Goal: Task Accomplishment & Management: Manage account settings

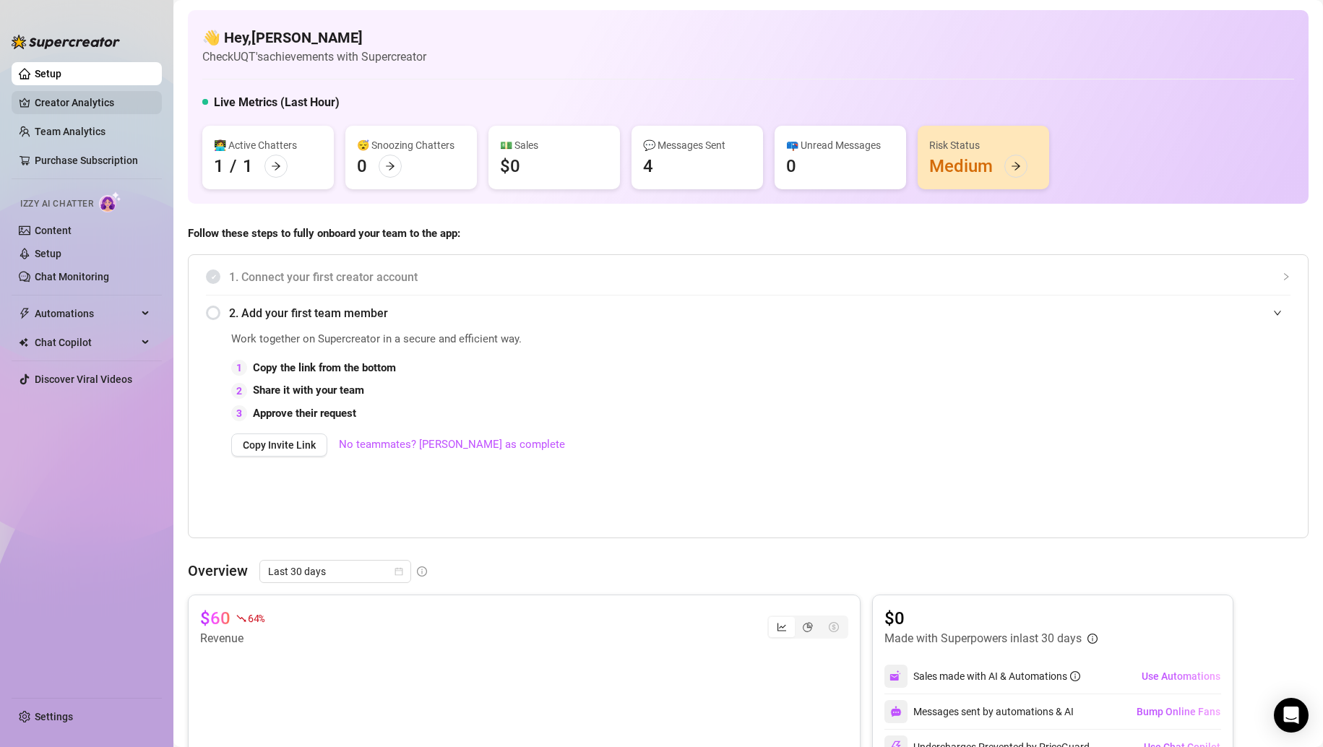
click at [90, 100] on link "Creator Analytics" at bounding box center [93, 102] width 116 height 23
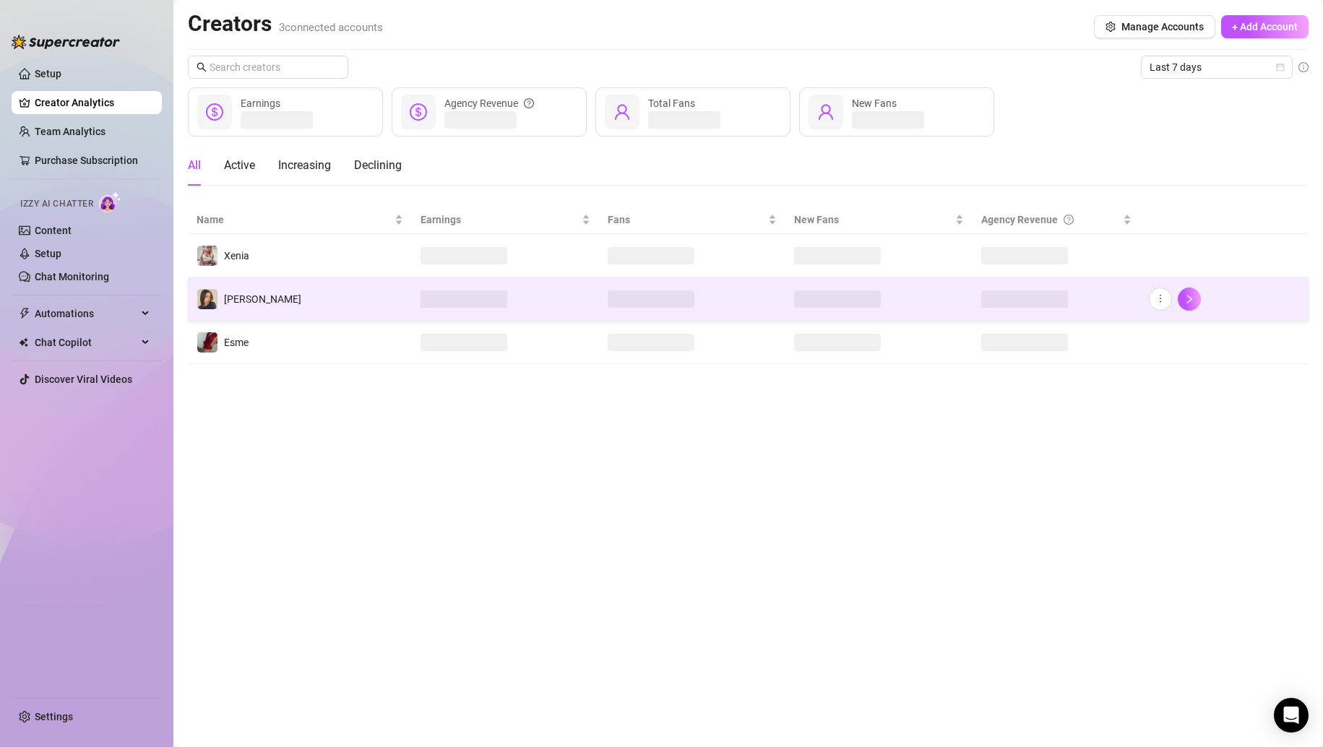
click at [345, 296] on td "[PERSON_NAME]" at bounding box center [300, 299] width 224 height 43
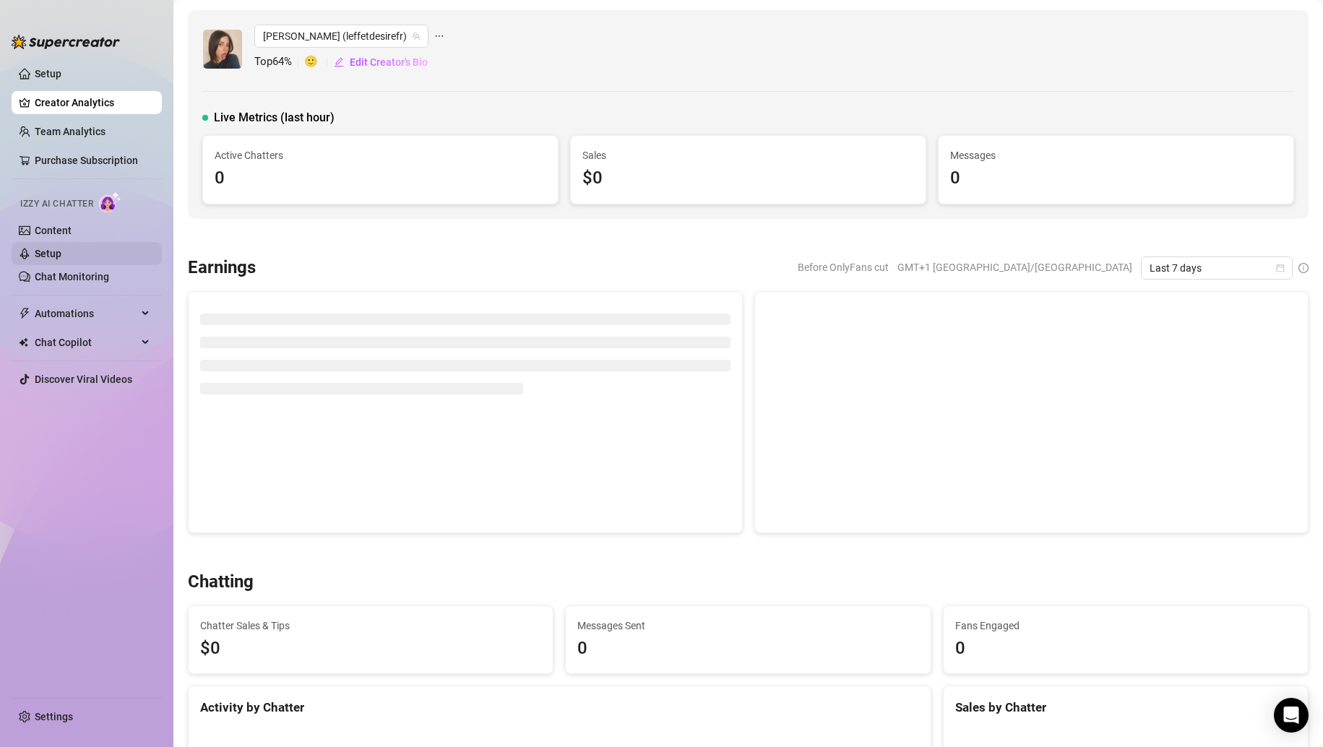
click at [51, 251] on link "Setup" at bounding box center [48, 254] width 27 height 12
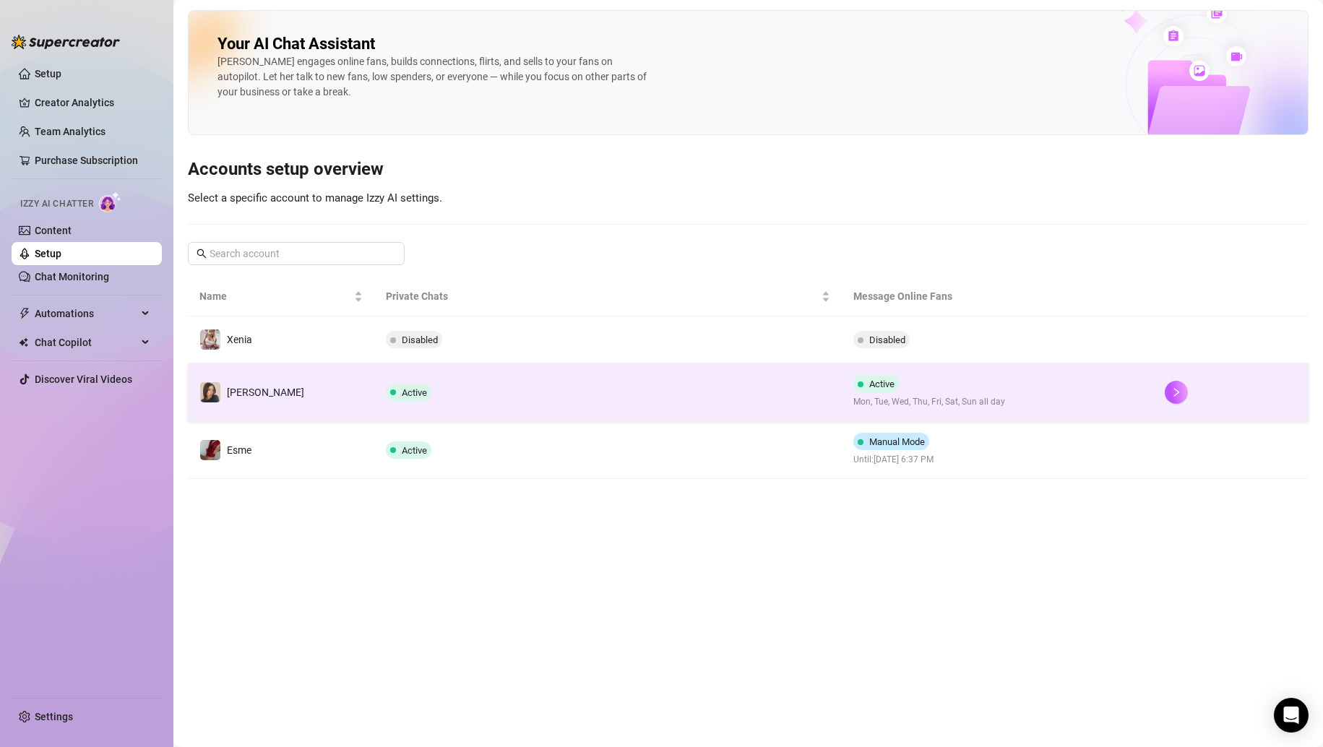
click at [313, 382] on td "[PERSON_NAME]" at bounding box center [281, 393] width 186 height 58
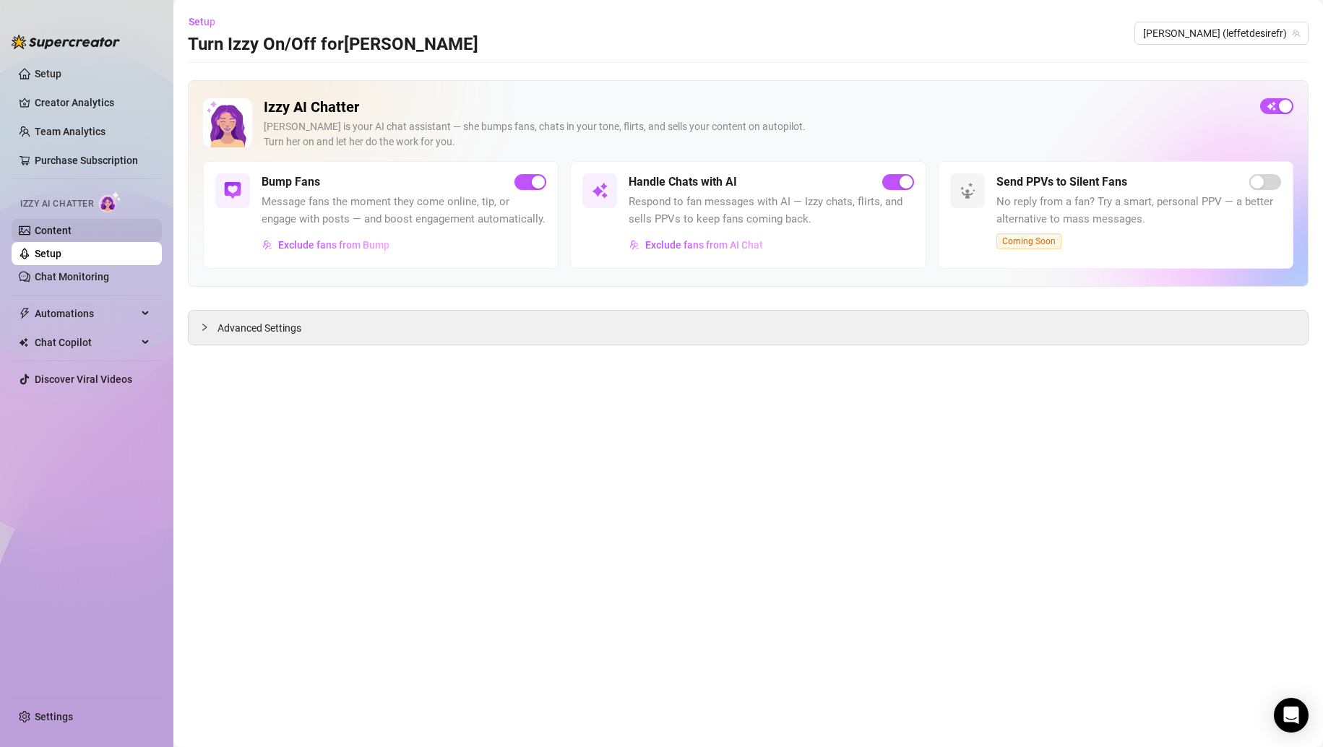
click at [72, 231] on link "Content" at bounding box center [53, 231] width 37 height 12
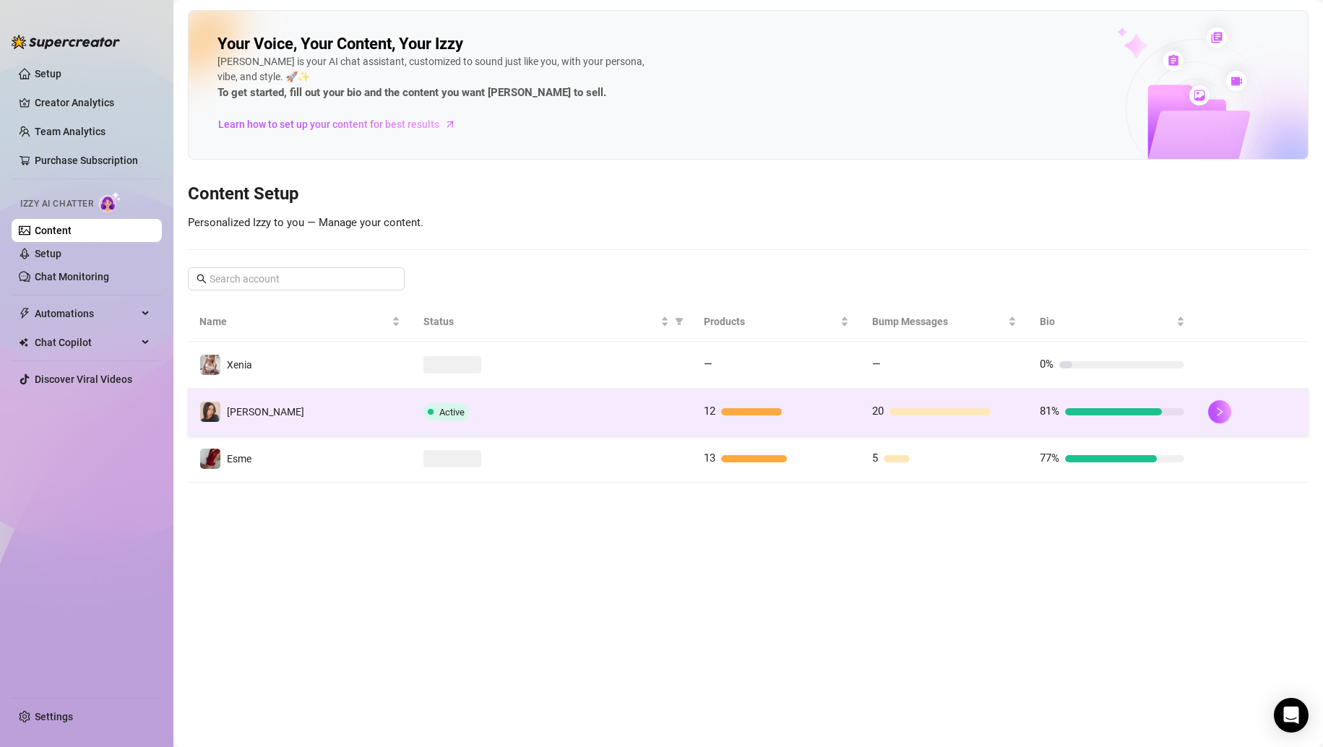
click at [335, 401] on td "[PERSON_NAME]" at bounding box center [300, 412] width 224 height 47
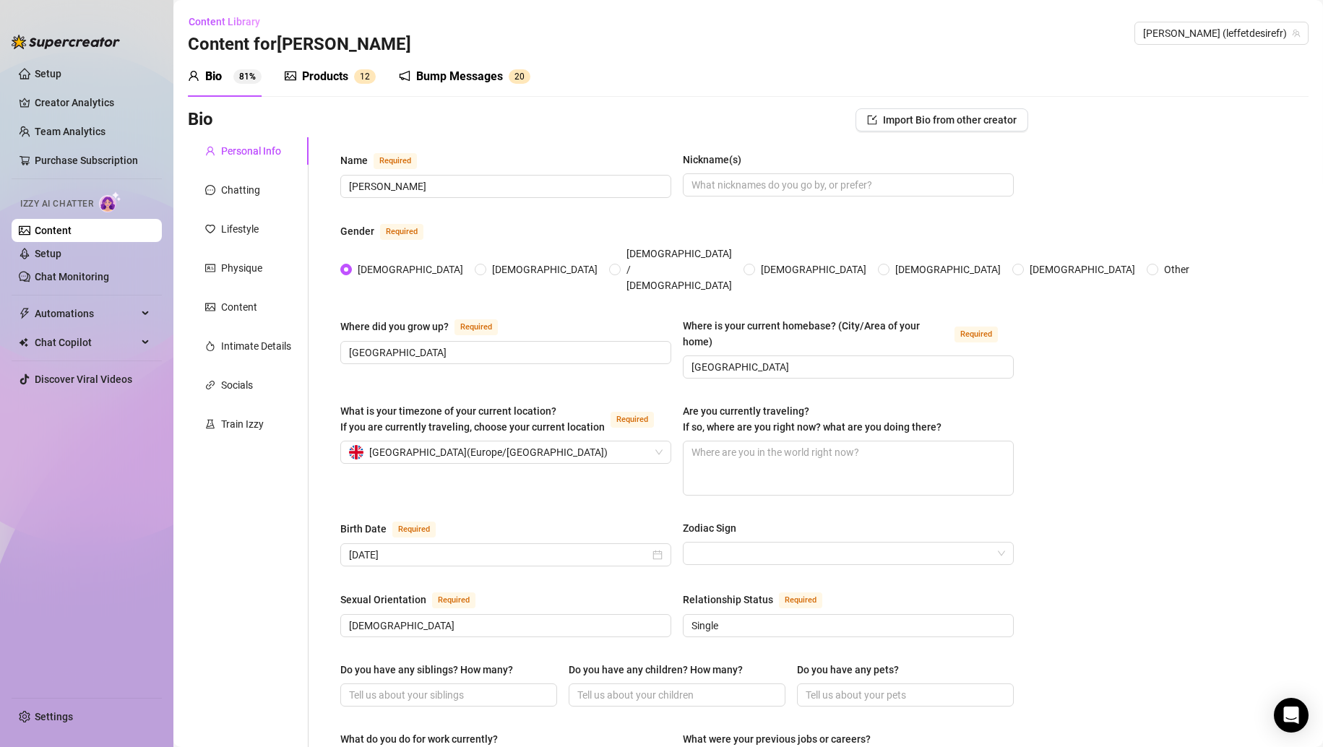
click at [328, 82] on div "Products" at bounding box center [325, 76] width 46 height 17
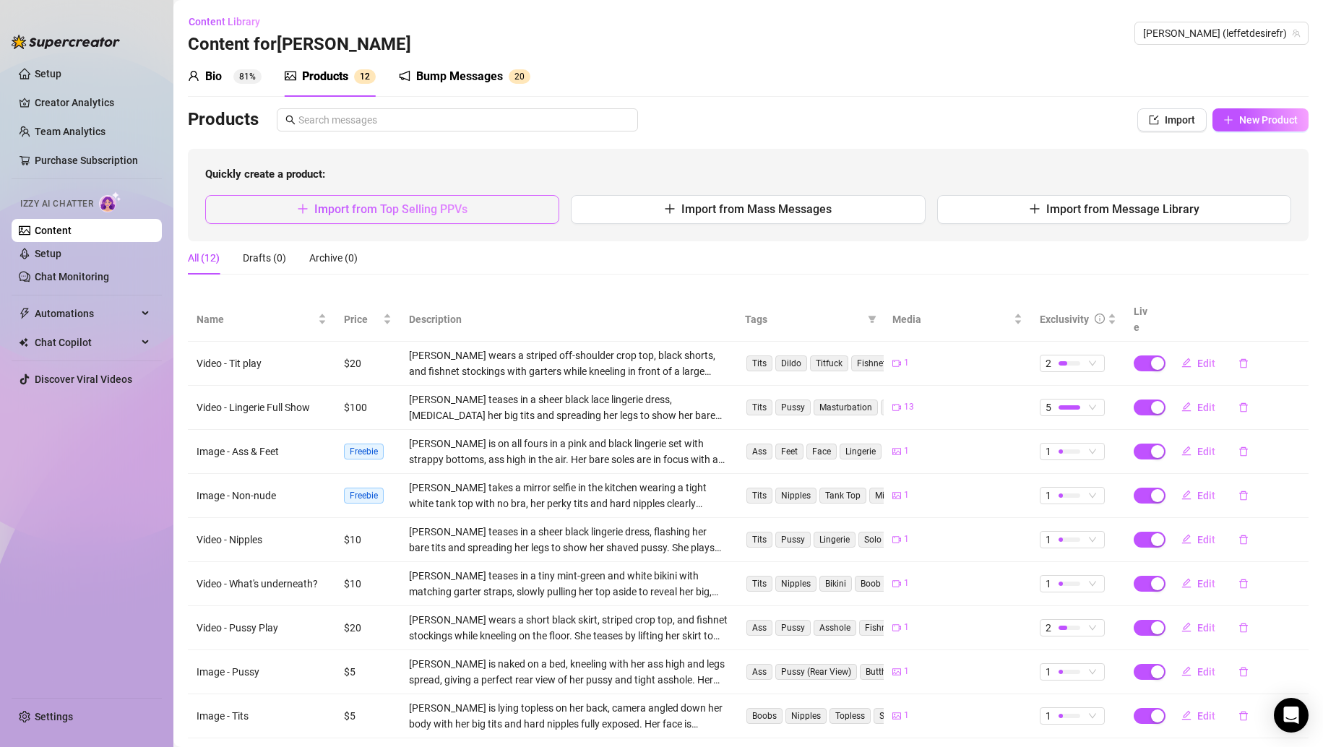
click at [404, 206] on span "Import from Top Selling PPVs" at bounding box center [390, 209] width 153 height 14
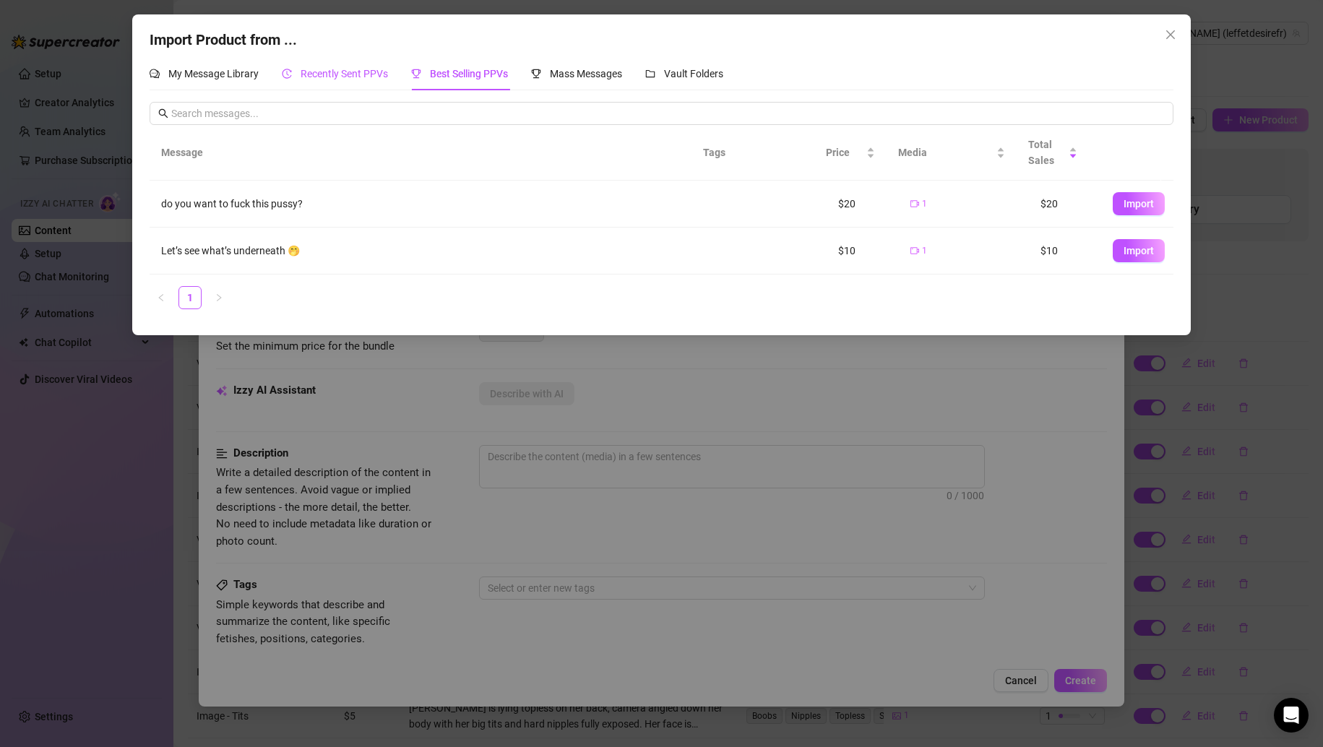
click at [334, 79] on span "Recently Sent PPVs" at bounding box center [344, 74] width 87 height 12
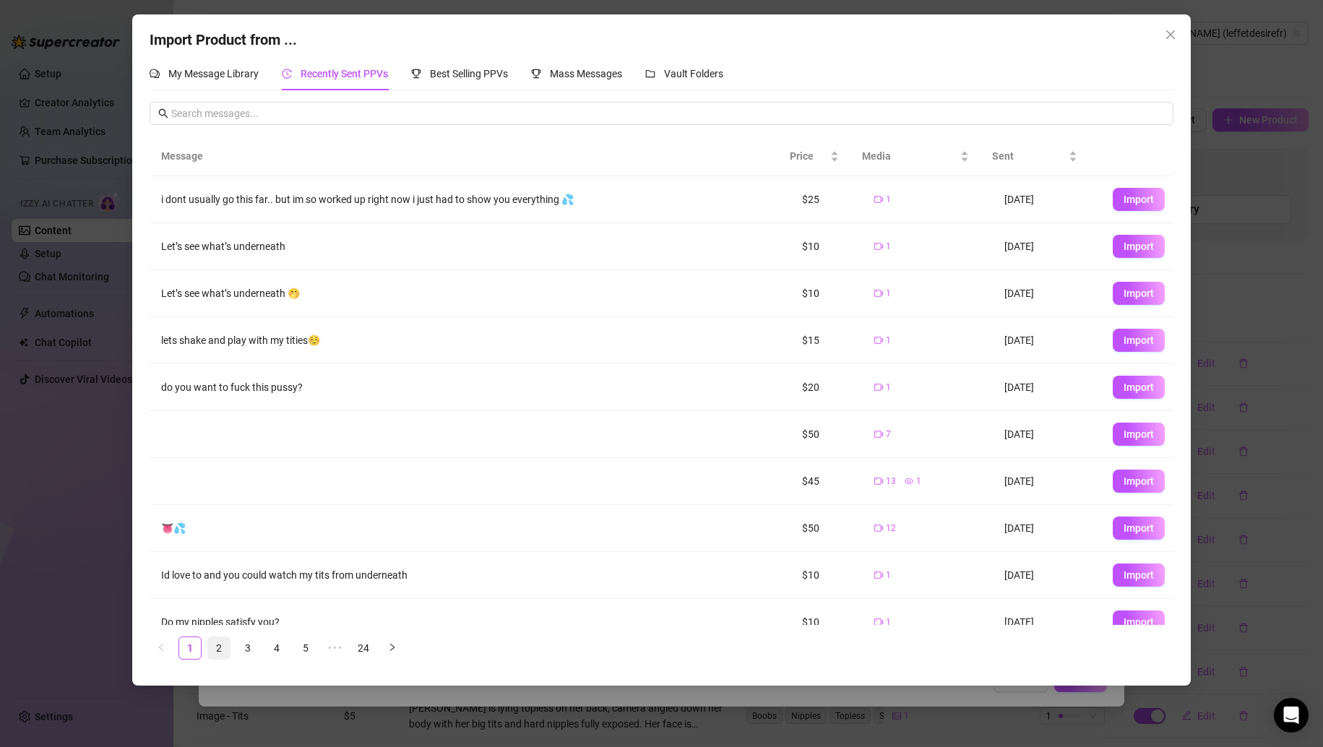
click at [213, 650] on link "2" at bounding box center [219, 648] width 22 height 22
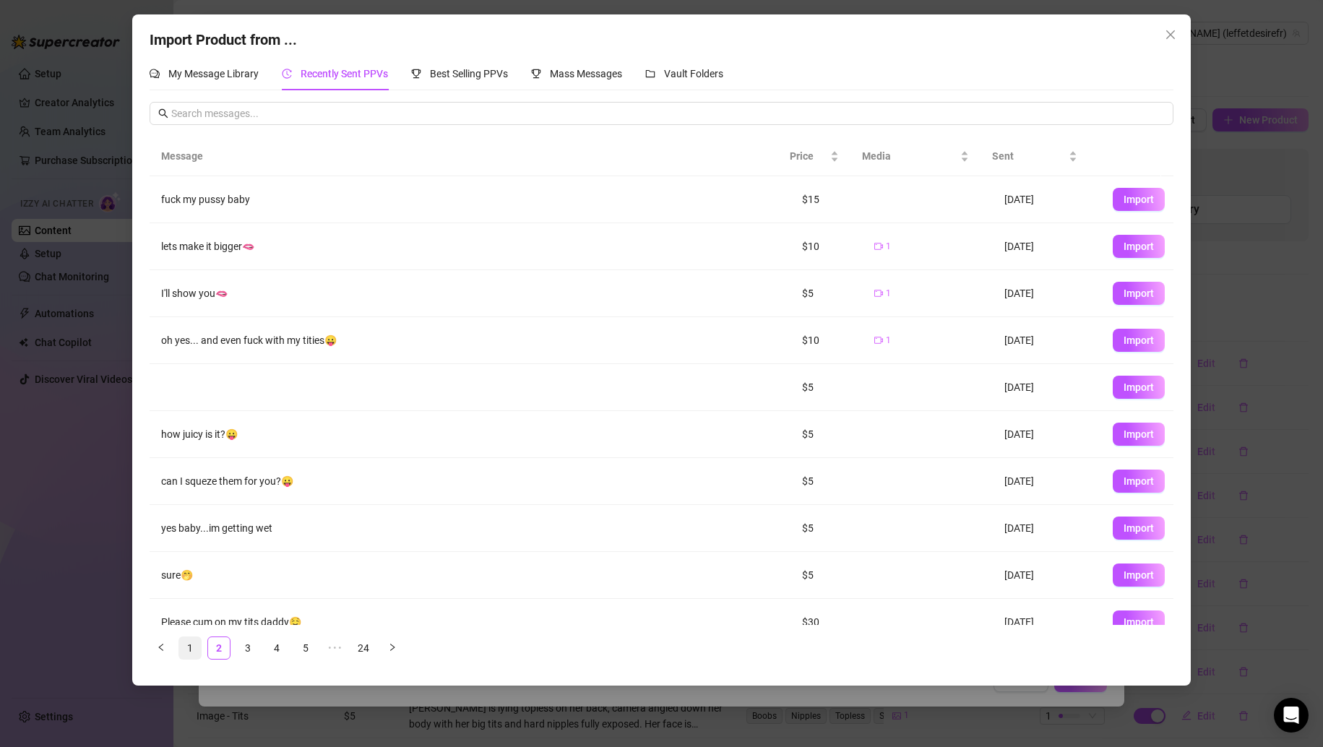
click at [181, 652] on link "1" at bounding box center [190, 648] width 22 height 22
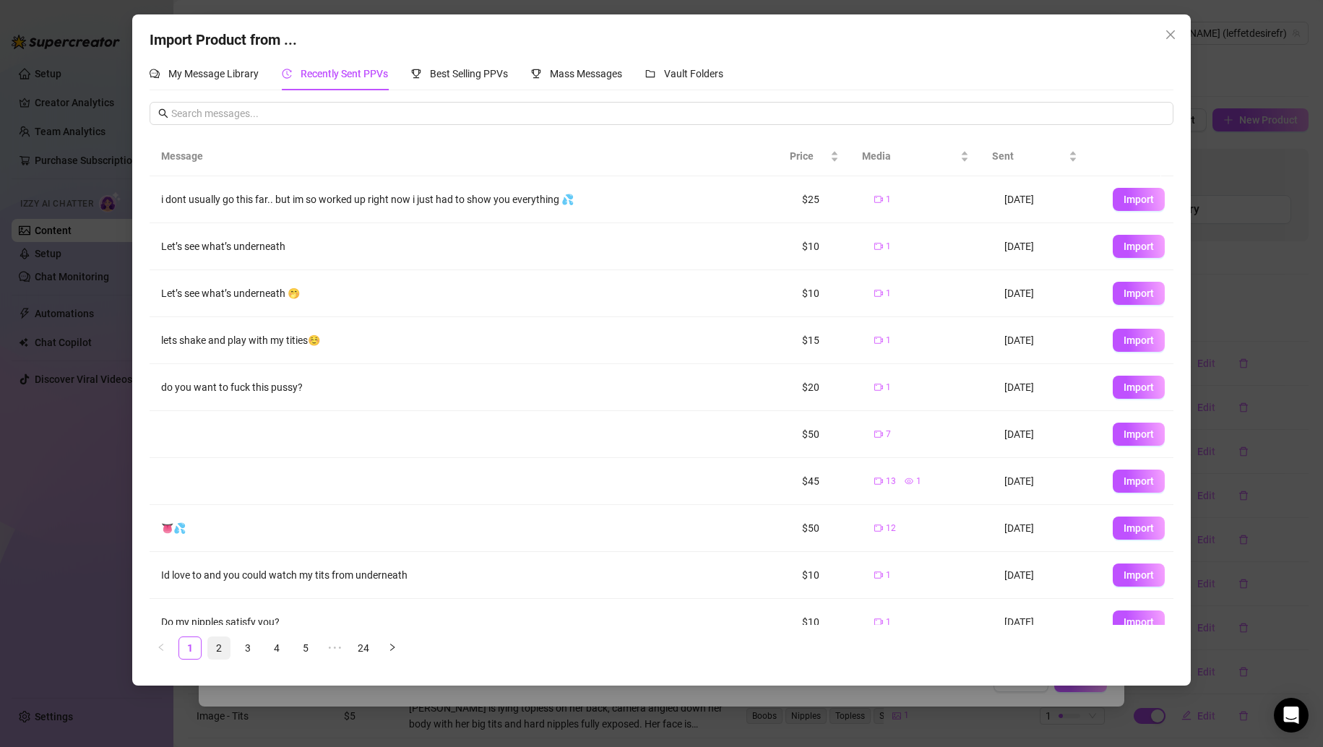
click at [215, 645] on link "2" at bounding box center [219, 648] width 22 height 22
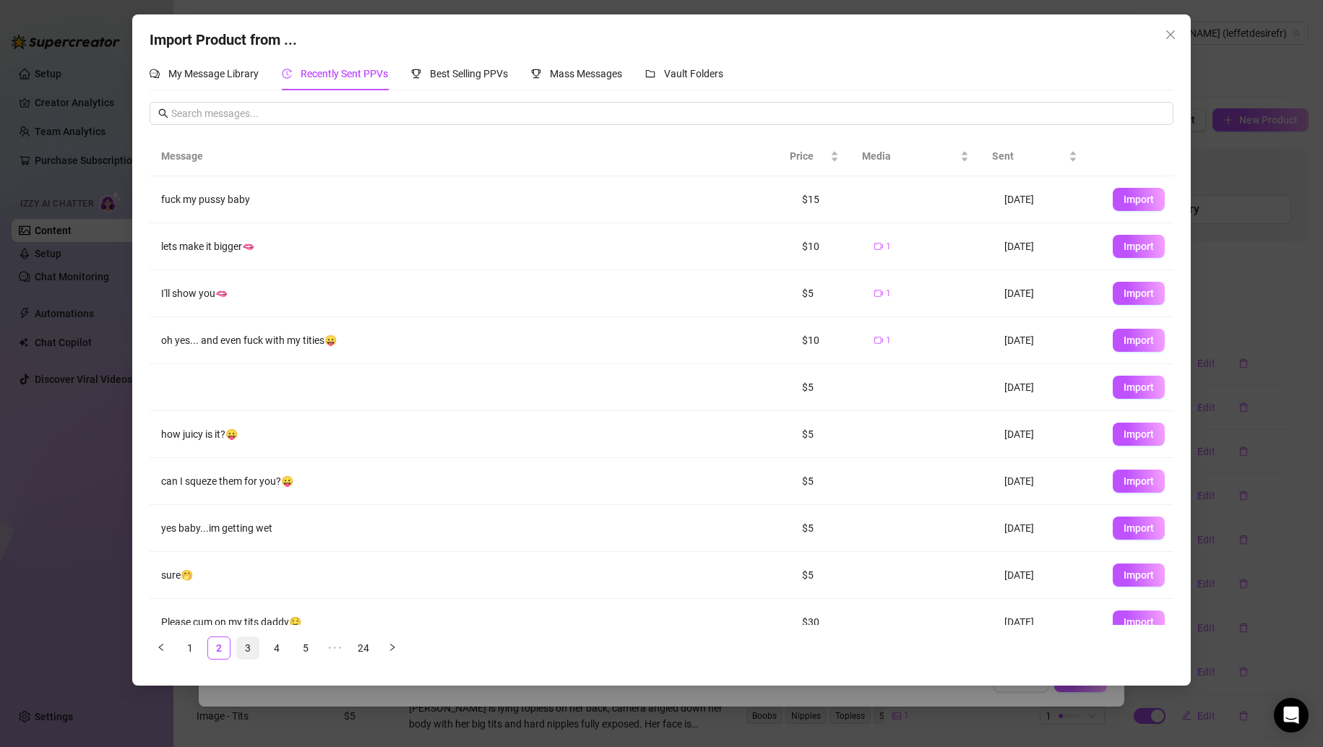
click at [247, 650] on link "3" at bounding box center [248, 648] width 22 height 22
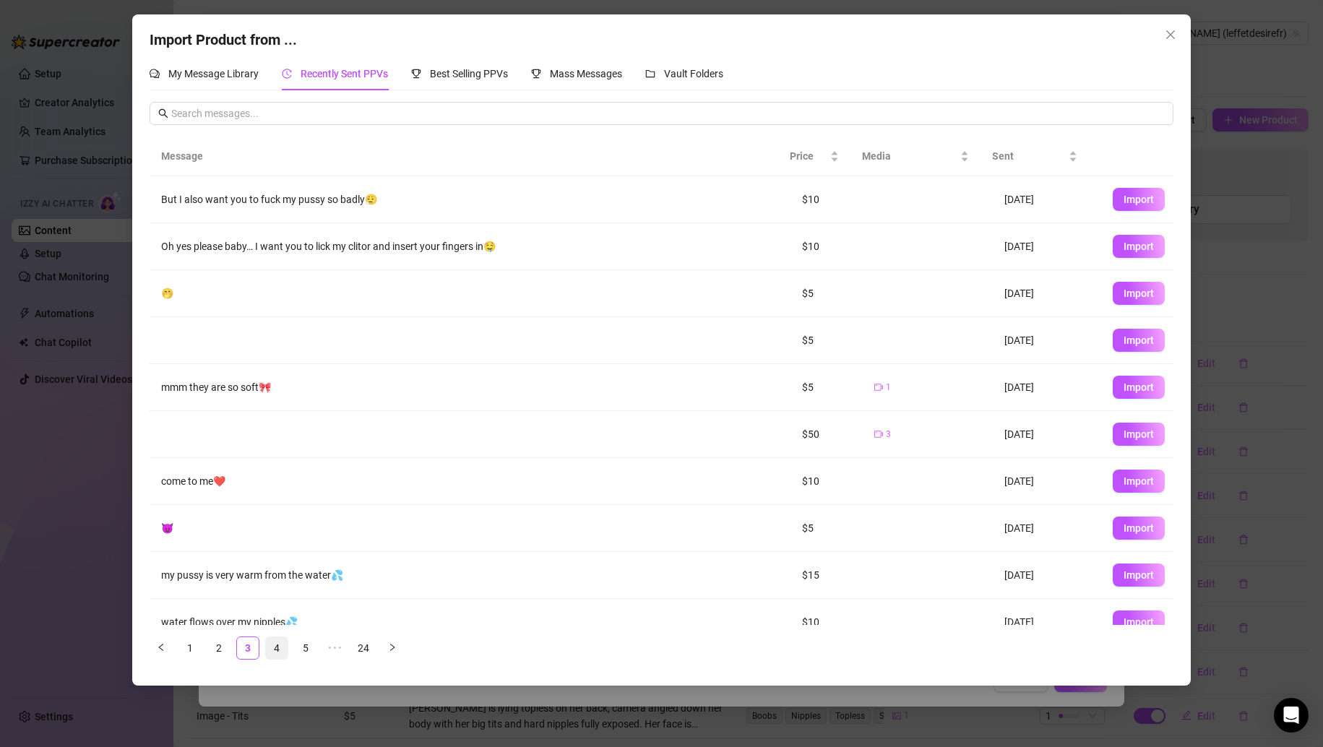
click at [286, 642] on link "4" at bounding box center [277, 648] width 22 height 22
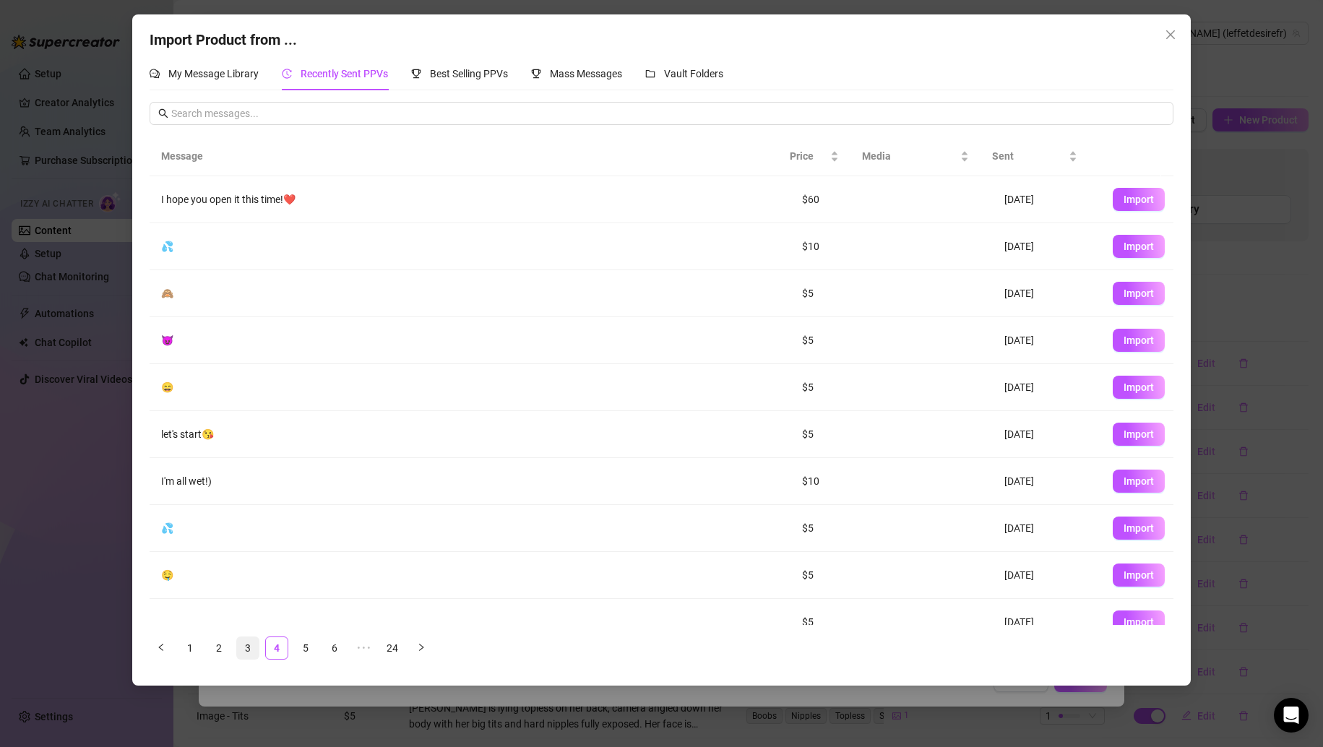
click at [257, 645] on link "3" at bounding box center [248, 648] width 22 height 22
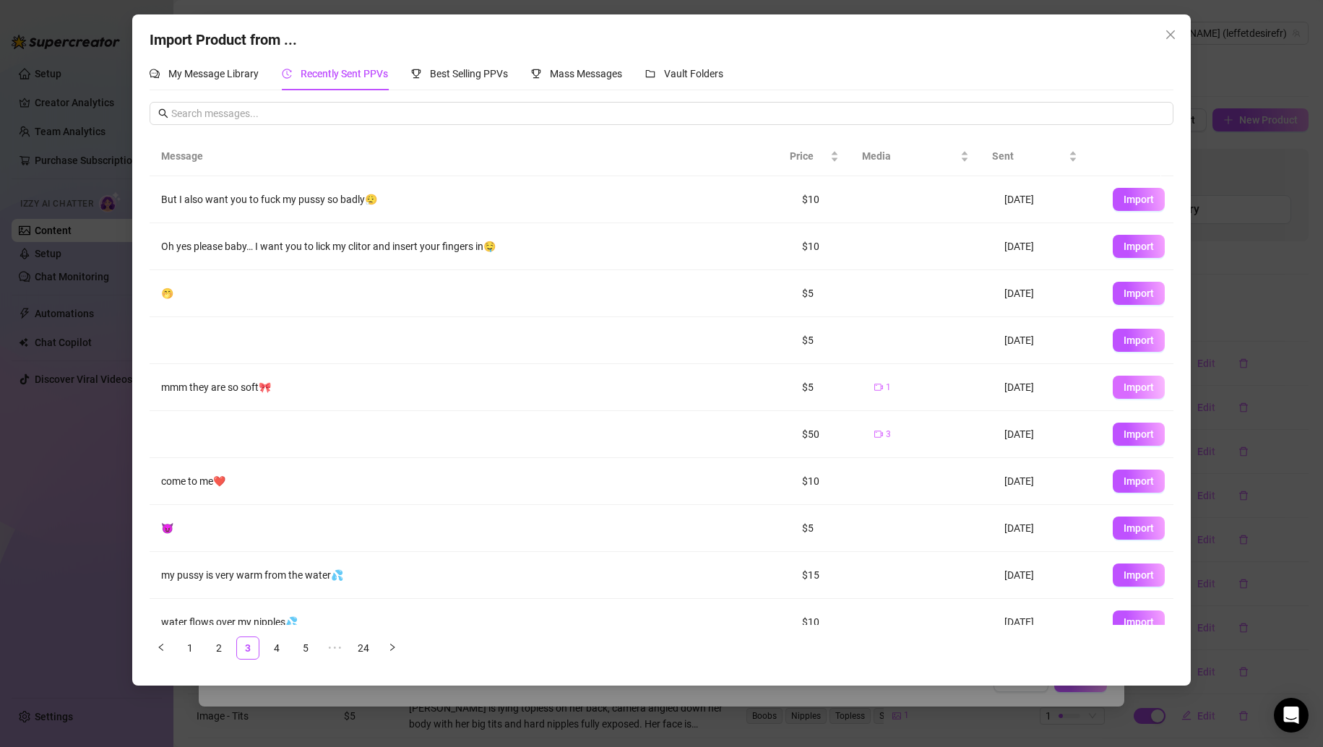
click at [1124, 390] on span "Import" at bounding box center [1139, 388] width 30 height 12
type textarea "mmm they are so soft🎀"
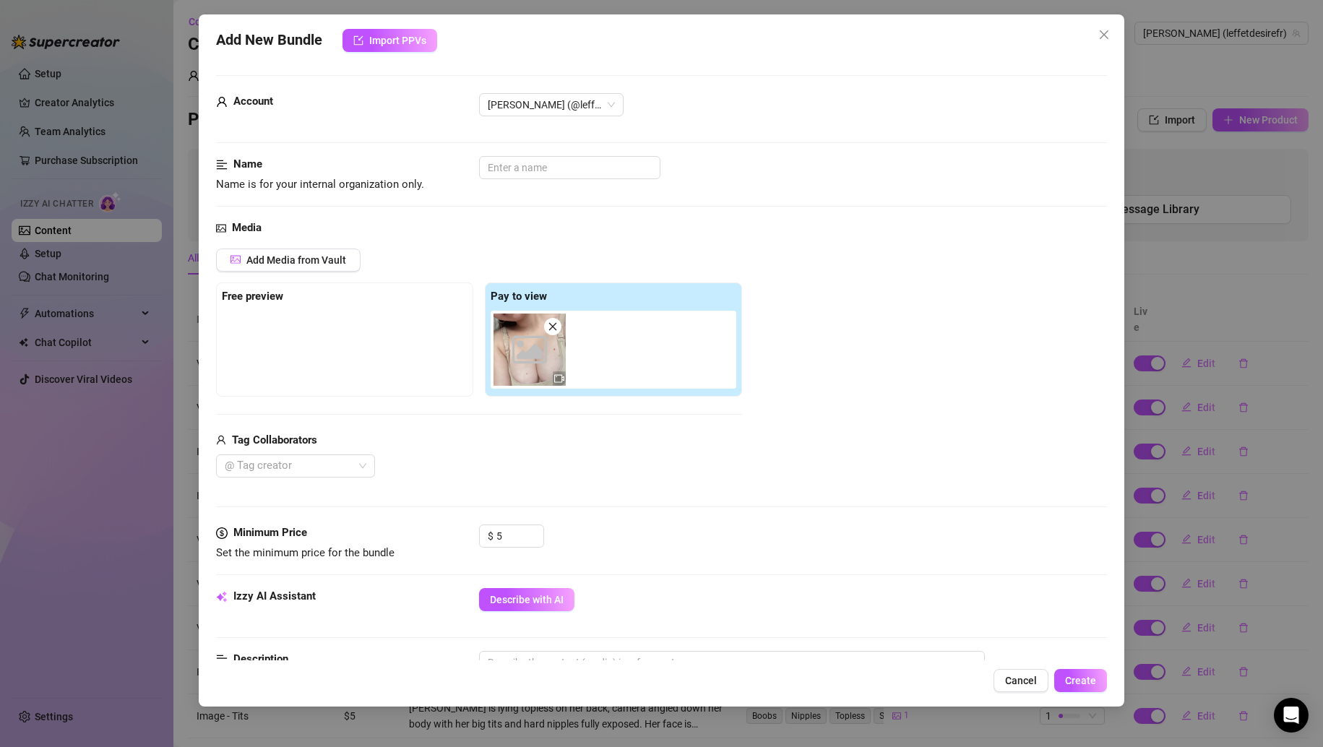
click at [572, 186] on div "Name Name is for your internal organization only." at bounding box center [662, 174] width 892 height 37
click at [578, 174] on input "text" at bounding box center [569, 167] width 181 height 23
type input "T"
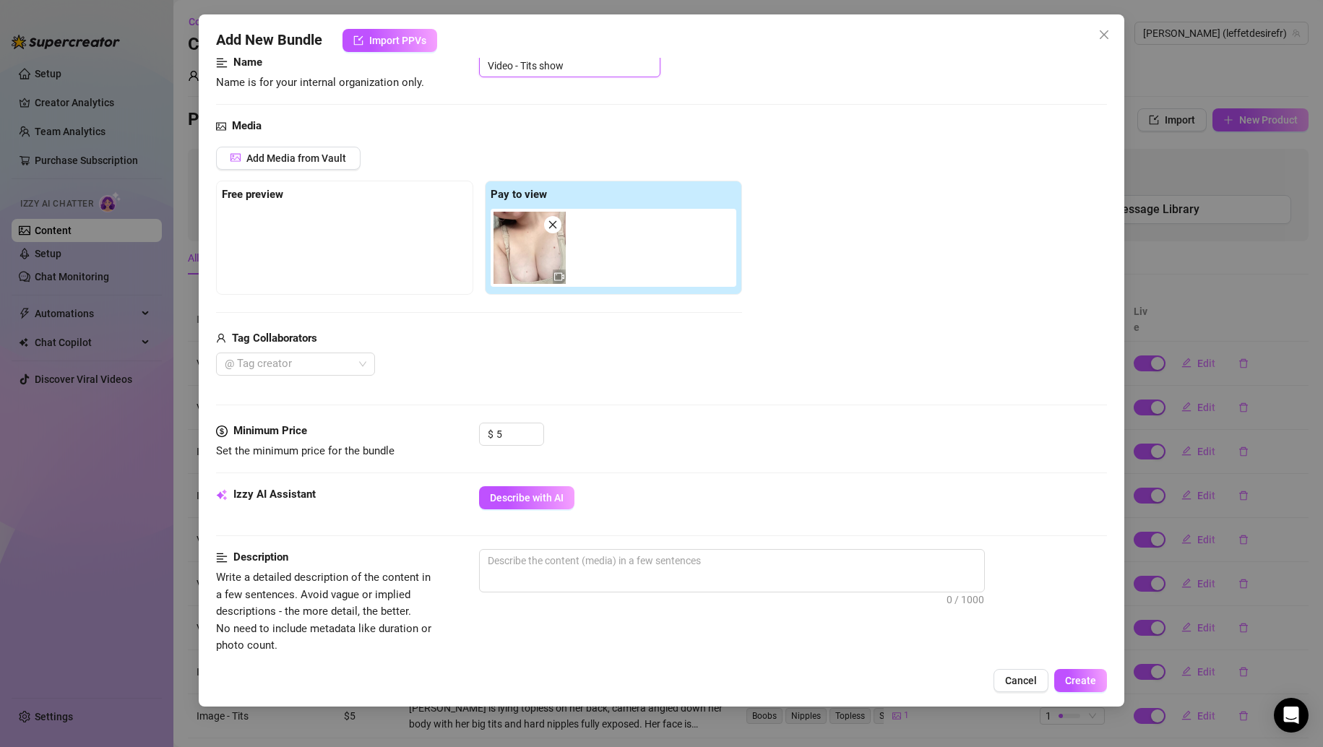
scroll to position [217, 0]
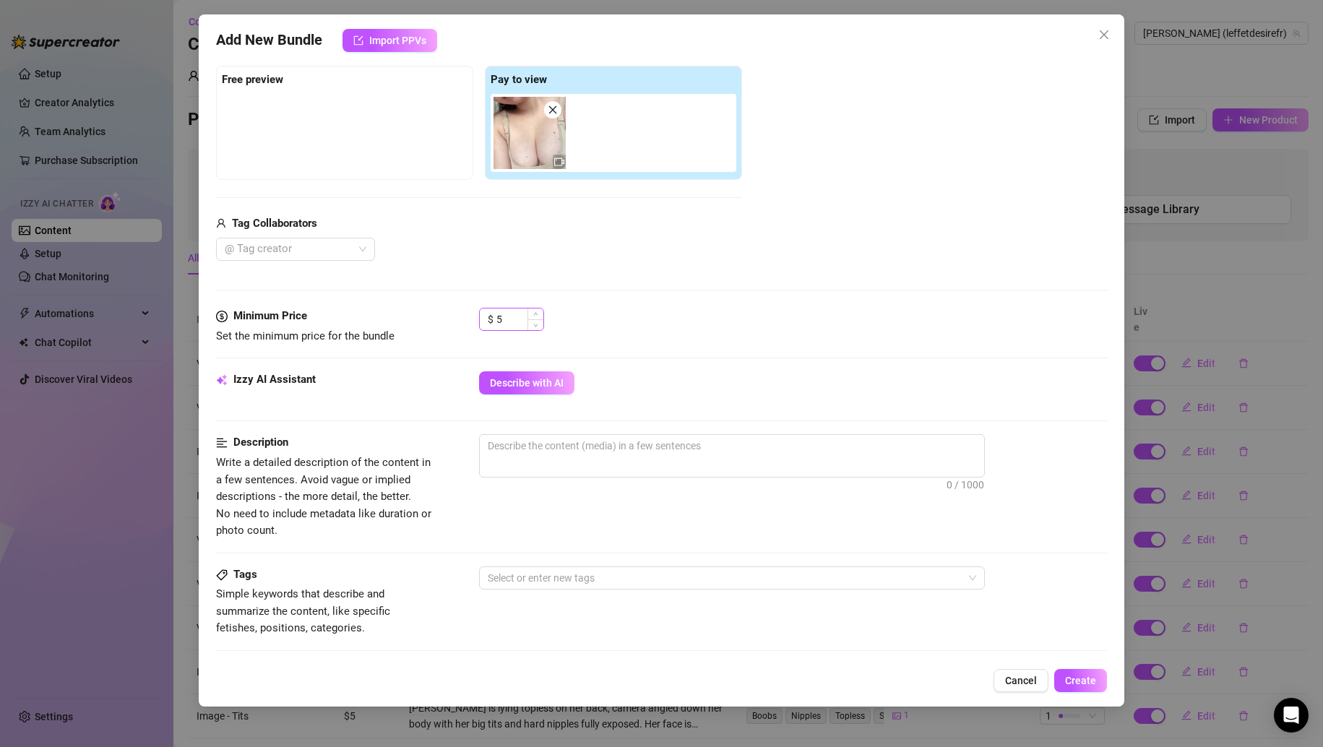
type input "Video - Tits show"
drag, startPoint x: 512, startPoint y: 312, endPoint x: 494, endPoint y: 314, distance: 18.2
click at [494, 314] on div "$ 5" at bounding box center [511, 319] width 65 height 23
click at [509, 379] on span "Describe with AI" at bounding box center [527, 383] width 74 height 12
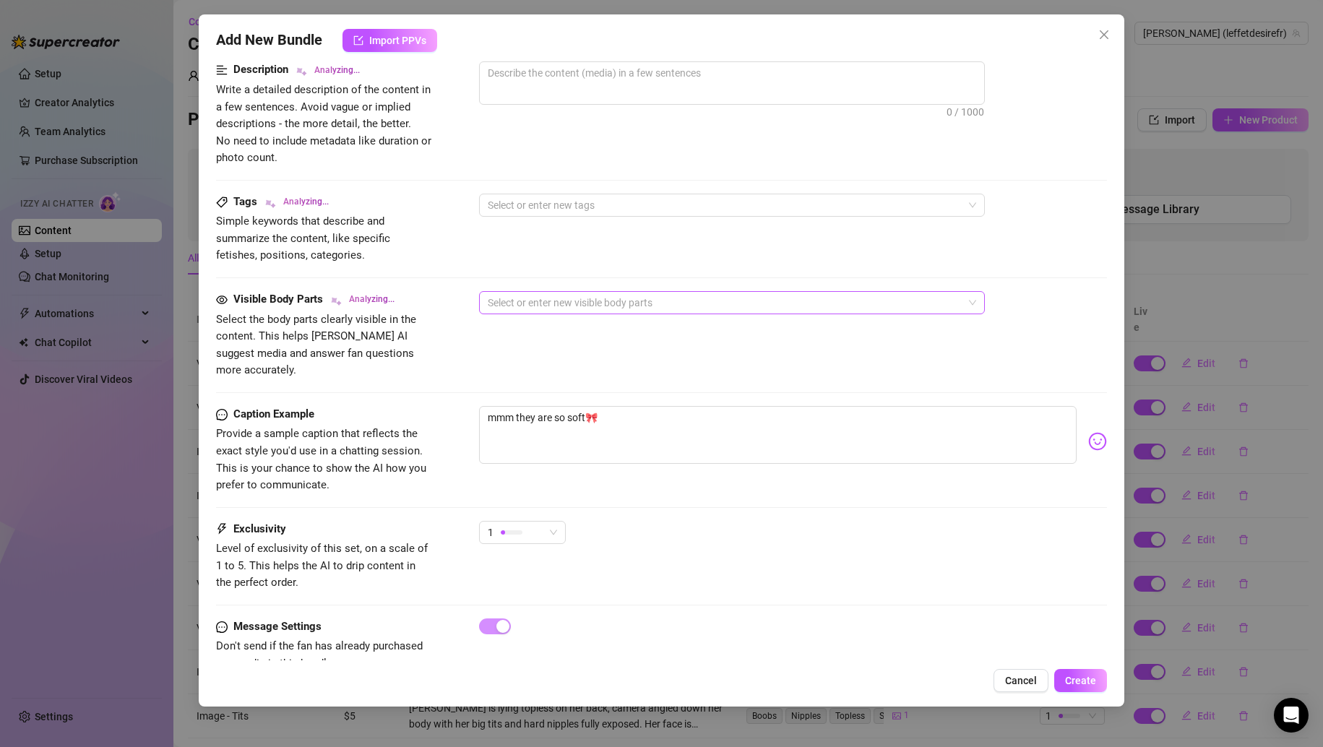
scroll to position [611, 0]
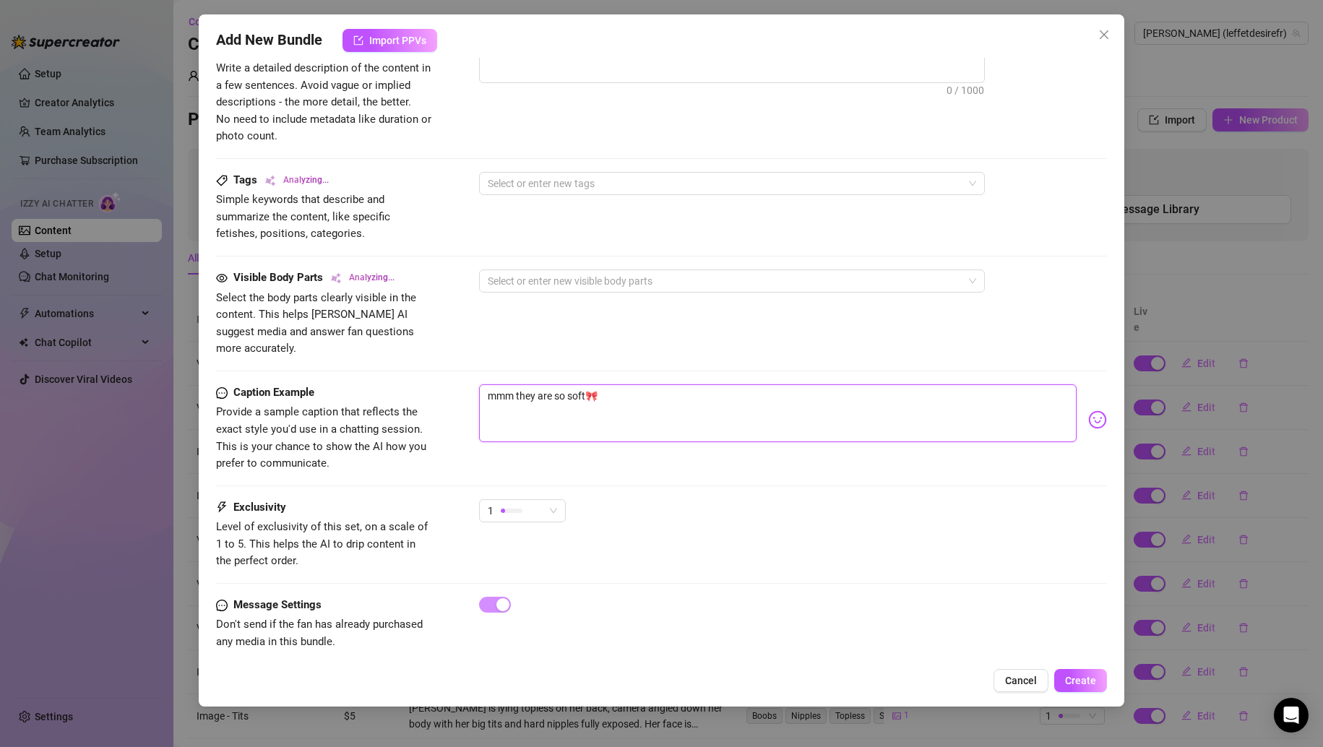
click at [626, 384] on textarea "mmm they are so soft🎀" at bounding box center [778, 413] width 598 height 58
type textarea "mmm they are so soft🎀"
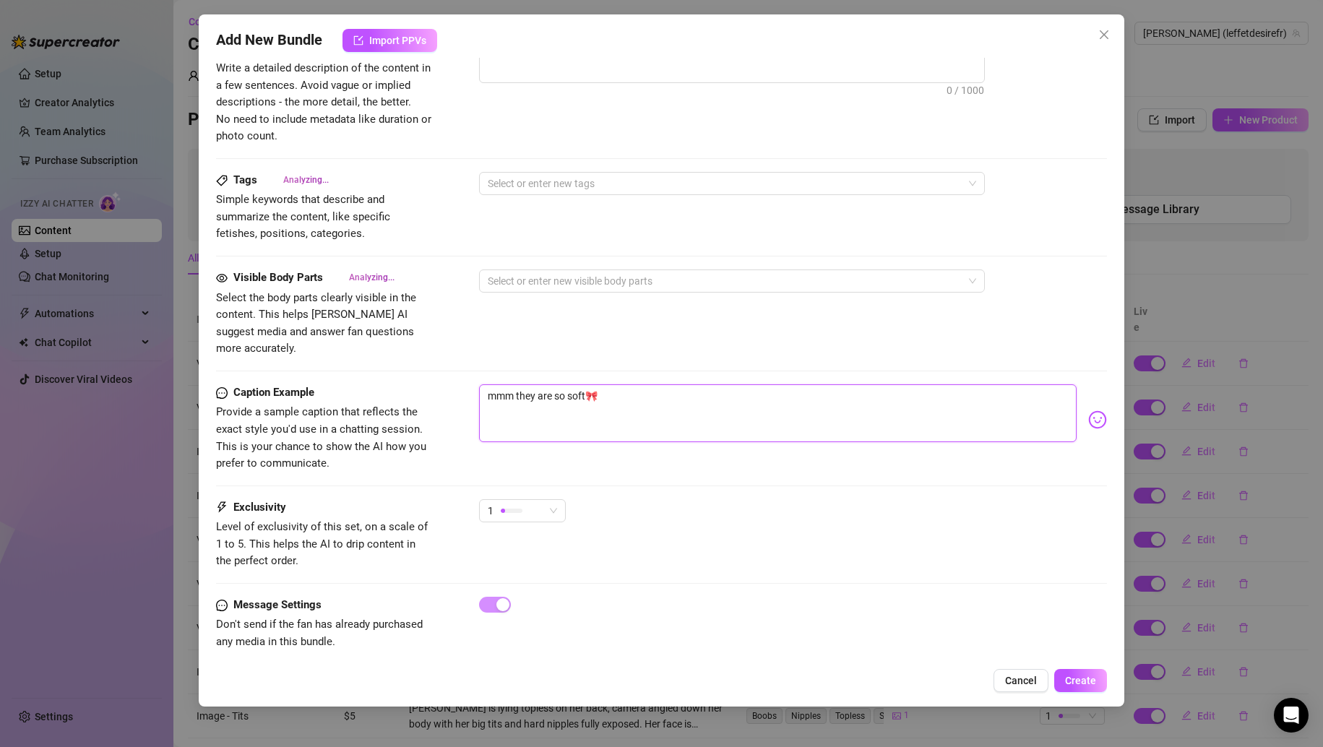
type textarea "mmm they are so soft🎀."
type textarea "mmm they are so soft🎀.."
type textarea "mmm they are so soft🎀..."
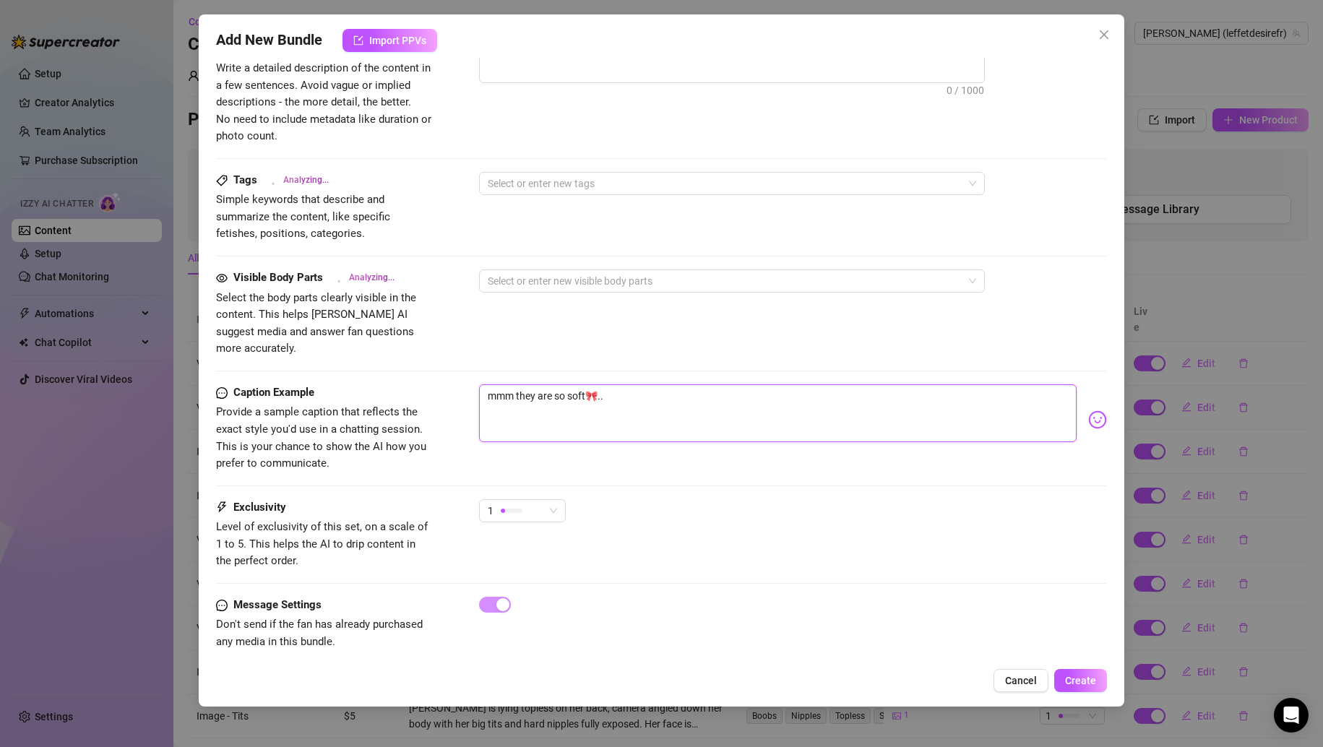
type textarea "mmm they are so soft🎀..."
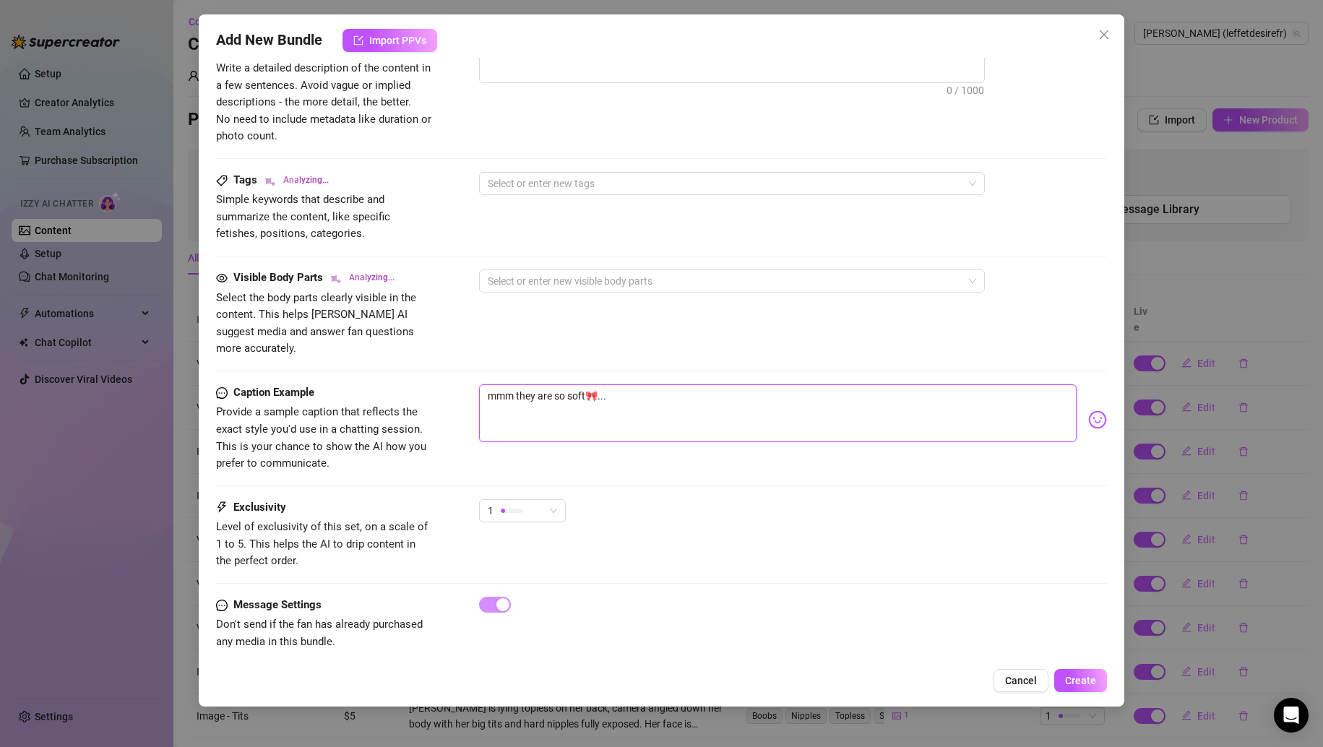
type textarea "mmm they are so soft🎀.."
type textarea "mmm they are so soft🎀."
type textarea "mmm they are so soft🎀"
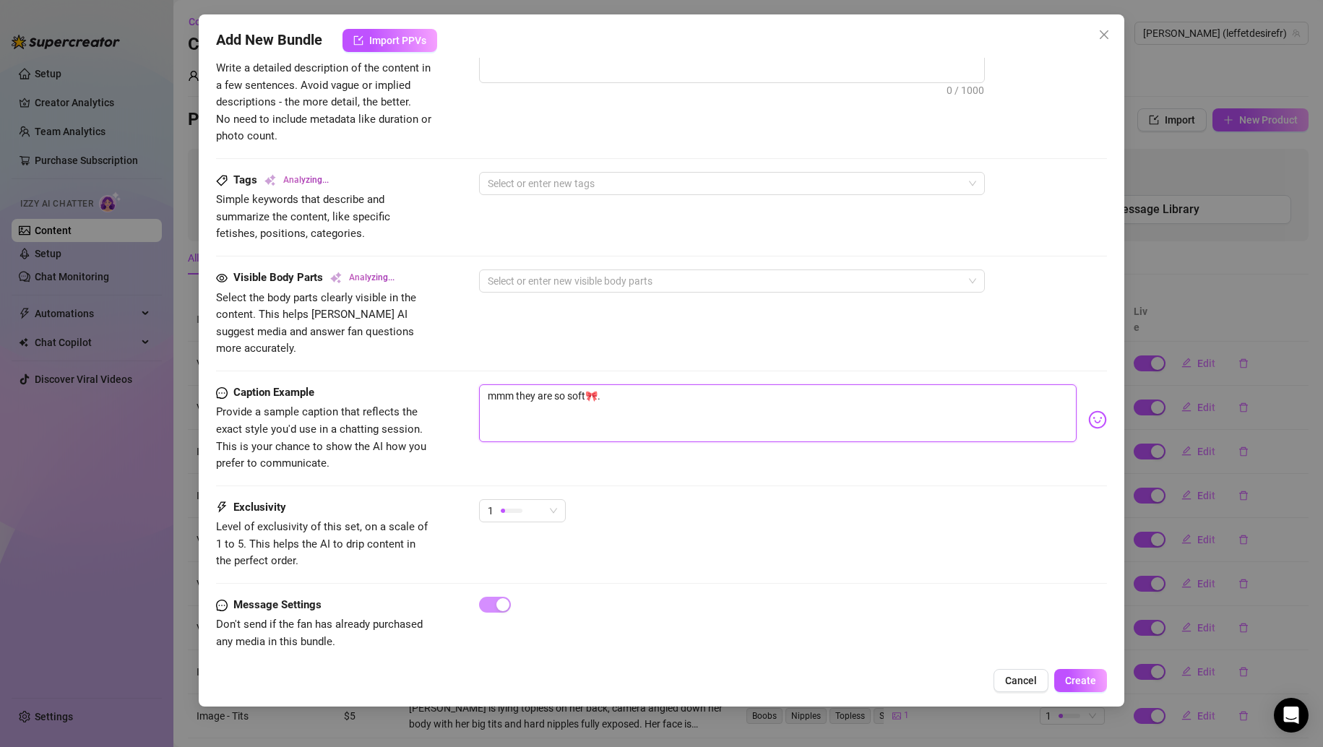
type textarea "mmm they are so soft🎀"
type textarea "mmm they are so soft🎀 I"
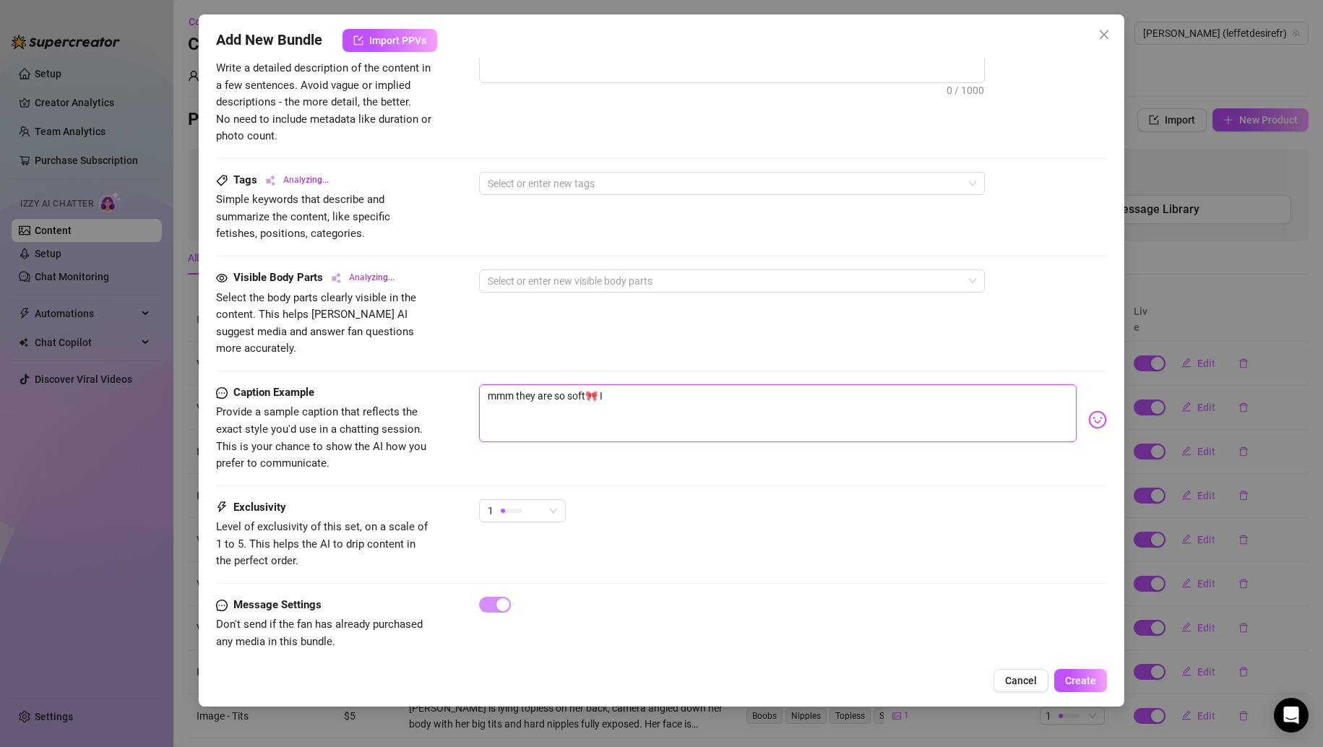
type textarea "mmm they are so soft🎀"
type textarea "mmm they are so soft🎀."
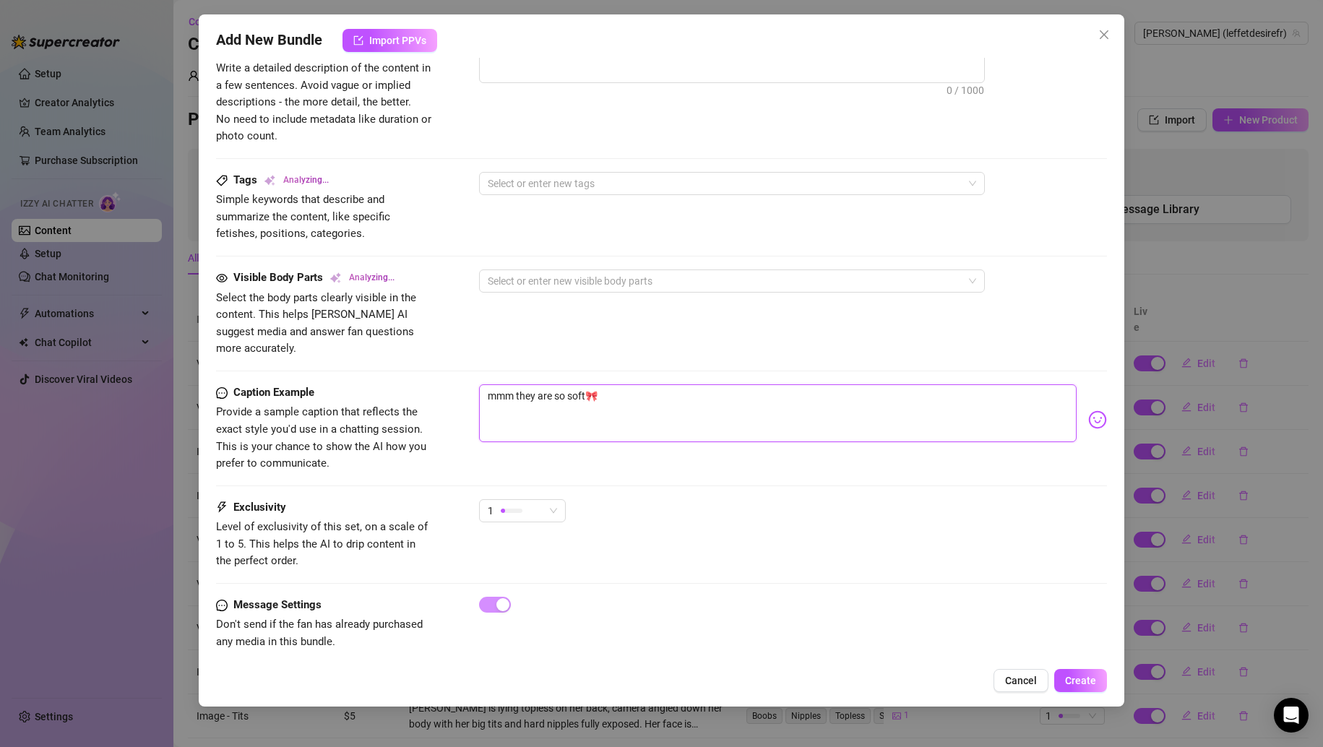
type textarea "mmm they are so soft🎀."
type textarea "mmm they are so soft🎀.."
type textarea "mmm they are so soft🎀..."
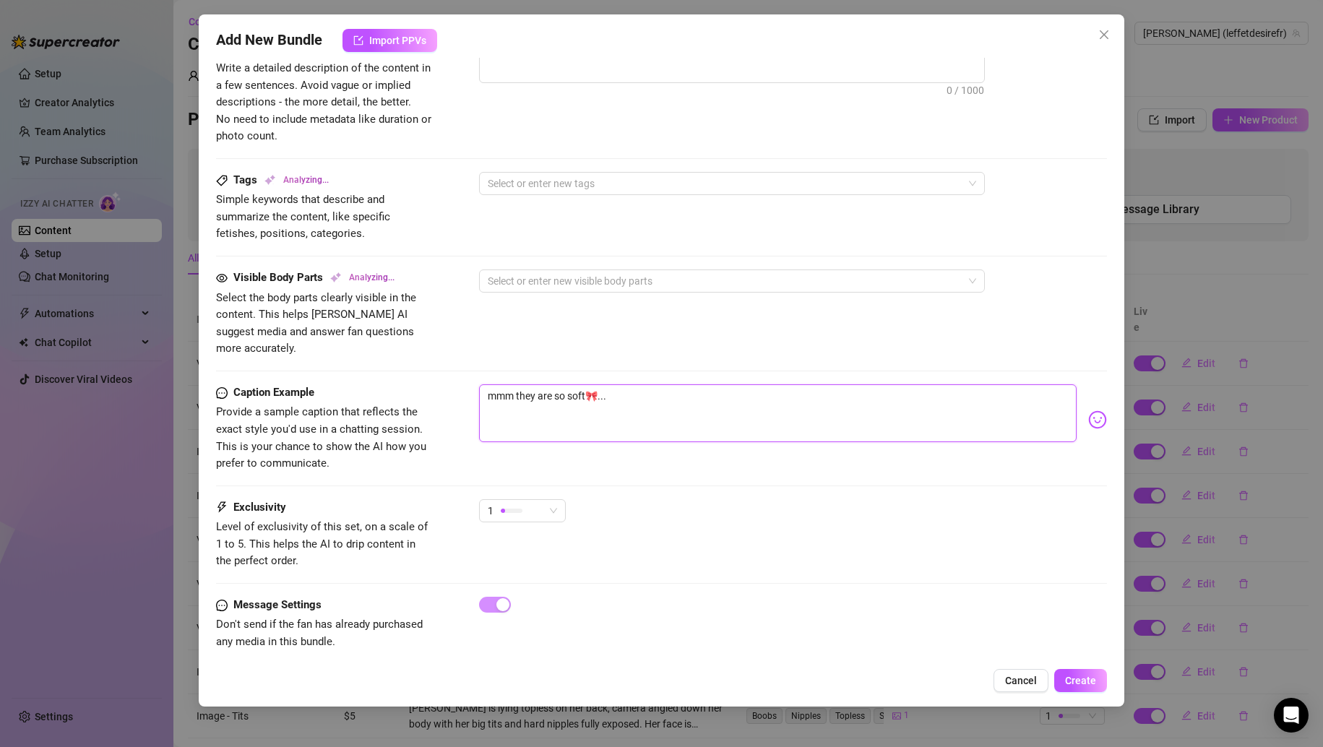
type textarea "mmm they are so soft🎀..."
type textarea "mmm they are so soft🎀... I"
type textarea "mmm they are so soft🎀... I'"
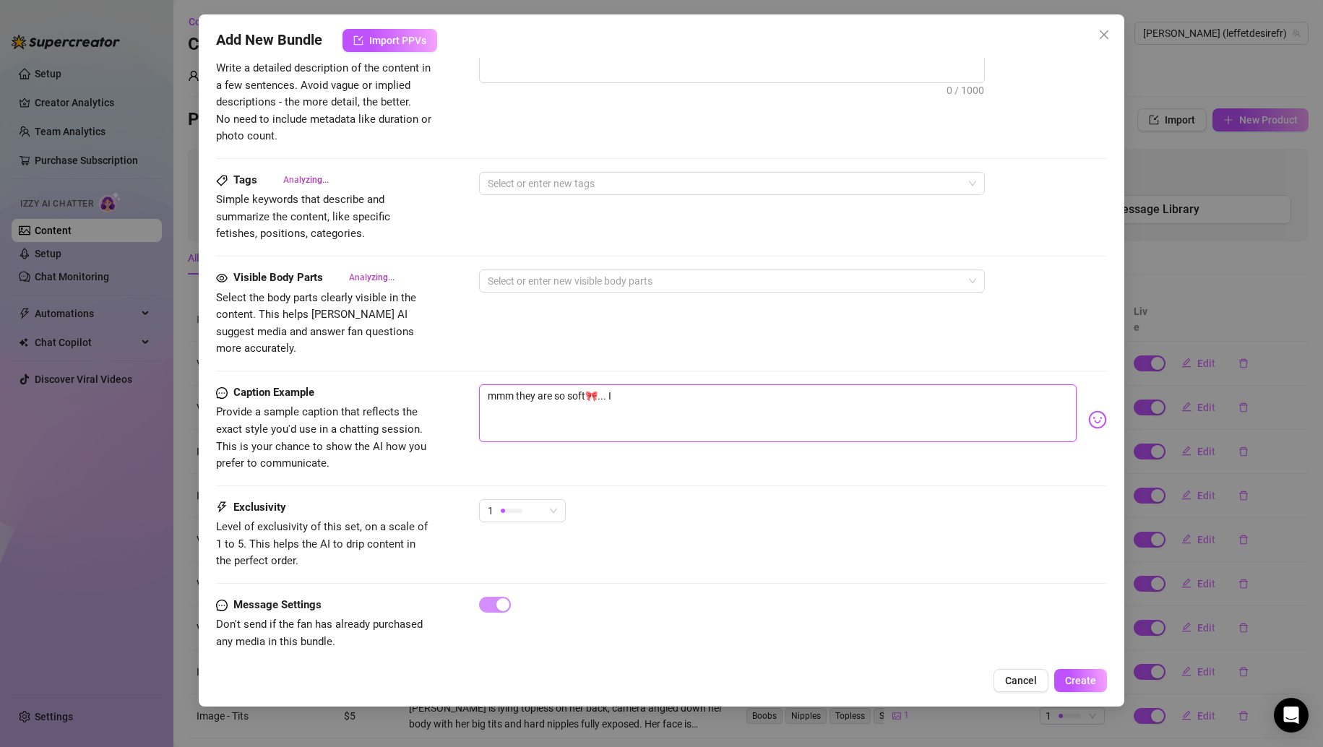
type textarea "mmm they are so soft🎀... I'"
type textarea "mmm they are so soft🎀... I'm"
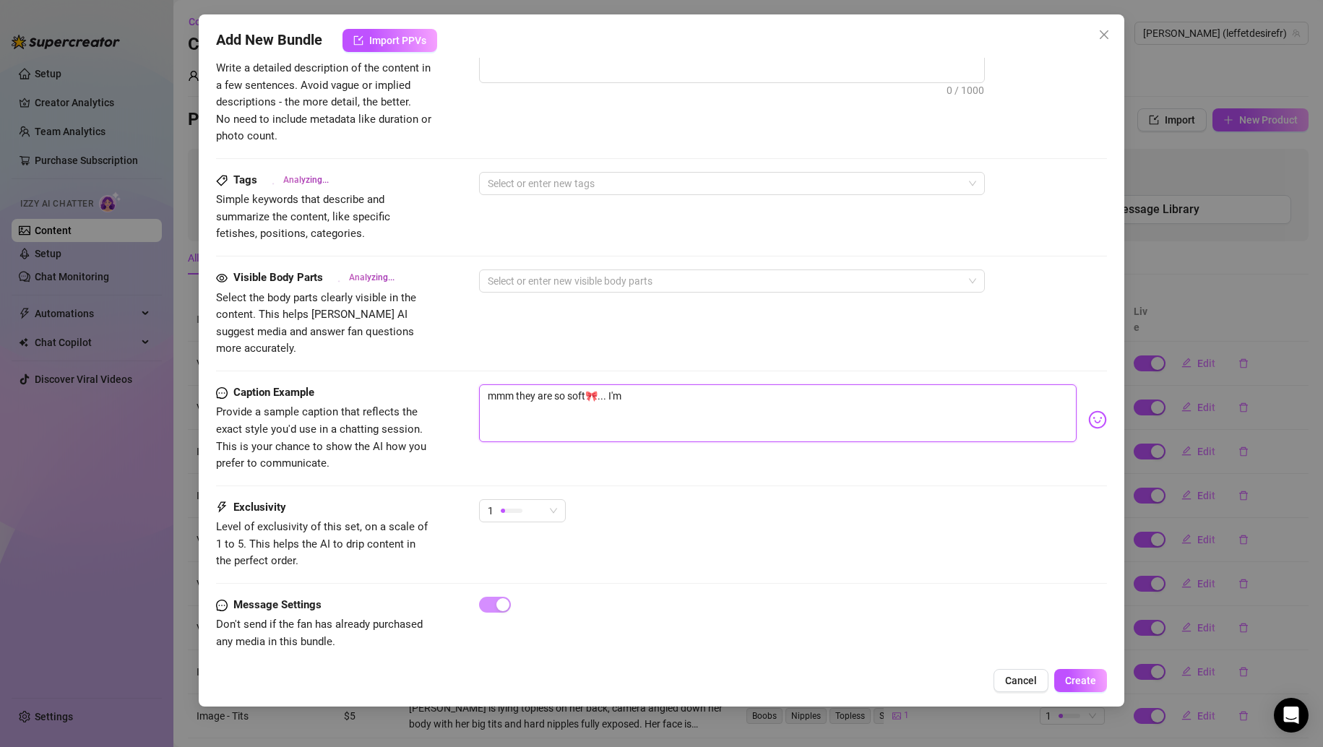
type textarea "mmm they are so soft🎀... I'm t"
type textarea "mmm they are so soft🎀... I'm th"
type textarea "mmm they are so soft🎀... I'm tht"
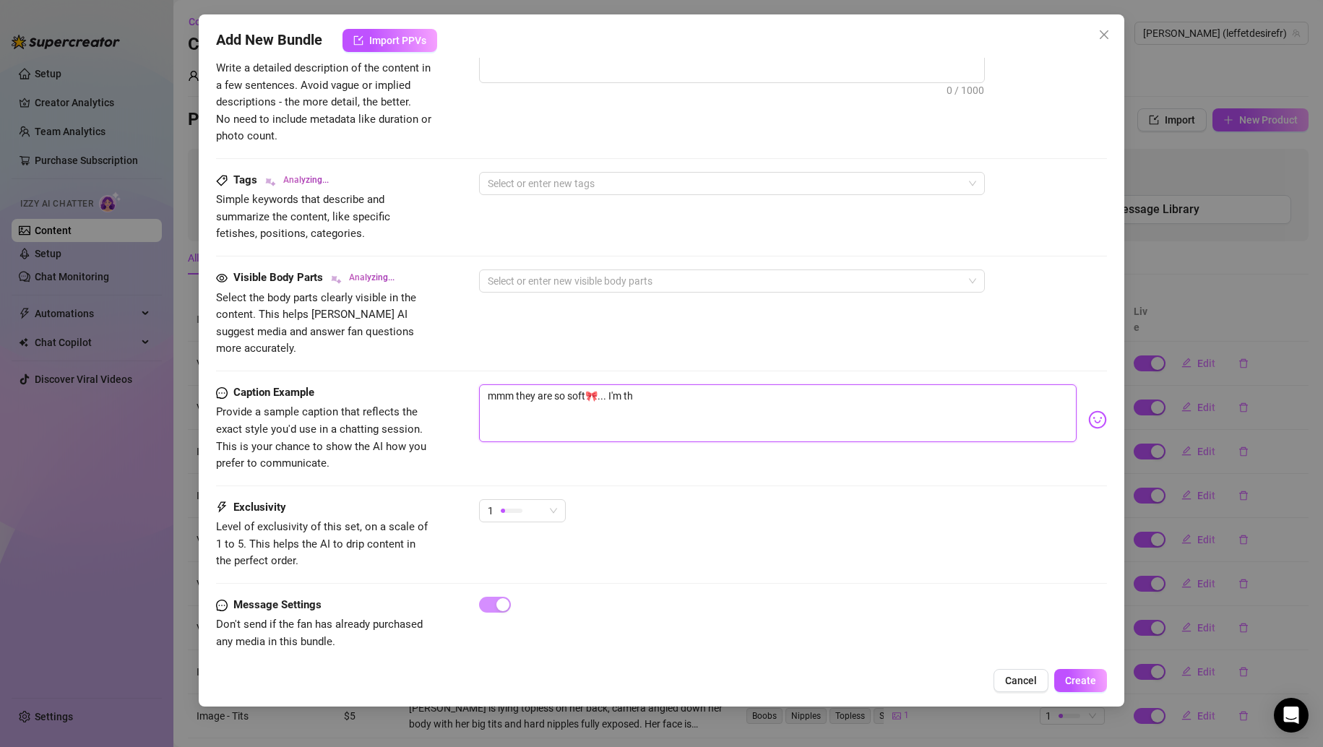
type textarea "mmm they are so soft🎀... I'm tht"
type textarea "mmm they are so soft🎀... I'm th"
type textarea "mmm they are so soft🎀... I'm thi"
type textarea "mmm they are so soft🎀... I'm thin"
type textarea "mmm they are so soft🎀... I'm think"
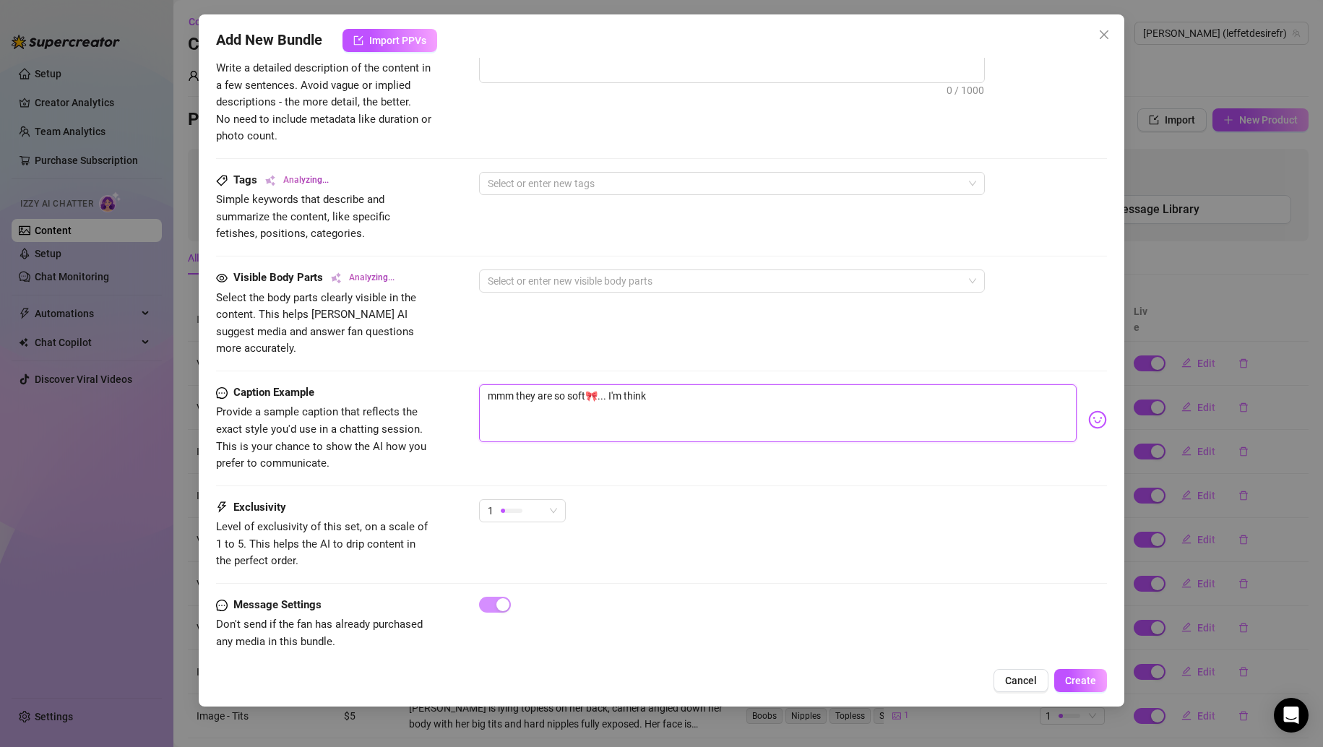
type textarea "mmm they are so soft🎀... I'm thinki"
type textarea "mmm they are so soft🎀... I'm thinkin"
type textarea "mmm they are so soft🎀... I'm thinking"
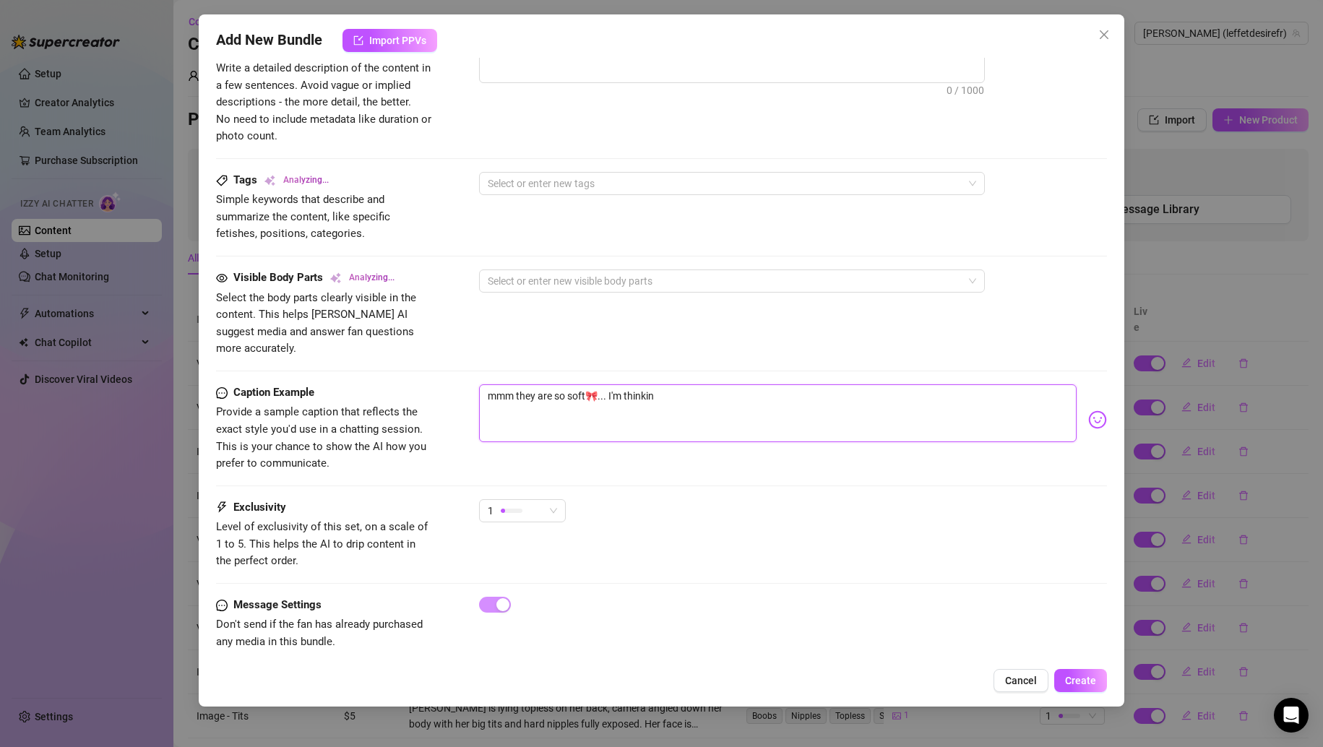
type textarea "mmm they are so soft🎀... I'm thinking"
type textarea "mmm they are so soft🎀... I'm thinking a"
type textarea "mmm they are so soft🎀... I'm thinking ab"
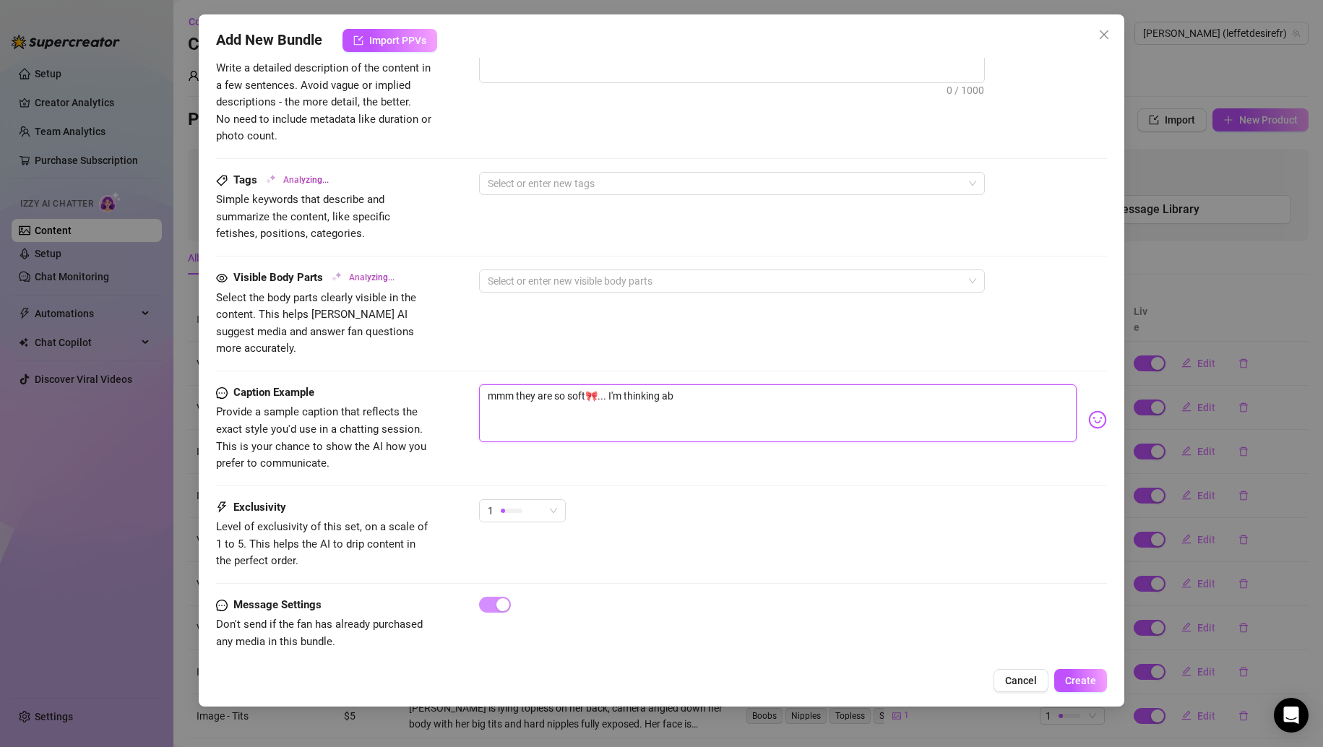
type textarea "mmm they are so soft🎀... I'm thinking abo"
type textarea "mmm they are so soft🎀... I'm thinking abou"
type textarea "mmm they are so soft🎀... I'm thinking about"
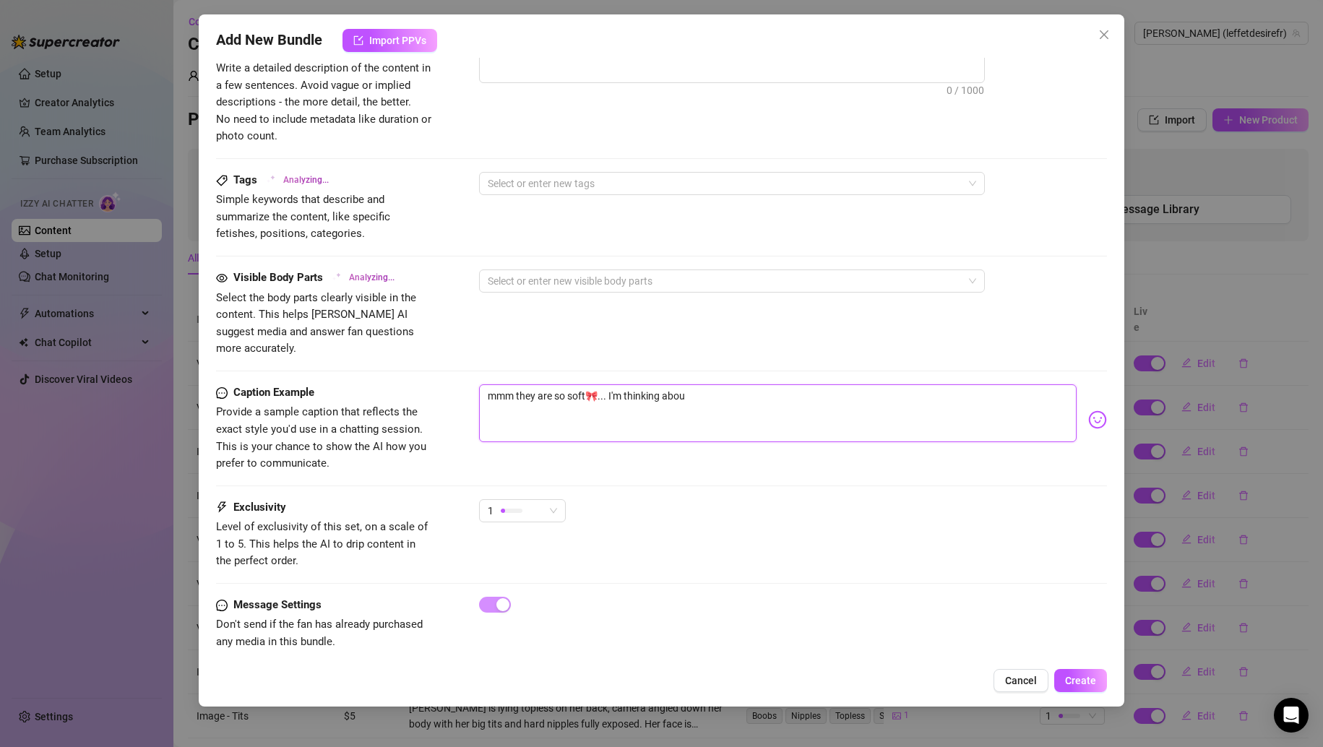
type textarea "mmm they are so soft🎀... I'm thinking about"
type textarea "mmm they are so soft🎀... I'm thinking about t"
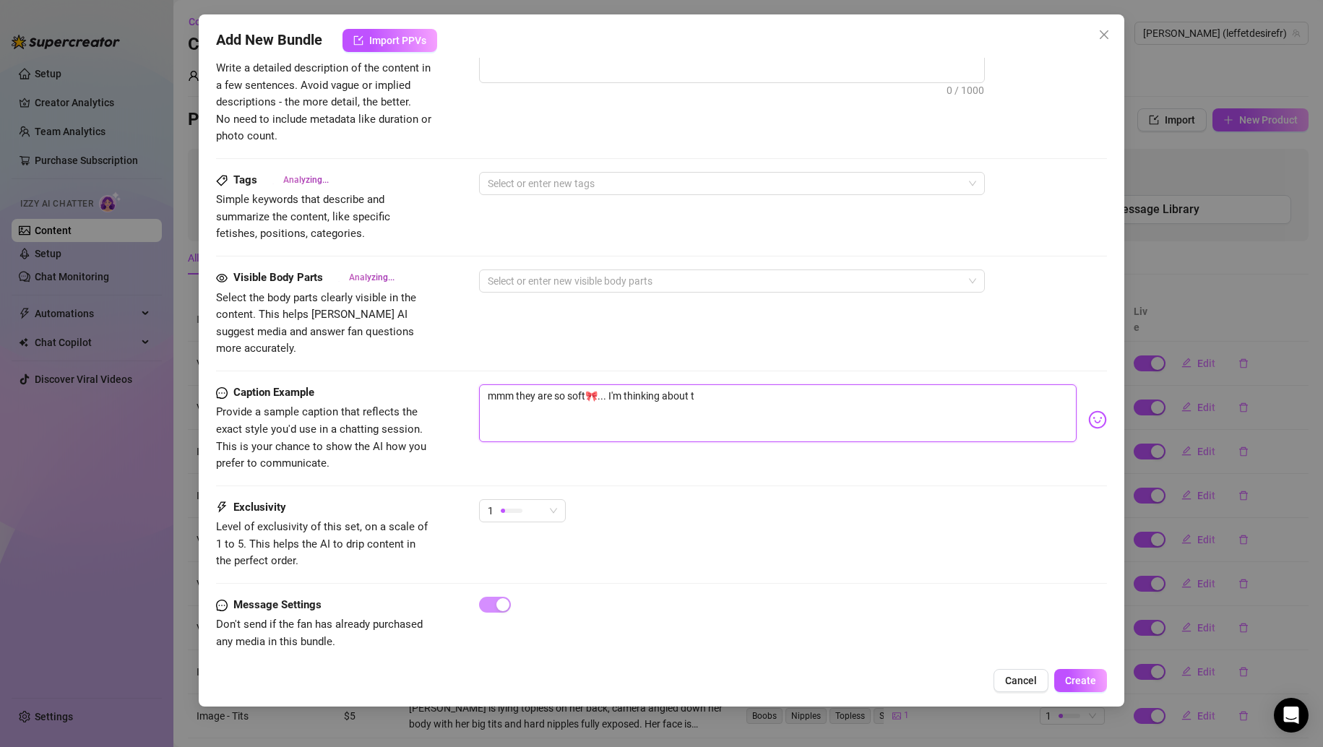
type textarea "mmm they are so soft🎀... I'm thinking about th"
type textarea "mmm they are so soft🎀... I'm thinking about the"
type textarea "mmm they are so soft🎀... I'm thinking about th"
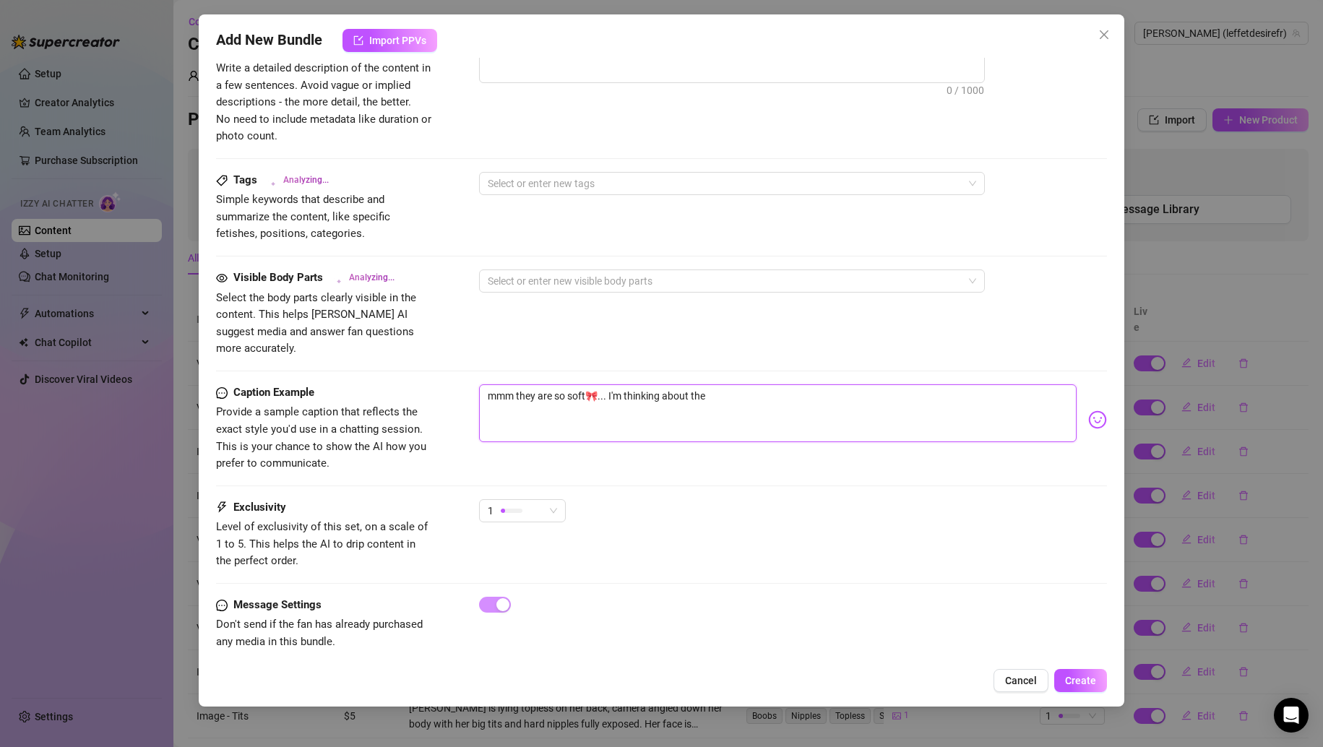
type textarea "mmm they are so soft🎀... I'm thinking about th"
type textarea "mmm they are so soft🎀... I'm thinking about t"
type textarea "[PERSON_NAME]"
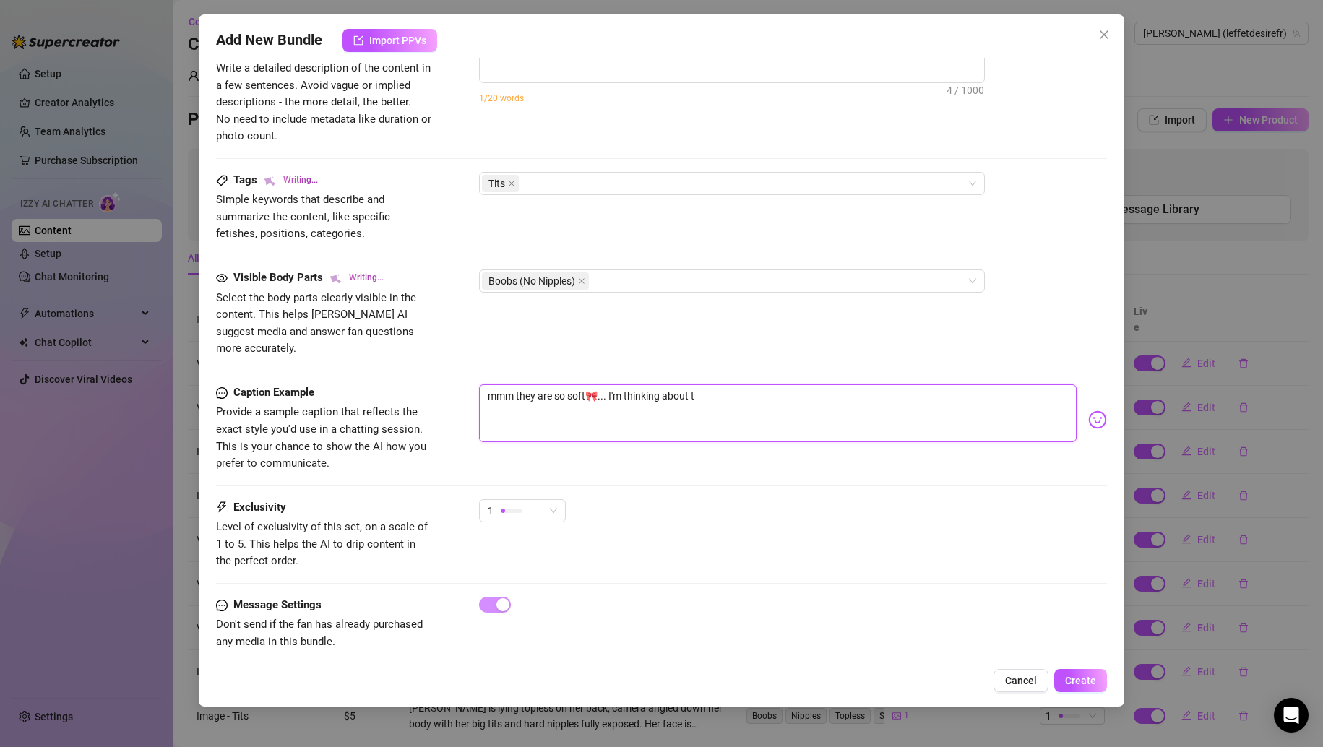
type textarea "[PERSON_NAME] wears"
type textarea "mmm they are so soft🎀... I'm thinking about"
type textarea "[PERSON_NAME] wears a"
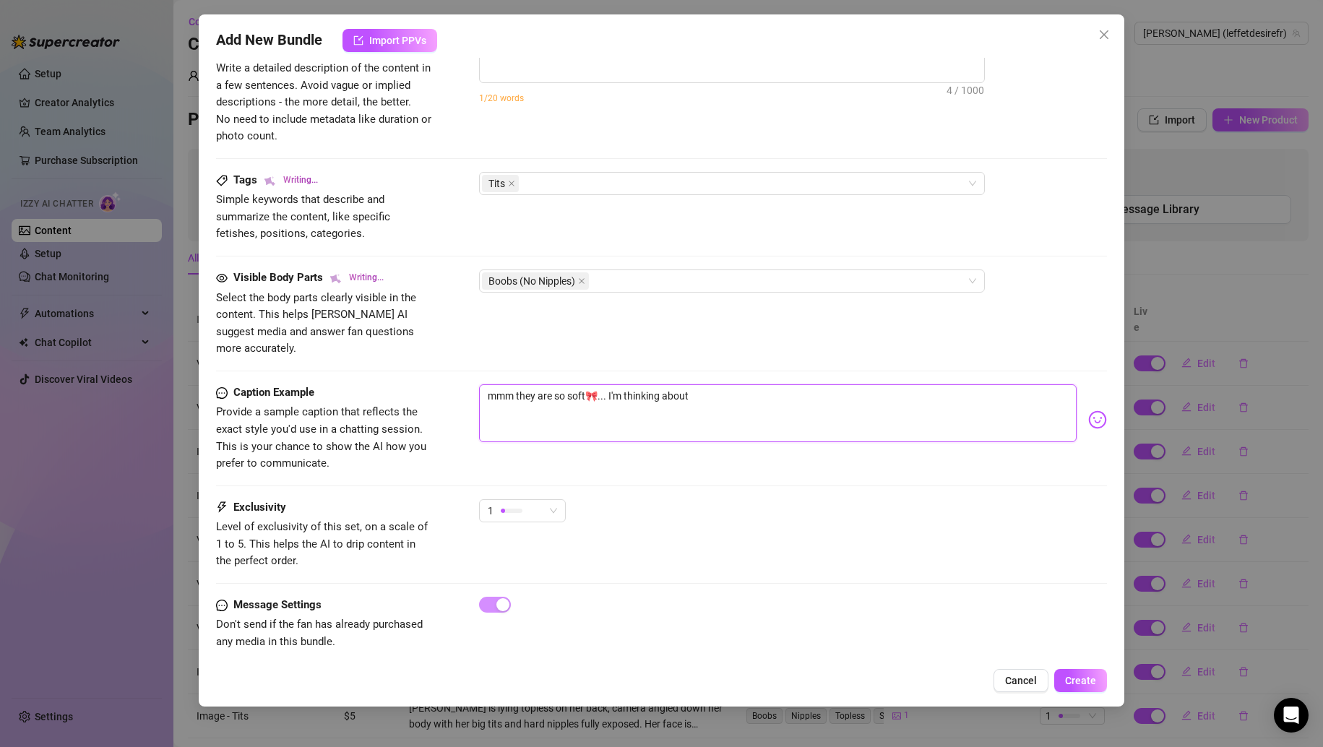
type textarea "[PERSON_NAME] wears a"
type textarea "mmm they are so soft🎀... I'm thinking about y"
type textarea "mmm they are so soft🎀... I'm thinking about yo"
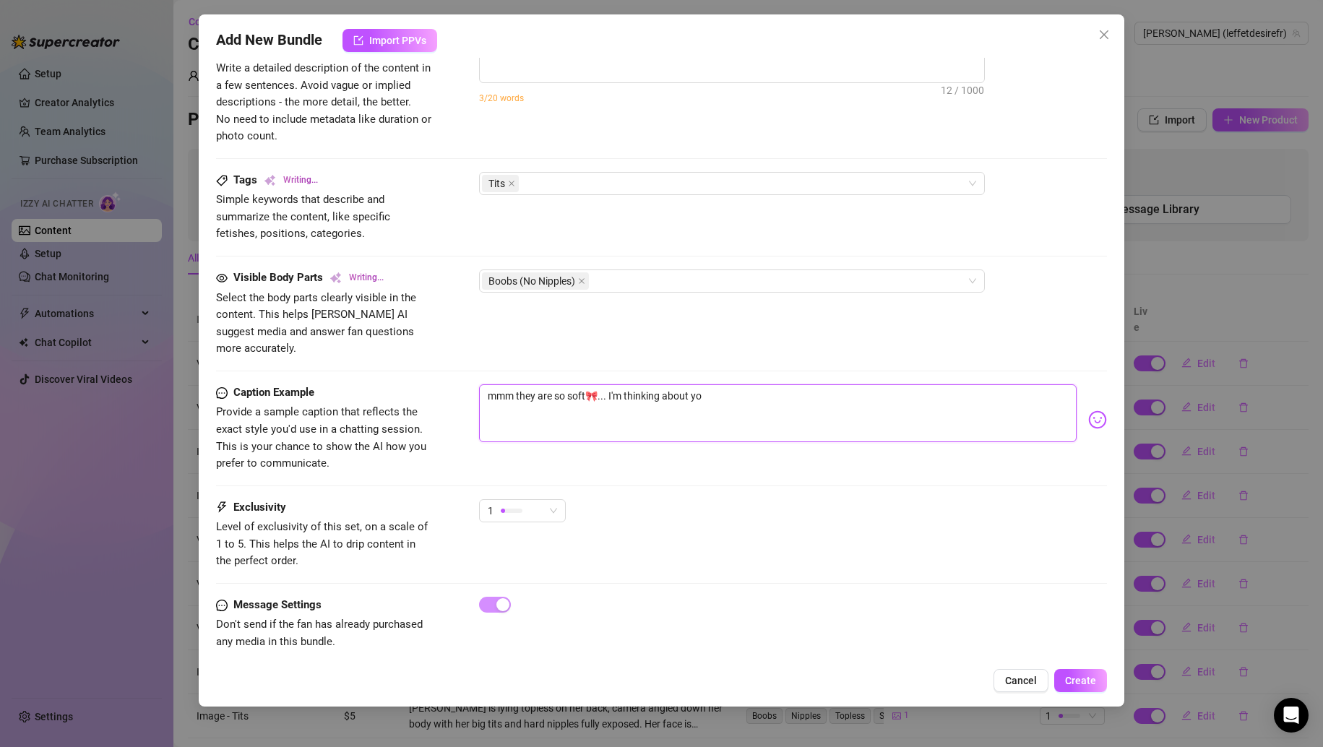
type textarea "[PERSON_NAME] wears a tight"
type textarea "[PERSON_NAME] wears a tight beige"
type textarea "mmm they are so soft🎀... I'm thinking about you"
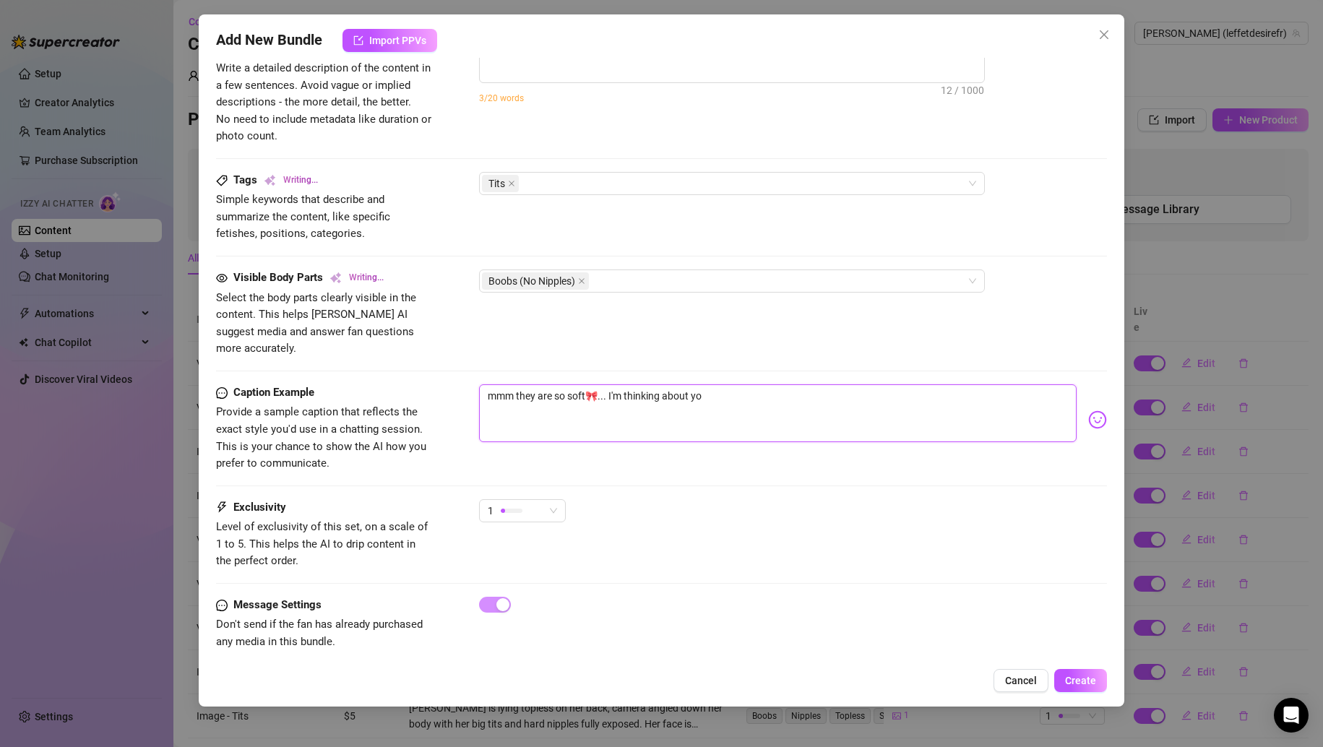
type textarea "mmm they are so soft🎀... I'm thinking about you"
type textarea "[PERSON_NAME] wears a tight beige tank"
type textarea "mmm they are so soft🎀... I'm thinking about you"
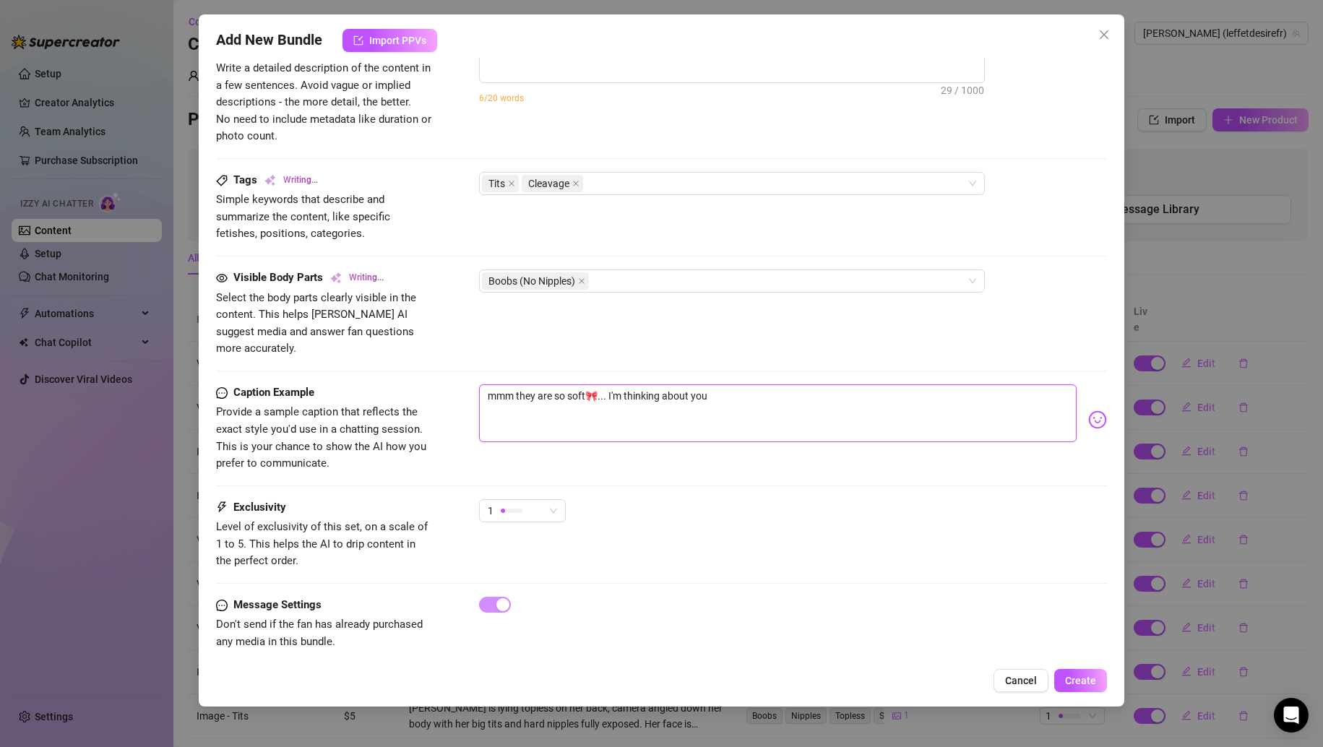
type textarea "[PERSON_NAME] wears a tight beige tank top,"
type textarea "mmm they are so soft🎀... I'm thinking about you w"
type textarea "[PERSON_NAME] wears a tight beige tank top, squeezing"
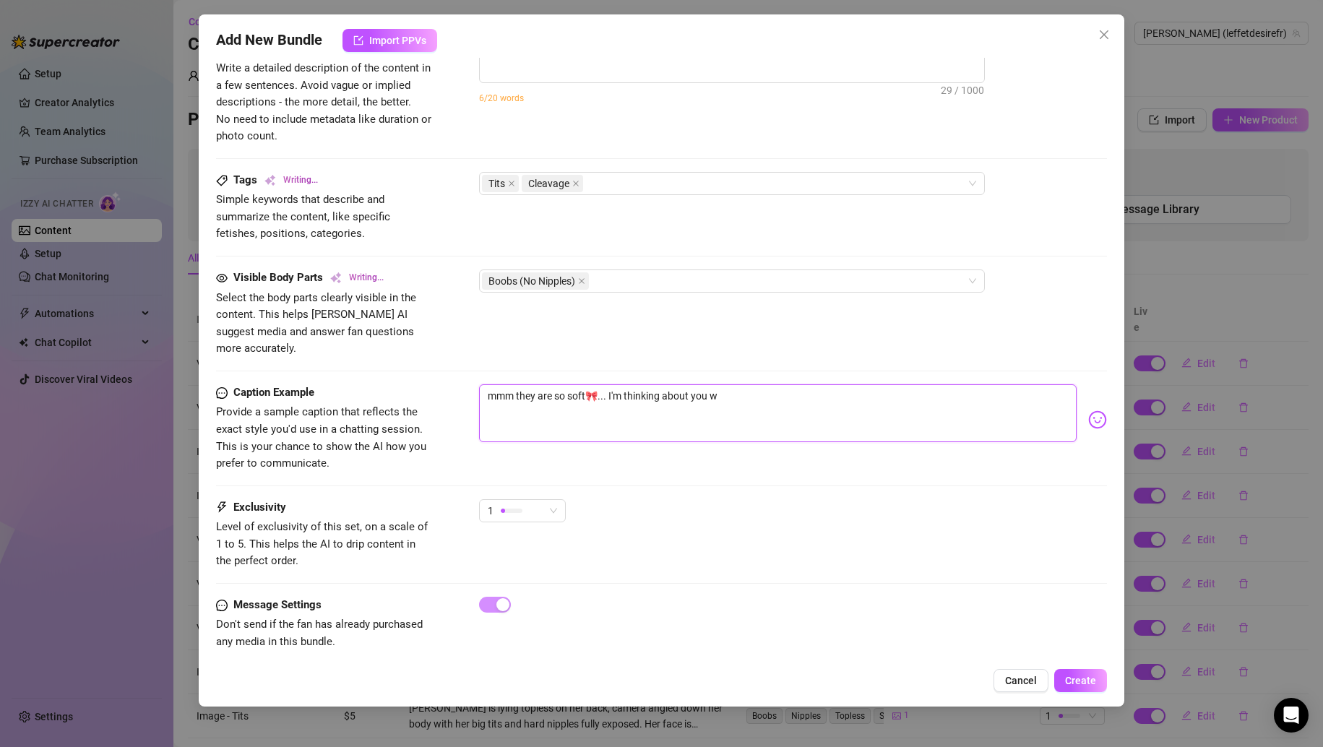
type textarea "[PERSON_NAME] wears a tight beige tank top, squeezing"
type textarea "mmm they are so soft🎀... I'm thinking about you wh"
type textarea "[PERSON_NAME] wears a tight beige tank top, squeezing and"
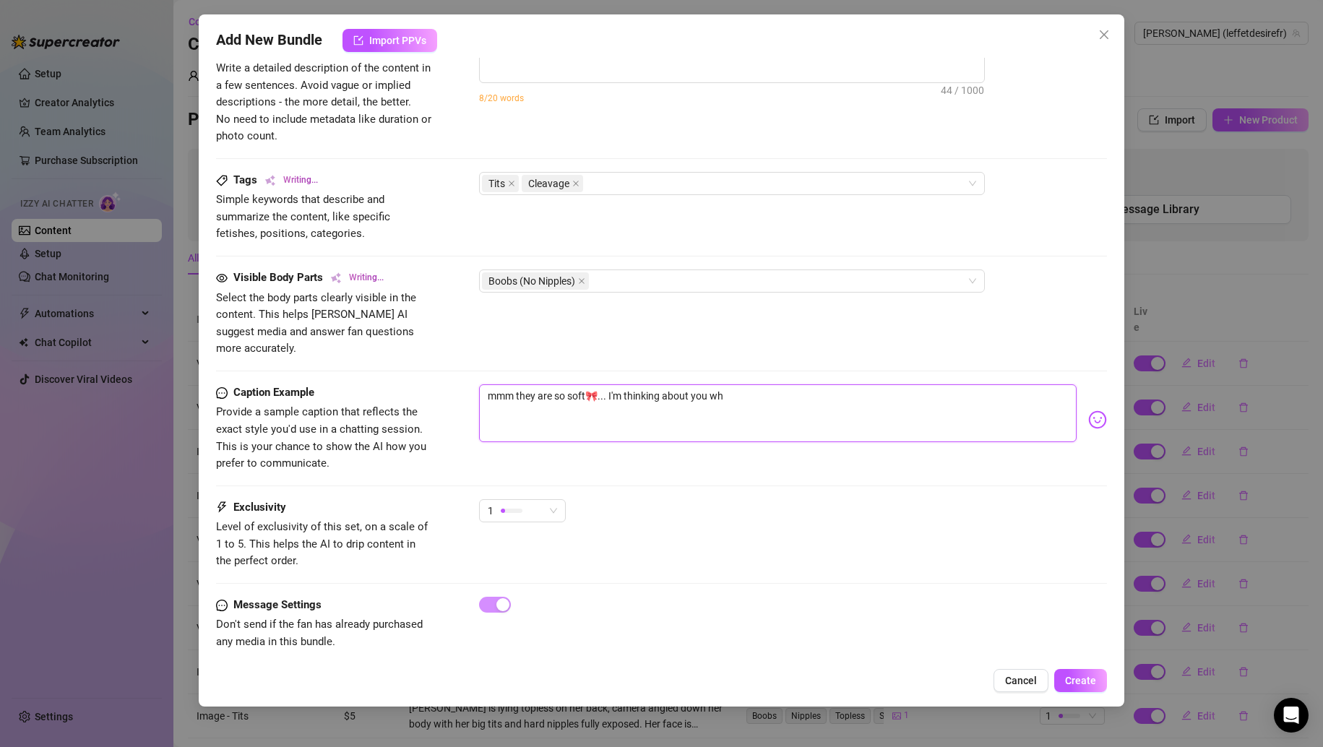
type textarea "[PERSON_NAME] wears a tight beige tank top, squeezing and pushing"
type textarea "mmm they are so soft🎀... I'm thinking about you whi"
type textarea "[PERSON_NAME] wears a tight beige tank top, squeezing and pushing up"
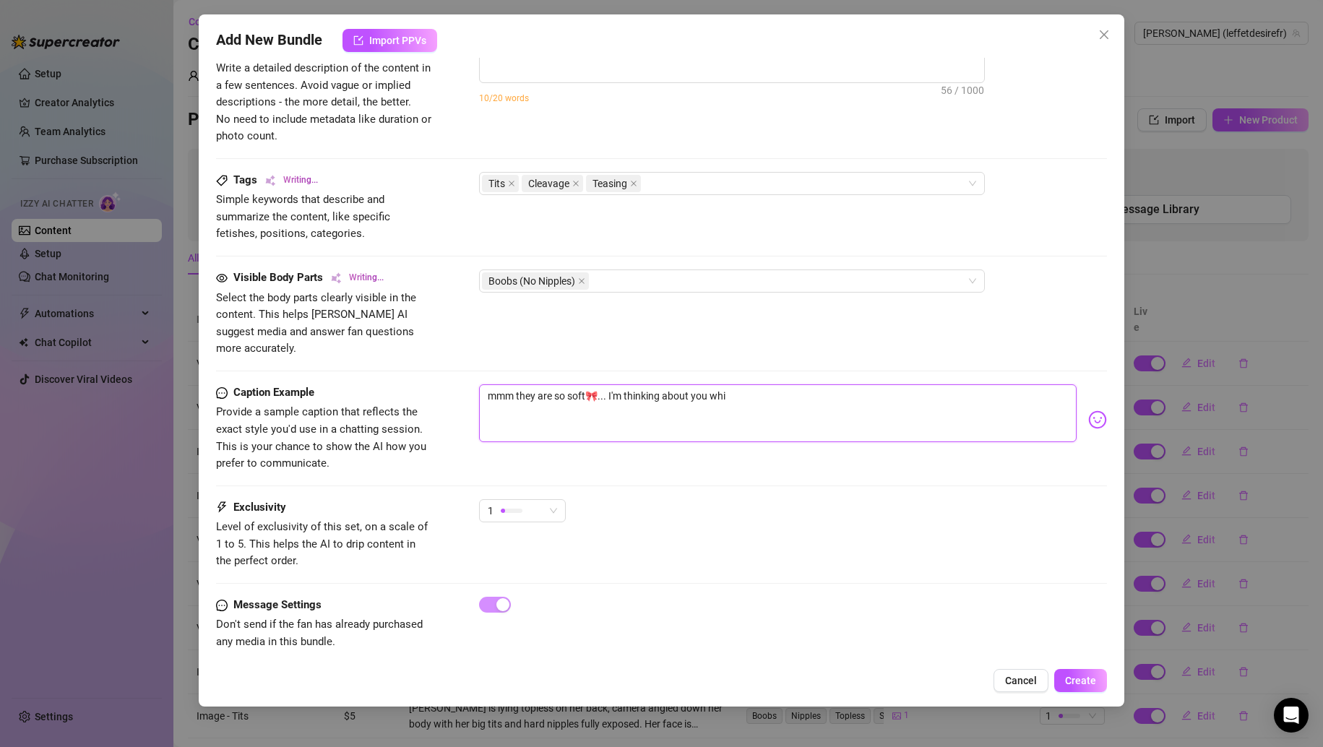
type textarea "[PERSON_NAME] wears a tight beige tank top, squeezing and pushing up"
type textarea "mmm they are so soft🎀... I'm thinking about you whil"
type textarea "mmm they are so soft🎀... I'm thinking about you whils"
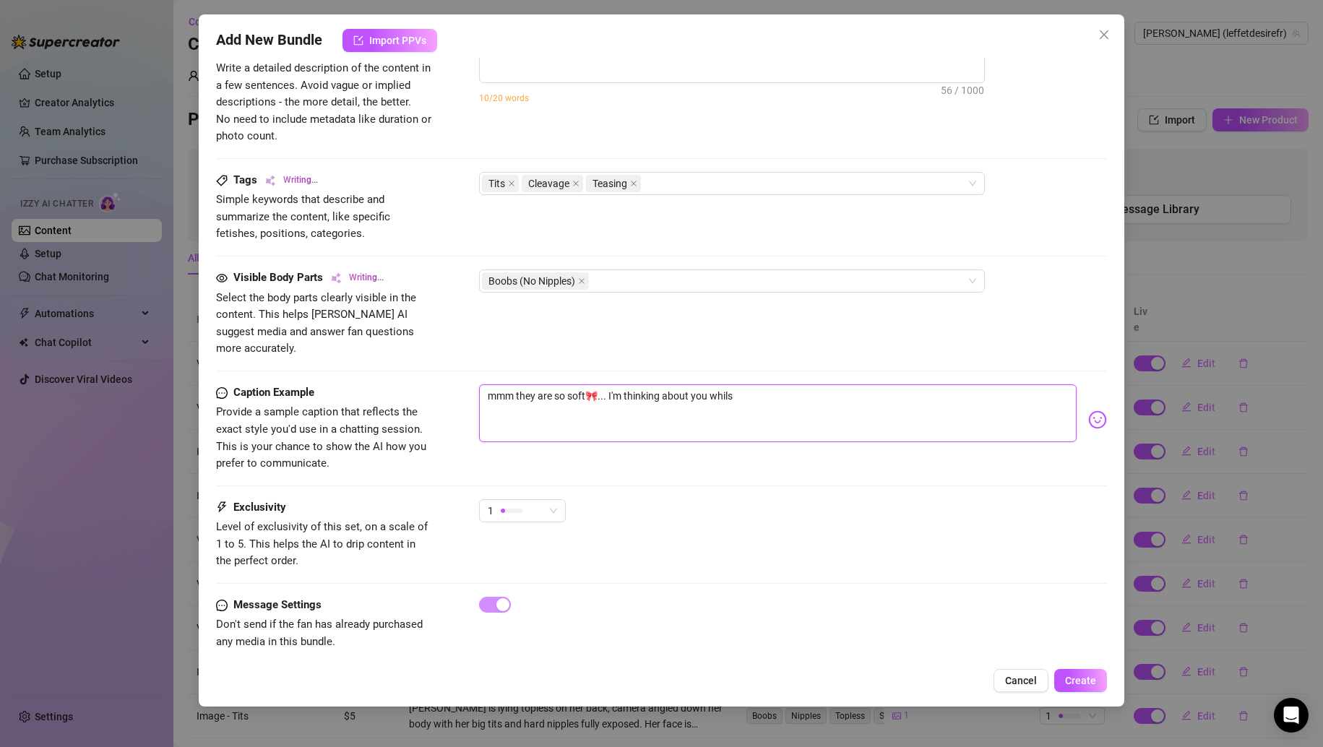
type textarea "[PERSON_NAME] wears a tight beige tank top, squeezing and pushing up her"
type textarea "mmm they are so soft🎀... I'm thinking about you whilst"
type textarea "[PERSON_NAME] wears a tight beige tank top, squeezing and pushing up her tits"
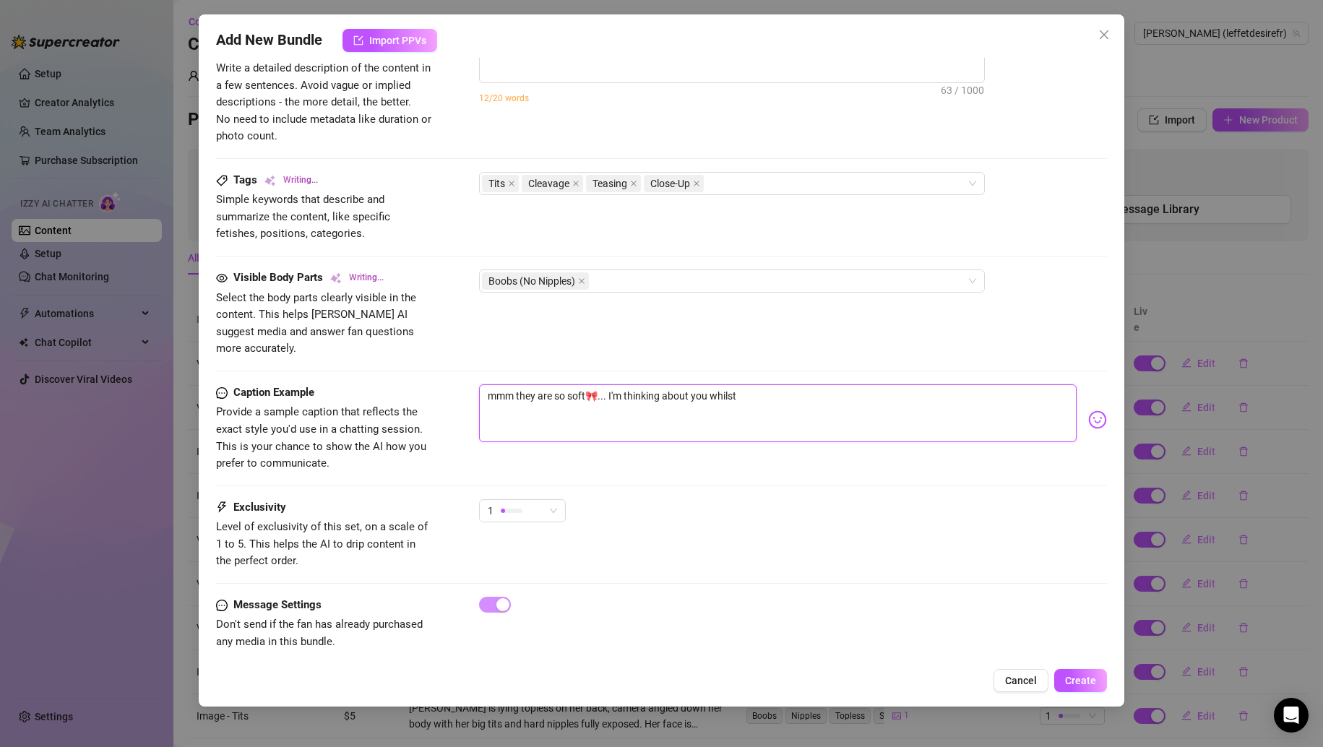
type textarea "[PERSON_NAME] wears a tight beige tank top, squeezing and pushing up her tits"
type textarea "mmm they are so soft🎀... I'm thinking about you whilst"
type textarea "[PERSON_NAME] wears a tight beige tank top, squeezing and pushing up her tits to"
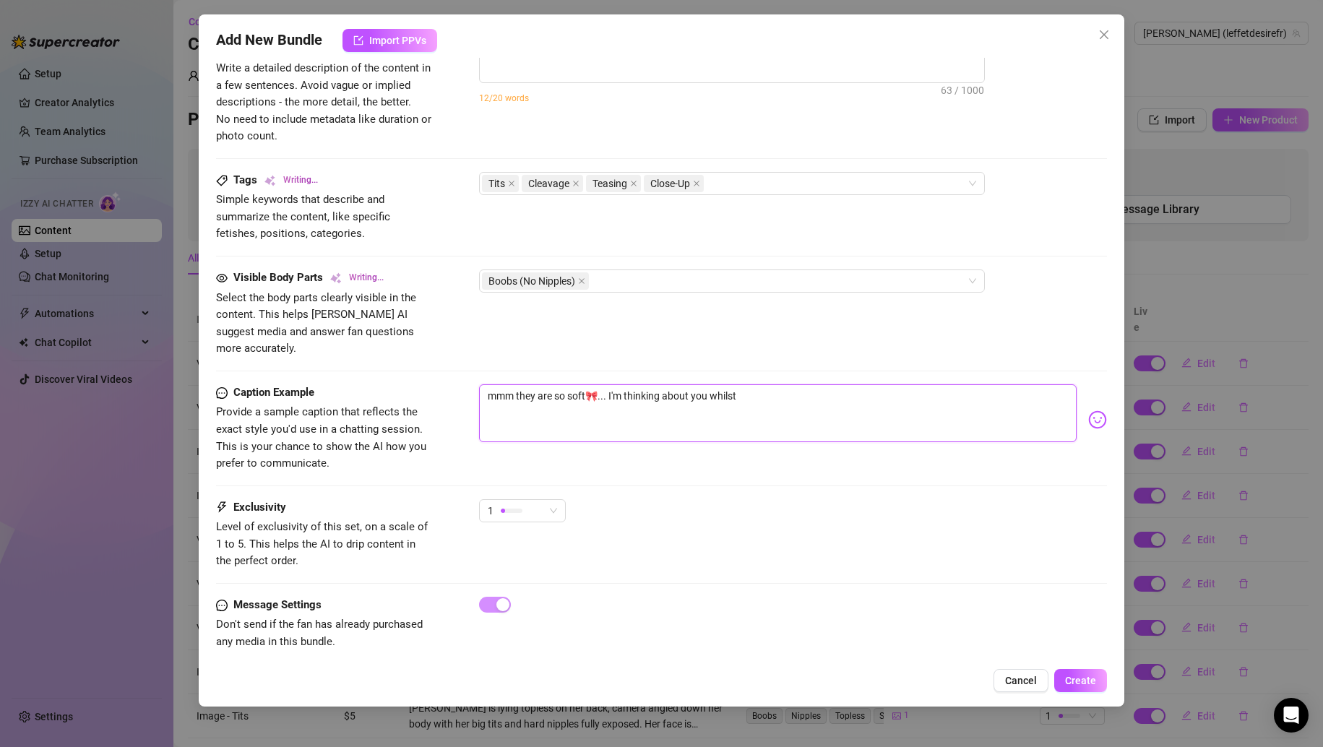
type textarea "mmm they are so soft🎀... I'm thinking about you whilst p"
type textarea "[PERSON_NAME] wears a tight beige tank top, squeezing and pushing up her tits t…"
type textarea "mmm they are so soft🎀... I'm thinking about you whilst pl"
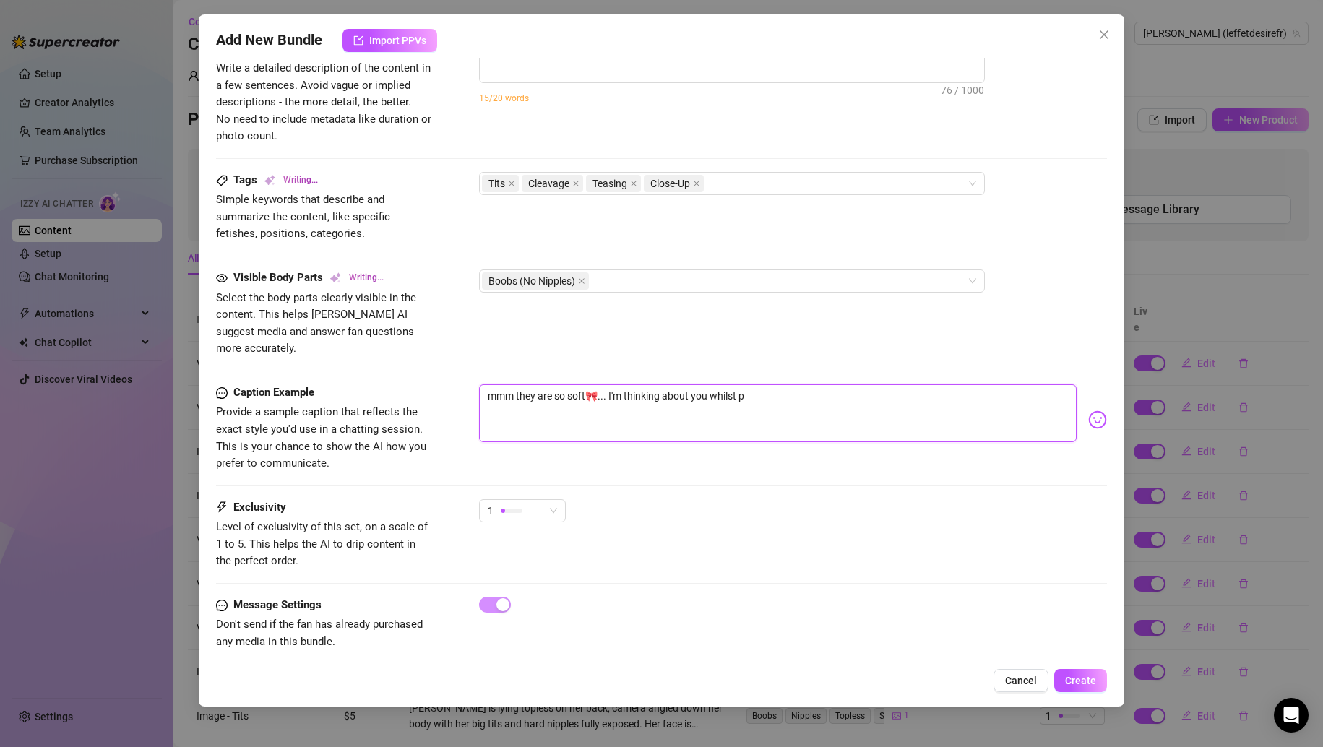
type textarea "mmm they are so soft🎀... I'm thinking about you whilst pl"
type textarea "[PERSON_NAME] wears a tight beige tank top, squeezing and pushing up her tits t…"
type textarea "mmm they are so soft🎀... I'm thinking about you whilst pla"
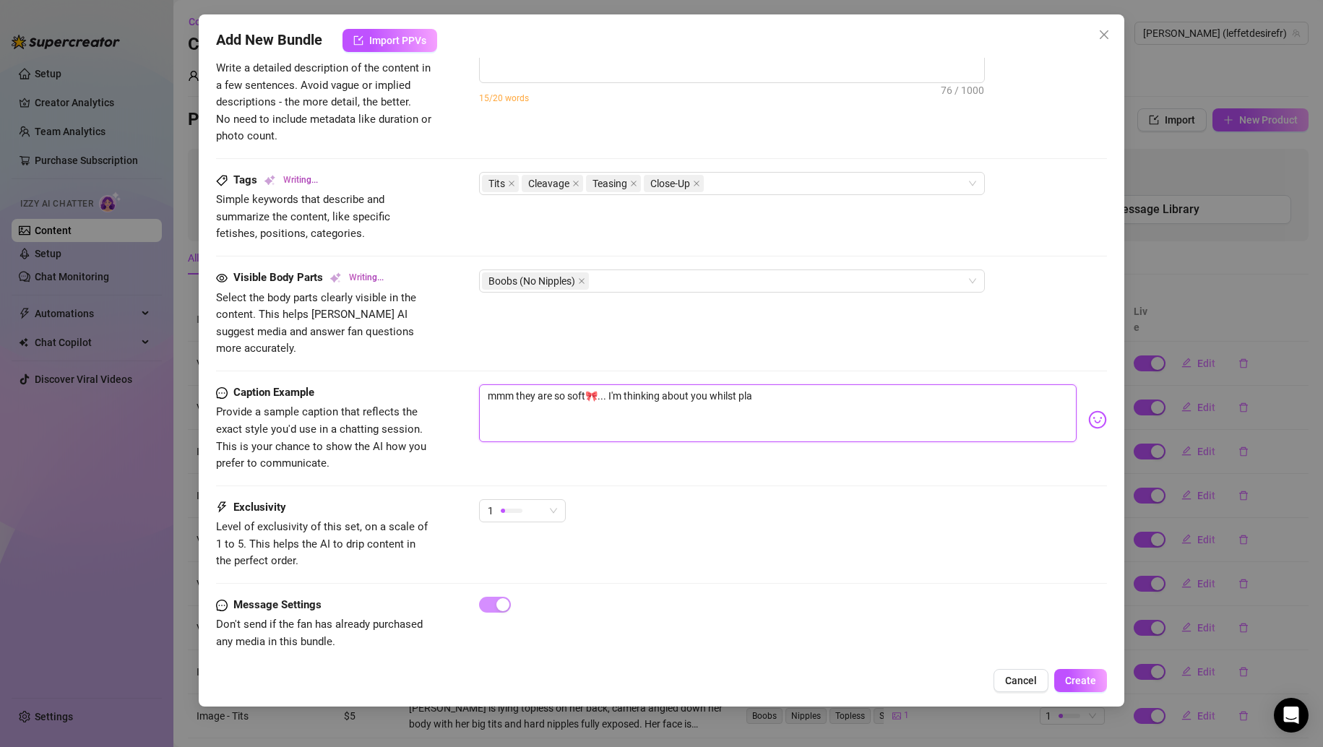
type textarea "[PERSON_NAME] wears a tight beige tank top, squeezing and pushing up her tits t…"
type textarea "mmm they are so soft🎀... I'm thinking about you whilst play"
type textarea "[PERSON_NAME] wears a tight beige tank top, squeezing and pushing up her tits t…"
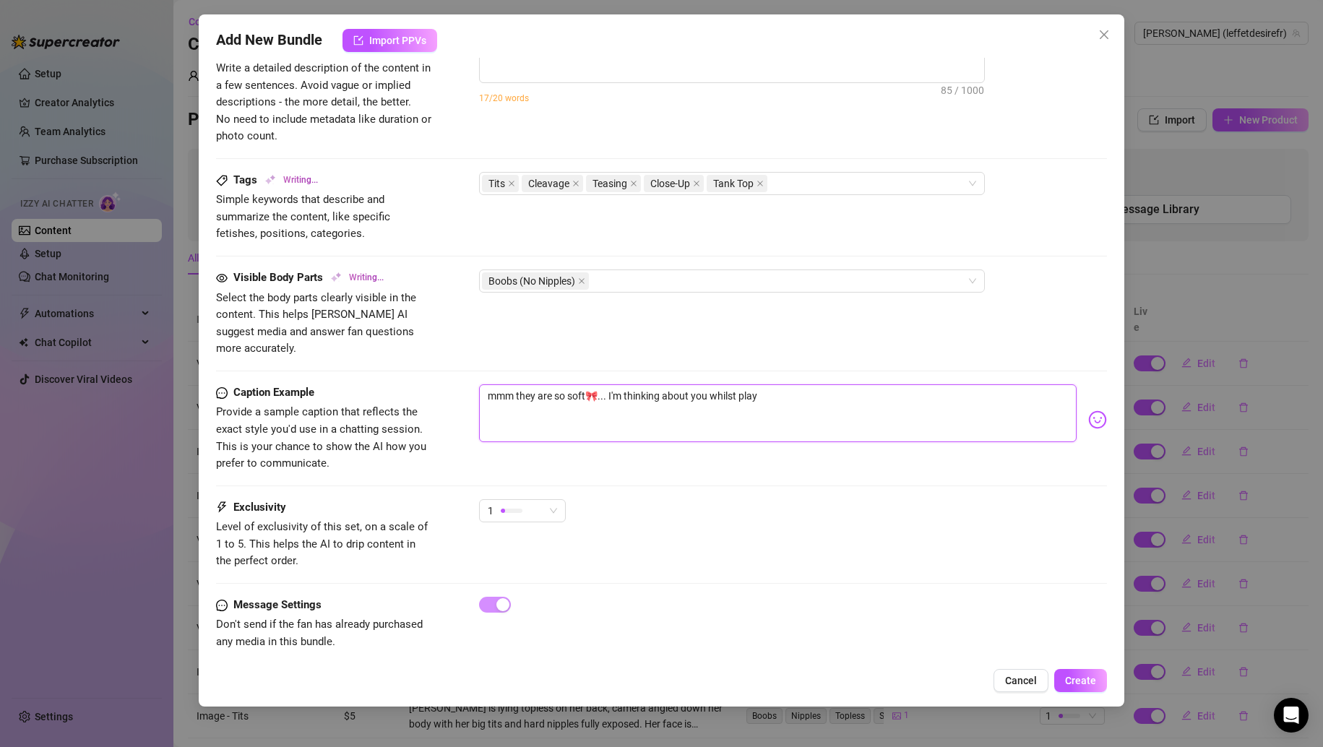
type textarea "[PERSON_NAME] wears a tight beige tank top, squeezing and pushing up her tits t…"
type textarea "mmm they are so soft🎀... I'm thinking about you whilst playi"
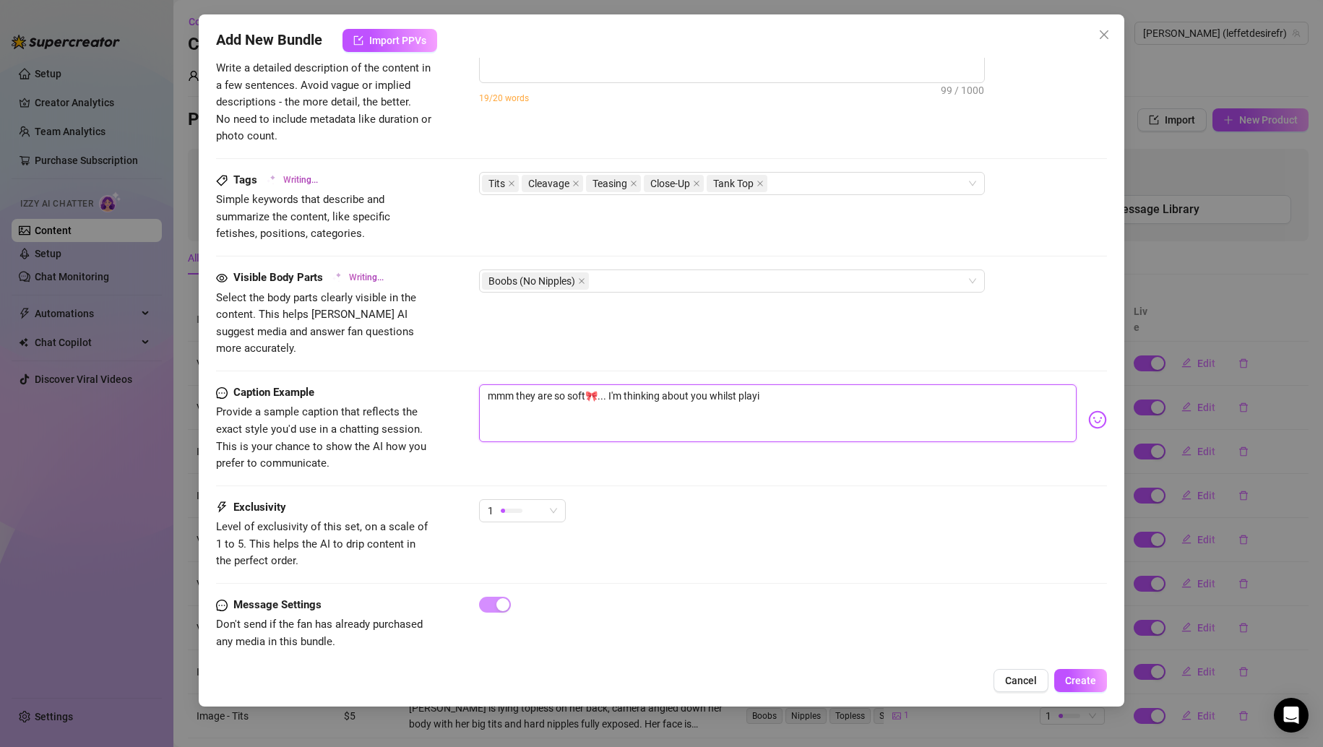
type textarea "[PERSON_NAME] wears a tight beige tank top, squeezing and pushing up her tits t…"
type textarea "mmm they are so soft🎀... I'm thinking about you whilst playin"
type textarea "[PERSON_NAME] wears a tight beige tank top, squeezing and pushing up her tits t…"
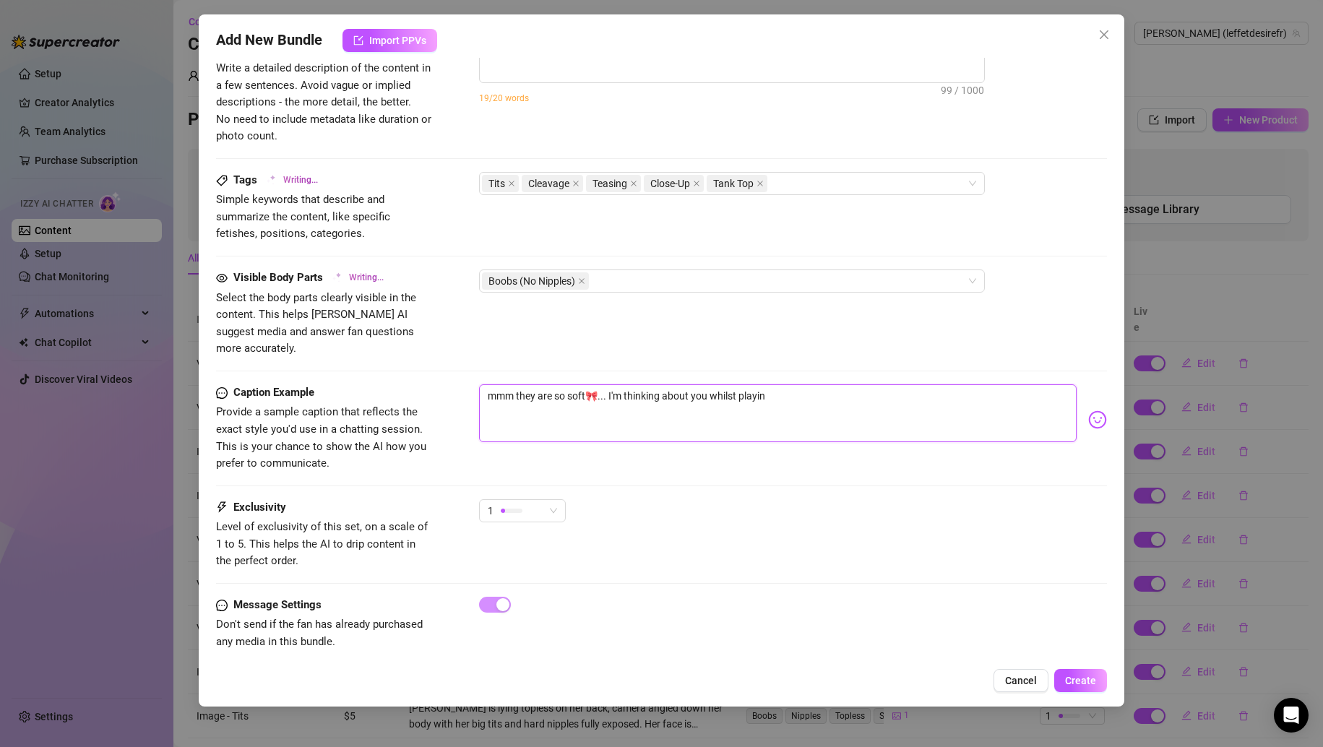
type textarea "[PERSON_NAME] wears a tight beige tank top, squeezing and pushing up her tits t…"
type textarea "mmm they are so soft🎀... I'm thinking about you whilst playing"
type textarea "[PERSON_NAME] wears a tight beige tank top, squeezing and pushing up her tits t…"
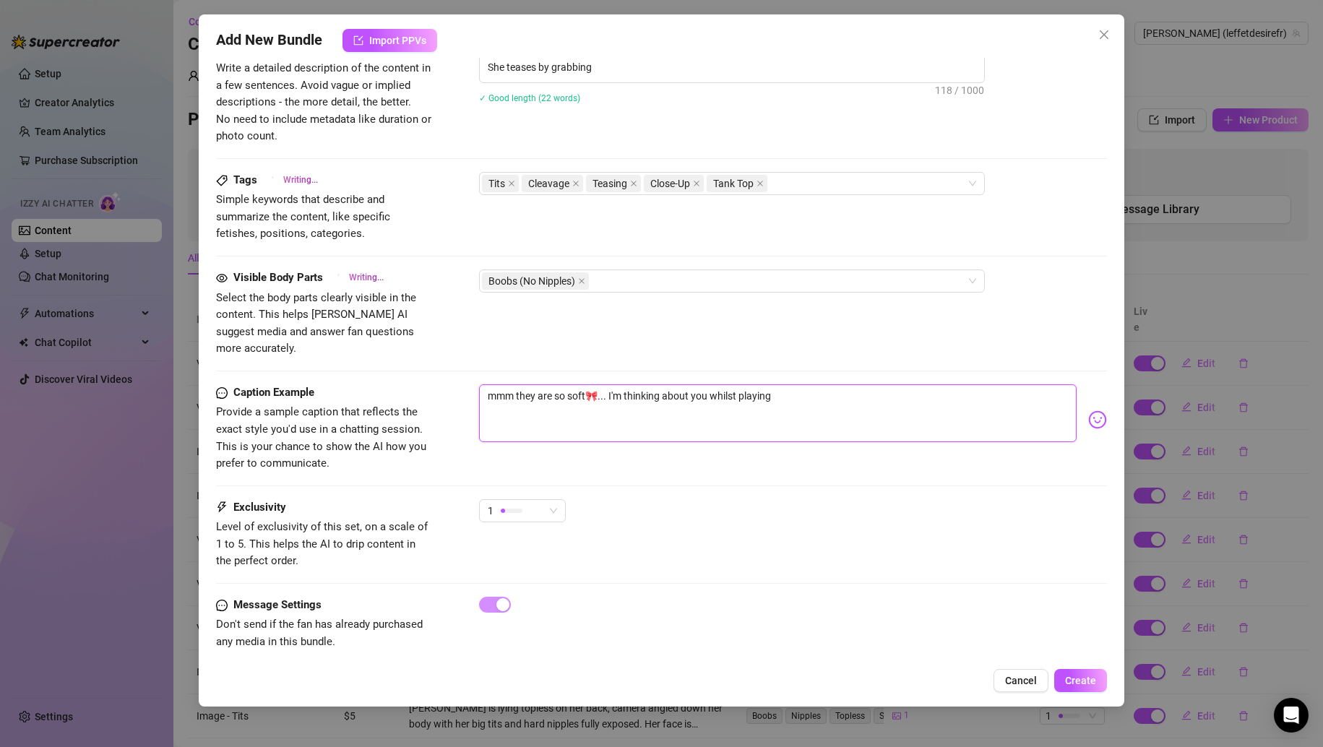
type textarea "[PERSON_NAME] wears a tight beige tank top, squeezing and pushing up her tits t…"
type textarea "mmm they are so soft🎀... I'm thinking about you whilst playing t"
type textarea "mmm they are so soft🎀... I'm thinking about you whilst playing th"
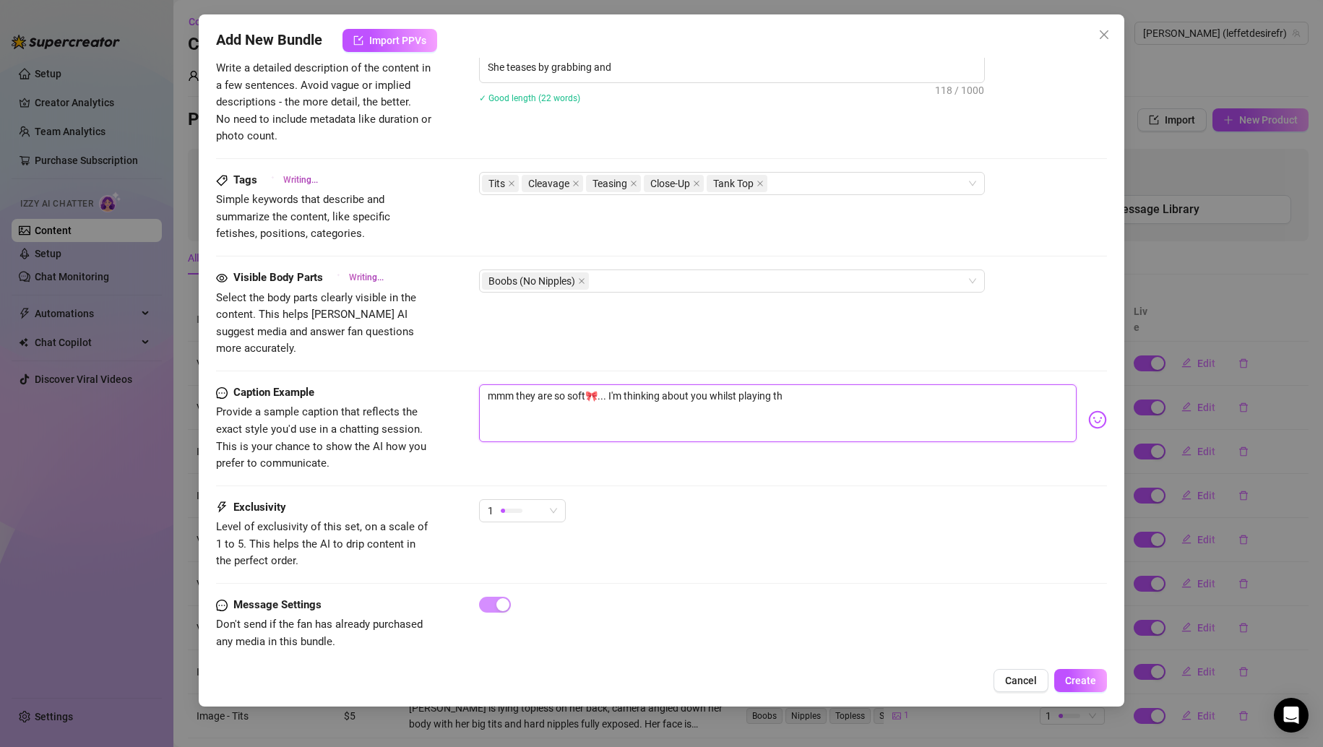
type textarea "[PERSON_NAME] wears a tight beige tank top, squeezing and pushing up her tits t…"
type textarea "mmm they are so soft🎀... I'm thinking about you whilst playing t"
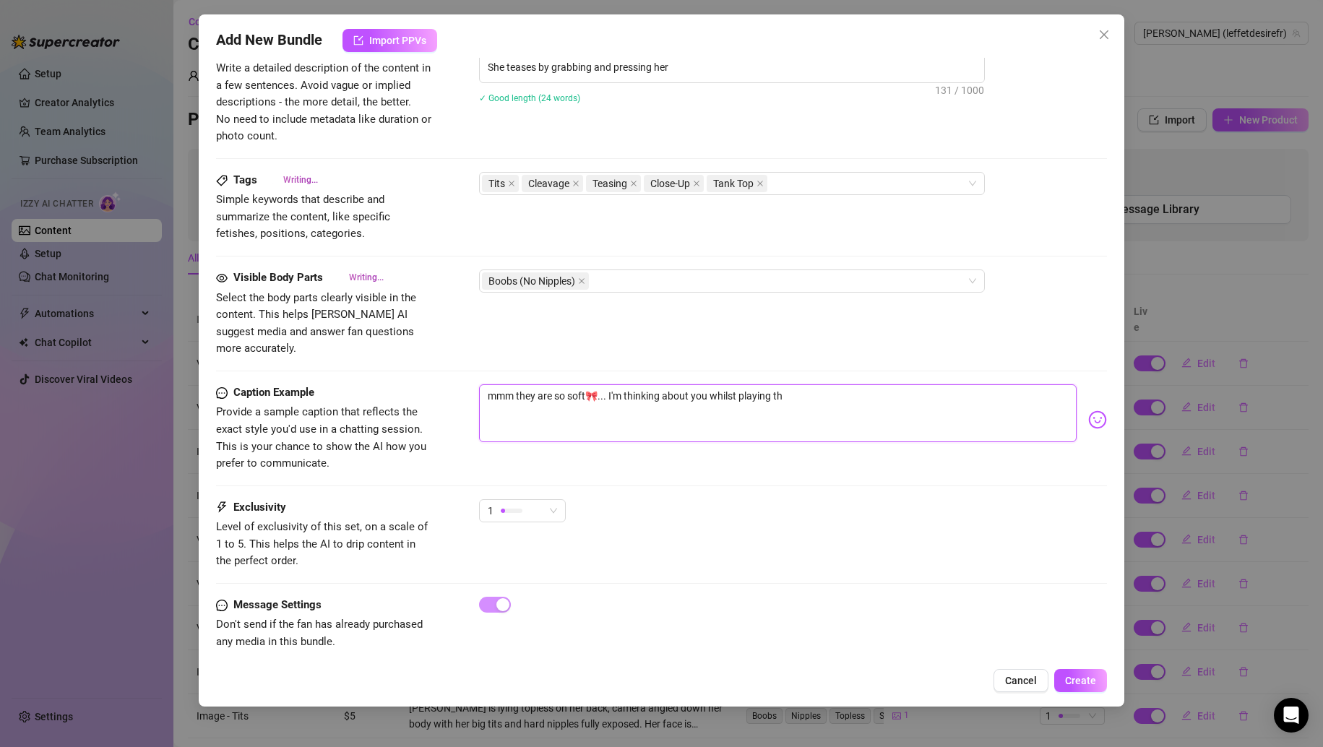
type textarea "mmm they are so soft🎀... I'm thinking about you whilst playing t"
type textarea "[PERSON_NAME] wears a tight beige tank top, squeezing and pushing up her tits t…"
type textarea "mmm they are so soft🎀... I'm thinking about you whilst playing"
type textarea "[PERSON_NAME] wears a tight beige tank top, squeezing and pushing up her tits t…"
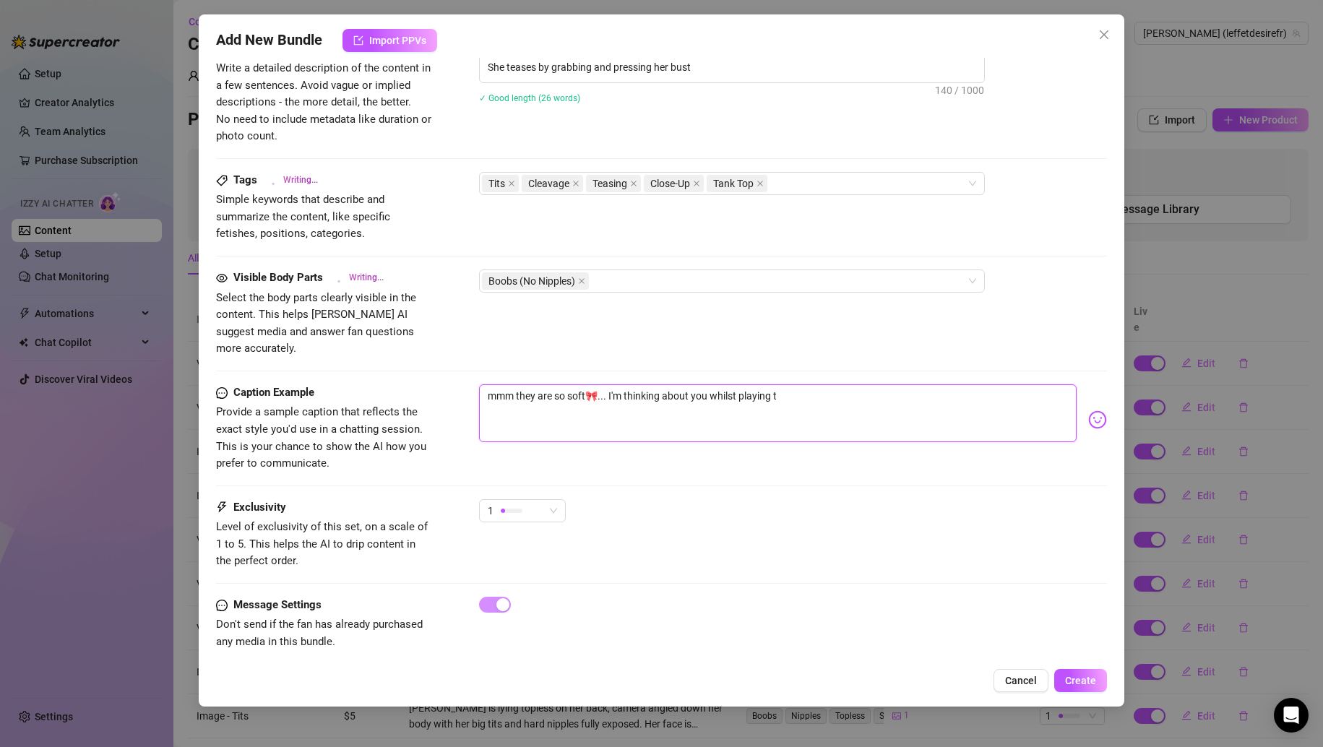
type textarea "mmm they are so soft🎀... I'm thinking about you whilst playing"
type textarea "mmm they are so soft🎀... I'm thinking about you whilst playing w"
type textarea "[PERSON_NAME] wears a tight beige tank top, squeezing and pushing up her tits t…"
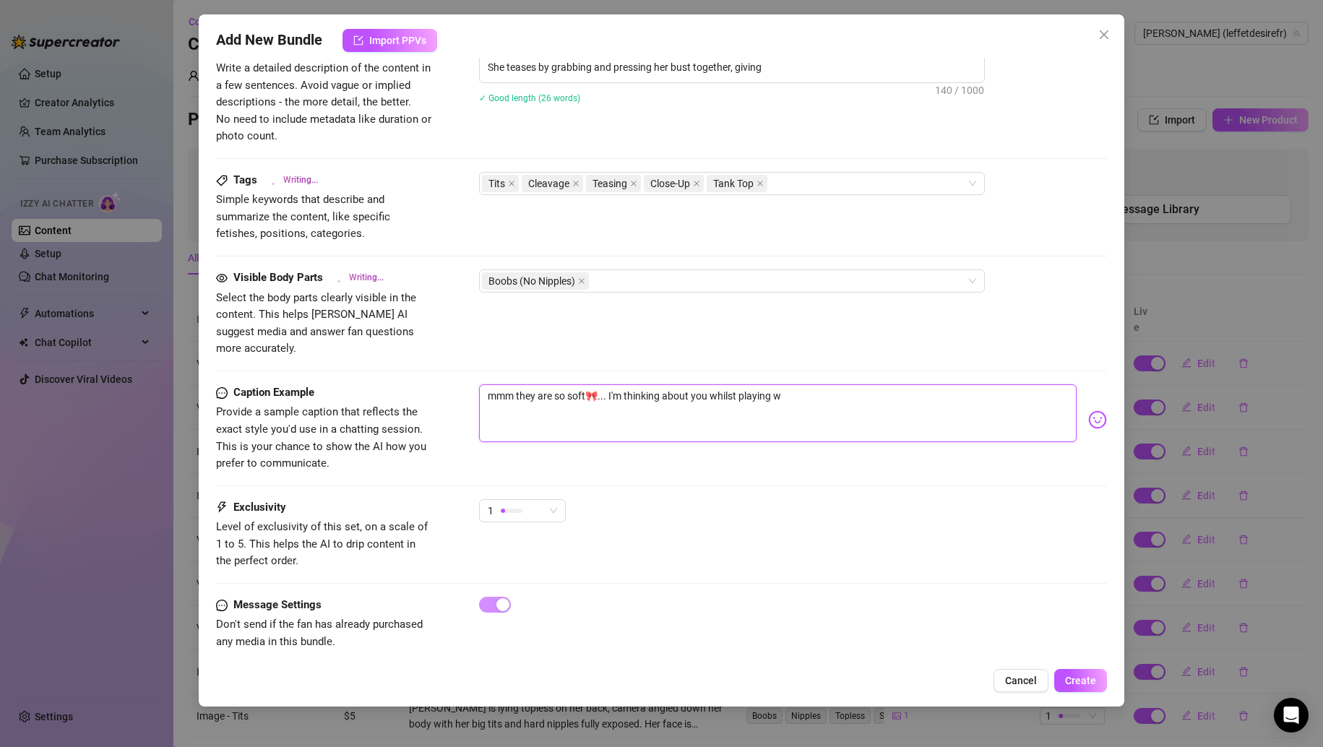
type textarea "mmm they are so soft🎀... I'm thinking about you whilst playing wi"
type textarea "[PERSON_NAME] wears a tight beige tank top, squeezing and pushing up her tits t…"
type textarea "mmm they are so soft🎀... I'm thinking about you whilst playing wit"
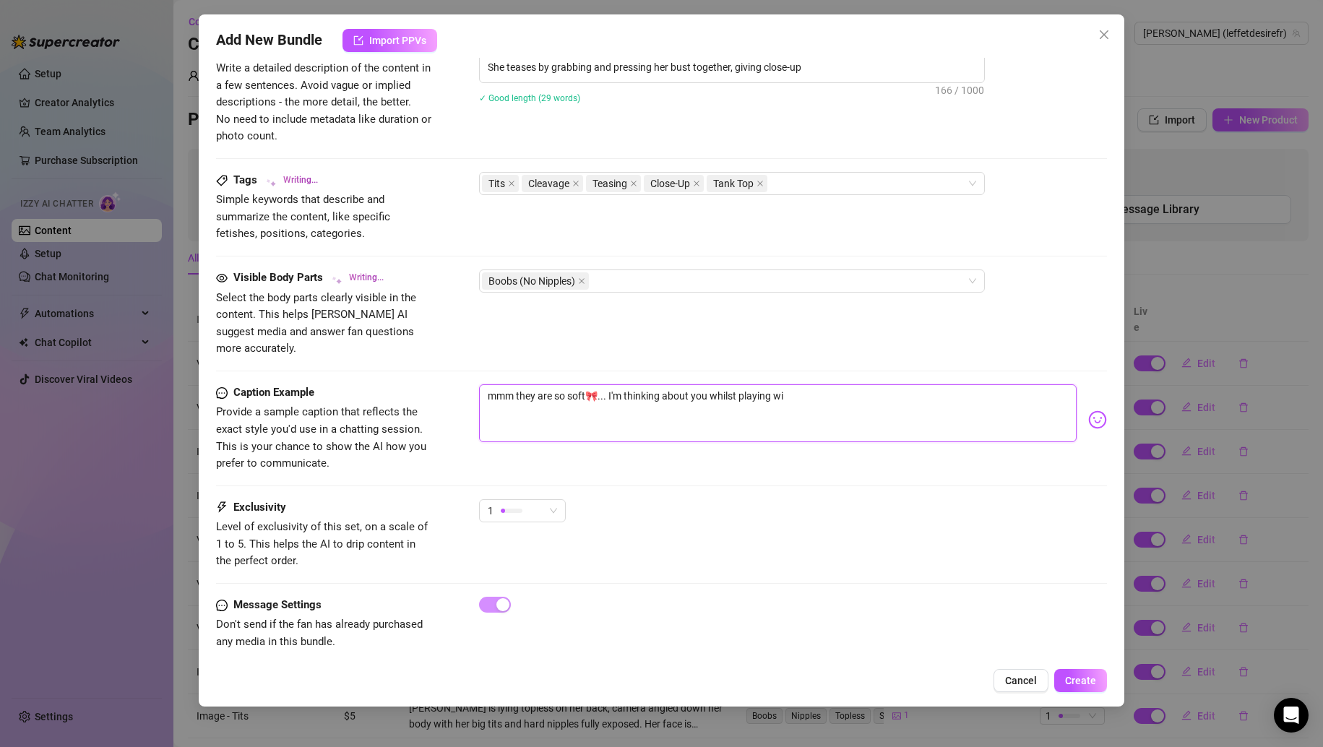
type textarea "mmm they are so soft🎀... I'm thinking about you whilst playing wit"
type textarea "mmm they are so soft🎀... I'm thinking about you whilst playing with"
type textarea "[PERSON_NAME] wears a tight beige tank top, squeezing and pushing up her tits t…"
type textarea "mmm they are so soft🎀... I'm thinking about you whilst playing with"
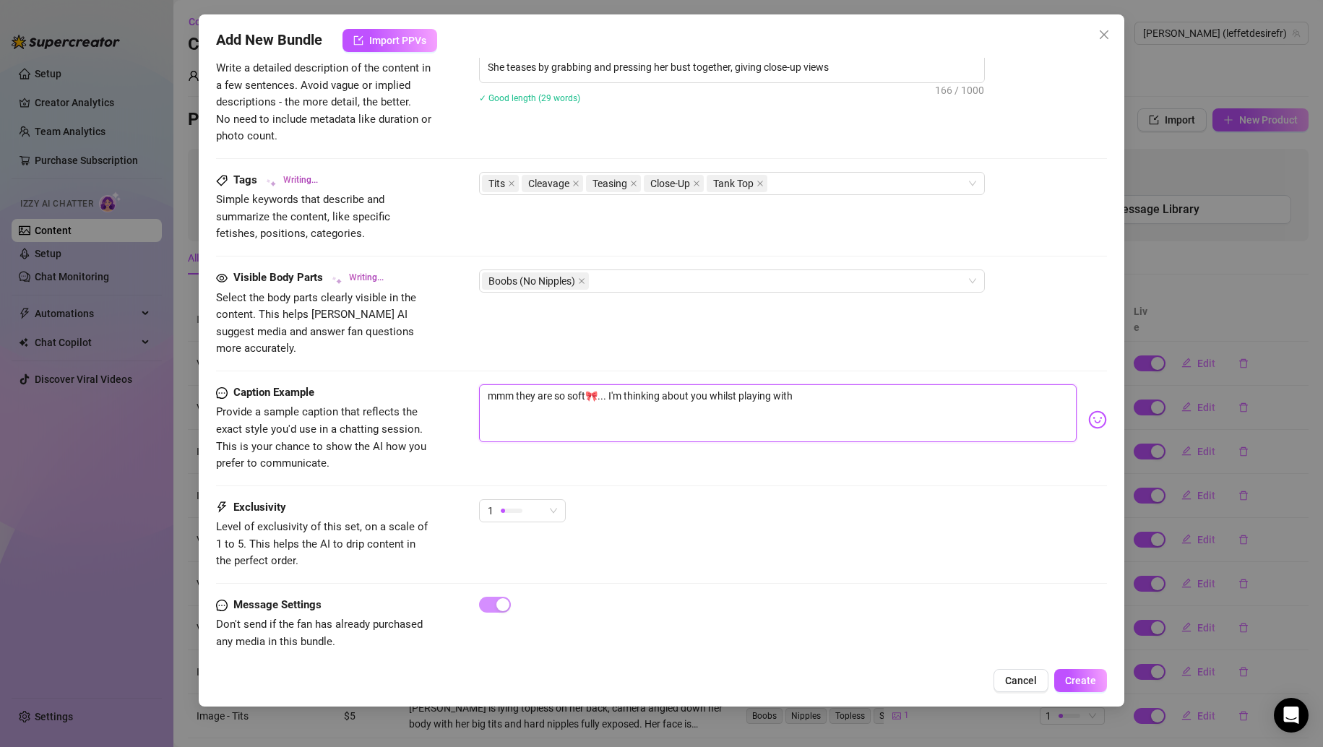
type textarea "mmm they are so soft🎀... I'm thinking about you whilst playing with"
type textarea "[PERSON_NAME] wears a tight beige tank top, squeezing and pushing up her tits t…"
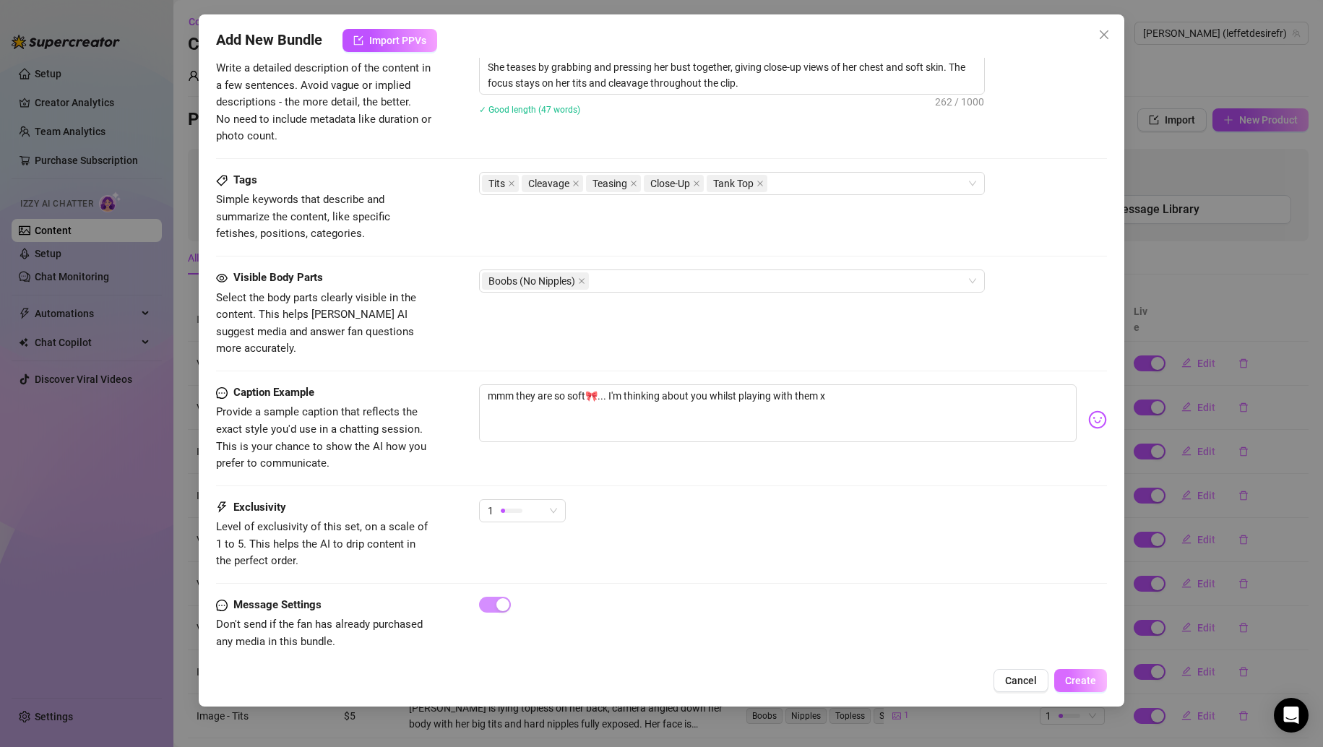
click at [1090, 677] on span "Create" at bounding box center [1080, 681] width 31 height 12
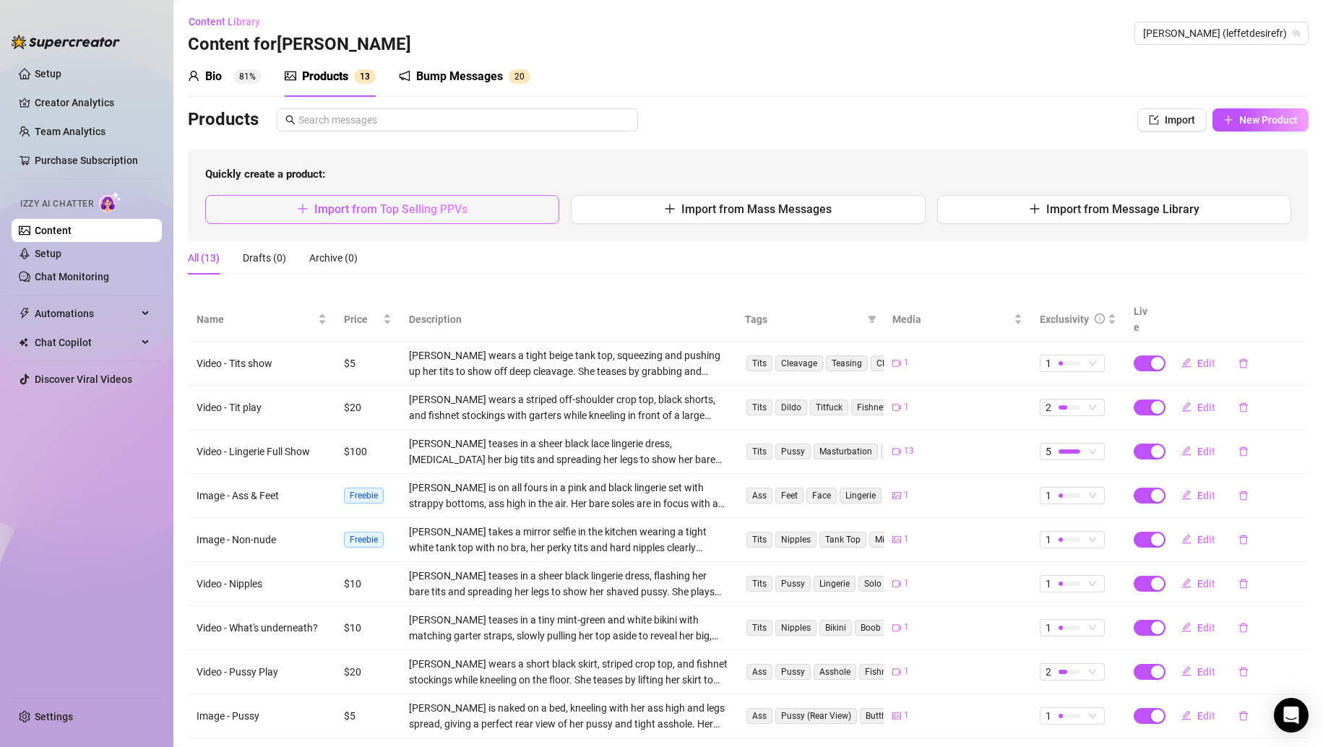
click at [466, 220] on button "Import from Top Selling PPVs" at bounding box center [382, 209] width 354 height 29
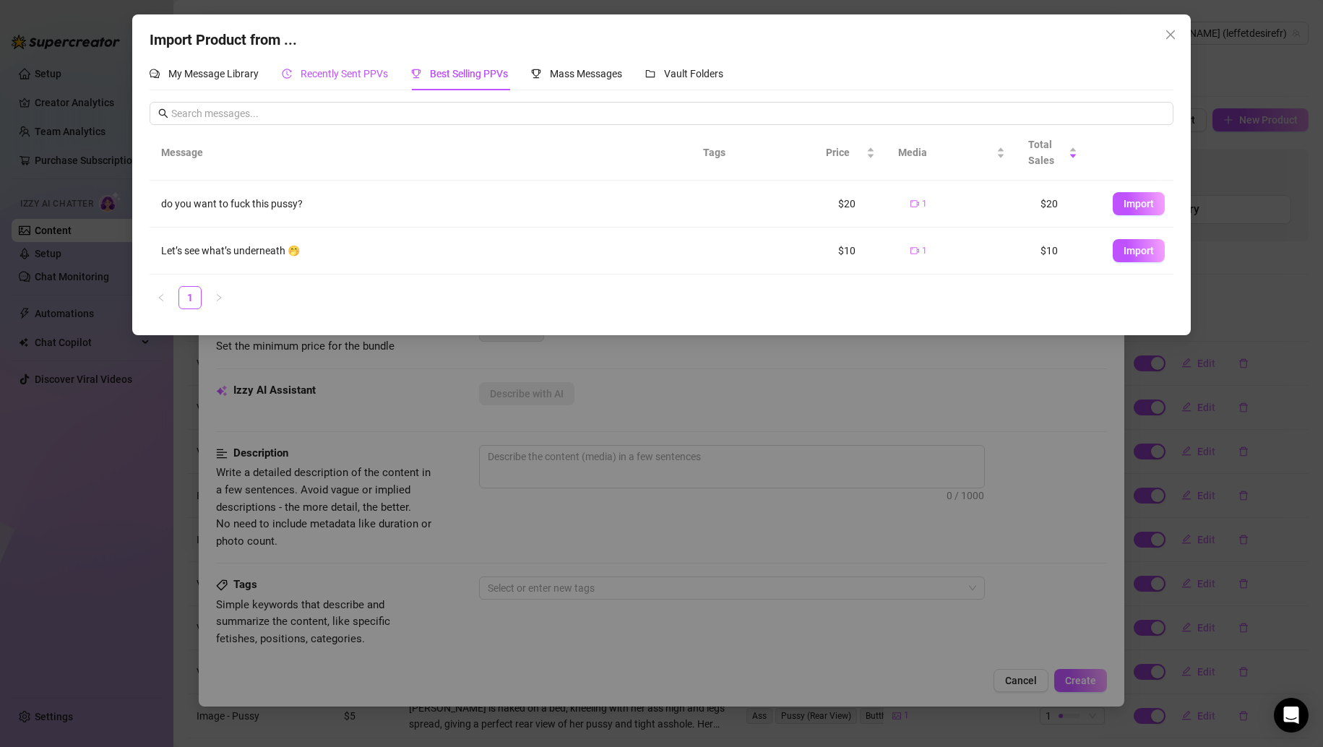
click at [346, 72] on span "Recently Sent PPVs" at bounding box center [344, 74] width 87 height 12
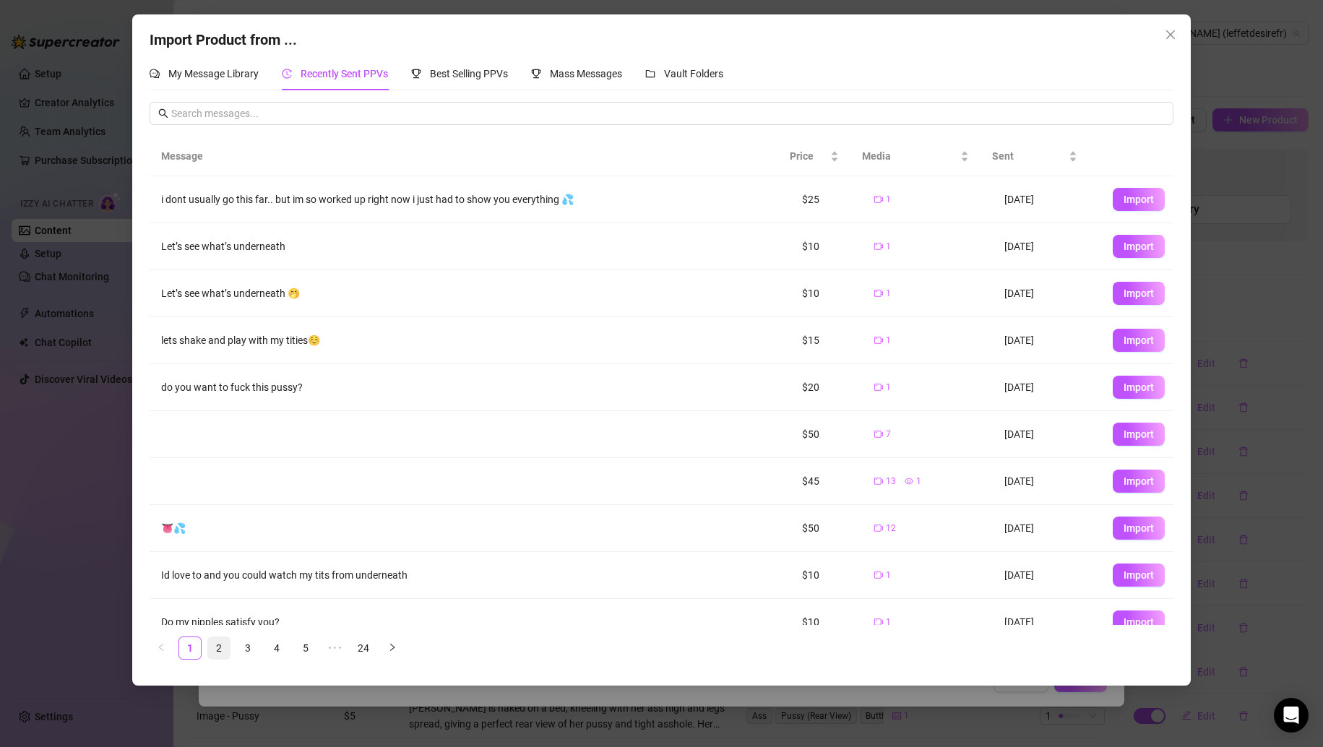
click at [224, 643] on link "2" at bounding box center [219, 648] width 22 height 22
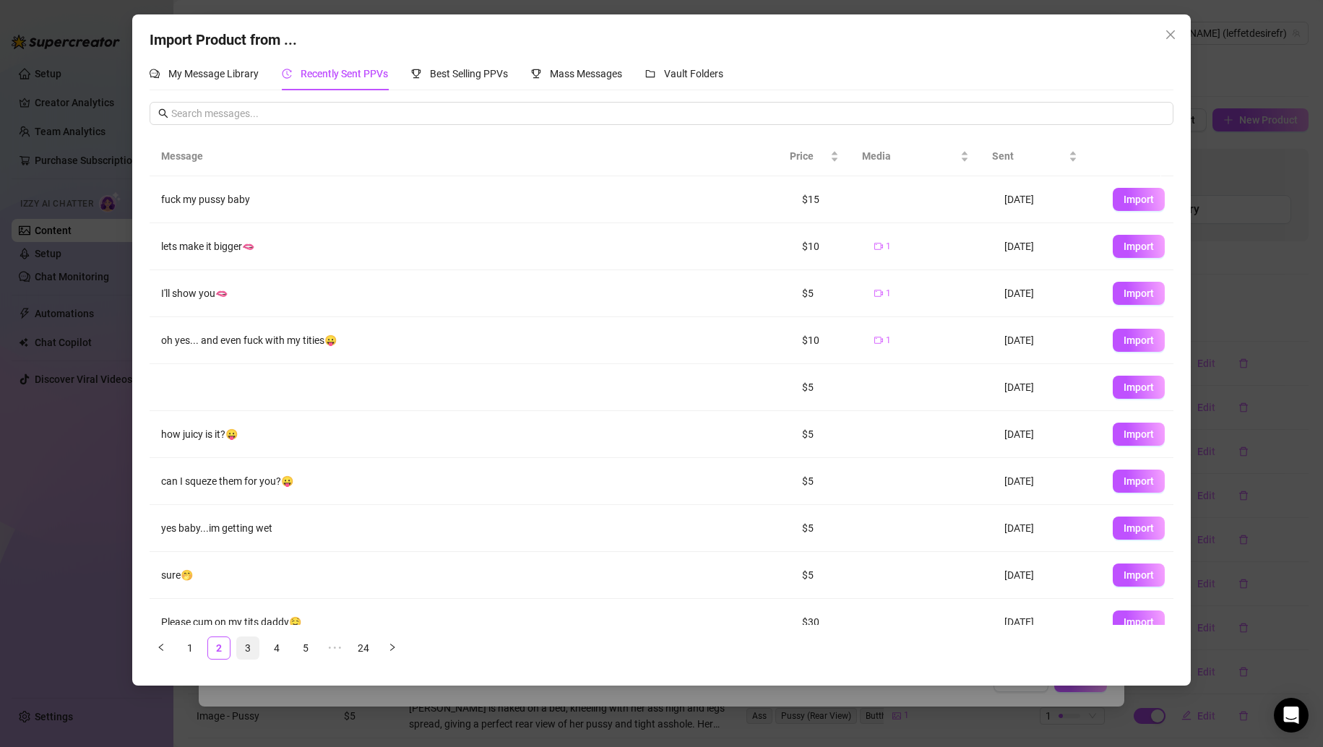
click at [254, 642] on link "3" at bounding box center [248, 648] width 22 height 22
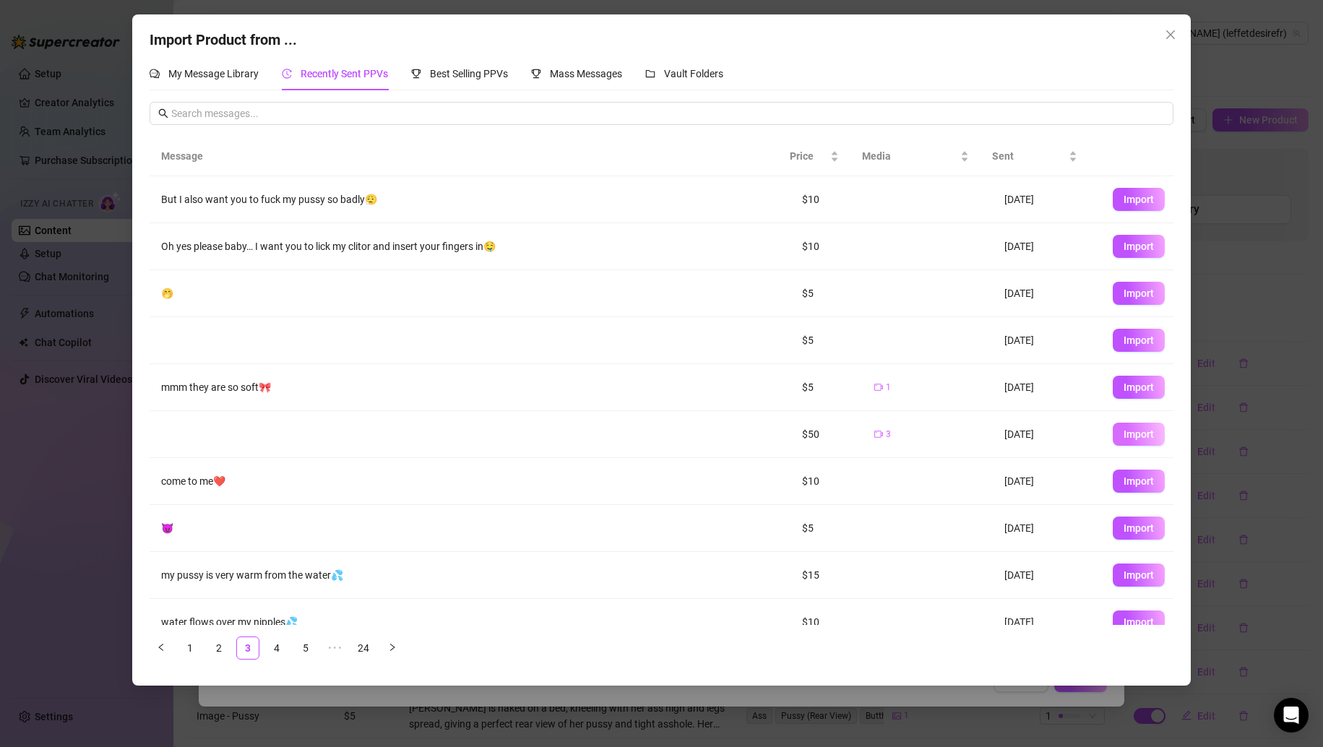
click at [1113, 432] on button "Import" at bounding box center [1139, 434] width 52 height 23
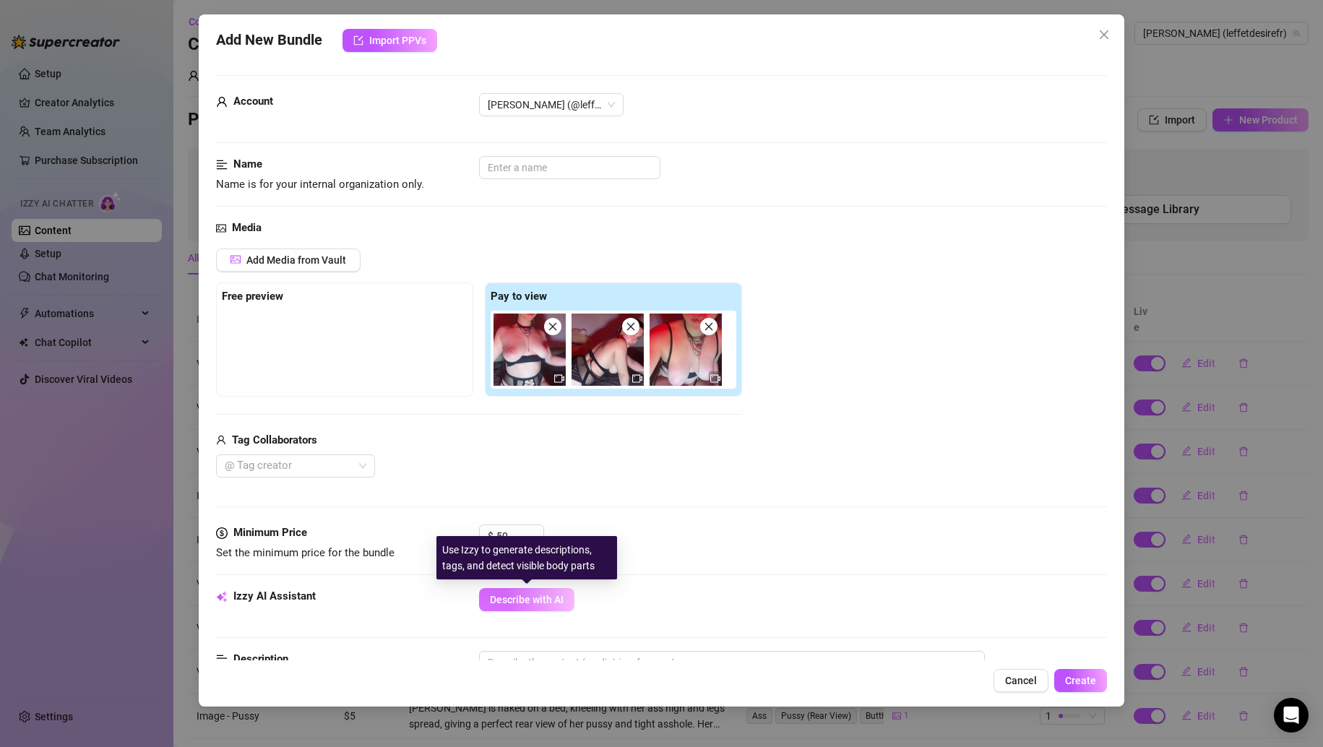
click at [520, 610] on button "Describe with AI" at bounding box center [526, 599] width 95 height 23
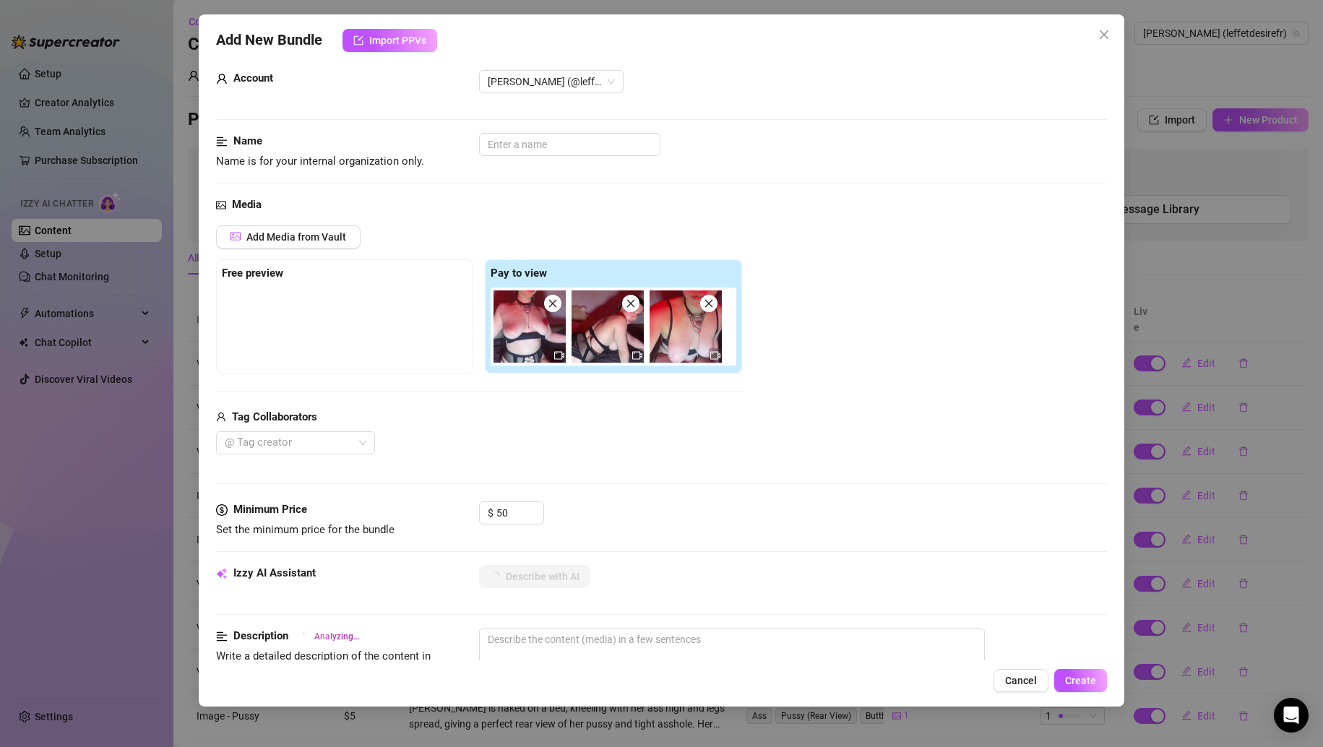
scroll to position [0, 0]
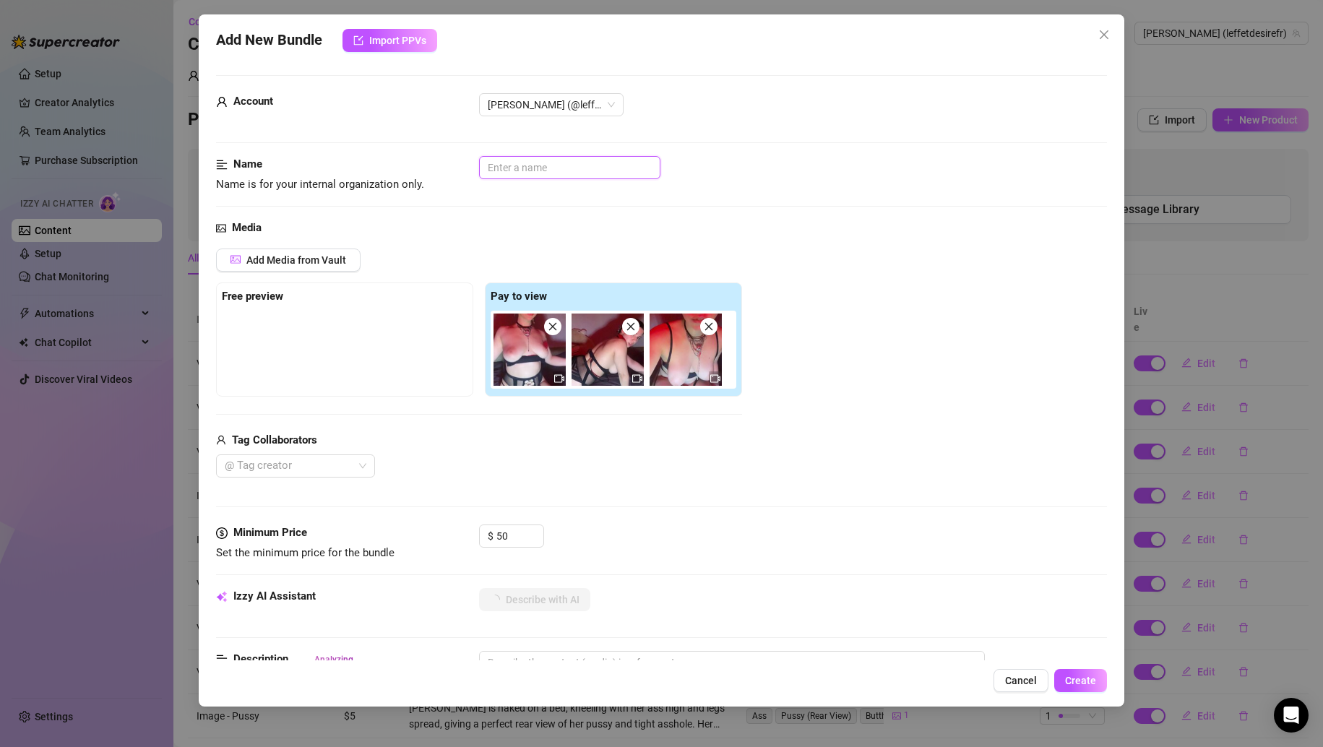
click at [566, 176] on input "text" at bounding box center [569, 167] width 181 height 23
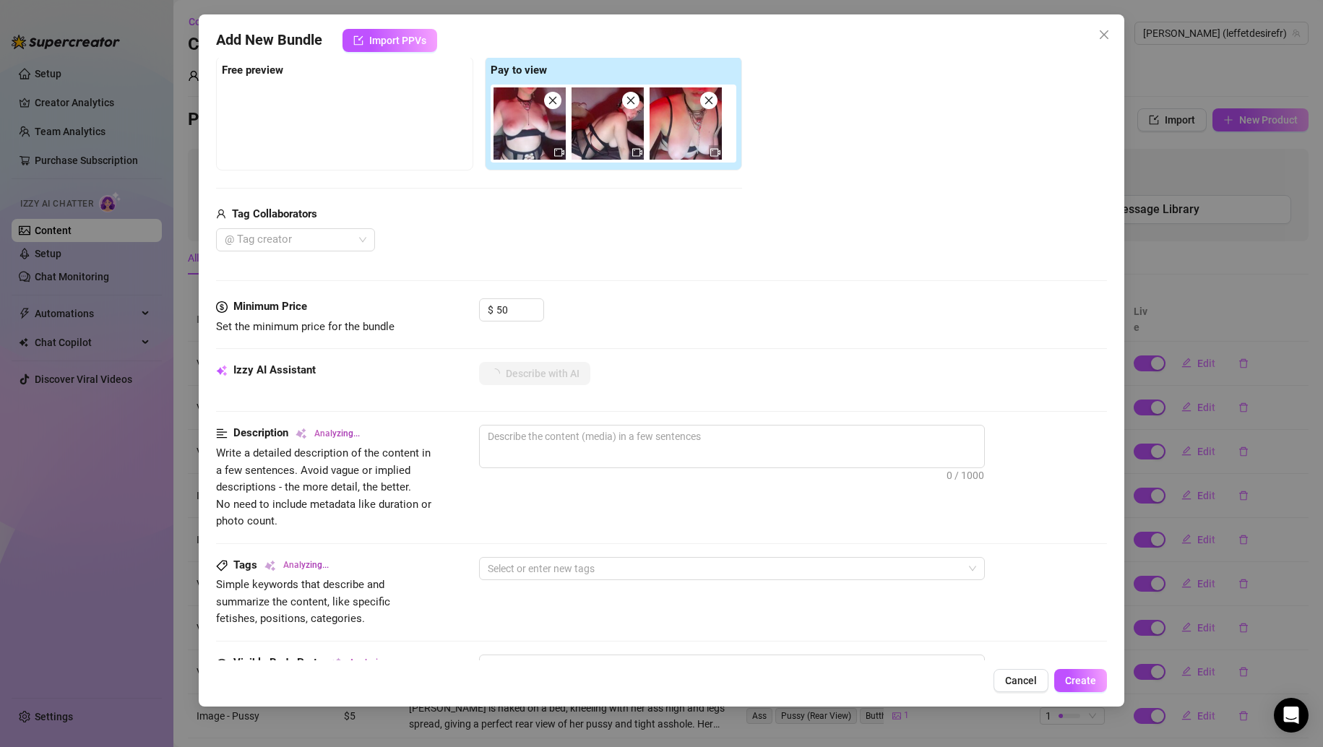
scroll to position [145, 0]
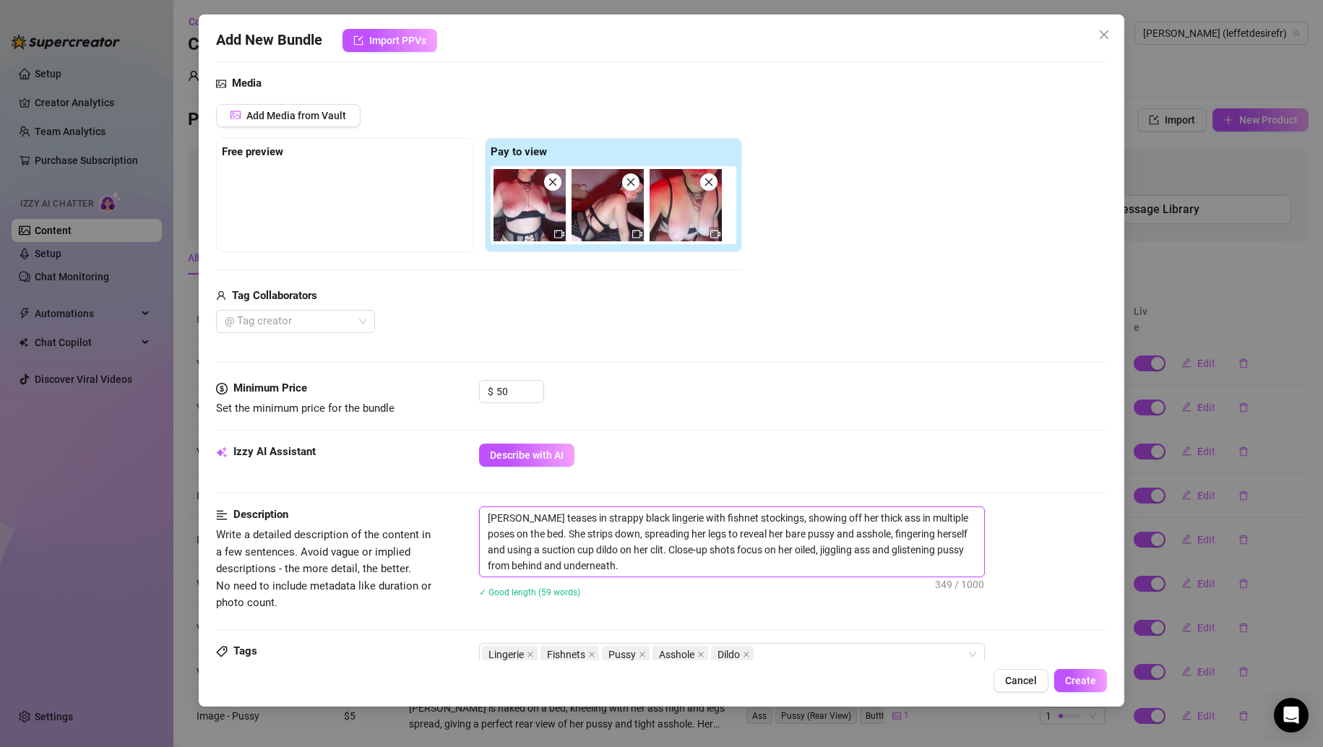
click at [695, 542] on textarea "[PERSON_NAME] teases in strappy black lingerie with fishnet stockings, showing …" at bounding box center [732, 541] width 504 height 69
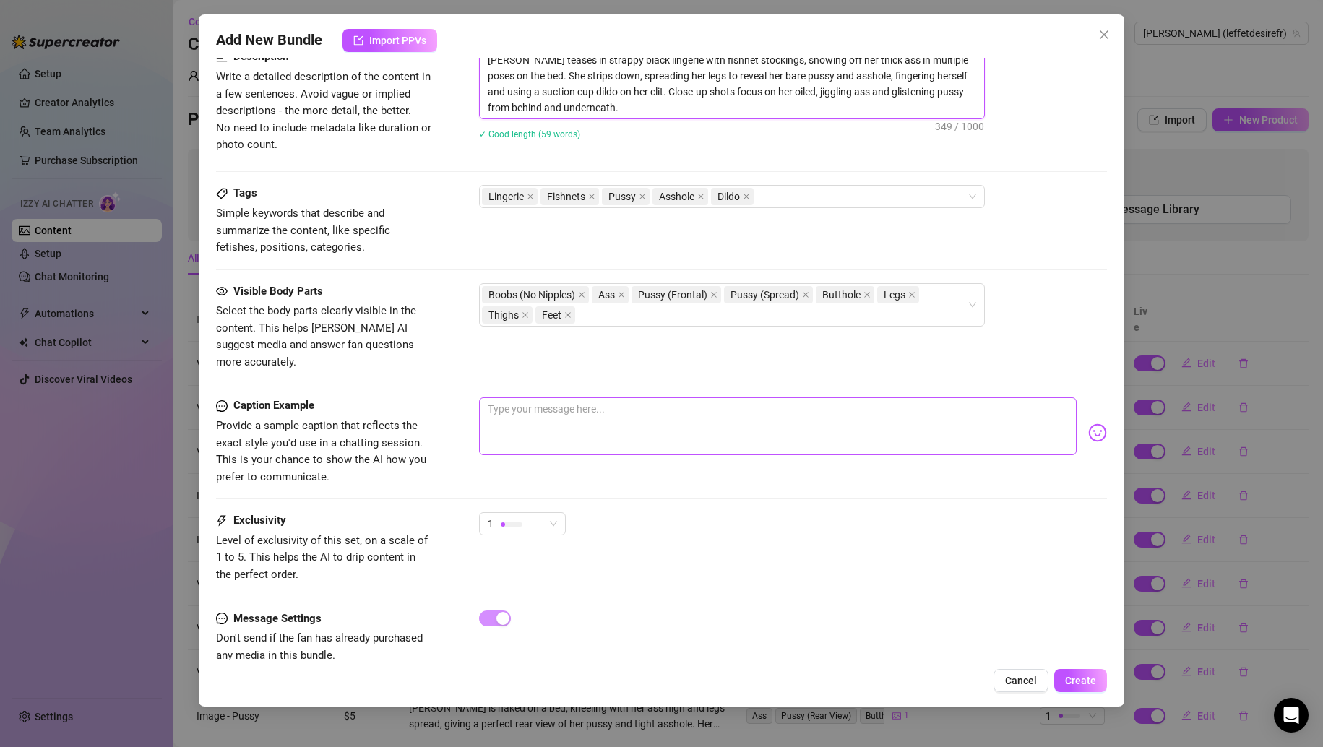
scroll to position [616, 0]
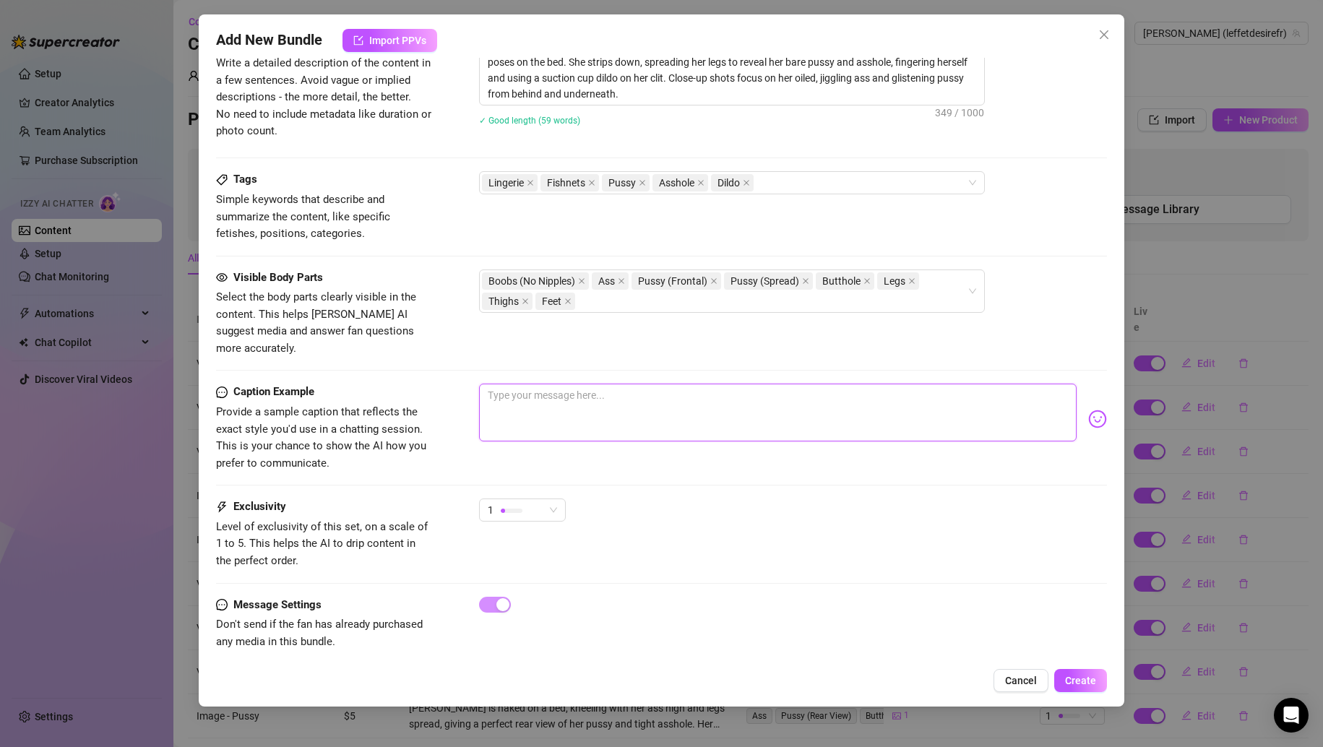
click at [783, 384] on textarea at bounding box center [778, 413] width 598 height 58
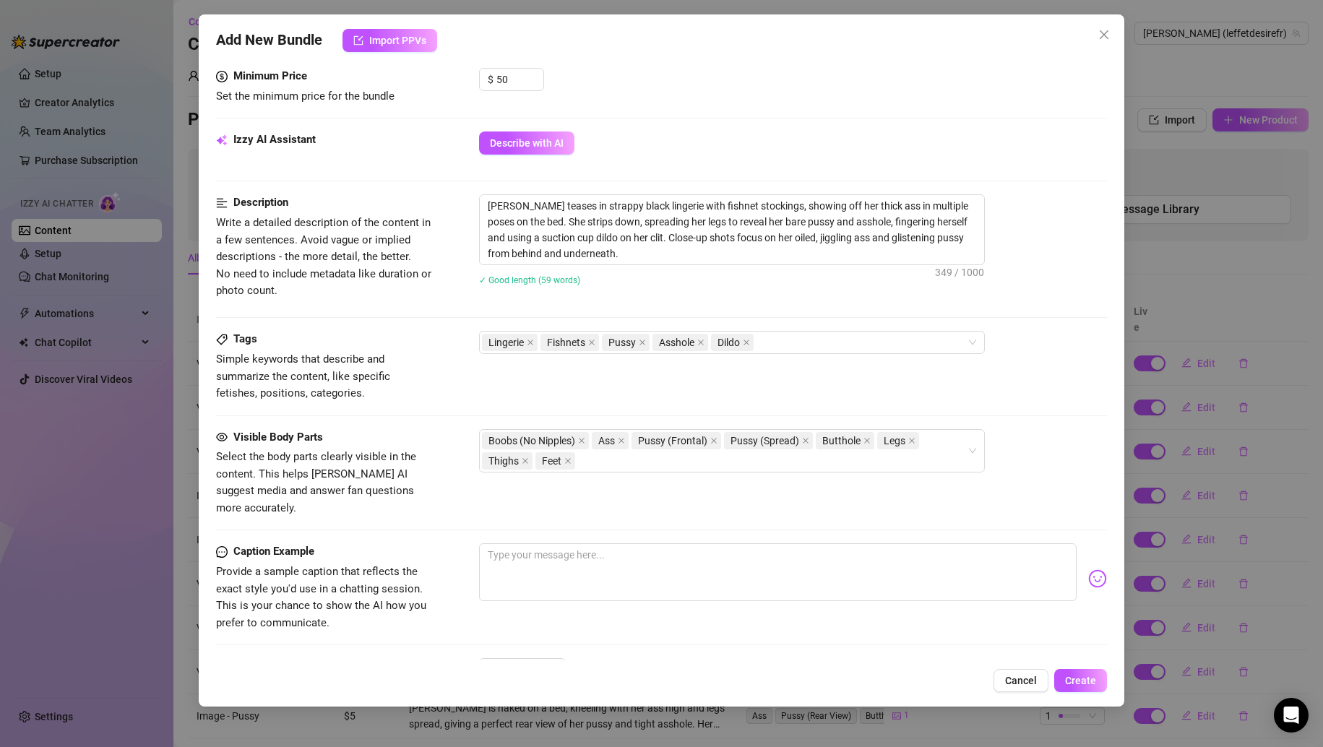
scroll to position [544, 0]
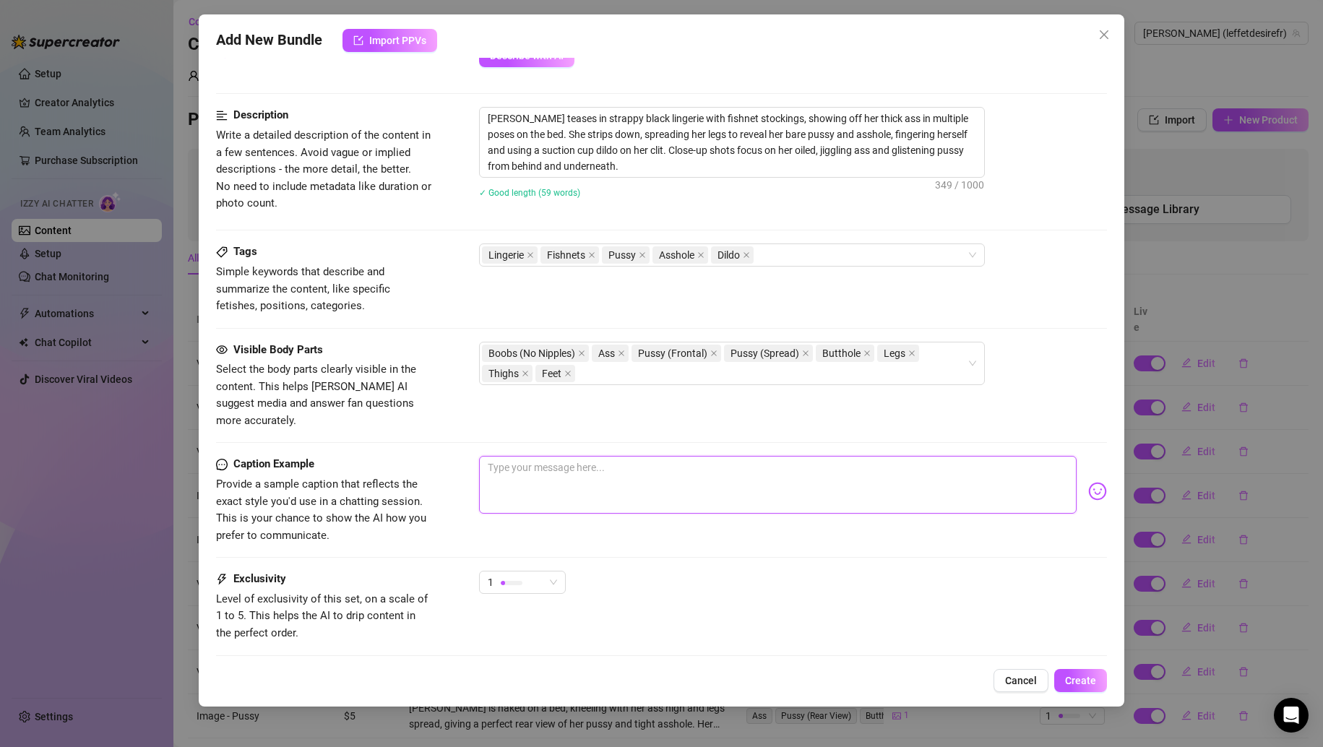
click at [557, 486] on textarea at bounding box center [778, 485] width 598 height 58
drag, startPoint x: 754, startPoint y: 119, endPoint x: 944, endPoint y: 113, distance: 189.4
click at [944, 113] on textarea "[PERSON_NAME] teases in strappy black lingerie with fishnet stockings, showing …" at bounding box center [732, 142] width 504 height 69
click at [603, 465] on textarea "Here's an album" at bounding box center [778, 485] width 598 height 58
paste textarea "showing off her thick ass in multiple poses"
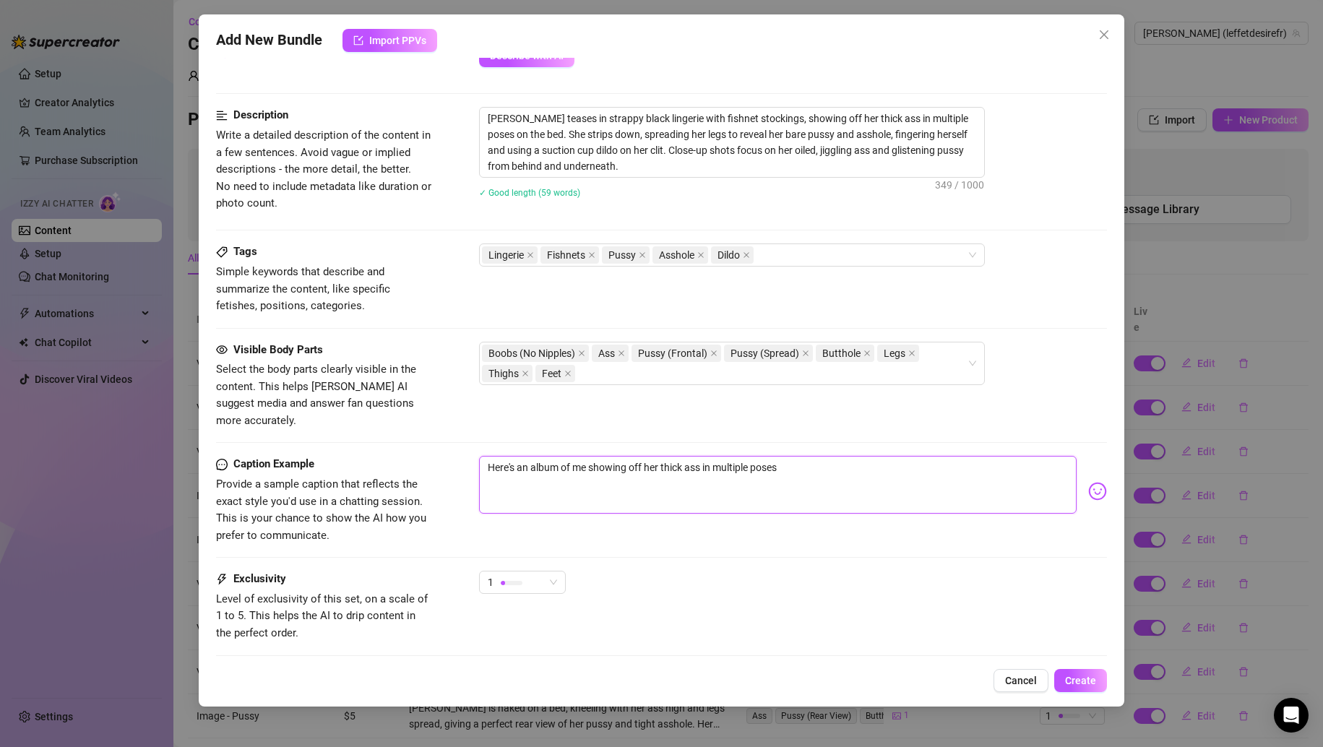
click at [646, 456] on textarea "Here's an album of me showing off her thick ass in multiple poses" at bounding box center [778, 485] width 598 height 58
click at [791, 456] on textarea "Here's an album of me showing off my thick ass in multiple poses" at bounding box center [778, 485] width 598 height 58
click at [1075, 481] on div "Here's an album of me showing off my thick ass in multiple poses" at bounding box center [793, 491] width 629 height 71
click at [1088, 482] on img at bounding box center [1097, 491] width 19 height 19
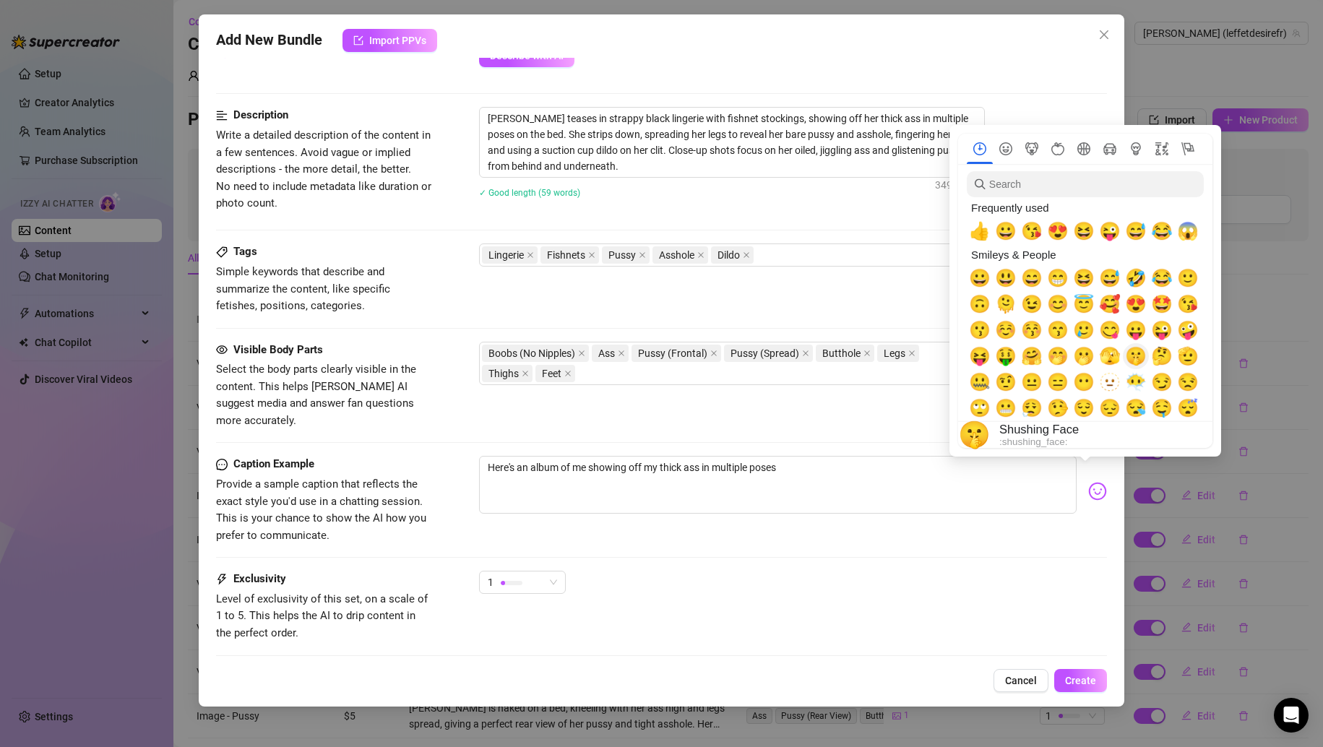
click at [1146, 364] on span "🤫" at bounding box center [1136, 356] width 22 height 20
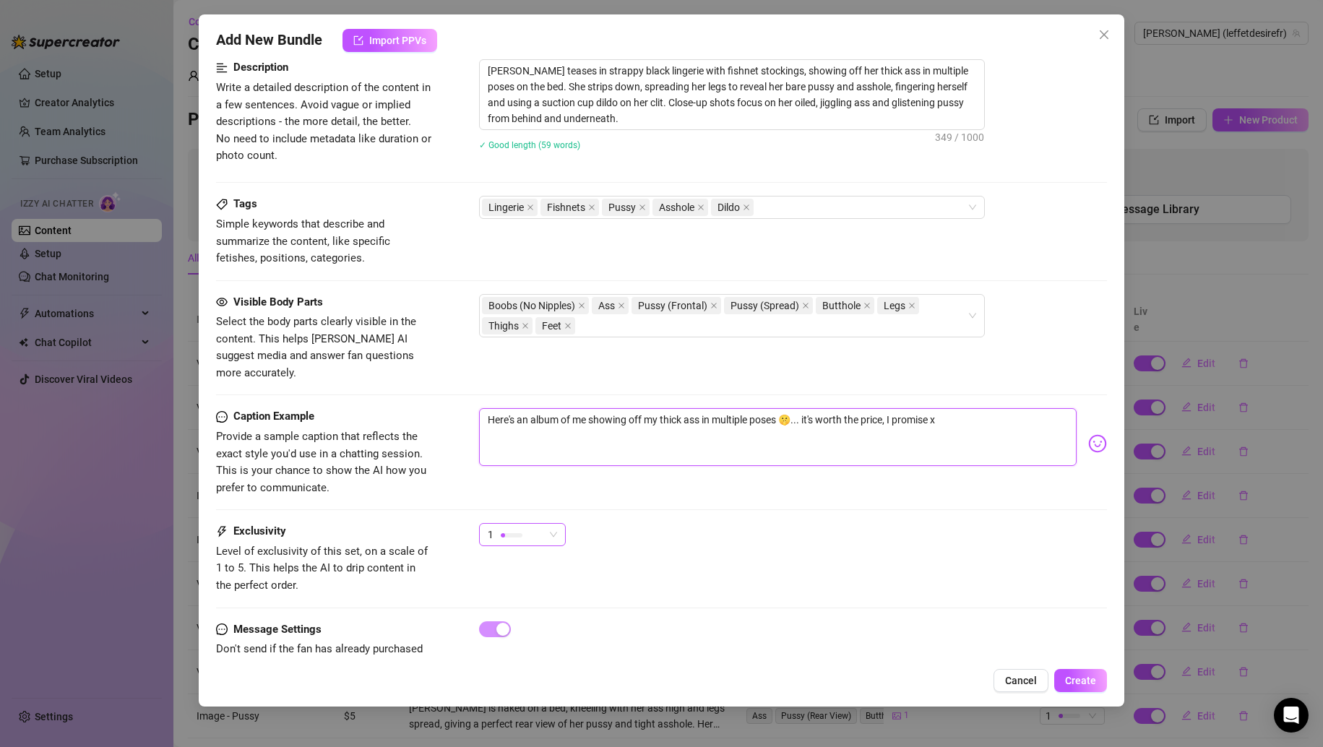
scroll to position [616, 0]
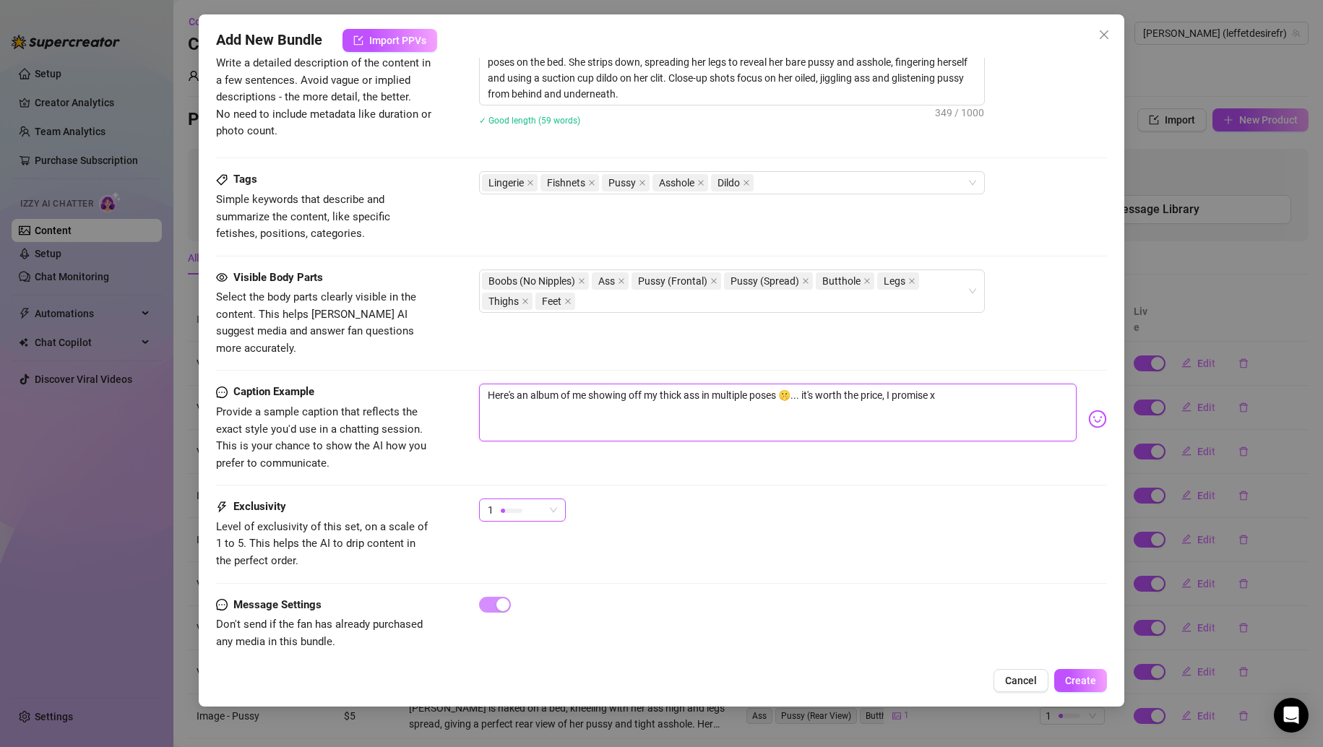
click at [552, 499] on span "1" at bounding box center [522, 510] width 69 height 22
click at [527, 601] on div "4" at bounding box center [558, 591] width 153 height 23
click at [1067, 675] on span "Create" at bounding box center [1080, 681] width 31 height 12
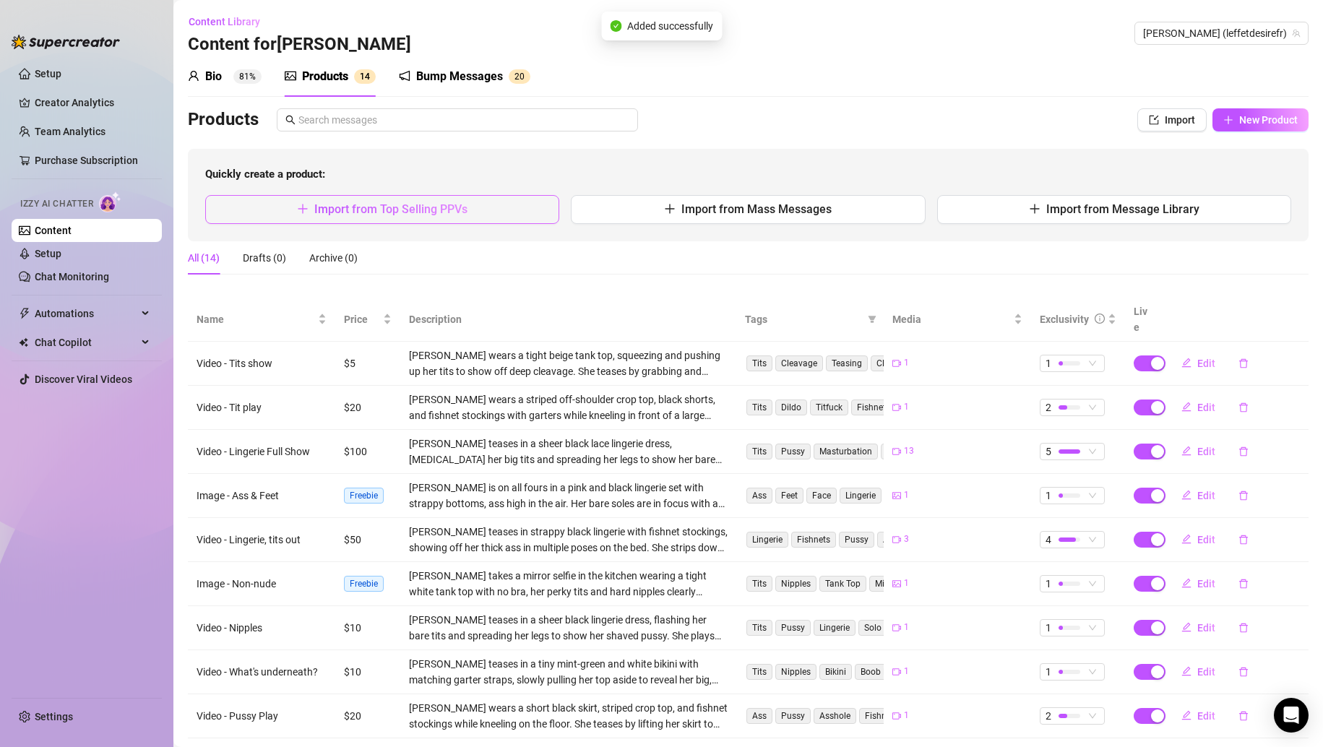
click at [340, 216] on span "Import from Top Selling PPVs" at bounding box center [390, 209] width 153 height 14
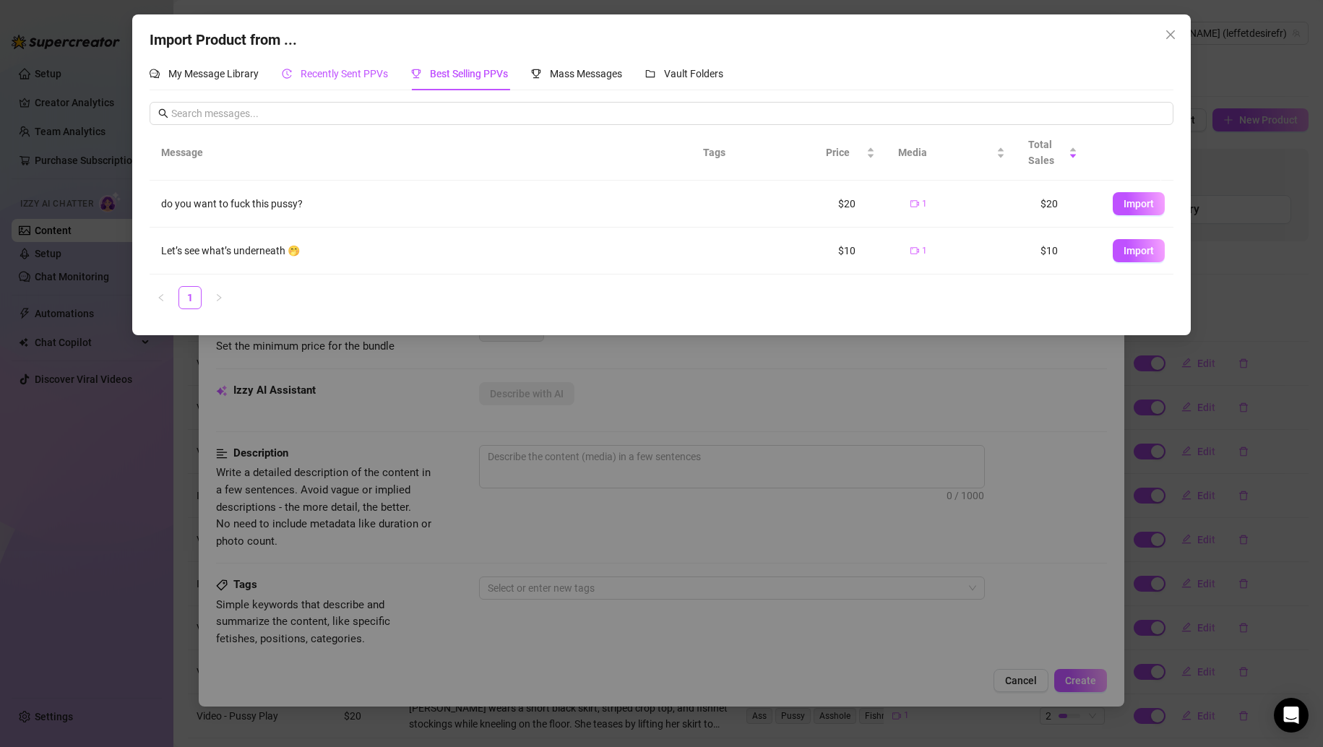
click at [363, 78] on span "Recently Sent PPVs" at bounding box center [344, 74] width 87 height 12
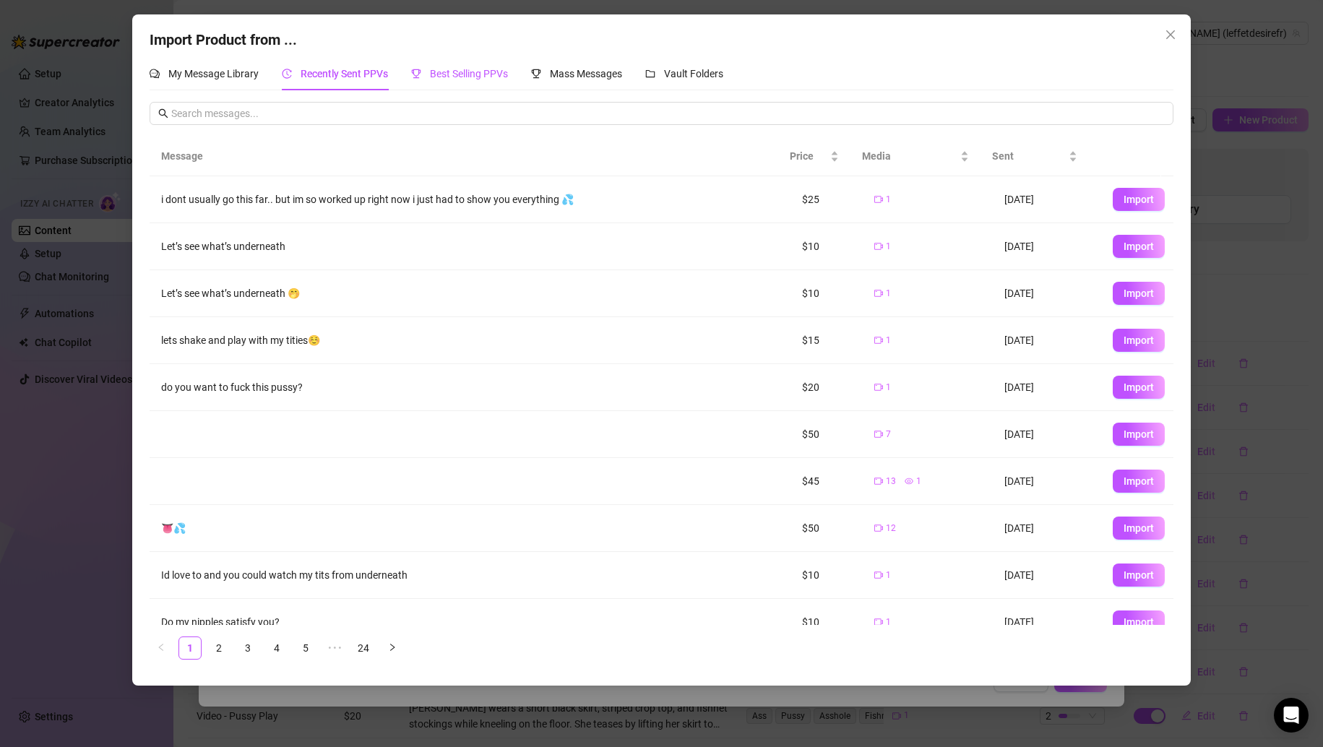
click at [435, 76] on span "Best Selling PPVs" at bounding box center [469, 74] width 78 height 12
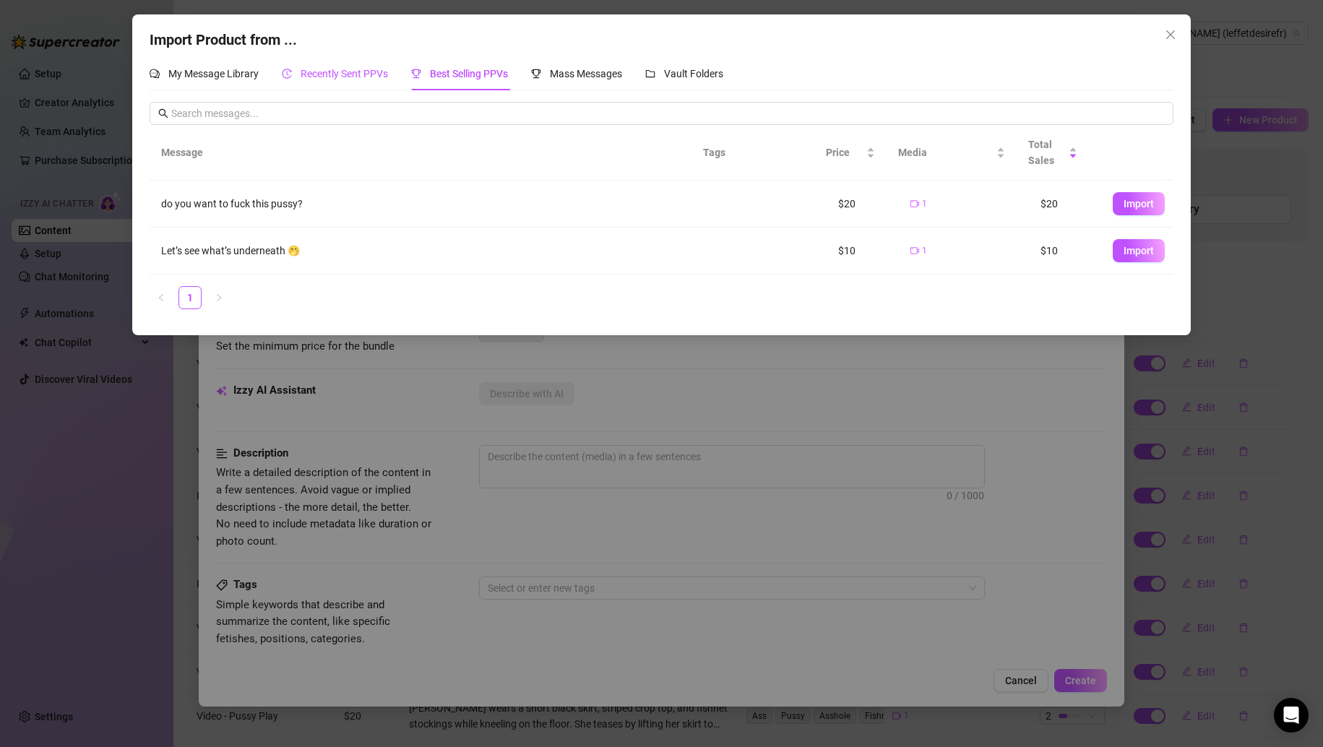
click at [356, 69] on span "Recently Sent PPVs" at bounding box center [344, 74] width 87 height 12
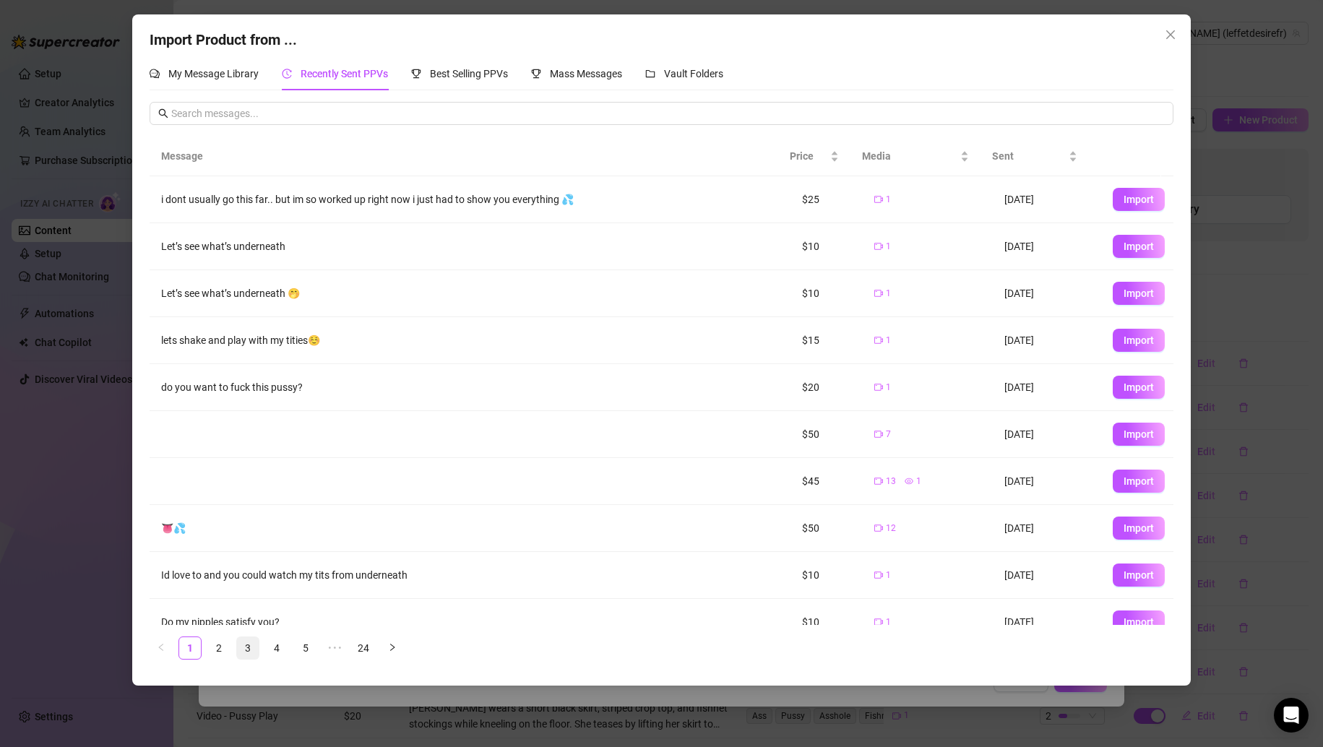
click at [247, 653] on link "3" at bounding box center [248, 648] width 22 height 22
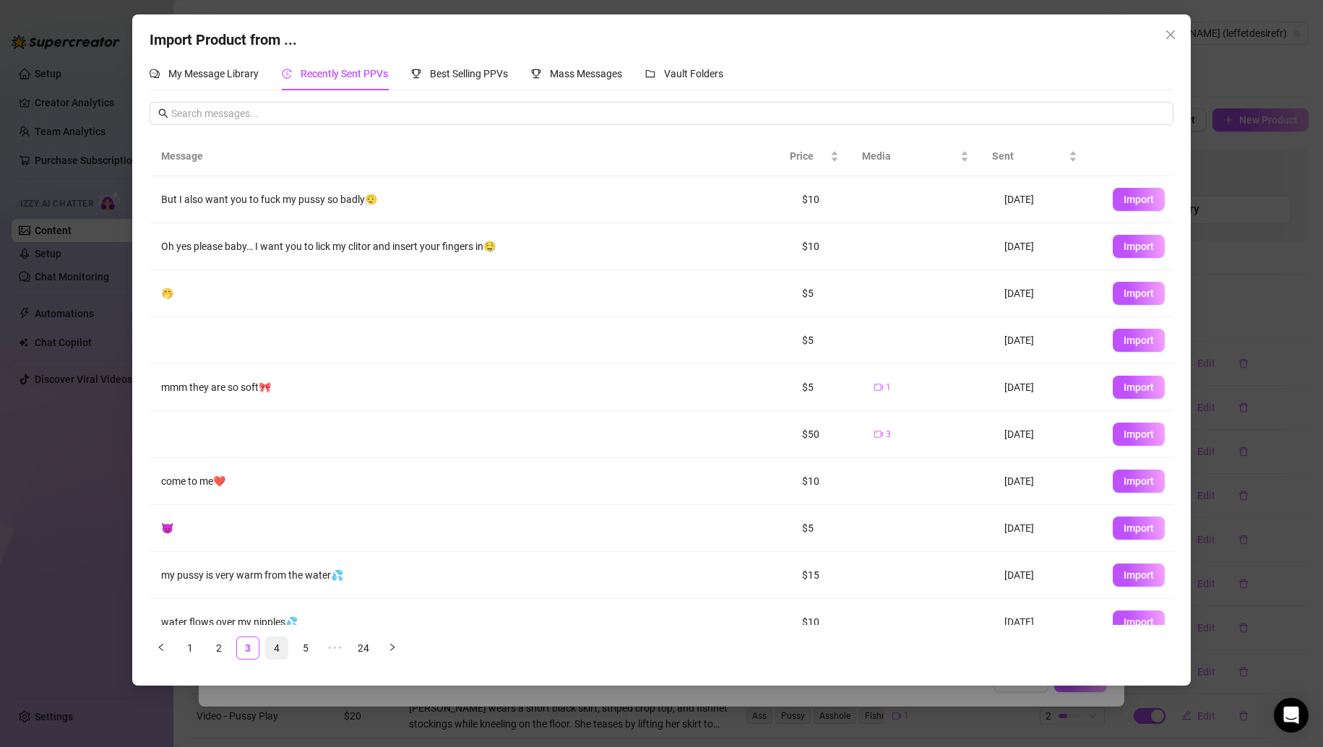
click at [283, 650] on link "4" at bounding box center [277, 648] width 22 height 22
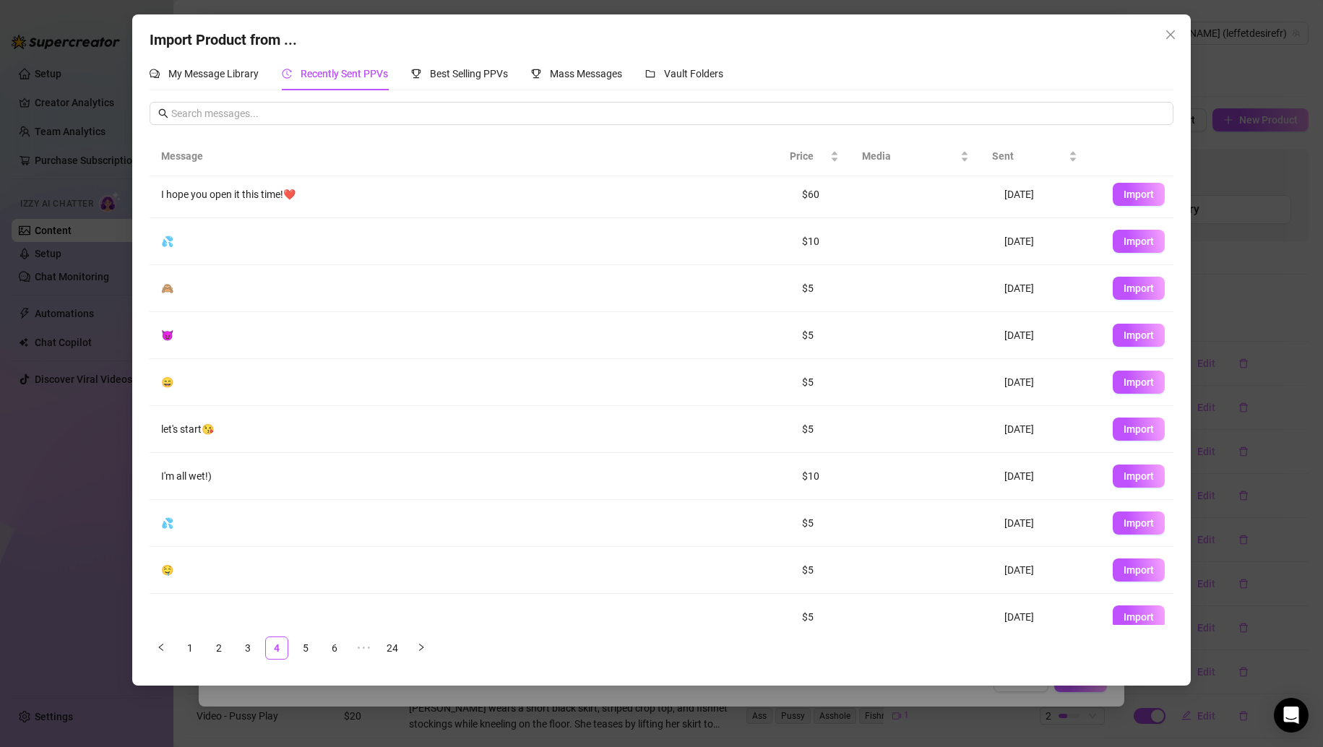
scroll to position [0, 0]
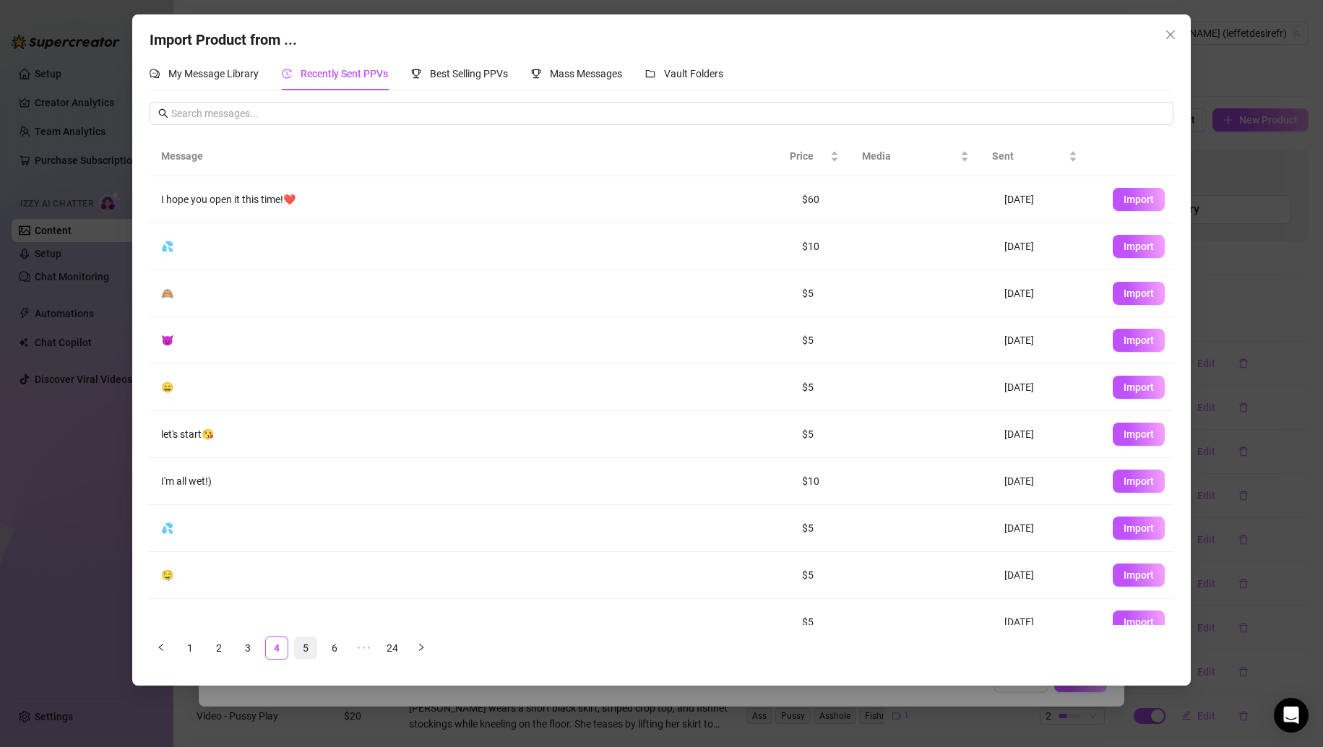
click at [307, 651] on link "5" at bounding box center [306, 648] width 22 height 22
click at [331, 649] on link "6" at bounding box center [335, 648] width 22 height 22
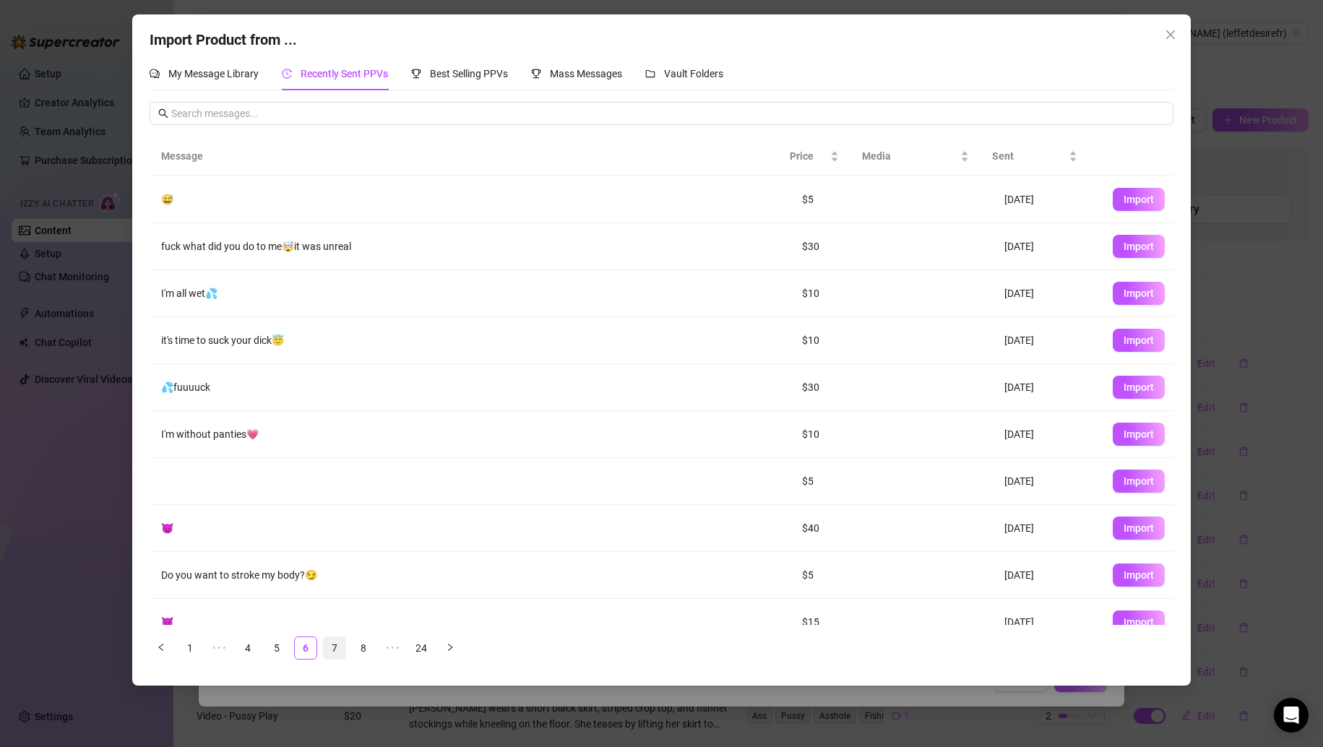
click at [343, 650] on link "7" at bounding box center [335, 648] width 22 height 22
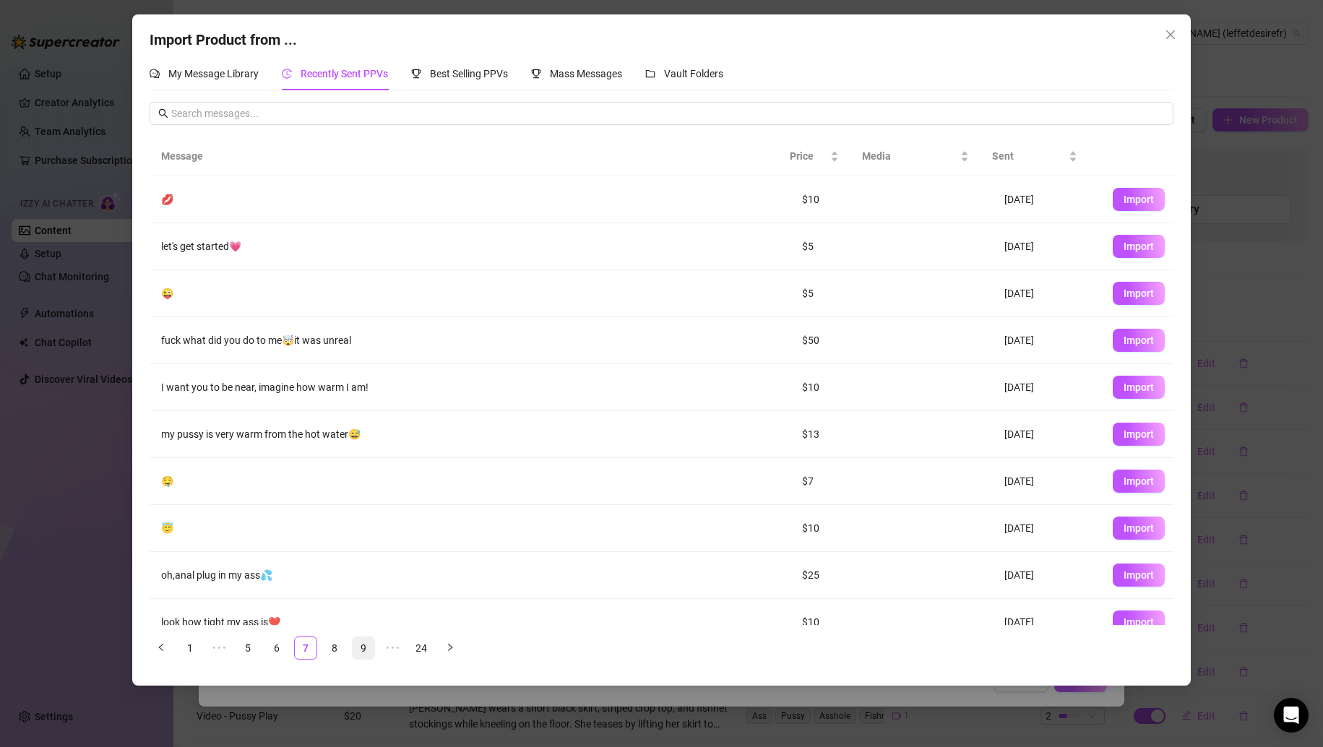
click at [353, 648] on link "9" at bounding box center [364, 648] width 22 height 22
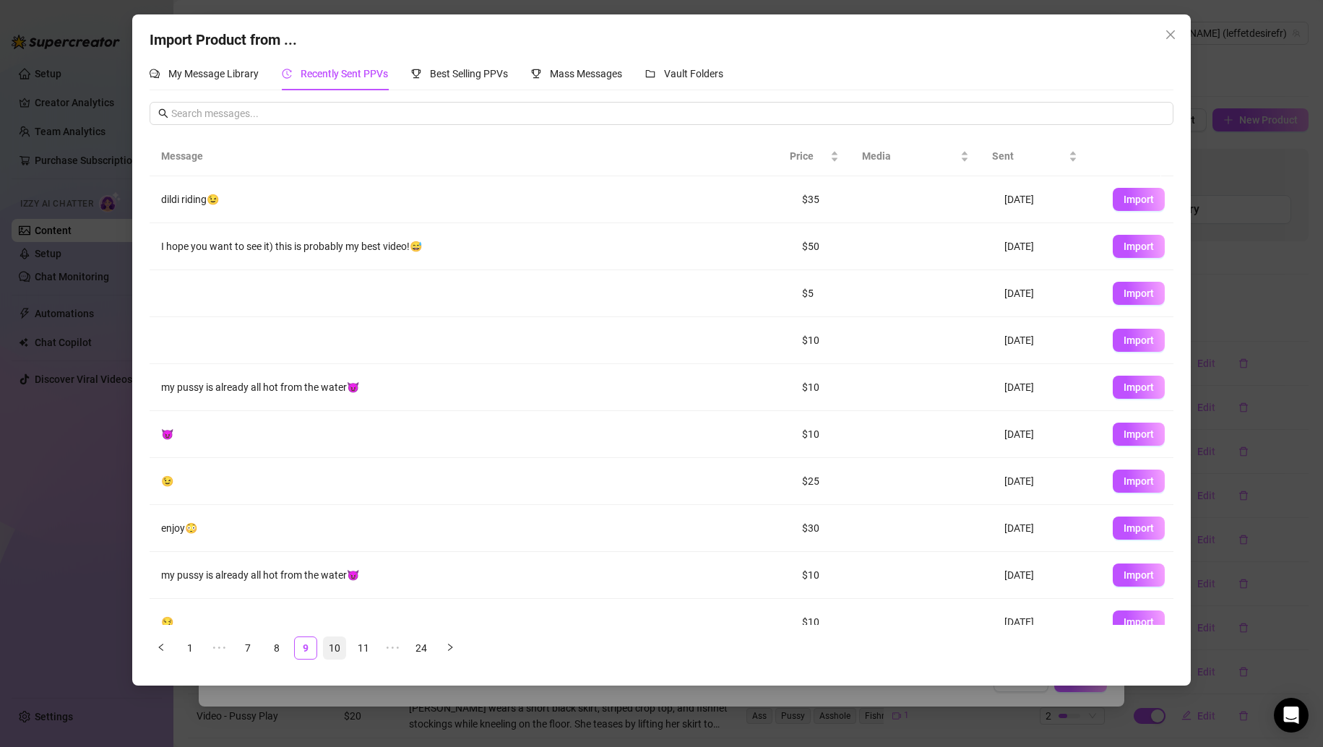
click at [340, 650] on link "10" at bounding box center [335, 648] width 22 height 22
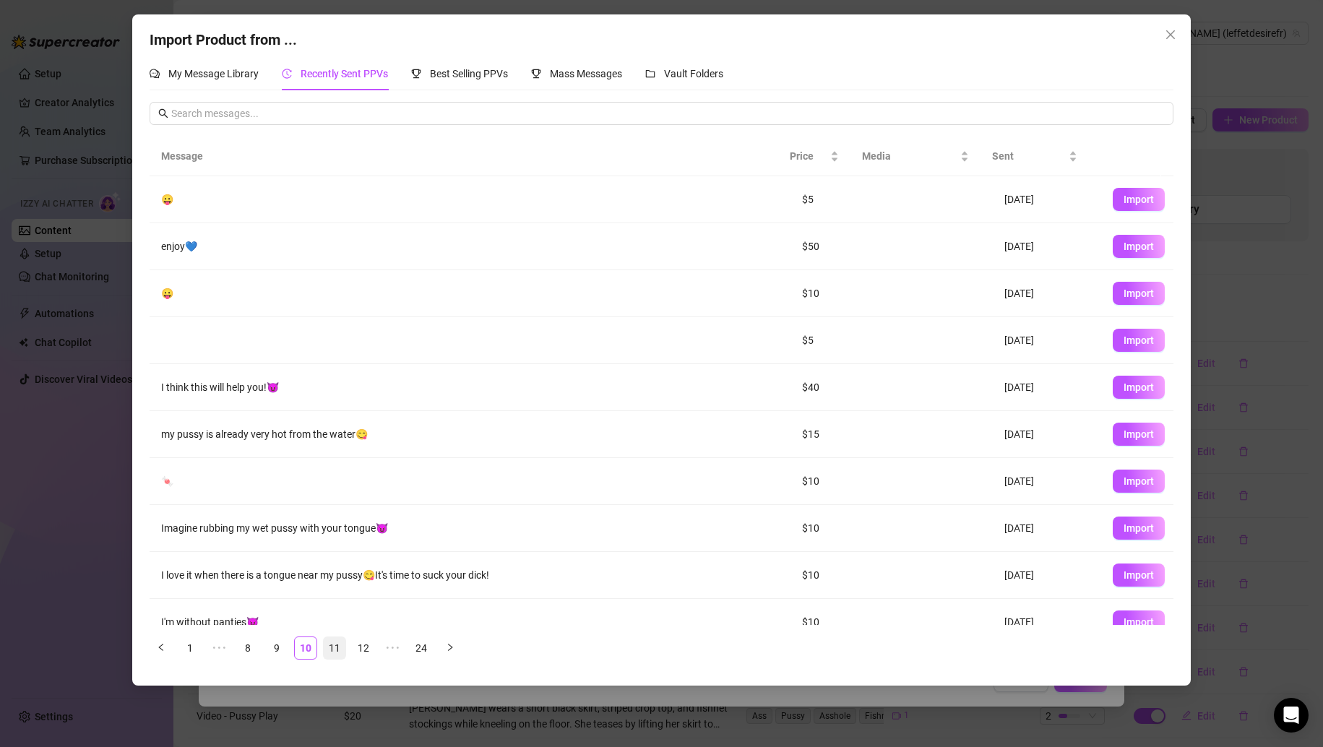
click at [332, 653] on link "11" at bounding box center [335, 648] width 22 height 22
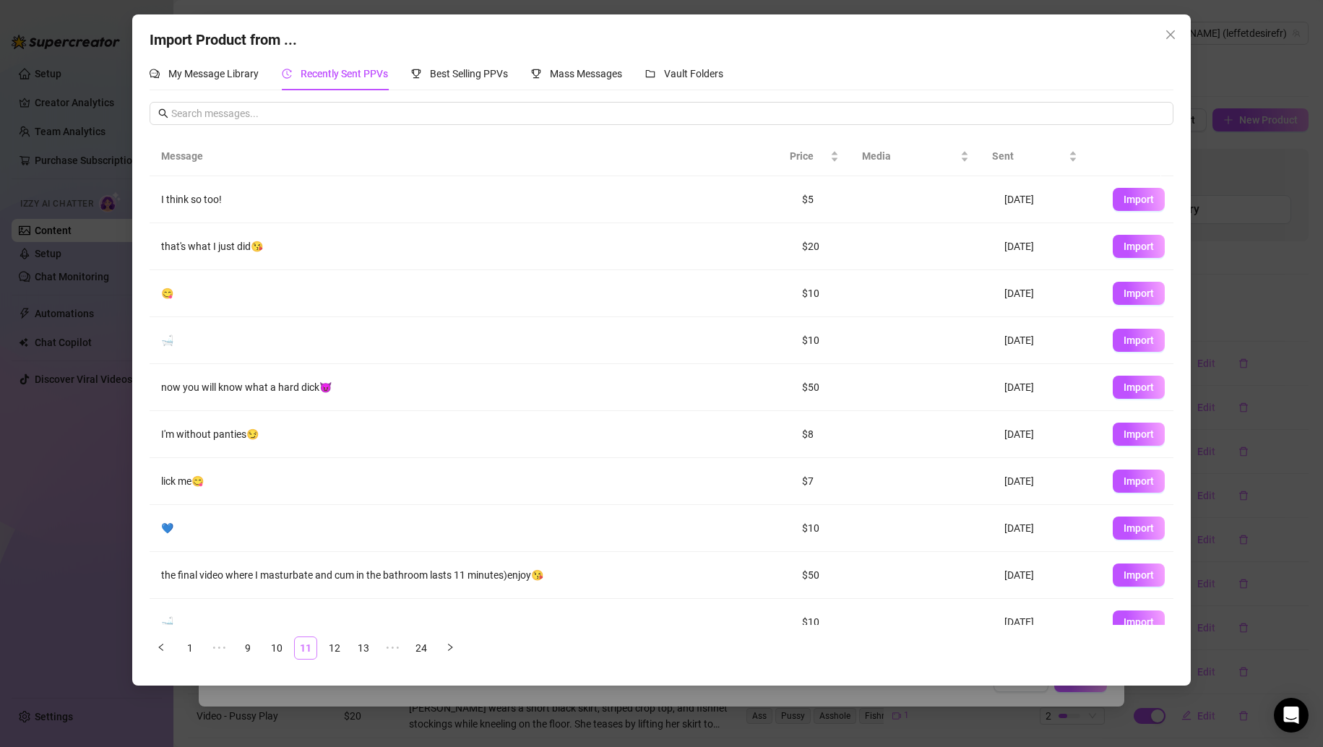
click at [332, 653] on link "12" at bounding box center [335, 648] width 22 height 22
click at [353, 653] on link "13" at bounding box center [364, 648] width 22 height 22
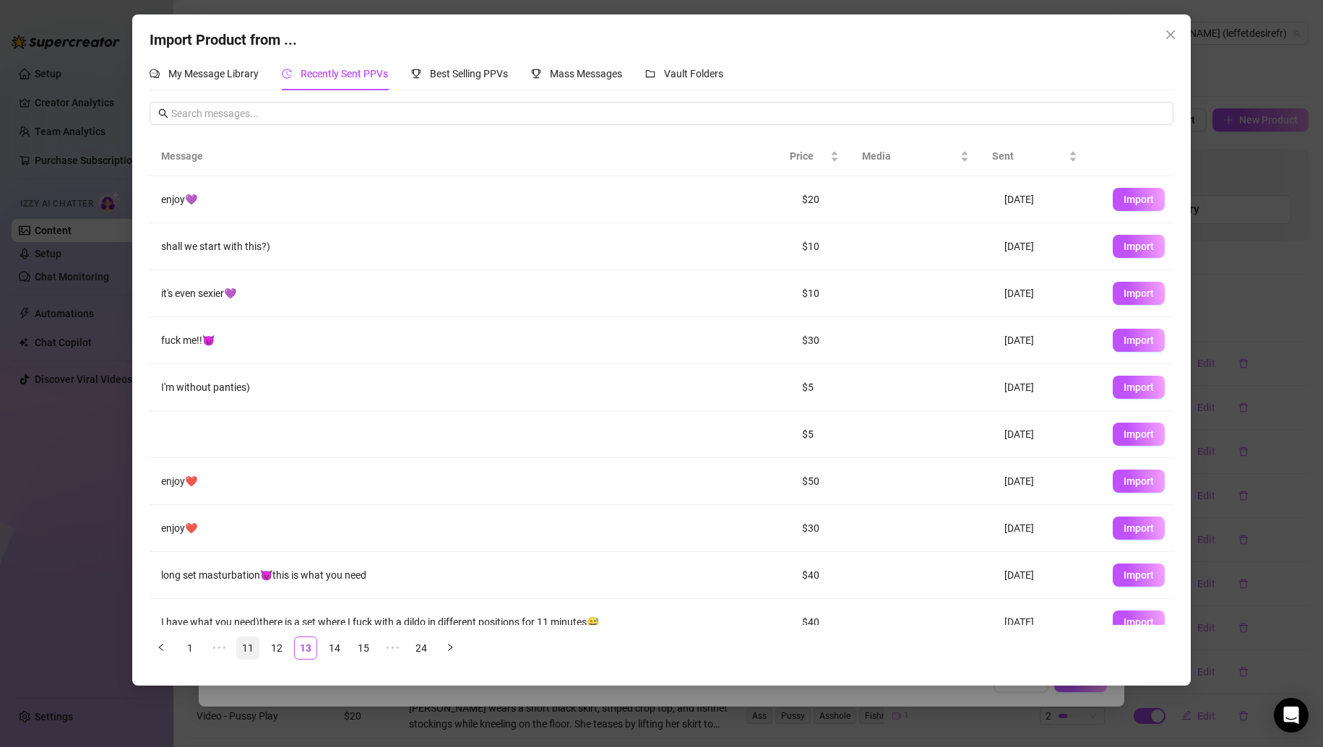
click at [332, 653] on link "14" at bounding box center [335, 648] width 22 height 22
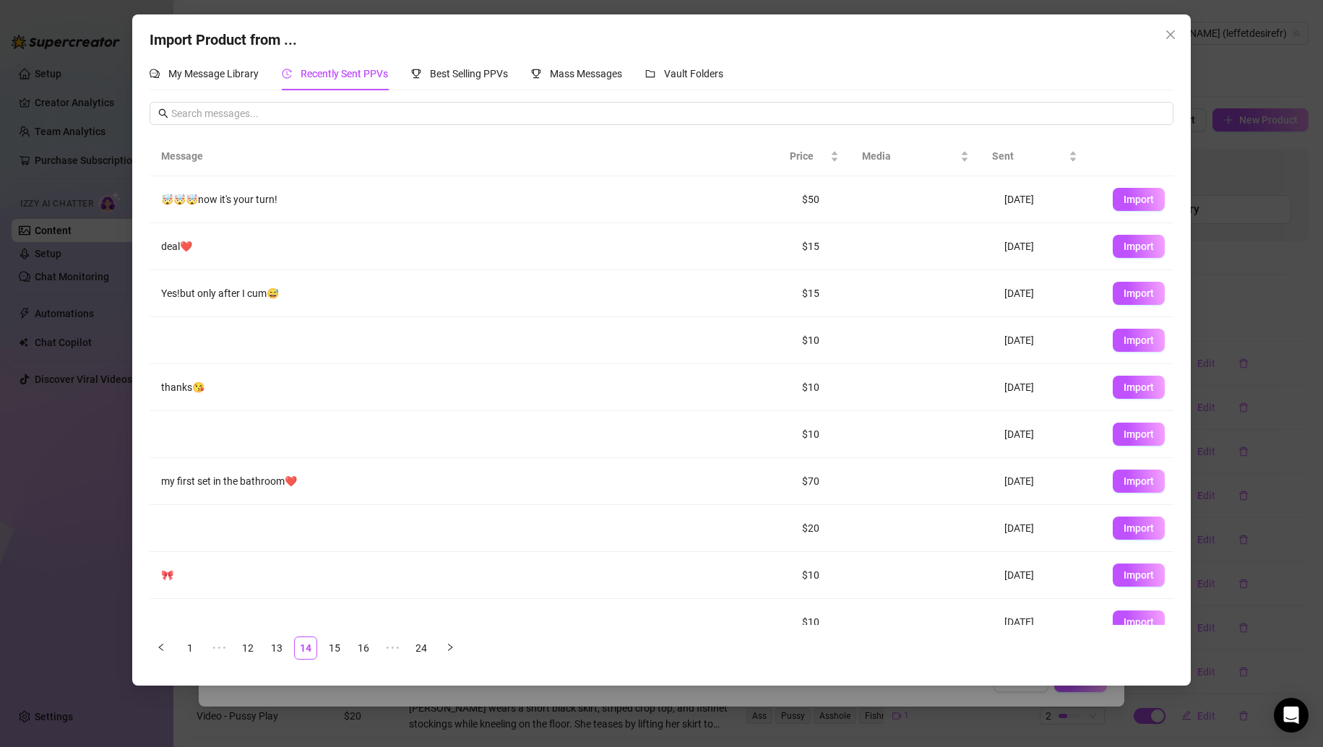
click at [332, 653] on link "15" at bounding box center [335, 648] width 22 height 22
click at [353, 653] on link "16" at bounding box center [364, 648] width 22 height 22
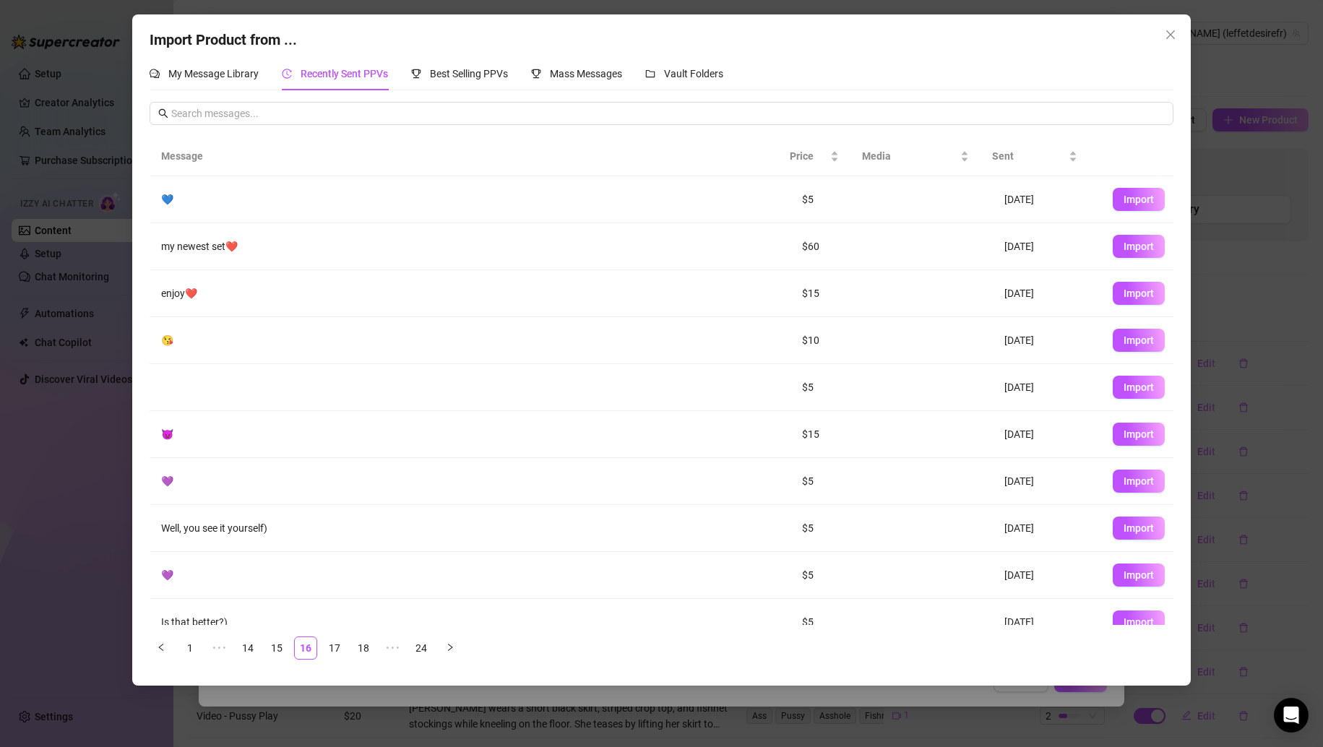
click at [332, 653] on link "17" at bounding box center [335, 648] width 22 height 22
click at [353, 653] on link "18" at bounding box center [364, 648] width 22 height 22
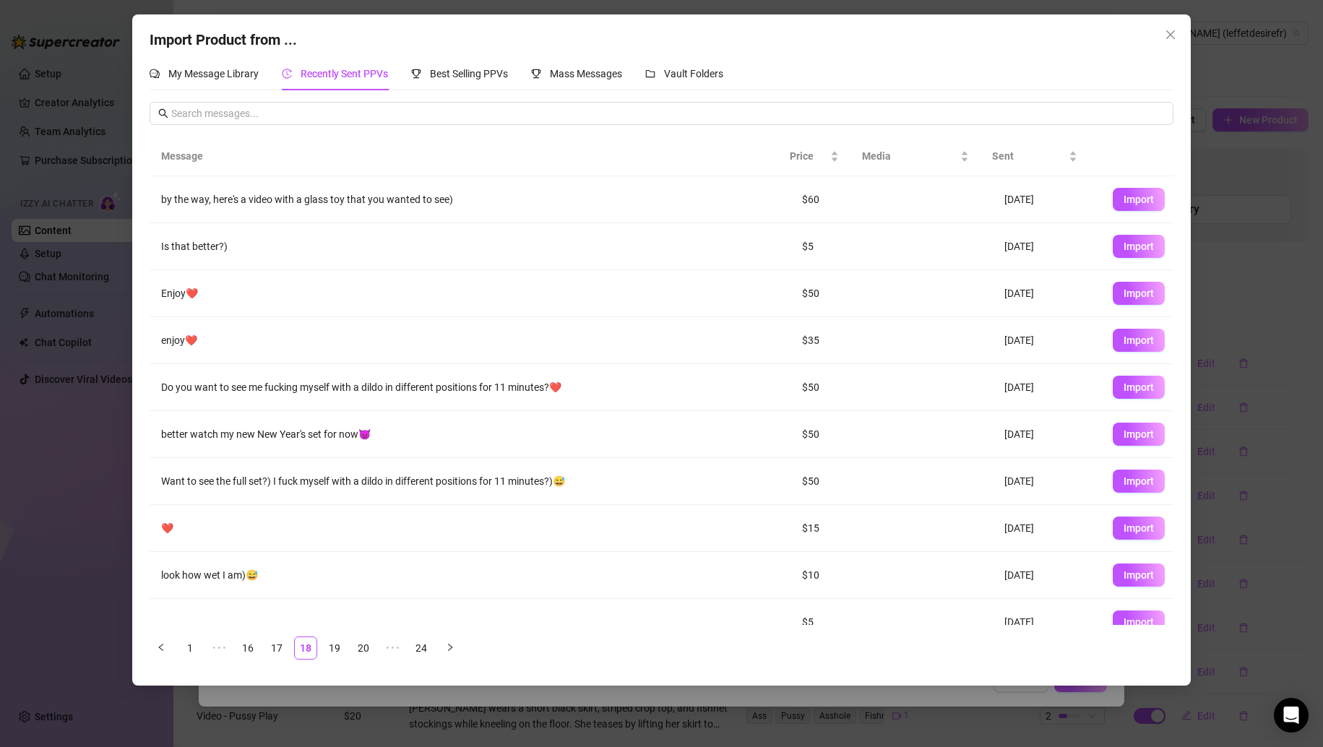
click at [332, 653] on link "19" at bounding box center [335, 648] width 22 height 22
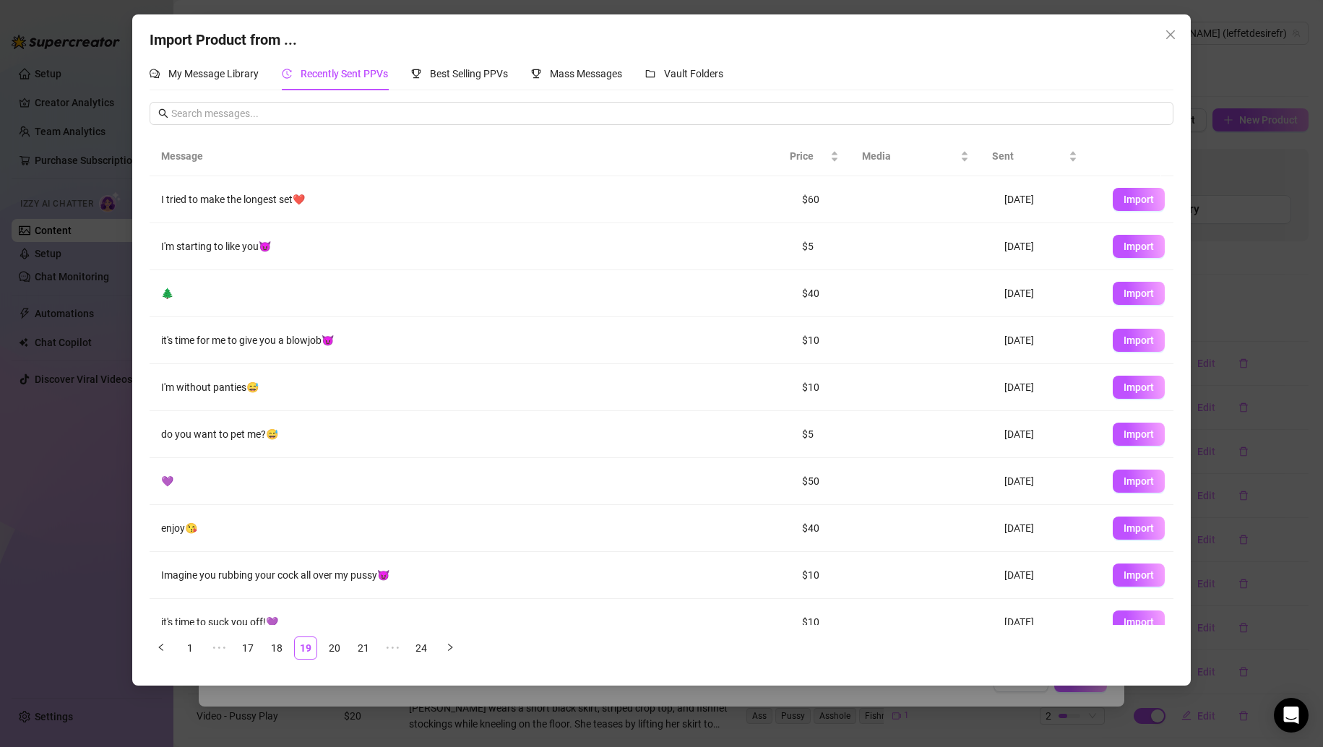
click at [332, 653] on link "20" at bounding box center [335, 648] width 22 height 22
click at [353, 653] on link "21" at bounding box center [364, 648] width 22 height 22
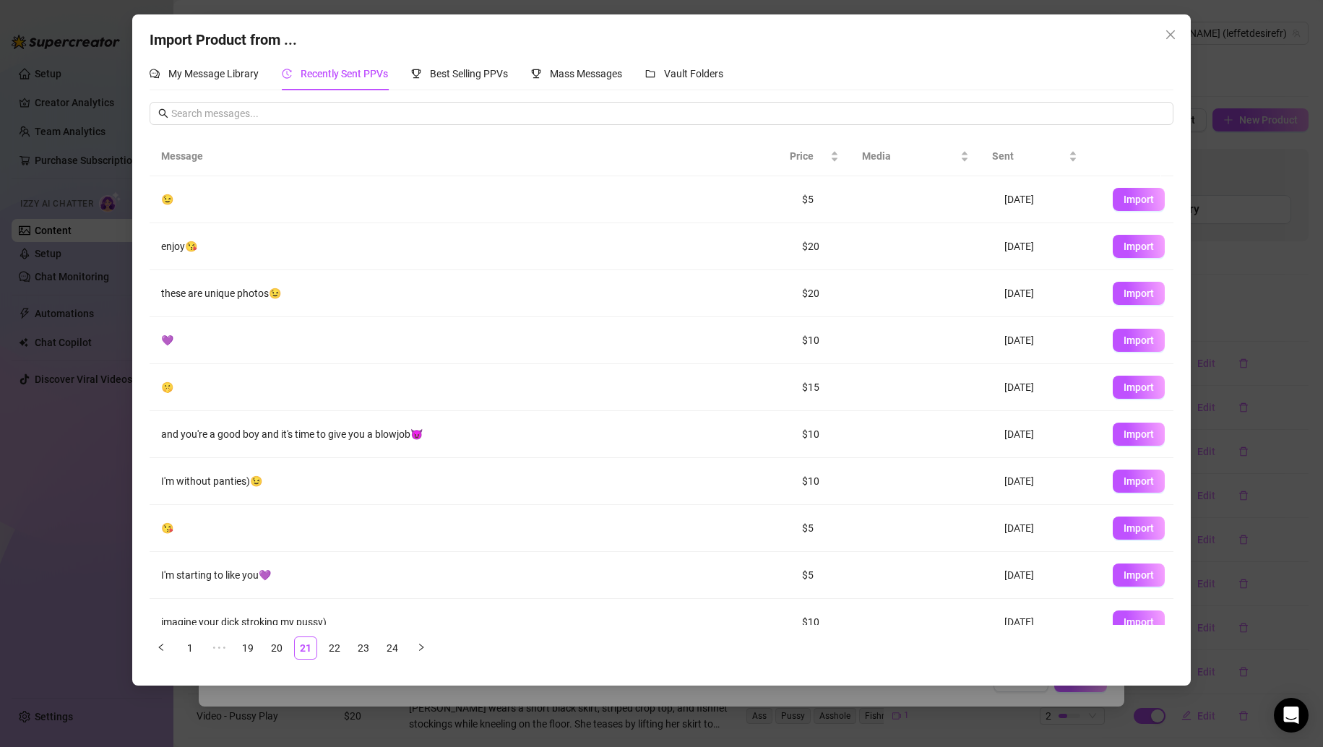
click at [332, 653] on link "22" at bounding box center [335, 648] width 22 height 22
click at [353, 653] on link "23" at bounding box center [364, 648] width 22 height 22
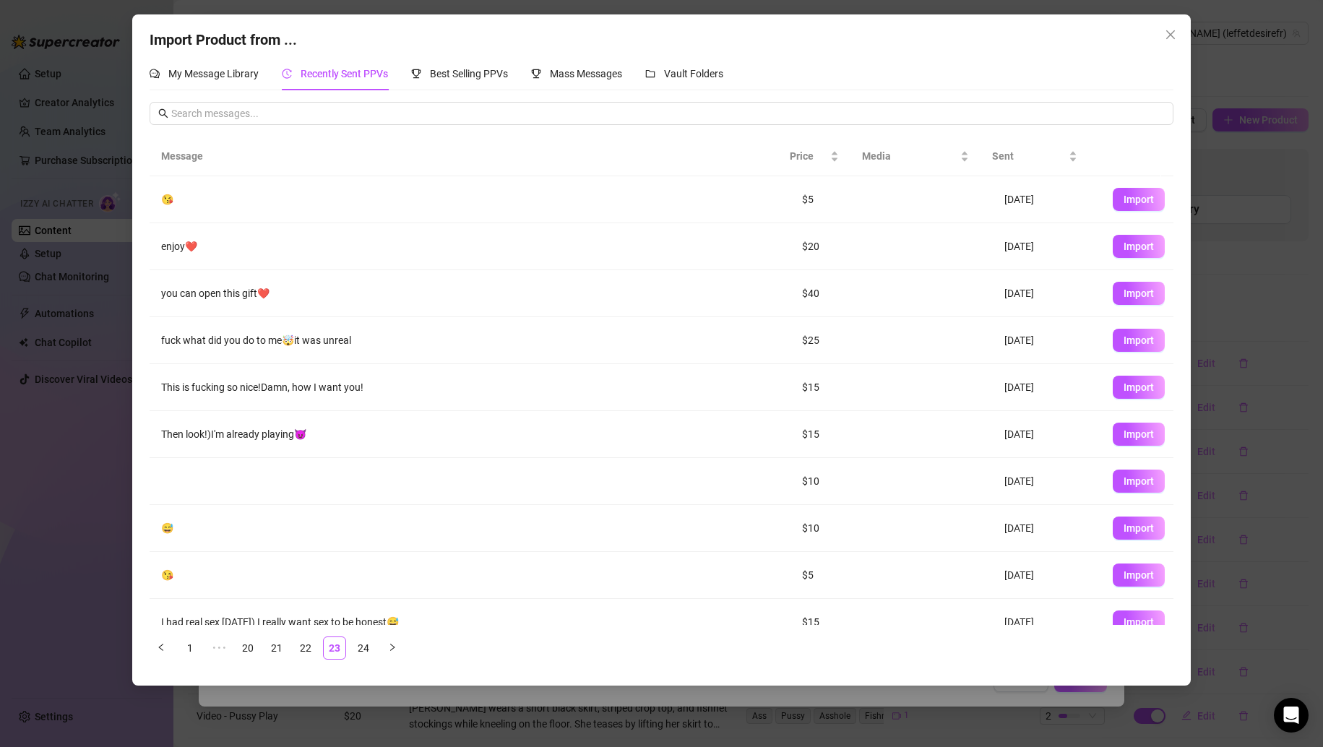
click at [332, 653] on link "23" at bounding box center [335, 648] width 22 height 22
click at [306, 653] on link "22" at bounding box center [306, 648] width 22 height 22
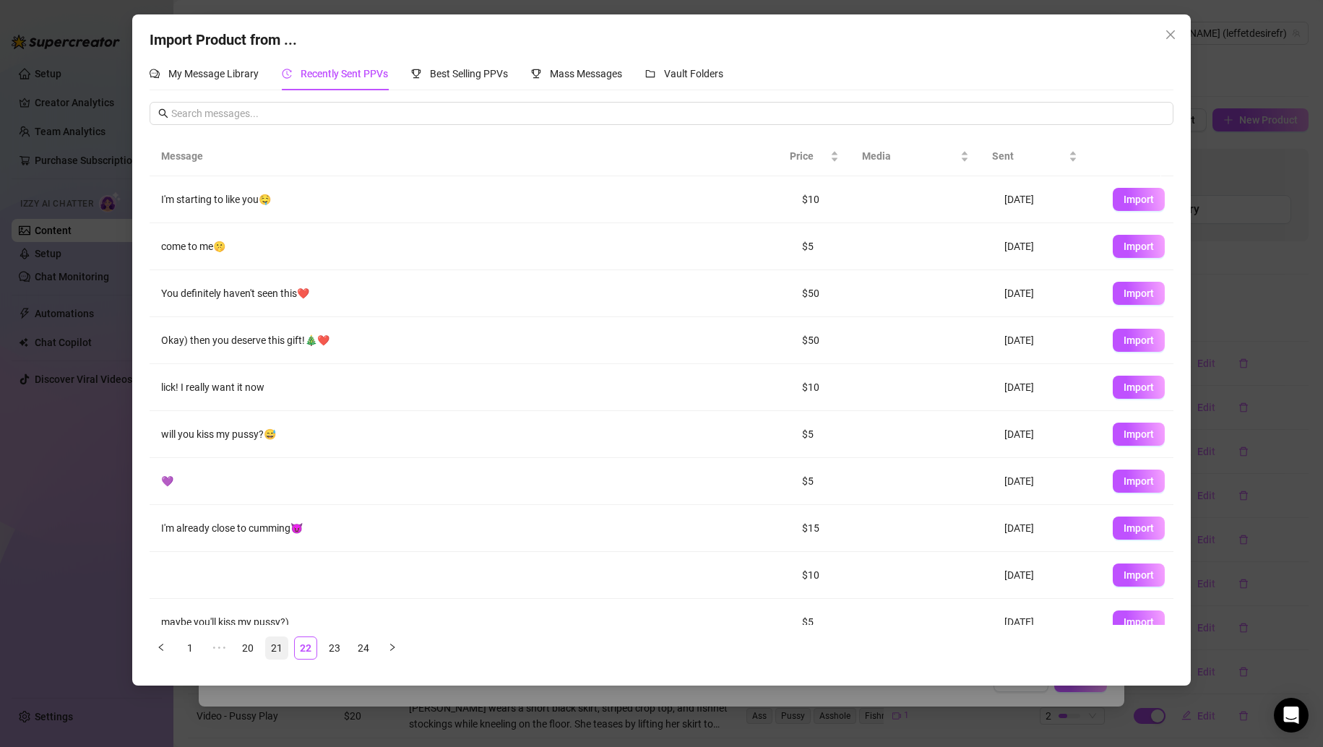
click at [282, 651] on link "21" at bounding box center [277, 648] width 22 height 22
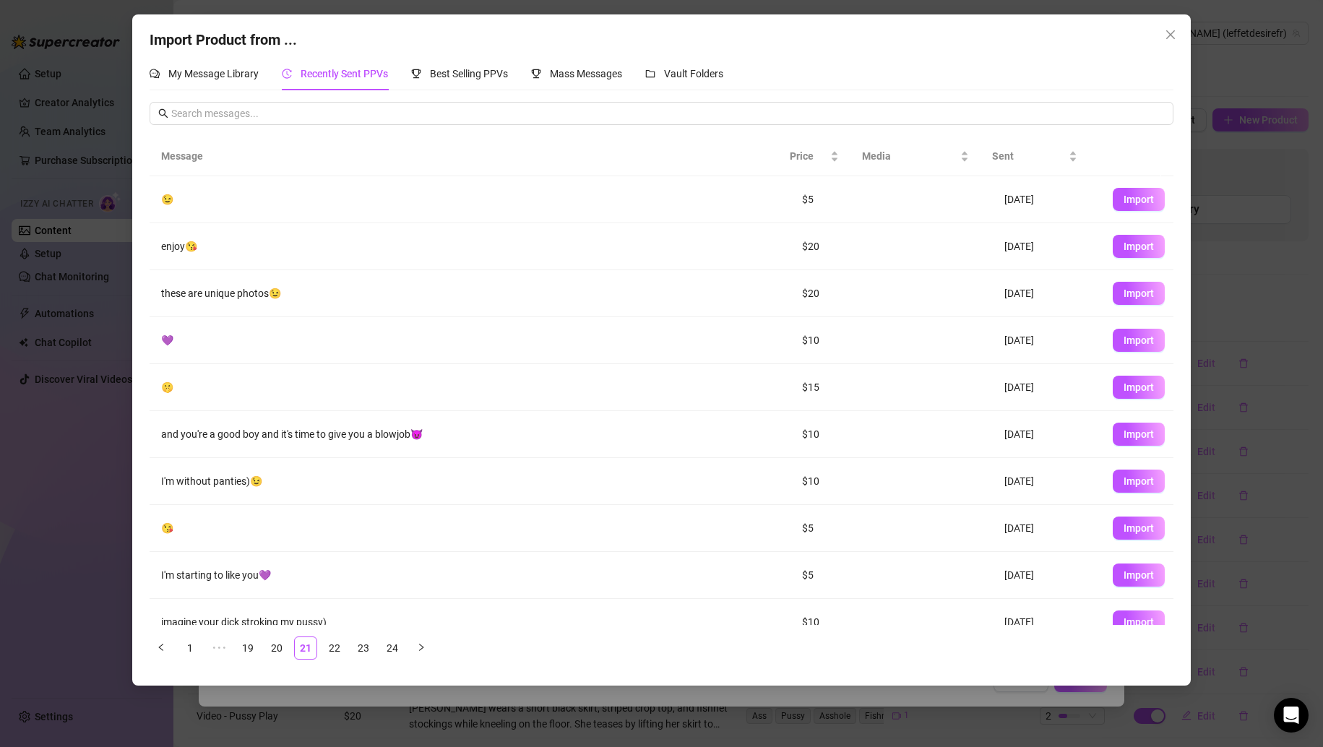
click at [261, 653] on ul "1 ••• 19 20 21 22 23 24" at bounding box center [662, 648] width 1024 height 23
click at [155, 647] on button "button" at bounding box center [161, 648] width 23 height 23
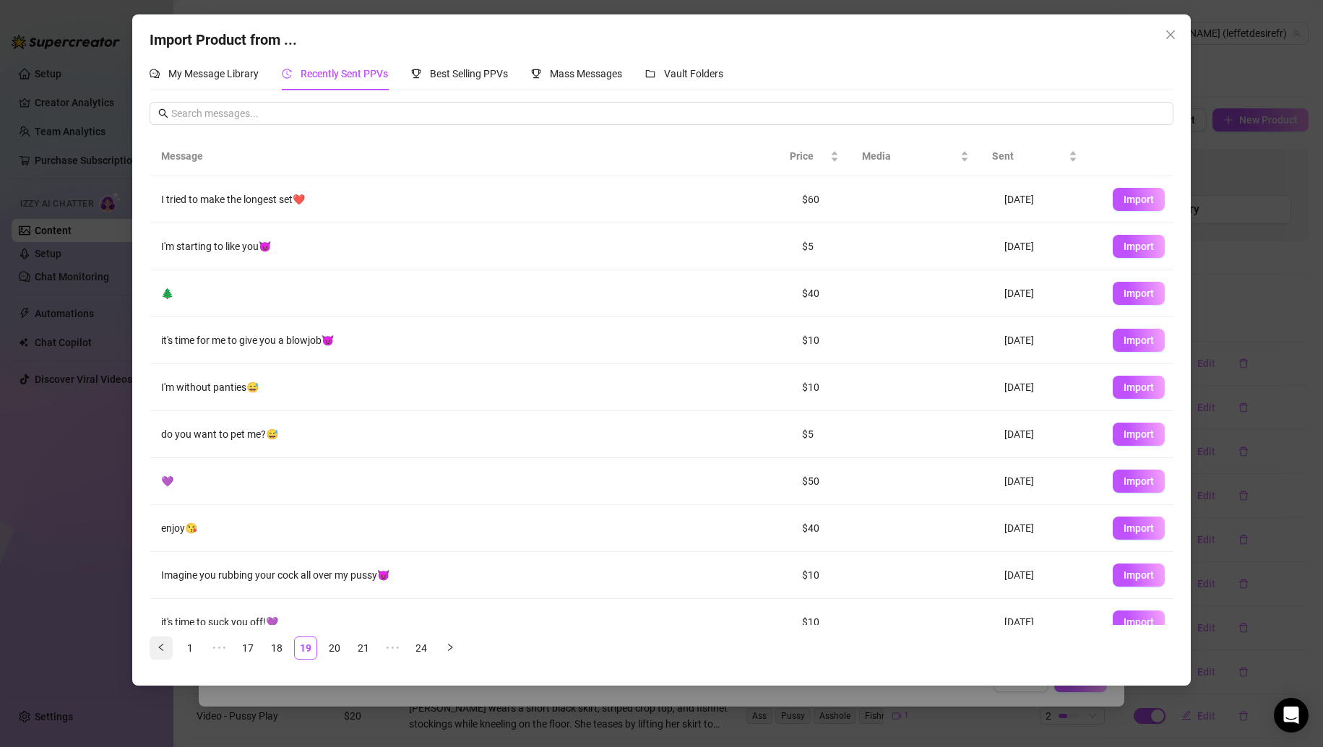
click at [155, 647] on button "button" at bounding box center [161, 648] width 23 height 23
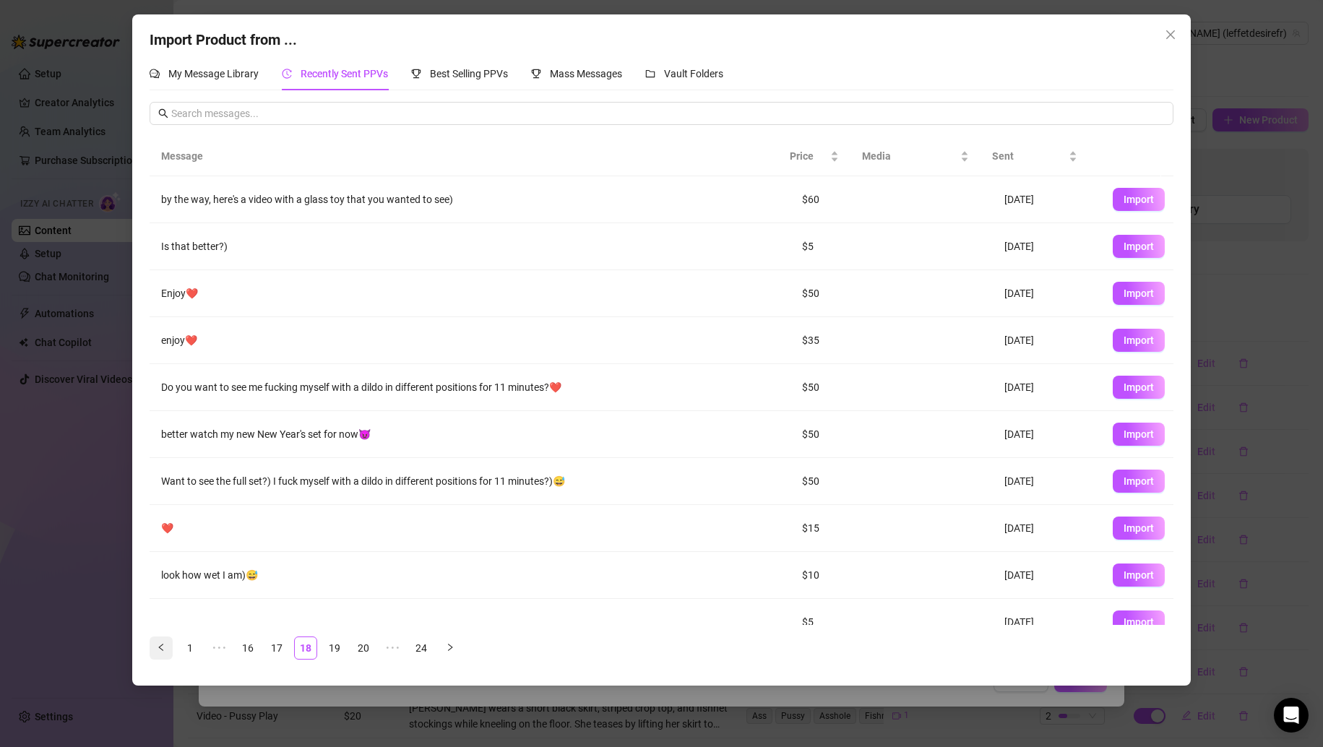
click at [155, 647] on button "button" at bounding box center [161, 648] width 23 height 23
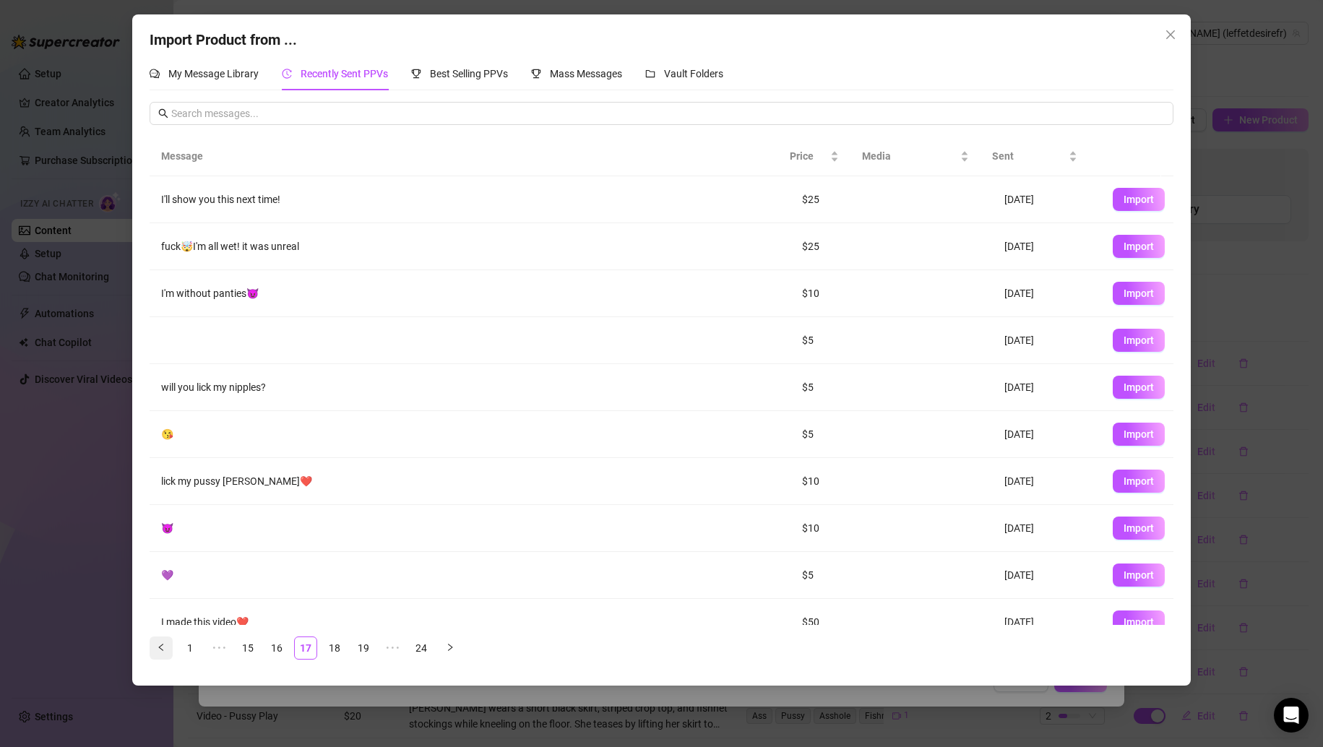
click at [155, 647] on button "button" at bounding box center [161, 648] width 23 height 23
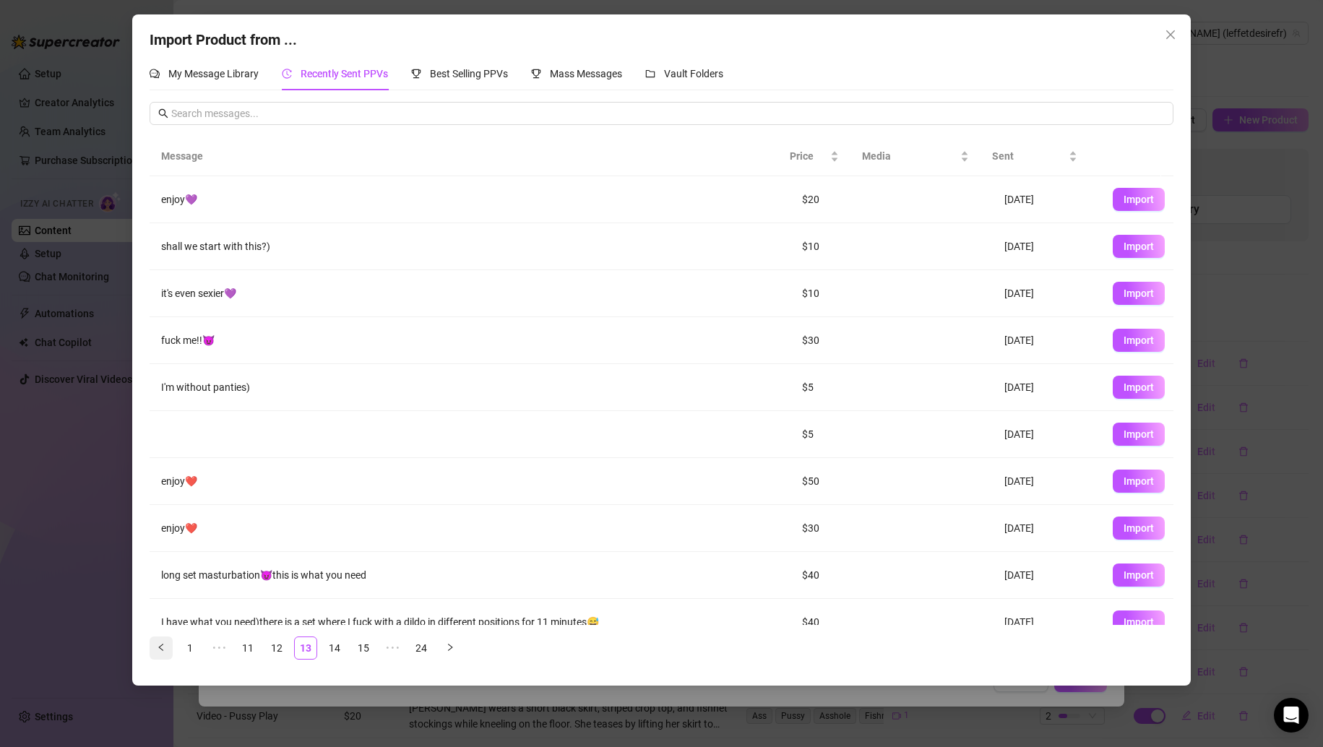
click at [155, 647] on button "button" at bounding box center [161, 648] width 23 height 23
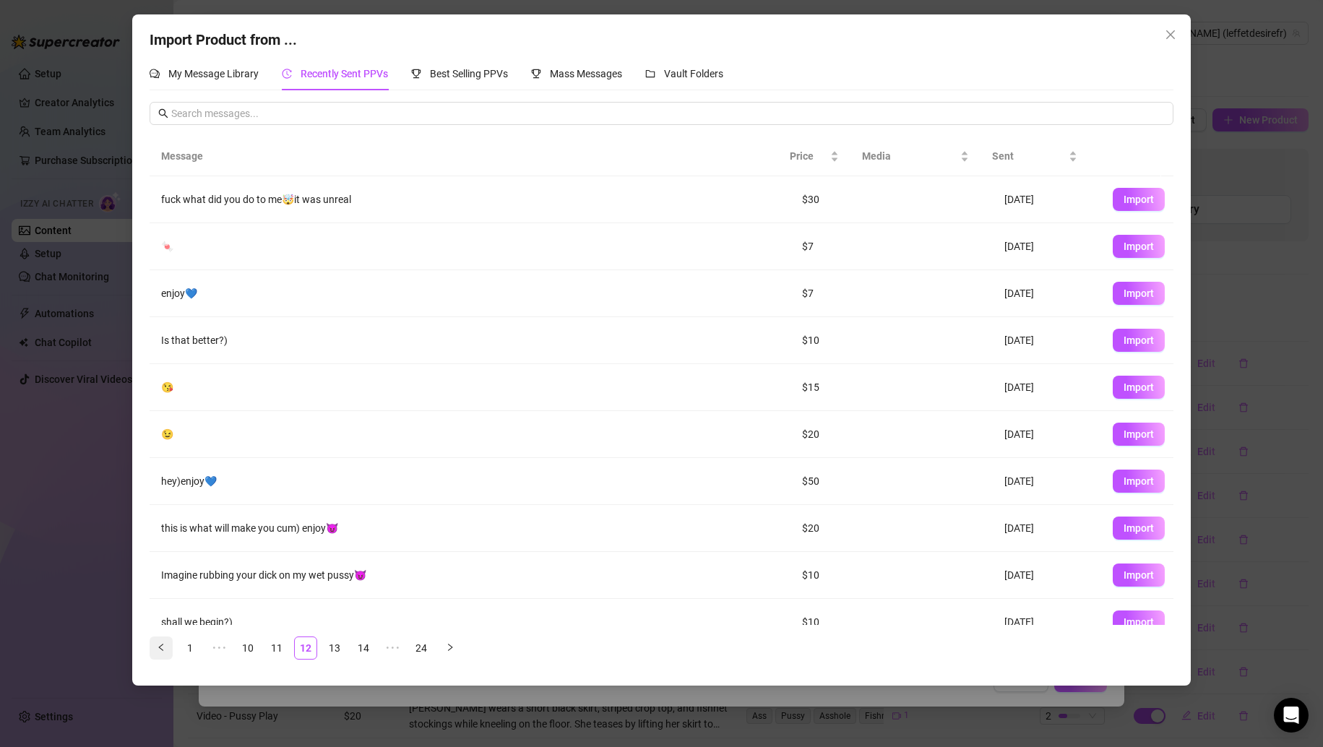
click at [155, 647] on button "button" at bounding box center [161, 648] width 23 height 23
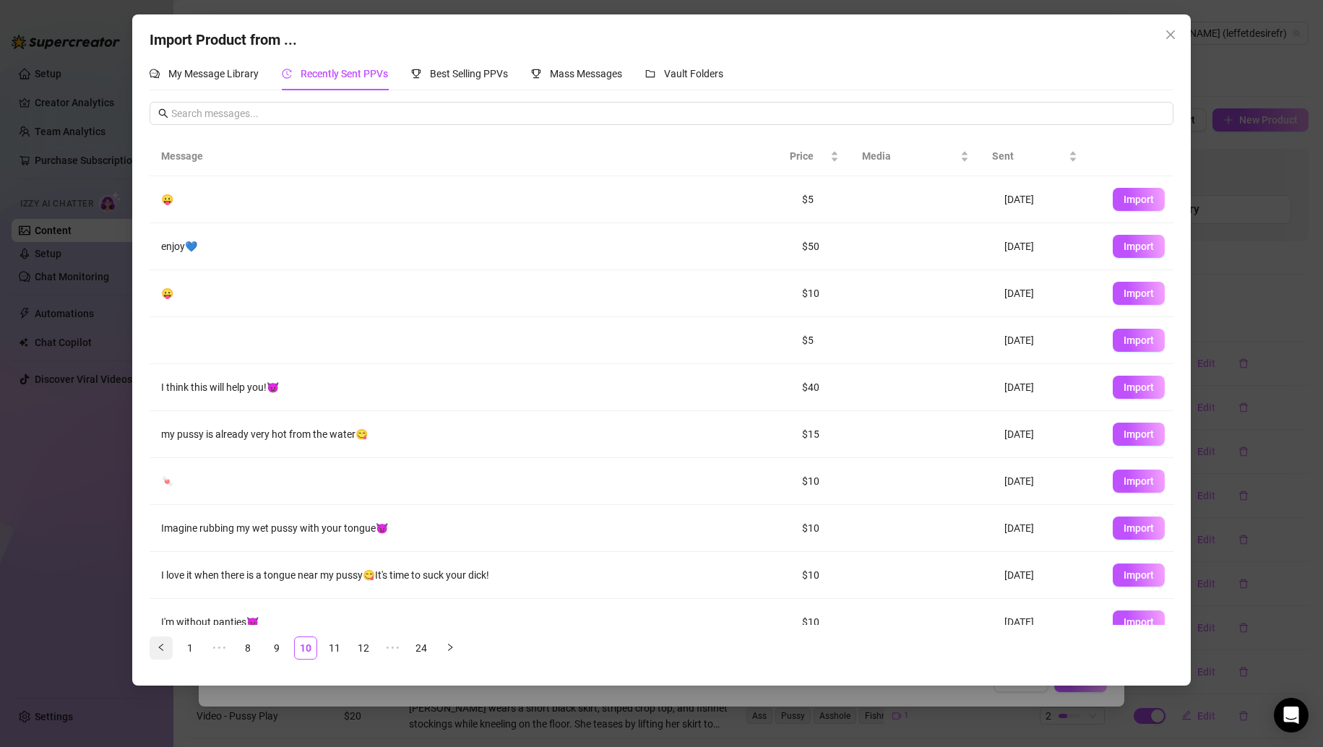
click at [155, 647] on button "button" at bounding box center [161, 648] width 23 height 23
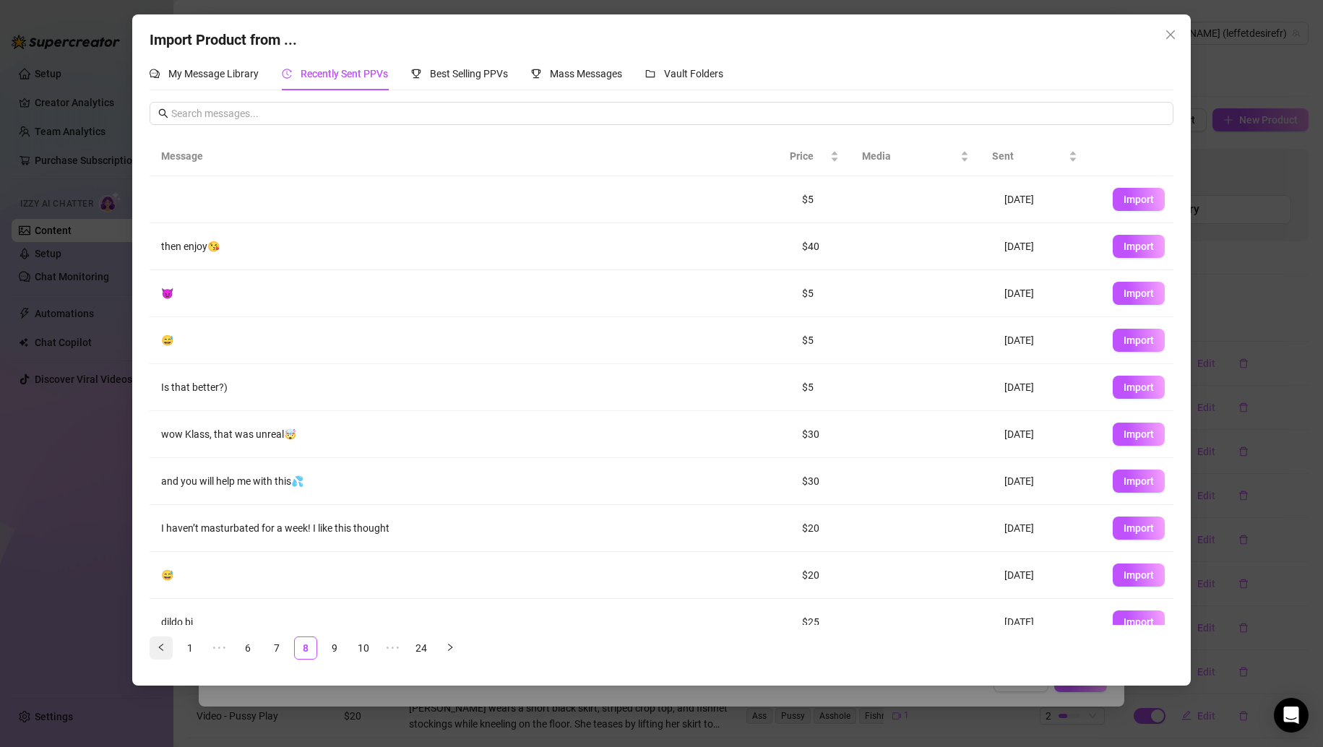
click at [155, 647] on button "button" at bounding box center [161, 648] width 23 height 23
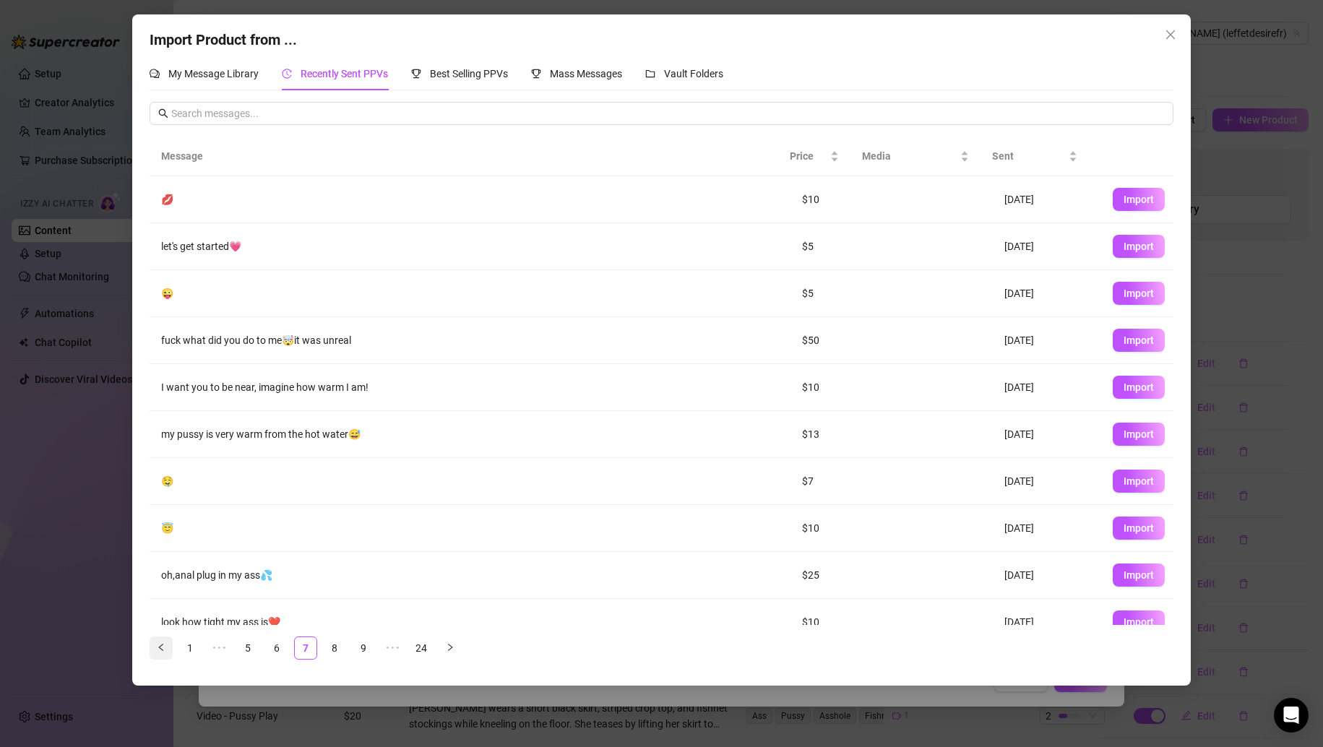
click at [155, 647] on button "button" at bounding box center [161, 648] width 23 height 23
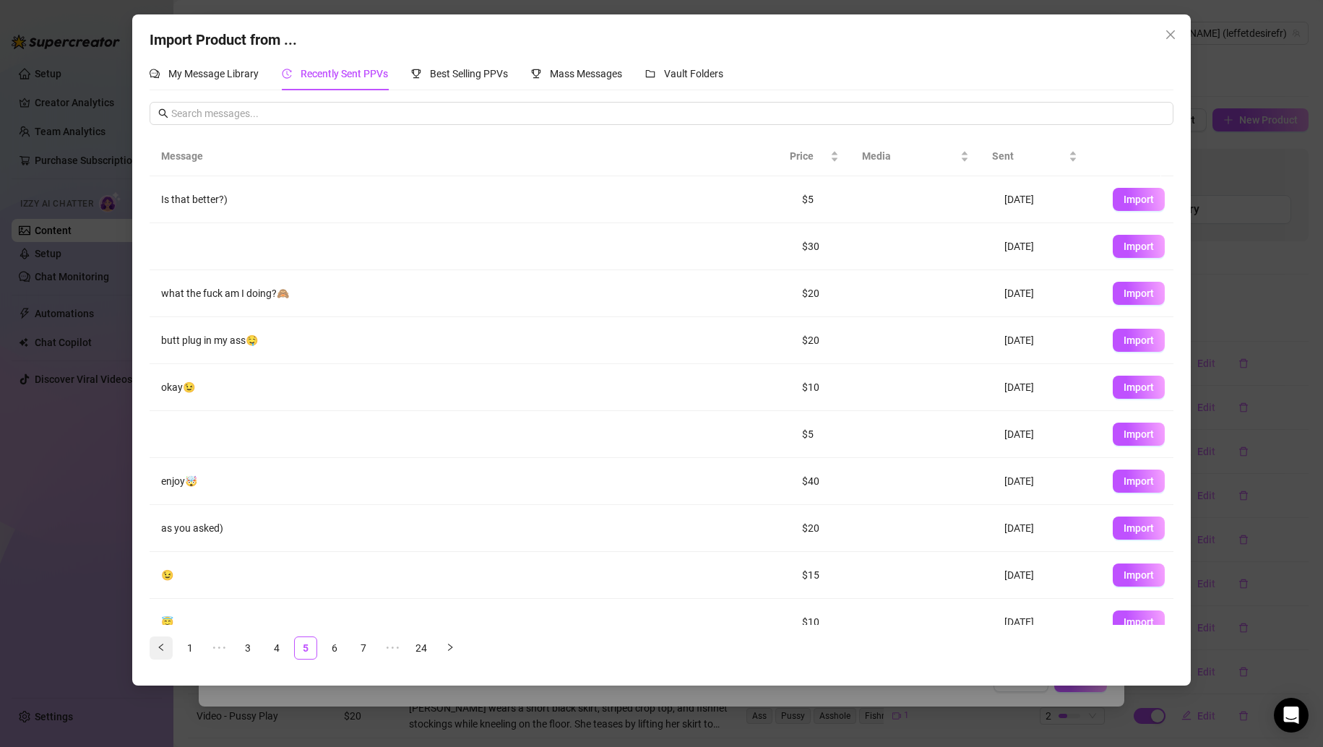
click at [155, 647] on button "button" at bounding box center [161, 648] width 23 height 23
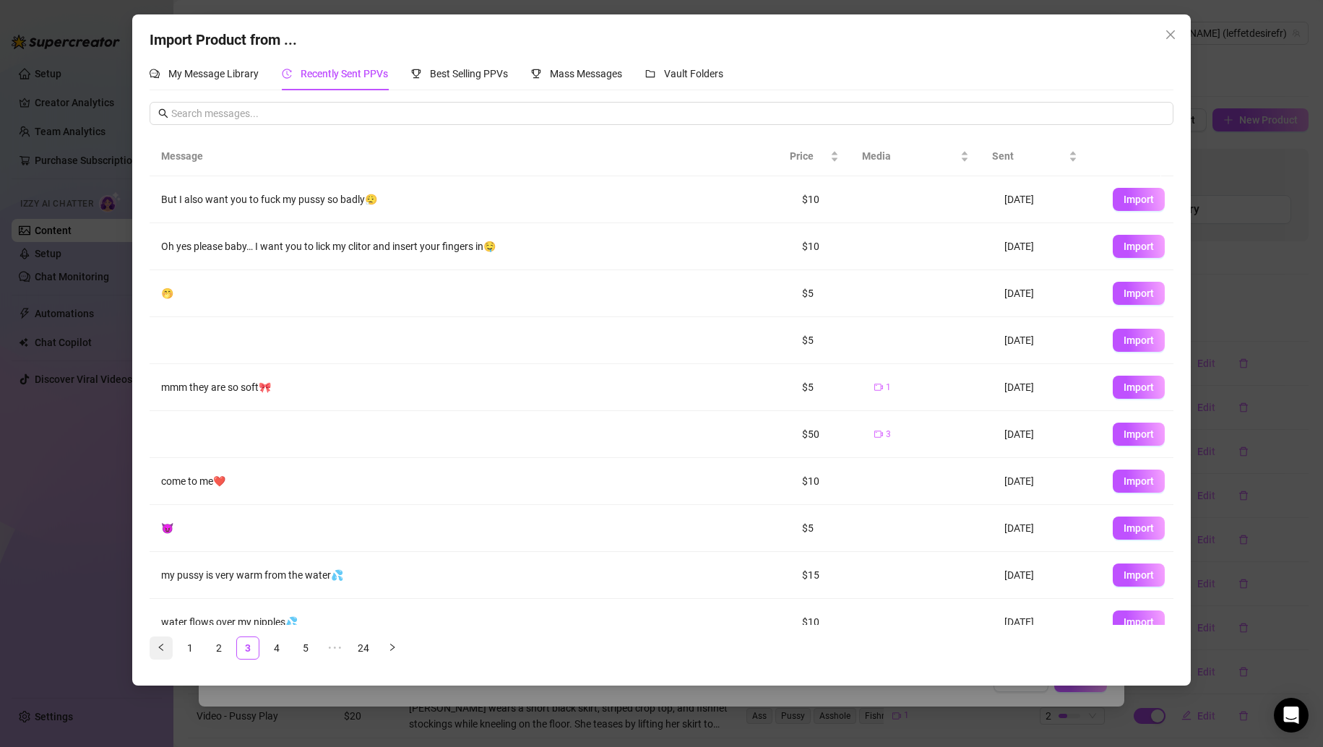
click at [155, 647] on button "button" at bounding box center [161, 648] width 23 height 23
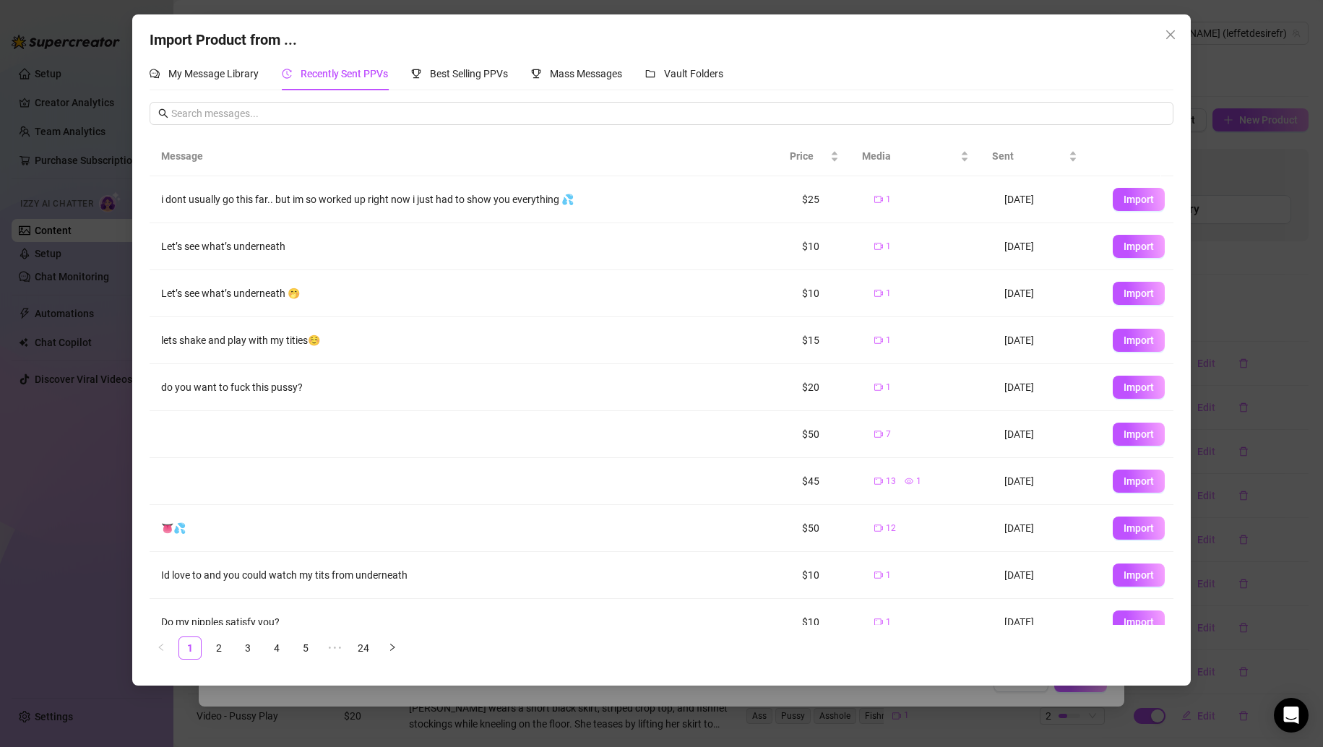
click at [86, 603] on div "Import Product from ... My Message Library Recently Sent PPVs Best Selling PPVs…" at bounding box center [661, 373] width 1323 height 747
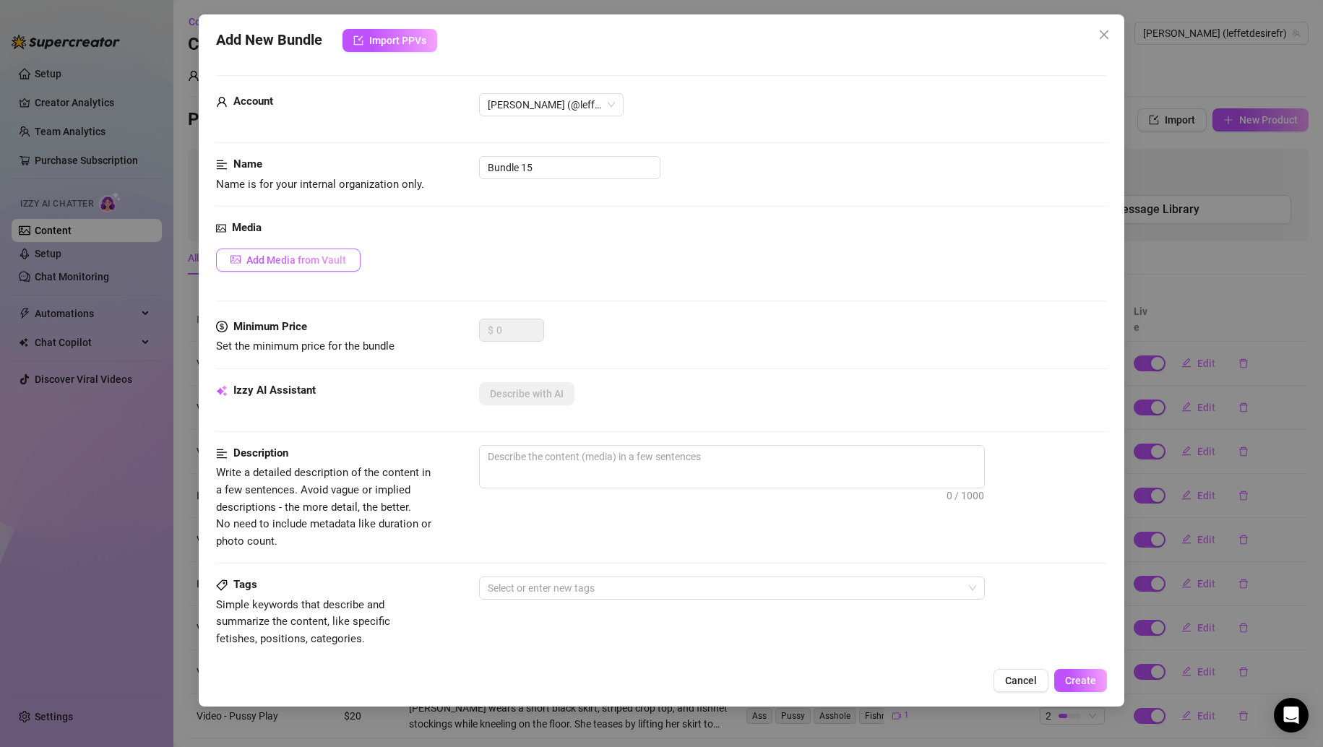
click at [314, 257] on span "Add Media from Vault" at bounding box center [296, 260] width 100 height 12
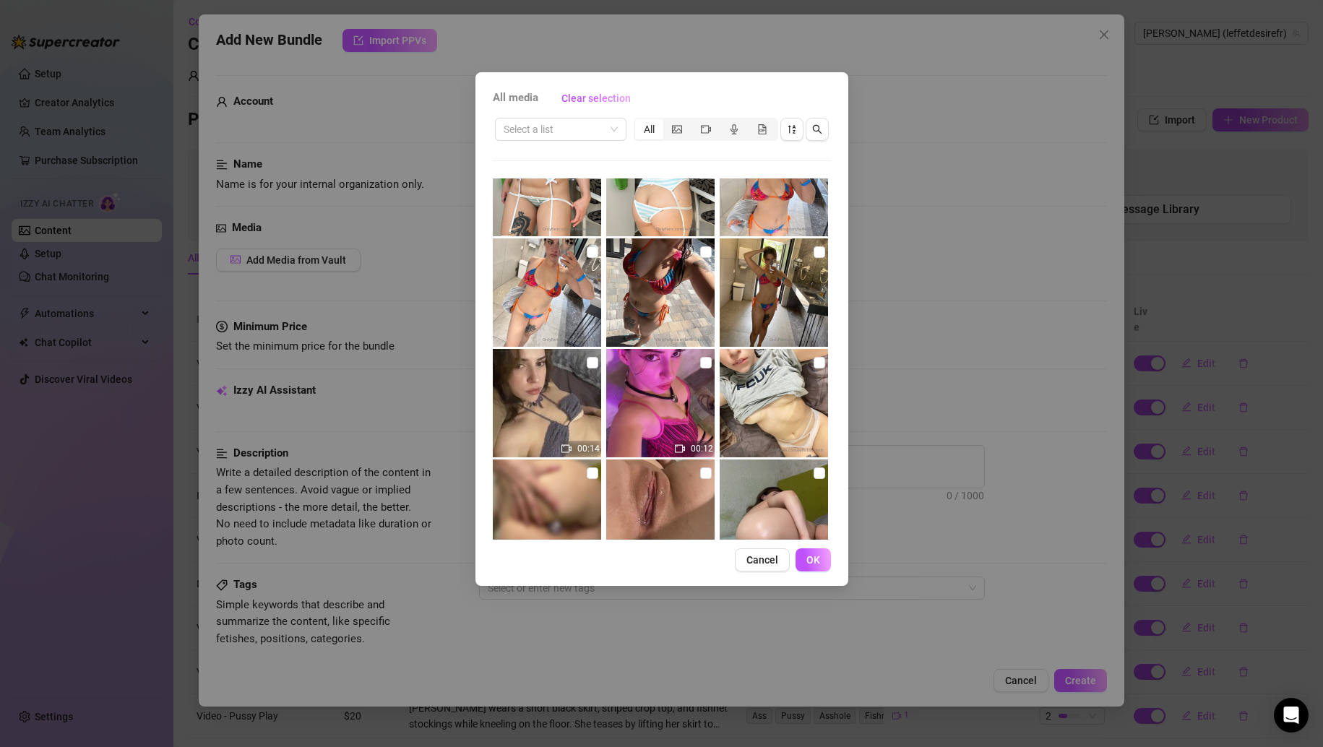
scroll to position [1429, 0]
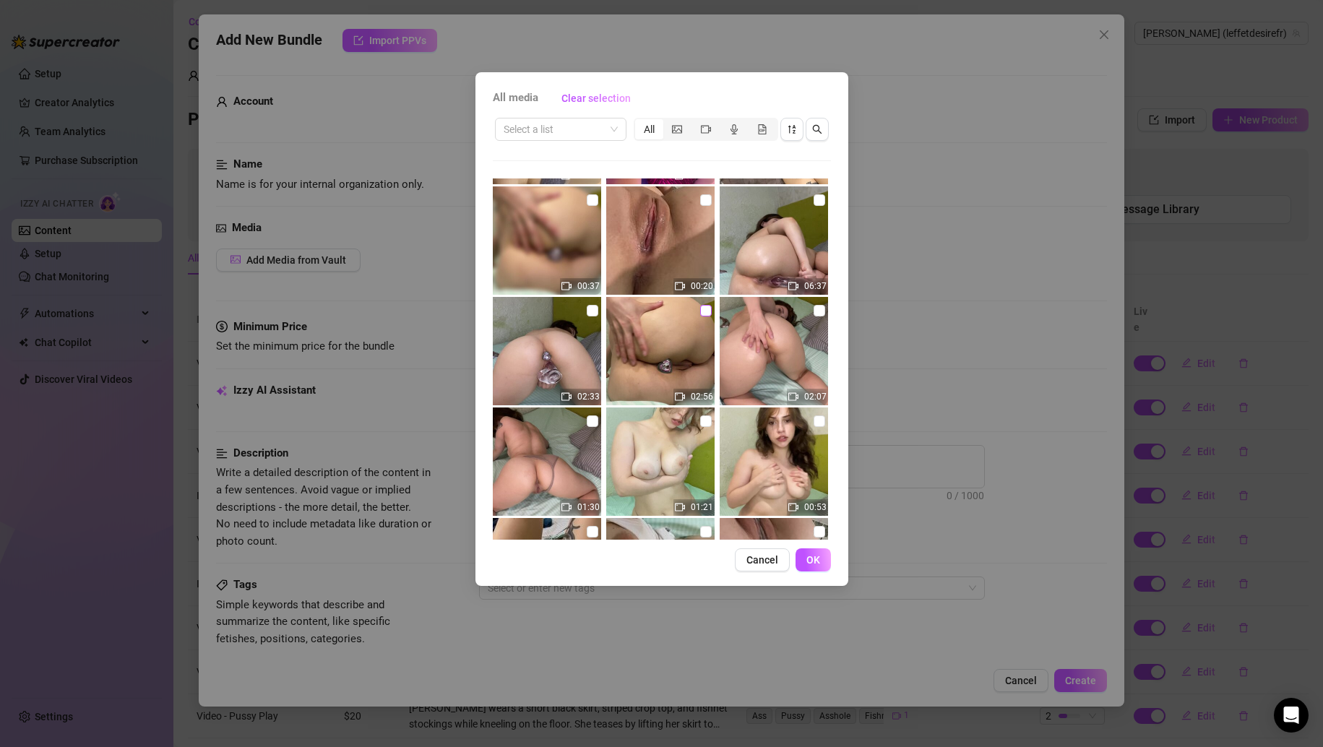
click at [700, 311] on input "checkbox" at bounding box center [706, 311] width 12 height 12
click at [807, 562] on span "OK" at bounding box center [814, 560] width 14 height 12
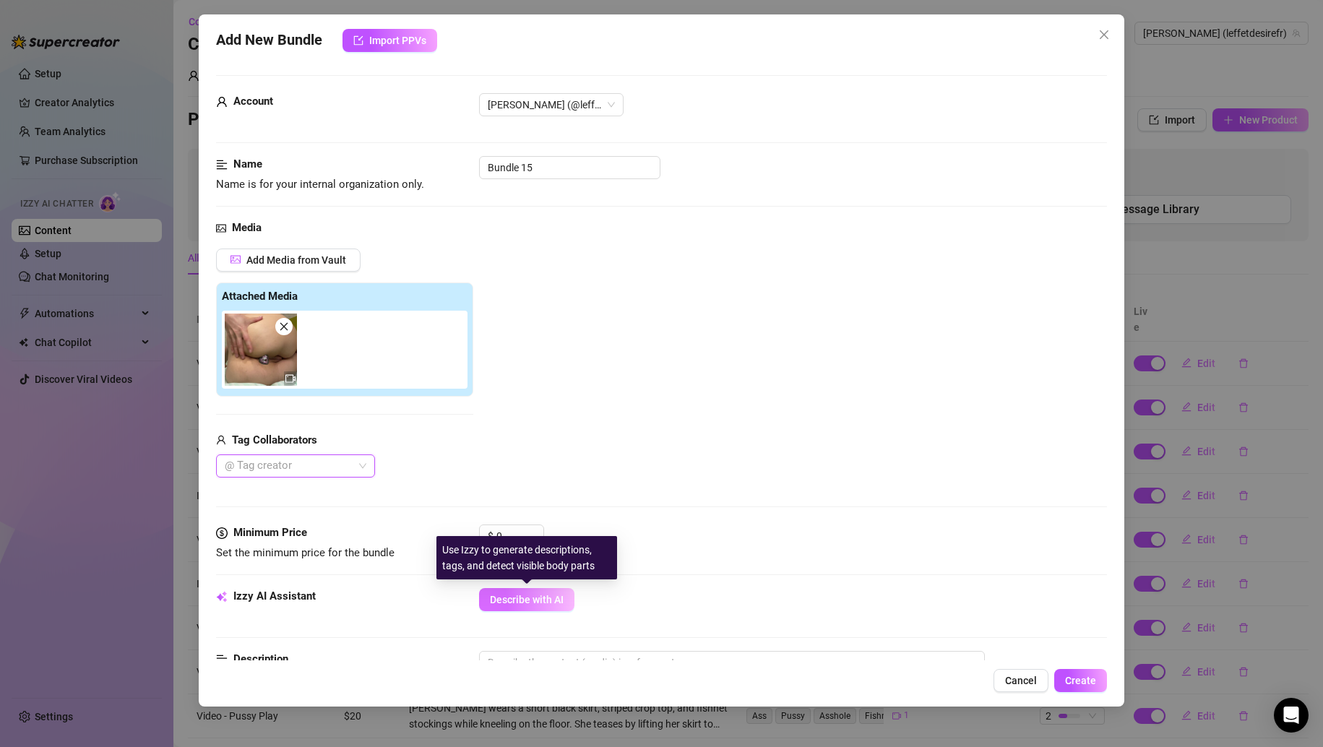
click at [504, 608] on button "Describe with AI" at bounding box center [526, 599] width 95 height 23
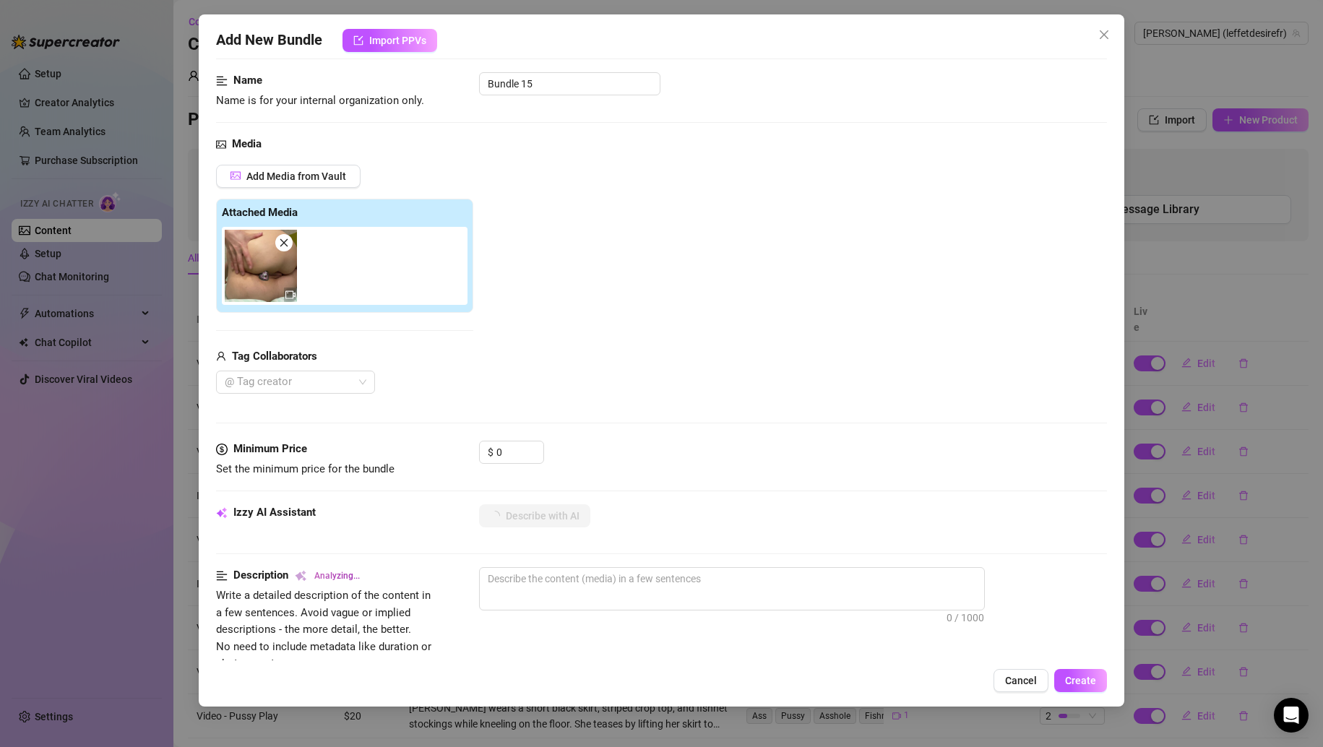
scroll to position [145, 0]
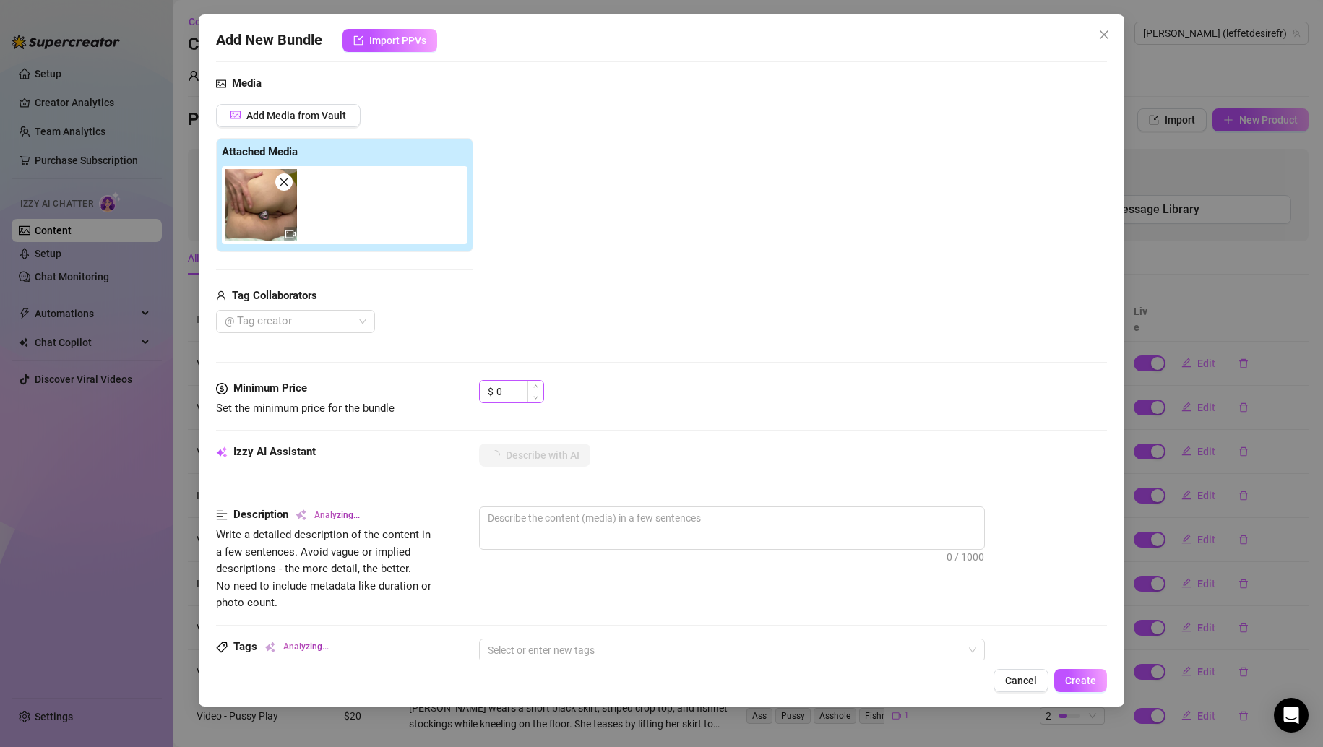
click at [494, 385] on div "$ 0" at bounding box center [511, 391] width 65 height 23
click at [468, 389] on div "Minimum Price Set the minimum price for the bundle $ 0" at bounding box center [662, 398] width 892 height 37
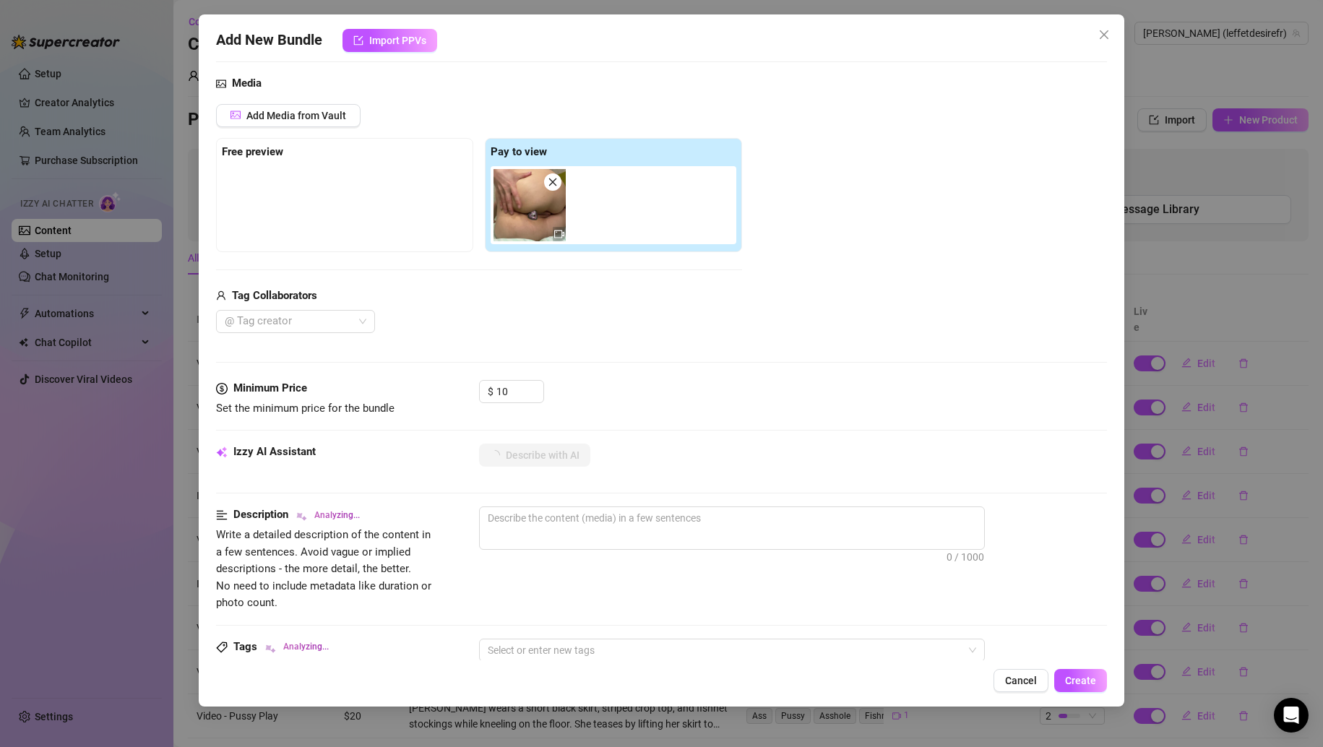
click at [507, 358] on div "Media Add Media from Vault Free preview Pay to view Tag Collaborators @ Tag cre…" at bounding box center [662, 227] width 892 height 305
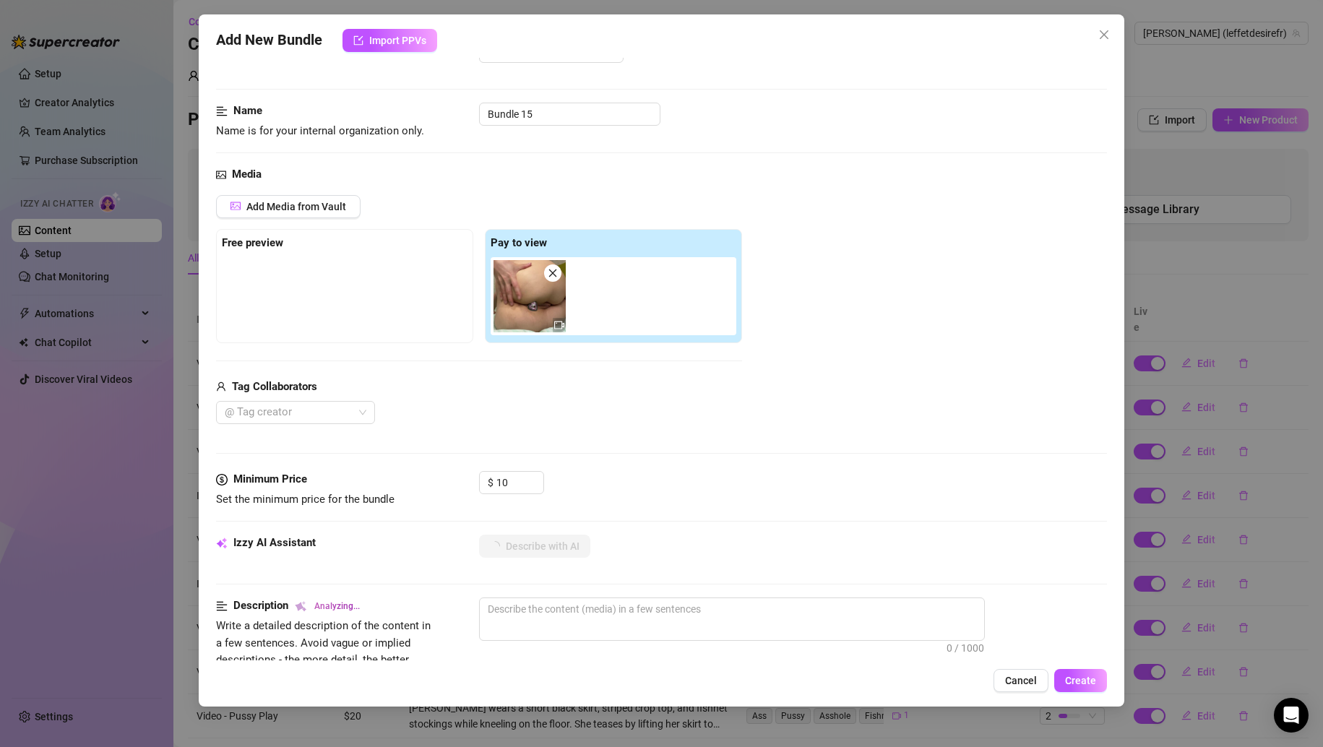
scroll to position [0, 0]
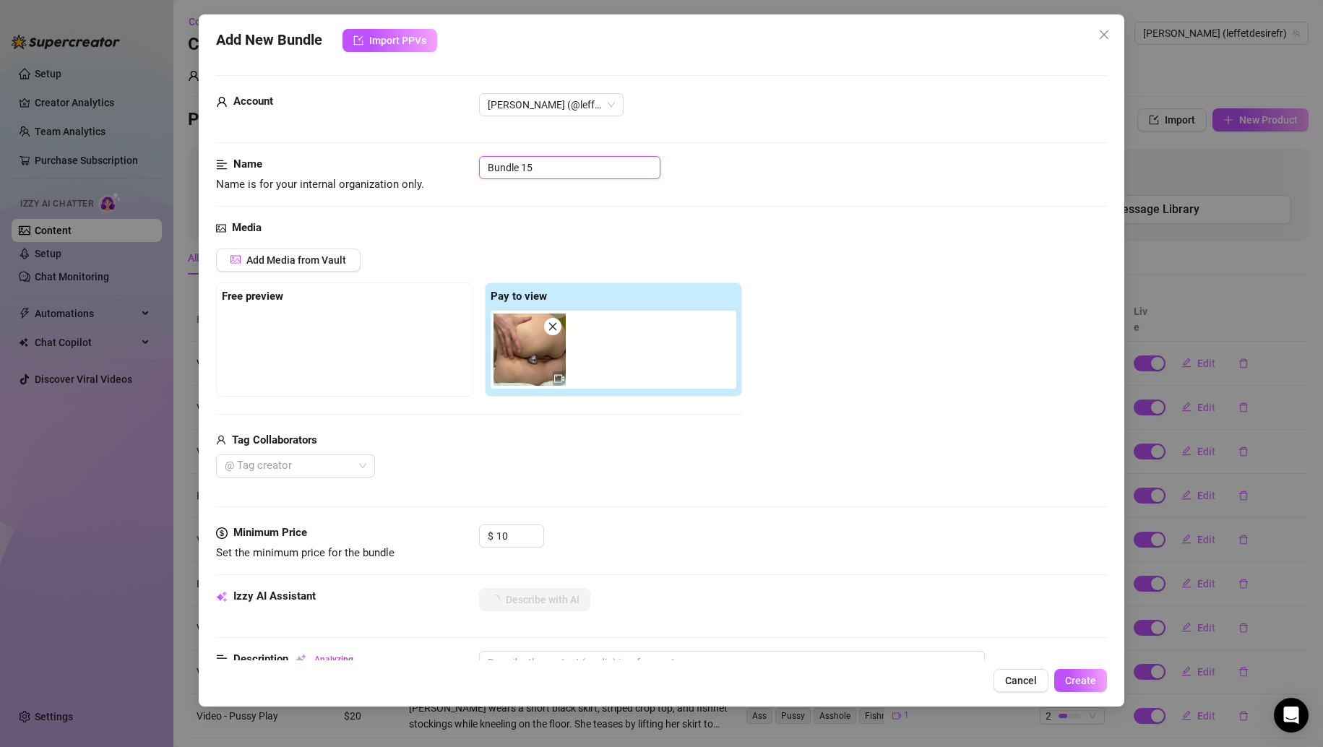
click at [543, 171] on input "Bundle 15" at bounding box center [569, 167] width 181 height 23
click at [541, 208] on div "Name Name is for your internal organization only. Video - Anal Play" at bounding box center [662, 188] width 892 height 64
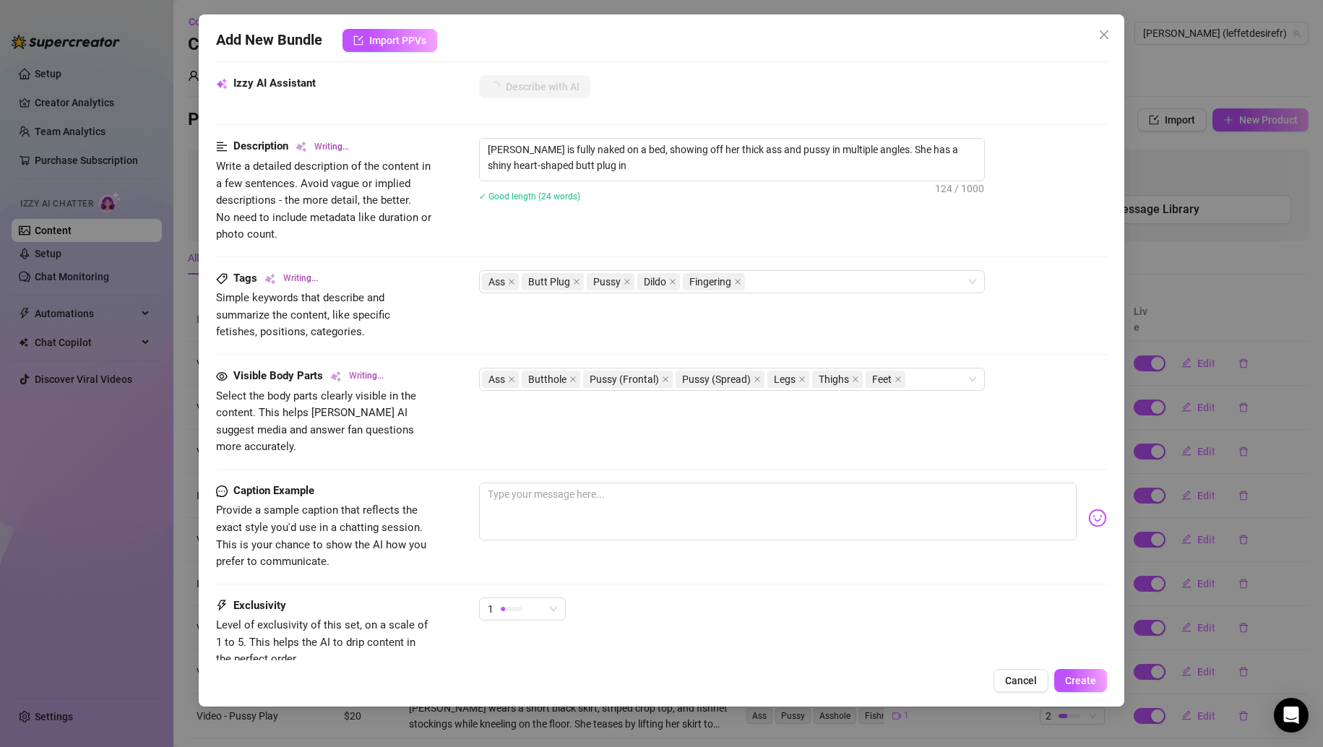
scroll to position [578, 0]
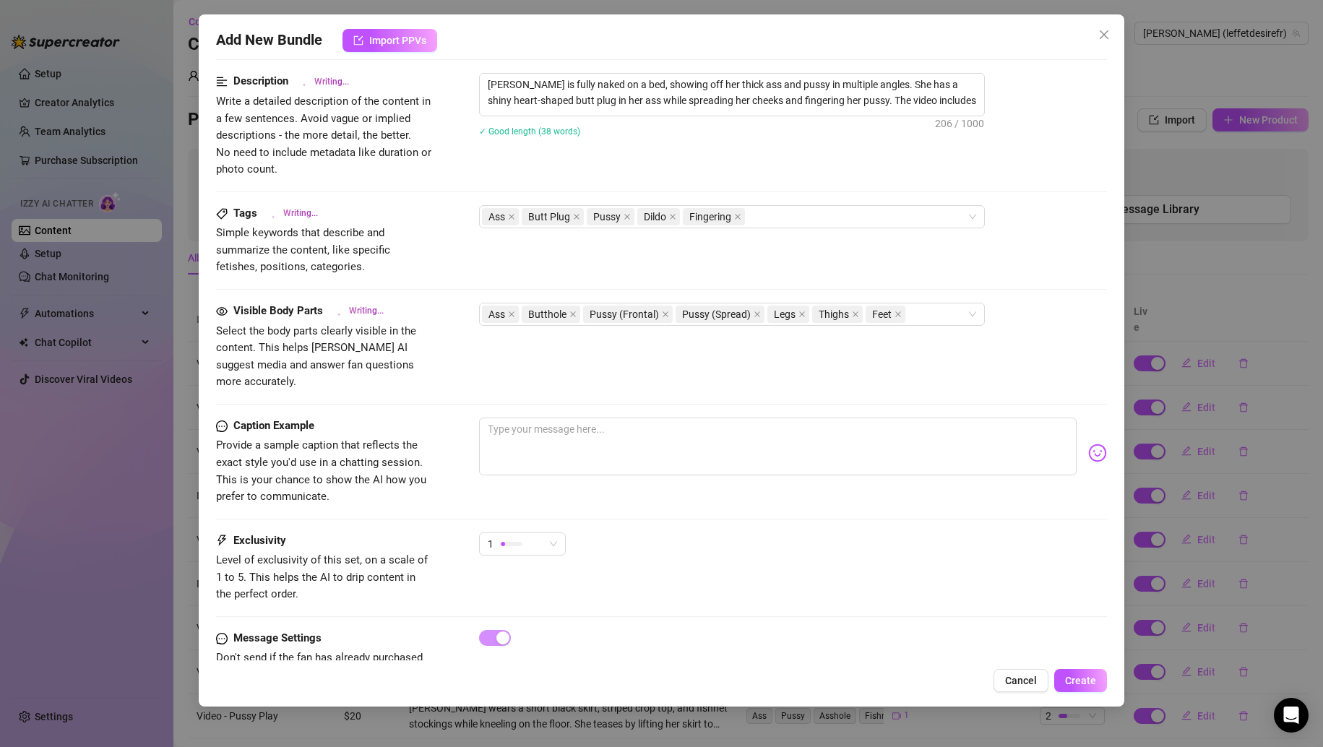
click at [525, 514] on div "Caption Example Provide a sample caption that reflects the exact style you'd us…" at bounding box center [662, 475] width 892 height 115
click at [528, 533] on div "1" at bounding box center [516, 544] width 56 height 22
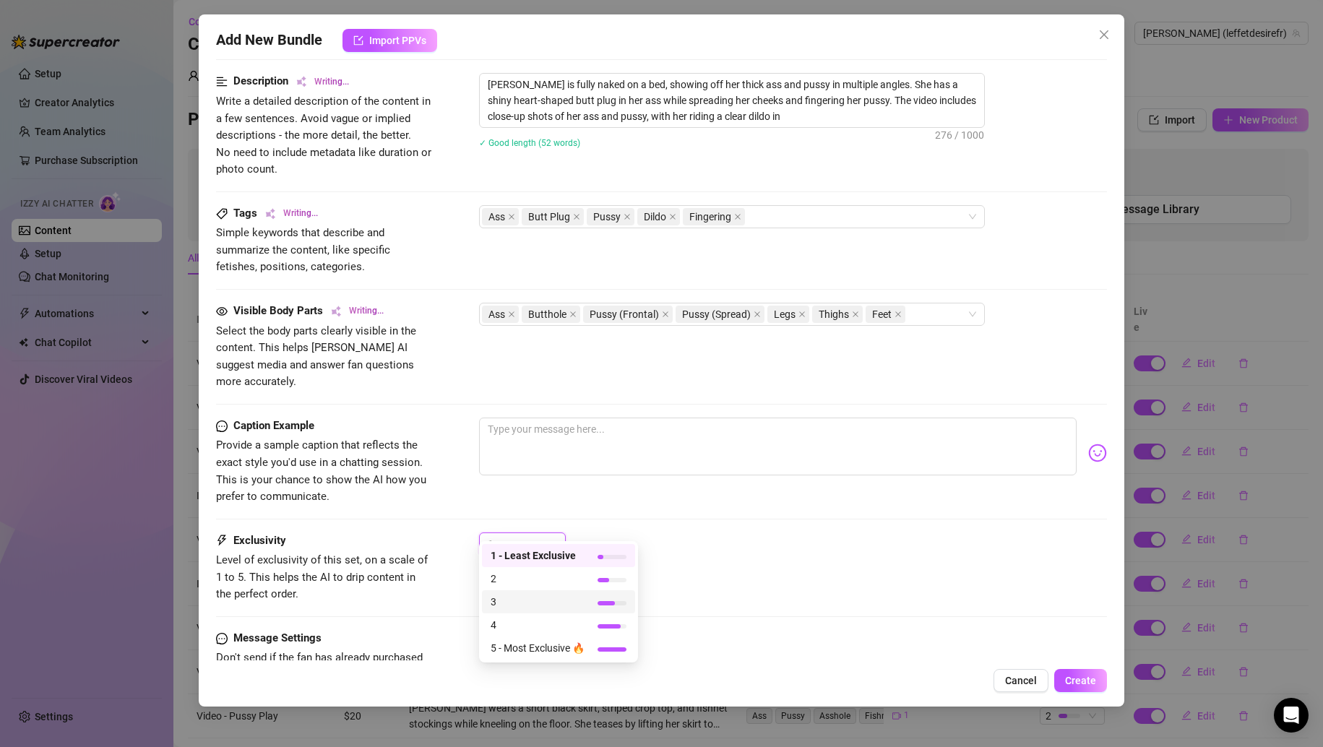
click at [512, 601] on span "3" at bounding box center [538, 602] width 94 height 16
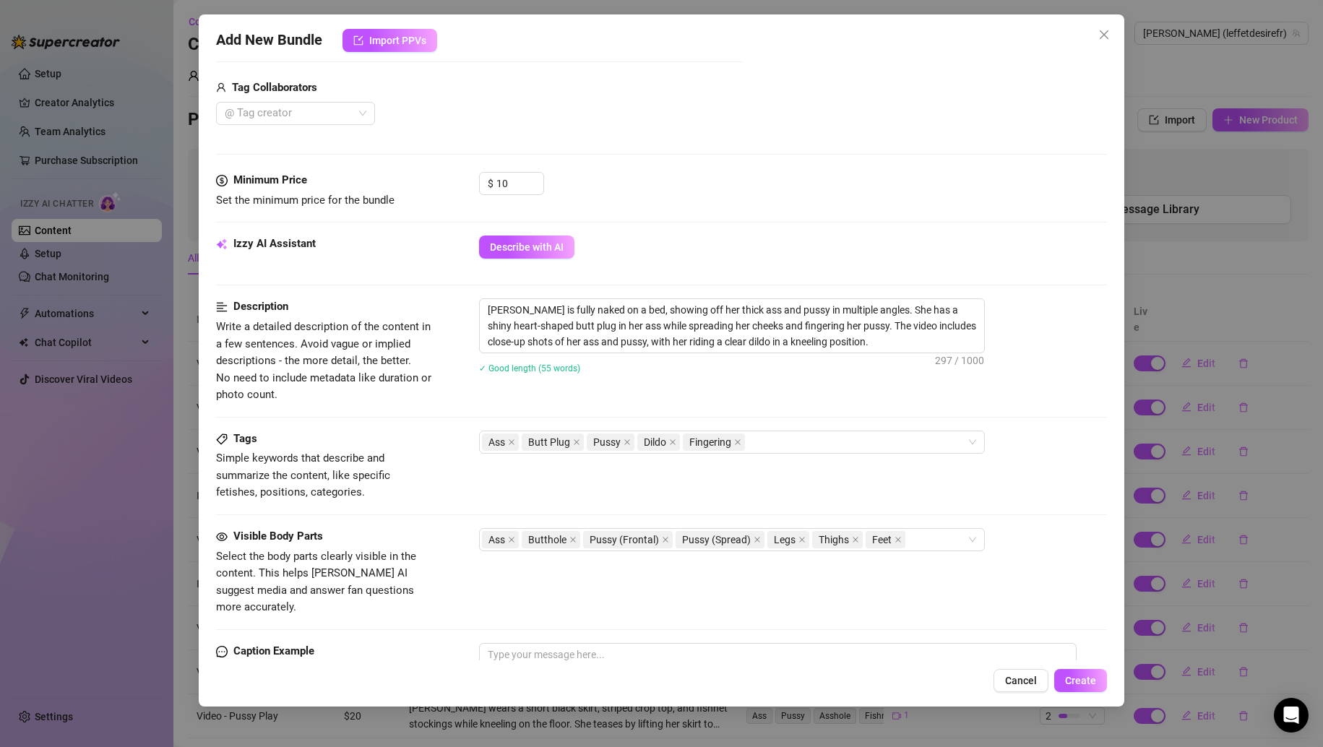
scroll to position [361, 0]
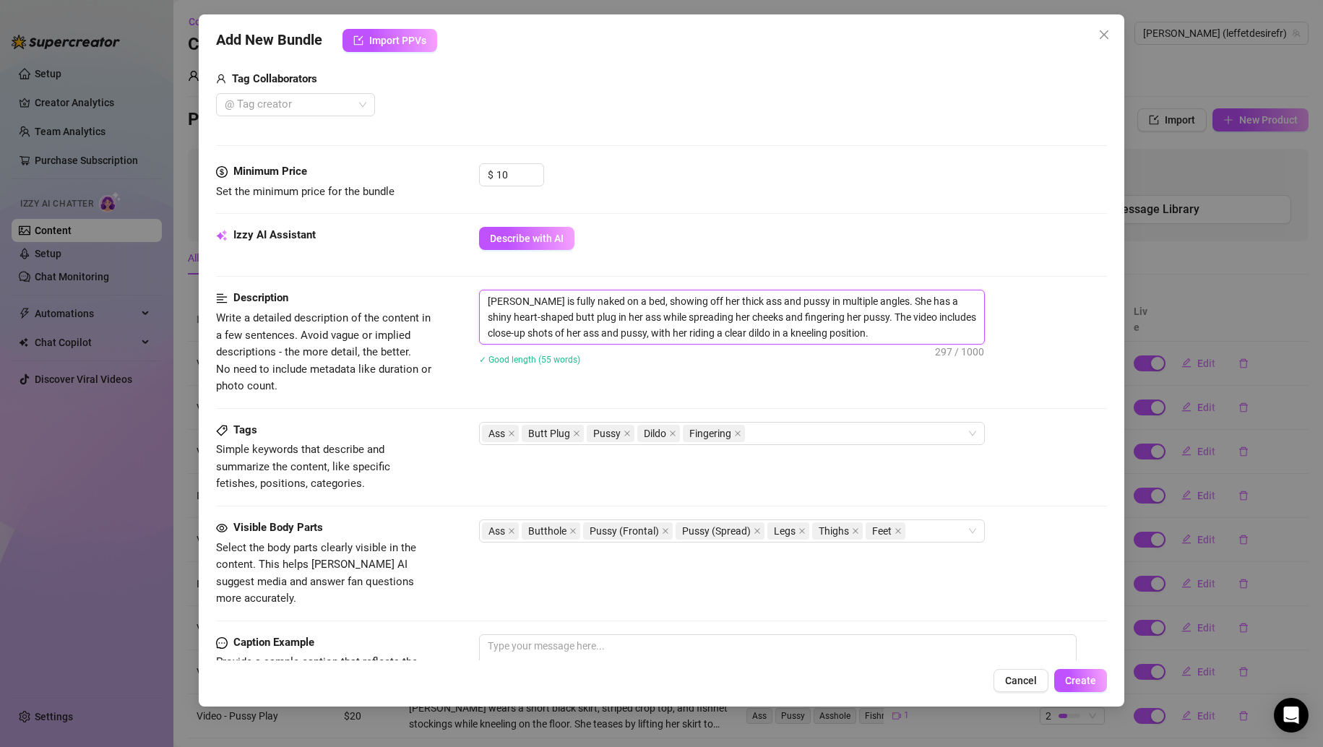
drag, startPoint x: 840, startPoint y: 320, endPoint x: 911, endPoint y: 306, distance: 72.3
click at [911, 306] on textarea "[PERSON_NAME] is fully naked on a bed, showing off her thick ass and pussy in m…" at bounding box center [732, 317] width 504 height 53
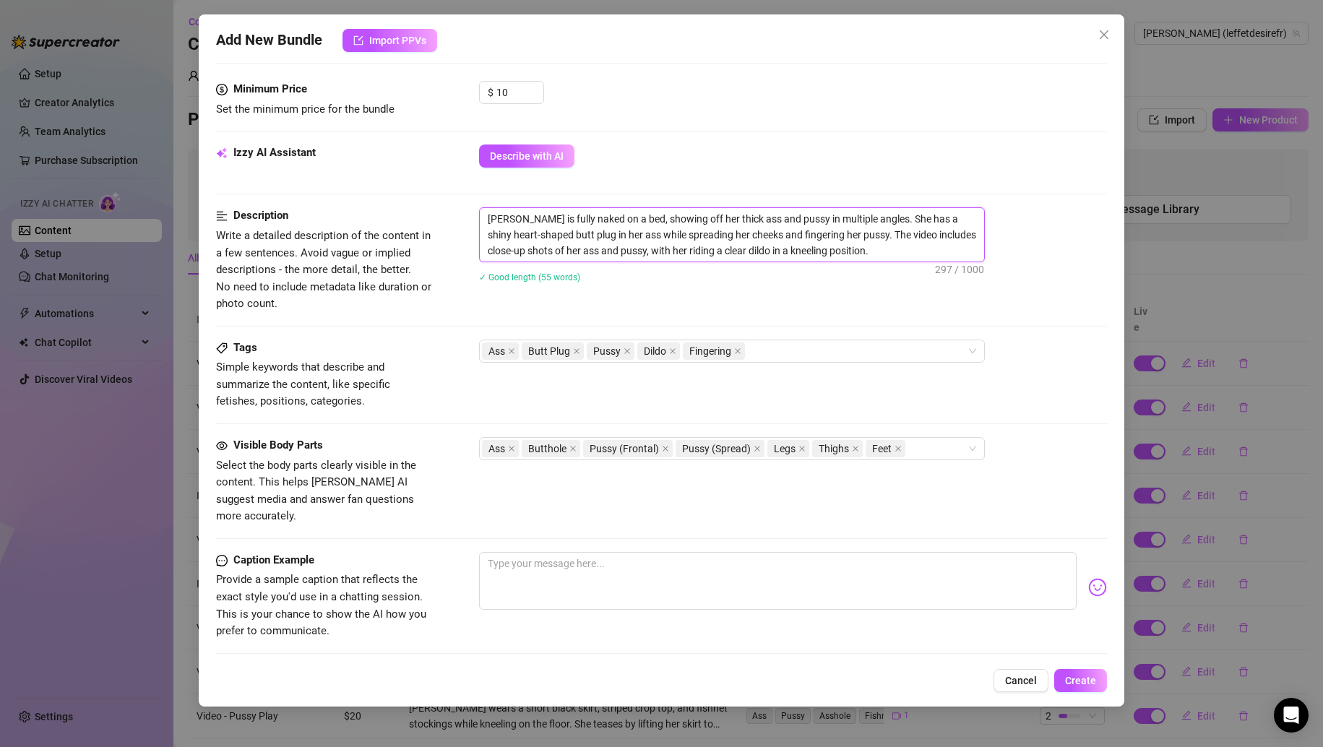
scroll to position [506, 0]
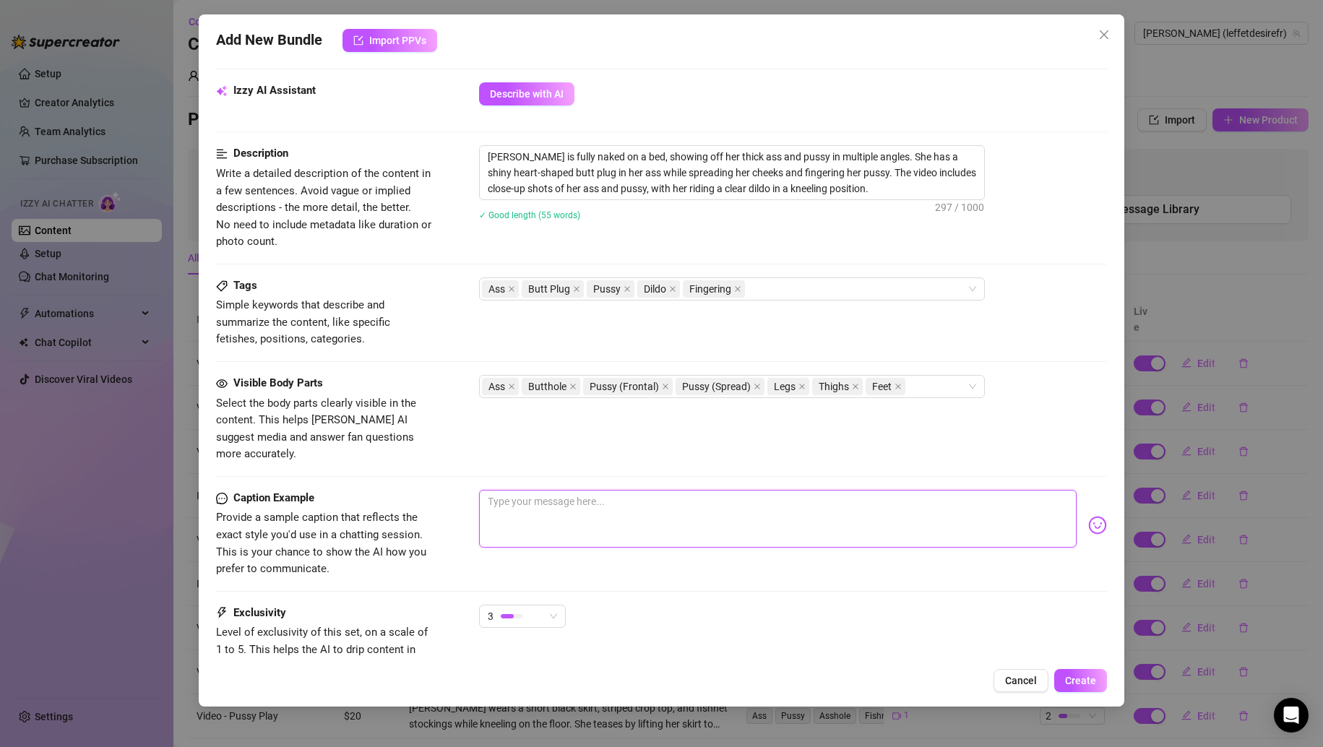
click at [607, 505] on textarea at bounding box center [778, 519] width 598 height 58
paste textarea "shiny heart-shaped butt plug in her ass while spreading her cheeks and fingerin…"
click at [684, 490] on textarea "Watch this shiny heart-shaped butt plug in her ass while spreading her cheeks a…" at bounding box center [778, 519] width 598 height 58
click at [815, 490] on textarea "Watch this shiny heart-shaped butt plug in my ass while spreading her cheeks an…" at bounding box center [778, 519] width 598 height 58
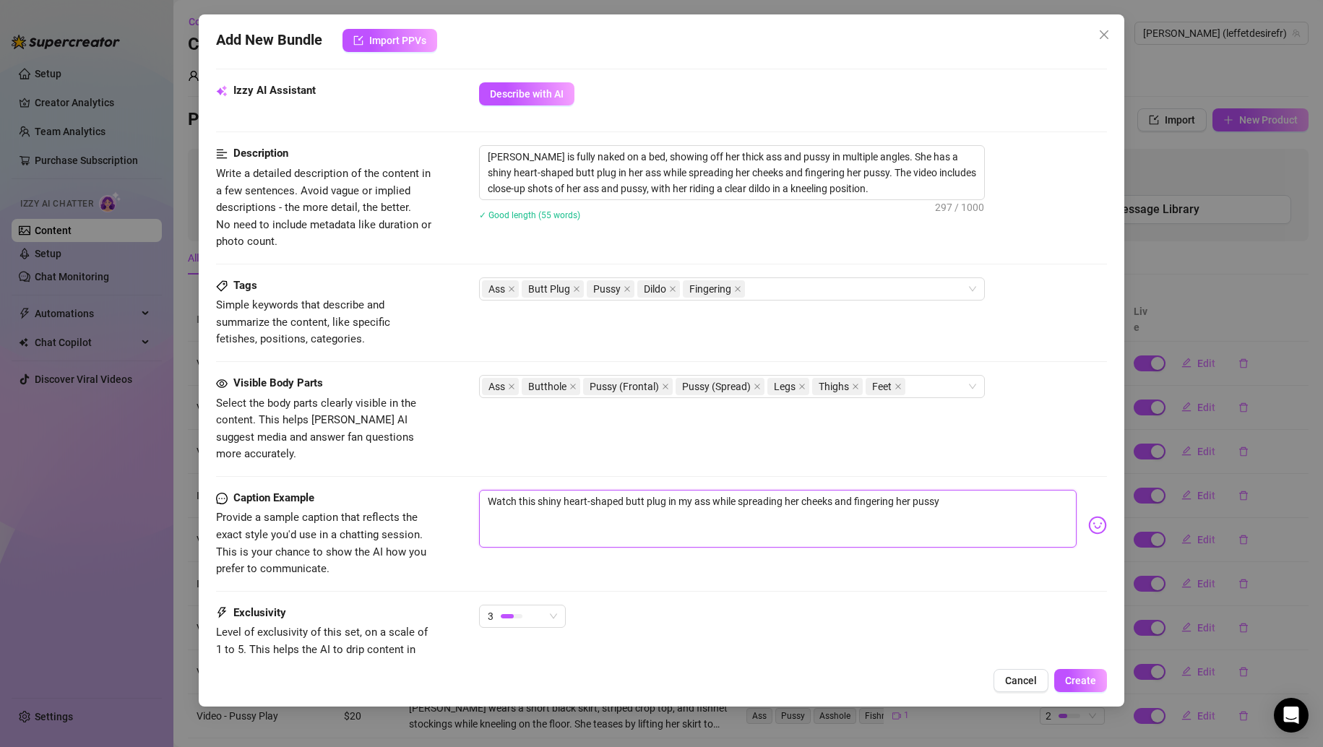
click at [815, 490] on textarea "Watch this shiny heart-shaped butt plug in my ass while spreading her cheeks an…" at bounding box center [778, 519] width 598 height 58
click at [794, 490] on textarea "Watch this shiny heart-shaped butt plug in my ass while spreading her cheeks an…" at bounding box center [778, 519] width 598 height 58
click at [984, 491] on textarea "Watch this shiny heart-shaped butt plug in my ass while spreading my cheeks and…" at bounding box center [778, 519] width 598 height 58
click at [907, 490] on textarea "Watch this shiny heart-shaped butt plug in my ass while spreading my cheeks and…" at bounding box center [778, 519] width 598 height 58
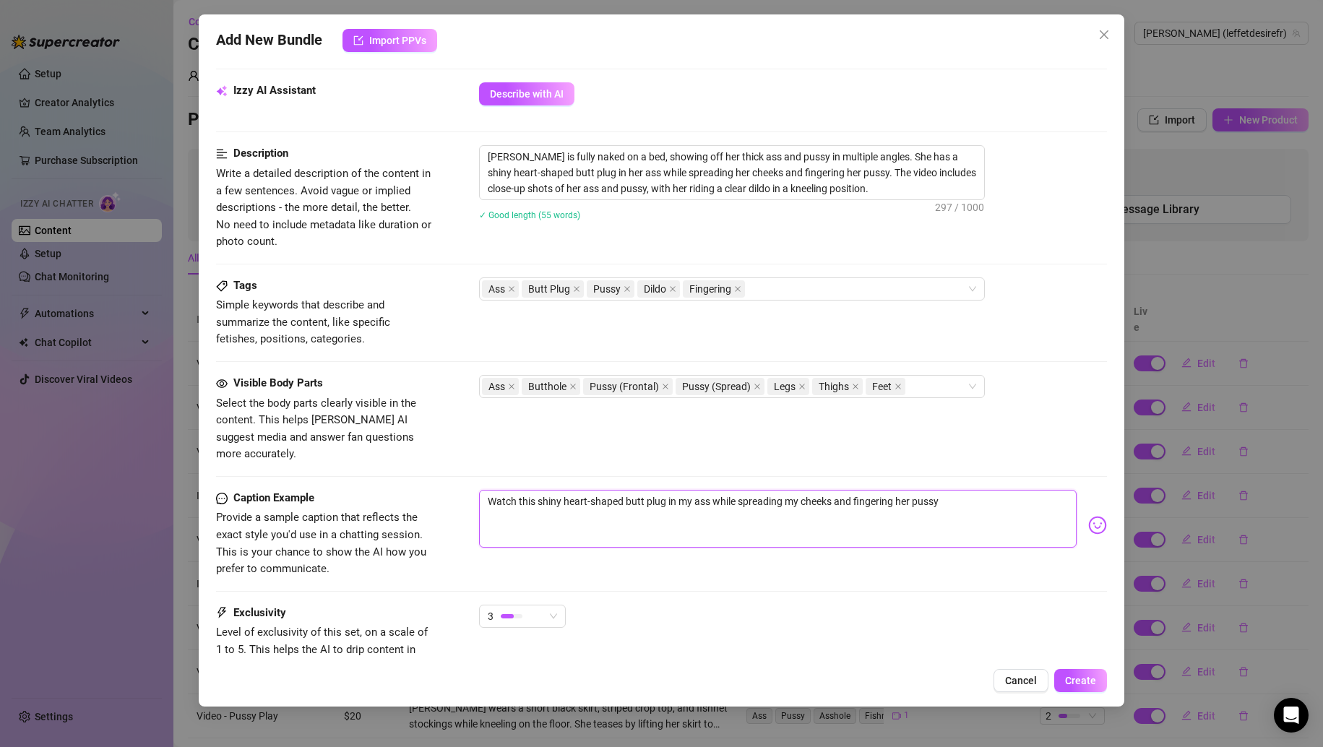
click at [907, 490] on textarea "Watch this shiny heart-shaped butt plug in my ass while spreading my cheeks and…" at bounding box center [778, 519] width 598 height 58
click at [963, 500] on textarea "Watch this shiny heart-shaped butt plug in my ass while spreading my cheeks and…" at bounding box center [778, 519] width 598 height 58
click at [1088, 516] on img at bounding box center [1097, 525] width 19 height 19
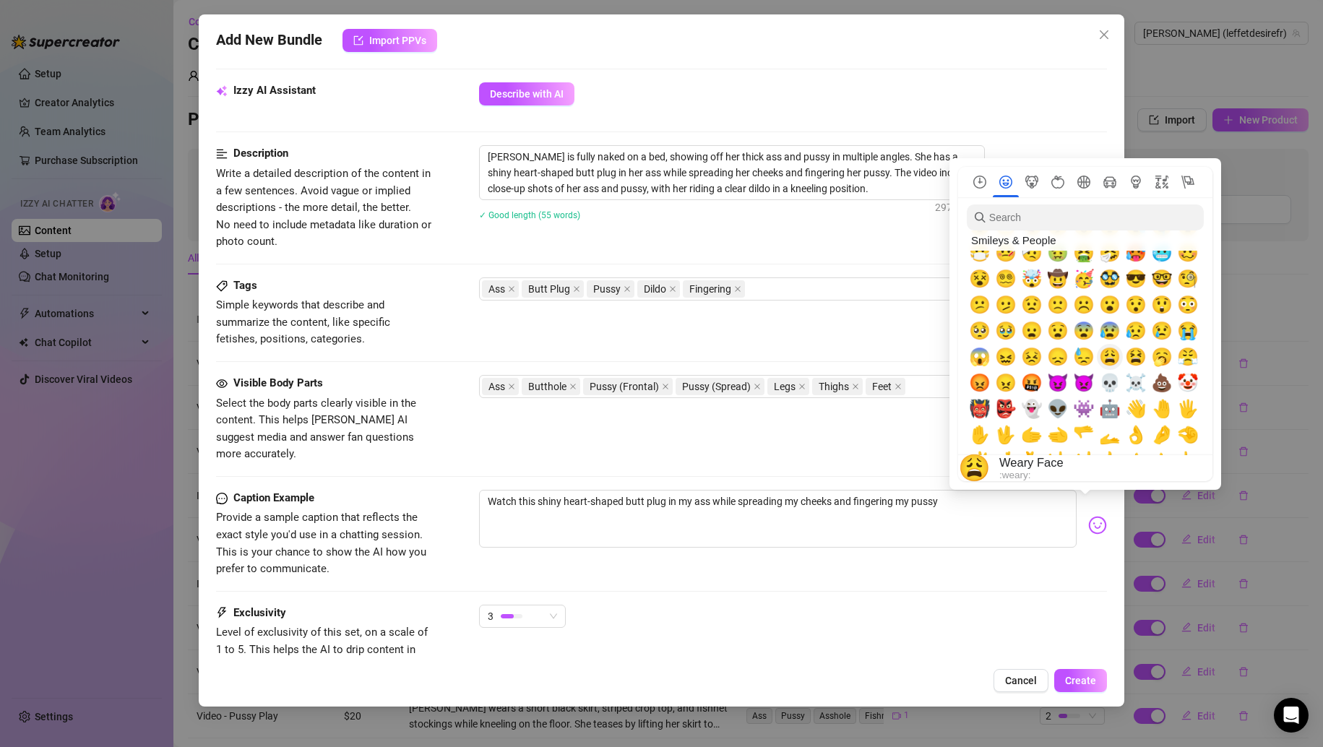
scroll to position [217, 0]
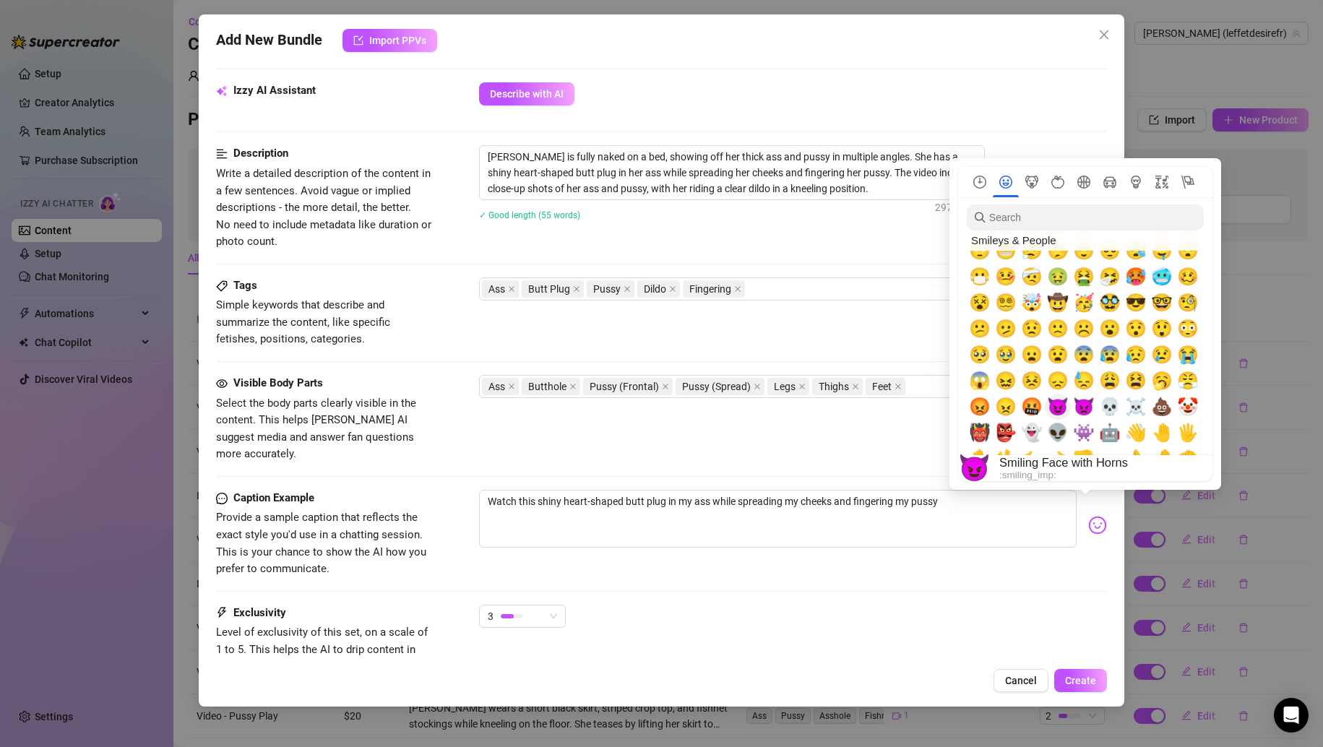
click at [1054, 414] on span "😈" at bounding box center [1058, 407] width 22 height 20
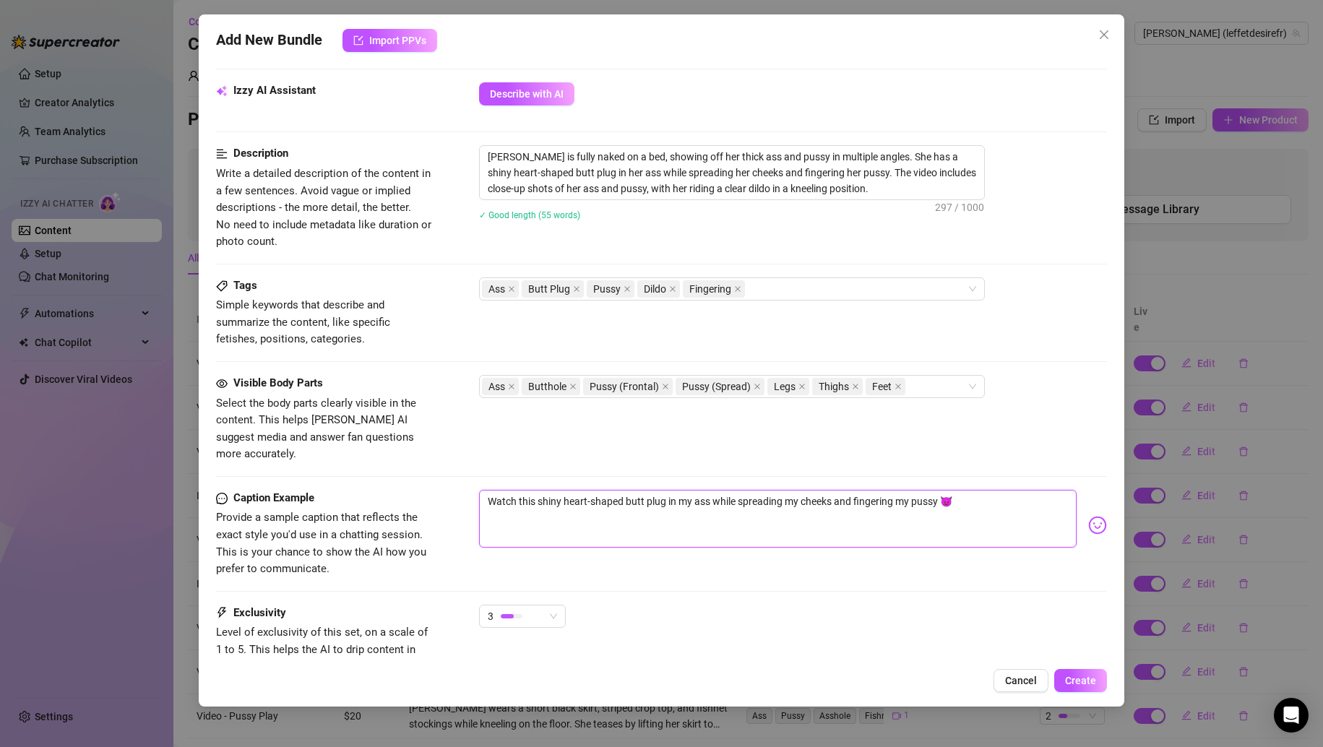
click at [934, 520] on textarea "Watch this shiny heart-shaped butt plug in my ass while spreading my cheeks and…" at bounding box center [778, 519] width 598 height 58
click at [1068, 675] on span "Create" at bounding box center [1080, 681] width 31 height 12
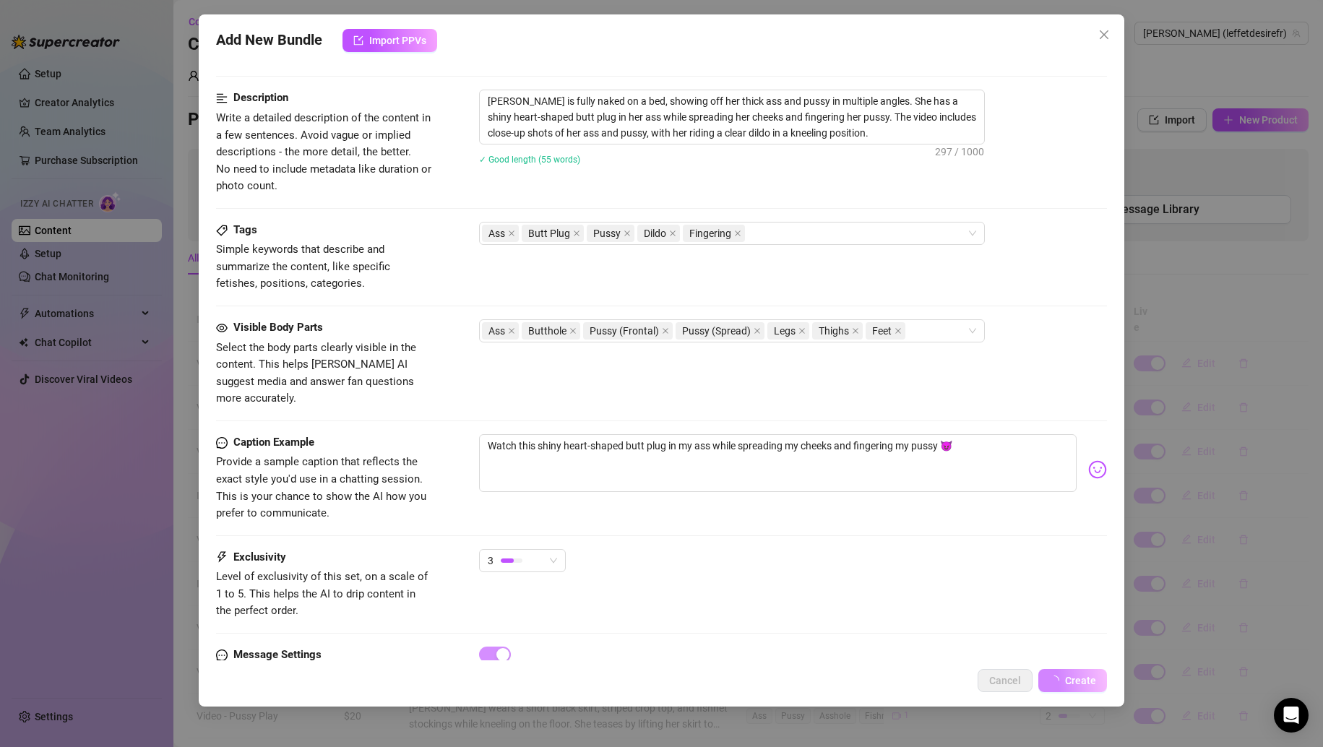
scroll to position [611, 0]
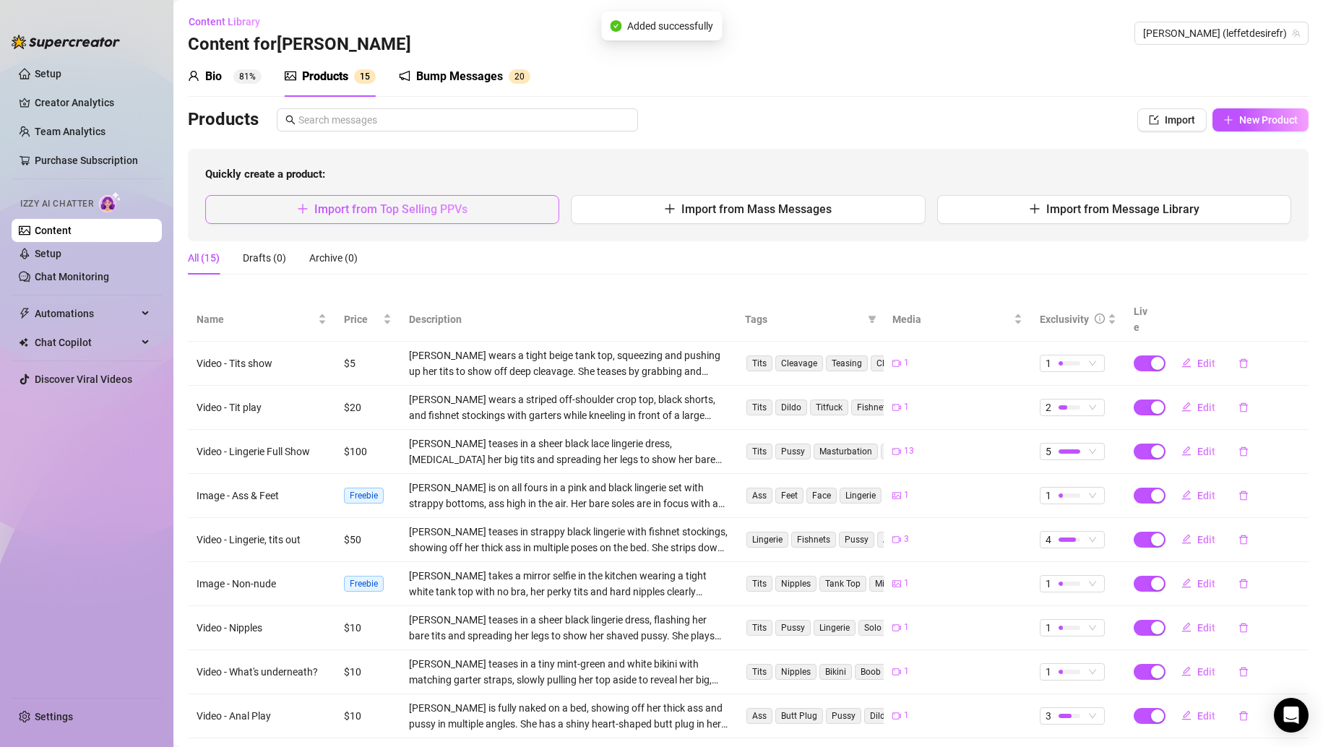
click at [465, 212] on button "Import from Top Selling PPVs" at bounding box center [382, 209] width 354 height 29
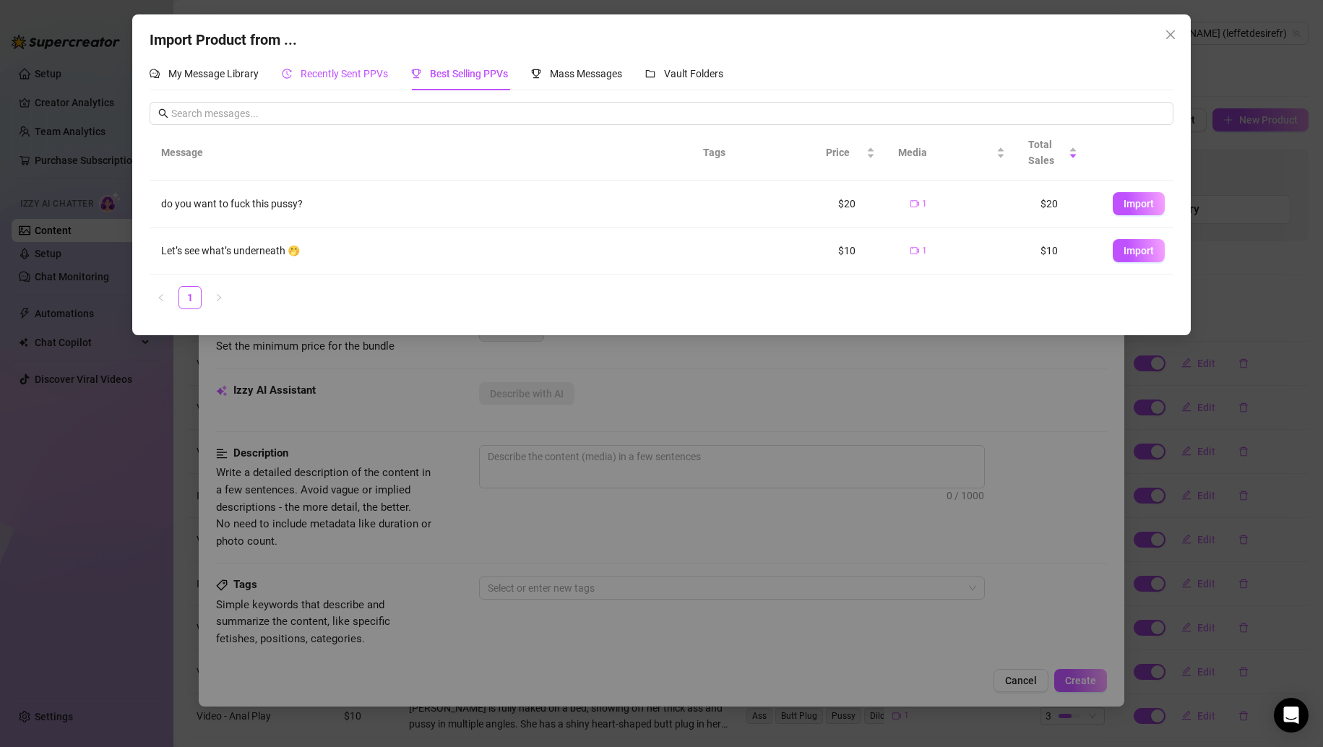
click at [369, 81] on div "Recently Sent PPVs" at bounding box center [335, 74] width 106 height 16
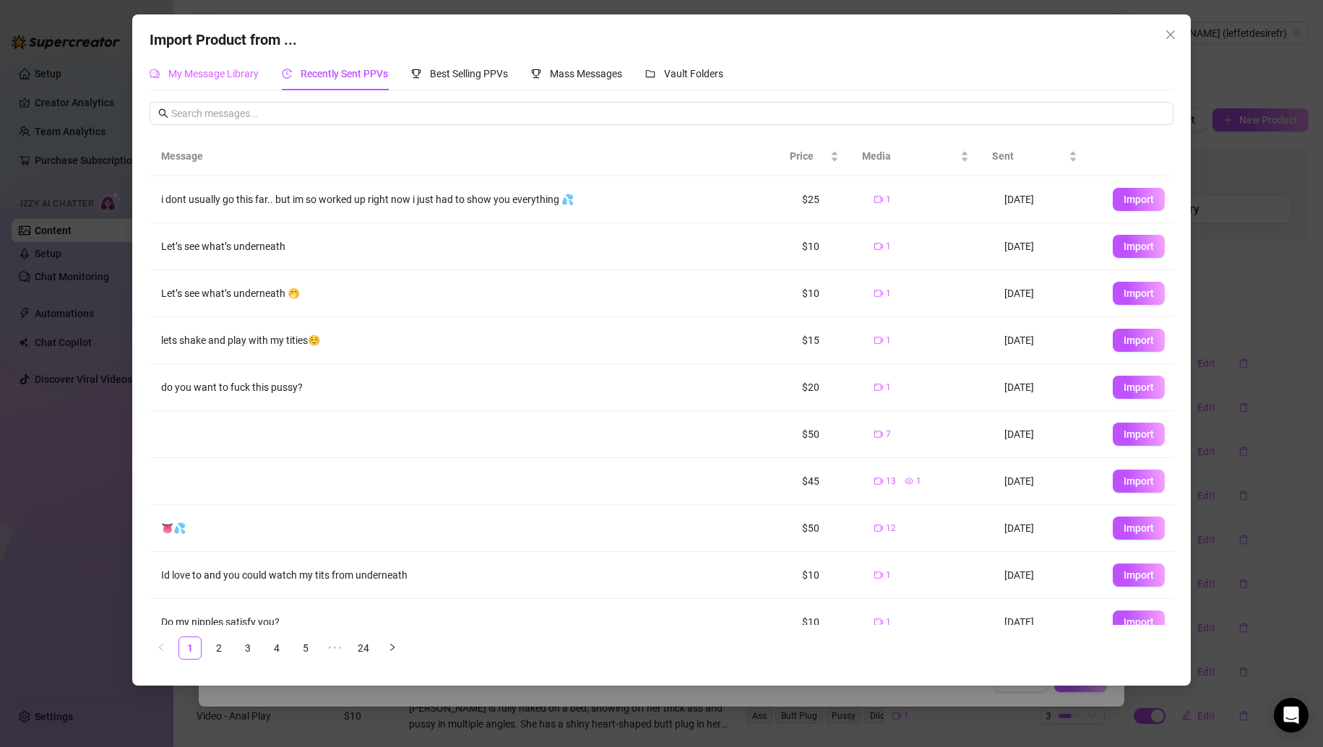
click at [233, 82] on div "My Message Library" at bounding box center [204, 73] width 109 height 33
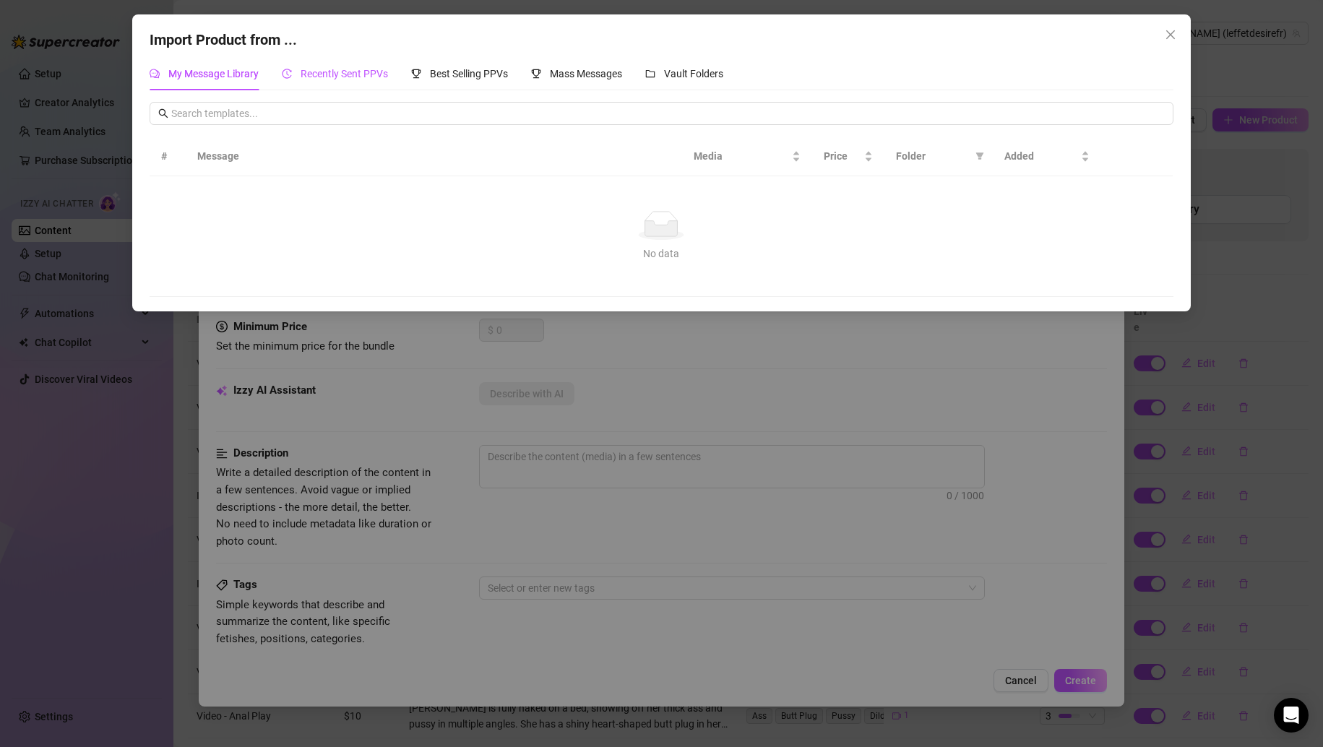
click at [332, 79] on span "Recently Sent PPVs" at bounding box center [344, 74] width 87 height 12
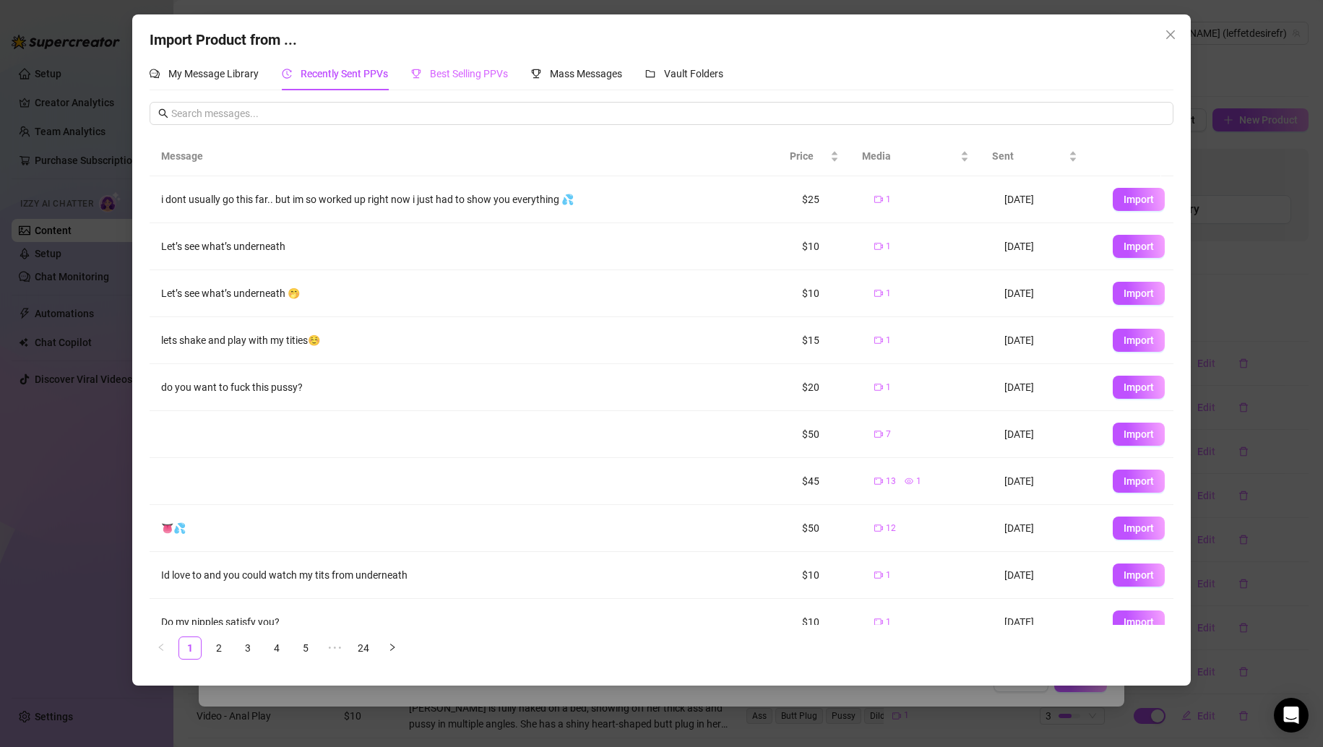
click at [442, 84] on div "Best Selling PPVs" at bounding box center [459, 73] width 97 height 33
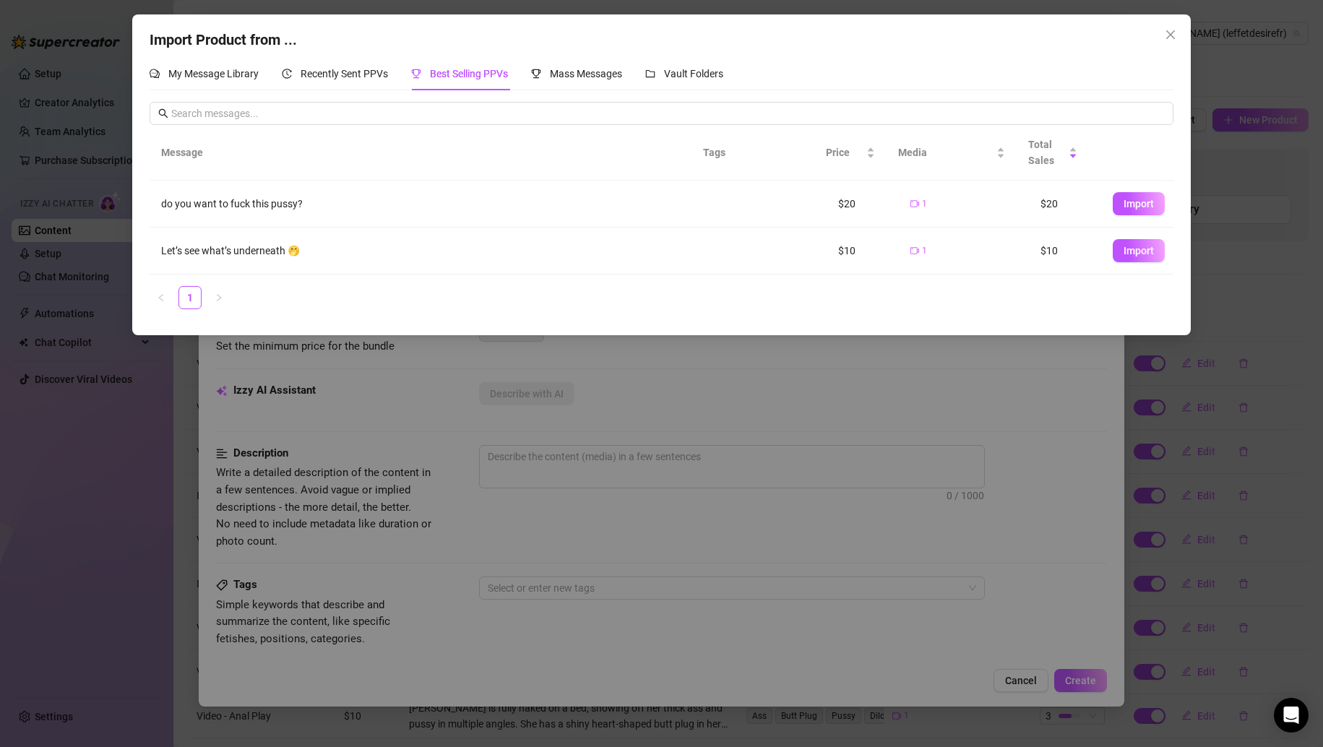
click at [693, 510] on div "Import Product from ... My Message Library Recently Sent PPVs Best Selling PPVs…" at bounding box center [661, 373] width 1323 height 747
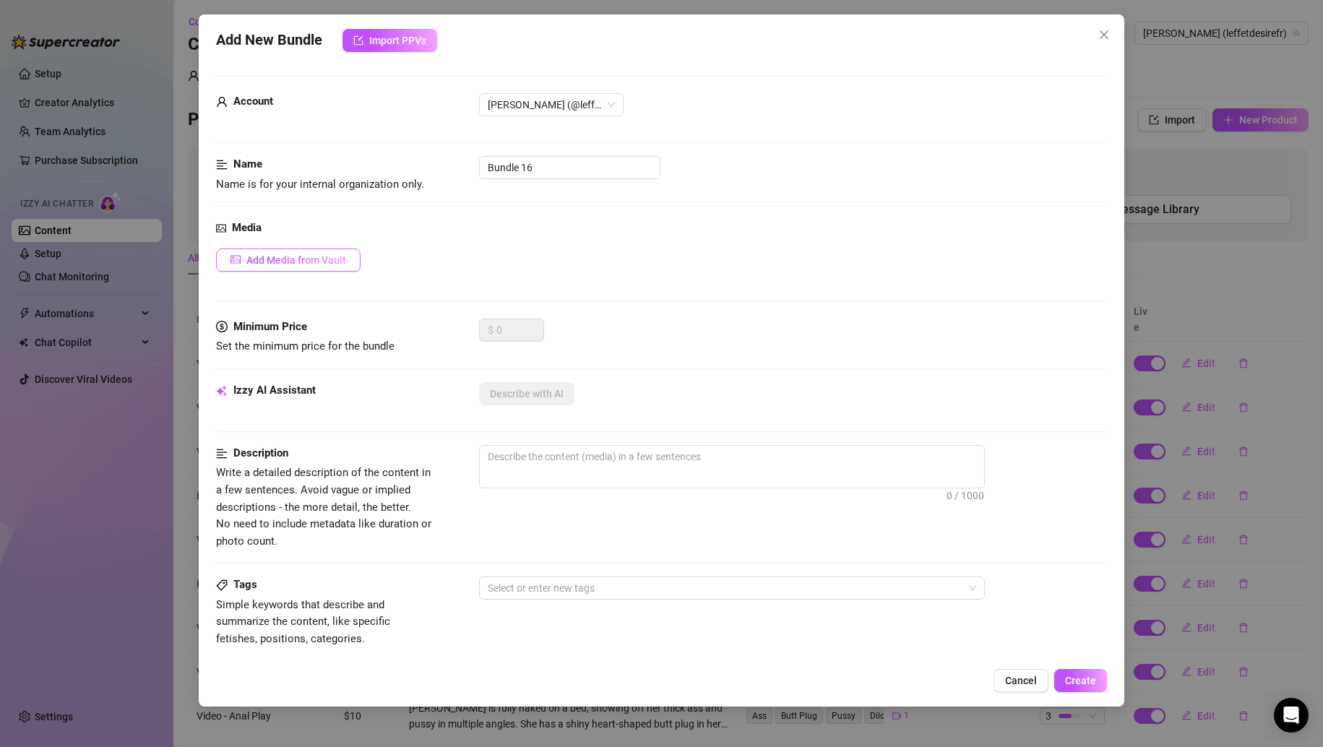
click at [330, 254] on span "Add Media from Vault" at bounding box center [296, 260] width 100 height 12
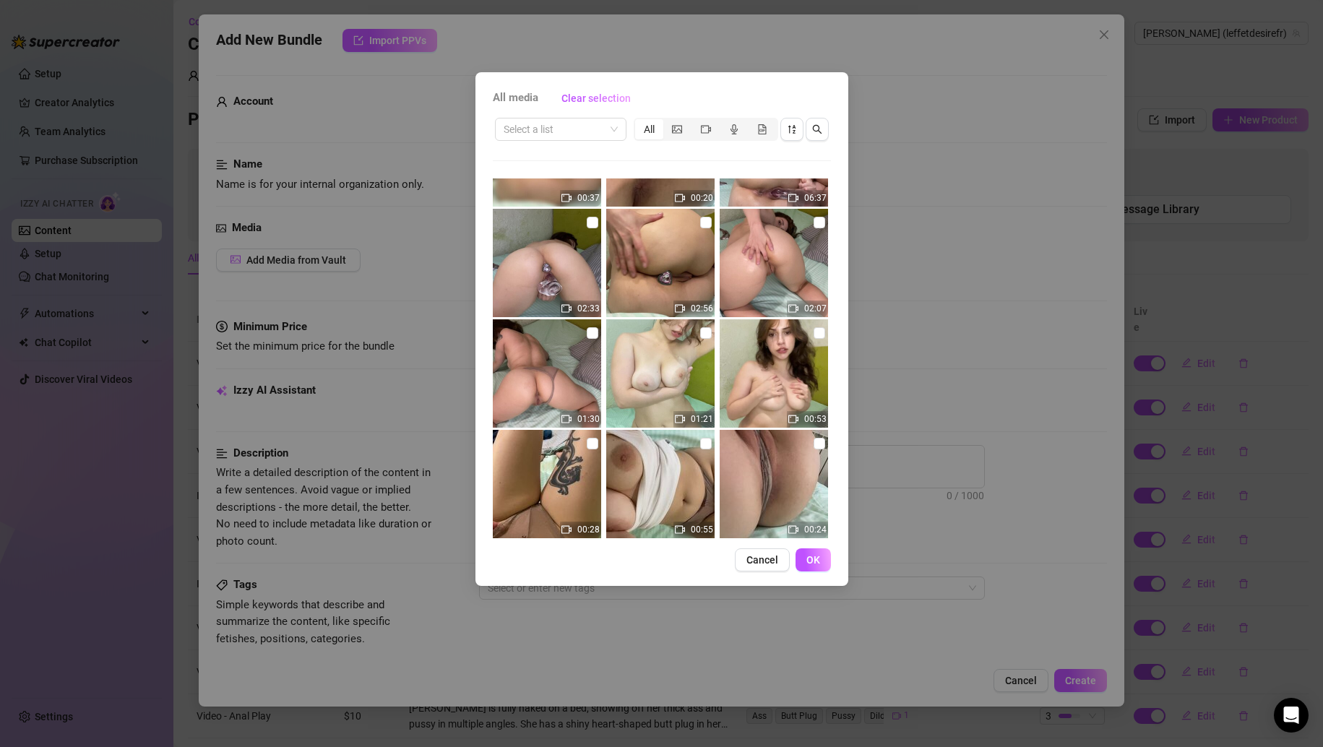
scroll to position [1445, 0]
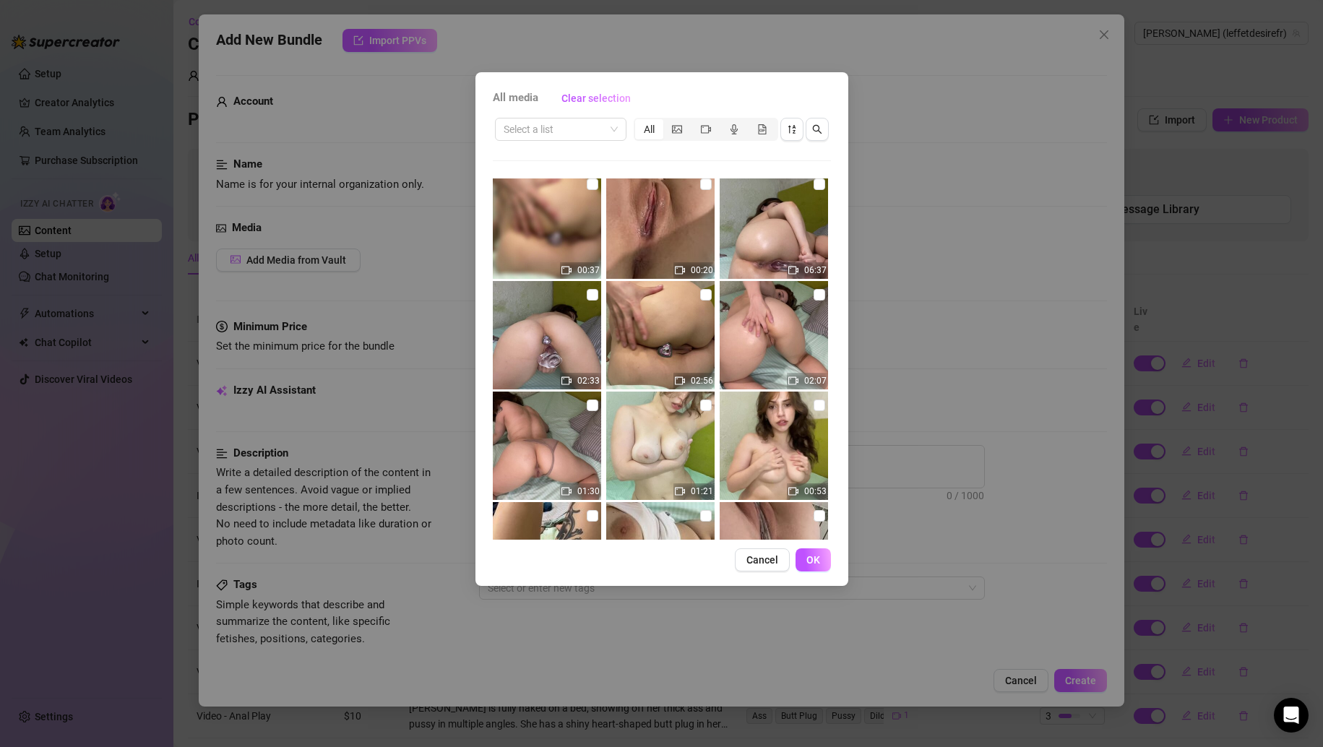
click at [562, 345] on img at bounding box center [547, 335] width 108 height 108
click at [590, 298] on input "checkbox" at bounding box center [593, 295] width 12 height 12
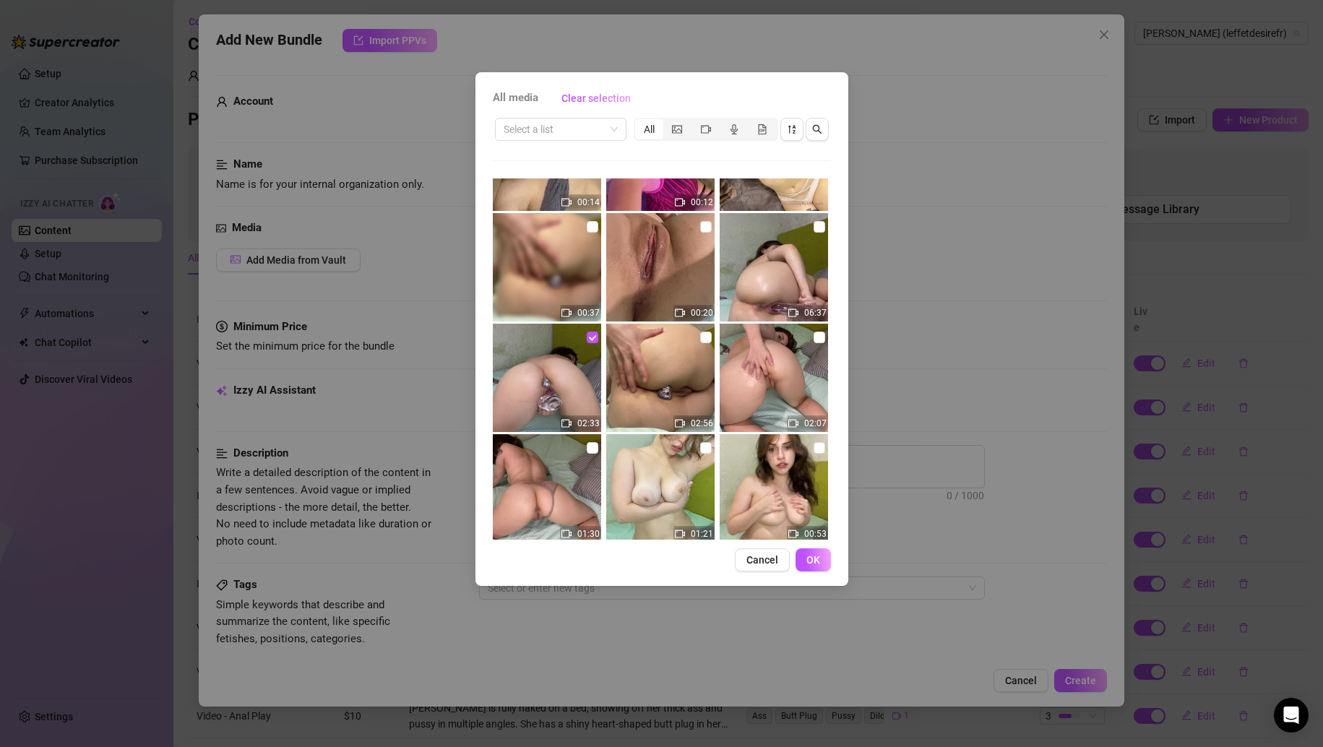
scroll to position [1409, 0]
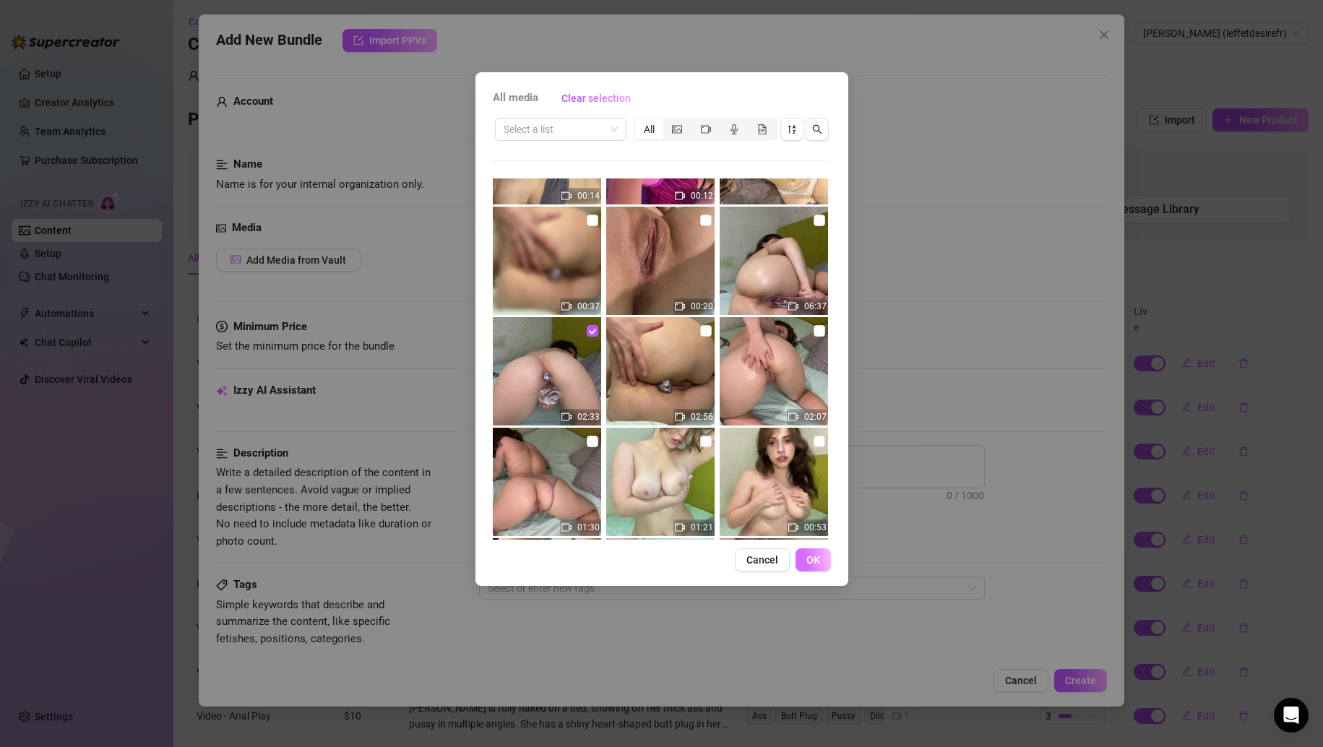
click at [802, 558] on button "OK" at bounding box center [813, 560] width 35 height 23
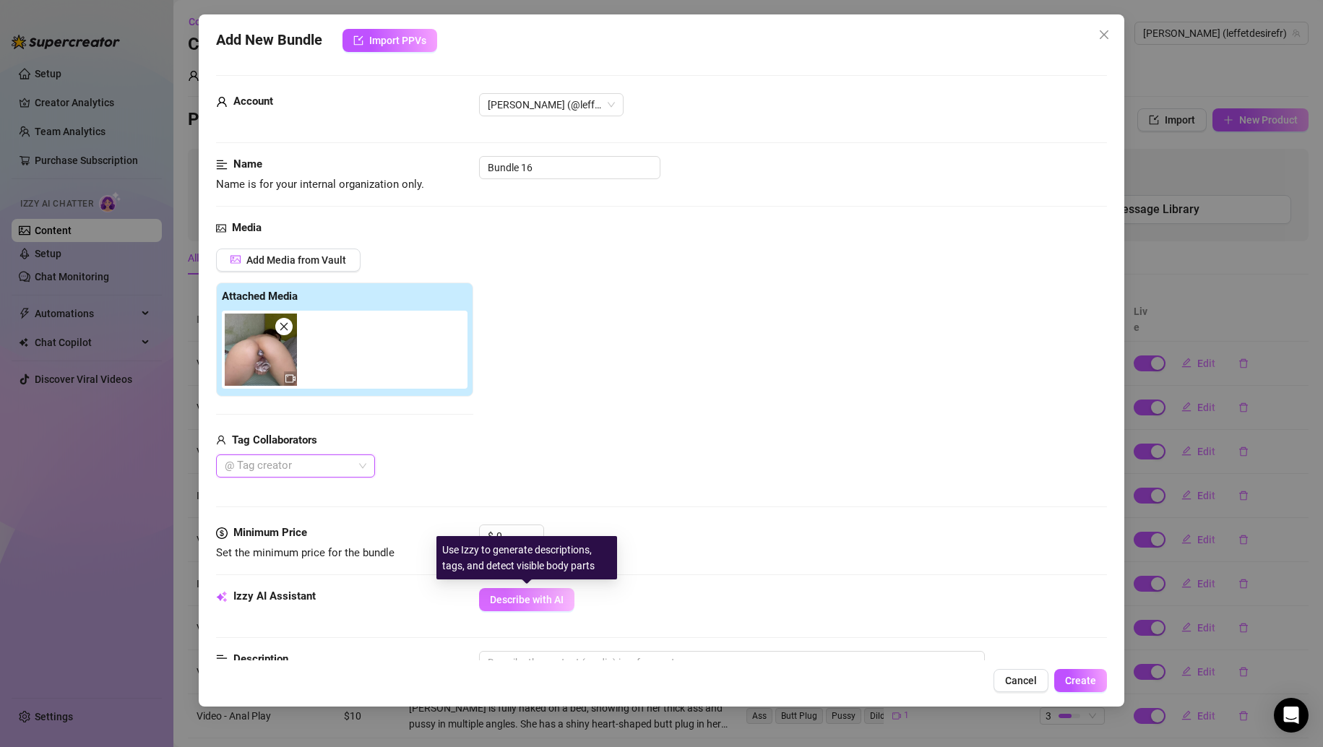
click at [527, 607] on button "Describe with AI" at bounding box center [526, 599] width 95 height 23
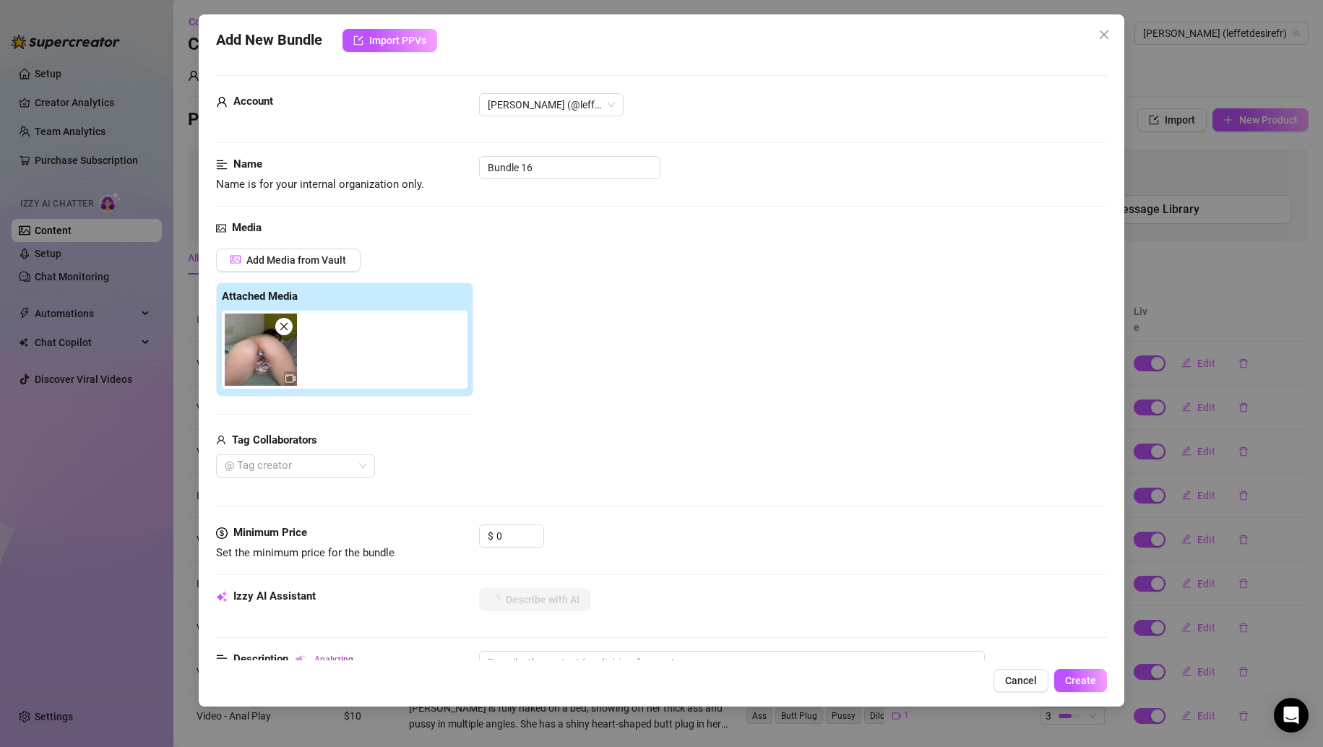
click at [526, 189] on div "Name Name is for your internal organization only. Bundle 16" at bounding box center [662, 174] width 892 height 37
click at [531, 177] on input "Bundle 16" at bounding box center [569, 167] width 181 height 23
click at [500, 213] on div "Name Name is for your internal organization only. Video - Dildo Play with Butt …" at bounding box center [662, 188] width 892 height 64
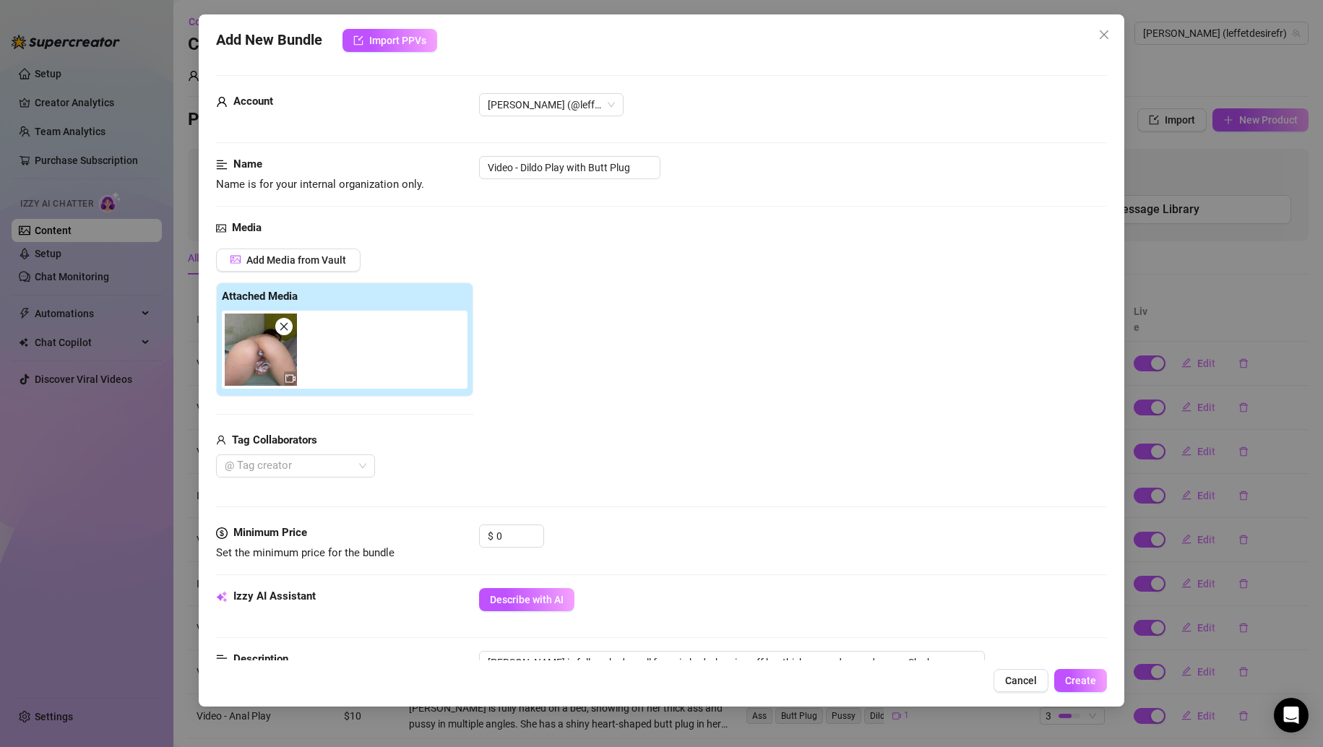
scroll to position [289, 0]
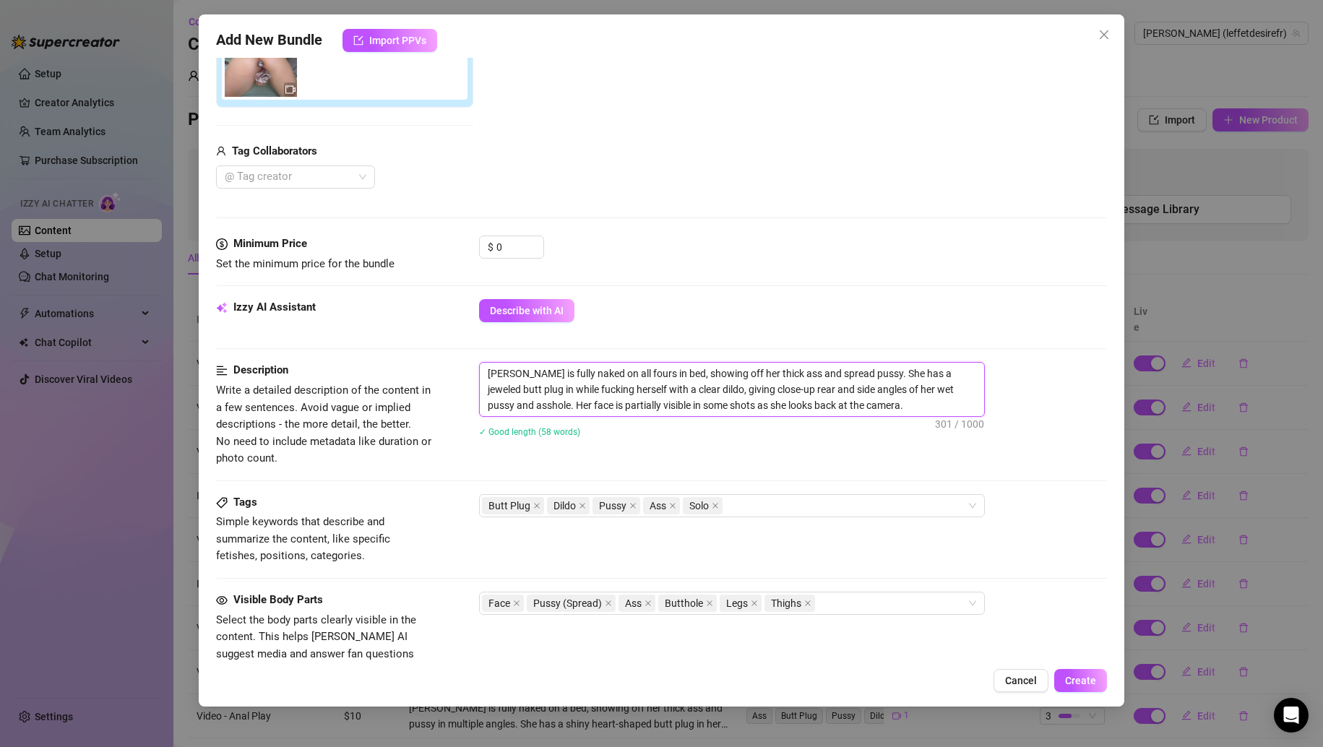
drag, startPoint x: 690, startPoint y: 389, endPoint x: 858, endPoint y: 368, distance: 169.0
click at [858, 368] on textarea "[PERSON_NAME] is fully naked on all fours in bed, showing off her thick ass and…" at bounding box center [732, 389] width 504 height 53
drag, startPoint x: 508, startPoint y: 248, endPoint x: 429, endPoint y: 243, distance: 79.7
click at [429, 243] on div "Minimum Price Set the minimum price for the bundle $ 0" at bounding box center [662, 254] width 892 height 37
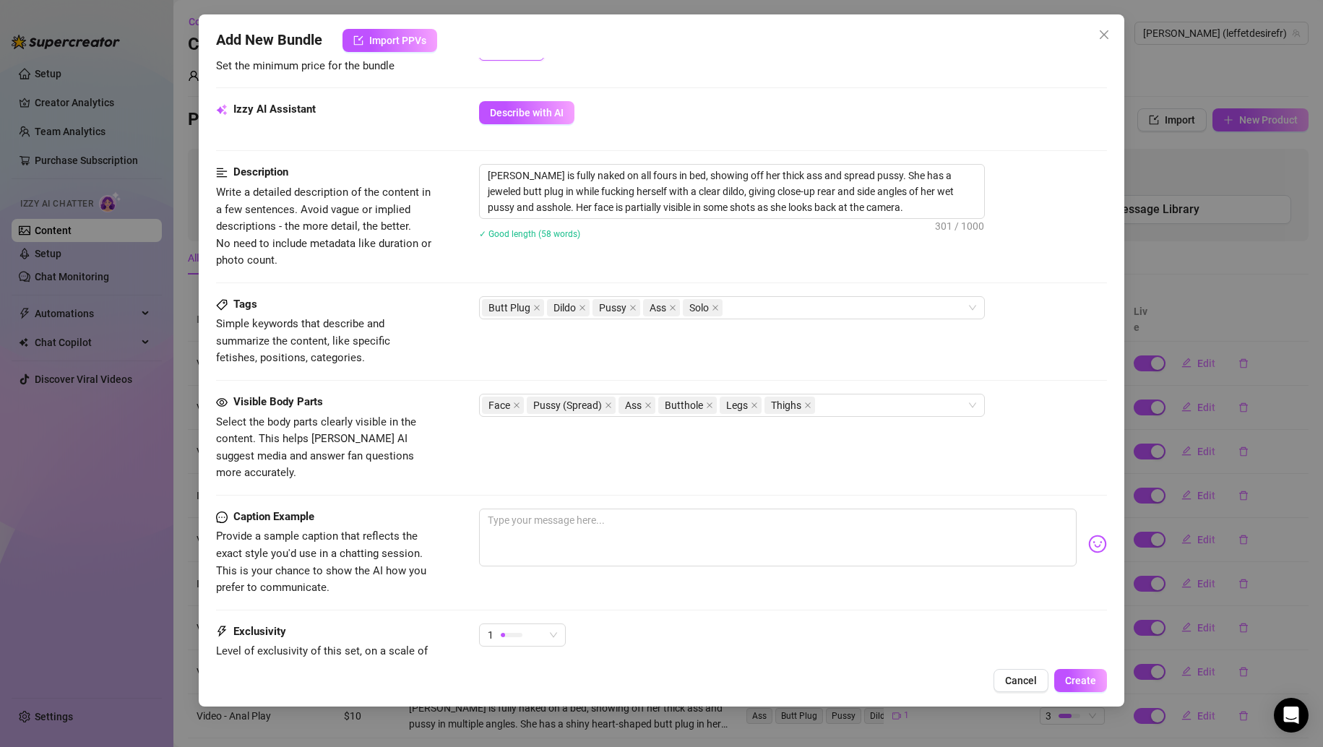
scroll to position [506, 0]
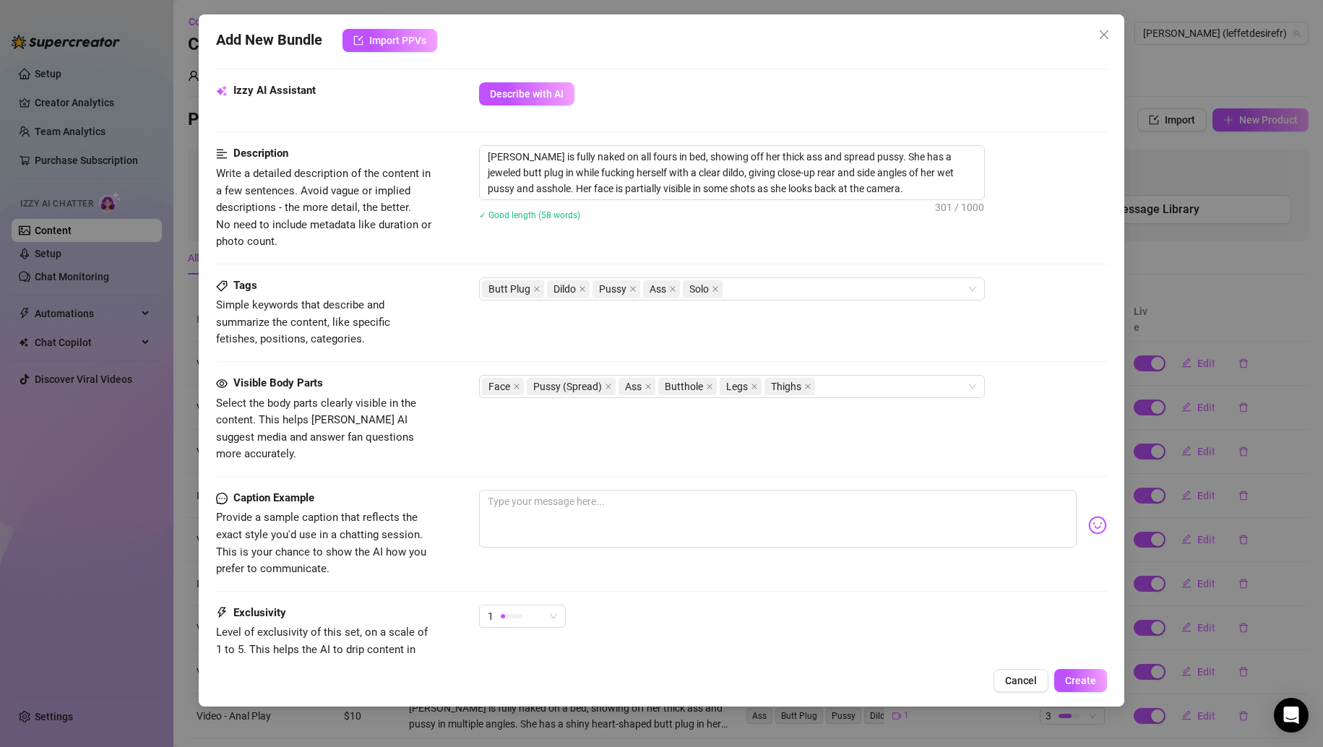
click at [554, 470] on div "Visible Body Parts Select the body parts clearly visible in the content. This h…" at bounding box center [662, 432] width 892 height 115
click at [581, 498] on textarea at bounding box center [778, 519] width 598 height 58
paste textarea "She has a jeweled butt plug in while fucking herself with a clear dildo"
click at [494, 490] on textarea "She has a jeweled butt plug in while fucking herself with a clear dildo" at bounding box center [778, 519] width 598 height 58
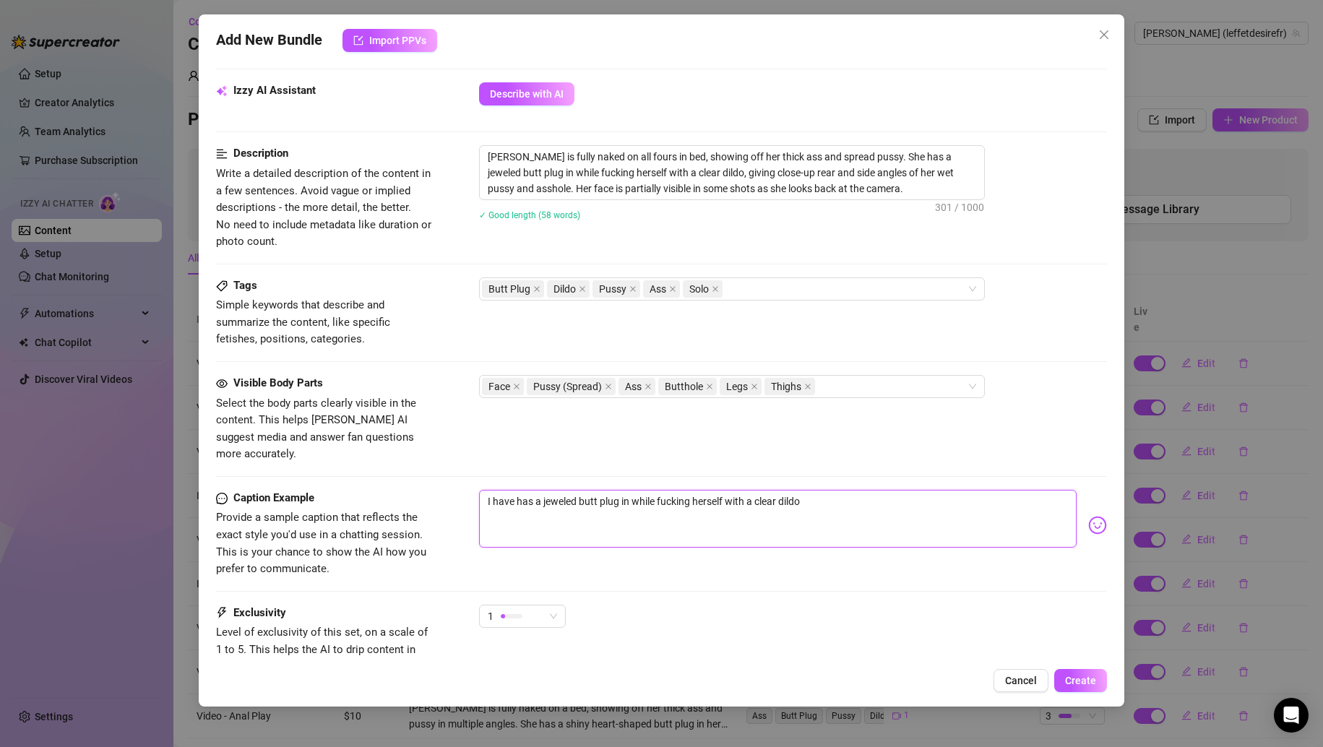
drag, startPoint x: 541, startPoint y: 483, endPoint x: 521, endPoint y: 483, distance: 19.5
click at [517, 490] on textarea "I have has a jeweled butt plug in while fucking herself with a clear dildo" at bounding box center [778, 519] width 598 height 58
click at [701, 490] on textarea "I have jeweled butt plug in while fucking herself with a clear dildo" at bounding box center [778, 519] width 598 height 58
click at [672, 490] on textarea "I have jeweled butt plug in while fucking herself with a clear dildo" at bounding box center [778, 519] width 598 height 58
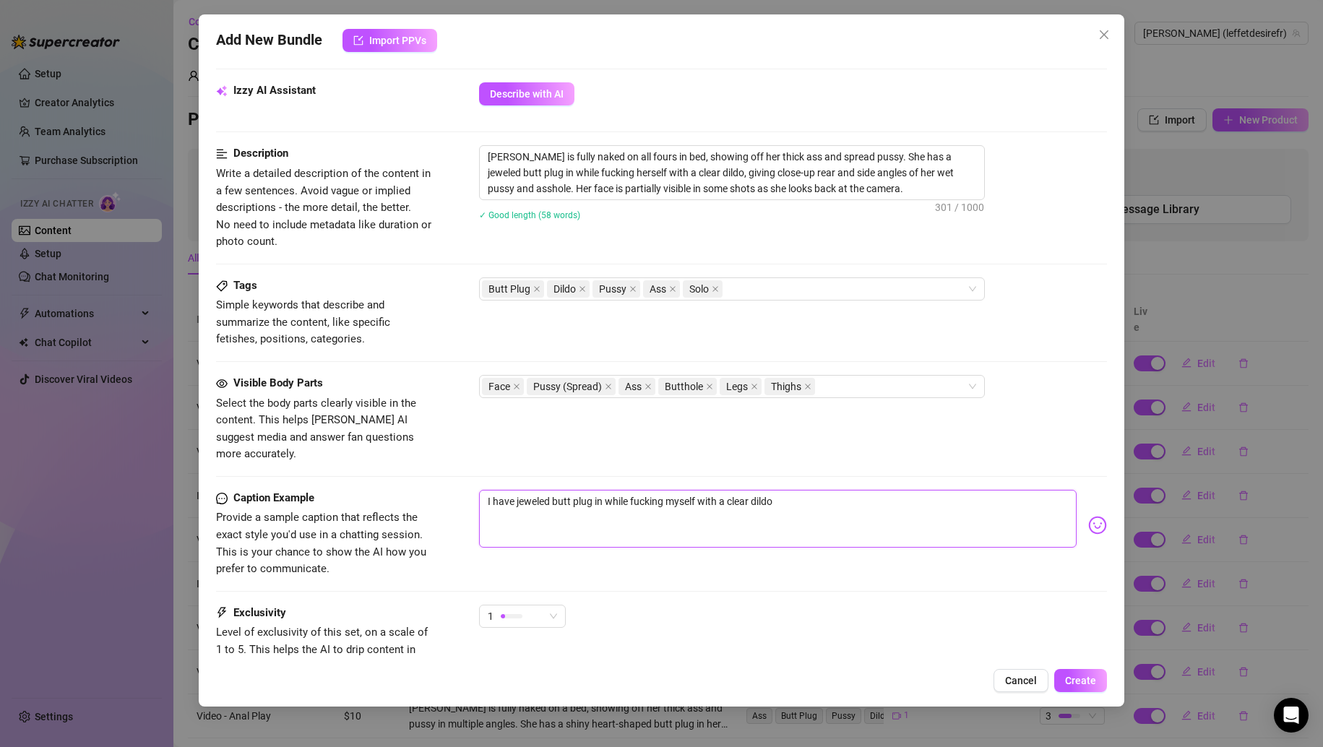
click at [808, 490] on textarea "I have jeweled butt plug in while fucking myself with a clear dildo" at bounding box center [778, 519] width 598 height 58
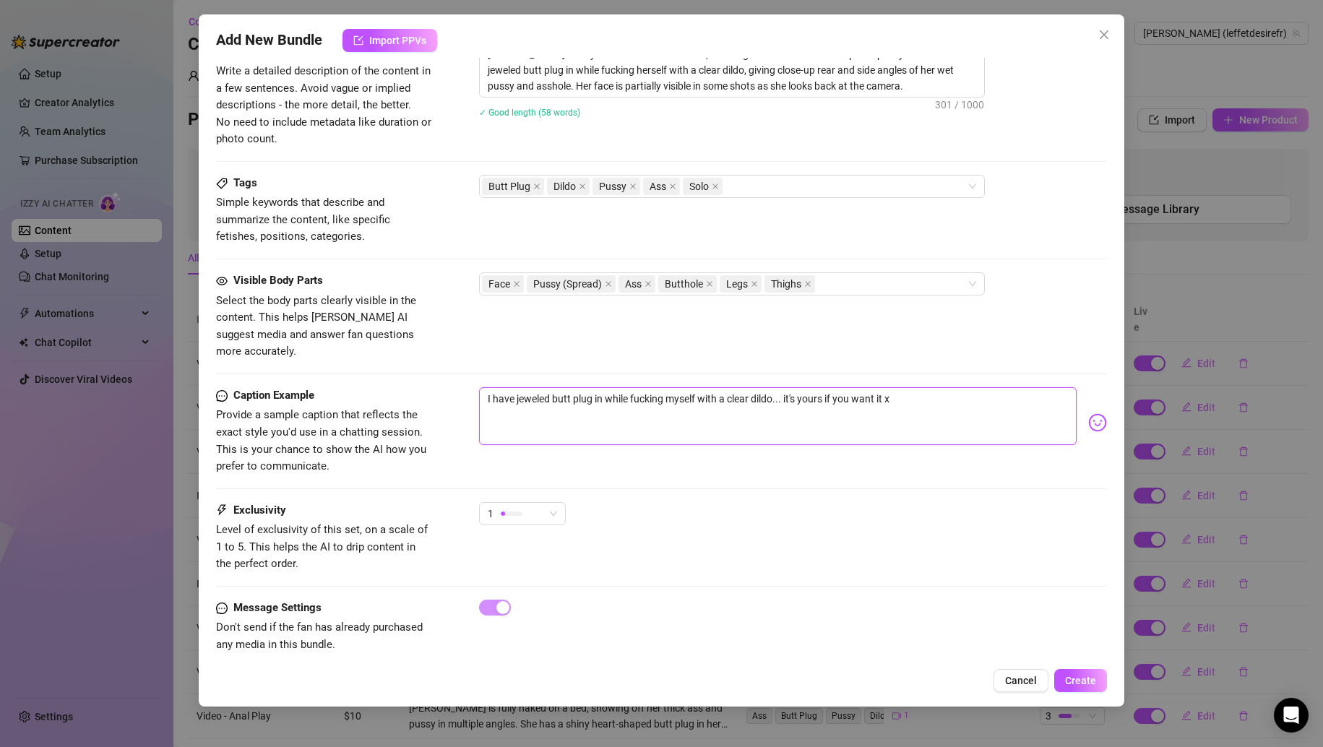
scroll to position [611, 0]
click at [587, 507] on div "1" at bounding box center [793, 517] width 629 height 36
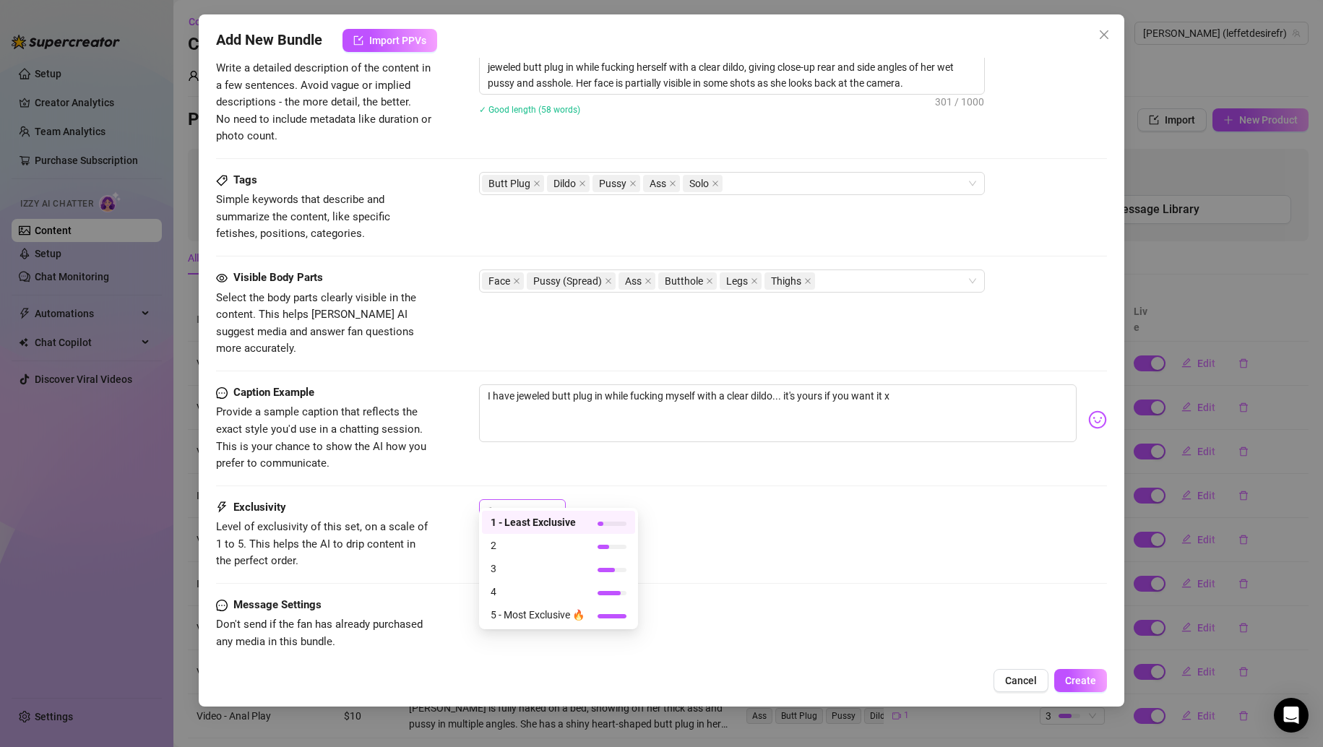
click at [556, 504] on span "1" at bounding box center [522, 511] width 69 height 22
click at [520, 559] on div "3" at bounding box center [558, 568] width 153 height 23
click at [535, 500] on div "3" at bounding box center [516, 511] width 56 height 22
click at [524, 546] on span "2" at bounding box center [538, 546] width 94 height 16
click at [728, 523] on div "Exclusivity Level of exclusivity of this set, on a scale of 1 to 5. This helps …" at bounding box center [662, 534] width 892 height 71
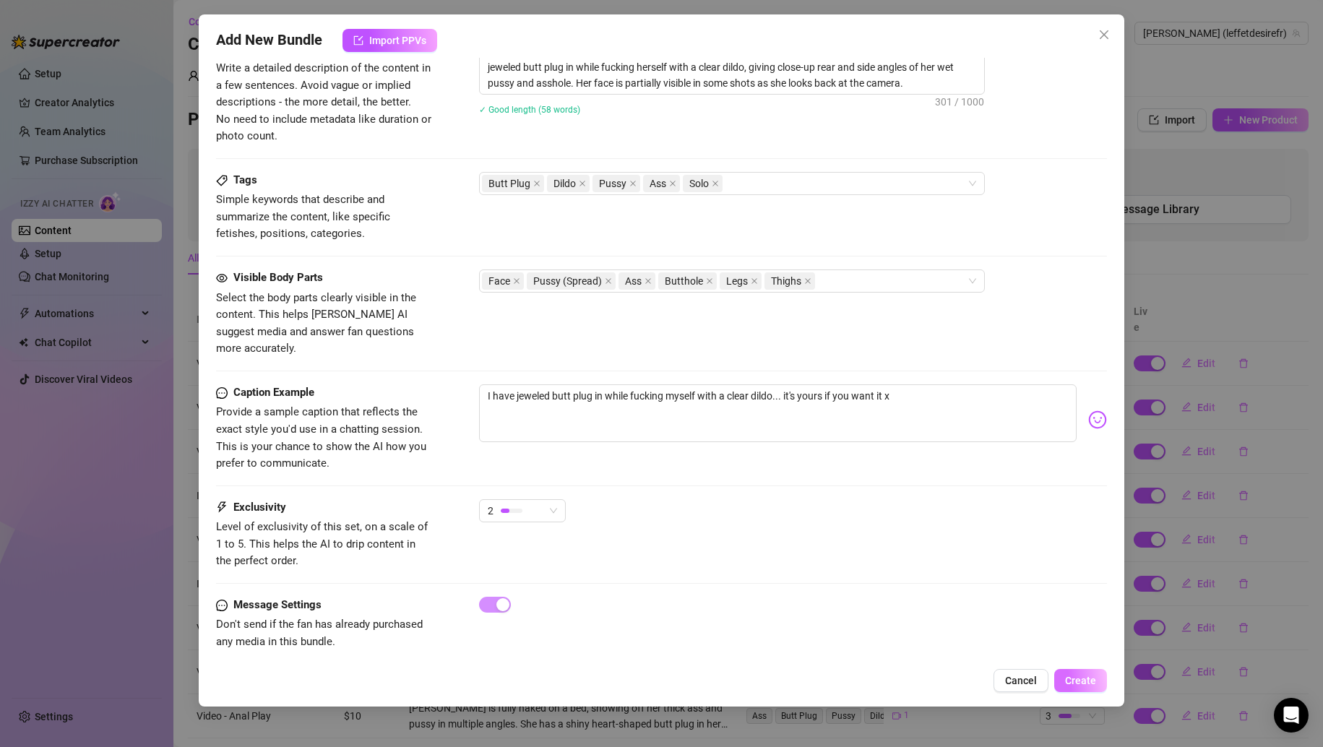
click at [1082, 681] on span "Create" at bounding box center [1080, 681] width 31 height 12
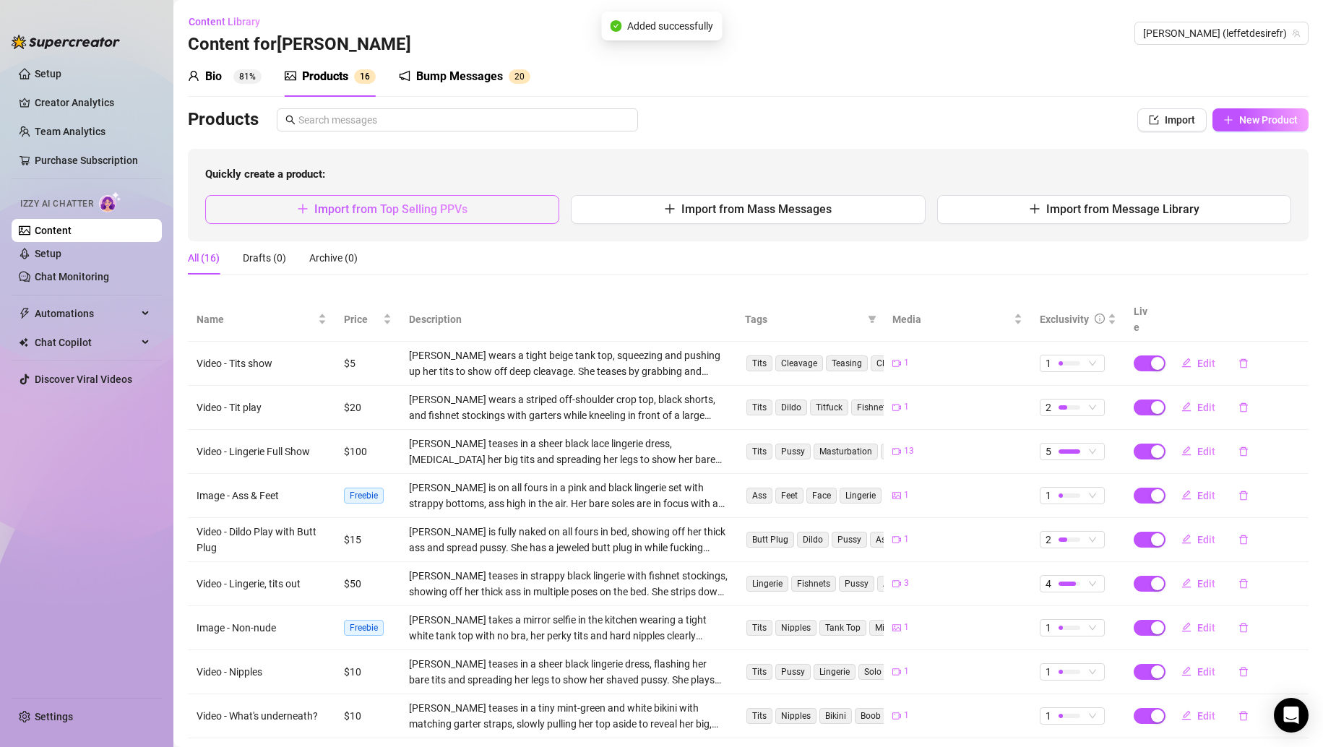
click at [485, 220] on button "Import from Top Selling PPVs" at bounding box center [382, 209] width 354 height 29
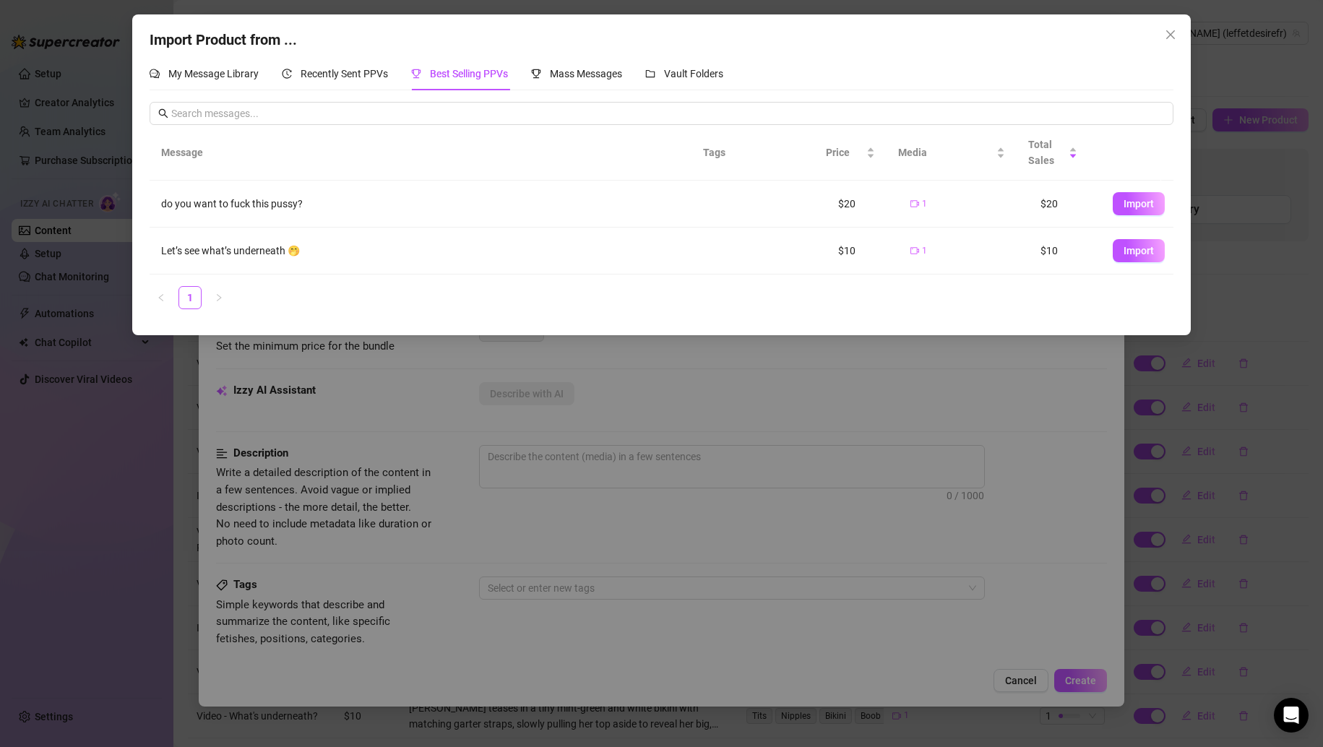
click at [579, 471] on div "Import Product from ... My Message Library Recently Sent PPVs Best Selling PPVs…" at bounding box center [661, 373] width 1323 height 747
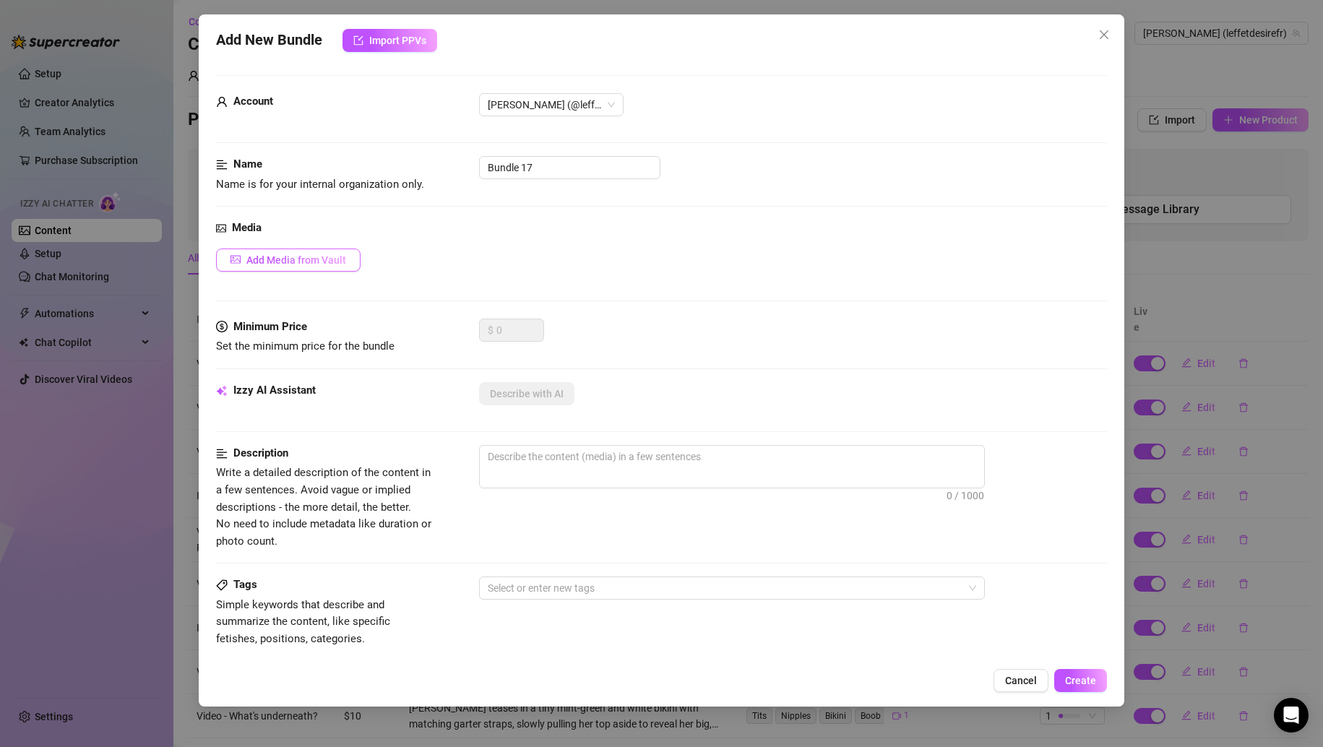
click at [344, 270] on button "Add Media from Vault" at bounding box center [288, 260] width 145 height 23
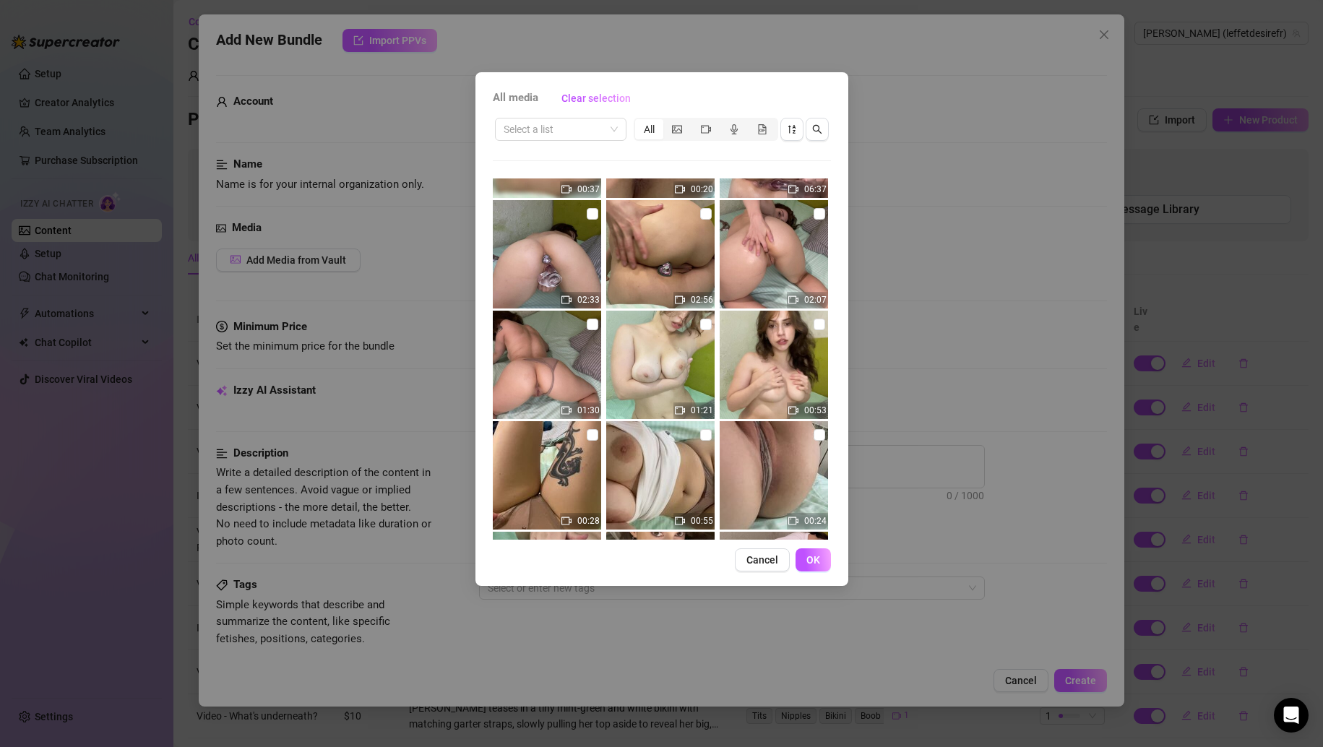
scroll to position [1518, 0]
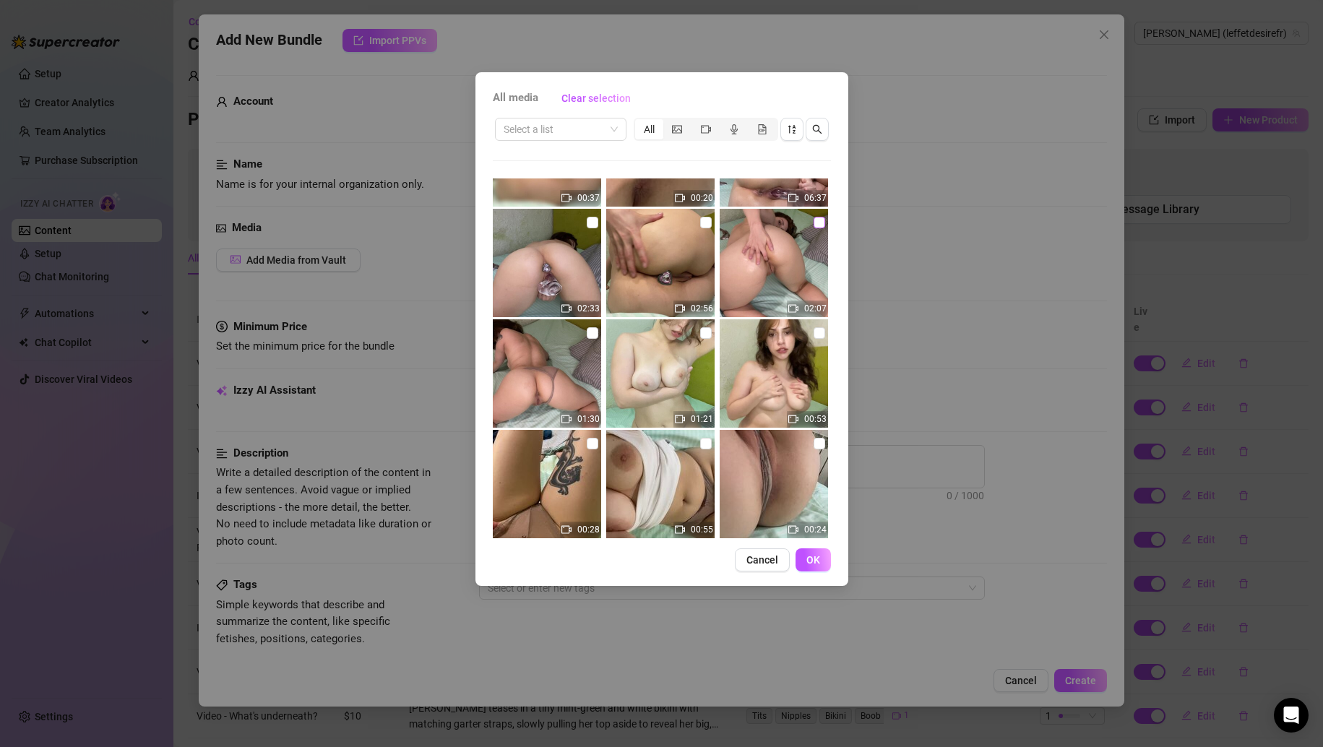
click at [814, 225] on input "checkbox" at bounding box center [820, 223] width 12 height 12
click at [799, 555] on button "OK" at bounding box center [813, 560] width 35 height 23
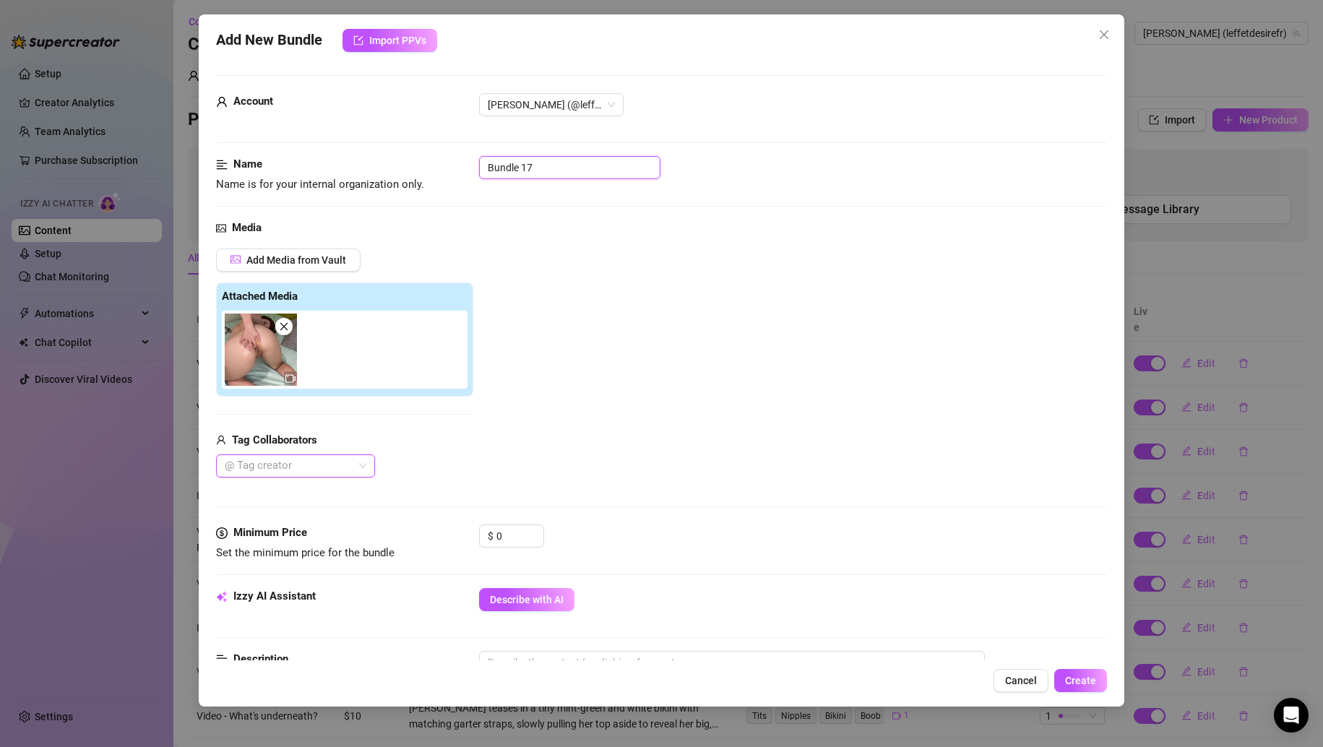
click at [506, 173] on input "Bundle 17" at bounding box center [569, 167] width 181 height 23
click at [507, 172] on input "Bundle 17" at bounding box center [569, 167] width 181 height 23
click at [522, 600] on span "Describe with AI" at bounding box center [527, 600] width 74 height 12
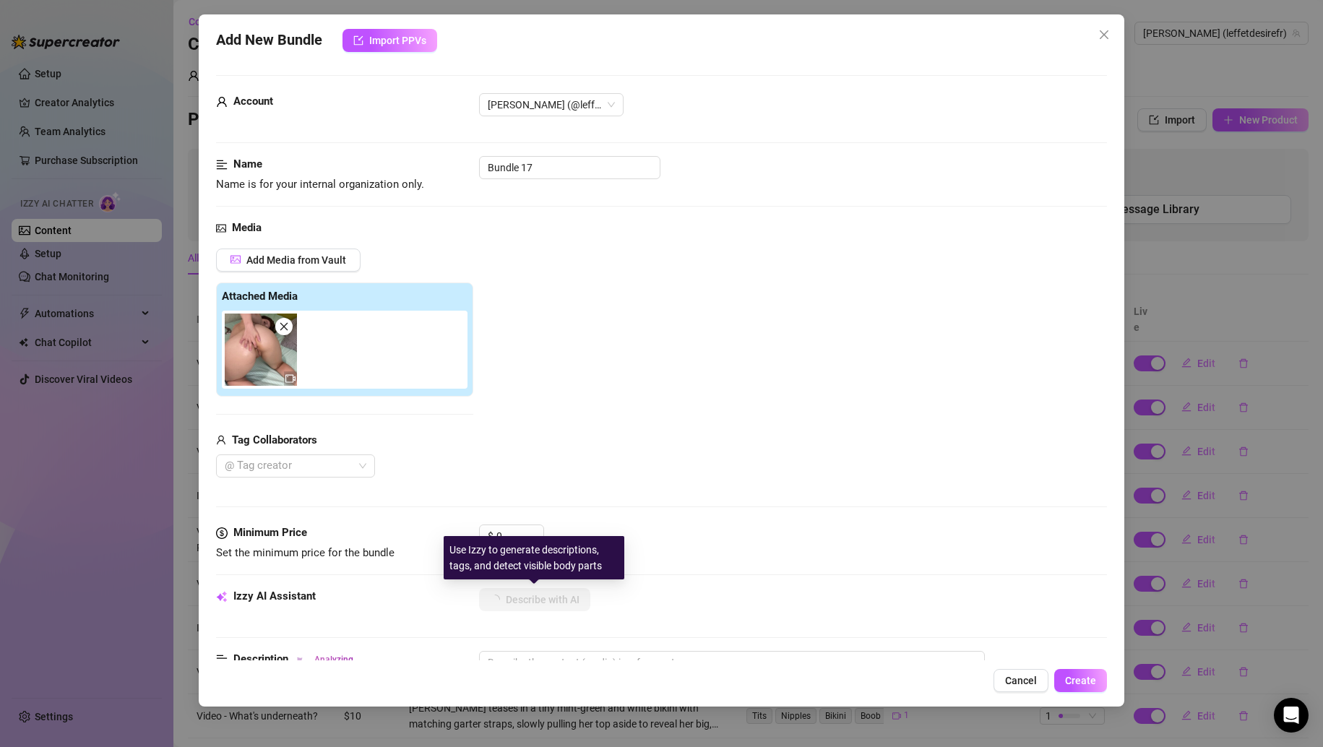
click at [515, 536] on div "Use Izzy to generate descriptions, tags, and detect visible body parts" at bounding box center [534, 557] width 181 height 43
drag, startPoint x: 512, startPoint y: 530, endPoint x: 481, endPoint y: 530, distance: 31.8
click at [481, 530] on div "$ 0" at bounding box center [511, 536] width 65 height 23
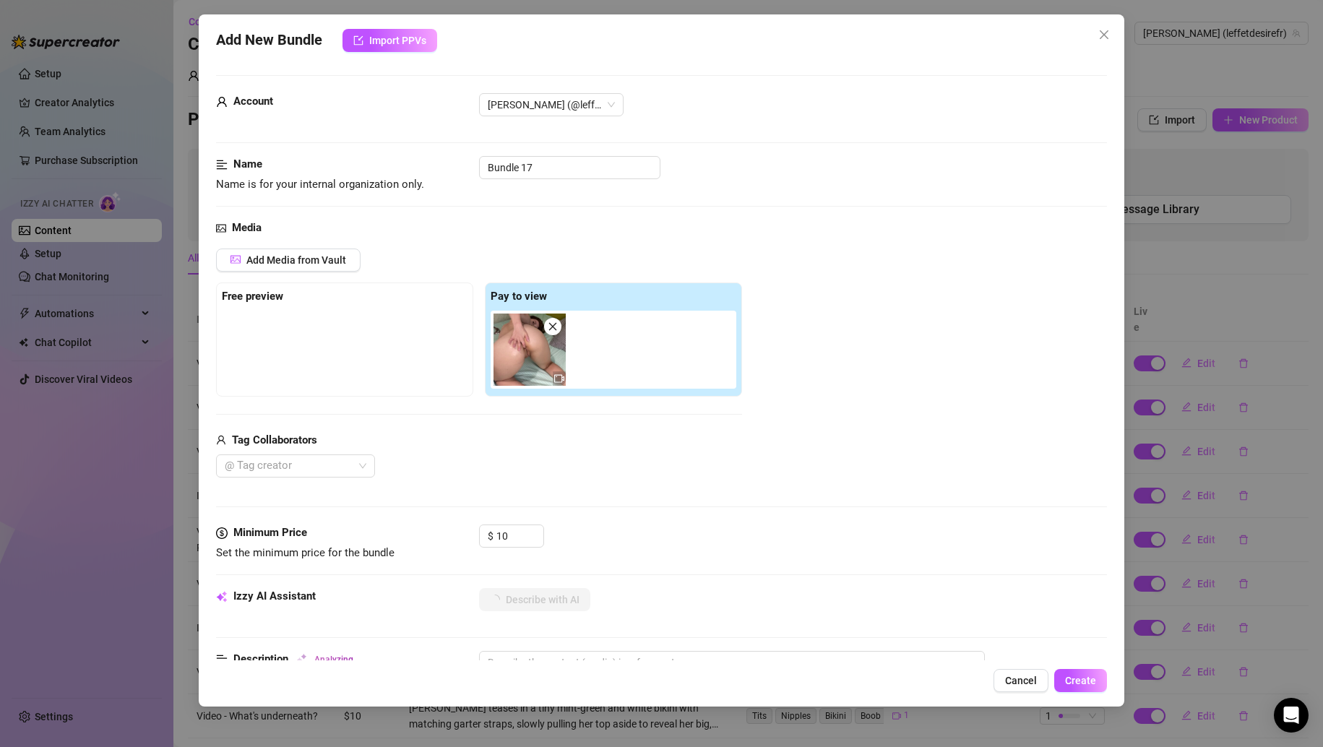
click at [504, 180] on div "Name Name is for your internal organization only. Bundle 17" at bounding box center [662, 174] width 892 height 37
click at [509, 173] on input "Bundle 17" at bounding box center [569, 167] width 181 height 23
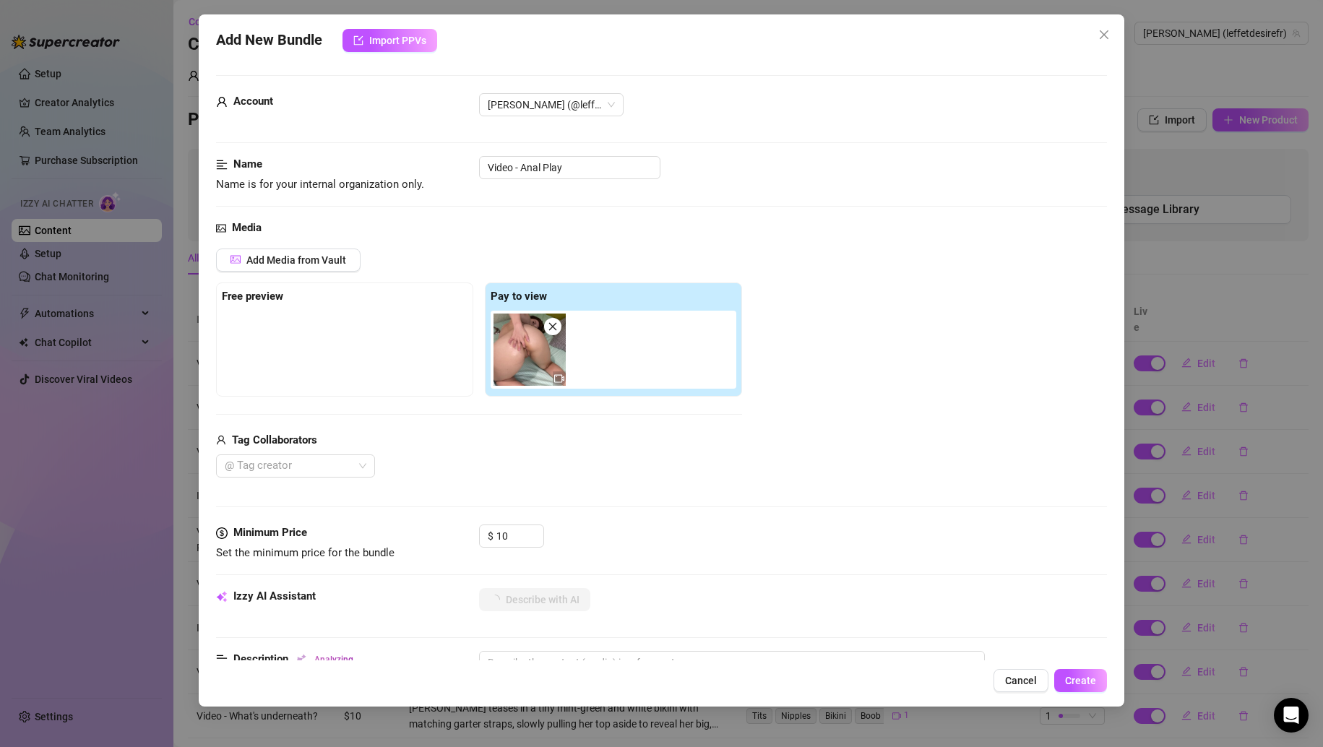
click at [445, 196] on div "Name Name is for your internal organization only. Video - Anal Play" at bounding box center [662, 188] width 892 height 64
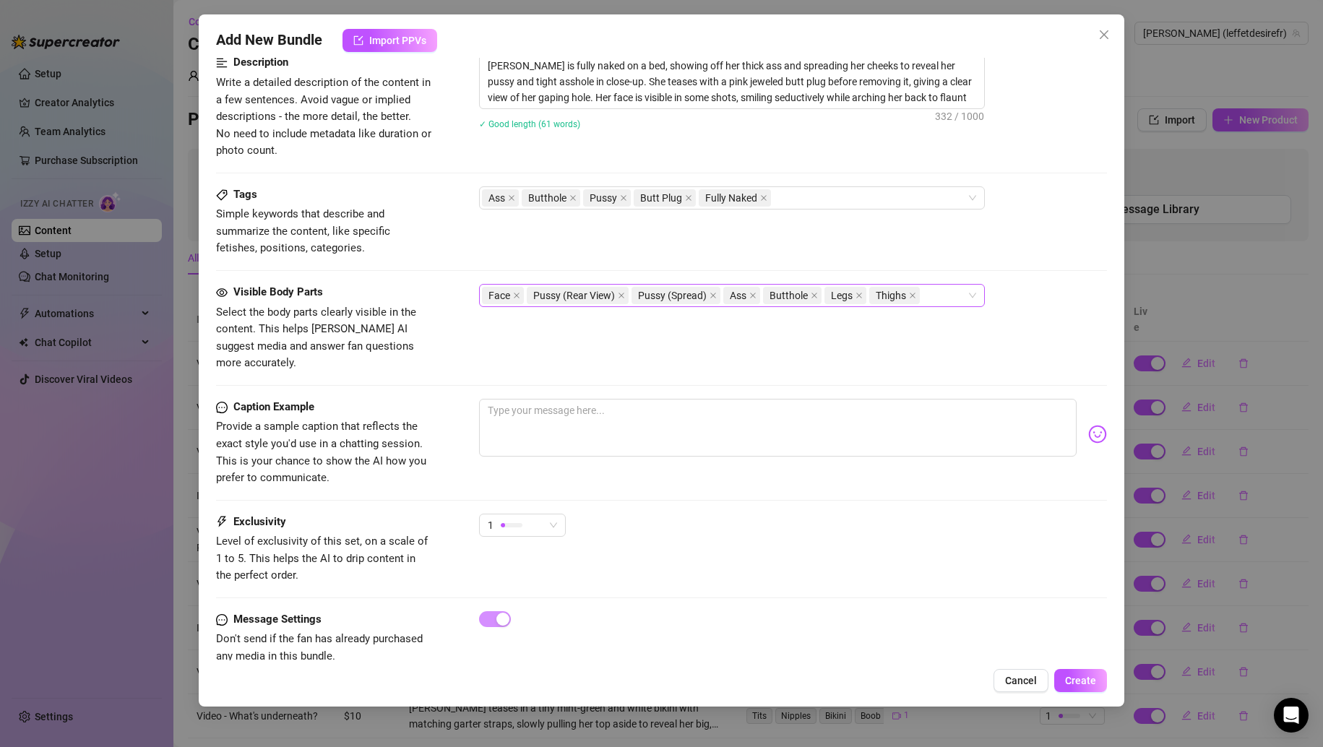
scroll to position [611, 0]
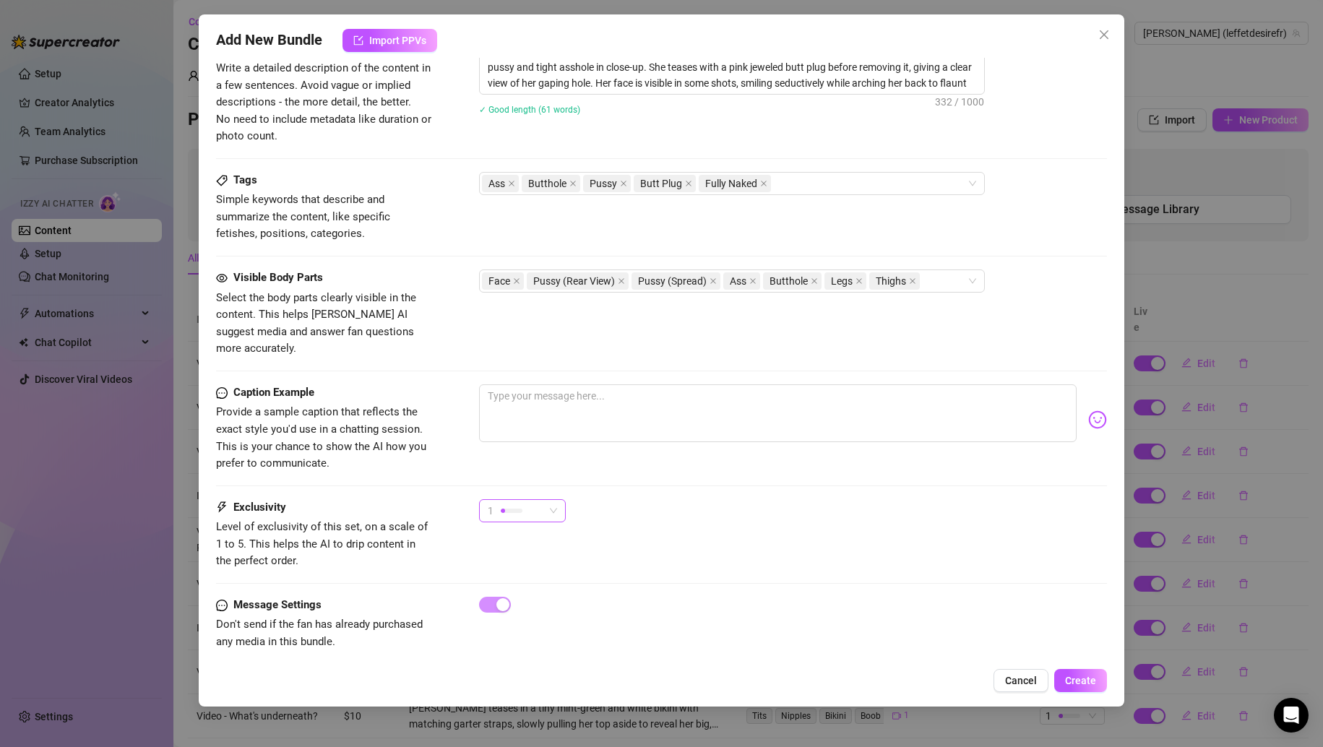
click at [519, 500] on div "1" at bounding box center [516, 511] width 56 height 22
click at [527, 570] on span "3" at bounding box center [538, 569] width 94 height 16
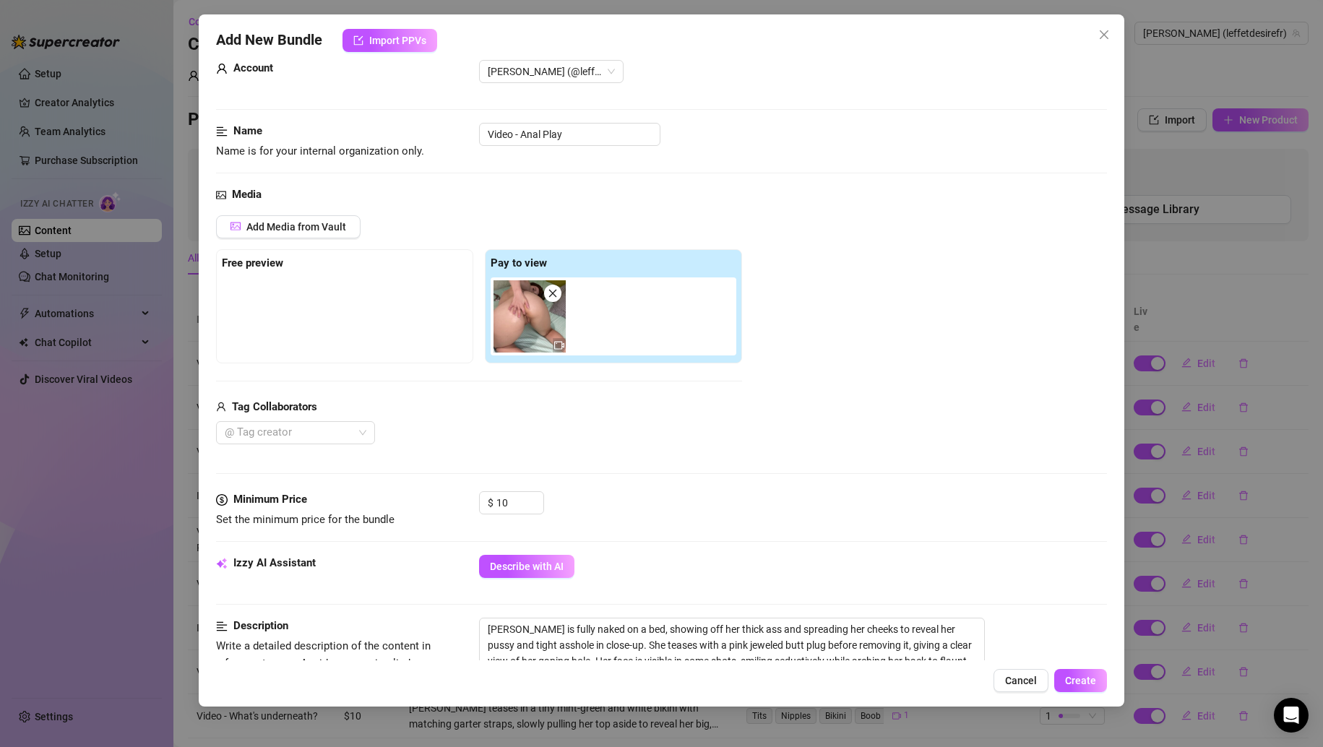
scroll to position [467, 0]
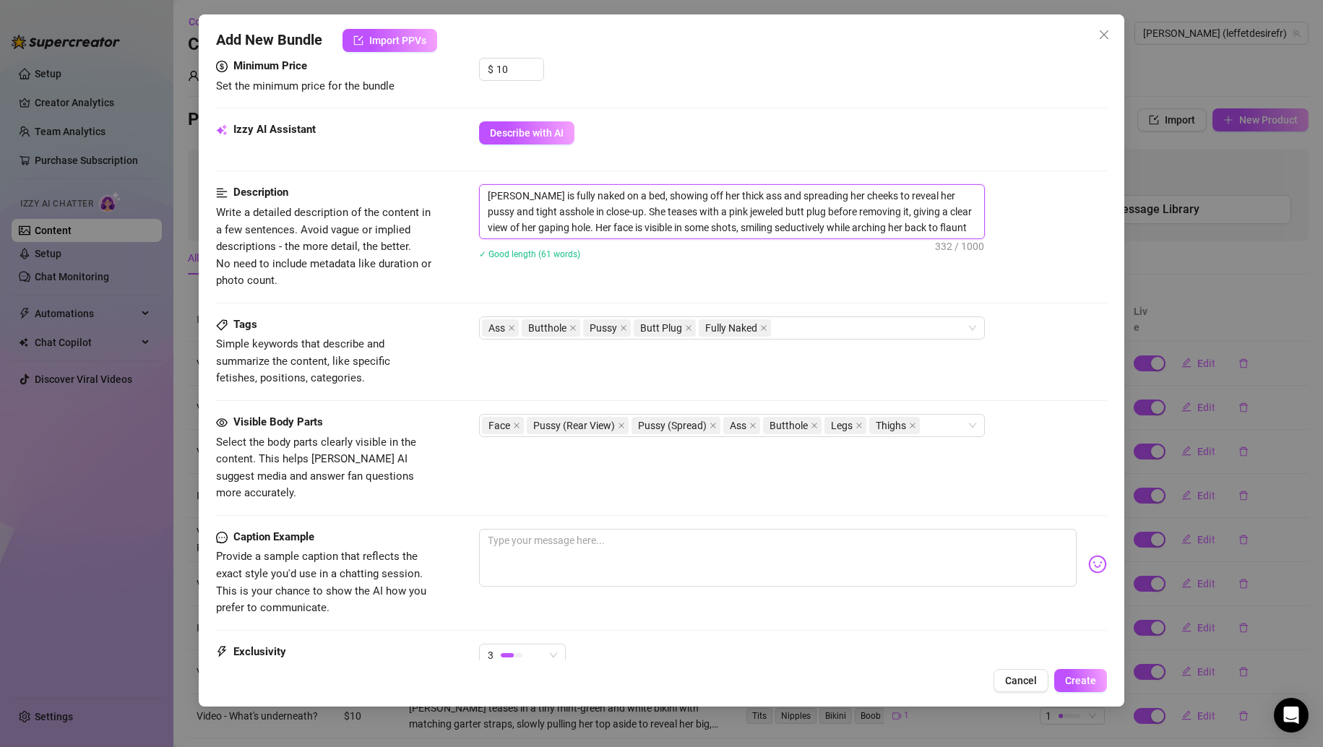
drag, startPoint x: 572, startPoint y: 211, endPoint x: 750, endPoint y: 194, distance: 178.6
click at [750, 194] on textarea "[PERSON_NAME] is fully naked on a bed, showing off her thick ass and spreading …" at bounding box center [732, 211] width 504 height 53
click at [601, 529] on textarea at bounding box center [778, 558] width 598 height 58
paste textarea "spreading her cheeks to reveal her pussy and tight asshole in close-up"
click at [556, 529] on textarea "I'm spreading her cheeks to reveal her pussy and tight asshole in close-up" at bounding box center [778, 558] width 598 height 58
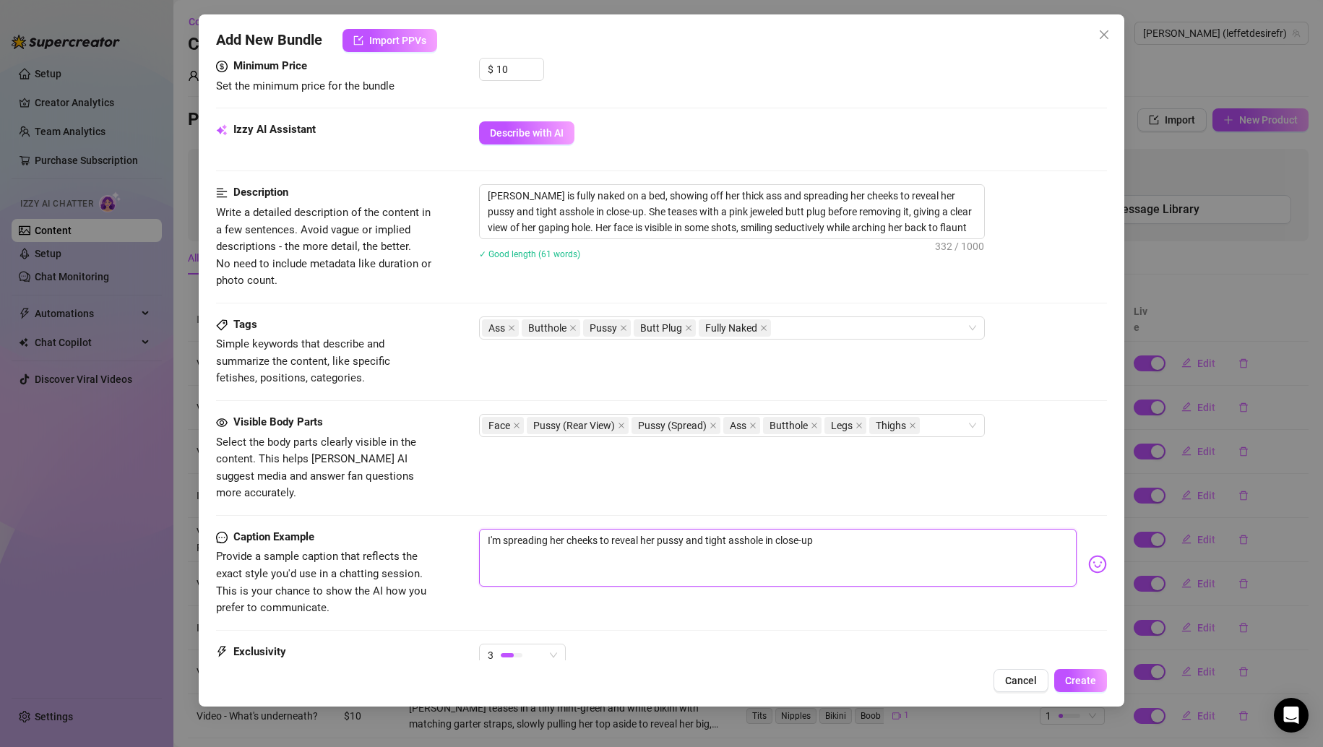
click at [556, 529] on textarea "I'm spreading her cheeks to reveal her pussy and tight asshole in close-up" at bounding box center [778, 558] width 598 height 58
click at [648, 529] on textarea "I'm spreading my cheeks to reveal her pussy and tight asshole in close-up" at bounding box center [778, 558] width 598 height 58
click at [820, 534] on textarea "I'm spreading my cheeks to reveal my pussy and tight asshole in close-up" at bounding box center [778, 558] width 598 height 58
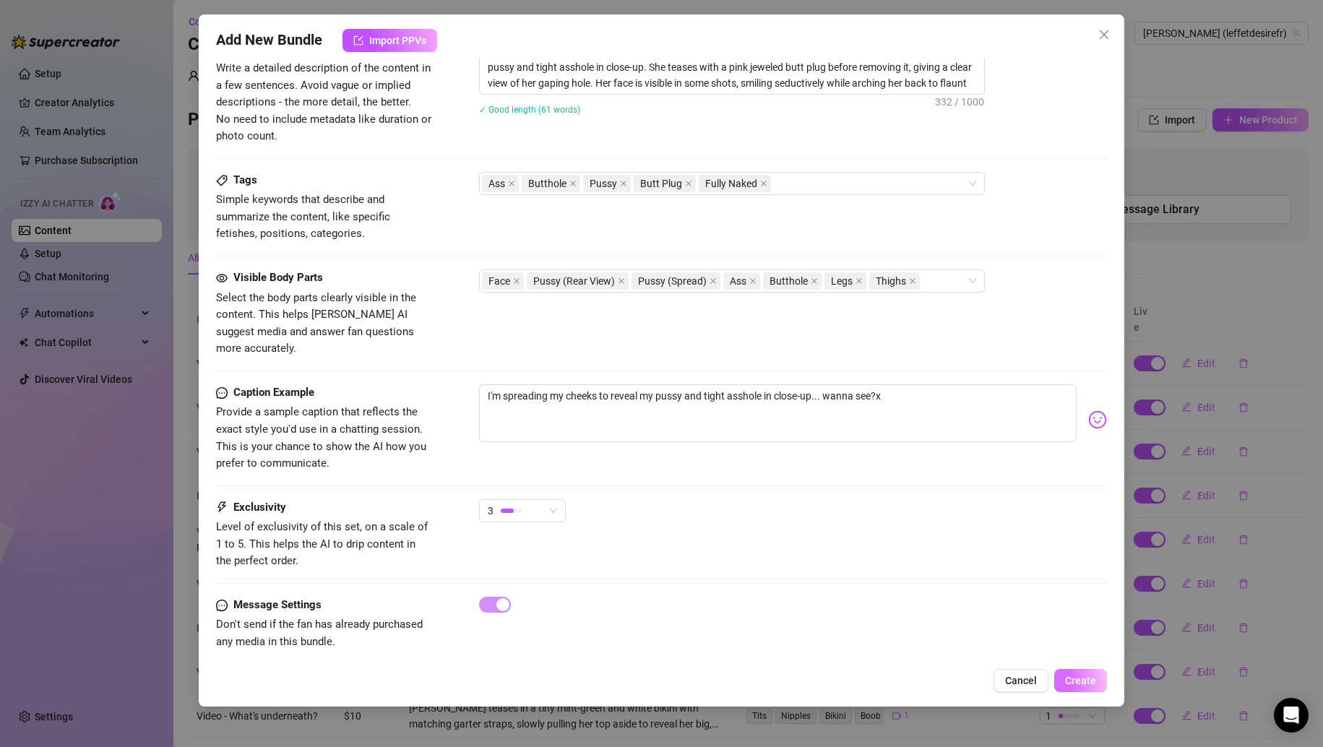
click at [1085, 673] on button "Create" at bounding box center [1080, 680] width 53 height 23
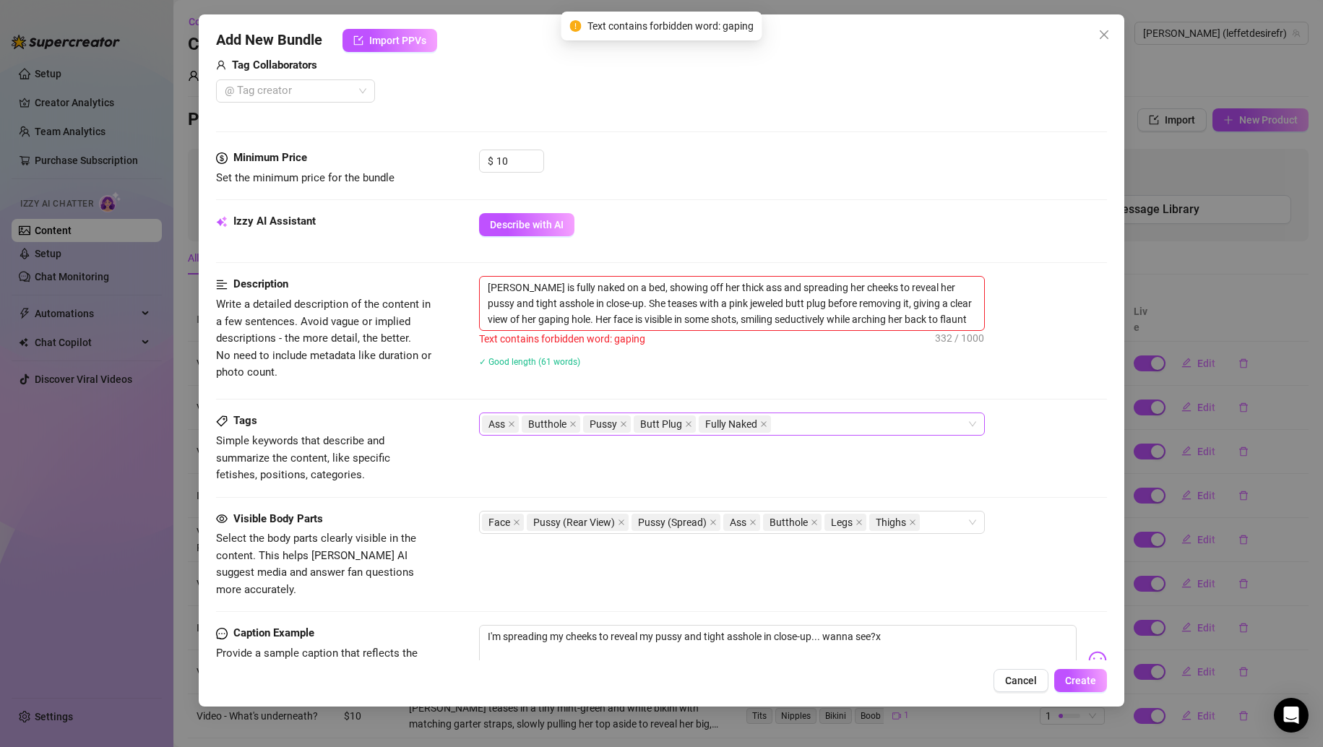
scroll to position [319, 0]
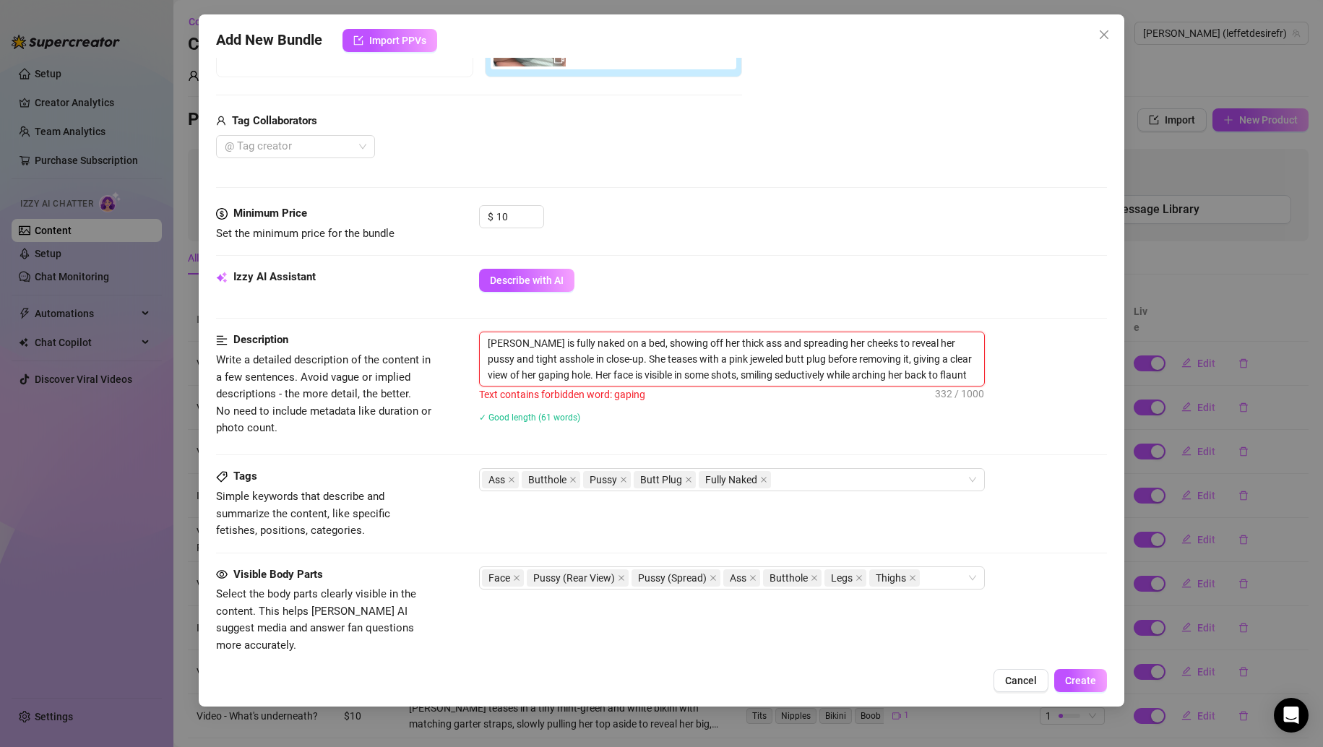
click at [499, 379] on textarea "[PERSON_NAME] is fully naked on a bed, showing off her thick ass and spreading …" at bounding box center [732, 358] width 504 height 53
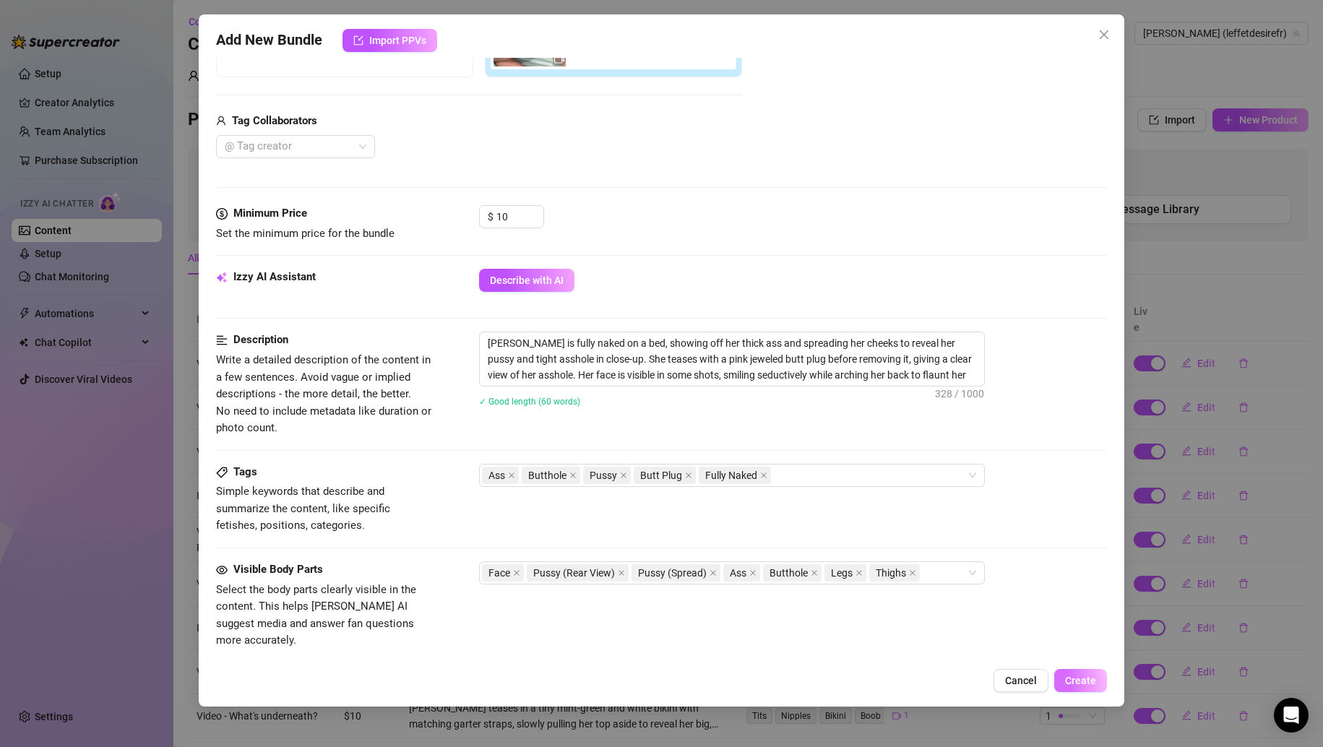
click at [1070, 672] on button "Create" at bounding box center [1080, 680] width 53 height 23
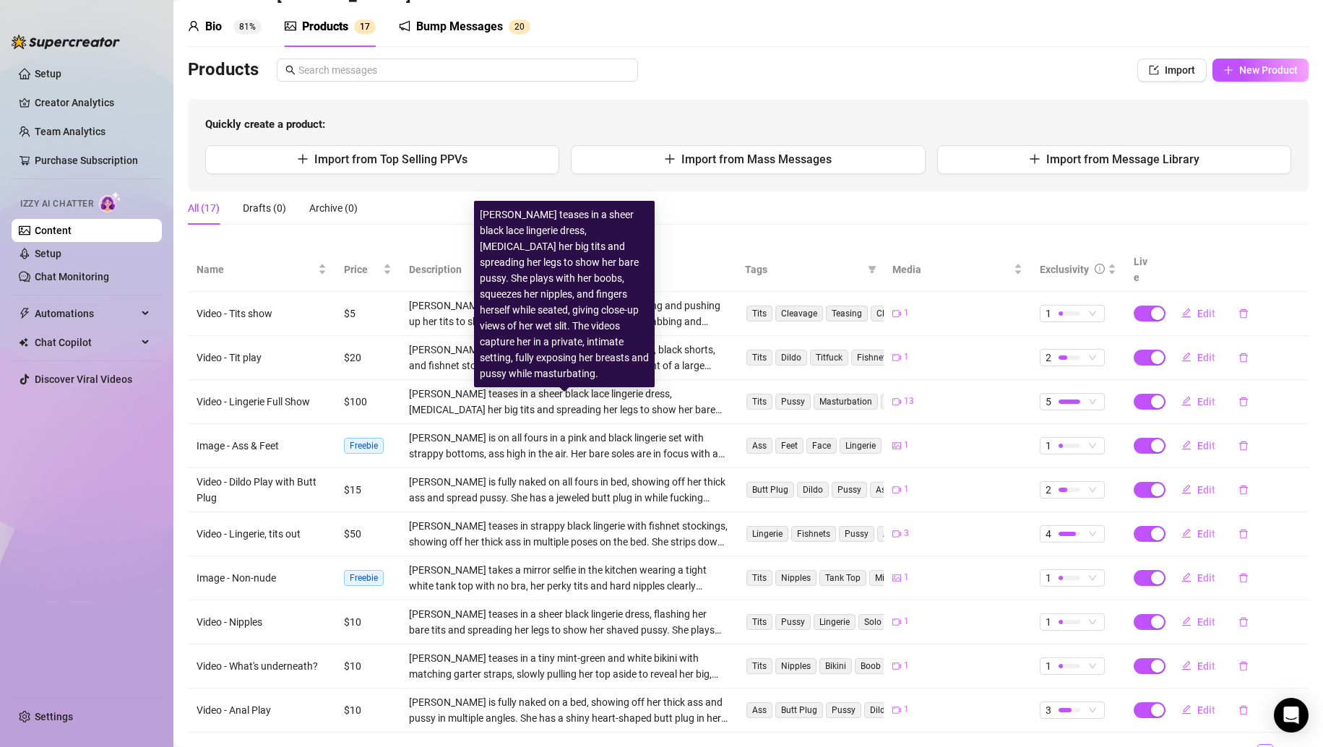
scroll to position [0, 0]
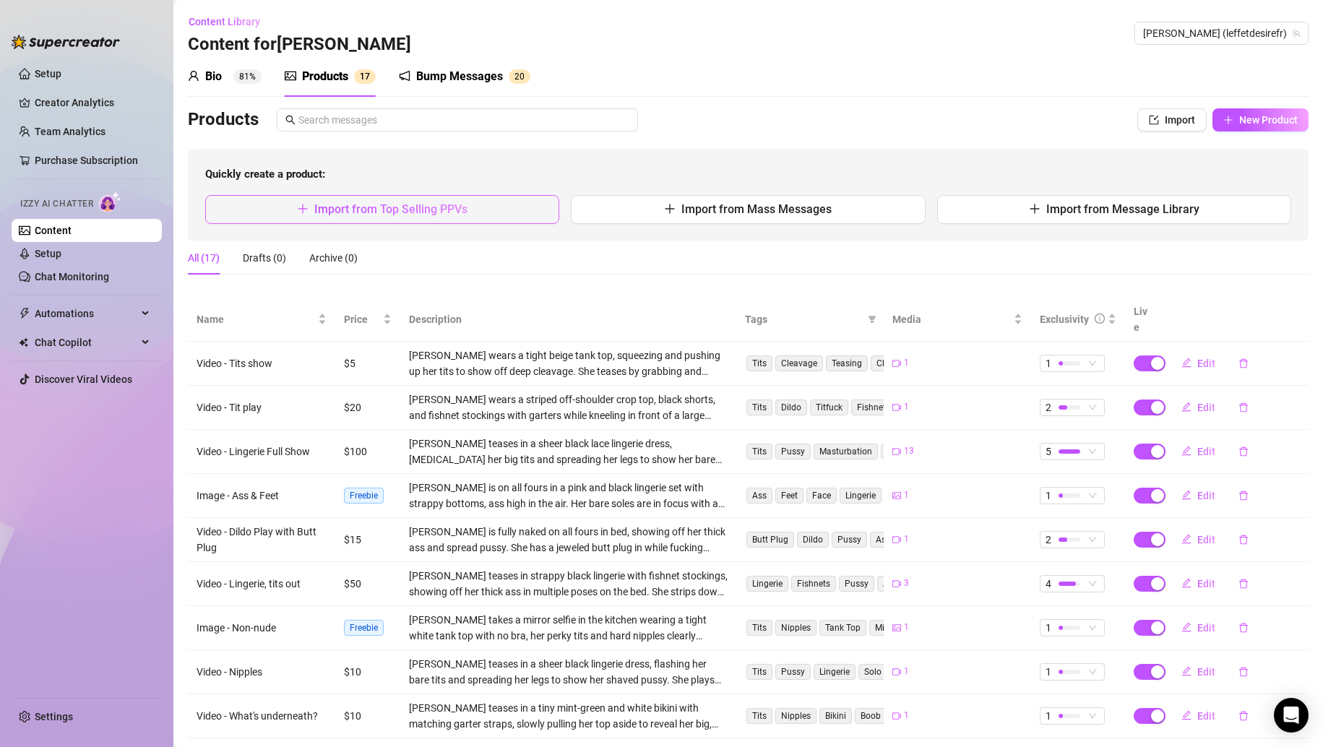
click at [377, 217] on button "Import from Top Selling PPVs" at bounding box center [382, 209] width 354 height 29
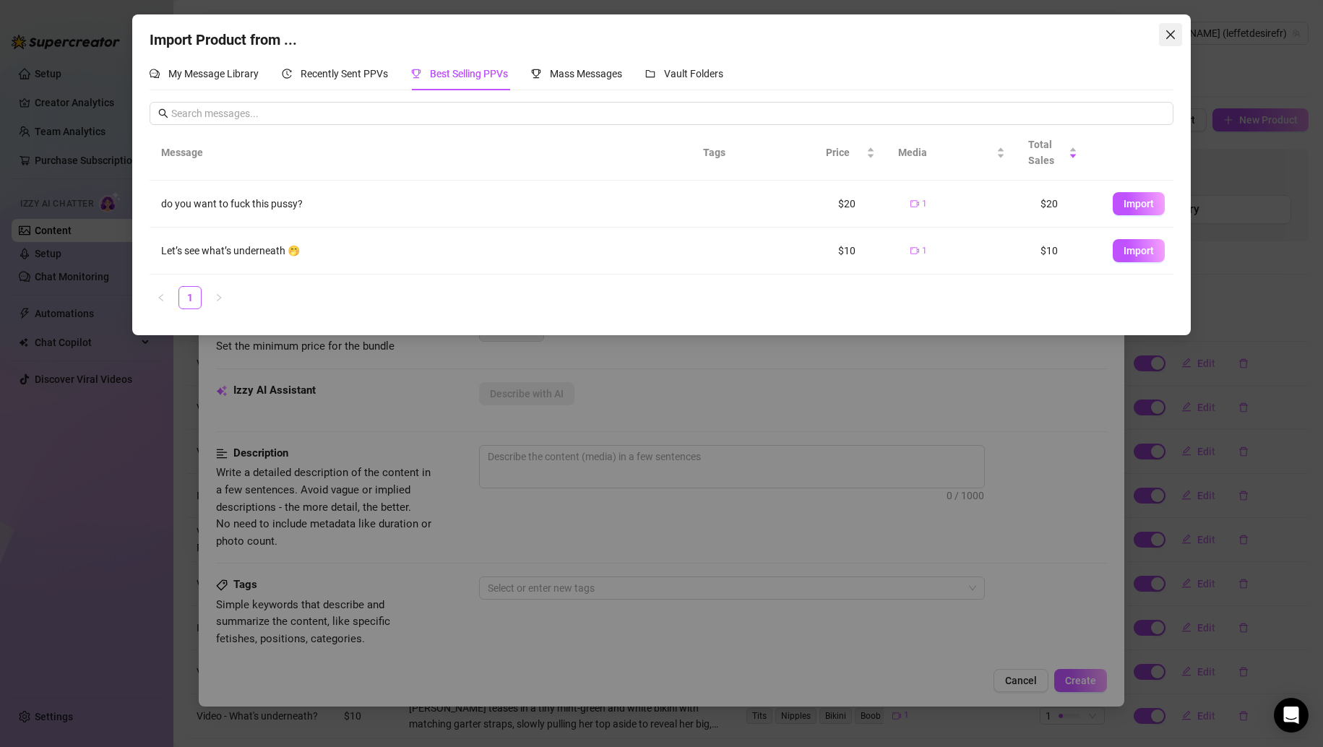
click at [1172, 33] on icon "close" at bounding box center [1170, 34] width 9 height 9
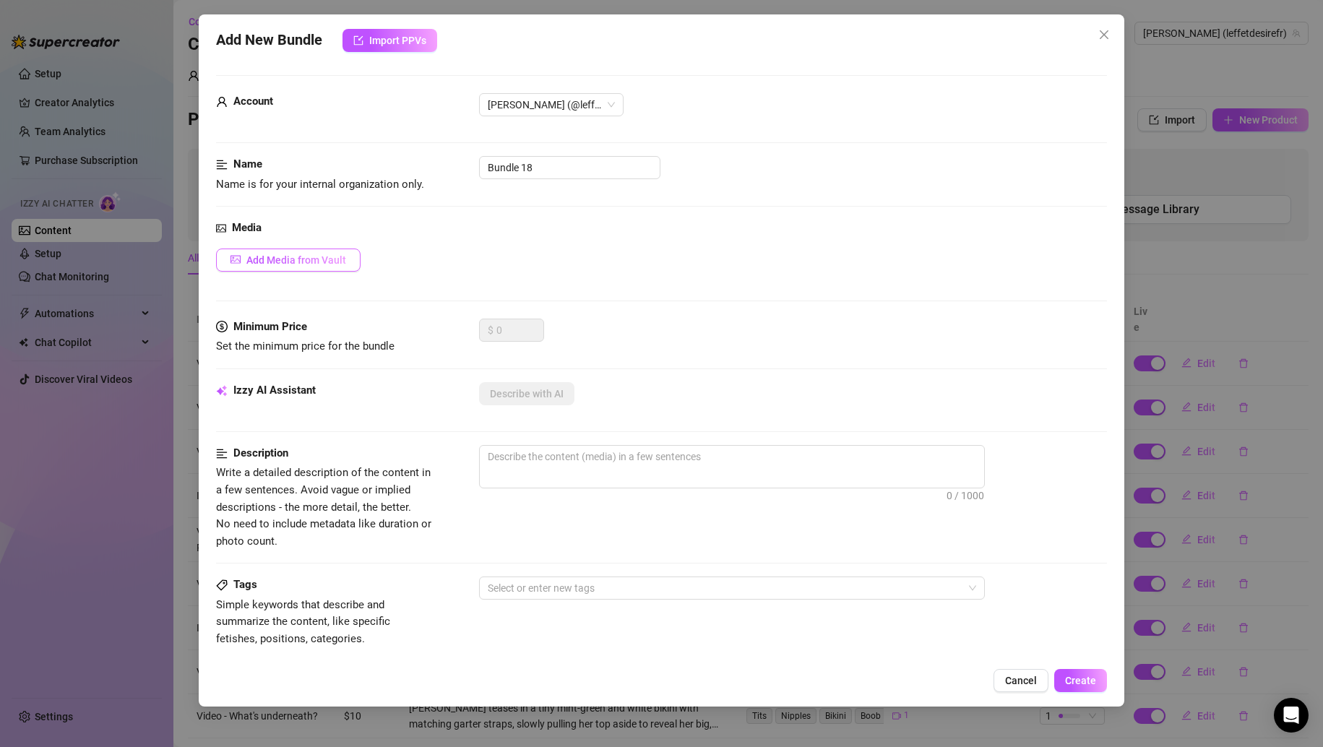
click at [310, 264] on span "Add Media from Vault" at bounding box center [296, 260] width 100 height 12
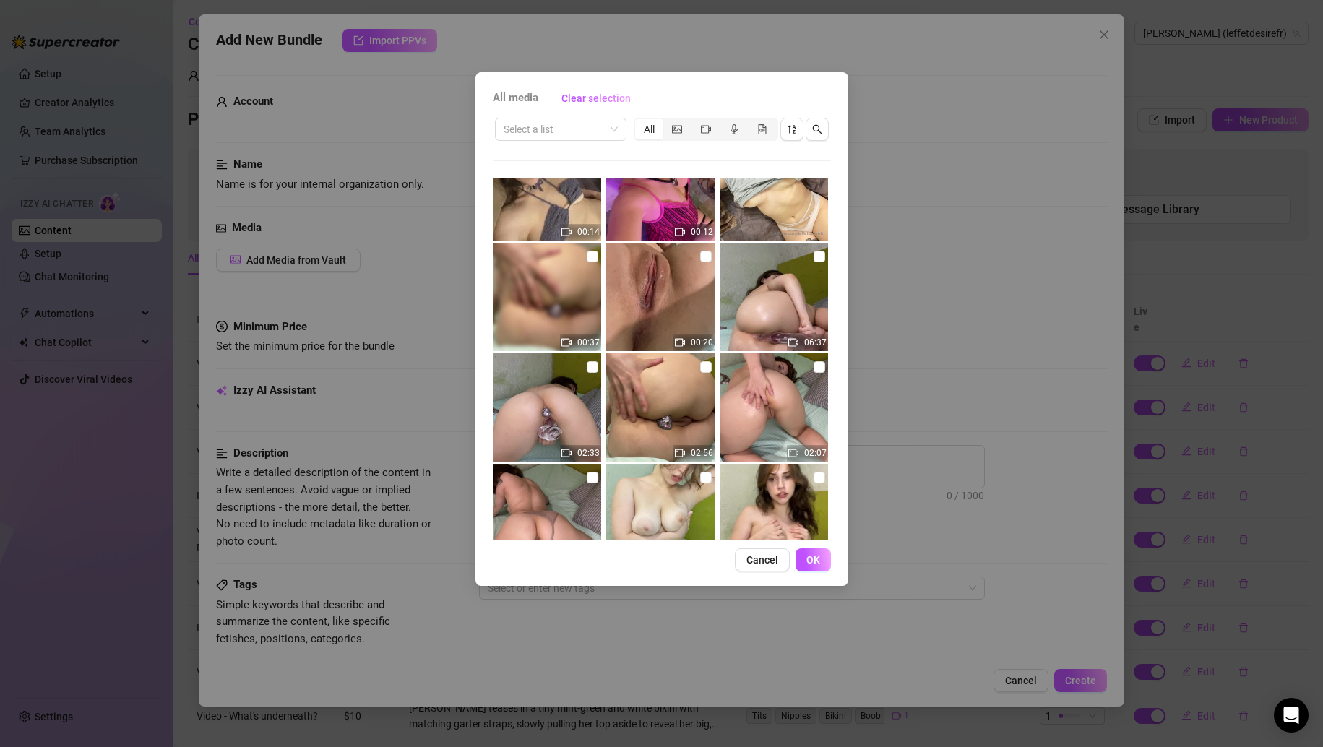
scroll to position [1518, 0]
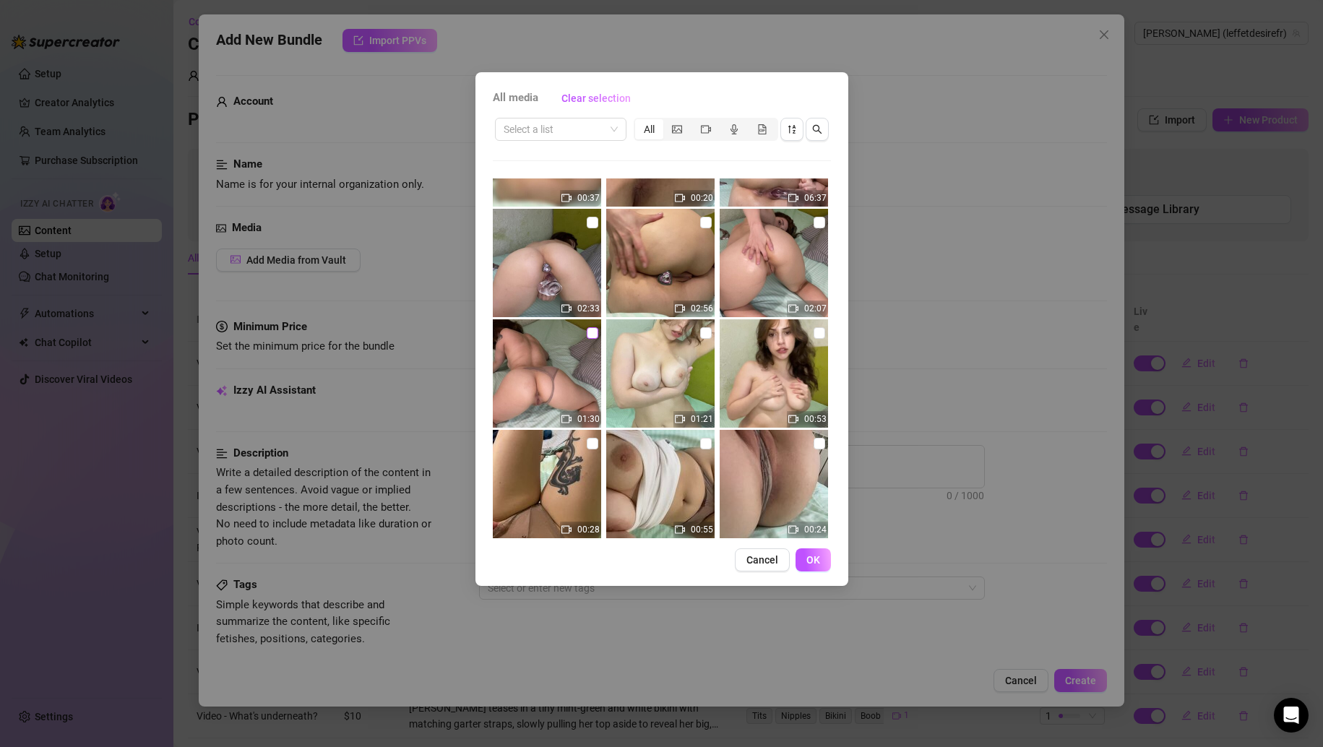
click at [590, 330] on input "checkbox" at bounding box center [593, 333] width 12 height 12
click at [816, 565] on span "OK" at bounding box center [814, 560] width 14 height 12
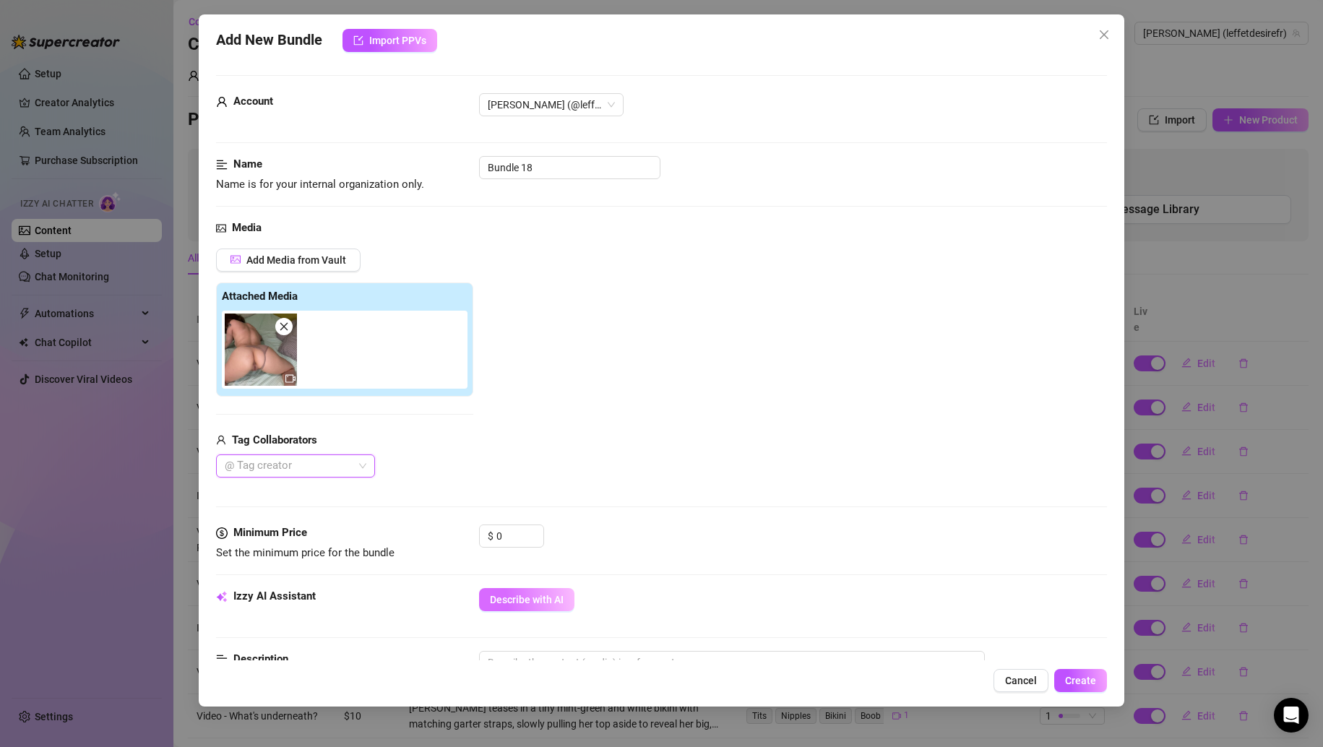
click at [545, 607] on button "Describe with AI" at bounding box center [526, 599] width 95 height 23
click at [508, 527] on input "0" at bounding box center [519, 536] width 47 height 22
drag, startPoint x: 509, startPoint y: 532, endPoint x: 457, endPoint y: 541, distance: 52.8
click at [458, 541] on div "Minimum Price Set the minimum price for the bundle $ 0" at bounding box center [662, 543] width 892 height 37
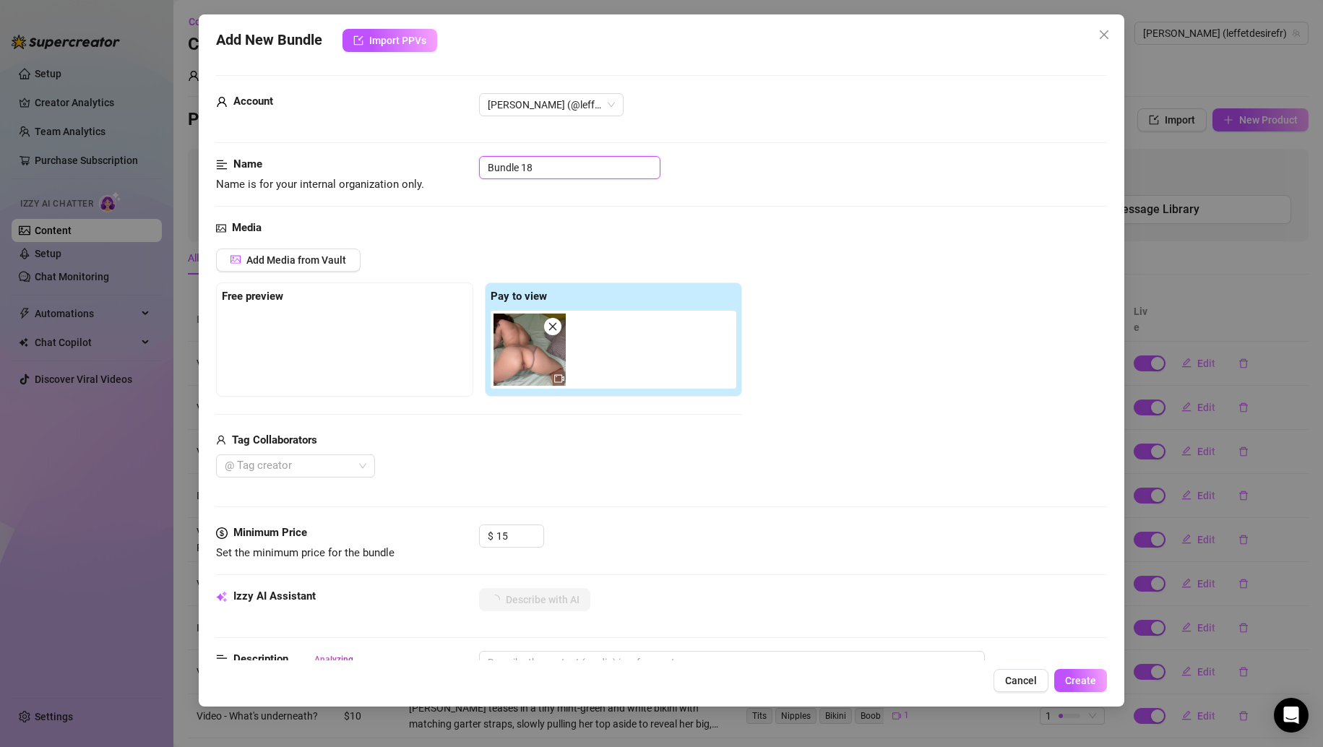
click at [545, 174] on input "Bundle 18" at bounding box center [569, 167] width 181 height 23
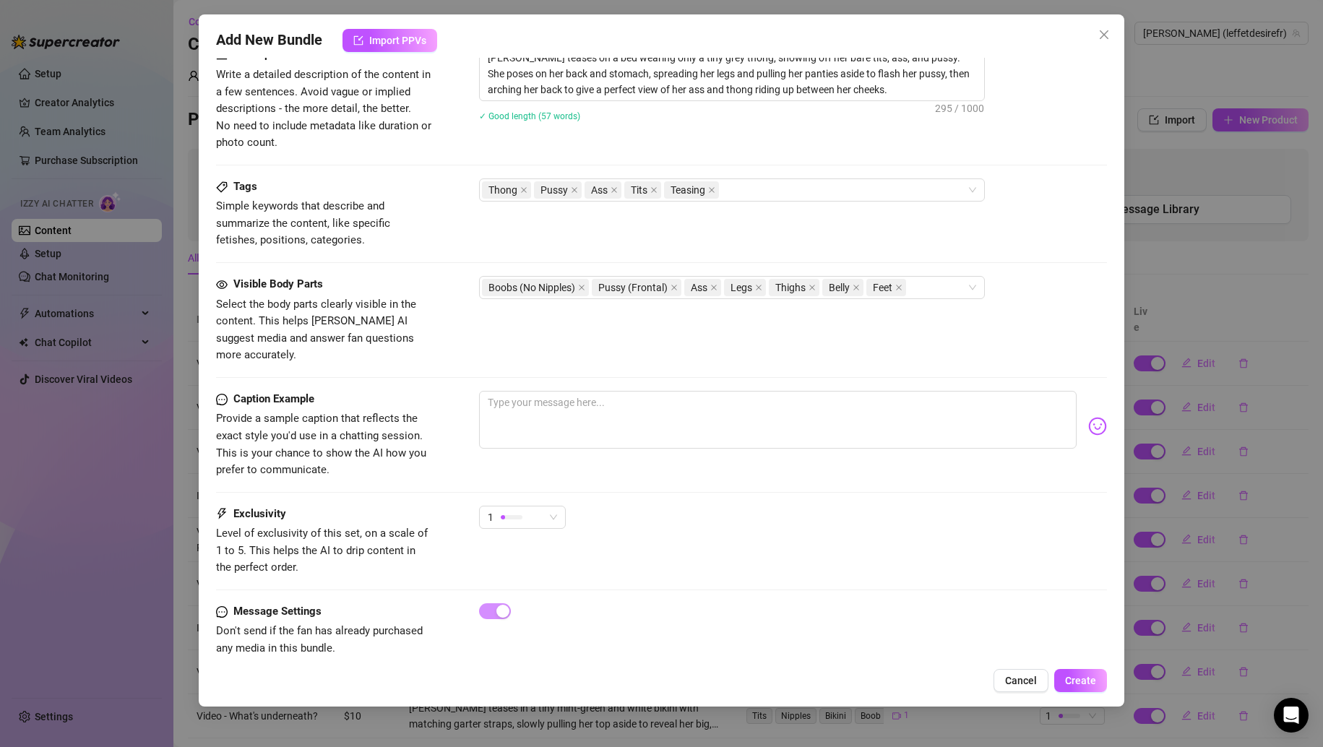
scroll to position [611, 0]
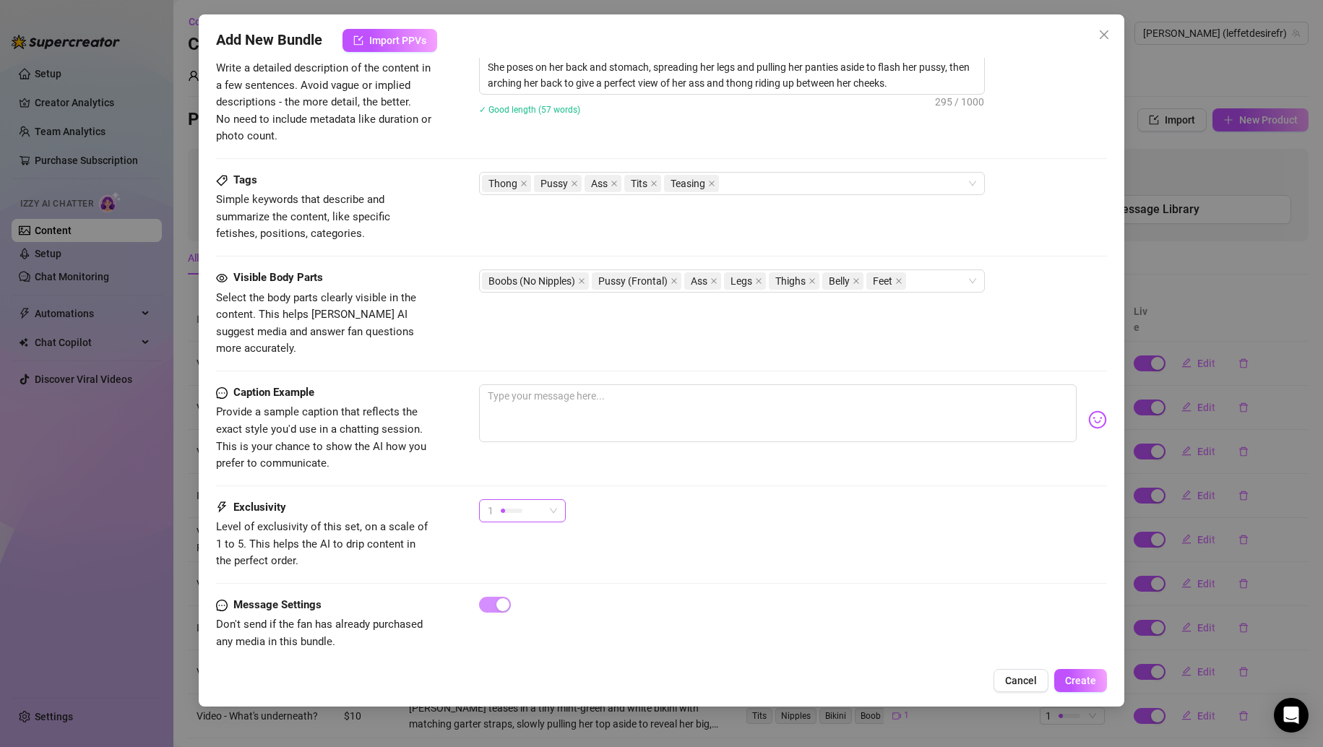
click at [522, 502] on div "1" at bounding box center [516, 511] width 56 height 22
click at [521, 568] on span "3" at bounding box center [538, 569] width 94 height 16
click at [1081, 668] on div "Add New Bundle Import PPVs Account [PERSON_NAME] (@leffetdesirefr) Name Name is…" at bounding box center [662, 360] width 926 height 692
click at [1085, 673] on button "Create" at bounding box center [1080, 680] width 53 height 23
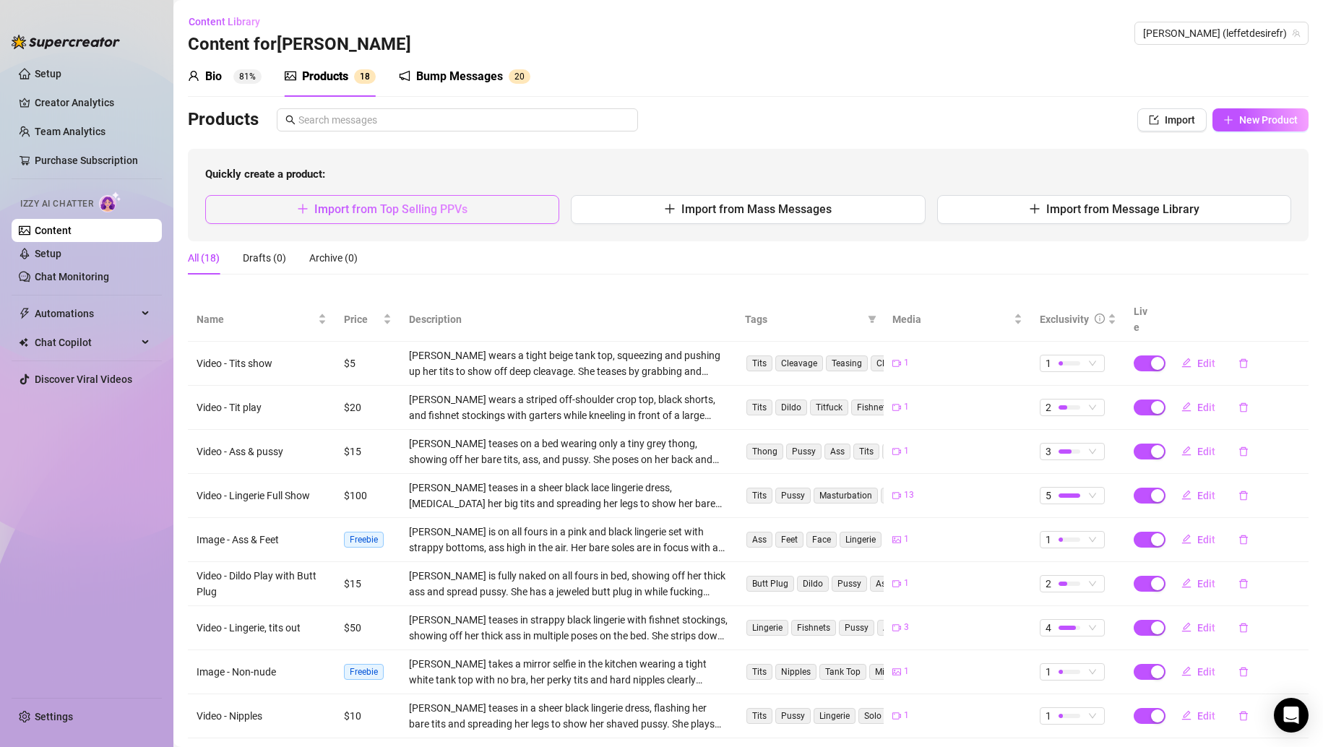
click at [388, 210] on span "Import from Top Selling PPVs" at bounding box center [390, 209] width 153 height 14
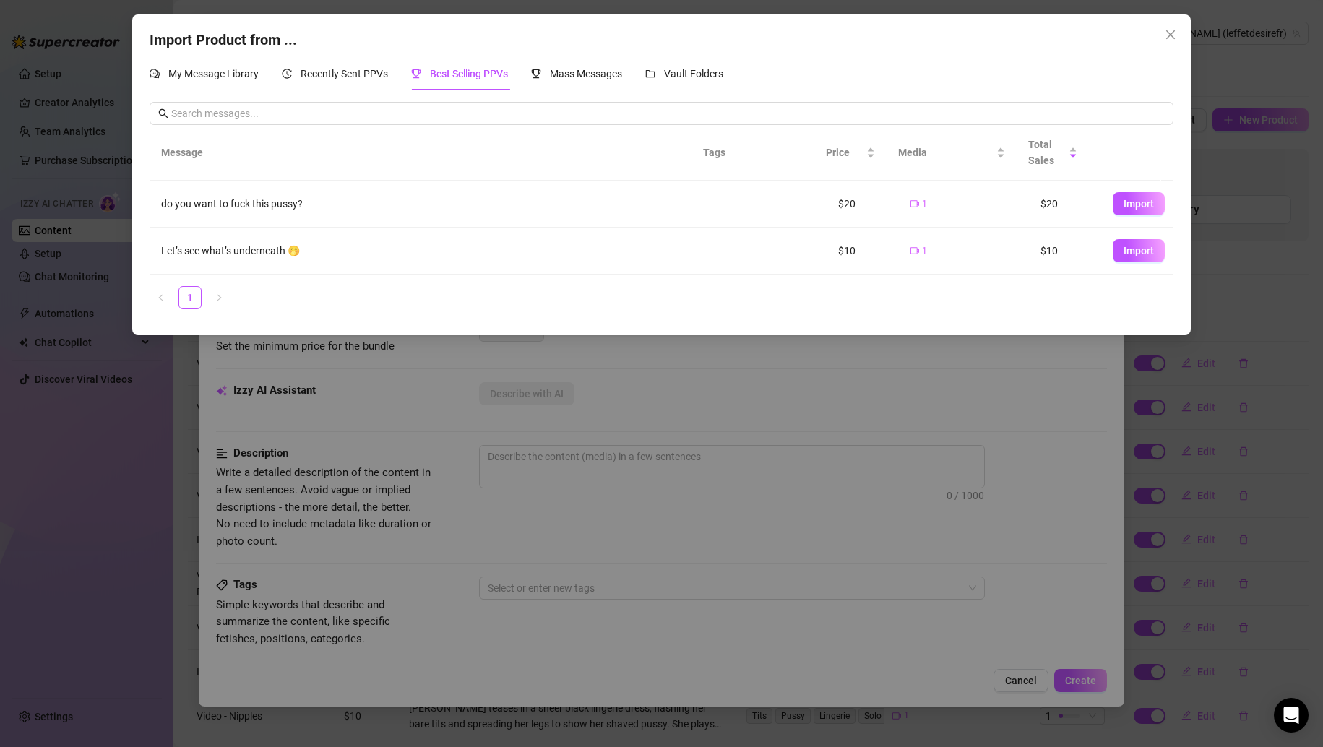
click at [541, 443] on div "Import Product from ... My Message Library Recently Sent PPVs Best Selling PPVs…" at bounding box center [661, 373] width 1323 height 747
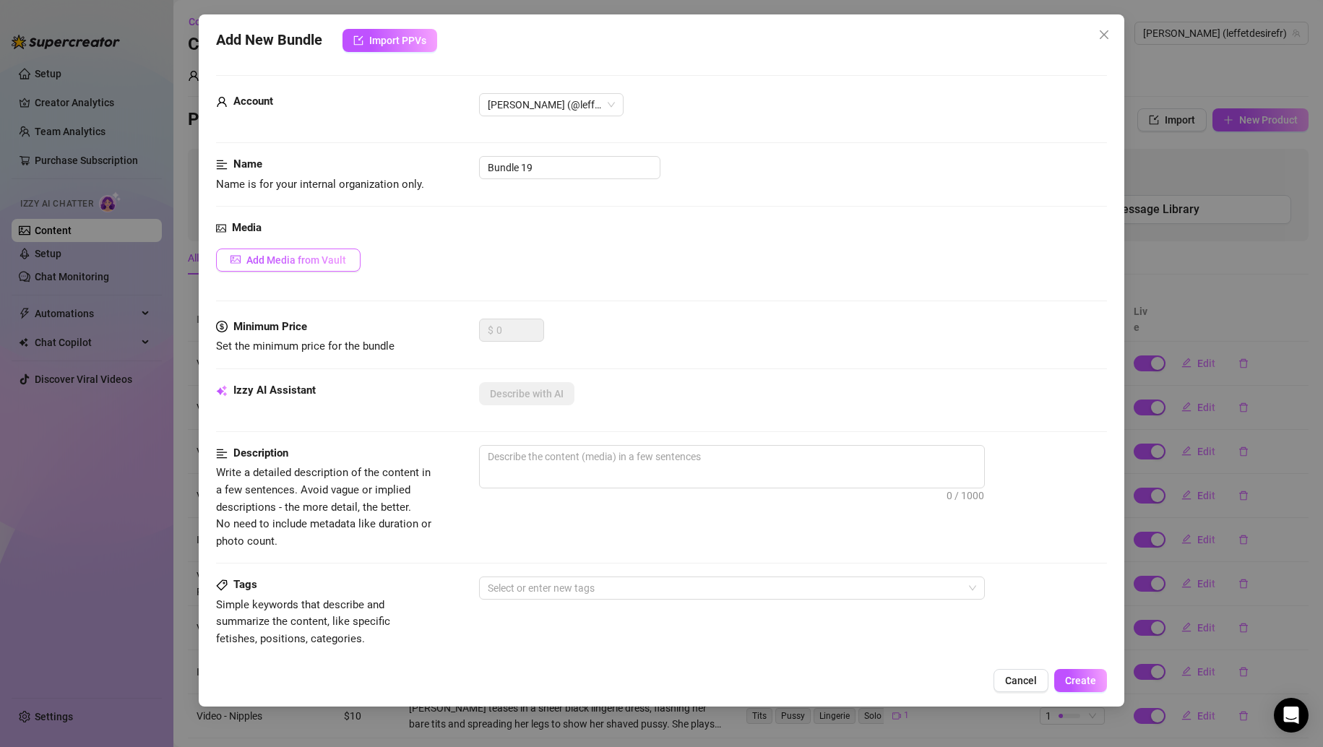
click at [322, 259] on span "Add Media from Vault" at bounding box center [296, 260] width 100 height 12
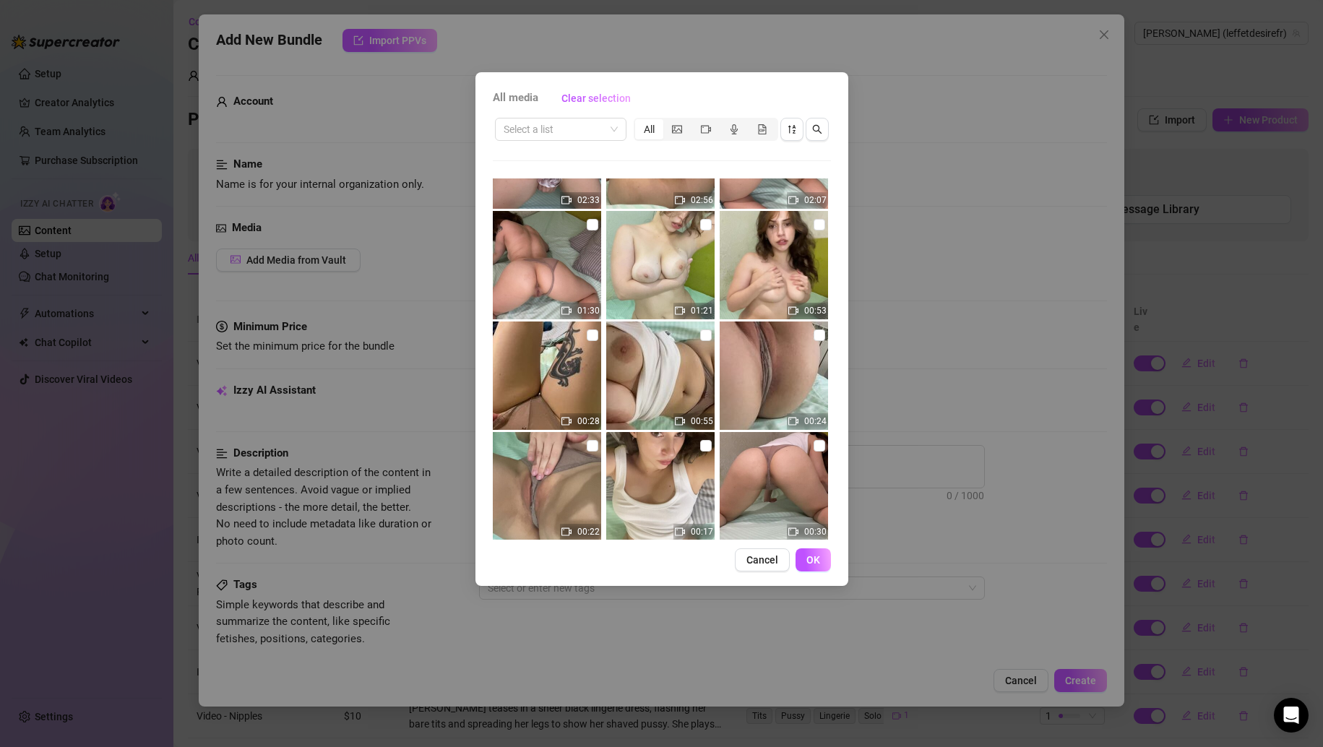
scroll to position [1590, 0]
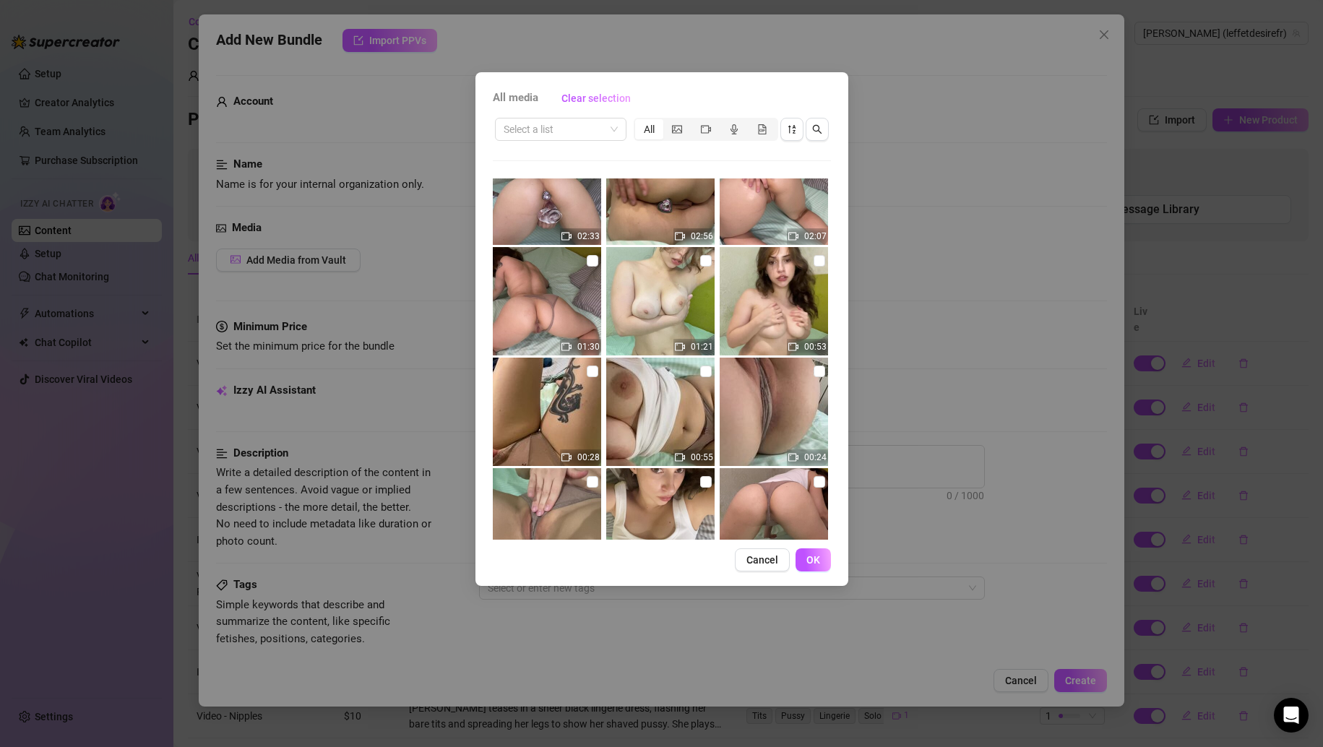
click at [692, 267] on img at bounding box center [660, 301] width 108 height 108
click at [700, 263] on input "checkbox" at bounding box center [706, 261] width 12 height 12
click at [797, 565] on button "OK" at bounding box center [813, 560] width 35 height 23
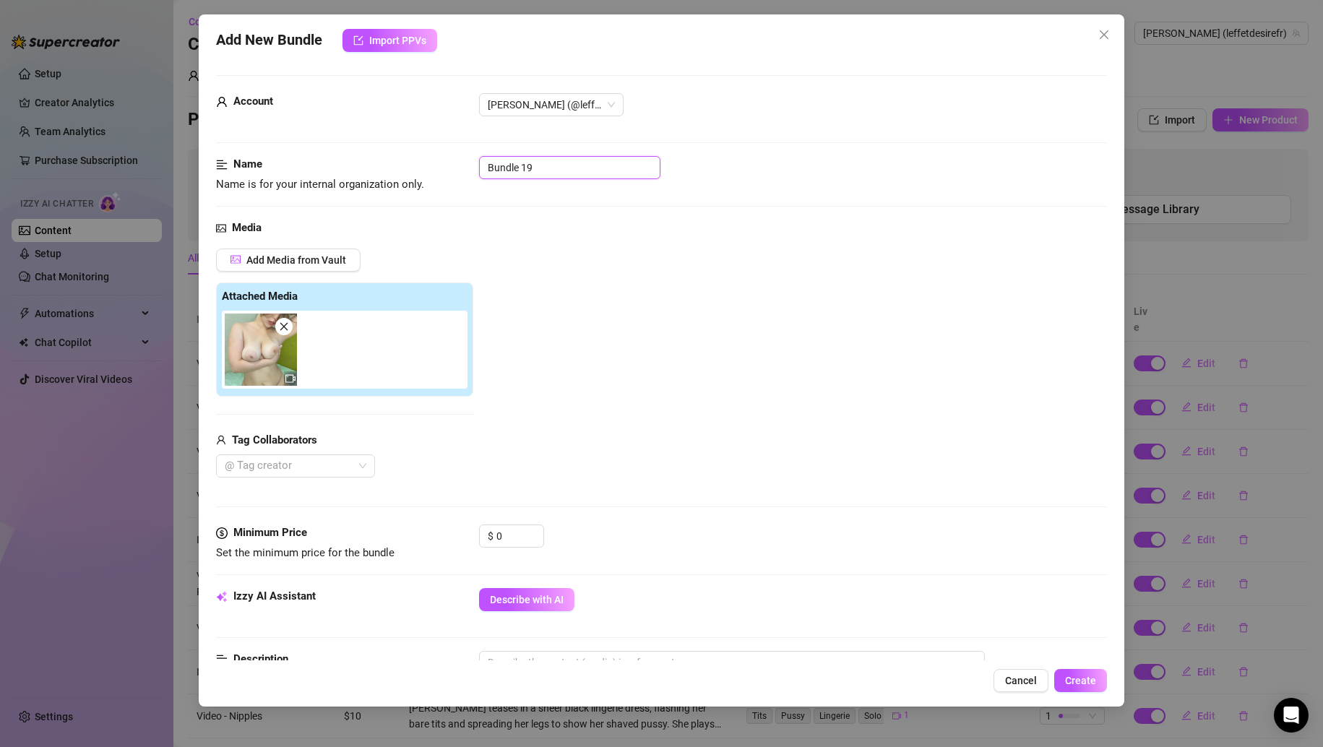
click at [558, 169] on input "Bundle 19" at bounding box center [569, 167] width 181 height 23
click at [508, 592] on button "Describe with AI" at bounding box center [526, 599] width 95 height 23
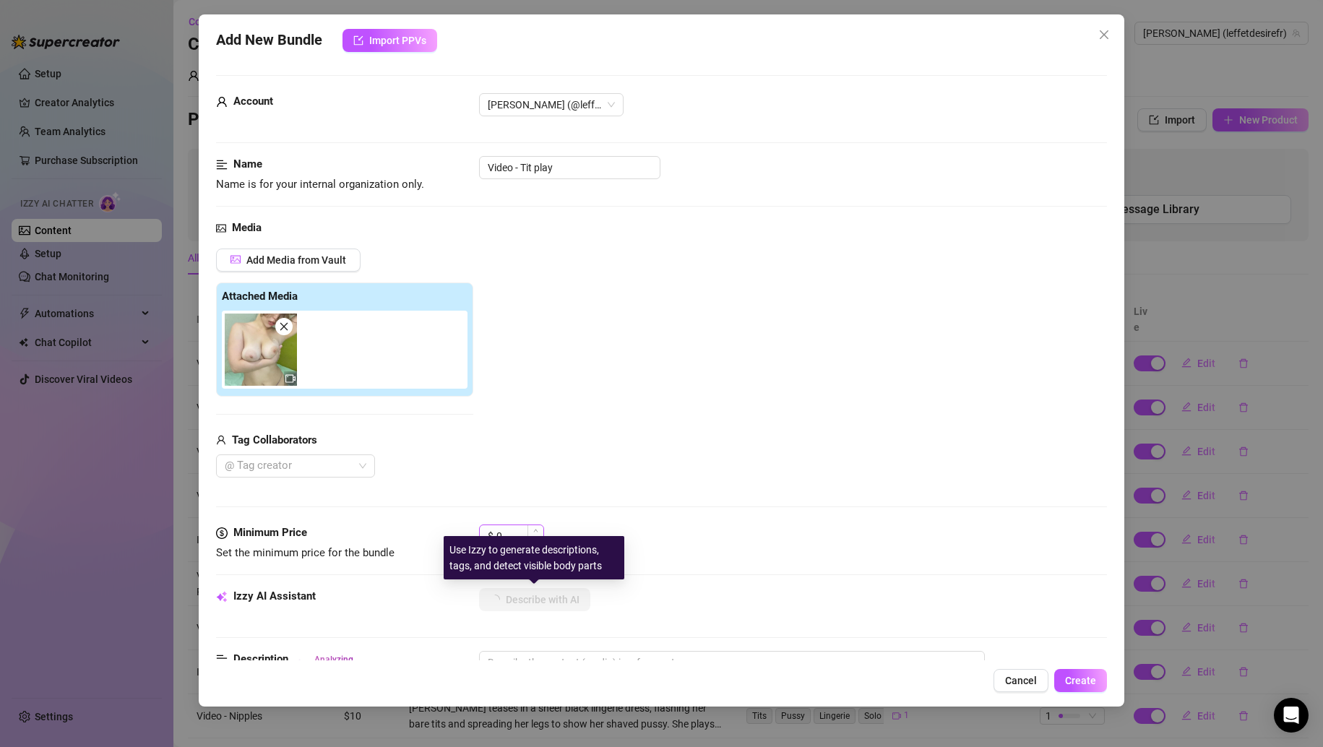
click at [504, 536] on div "Use Izzy to generate descriptions, tags, and detect visible body parts" at bounding box center [534, 557] width 181 height 43
drag, startPoint x: 520, startPoint y: 533, endPoint x: 446, endPoint y: 535, distance: 74.5
click at [456, 534] on div "Minimum Price Set the minimum price for the bundle $ 0" at bounding box center [662, 543] width 892 height 37
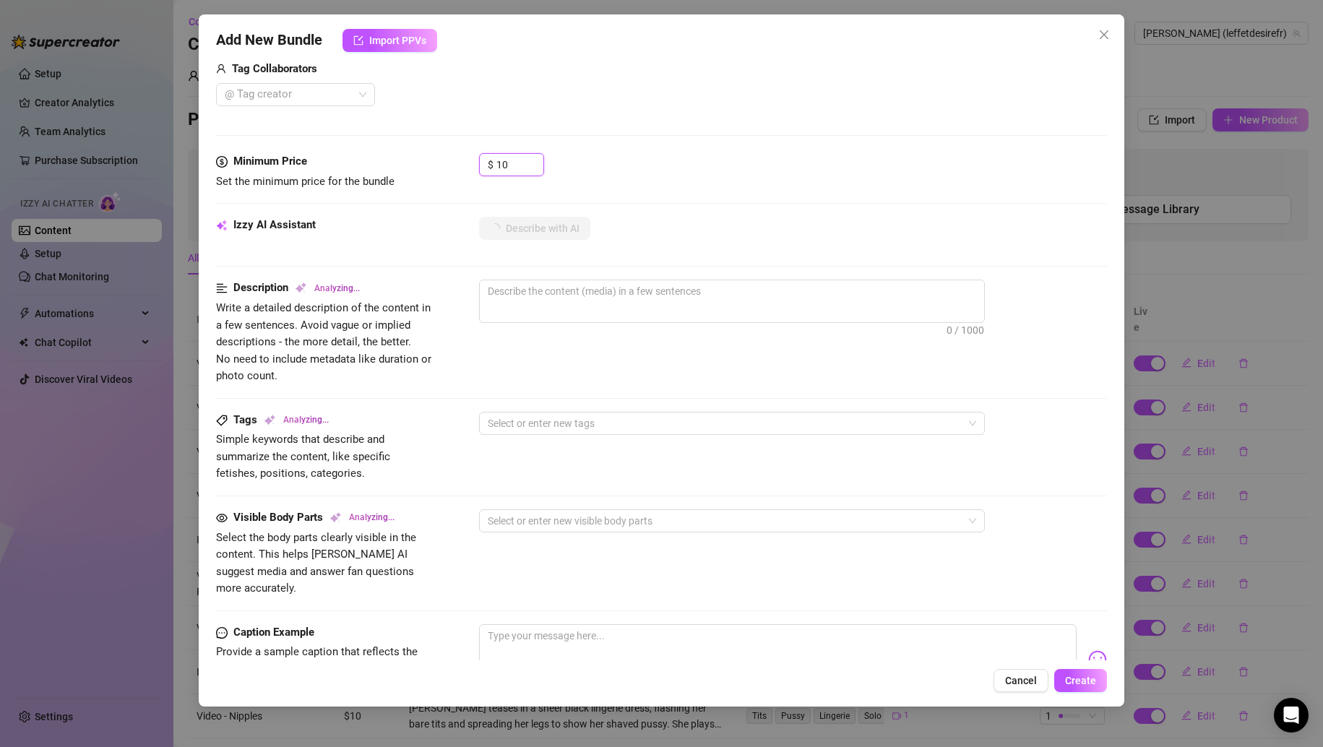
scroll to position [611, 0]
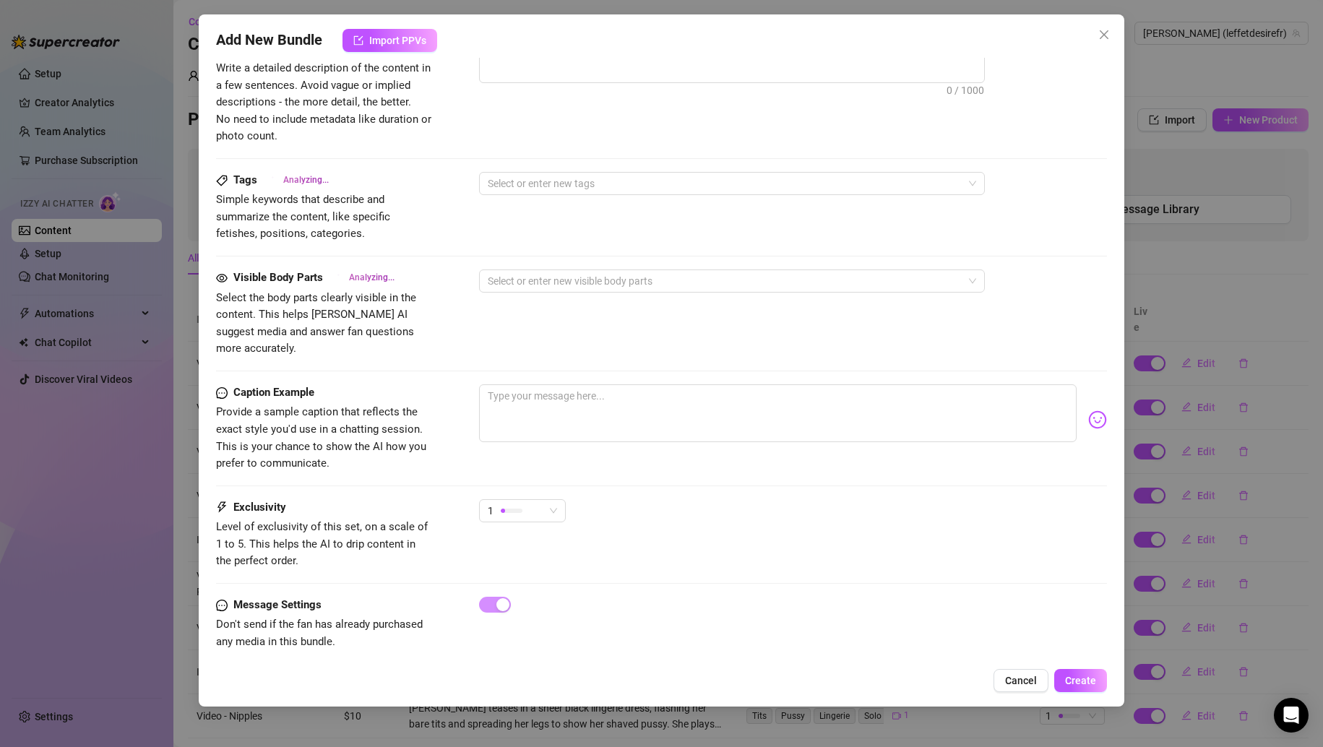
click at [504, 507] on div "1" at bounding box center [522, 517] width 87 height 36
click at [543, 508] on div "1" at bounding box center [522, 517] width 87 height 36
click at [551, 502] on span "1" at bounding box center [522, 511] width 69 height 22
click at [531, 538] on span "2" at bounding box center [538, 546] width 94 height 16
click at [538, 500] on div "2" at bounding box center [516, 511] width 56 height 22
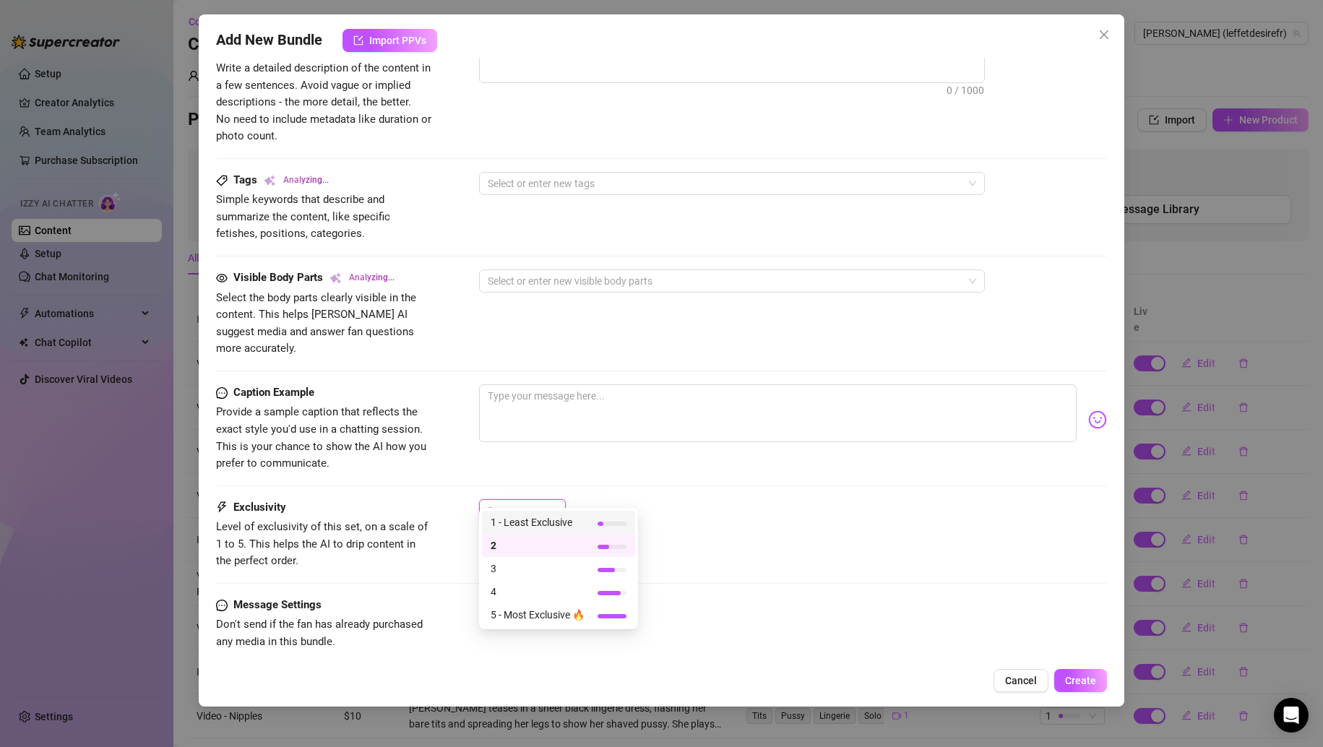
click at [522, 520] on span "1 - Least Exclusive" at bounding box center [538, 523] width 94 height 16
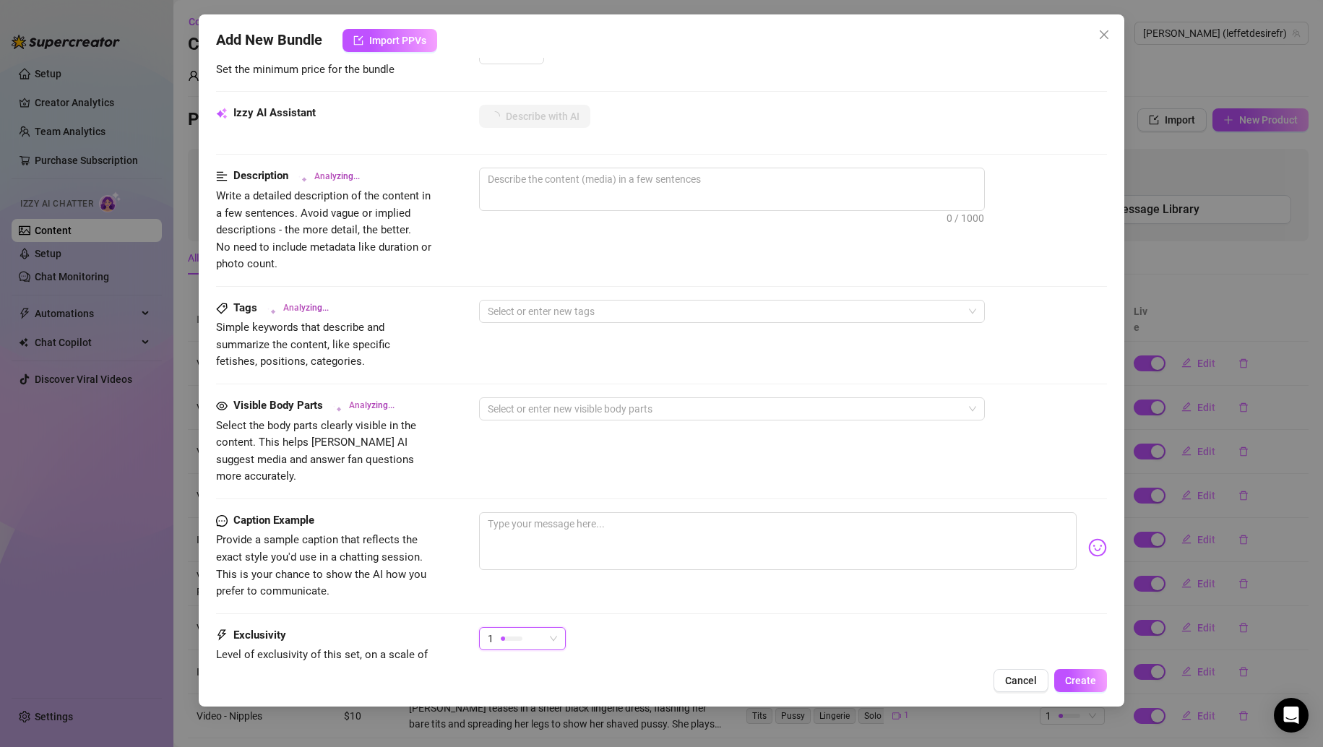
scroll to position [506, 0]
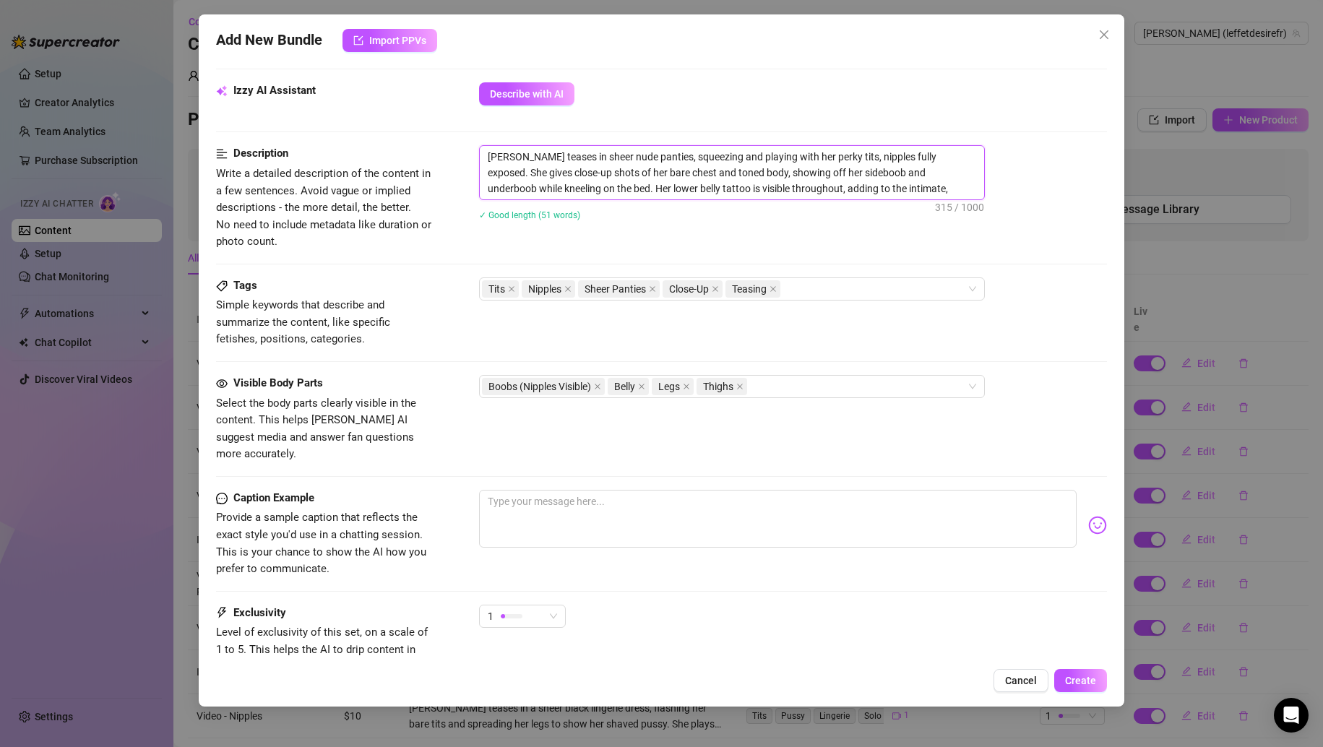
drag, startPoint x: 484, startPoint y: 158, endPoint x: 810, endPoint y: 142, distance: 326.3
click at [810, 142] on form "Account [PERSON_NAME] (@leffetdesirefr) Name Name is for your internal organiza…" at bounding box center [662, 176] width 892 height 1214
click at [705, 176] on textarea "[PERSON_NAME] teases in sheer nude panties, squeezing and playing with her perk…" at bounding box center [732, 172] width 504 height 53
drag, startPoint x: 644, startPoint y: 157, endPoint x: 925, endPoint y: 152, distance: 281.2
click at [925, 152] on textarea "[PERSON_NAME] teases in sheer nude panties, squeezing and playing with her perk…" at bounding box center [732, 172] width 504 height 53
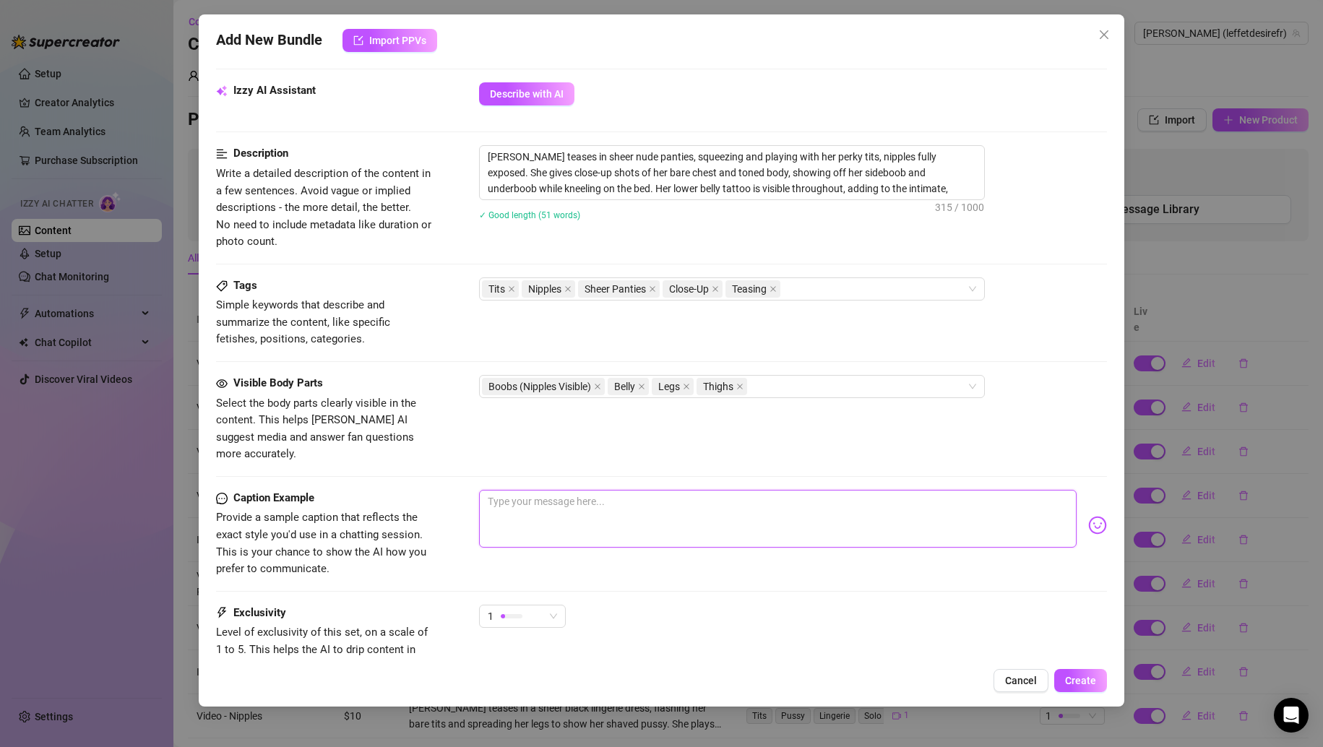
click at [581, 490] on textarea at bounding box center [778, 519] width 598 height 58
paste textarea "squeezing and playing with her perky tits, nipples fully exposed"
click at [615, 490] on textarea "squeezing and playing with her perky tits, nipples fully exposed" at bounding box center [778, 519] width 598 height 58
click at [876, 490] on textarea "squeezing and playing with my perky tits, nipples fully exposed" at bounding box center [778, 519] width 598 height 58
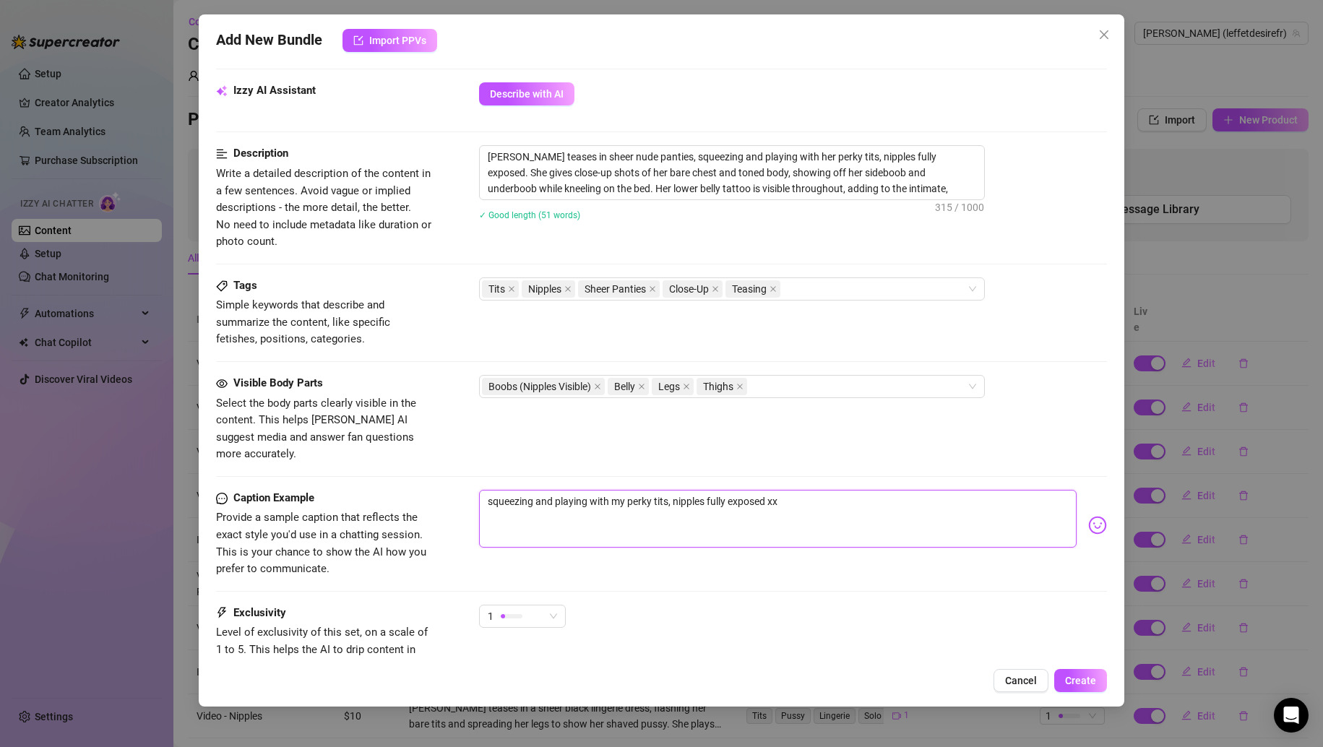
click at [488, 490] on textarea "squeezing and playing with my perky tits, nipples fully exposed xx" at bounding box center [778, 519] width 598 height 58
click at [499, 490] on textarea "UI'm squeezing and playing with my perky tits, nipples fully exposed xx" at bounding box center [778, 519] width 598 height 58
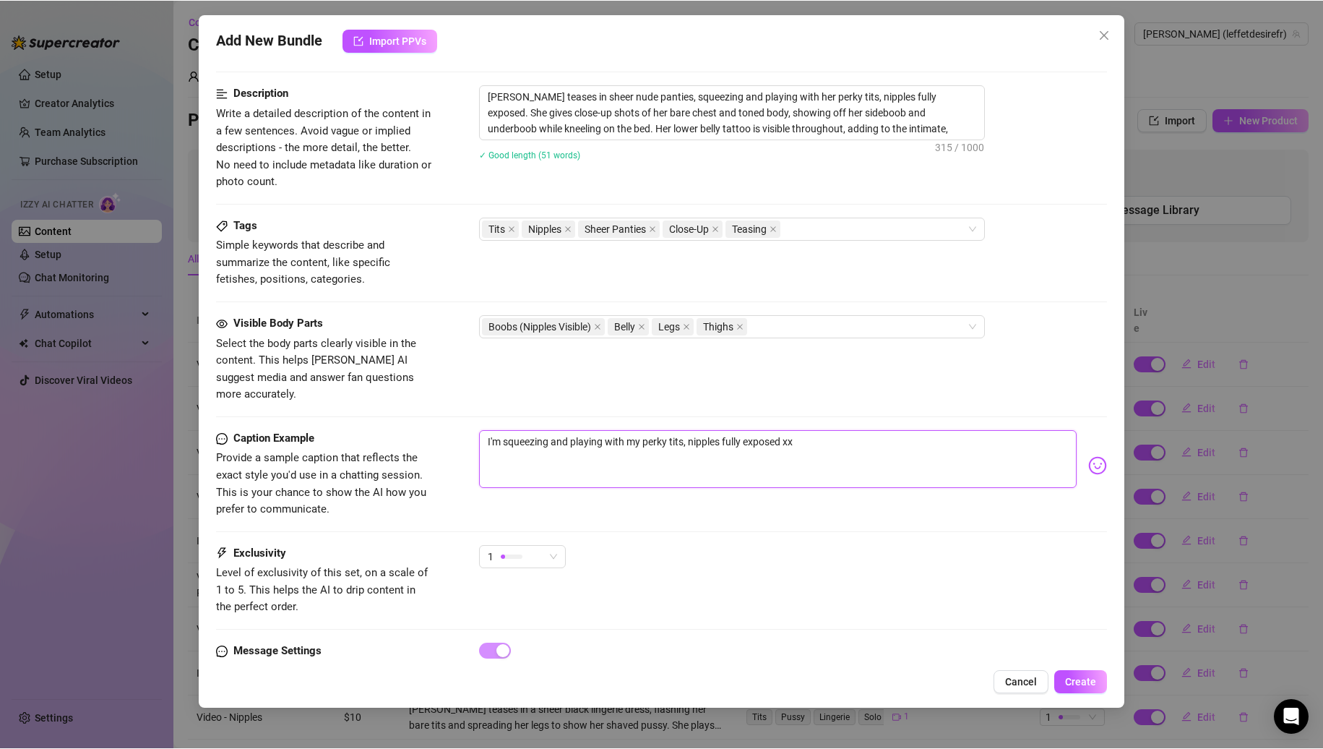
scroll to position [611, 0]
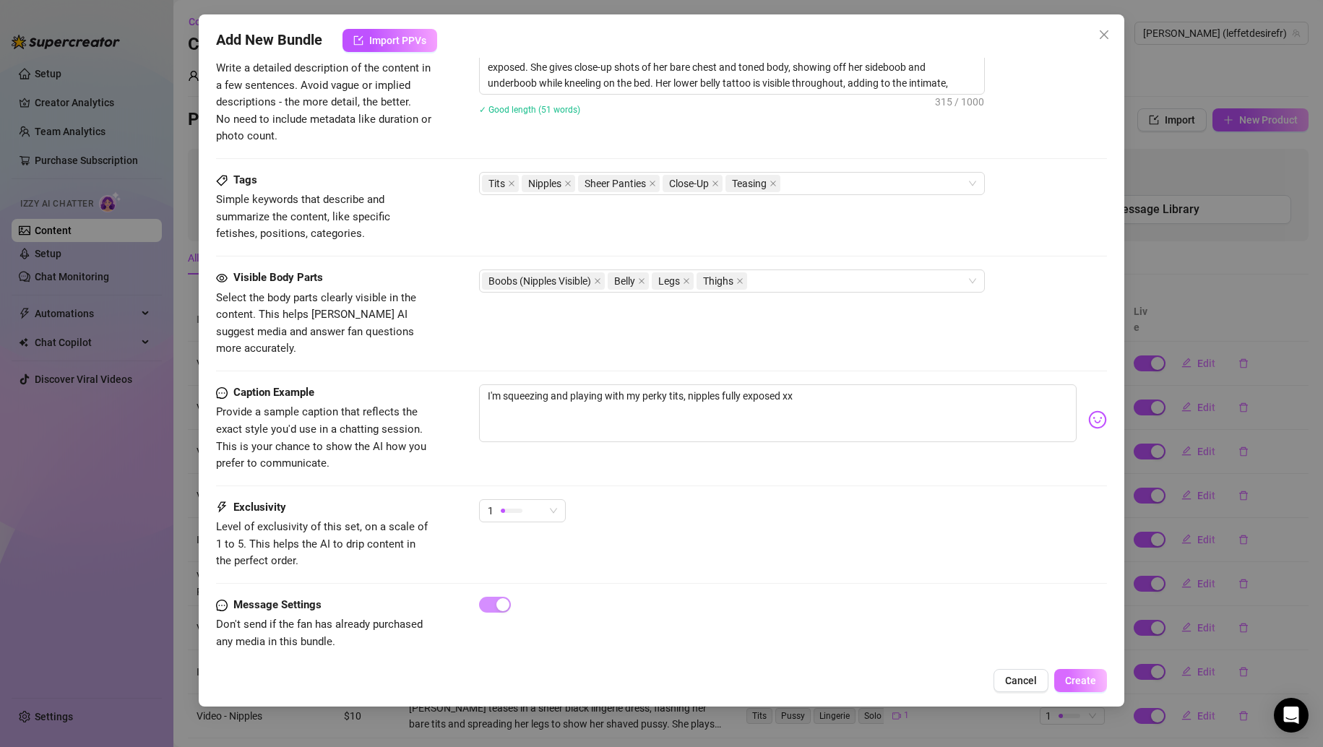
click at [1064, 674] on button "Create" at bounding box center [1080, 680] width 53 height 23
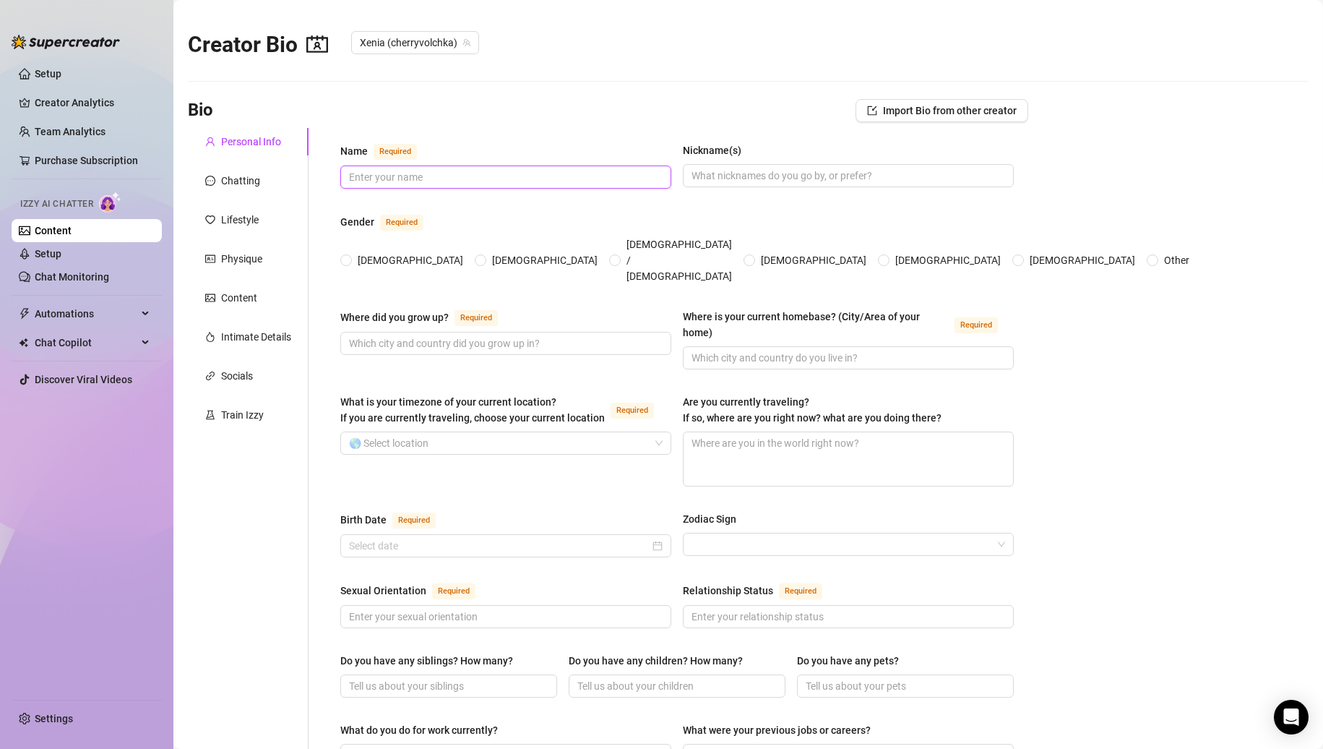
click at [520, 172] on input "Name Required" at bounding box center [504, 177] width 311 height 16
click at [765, 176] on input "Nickname(s)" at bounding box center [847, 176] width 311 height 16
click at [361, 253] on span "[DEMOGRAPHIC_DATA]" at bounding box center [410, 260] width 117 height 16
click at [350, 257] on input "[DEMOGRAPHIC_DATA]" at bounding box center [347, 261] width 6 height 9
click at [554, 335] on input "Where did you grow up? Required" at bounding box center [504, 343] width 311 height 16
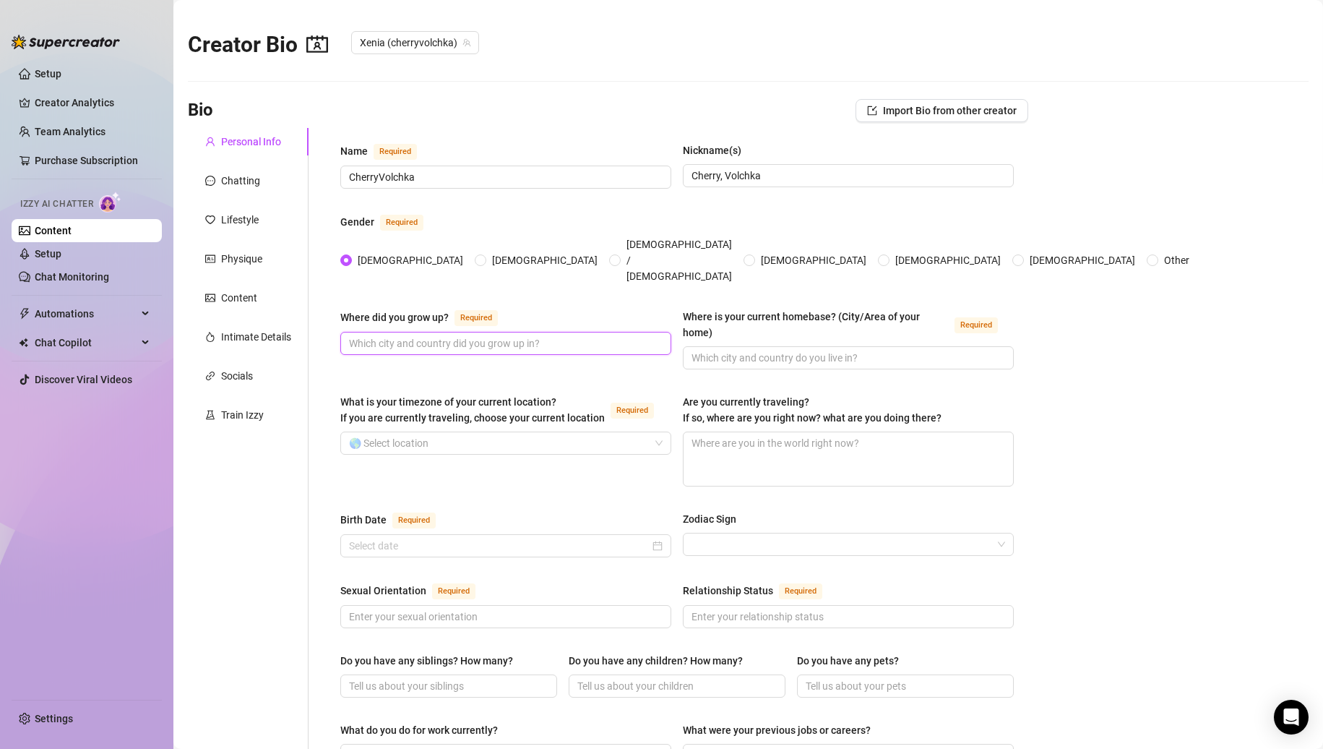
click at [554, 335] on input "Where did you grow up? Required" at bounding box center [504, 343] width 311 height 16
click at [551, 335] on input "Where did you grow up? Required" at bounding box center [504, 343] width 311 height 16
click at [552, 335] on input "Where did you grow up? Required" at bounding box center [504, 343] width 311 height 16
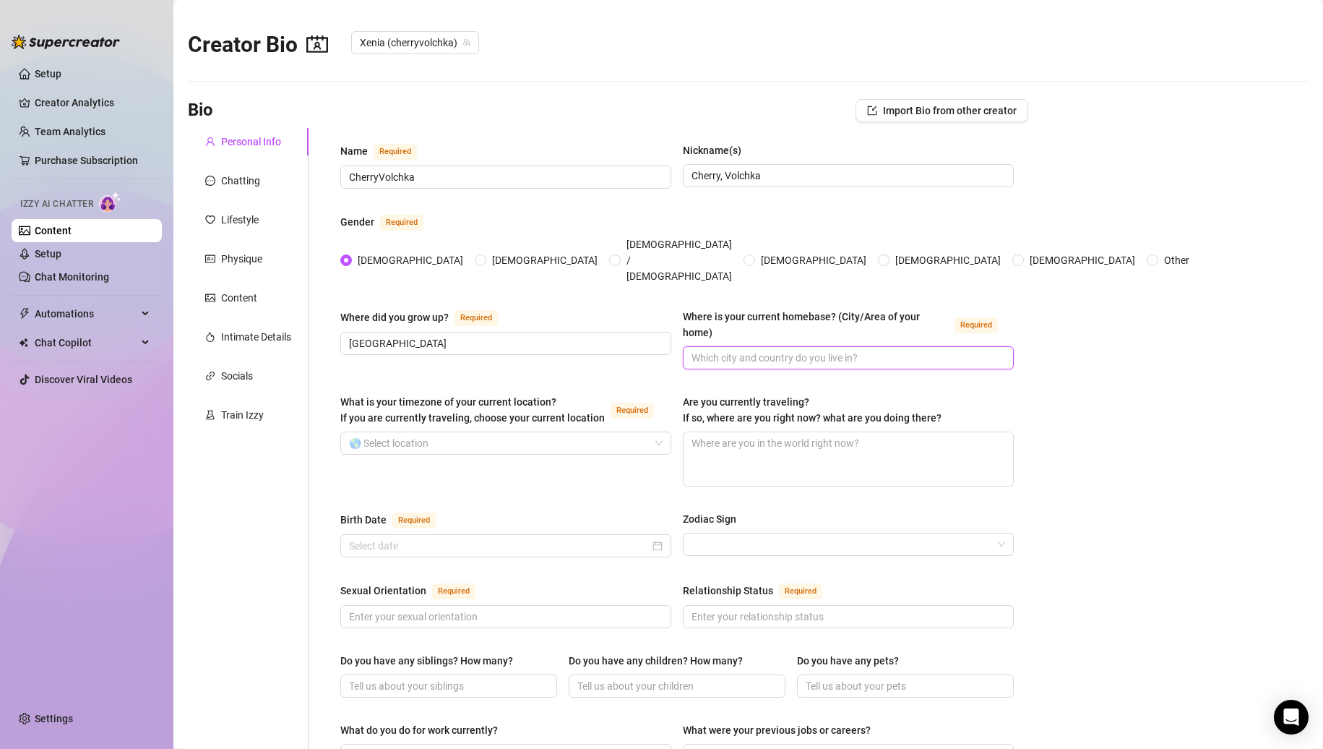
click at [738, 350] on input "Where is your current homebase? (City/Area of your home) Required" at bounding box center [847, 358] width 311 height 16
click at [508, 335] on input "[GEOGRAPHIC_DATA]" at bounding box center [504, 343] width 311 height 16
click at [770, 346] on span at bounding box center [848, 357] width 331 height 23
paste input "[GEOGRAPHIC_DATA]"
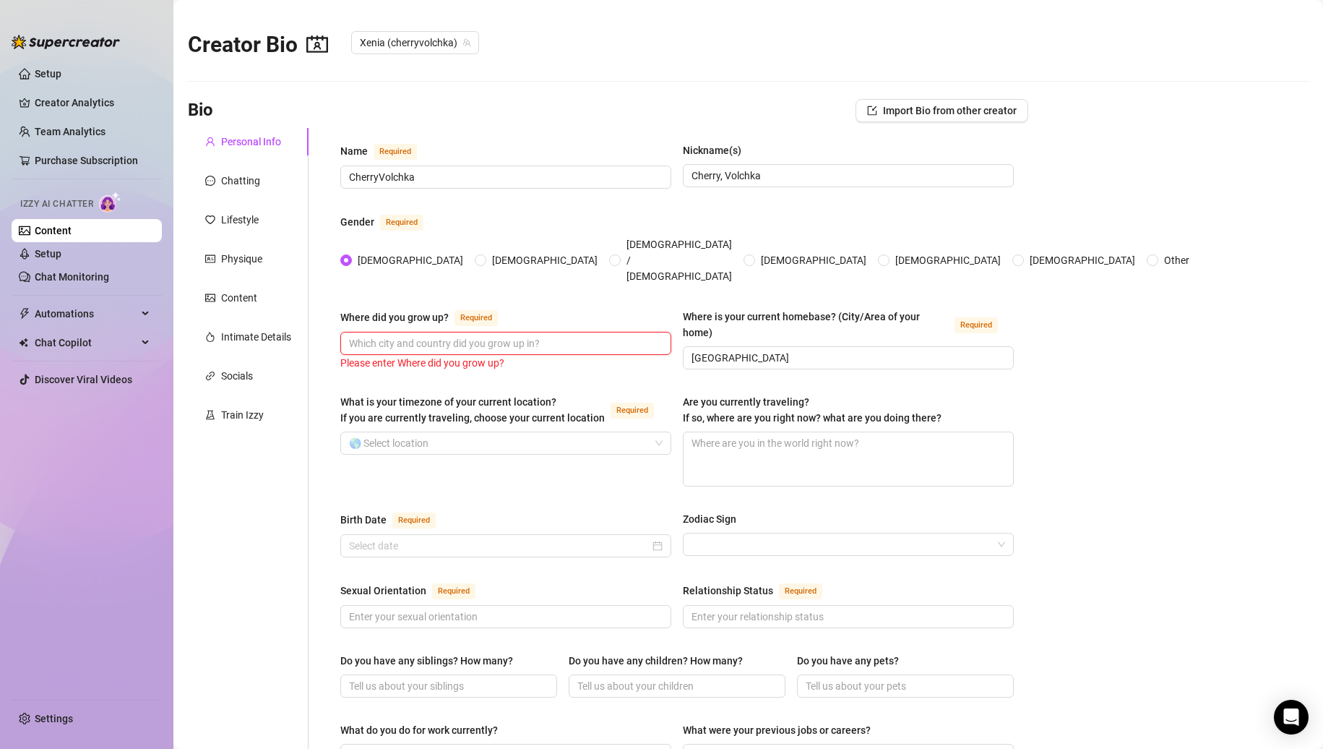
click at [550, 335] on input "Where did you grow up? Required" at bounding box center [504, 343] width 311 height 16
click at [763, 350] on input "[GEOGRAPHIC_DATA]" at bounding box center [847, 358] width 311 height 16
click at [510, 335] on input "[GEOGRAPHIC_DATA]" at bounding box center [504, 343] width 311 height 16
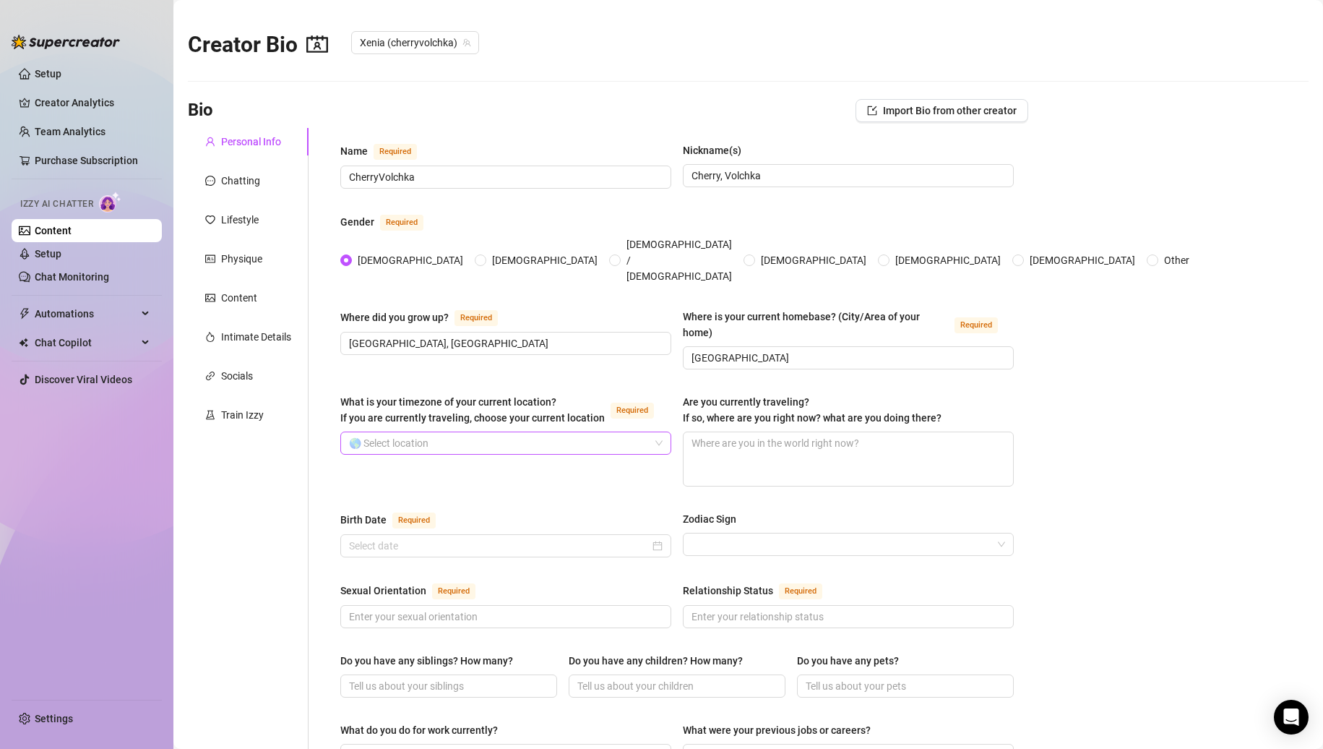
click at [543, 432] on input "What is your timezone of your current location? If you are currently traveling,…" at bounding box center [499, 443] width 301 height 22
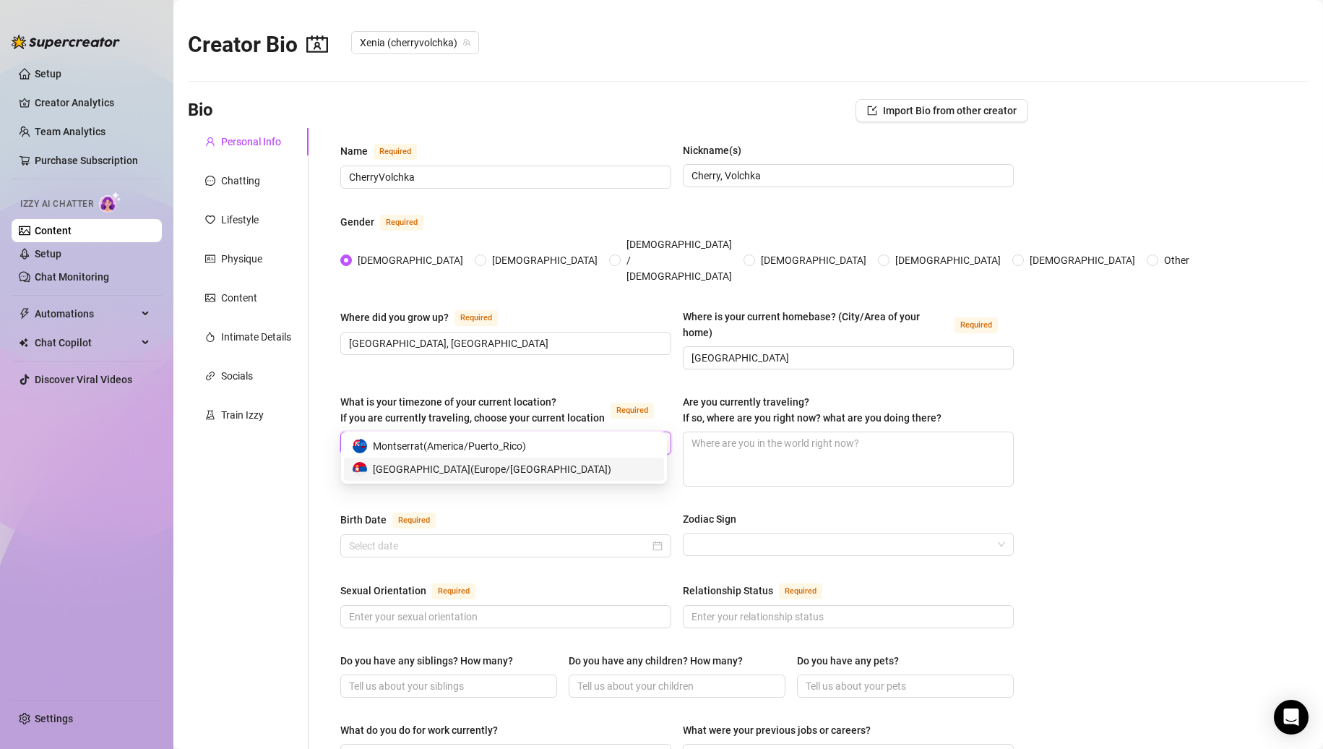
click at [450, 470] on span "[GEOGRAPHIC_DATA] ( [GEOGRAPHIC_DATA]/[GEOGRAPHIC_DATA] )" at bounding box center [492, 469] width 238 height 16
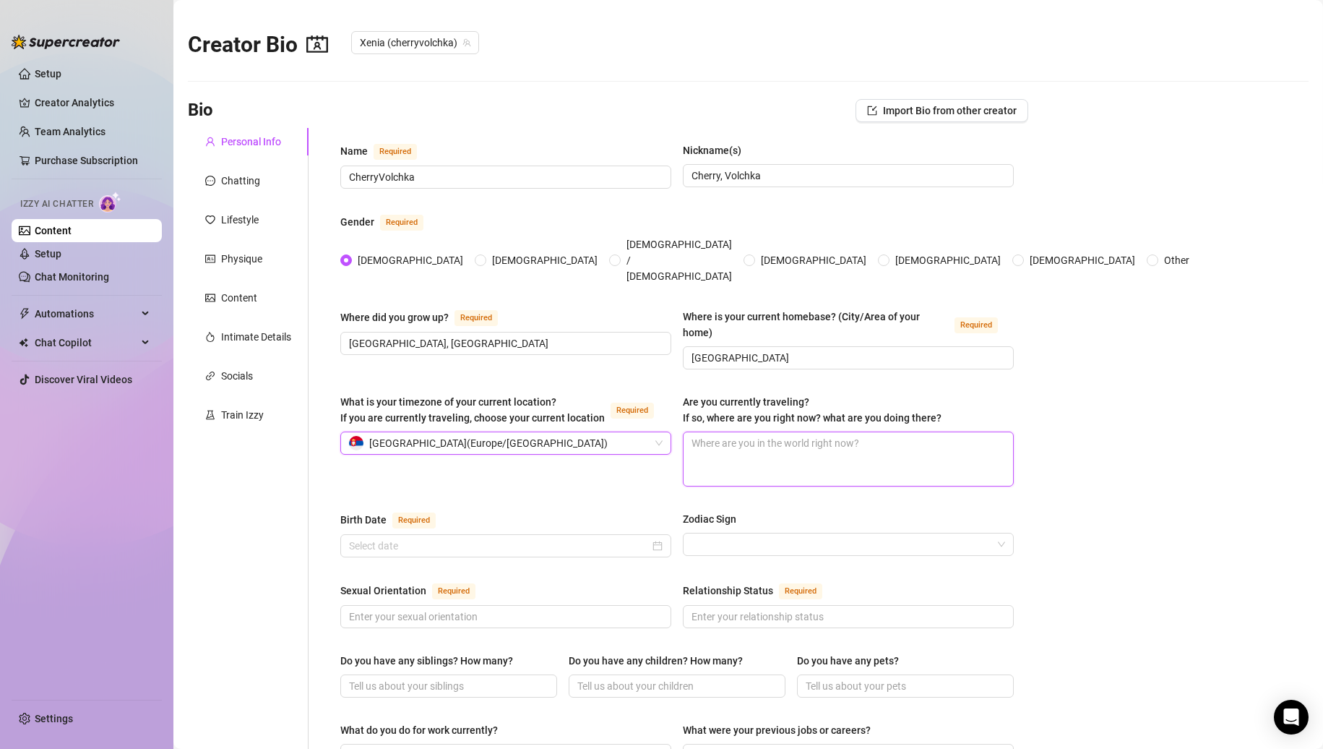
click at [793, 432] on textarea "Are you currently traveling? If so, where are you right now? what are you doing…" at bounding box center [849, 458] width 330 height 53
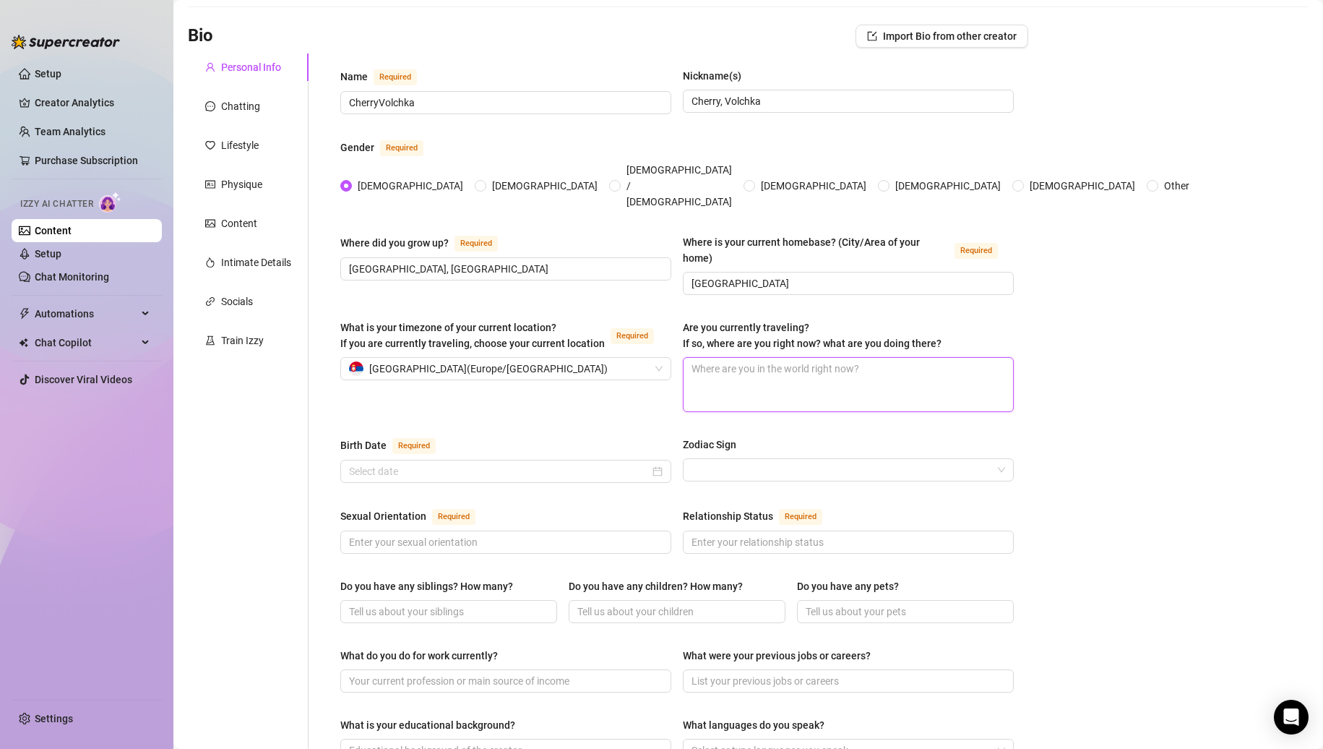
scroll to position [145, 0]
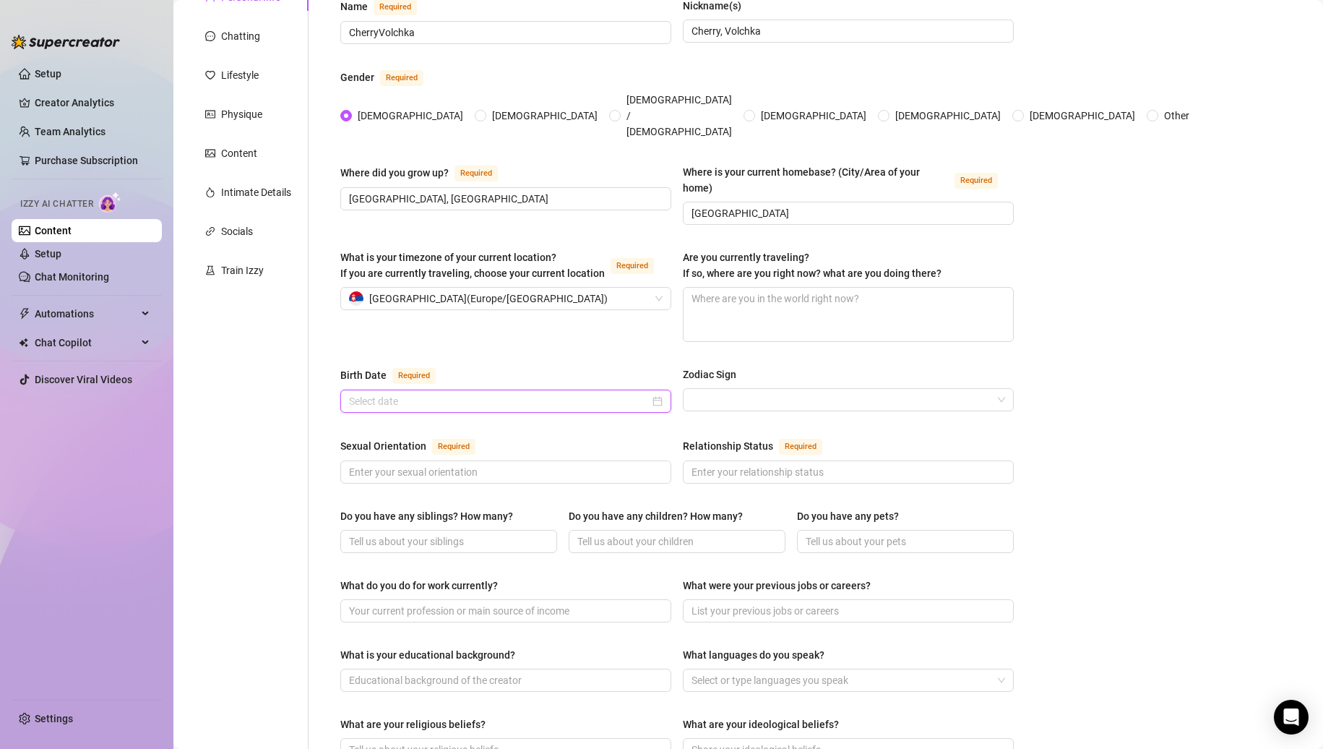
click at [595, 393] on input "Birth Date Required" at bounding box center [499, 401] width 301 height 16
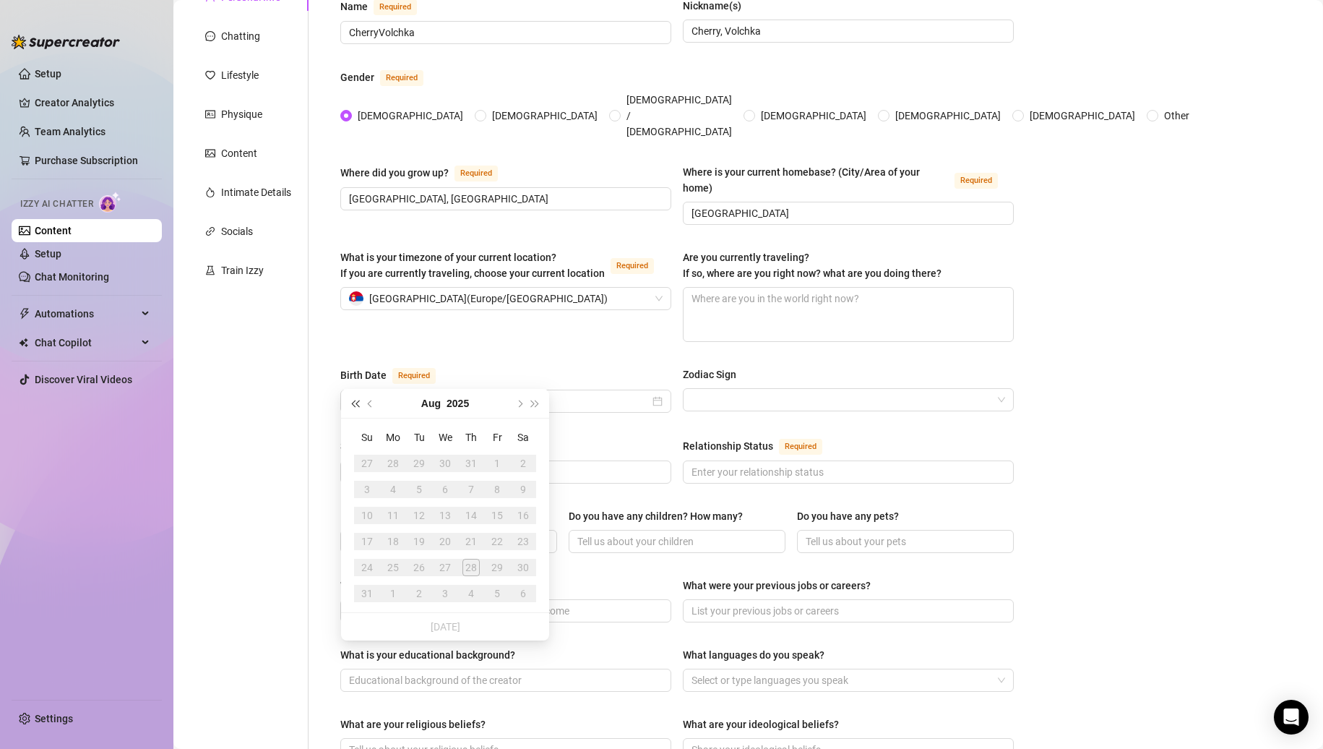
click at [350, 400] on button "Last year (Control + left)" at bounding box center [355, 403] width 16 height 29
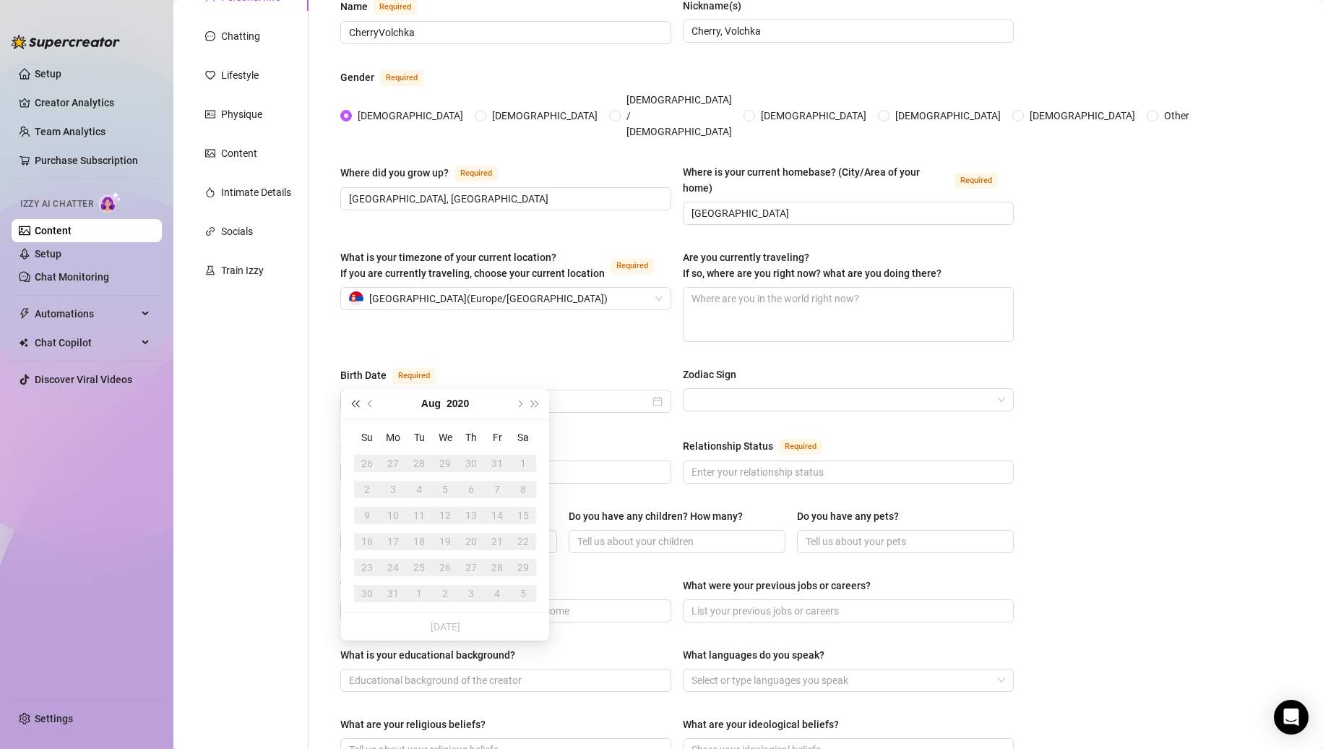
click at [350, 400] on button "Last year (Control + left)" at bounding box center [355, 403] width 16 height 29
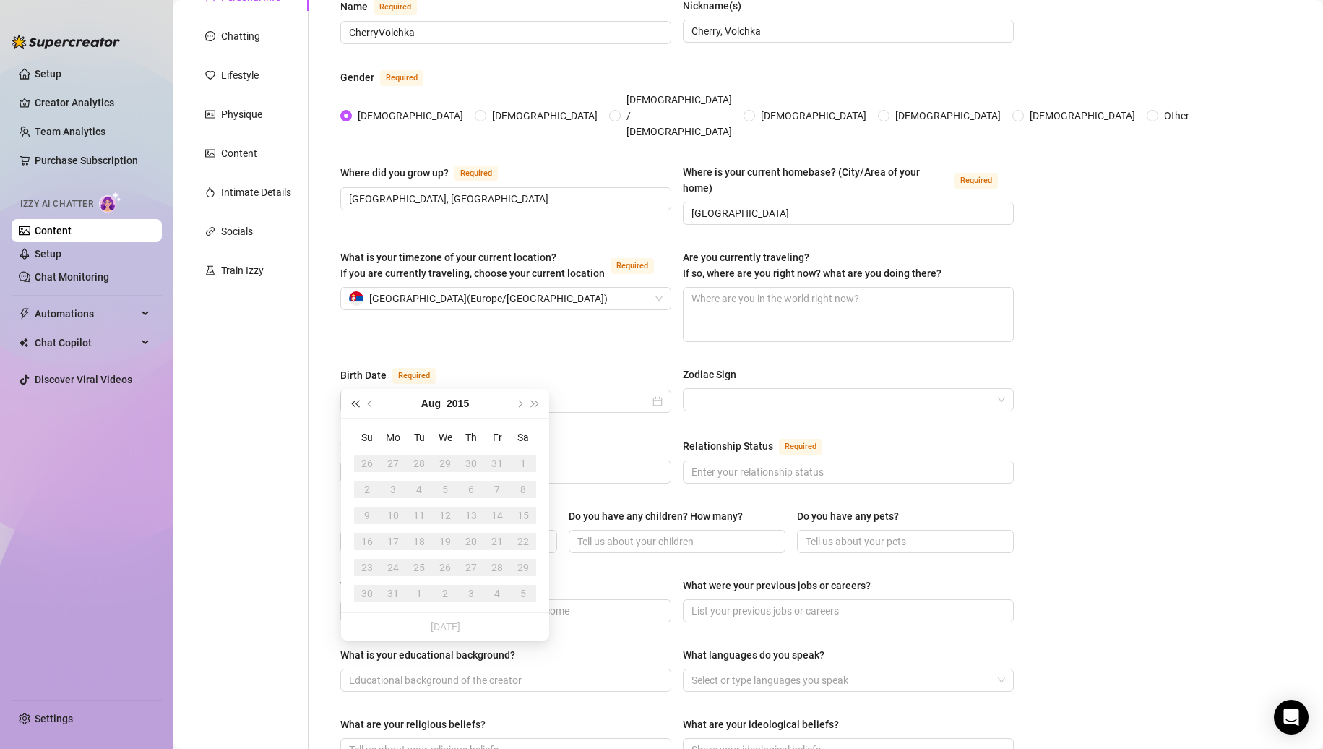
click at [350, 400] on button "Last year (Control + left)" at bounding box center [355, 403] width 16 height 29
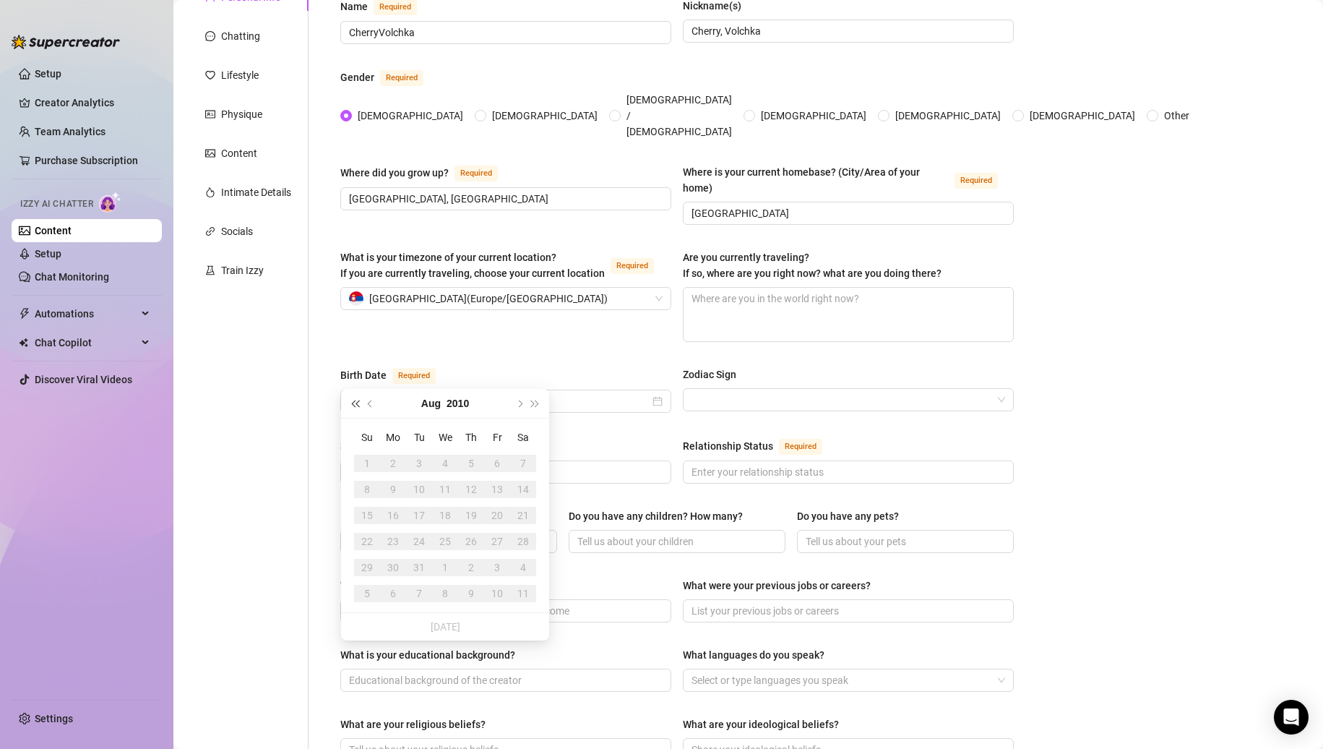
click at [350, 400] on button "Last year (Control + left)" at bounding box center [355, 403] width 16 height 29
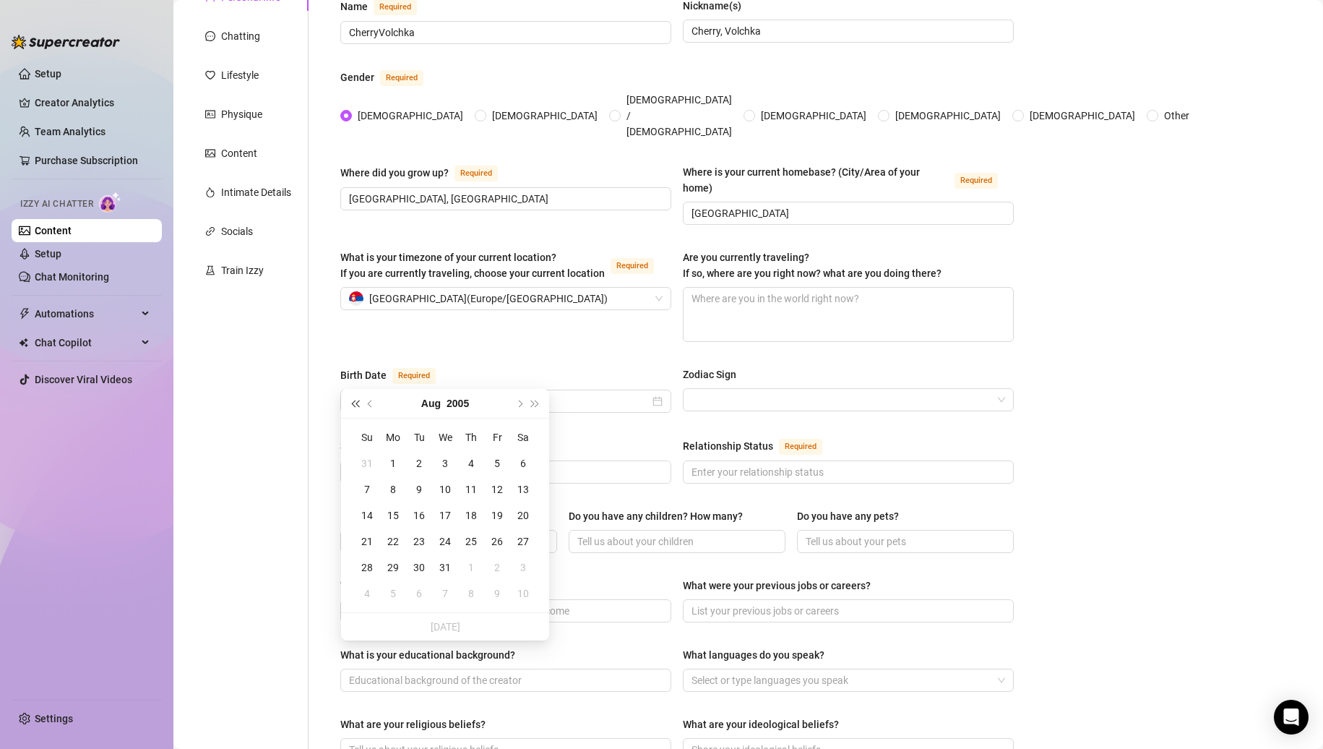
click at [350, 400] on button "Last year (Control + left)" at bounding box center [355, 403] width 16 height 29
click at [356, 413] on button "Last year (Control + left)" at bounding box center [355, 403] width 16 height 29
click at [395, 567] on div "27" at bounding box center [392, 567] width 17 height 17
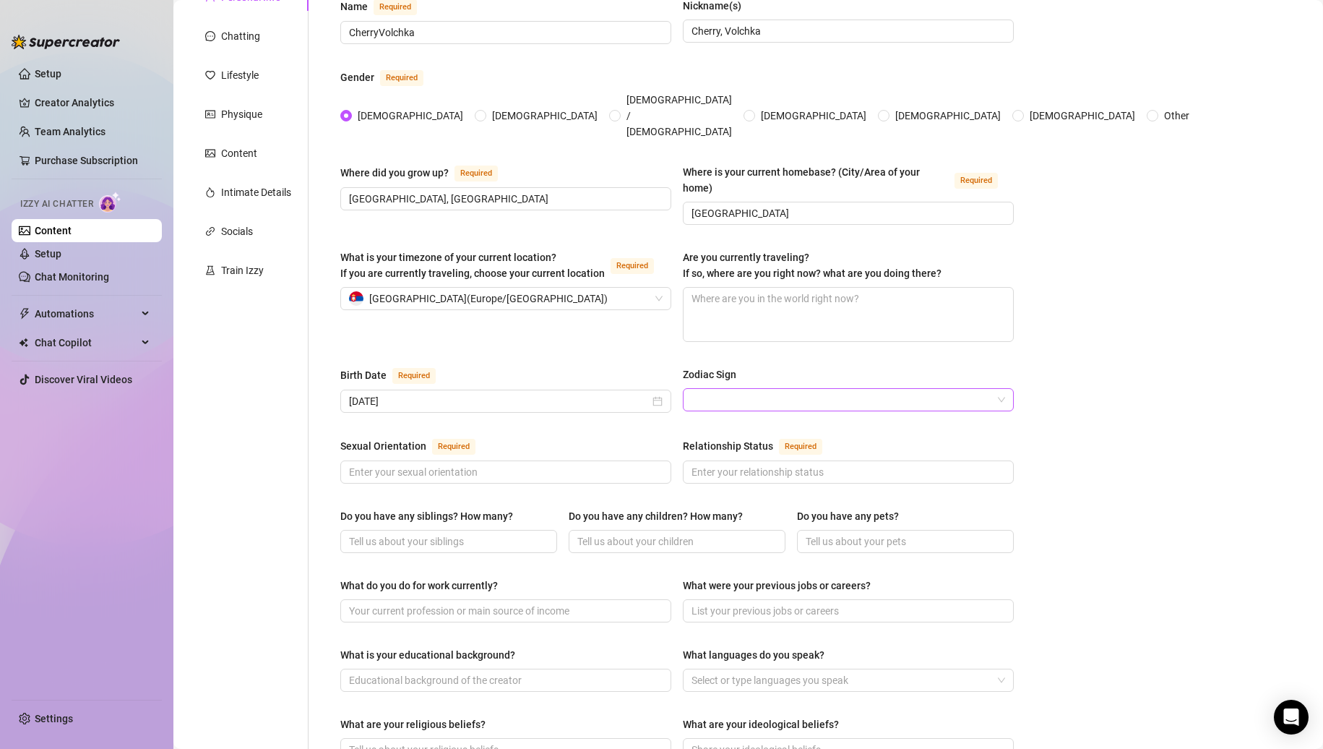
click at [791, 389] on input "Zodiac Sign" at bounding box center [842, 400] width 301 height 22
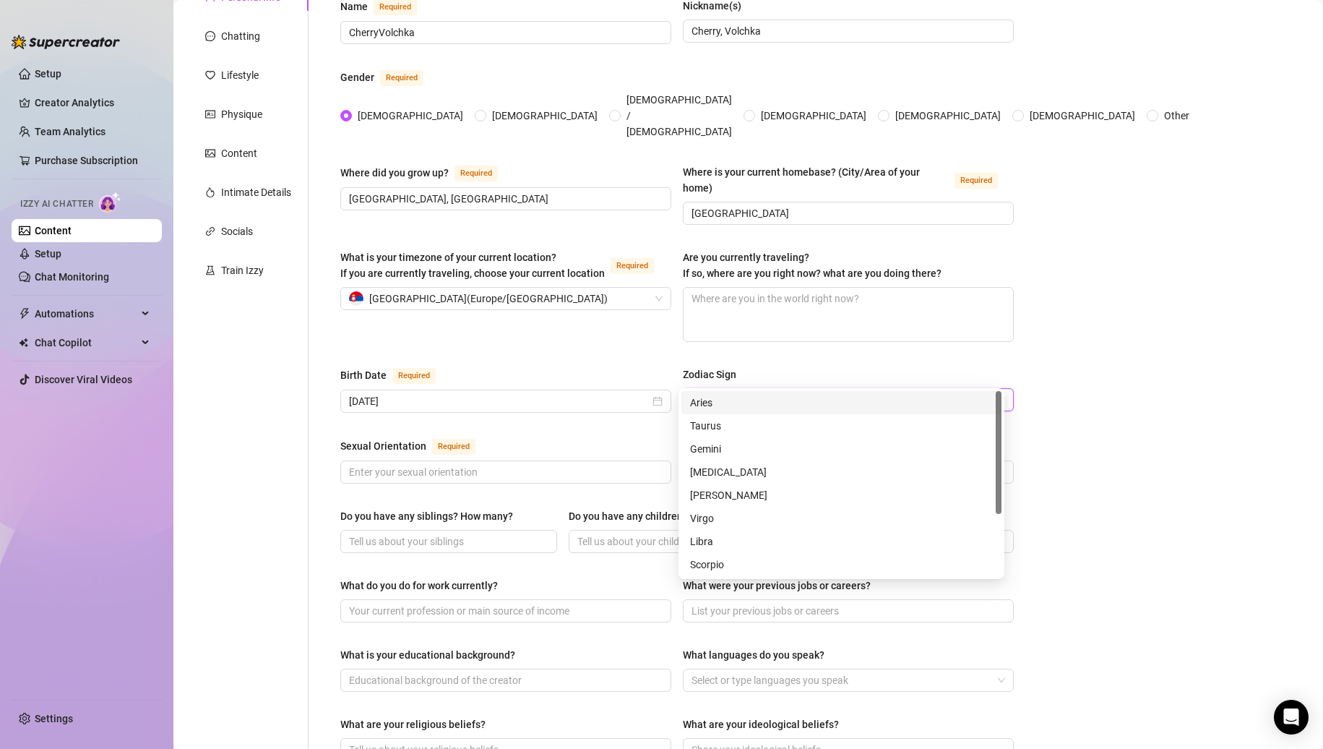
click at [574, 437] on div "Sexual Orientation Required" at bounding box center [505, 448] width 331 height 23
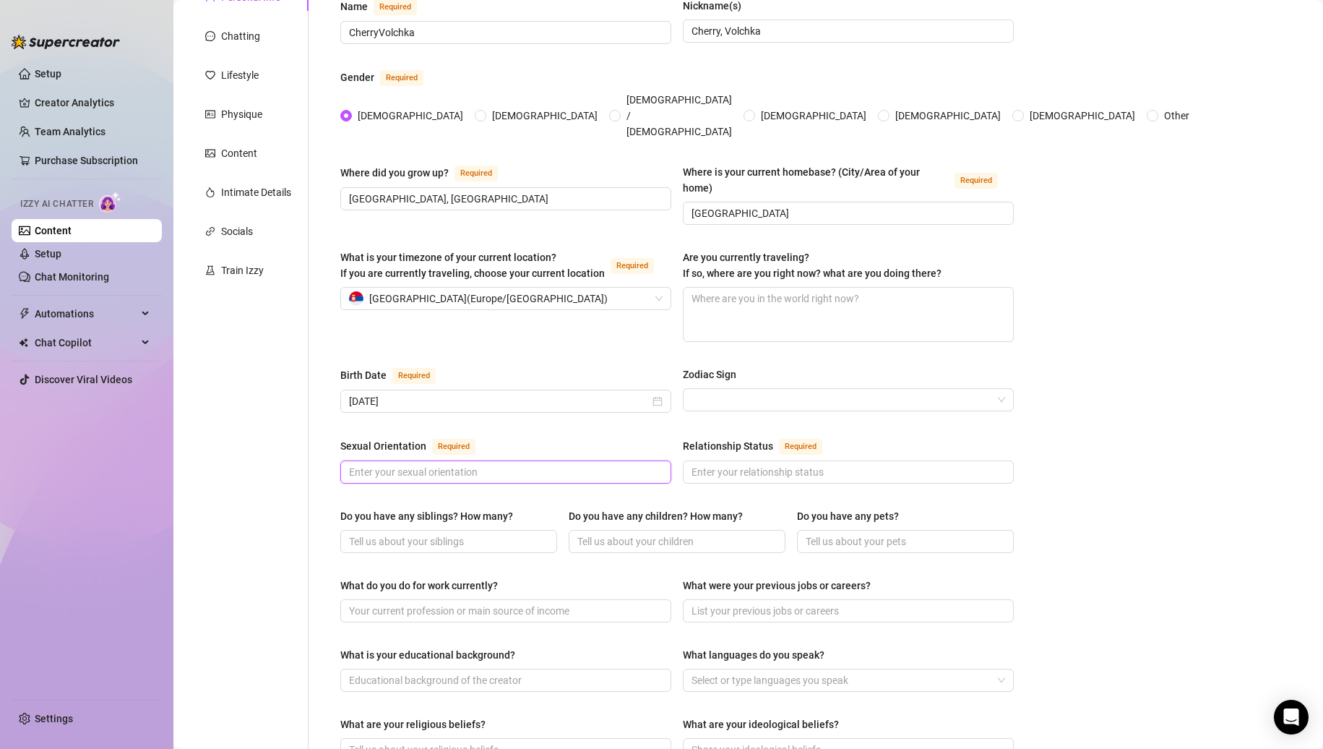
click at [532, 464] on input "Sexual Orientation Required" at bounding box center [504, 472] width 311 height 16
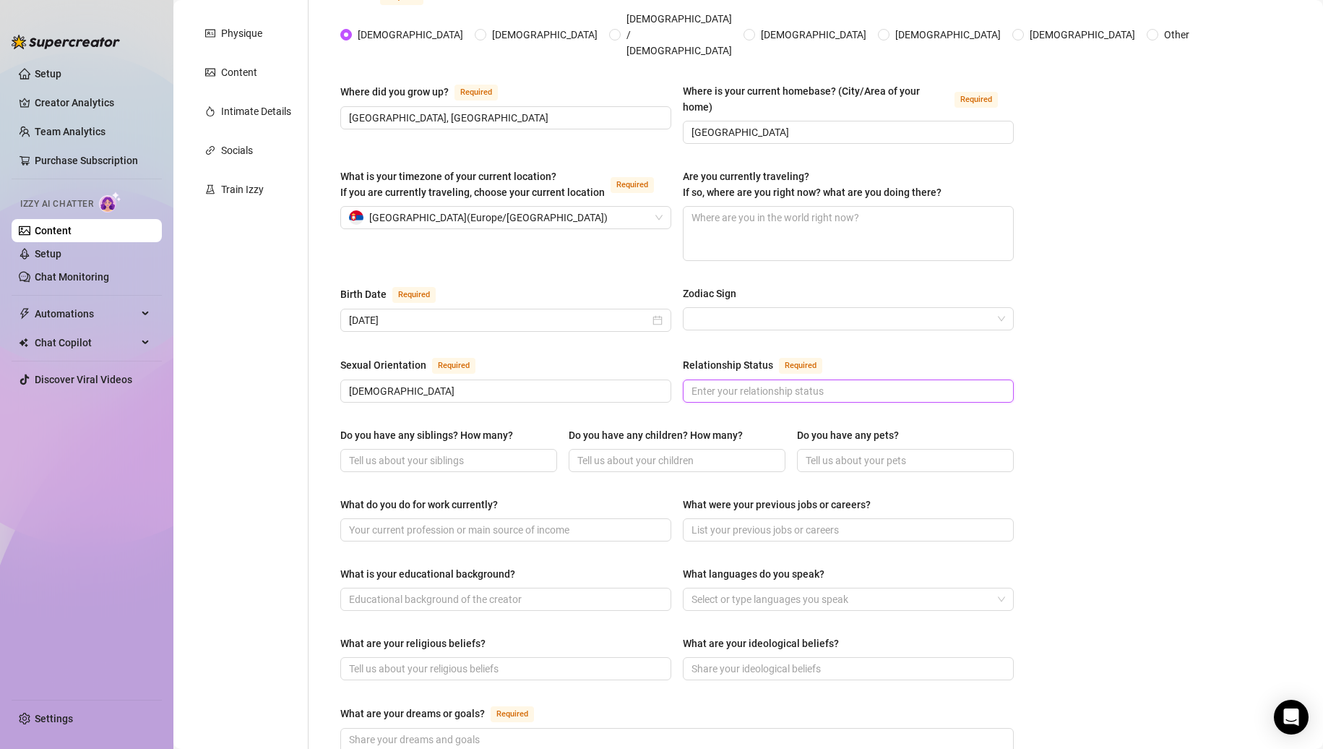
scroll to position [361, 0]
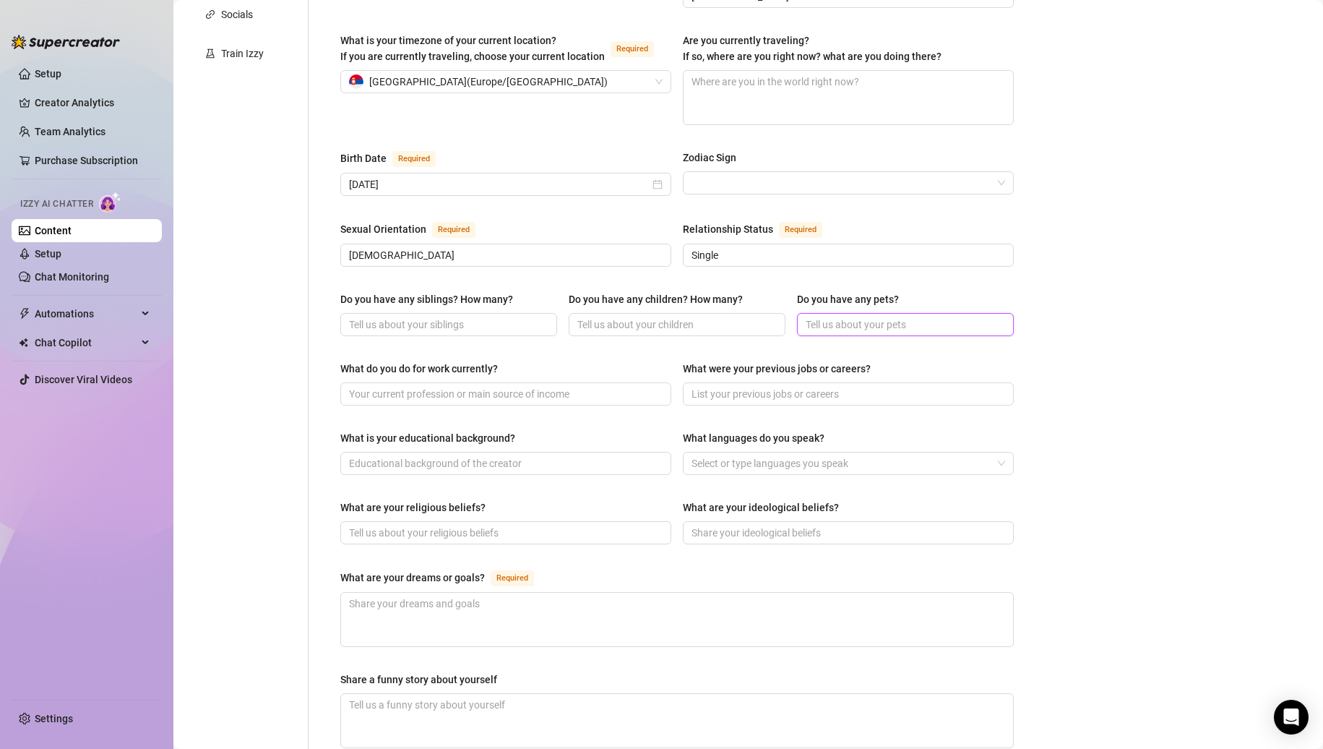
click at [835, 317] on input "Do you have any pets?" at bounding box center [904, 325] width 197 height 16
click at [515, 382] on span at bounding box center [505, 393] width 331 height 23
click at [537, 386] on input "What do you do for work currently?" at bounding box center [504, 394] width 311 height 16
click at [490, 455] on input "What is your educational background?" at bounding box center [504, 463] width 311 height 16
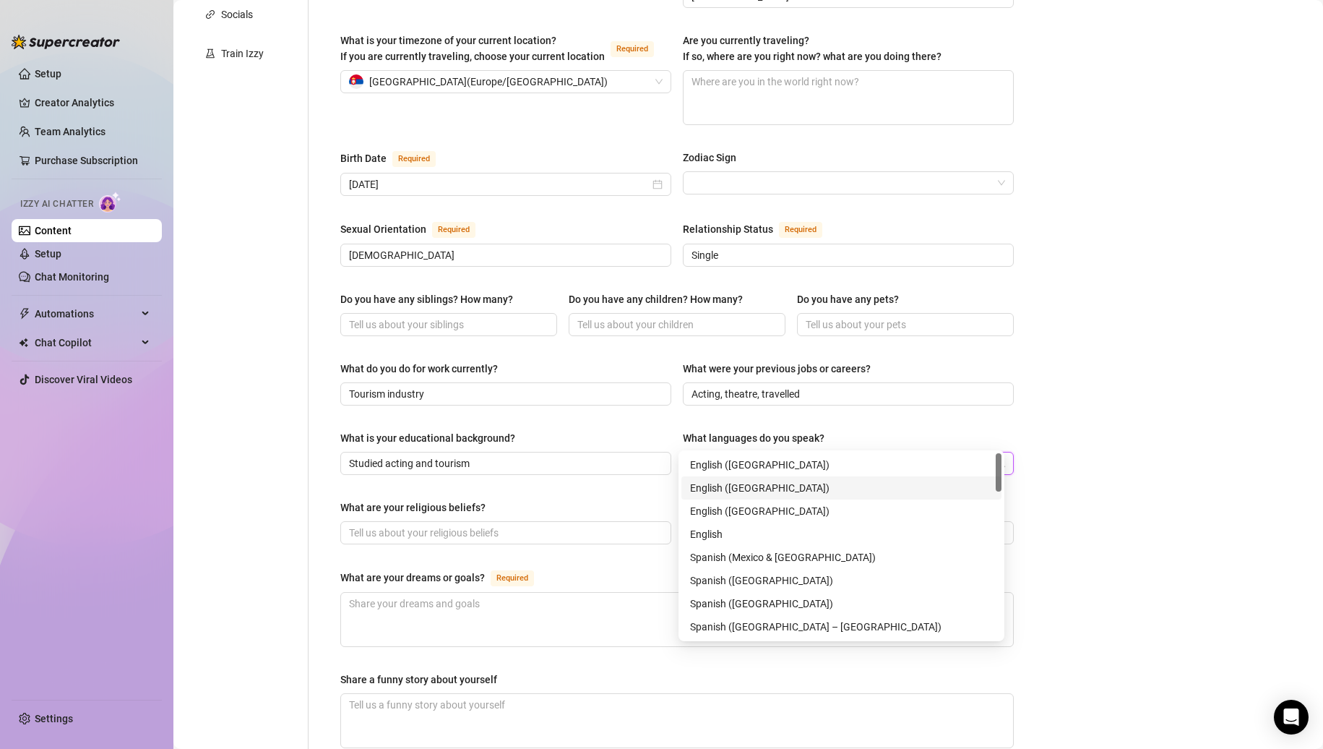
click at [782, 491] on div "English ([GEOGRAPHIC_DATA])" at bounding box center [841, 488] width 303 height 16
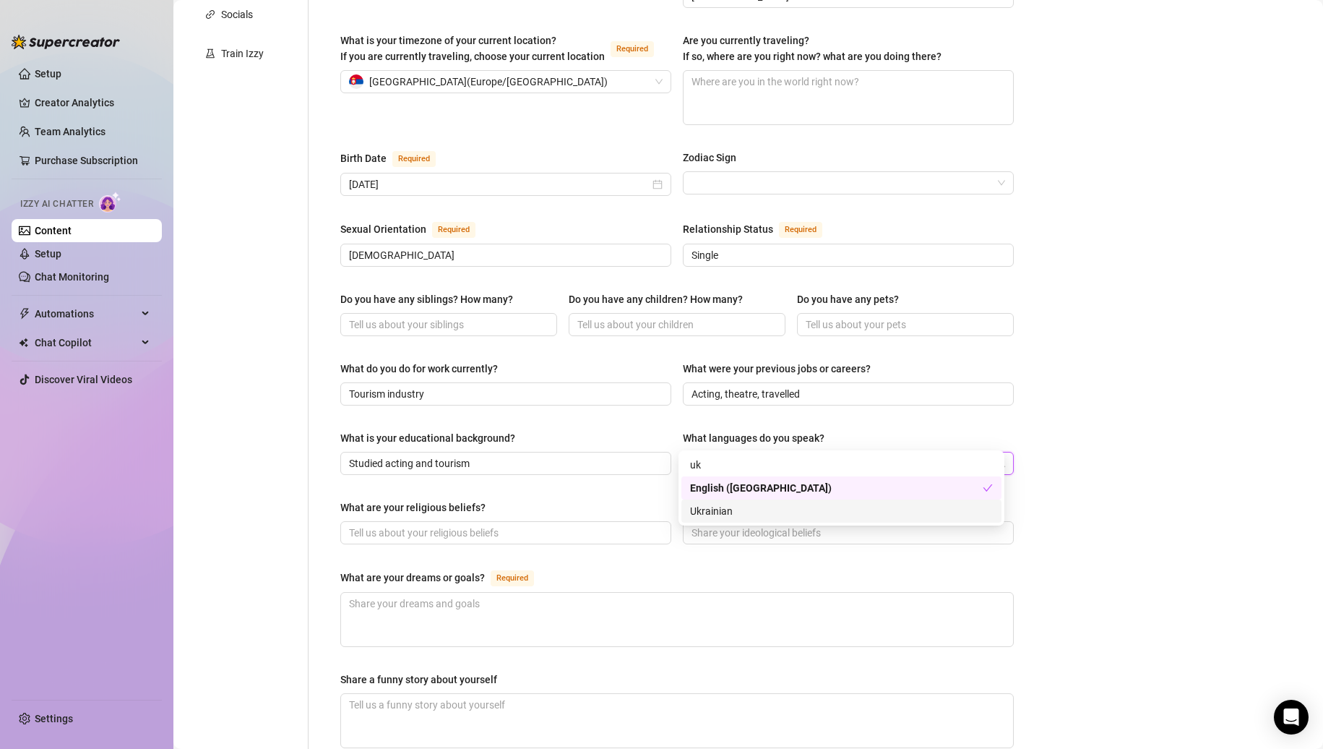
click at [766, 504] on div "Ukrainian" at bounding box center [841, 511] width 303 height 16
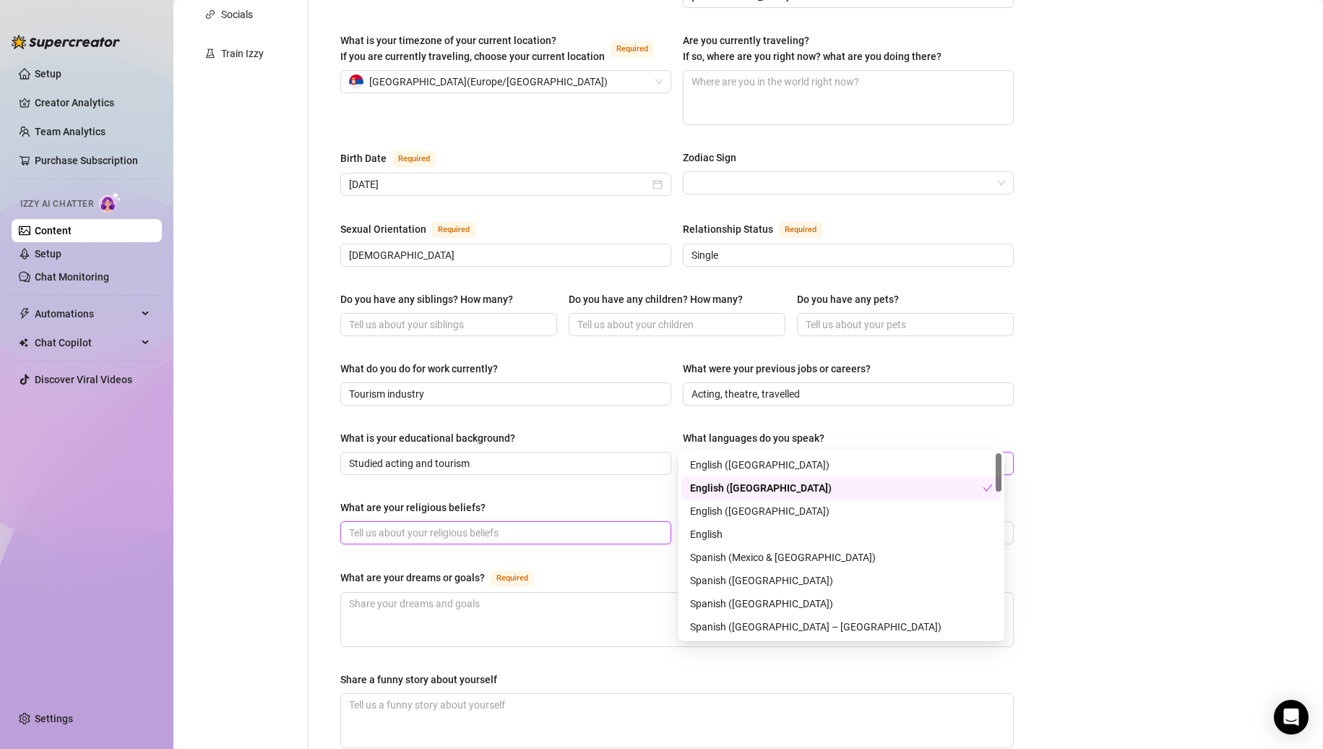
click at [502, 525] on input "What are your religious beliefs?" at bounding box center [504, 533] width 311 height 16
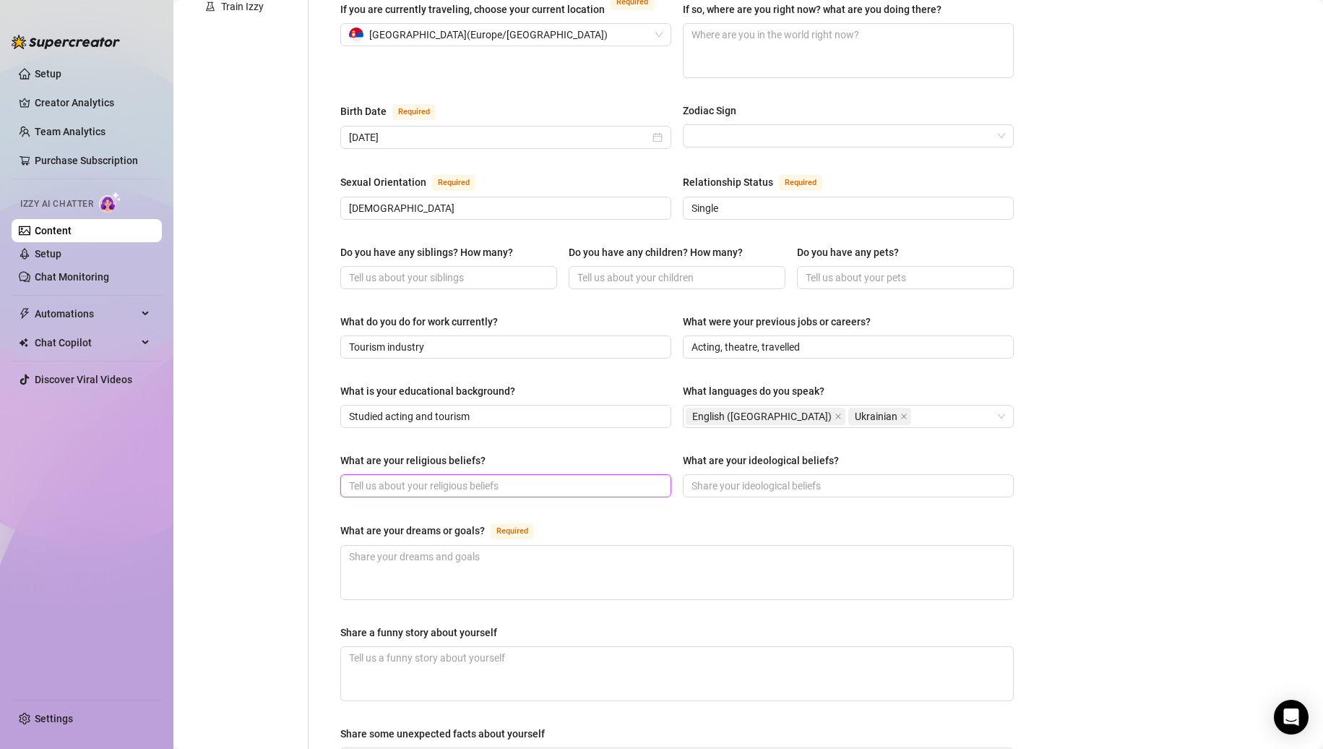
scroll to position [434, 0]
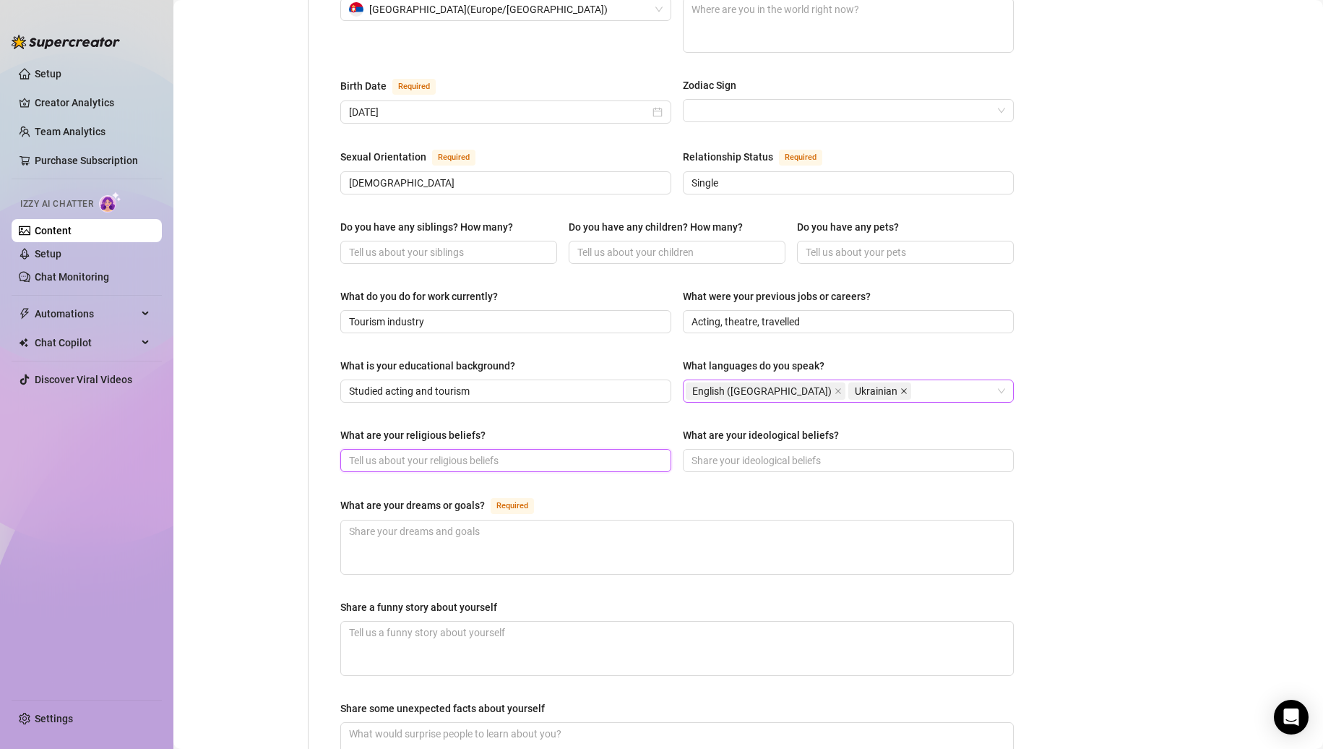
click at [900, 387] on icon "close" at bounding box center [903, 390] width 7 height 7
click at [504, 452] on input "What are your religious beliefs?" at bounding box center [504, 460] width 311 height 16
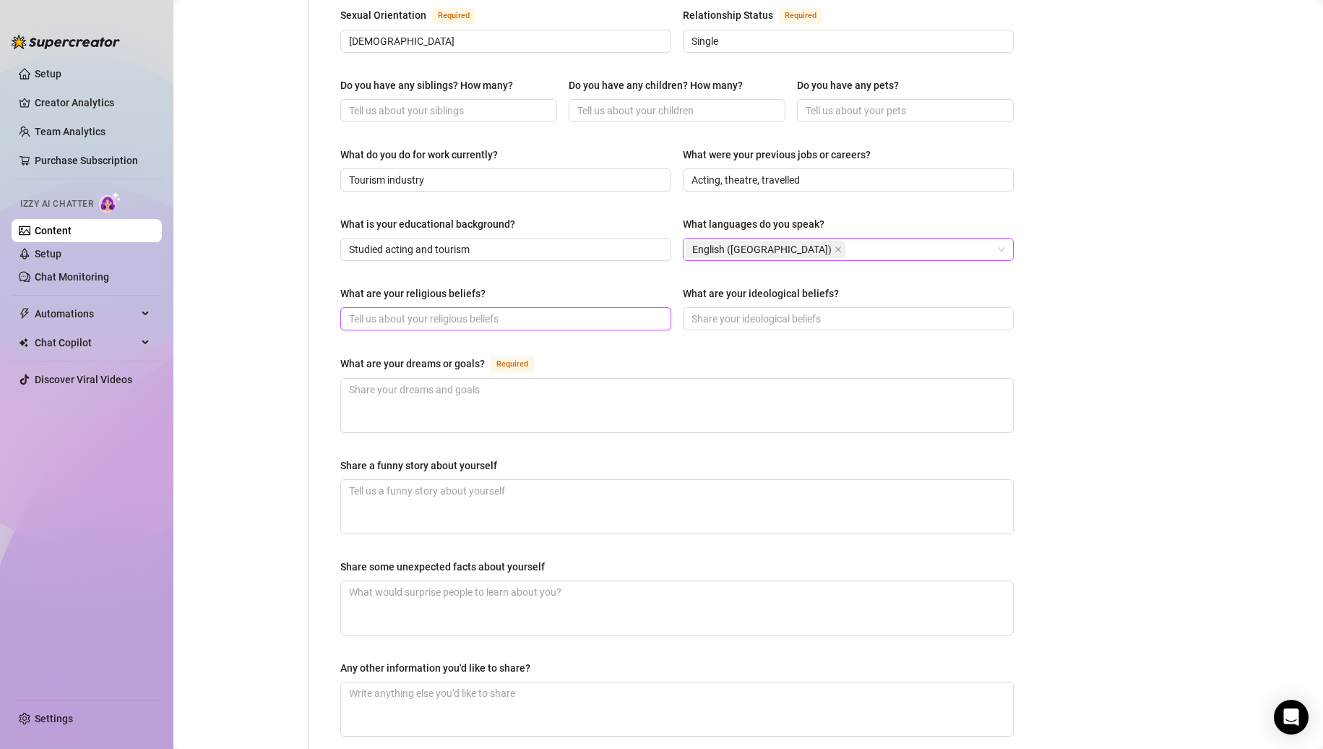
scroll to position [578, 0]
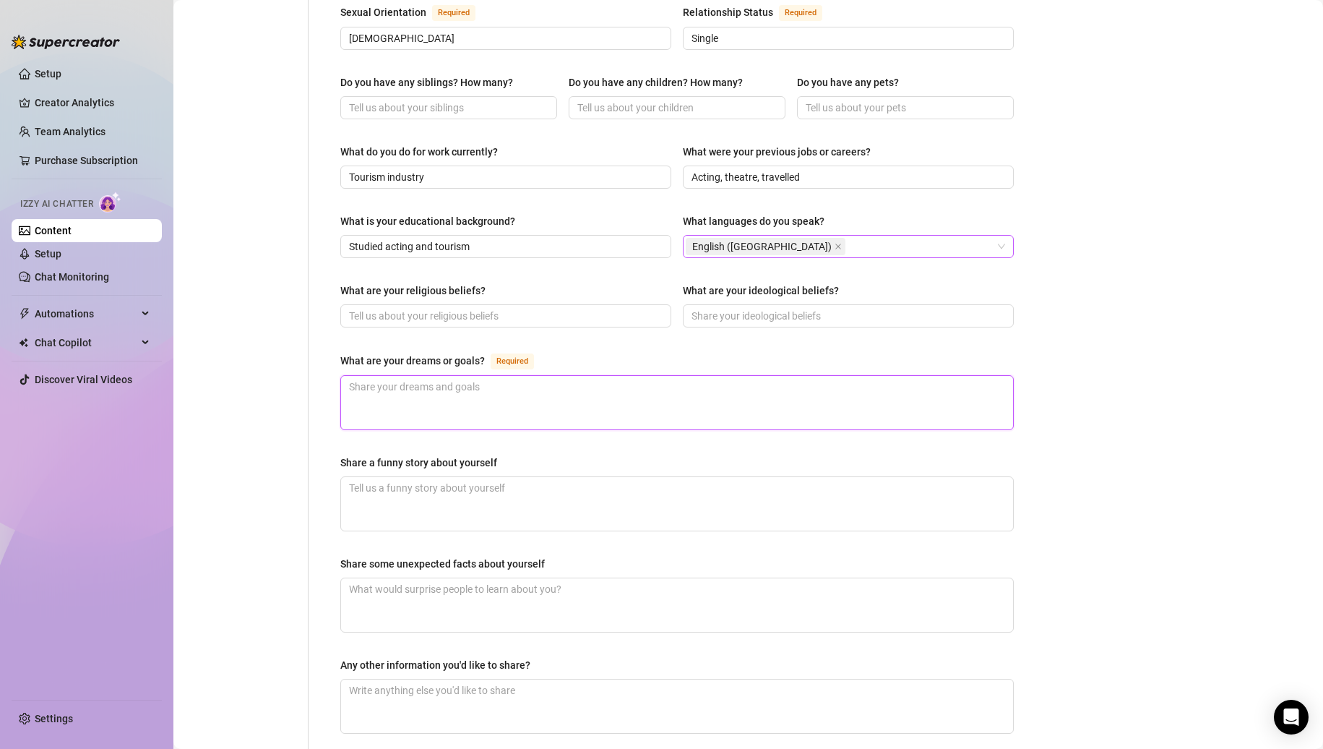
click at [623, 376] on textarea "What are your dreams or goals? Required" at bounding box center [677, 402] width 672 height 53
drag, startPoint x: 550, startPoint y: 535, endPoint x: 330, endPoint y: 535, distance: 220.4
click at [330, 535] on div "Name Required CherryVolchka Nickname(s) [PERSON_NAME], Volchka Gender Required …" at bounding box center [677, 155] width 702 height 1211
click at [512, 353] on span "Required" at bounding box center [512, 361] width 43 height 16
click at [512, 376] on textarea "What are your dreams or goals? Required" at bounding box center [677, 402] width 672 height 53
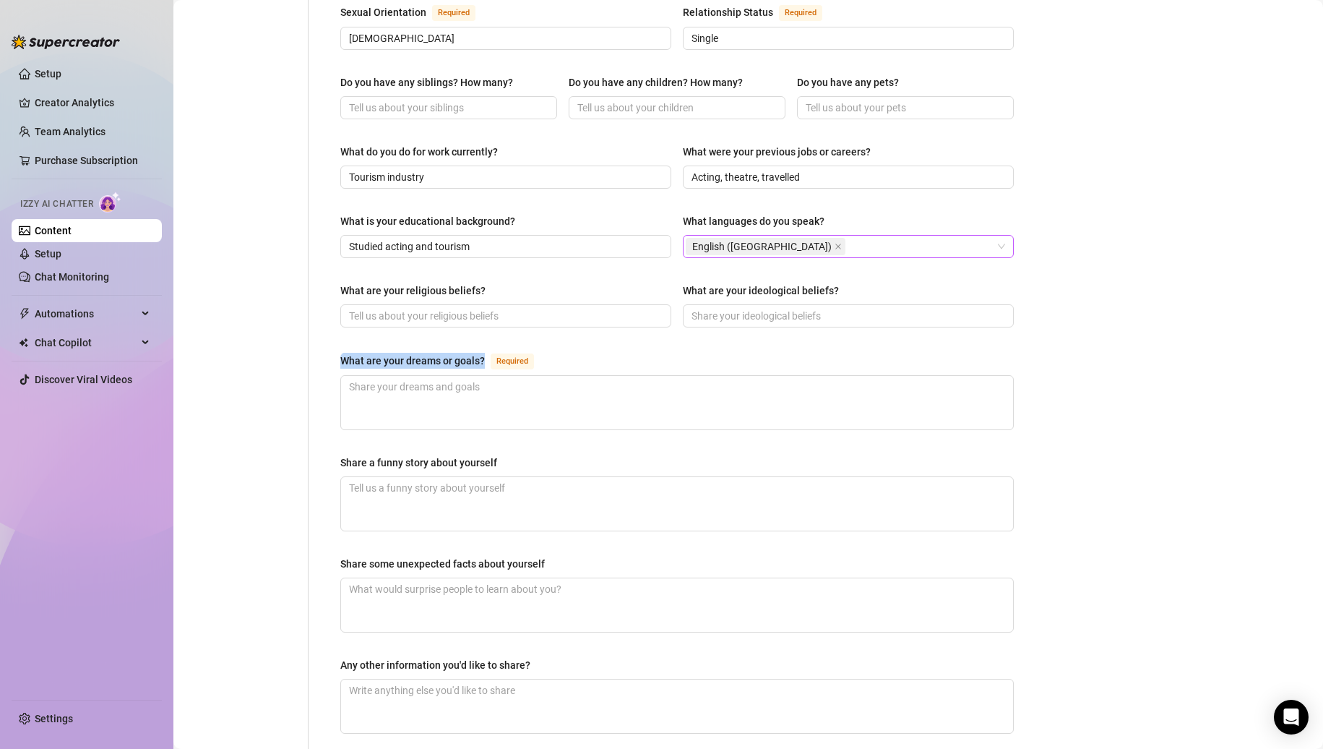
drag, startPoint x: 483, startPoint y: 329, endPoint x: 319, endPoint y: 334, distance: 164.1
click at [319, 334] on div "Name Required CherryVolchka Nickname(s) [PERSON_NAME], Volchka Gender Required …" at bounding box center [669, 155] width 720 height 1211
copy div "What are your dreams or goals?"
drag, startPoint x: 500, startPoint y: 428, endPoint x: 328, endPoint y: 429, distance: 172.0
click at [328, 429] on div "Name Required CherryVolchka Nickname(s) [PERSON_NAME], Volchka Gender Required …" at bounding box center [677, 155] width 702 height 1211
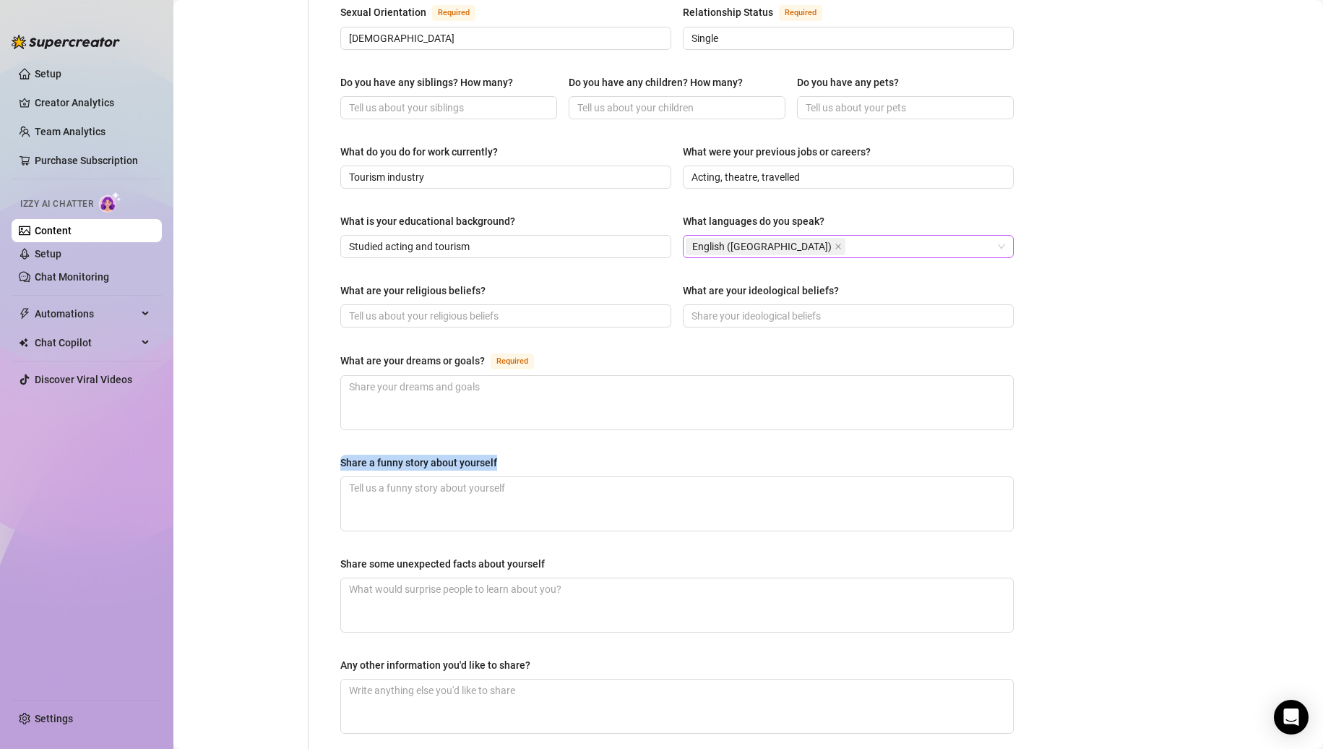
copy div "Share a funny story about yourself"
click at [503, 556] on div "Share some unexpected facts about yourself" at bounding box center [442, 564] width 205 height 16
click at [503, 578] on textarea "Share some unexpected facts about yourself" at bounding box center [677, 604] width 672 height 53
drag, startPoint x: 563, startPoint y: 530, endPoint x: 326, endPoint y: 530, distance: 237.0
click at [326, 530] on div "Name Required CherryVolchka Nickname(s) [PERSON_NAME], Volchka Gender Required …" at bounding box center [677, 155] width 702 height 1211
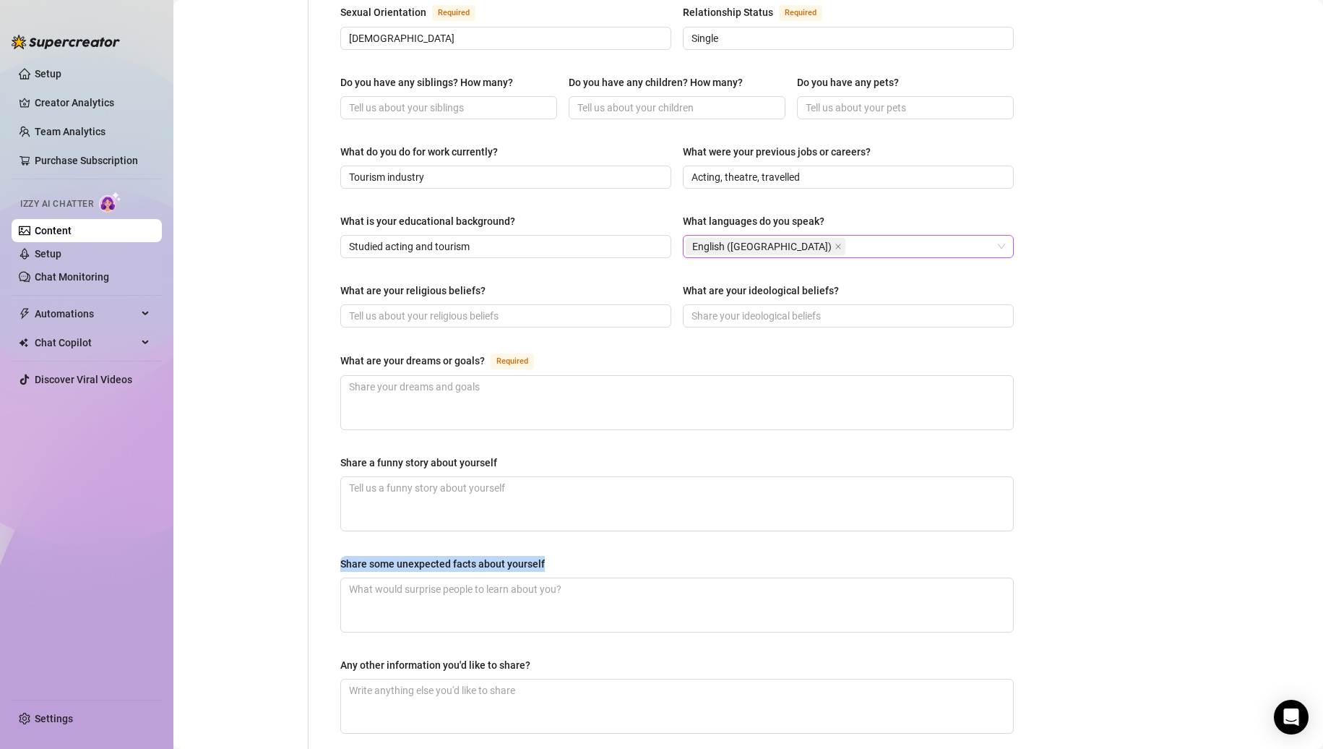
copy div "Share some unexpected facts about yourself"
click at [571, 657] on div "Any other information you'd like to share?" at bounding box center [677, 668] width 674 height 22
drag, startPoint x: 554, startPoint y: 632, endPoint x: 687, endPoint y: 633, distance: 133.0
click at [327, 633] on div "Name Required CherryVolchka Nickname(s) [PERSON_NAME], Volchka Gender Required …" at bounding box center [677, 155] width 702 height 1211
copy div "Any other information you'd like to share?"
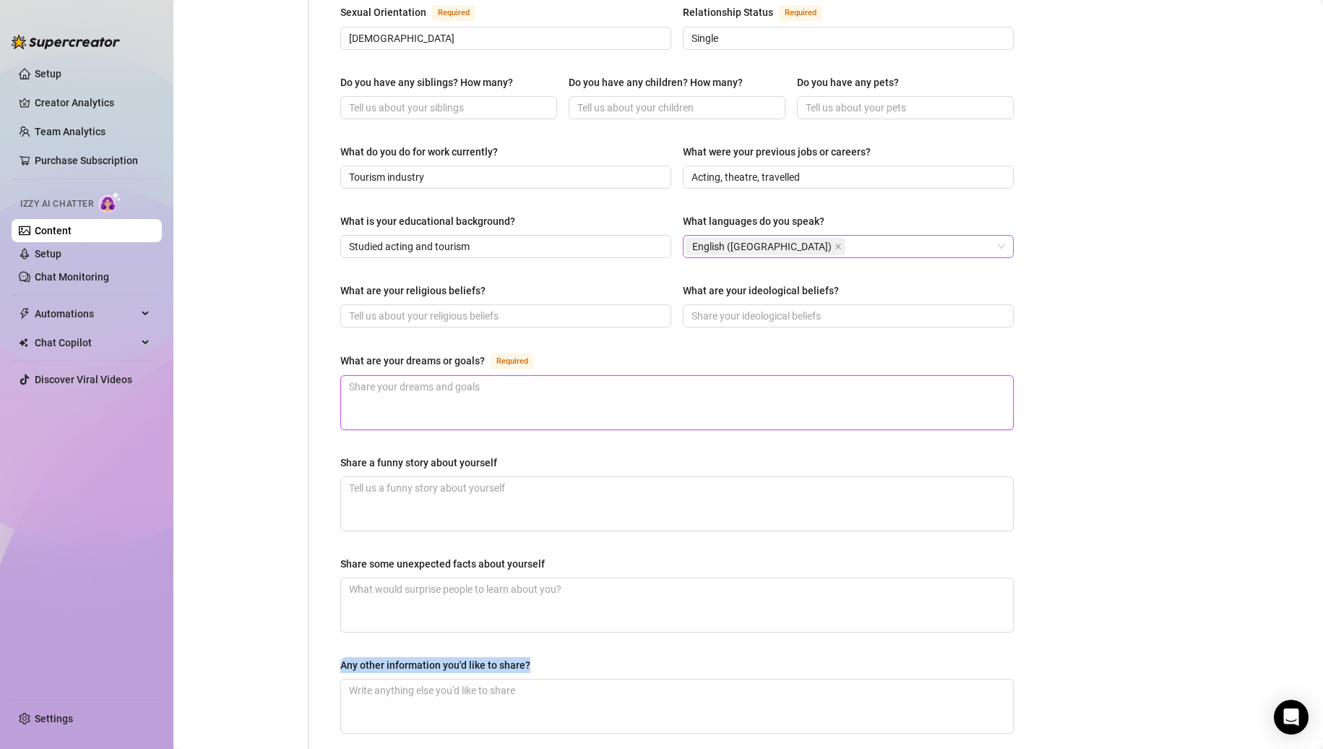
drag, startPoint x: 569, startPoint y: 355, endPoint x: 1299, endPoint y: 318, distance: 731.5
click at [569, 376] on textarea "What are your dreams or goals? Required" at bounding box center [677, 402] width 672 height 53
paste textarea "To live like every day’s a movie scene—travel, romance, adventures… and a littl…"
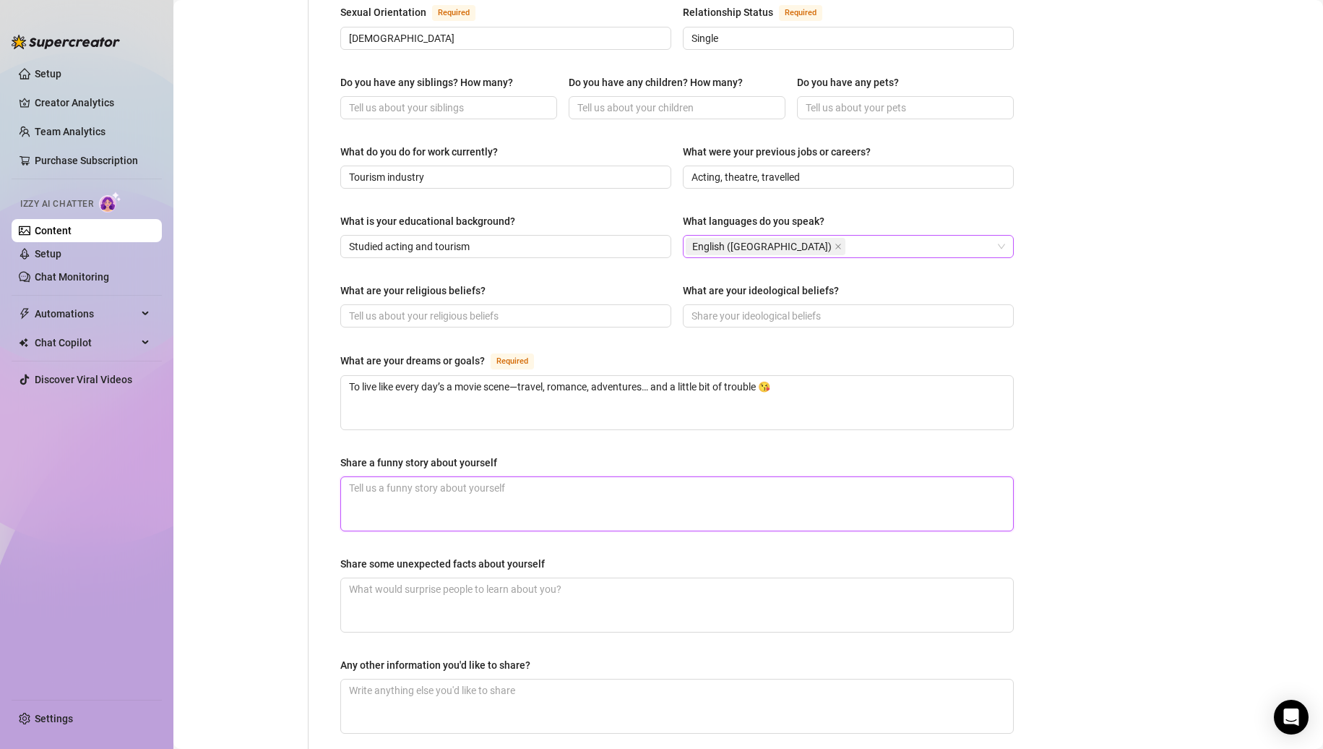
click at [661, 477] on textarea "Share a funny story about yourself" at bounding box center [677, 503] width 672 height 53
paste textarea "Once wore two different shoes to a date… he noticed, but still said I looked “p…"
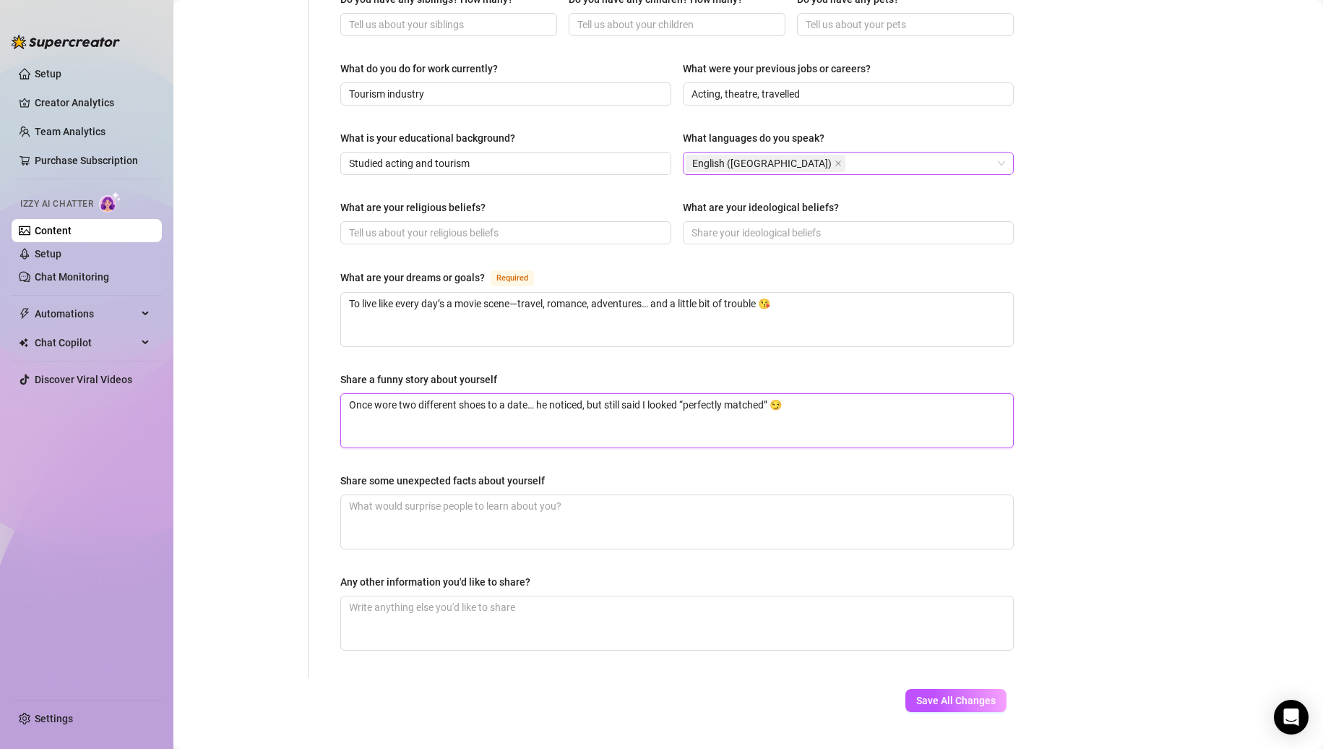
scroll to position [665, 0]
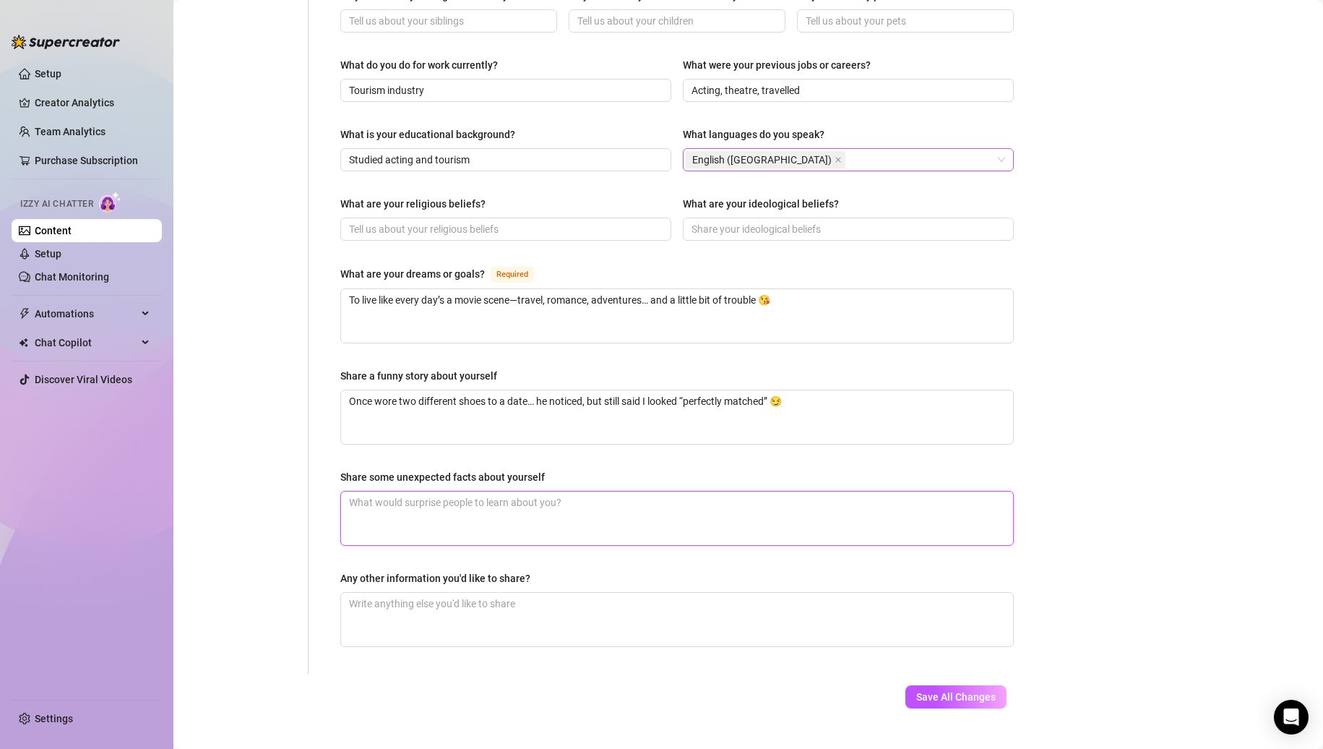
click at [581, 507] on textarea "Share some unexpected facts about yourself" at bounding box center [677, 517] width 672 height 53
paste textarea "I can quote 80s rock lyrics better than I can cook, and I’m secretly obsessed w…"
click at [463, 593] on textarea "Any other information you'd like to share?" at bounding box center [677, 619] width 672 height 53
paste textarea "I’ve got wild friends, a wild heart, and I’m always looking for someone to get …"
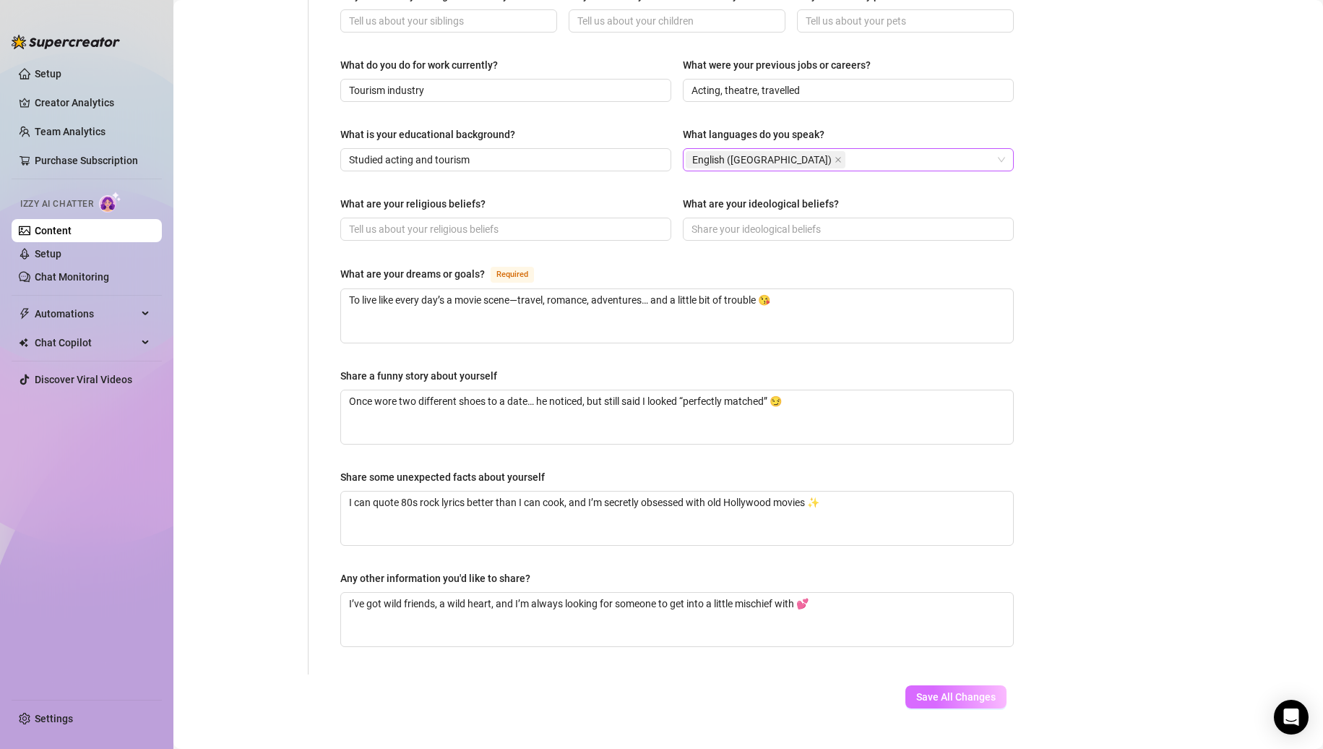
click at [916, 691] on span "Save All Changes" at bounding box center [955, 697] width 79 height 12
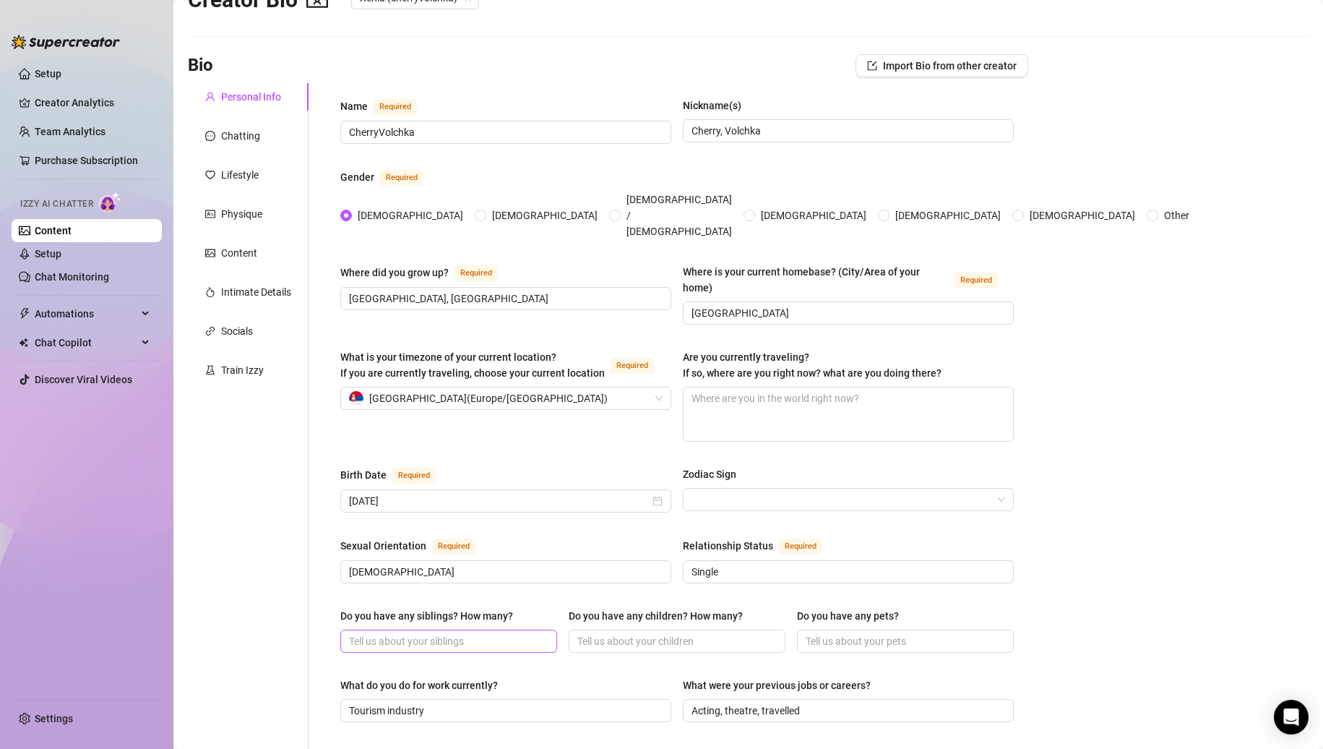
scroll to position [14, 0]
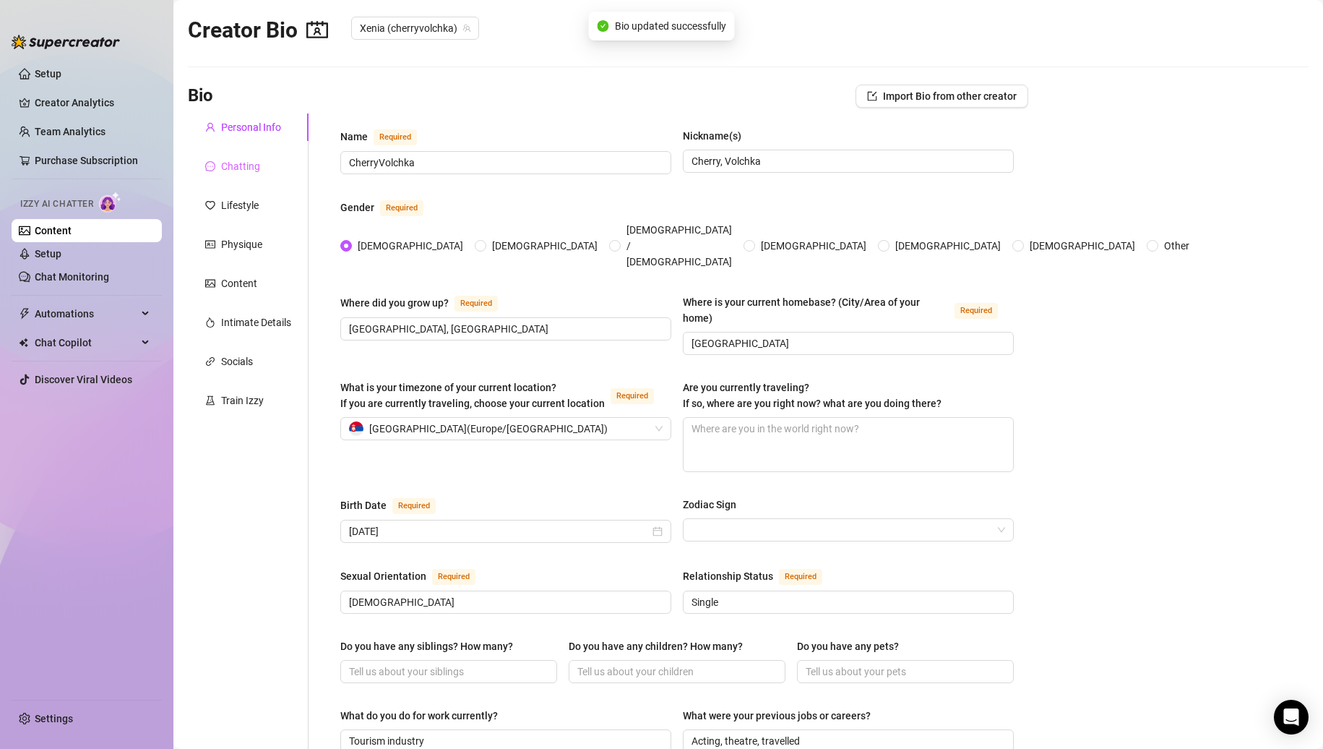
click at [272, 167] on div "Chatting" at bounding box center [248, 165] width 121 height 27
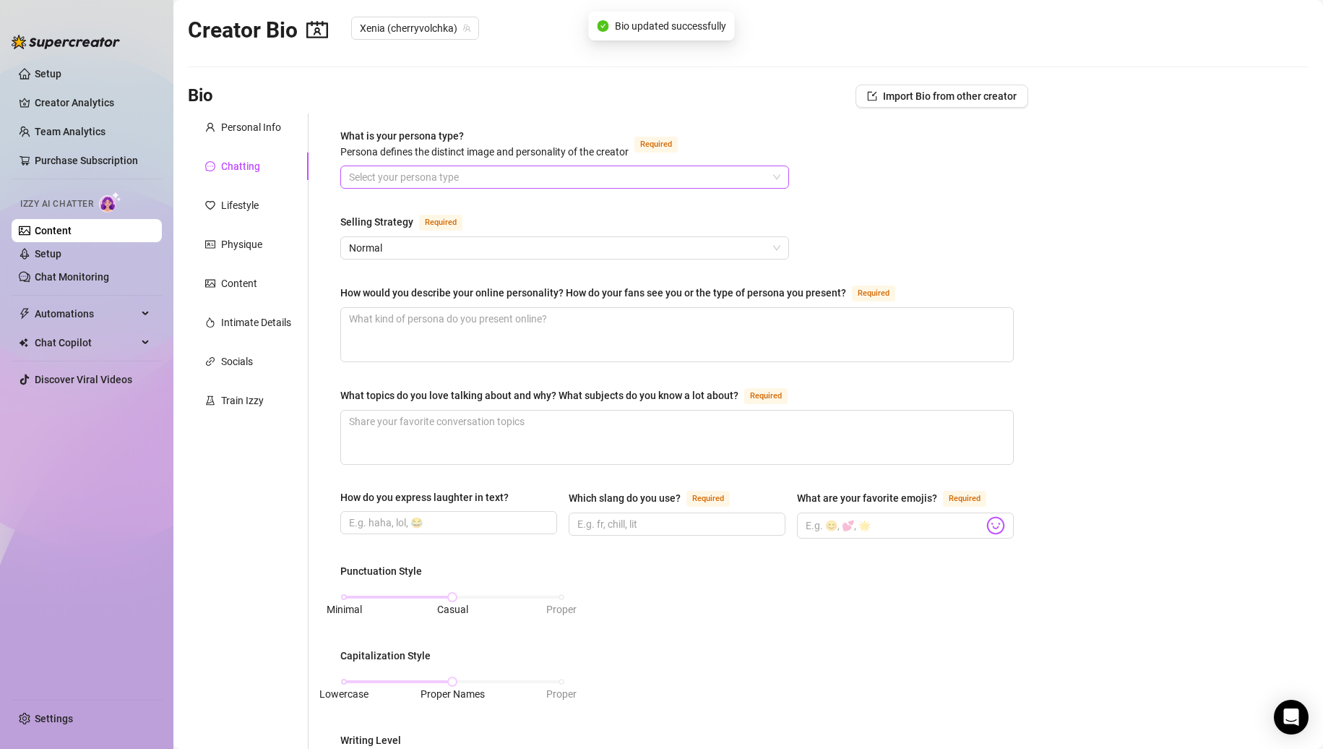
click at [475, 181] on input "What is your persona type? [PERSON_NAME] defines the distinct image and persona…" at bounding box center [558, 177] width 418 height 22
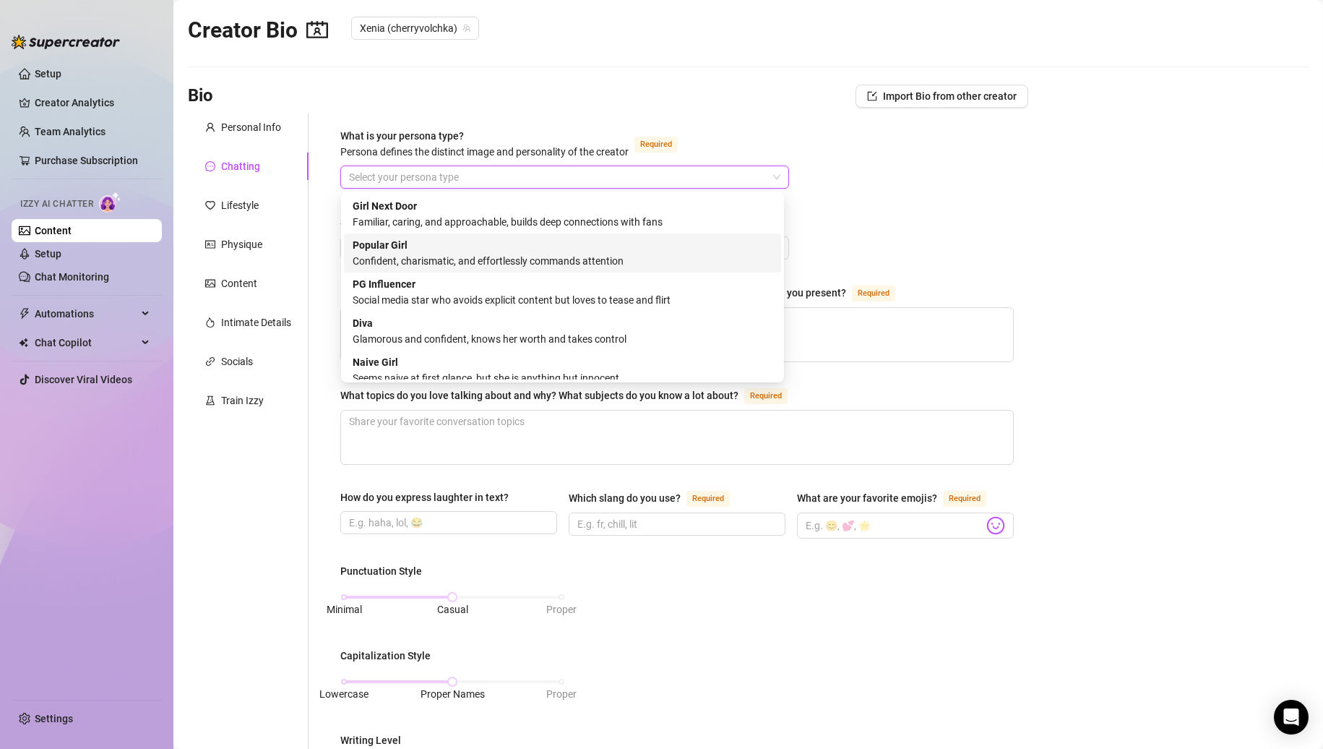
click at [487, 259] on div "Confident, charismatic, and effortlessly commands attention" at bounding box center [563, 261] width 420 height 16
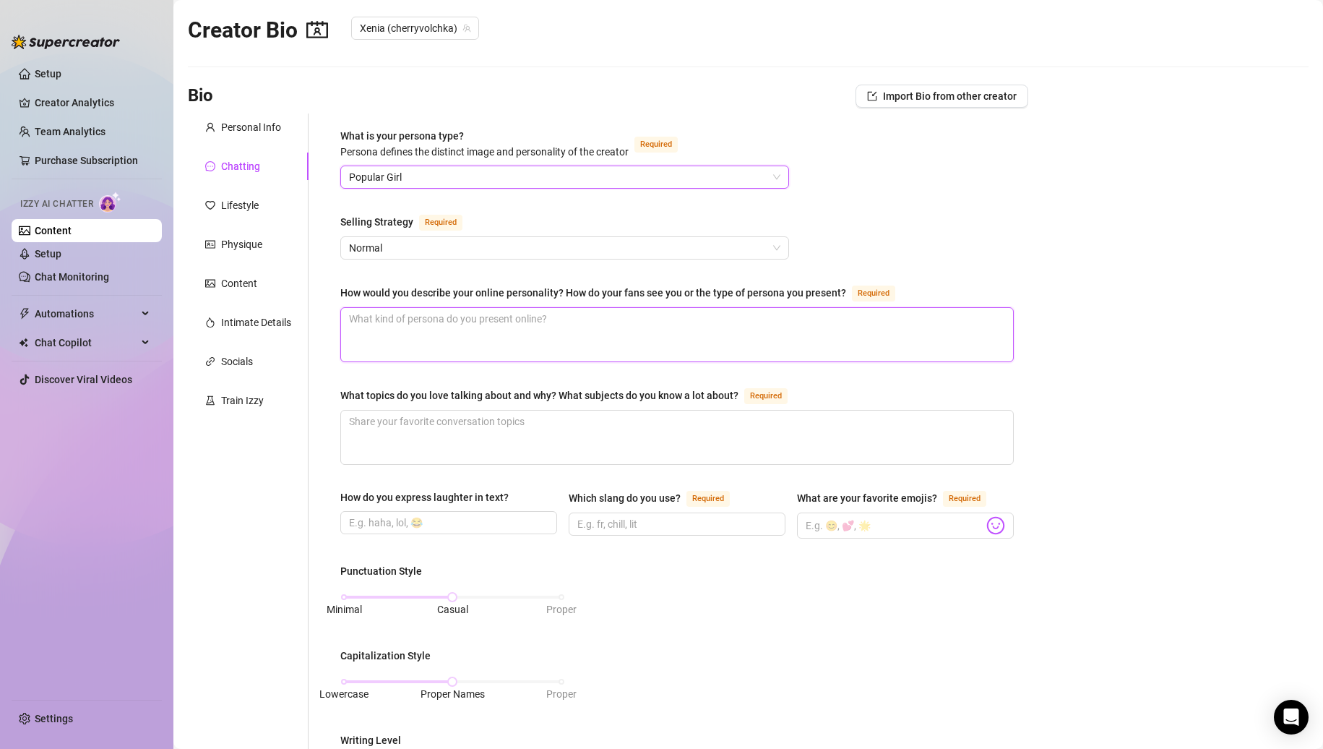
click at [511, 312] on textarea "How would you describe your online personality? How do your fans see you or the…" at bounding box center [677, 334] width 672 height 53
drag, startPoint x: 339, startPoint y: 293, endPoint x: 840, endPoint y: 299, distance: 500.9
click at [840, 294] on div "What is your persona type? [PERSON_NAME] defines the distinct image and persona…" at bounding box center [677, 652] width 702 height 1079
copy div "How would you describe your online personality? How do your fans see you or the…"
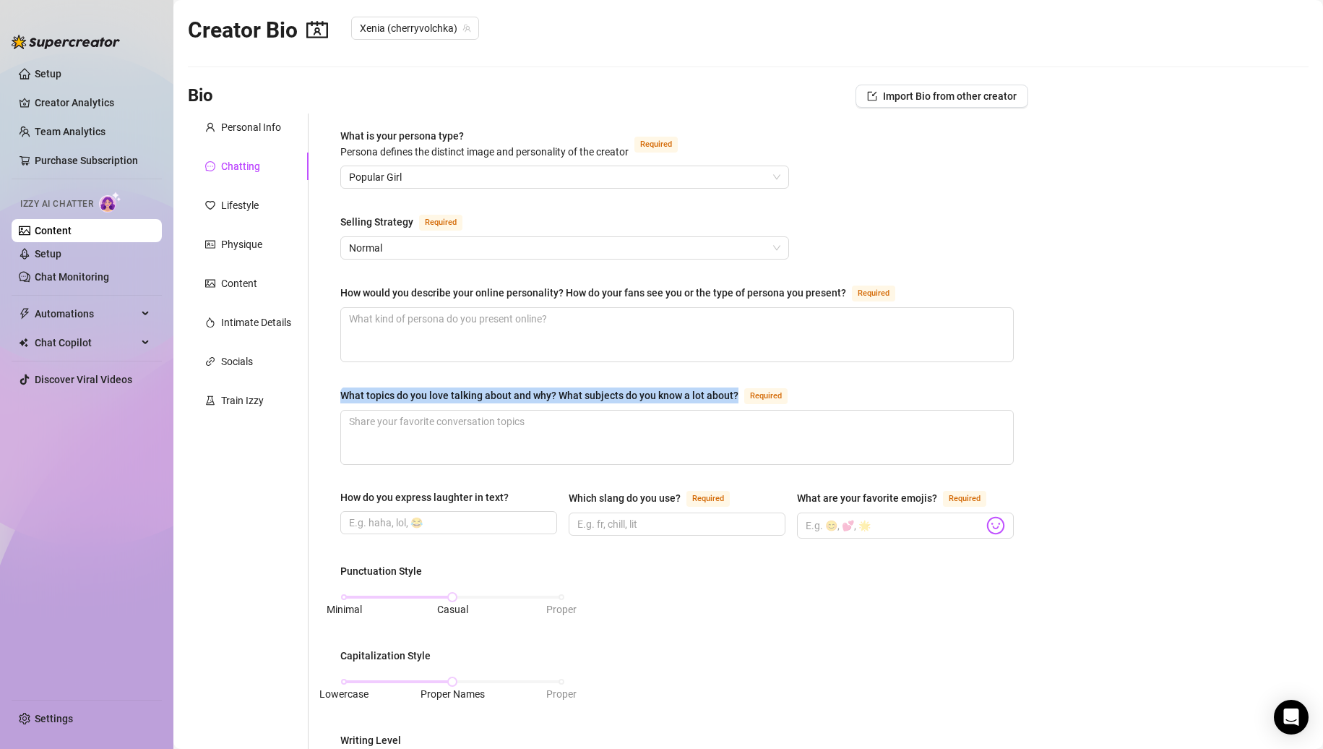
drag, startPoint x: 737, startPoint y: 395, endPoint x: 344, endPoint y: 392, distance: 393.1
click at [344, 392] on div "What topics do you love talking about and why? What subjects do you know a lot …" at bounding box center [566, 395] width 453 height 17
copy div "What topics do you love talking about and why? What subjects do you know a lot …"
click at [514, 496] on label "How do you express laughter in text?" at bounding box center [429, 497] width 178 height 16
click at [514, 515] on input "How do you express laughter in text?" at bounding box center [447, 523] width 197 height 16
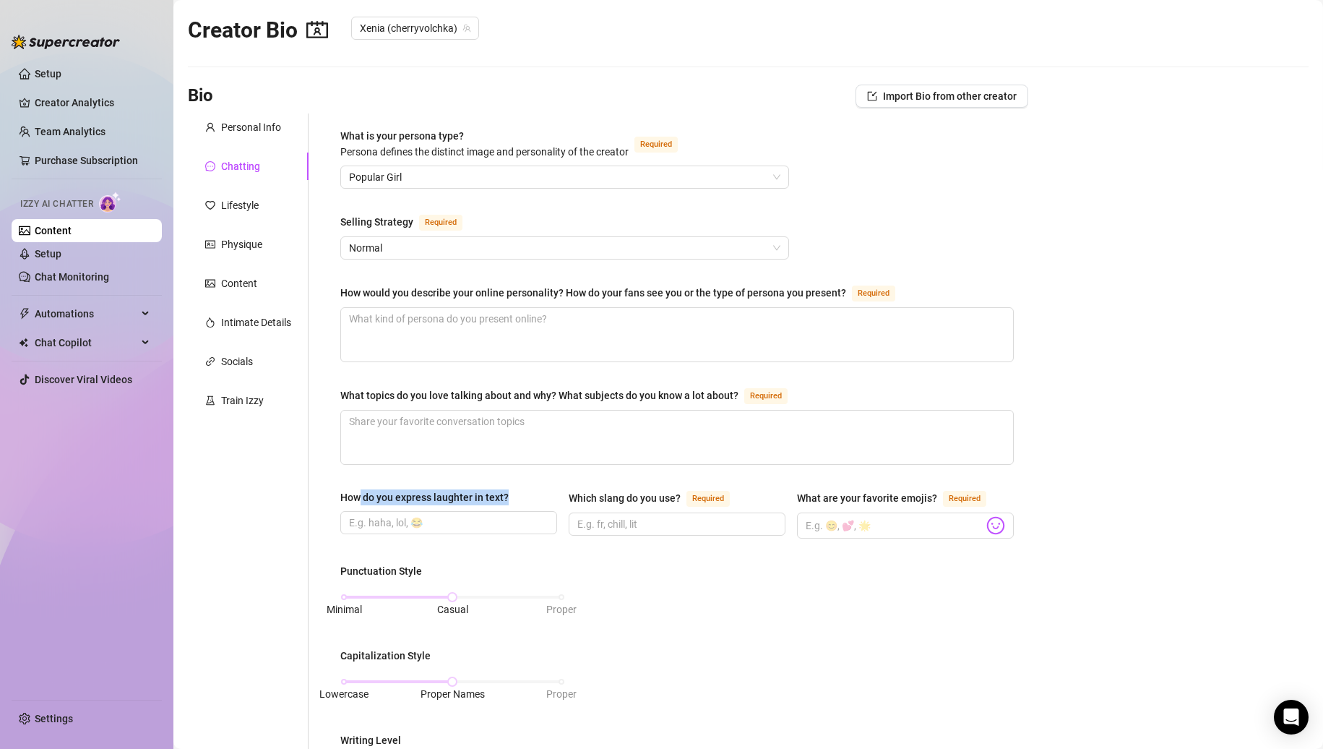
drag, startPoint x: 515, startPoint y: 496, endPoint x: 560, endPoint y: 529, distance: 55.4
click at [373, 494] on label "How do you express laughter in text?" at bounding box center [429, 497] width 178 height 16
click at [373, 515] on input "How do you express laughter in text?" at bounding box center [447, 523] width 197 height 16
click at [700, 563] on div "Punctuation Style Minimal Casual Proper Capitalization Style Lowercase Proper N…" at bounding box center [677, 734] width 674 height 343
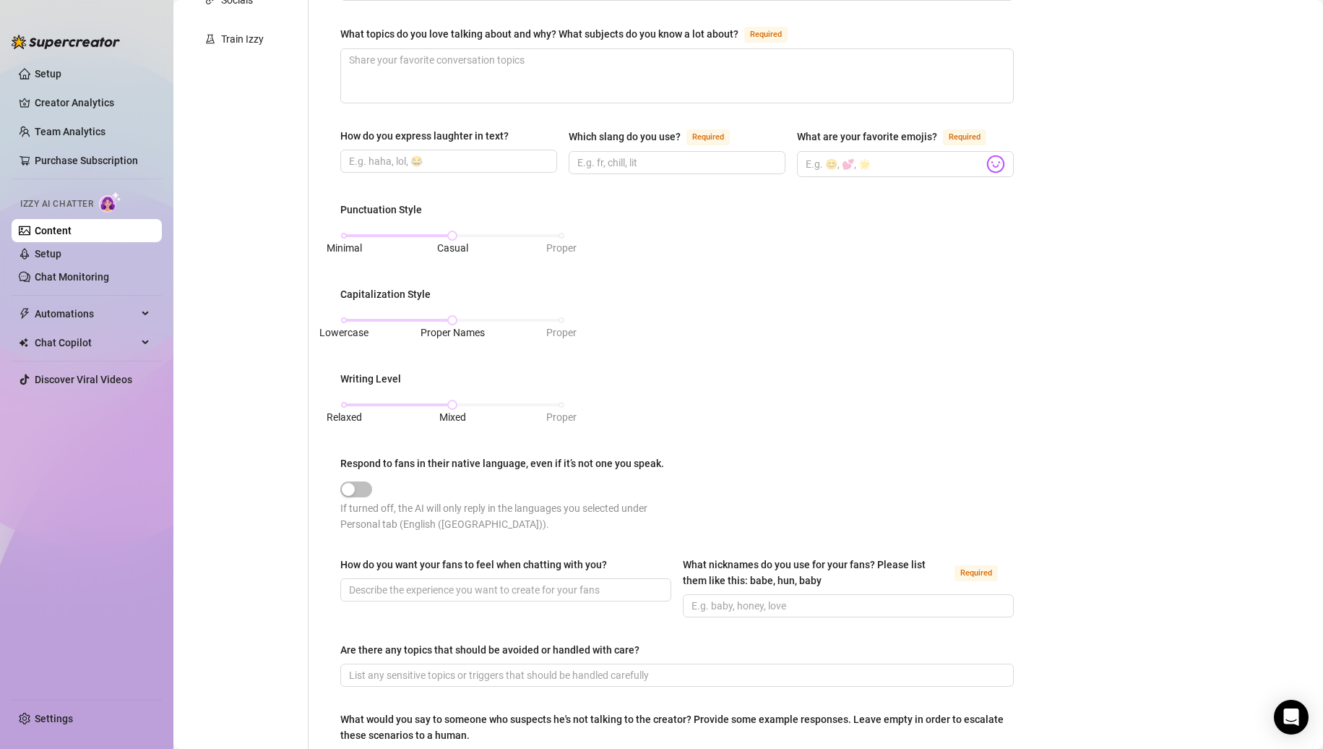
scroll to position [582, 0]
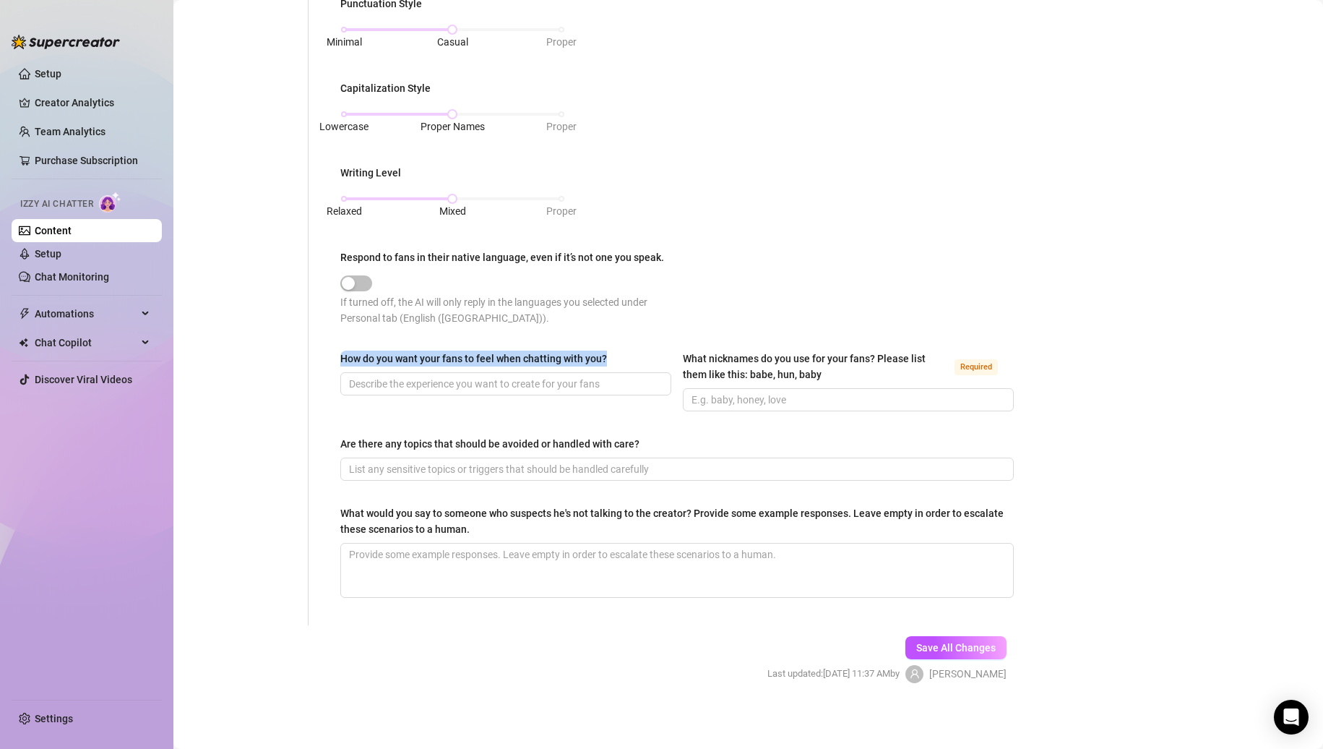
drag, startPoint x: 626, startPoint y: 354, endPoint x: 1036, endPoint y: 453, distance: 422.2
click at [325, 350] on div "What is your persona type? [PERSON_NAME] defines the distinct image and persona…" at bounding box center [669, 85] width 720 height 1079
copy div "How do you want your fans to feel when chatting with you?"
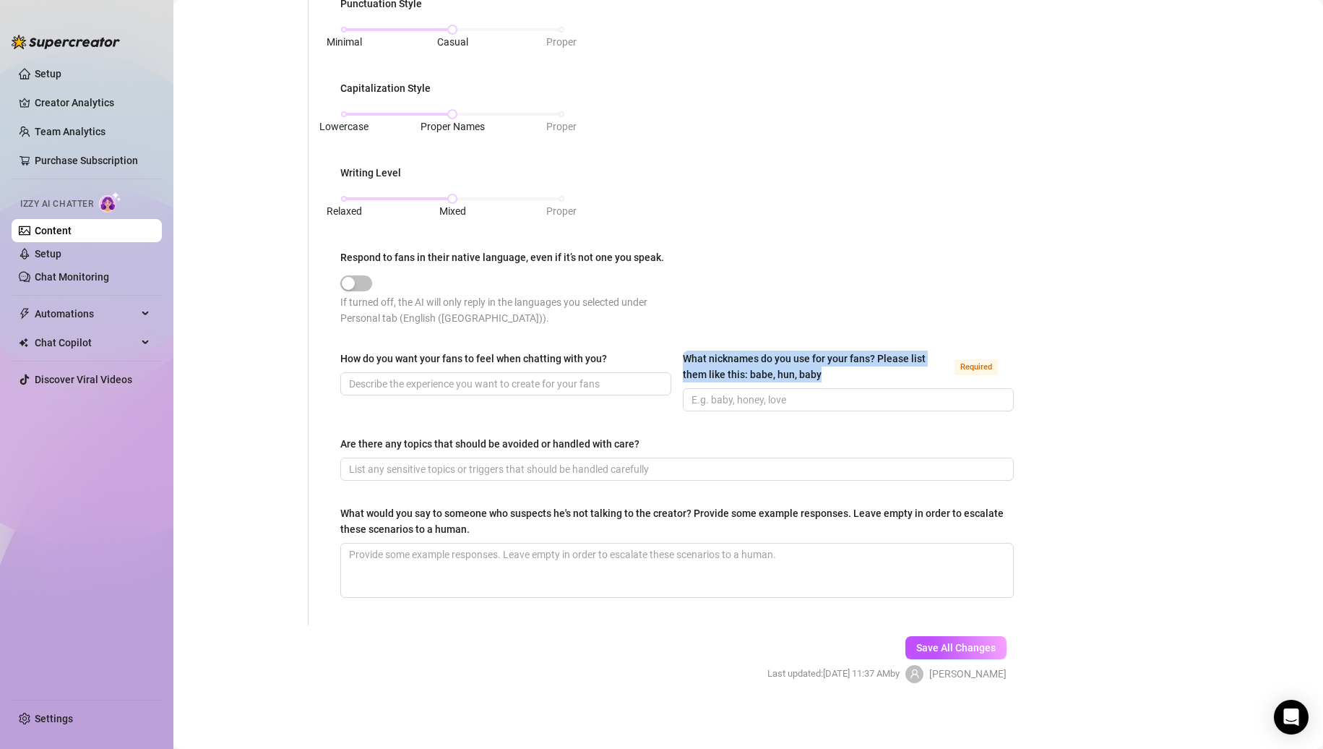
drag, startPoint x: 820, startPoint y: 368, endPoint x: 681, endPoint y: 349, distance: 139.3
click at [683, 350] on div "What nicknames do you use for your fans? Please list them like this: babe, hun,…" at bounding box center [816, 366] width 266 height 32
copy div "What nicknames do you use for your fans? Please list them like this: babe, hun,…"
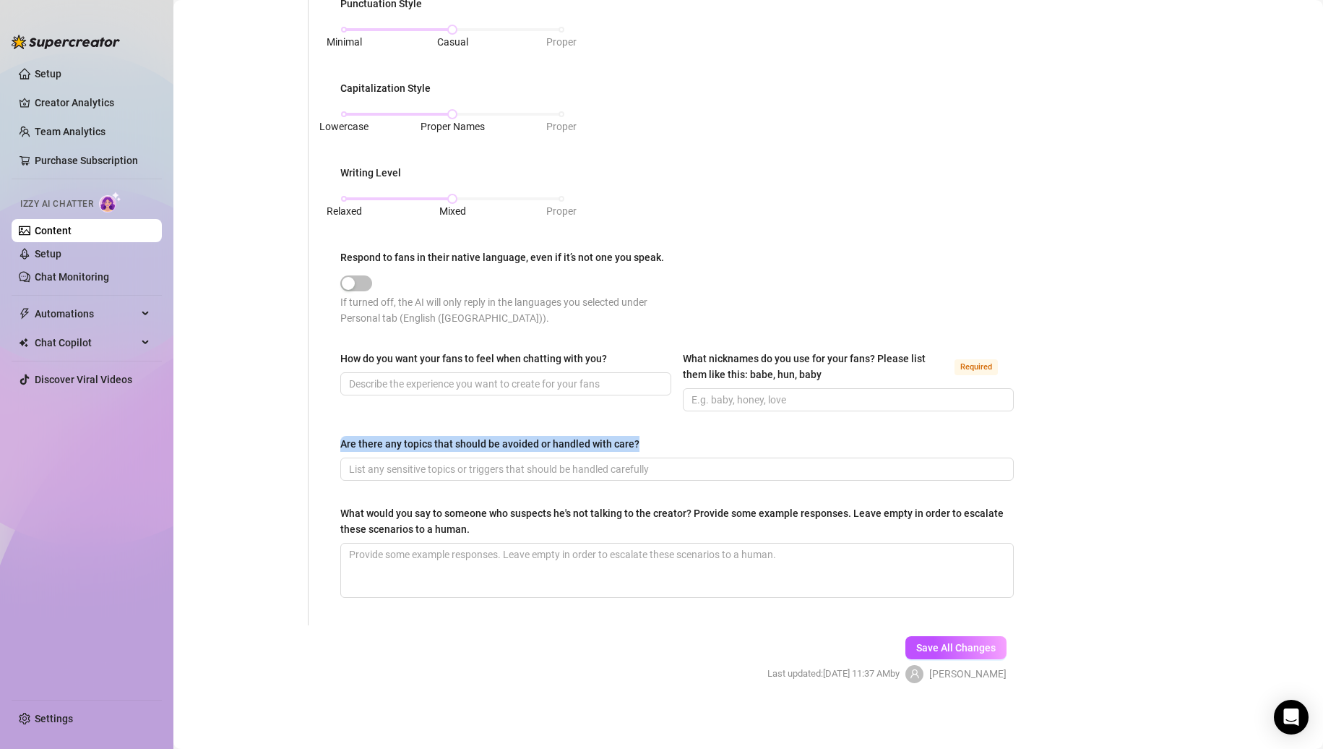
drag, startPoint x: 507, startPoint y: 439, endPoint x: 636, endPoint y: 452, distance: 130.0
click at [331, 439] on div "What is your persona type? [PERSON_NAME] defines the distinct image and persona…" at bounding box center [677, 85] width 702 height 1079
drag, startPoint x: 616, startPoint y: 423, endPoint x: 648, endPoint y: 440, distance: 36.9
click at [616, 423] on div "What is your persona type? [PERSON_NAME] defines the distinct image and persona…" at bounding box center [677, 86] width 674 height 1050
drag, startPoint x: 653, startPoint y: 442, endPoint x: 313, endPoint y: 434, distance: 340.5
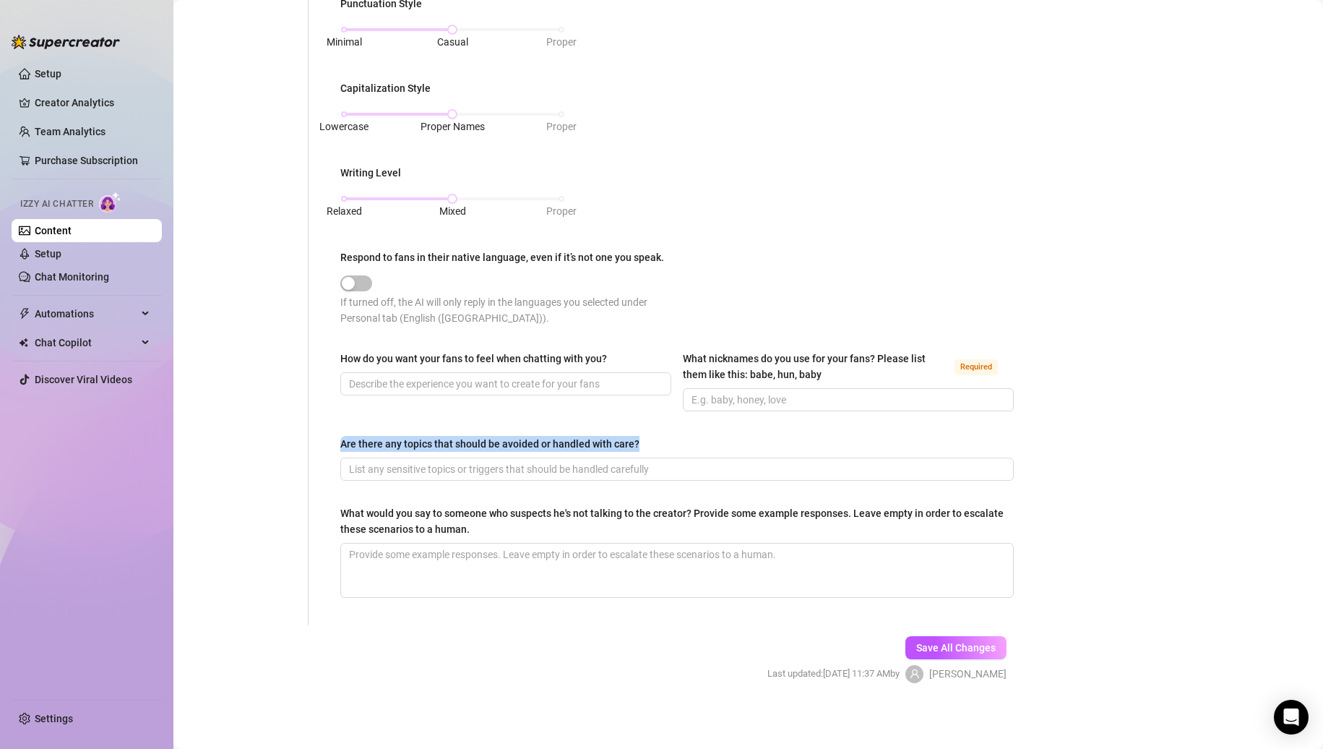
click at [313, 434] on div "What is your persona type? [PERSON_NAME] defines the distinct image and persona…" at bounding box center [669, 85] width 720 height 1079
copy div "Are there any topics that should be avoided or handled with care?"
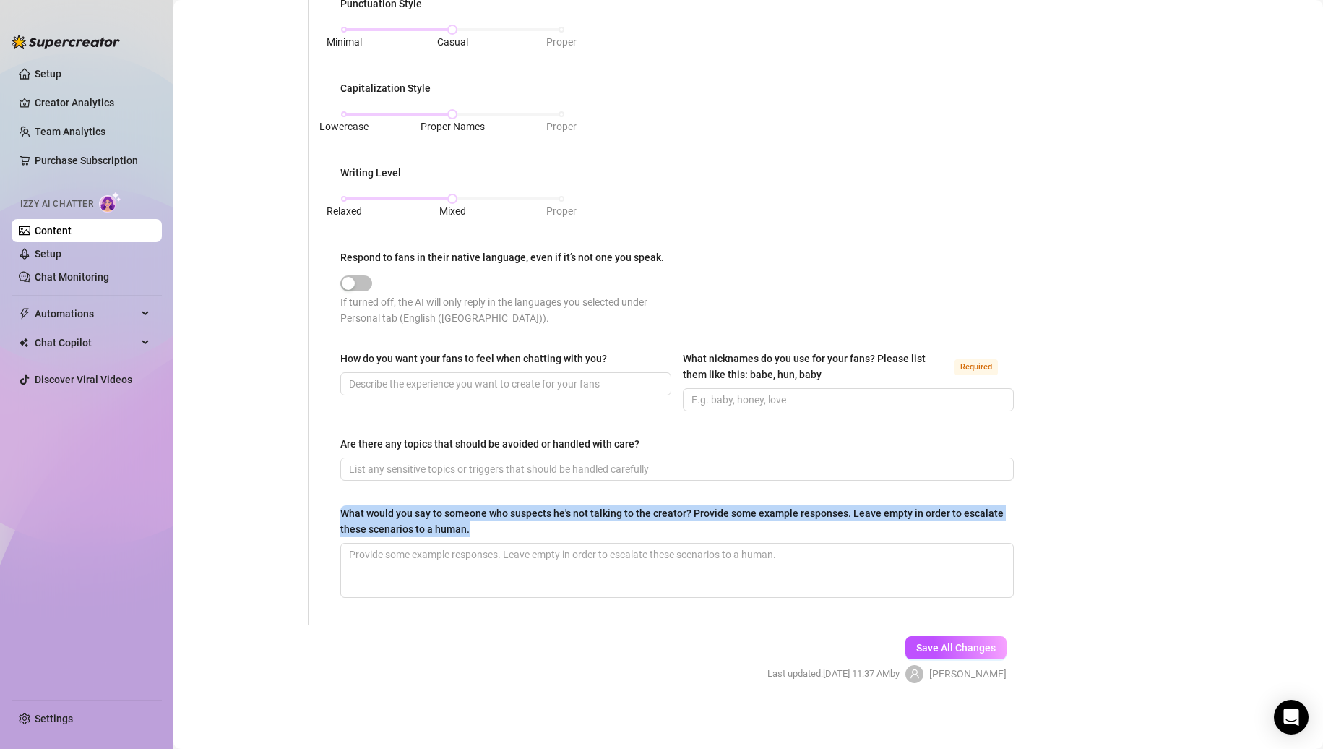
drag, startPoint x: 520, startPoint y: 531, endPoint x: 341, endPoint y: 509, distance: 180.6
click at [341, 509] on div "What would you say to someone who suspects he's not talking to the creator? Pro…" at bounding box center [671, 521] width 663 height 32
copy div "What would you say to someone who suspects he's not talking to the creator? Pro…"
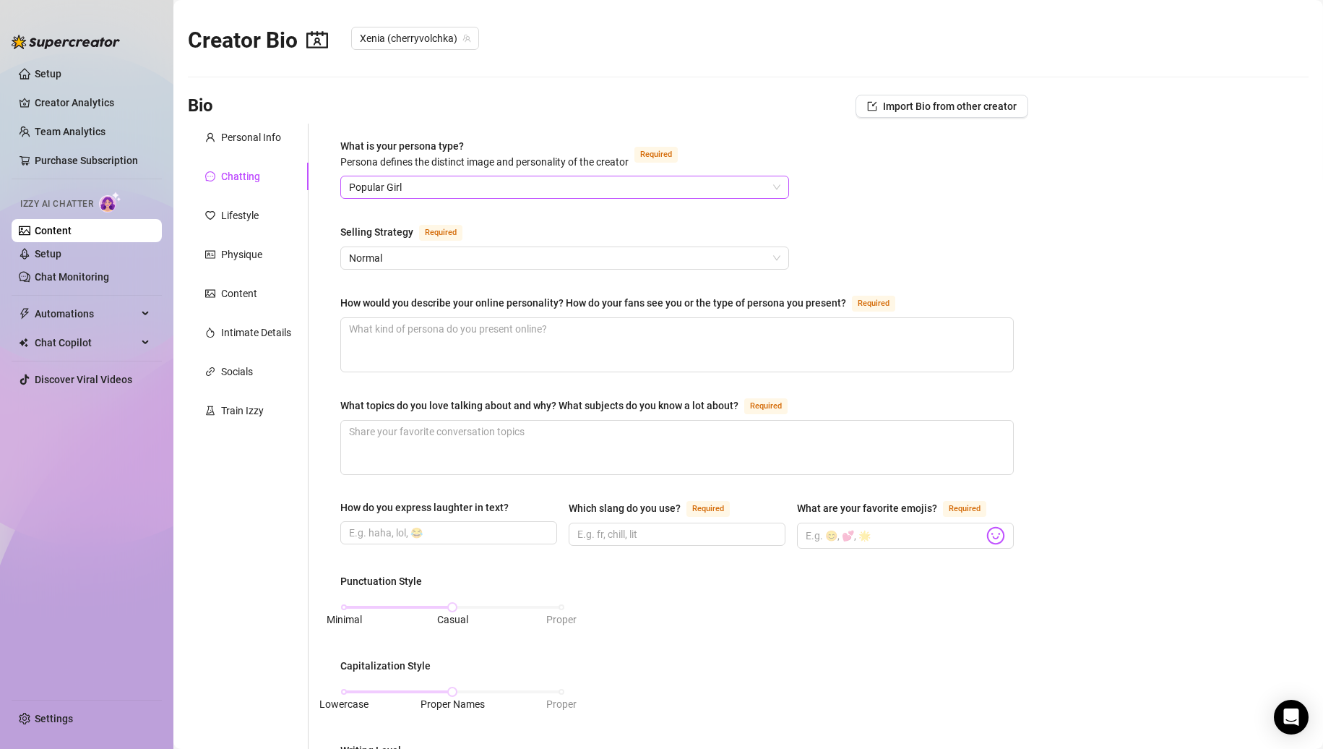
scroll to position [0, 0]
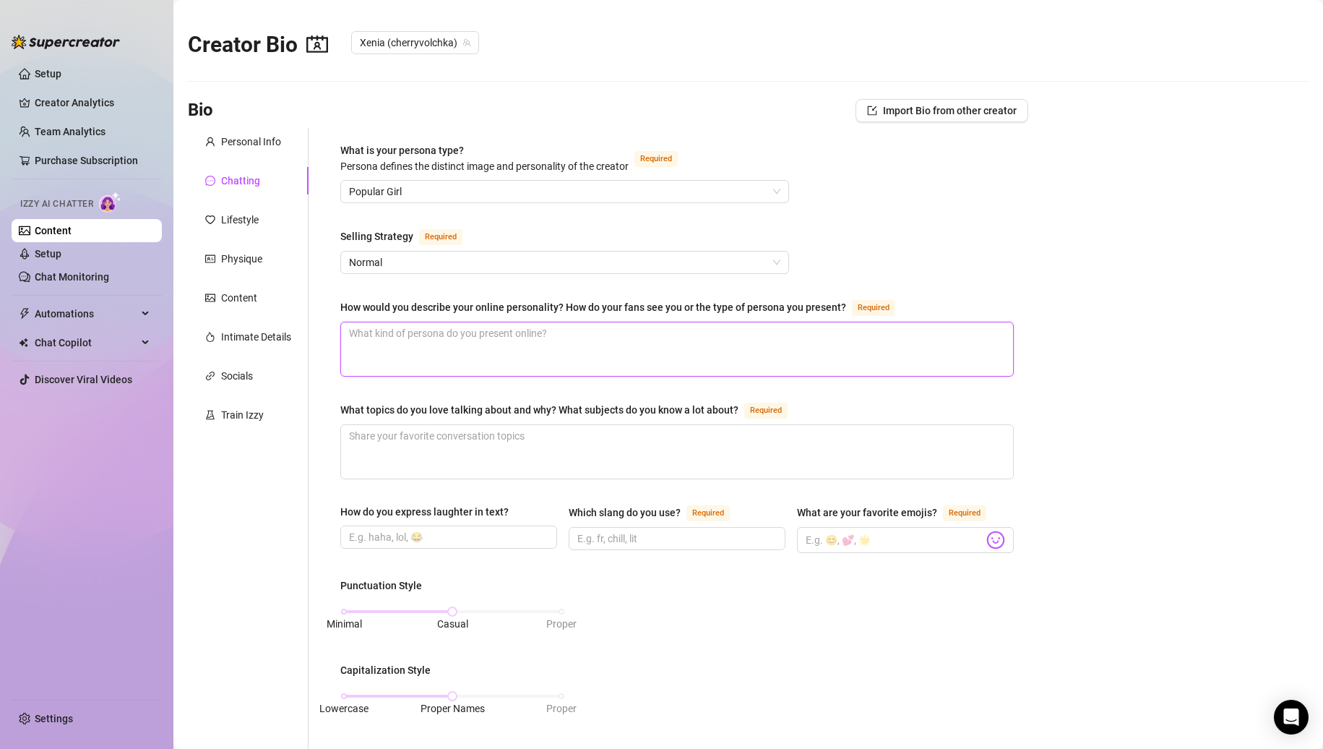
drag, startPoint x: 528, startPoint y: 349, endPoint x: 756, endPoint y: 314, distance: 231.1
click at [528, 349] on textarea "How would you describe your online personality? How do your fans see you or the…" at bounding box center [677, 348] width 672 height 53
paste textarea "I’m your cheeky best friend mixed with your dream girl—flirty, funny, and alway…"
click at [733, 450] on textarea "What topics do you love talking about and why? What subjects do you know a lot …" at bounding box center [677, 451] width 672 height 53
paste textarea "Travel, fashion, music, and naughty adventures—because they always lead to fun …"
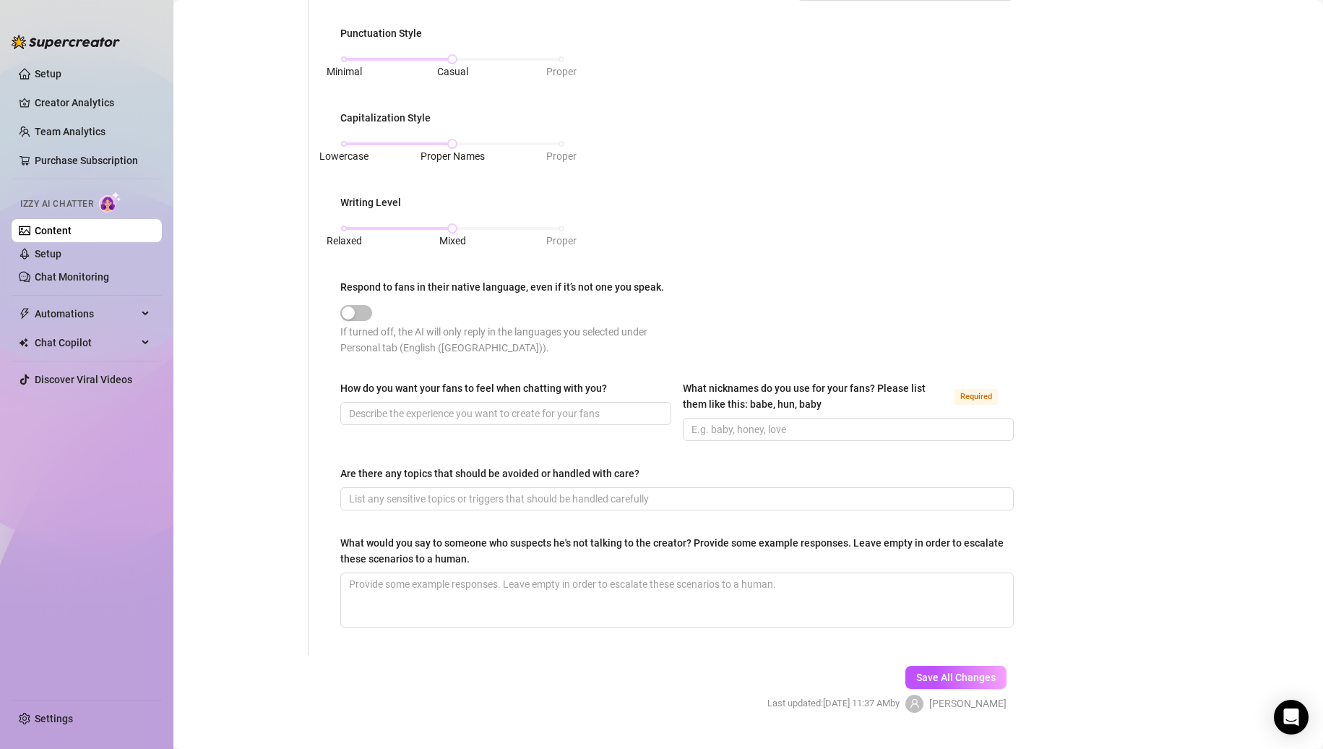
scroll to position [578, 0]
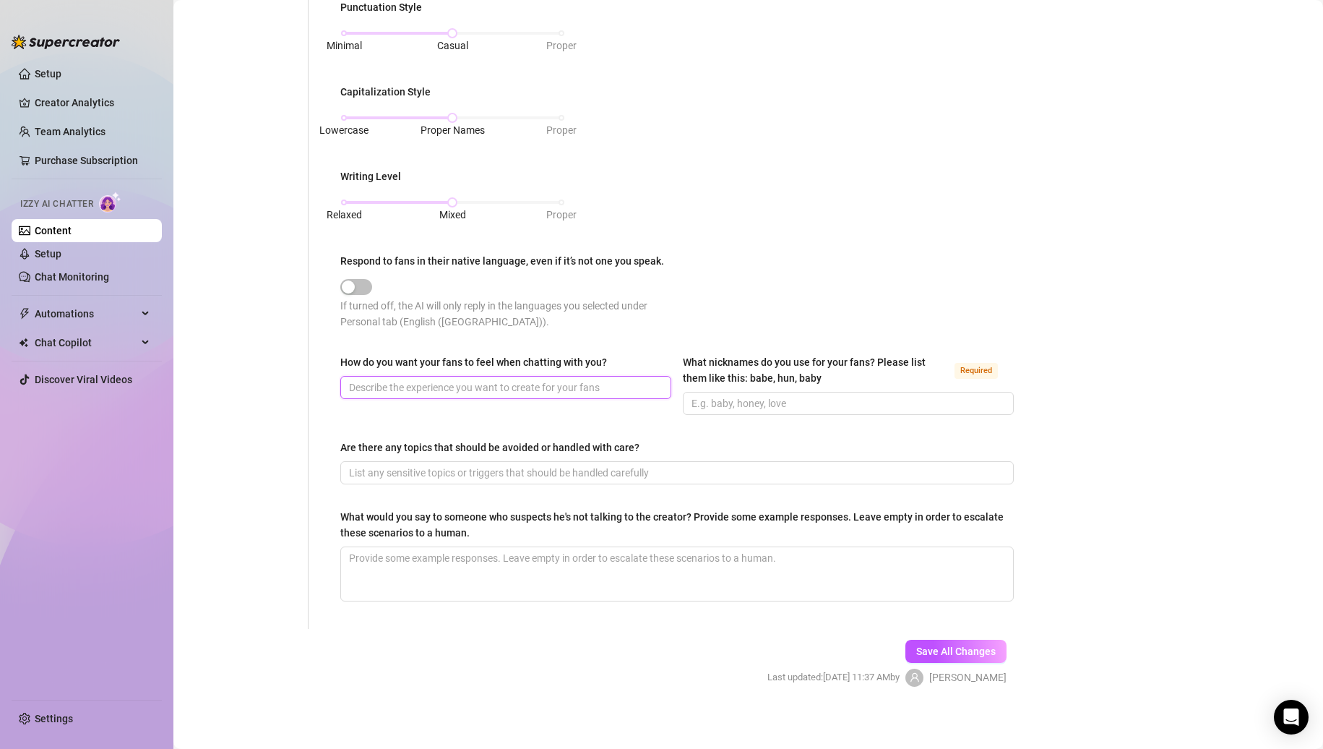
click at [450, 392] on input "How do you want your fans to feel when chatting with you?" at bounding box center [504, 387] width 311 height 16
paste input "Like they’re the centre of my attention—special, desired, and like we’ve got ou…"
click at [844, 392] on span at bounding box center [848, 403] width 331 height 23
paste input "babe, hun, baby, handsome, cutie"
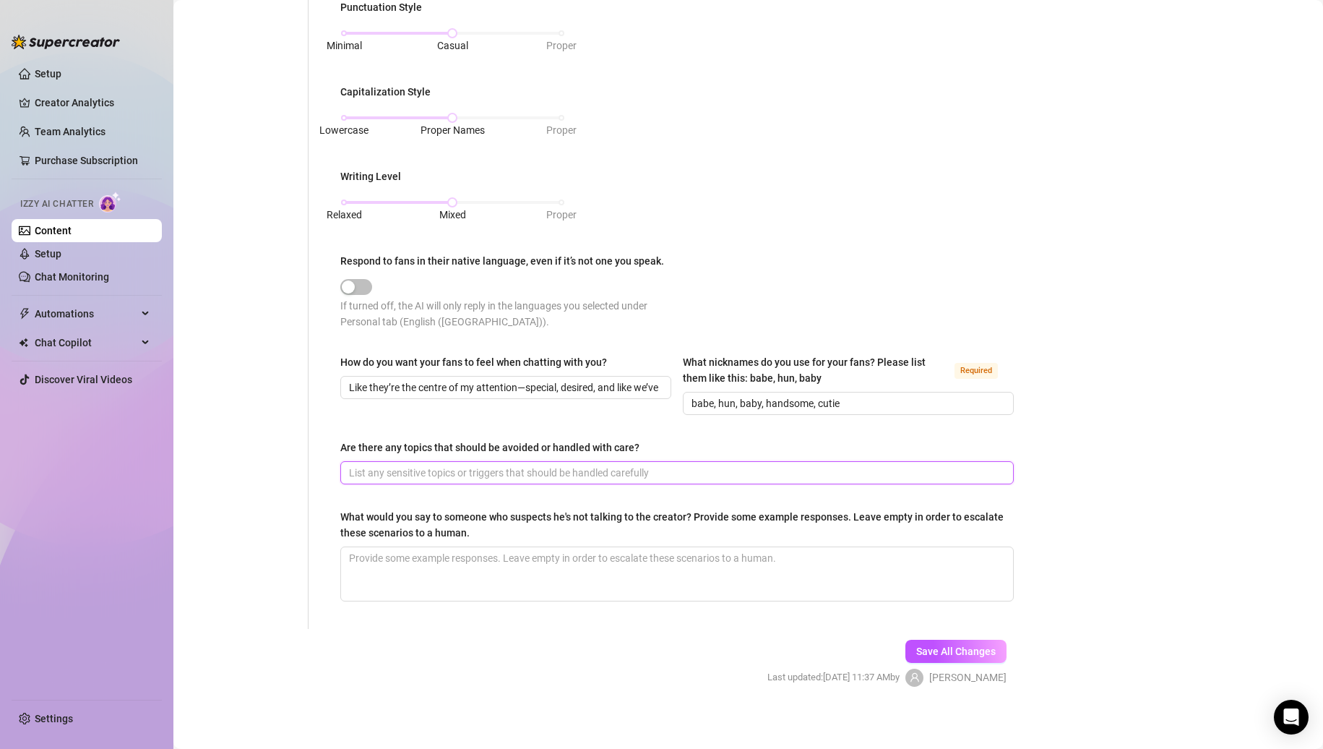
click at [664, 465] on input "Are there any topics that should be avoided or handled with care?" at bounding box center [675, 473] width 653 height 16
paste input "Family, past relationships, or anything too personal too soon—let’s keep it fun…"
click at [874, 403] on input "babe, hun, baby, handsome, cutie" at bounding box center [847, 403] width 311 height 16
drag, startPoint x: 483, startPoint y: 554, endPoint x: 593, endPoint y: 528, distance: 112.0
click at [483, 554] on textarea "What would you say to someone who suspects he's not talking to the creator? Pro…" at bounding box center [677, 573] width 672 height 53
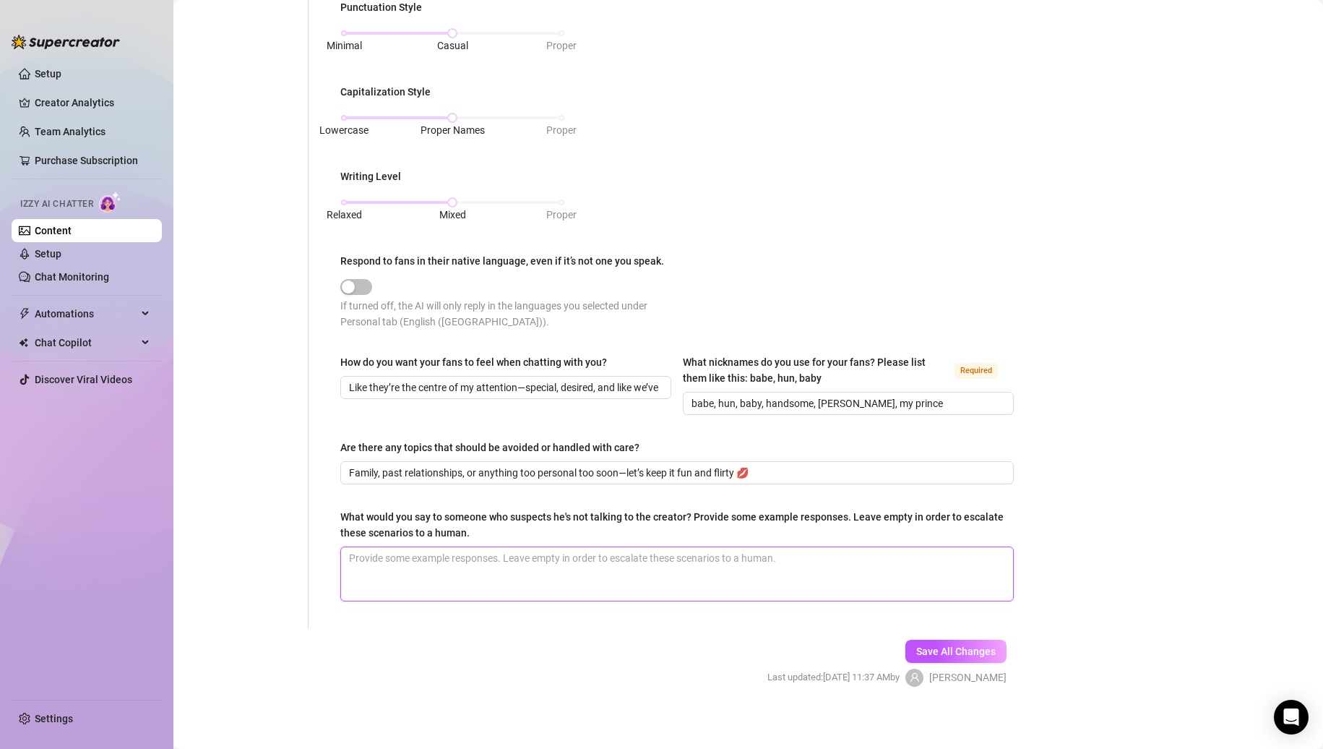
paste textarea "– “[PERSON_NAME], who else would be cheeky enough to say this? 😉 It’s me, promi…"
click at [364, 554] on textarea "– “[PERSON_NAME], who else would be cheeky enough to say this? 😉 It’s me, promi…" at bounding box center [677, 573] width 672 height 53
click at [706, 552] on textarea "– [PERSON_NAME], who else would be cheeky enough to say this? 😉 It’s me, promis…" at bounding box center [677, 573] width 672 height 53
click at [363, 574] on textarea "– [PERSON_NAME], who else would be cheeky enough to say this? 😉 It’s me, promis…" at bounding box center [677, 573] width 672 height 53
click at [659, 564] on textarea "– [PERSON_NAME], who else would be cheeky enough to say this? 😉 It’s me, promis…" at bounding box center [677, 573] width 672 height 53
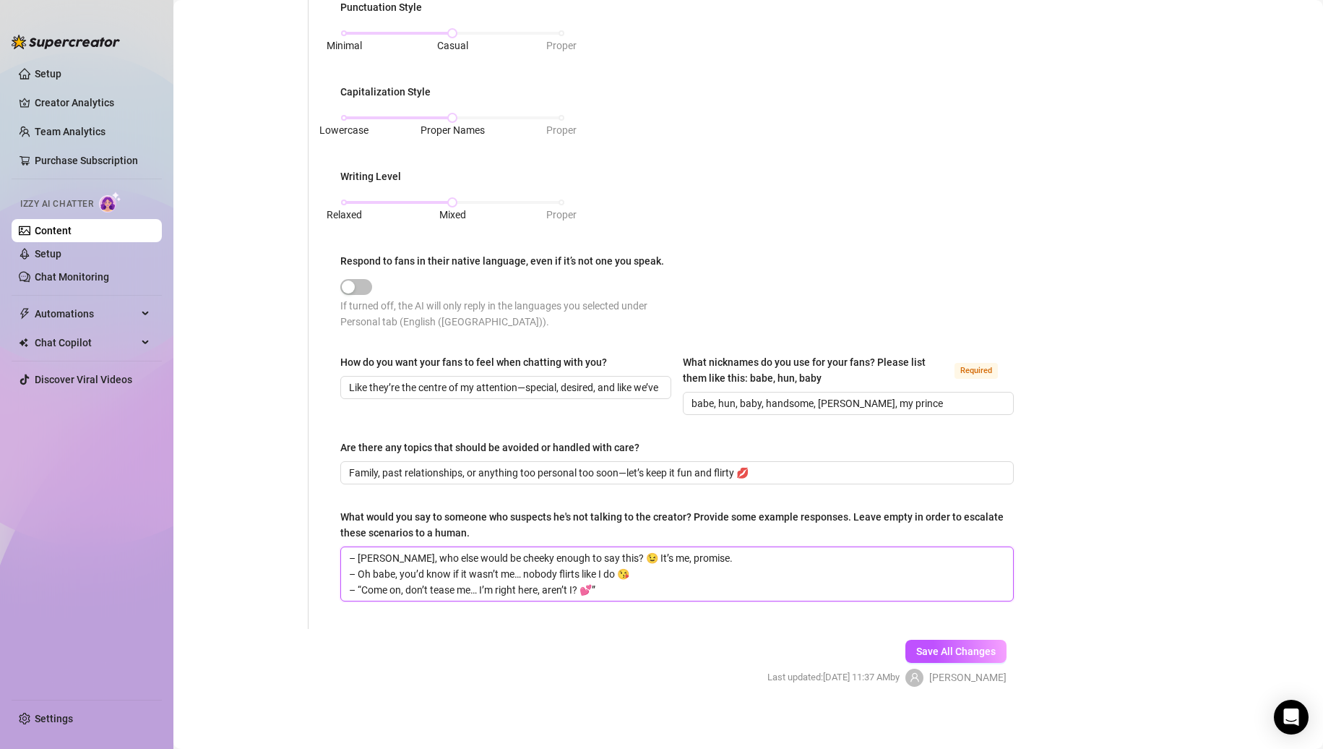
click at [364, 586] on textarea "– [PERSON_NAME], who else would be cheeky enough to say this? 😉 It’s me, promis…" at bounding box center [677, 573] width 672 height 53
click at [627, 585] on textarea "– [PERSON_NAME], who else would be cheeky enough to say this? 😉 It’s me, promis…" at bounding box center [677, 573] width 672 height 53
click at [963, 653] on span "Save All Changes" at bounding box center [955, 651] width 79 height 12
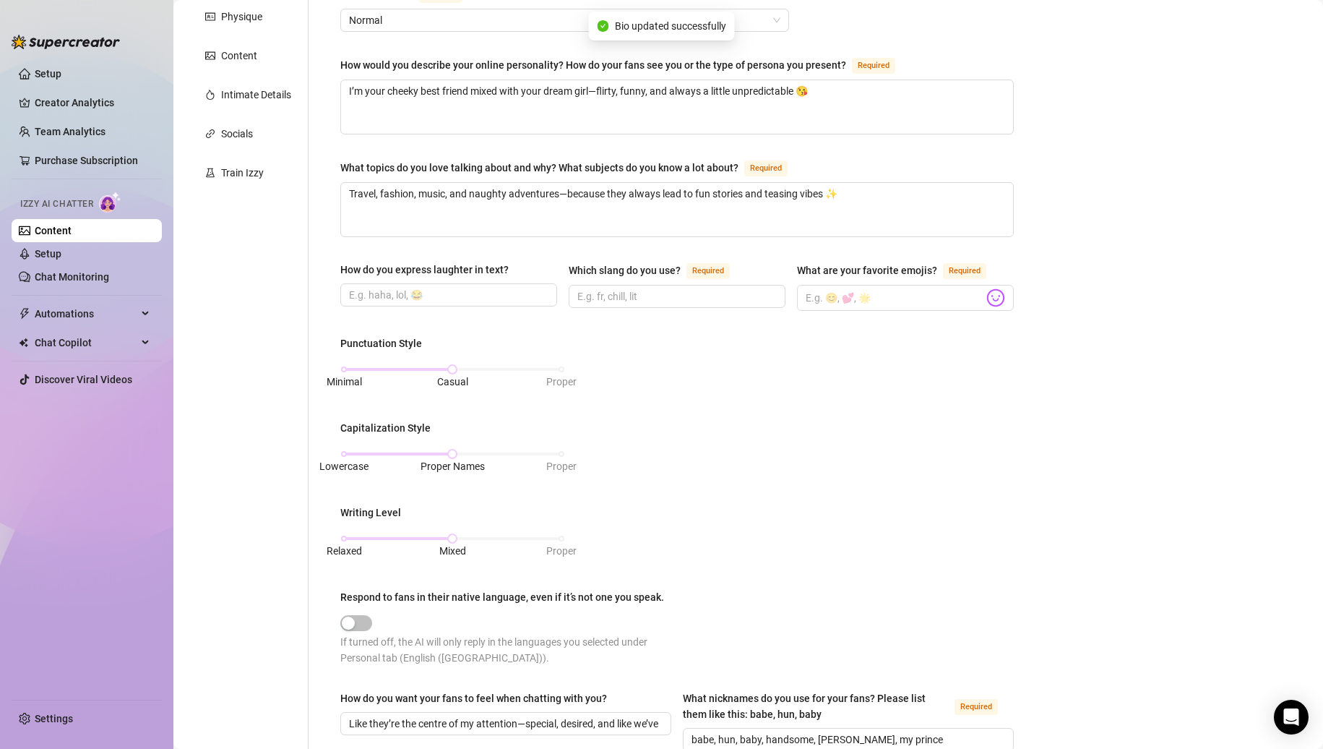
scroll to position [217, 0]
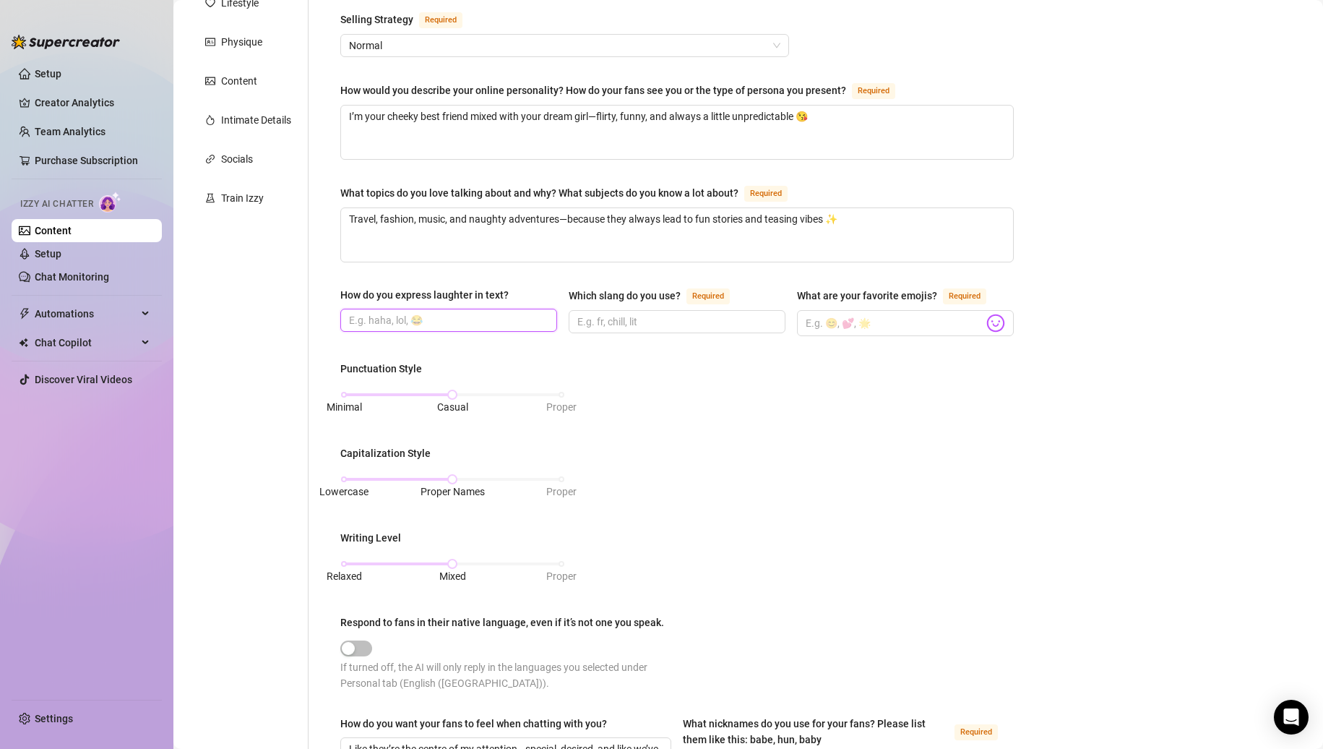
click at [475, 312] on input "How do you express laughter in text?" at bounding box center [447, 320] width 197 height 16
click at [477, 324] on input "How do you express laughter in text?" at bounding box center [447, 320] width 197 height 16
click at [616, 328] on span at bounding box center [677, 321] width 217 height 23
click at [629, 324] on input "Which slang do you use? Required" at bounding box center [675, 322] width 197 height 16
click at [866, 320] on input "What are your favorite emojis? Required" at bounding box center [895, 323] width 178 height 19
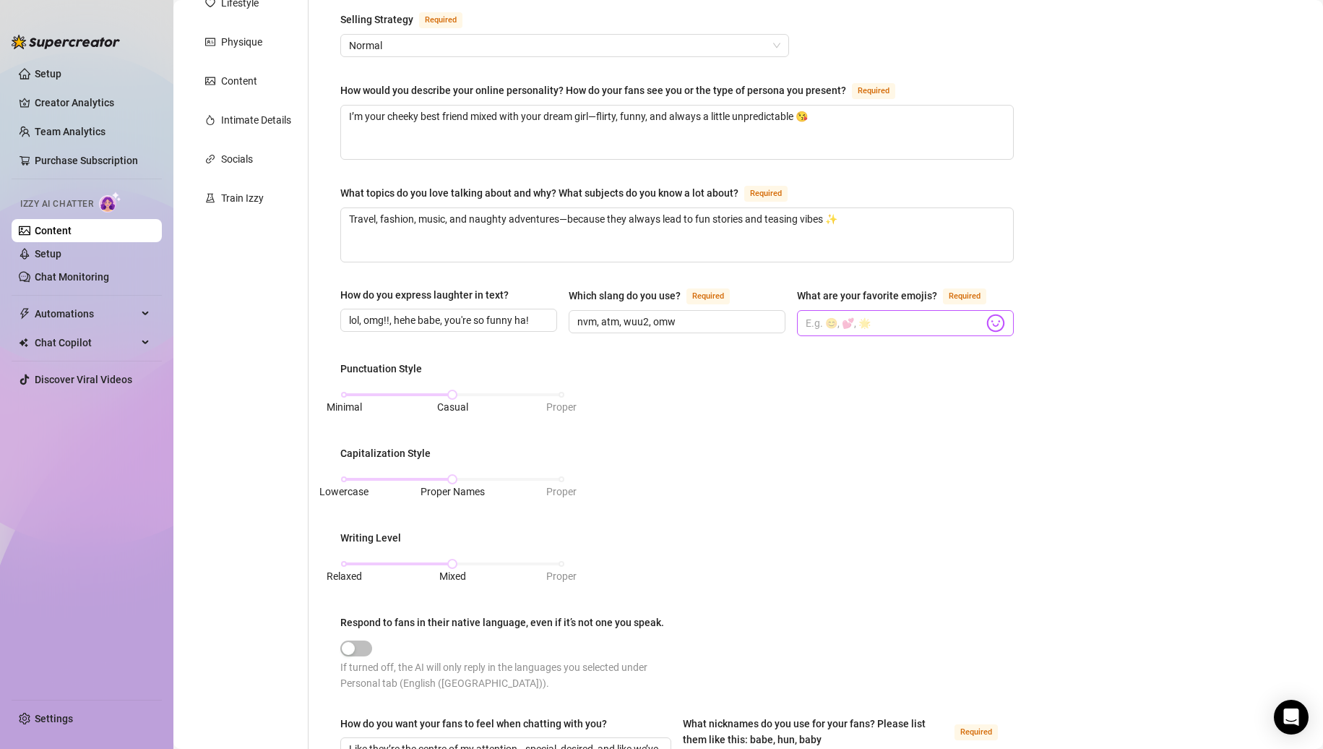
click at [986, 322] on img at bounding box center [995, 323] width 19 height 19
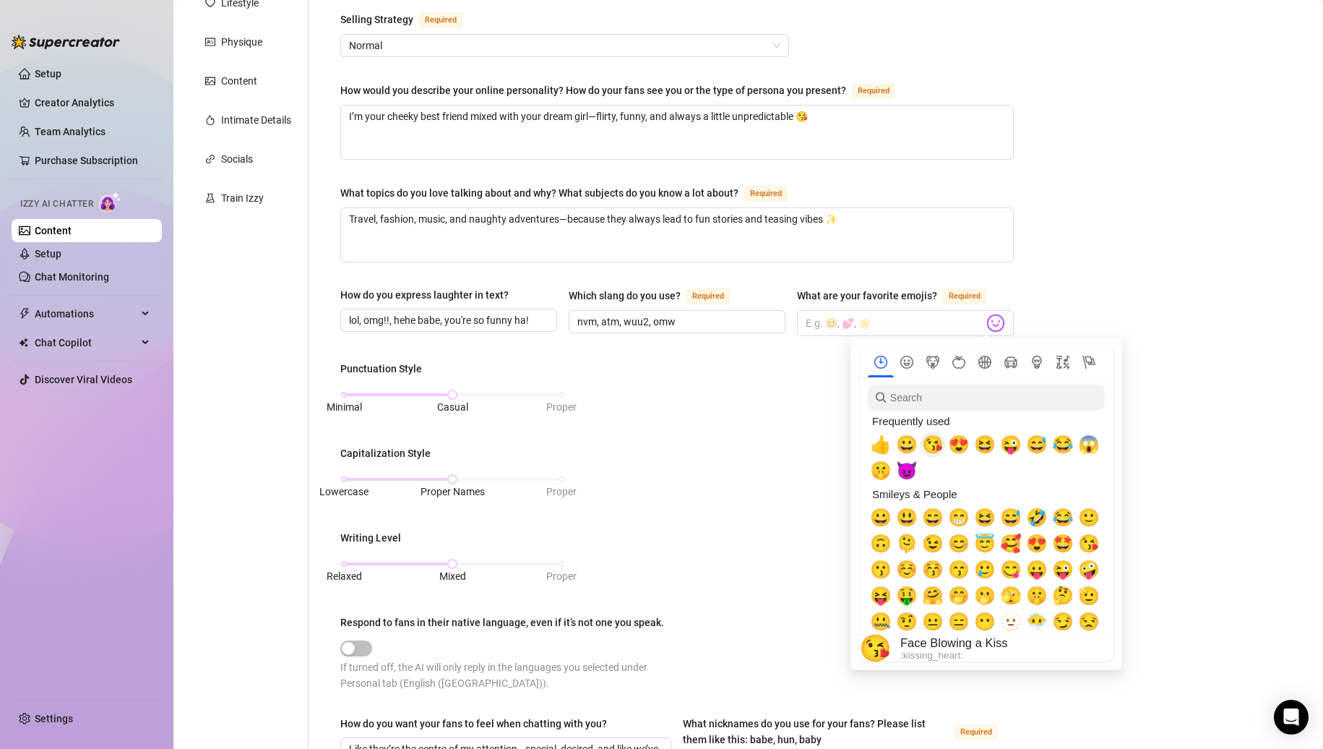
click at [927, 444] on span "😘" at bounding box center [933, 444] width 22 height 20
click at [954, 444] on span "😍" at bounding box center [959, 444] width 22 height 20
click at [1013, 447] on span "😜" at bounding box center [1011, 444] width 22 height 20
click at [905, 471] on span "😈" at bounding box center [907, 470] width 22 height 20
click at [889, 472] on span "🤫" at bounding box center [881, 470] width 22 height 20
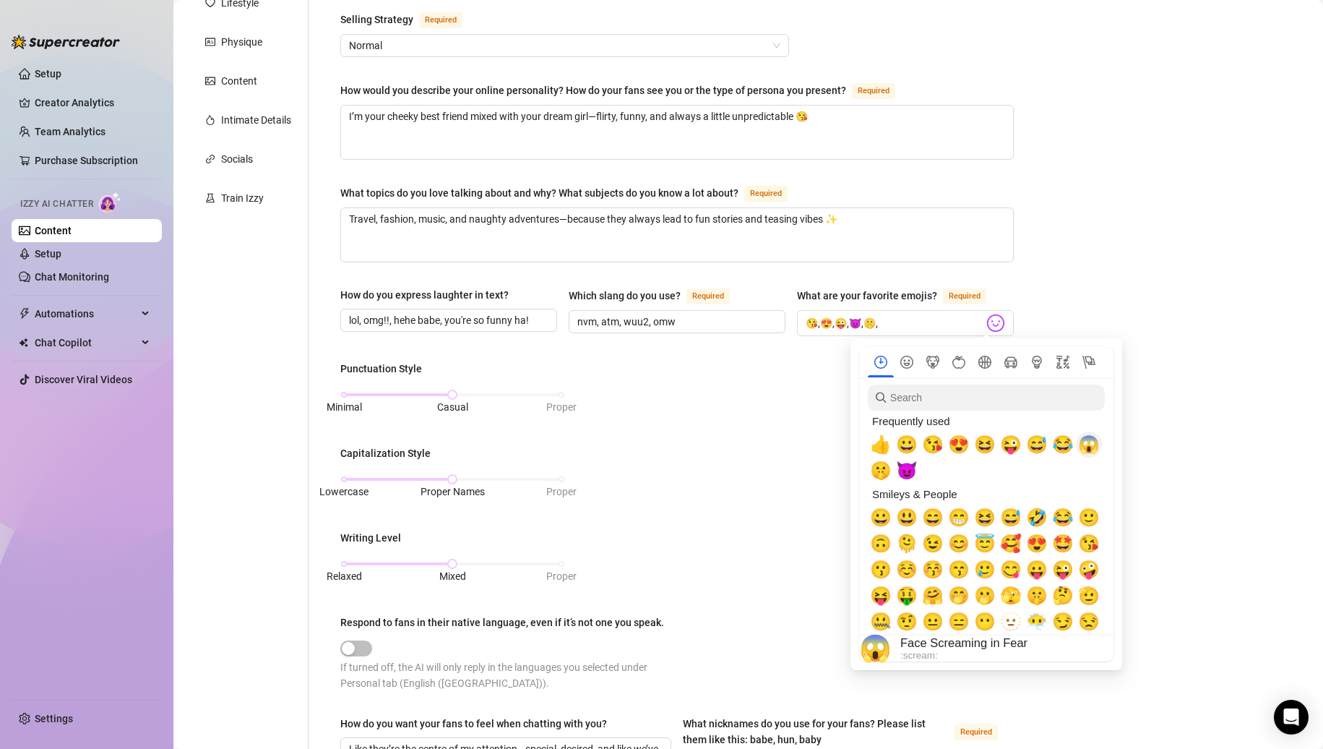
click at [1098, 445] on span "😱" at bounding box center [1089, 444] width 22 height 20
click at [1014, 545] on span "🥰" at bounding box center [1011, 543] width 22 height 20
click at [938, 549] on span "😉" at bounding box center [933, 543] width 22 height 20
click at [930, 567] on span "😚" at bounding box center [933, 569] width 22 height 20
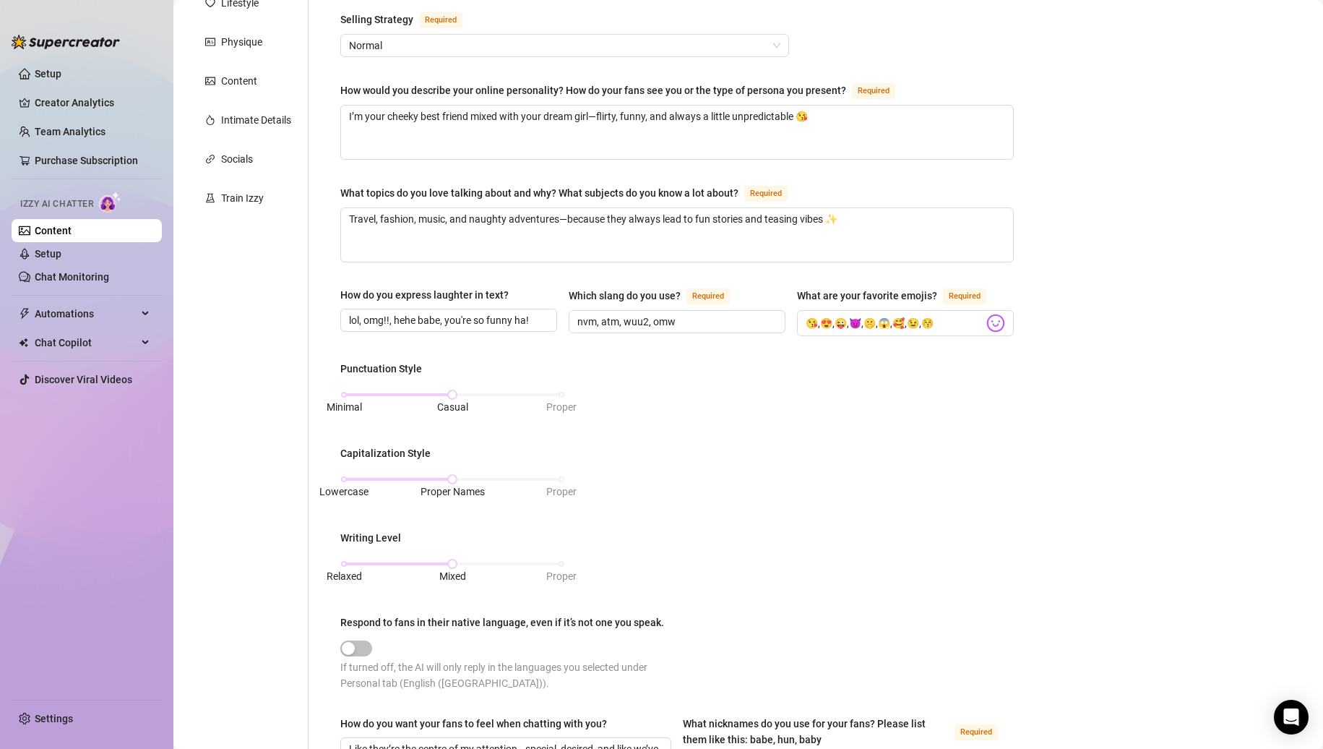
click at [772, 525] on div "Punctuation Style Minimal Casual Proper Capitalization Style Lowercase Proper N…" at bounding box center [677, 532] width 674 height 343
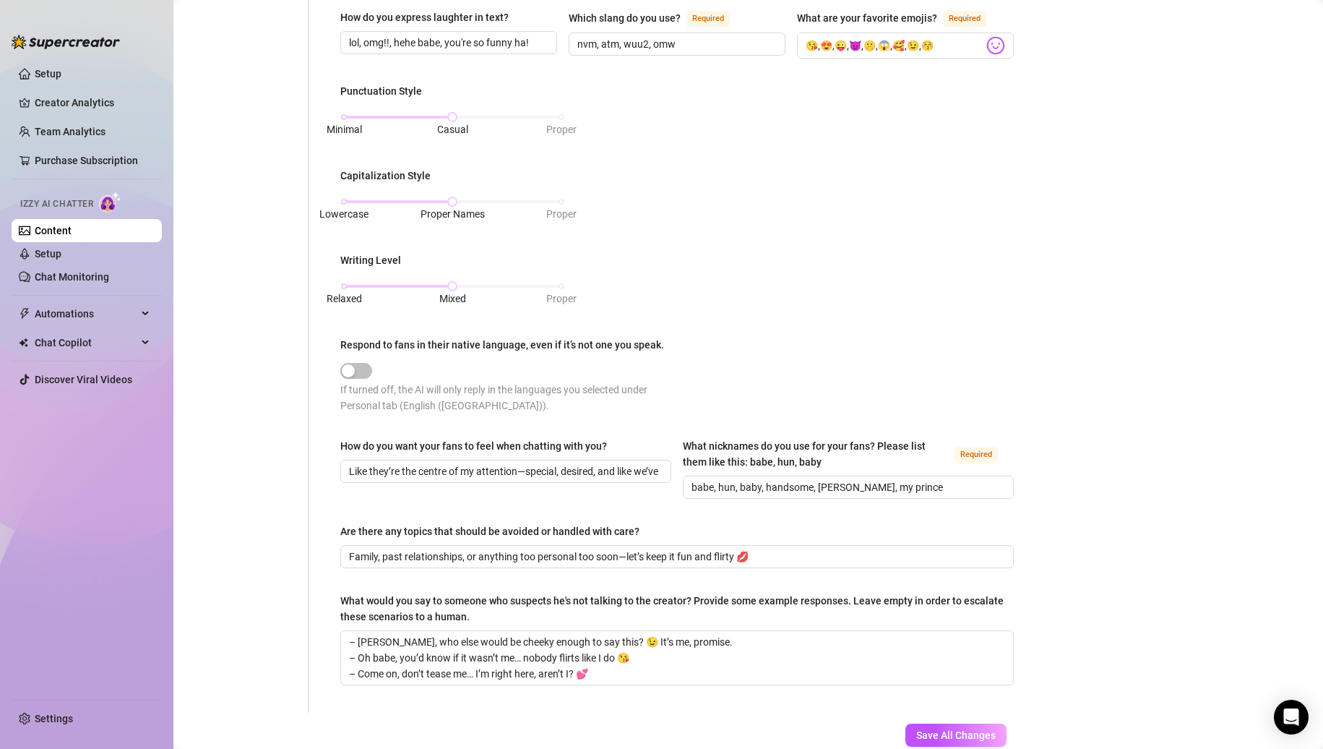
scroll to position [582, 0]
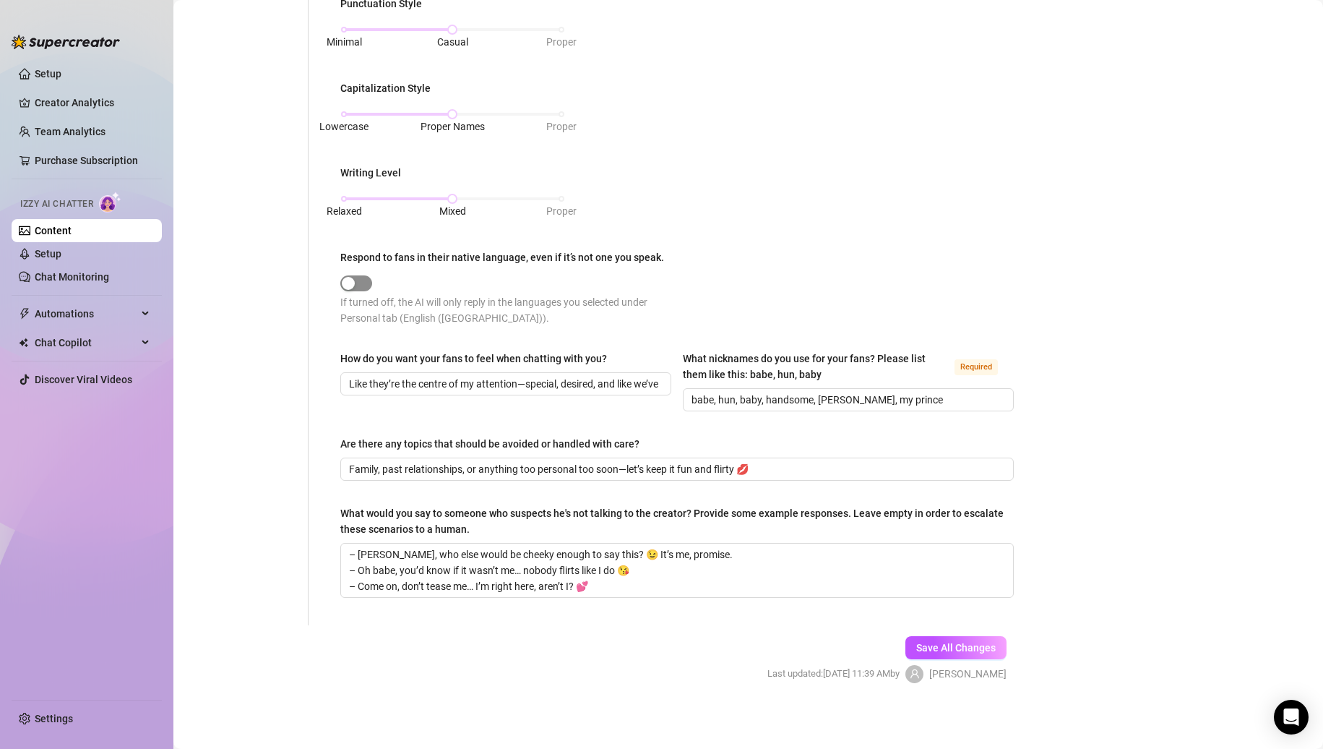
click at [356, 280] on span "button" at bounding box center [356, 283] width 32 height 16
click at [352, 277] on div "button" at bounding box center [348, 283] width 13 height 13
click at [952, 642] on span "Save All Changes" at bounding box center [955, 648] width 79 height 12
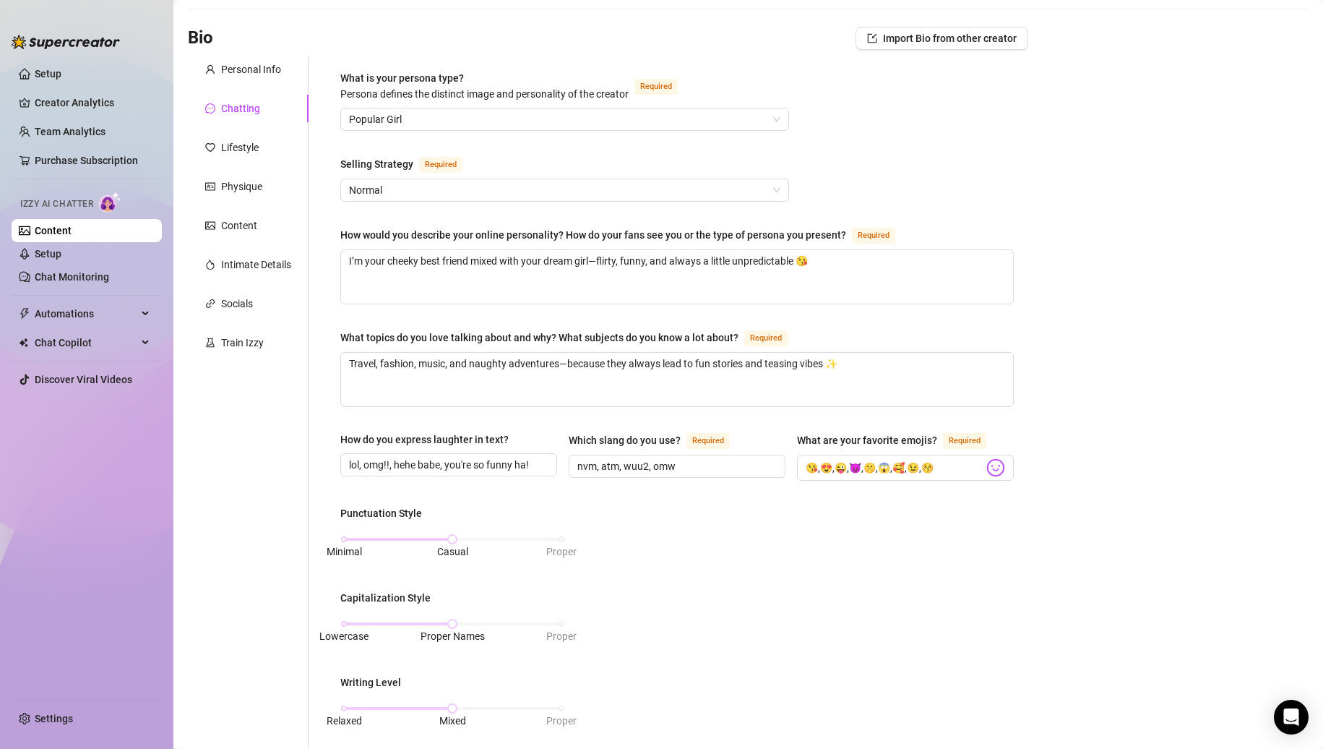
scroll to position [0, 0]
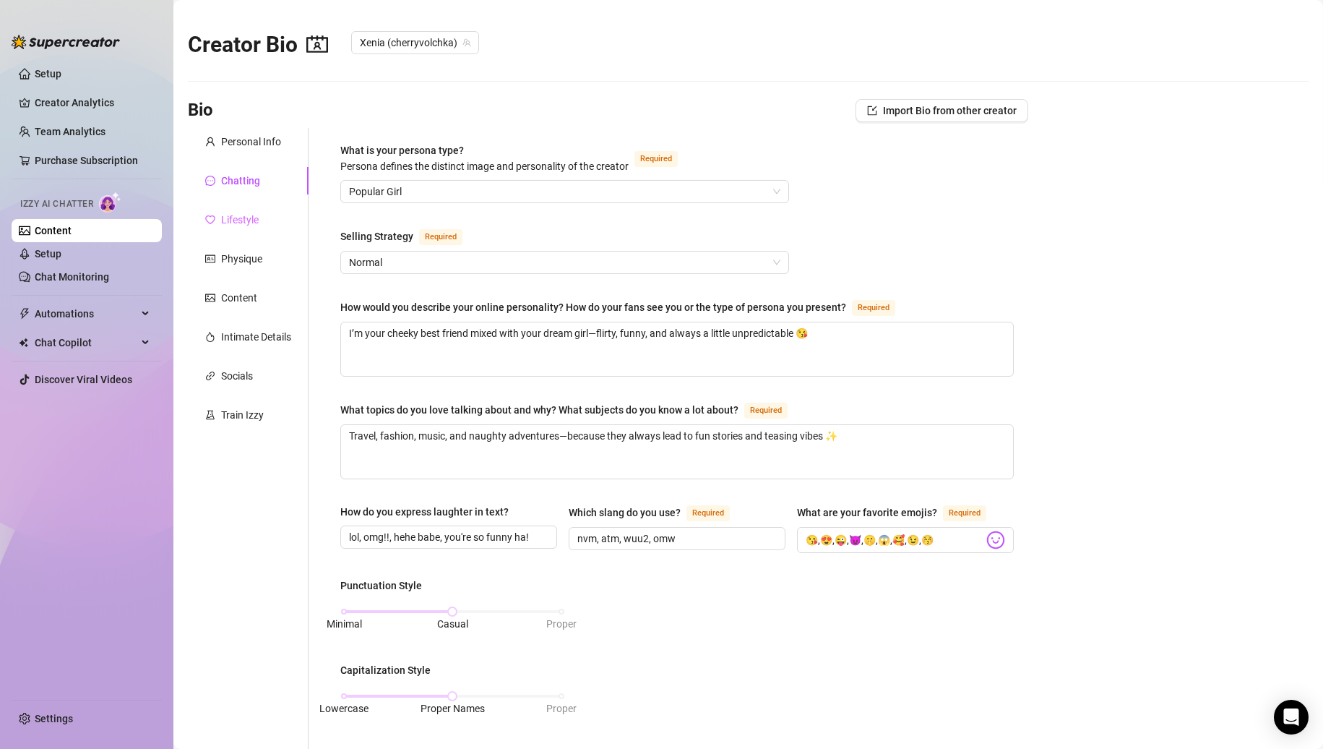
click at [250, 228] on div "Lifestyle" at bounding box center [248, 219] width 121 height 27
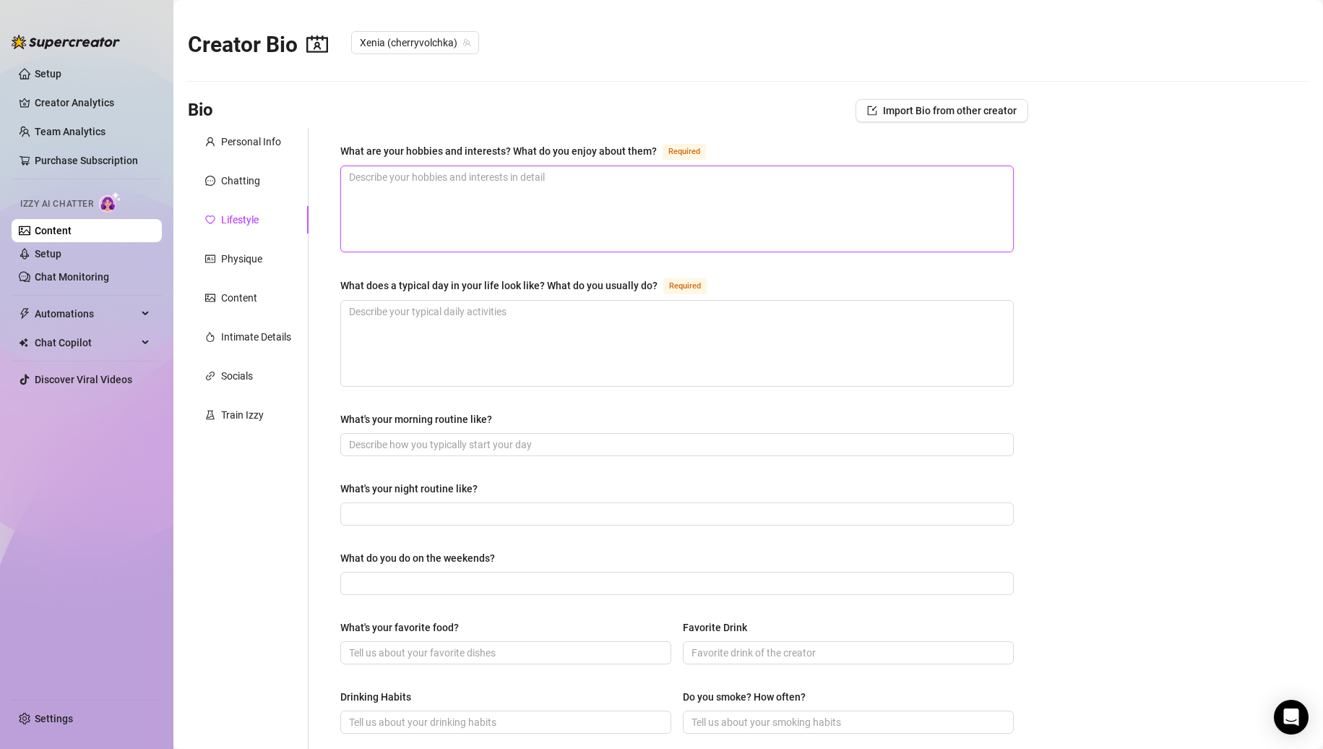
click at [368, 166] on textarea "What are your hobbies and interests? What do you enjoy about them? Required" at bounding box center [677, 208] width 672 height 85
drag, startPoint x: 340, startPoint y: 148, endPoint x: 657, endPoint y: 152, distance: 317.3
click at [657, 152] on div "What are your hobbies and interests? What do you enjoy about them? Required Wha…" at bounding box center [677, 615] width 702 height 974
drag, startPoint x: 658, startPoint y: 278, endPoint x: 320, endPoint y: 276, distance: 337.5
click at [320, 276] on div "What are your hobbies and interests? What do you enjoy about them? Required Wha…" at bounding box center [669, 615] width 720 height 974
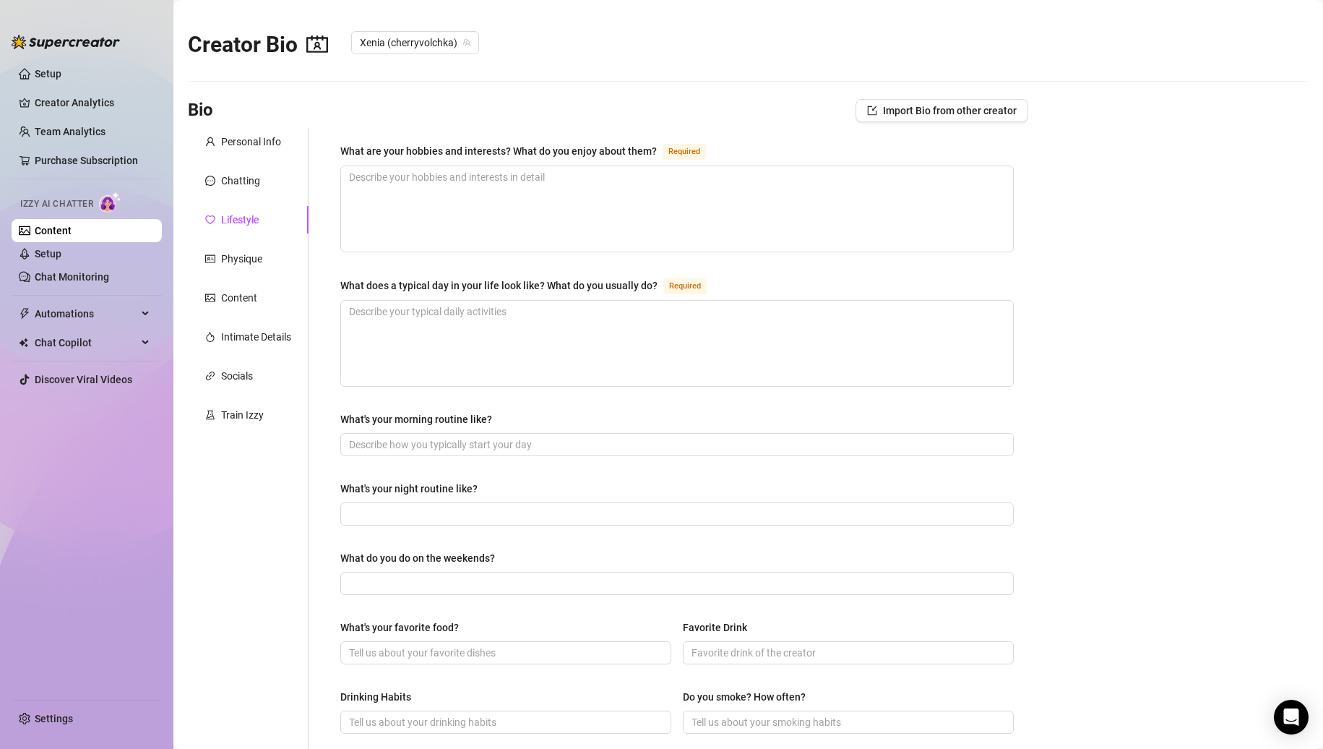
click at [500, 419] on label "What's your morning routine like?" at bounding box center [421, 419] width 162 height 16
click at [500, 436] on input "What's your morning routine like?" at bounding box center [675, 444] width 653 height 16
drag, startPoint x: 505, startPoint y: 418, endPoint x: 350, endPoint y: 407, distance: 155.8
click at [350, 407] on div "What are your hobbies and interests? What do you enjoy about them? Required Wha…" at bounding box center [677, 614] width 674 height 945
drag, startPoint x: 478, startPoint y: 482, endPoint x: 340, endPoint y: 484, distance: 138.0
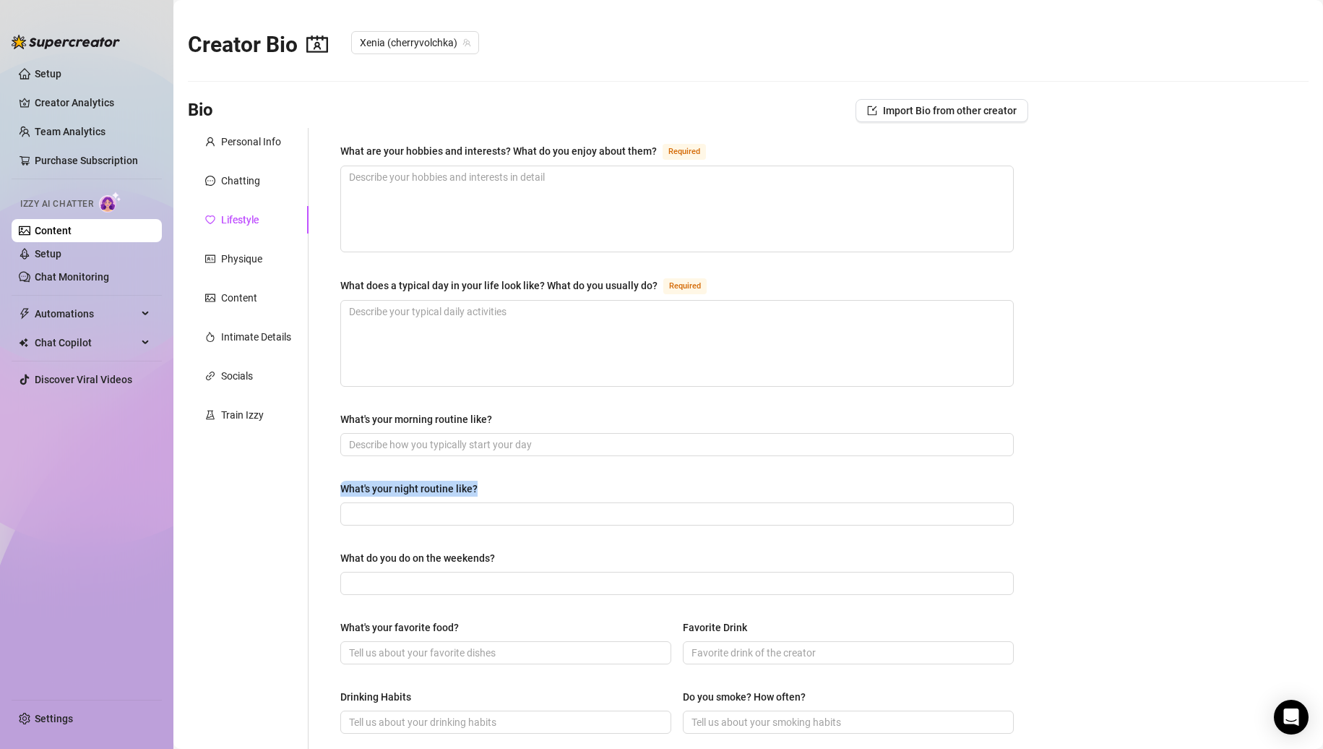
click at [340, 484] on label "What's your night routine like?" at bounding box center [413, 489] width 147 height 16
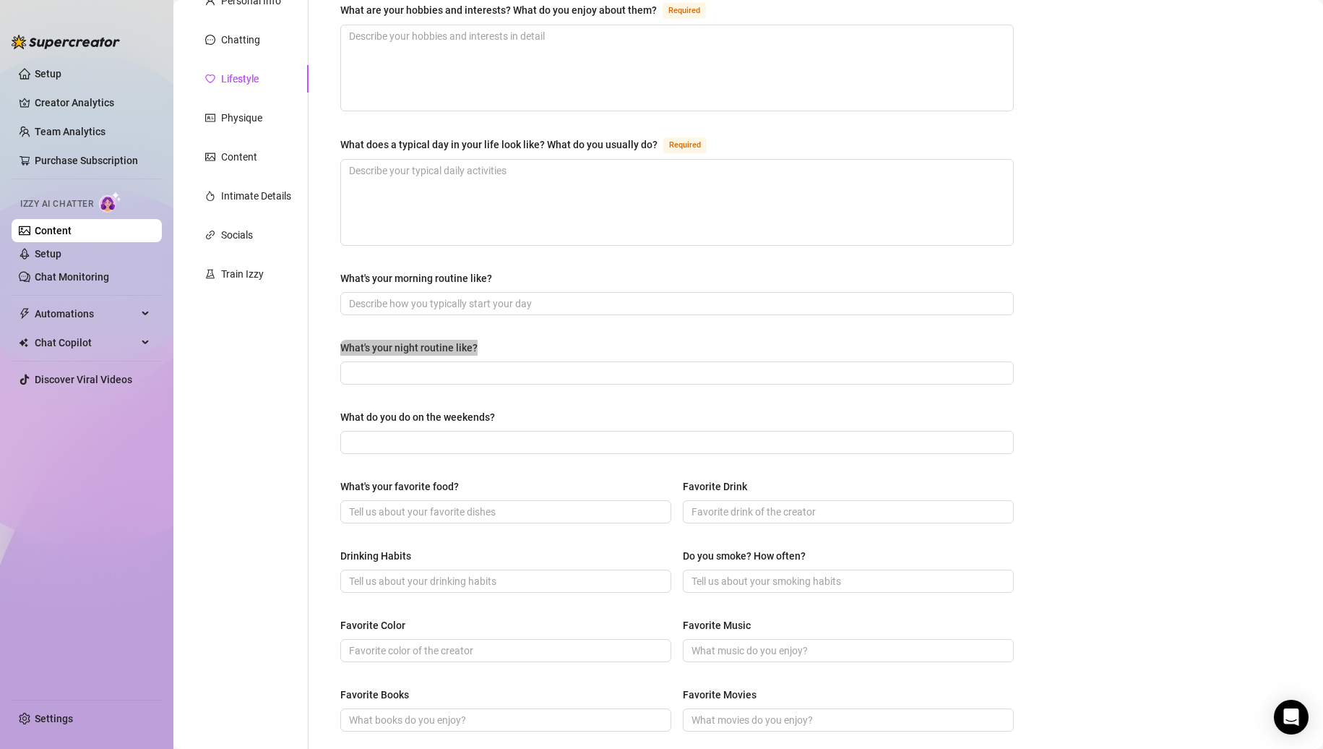
scroll to position [217, 0]
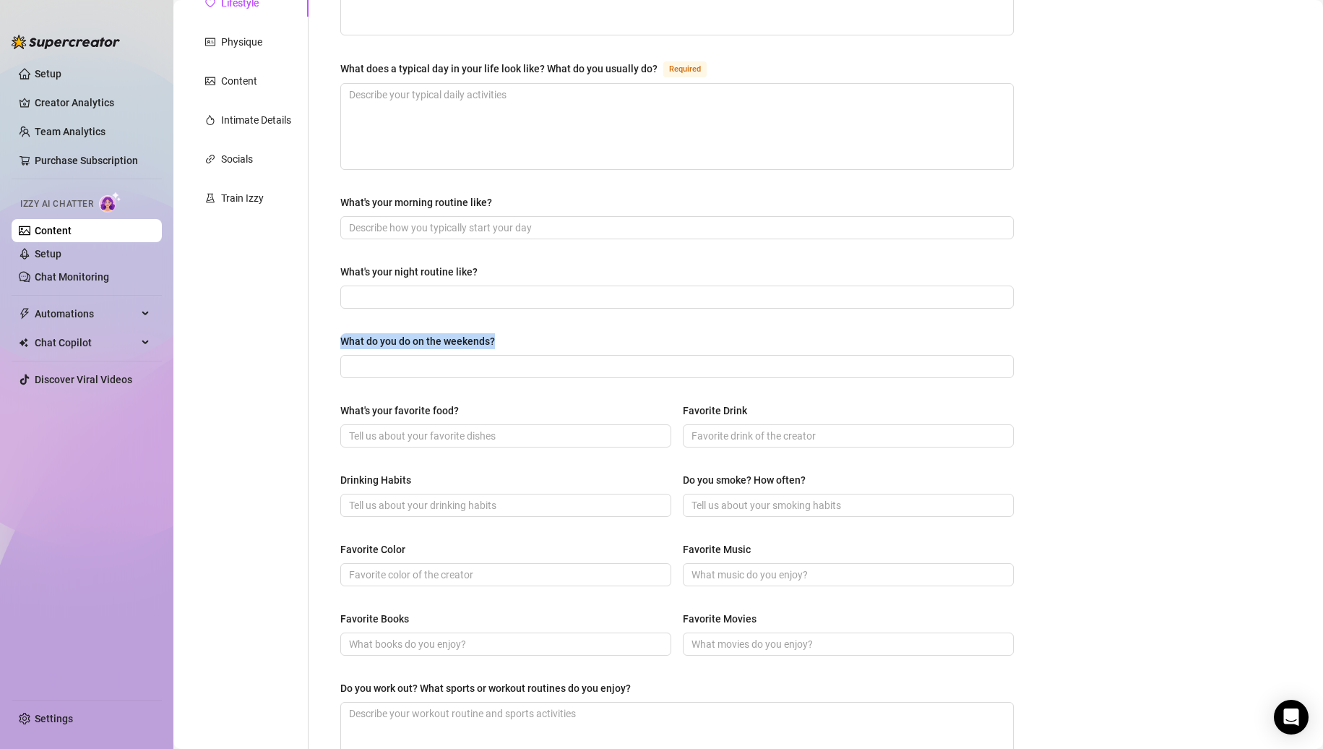
drag, startPoint x: 508, startPoint y: 334, endPoint x: 344, endPoint y: 334, distance: 164.0
click at [345, 334] on div "What do you do on the weekends?" at bounding box center [677, 344] width 674 height 22
drag, startPoint x: 465, startPoint y: 411, endPoint x: 333, endPoint y: 409, distance: 132.3
click at [333, 409] on div "What are your hobbies and interests? What do you enjoy about them? Required Wha…" at bounding box center [677, 398] width 702 height 974
click at [766, 413] on div "Favorite Drink" at bounding box center [848, 414] width 331 height 22
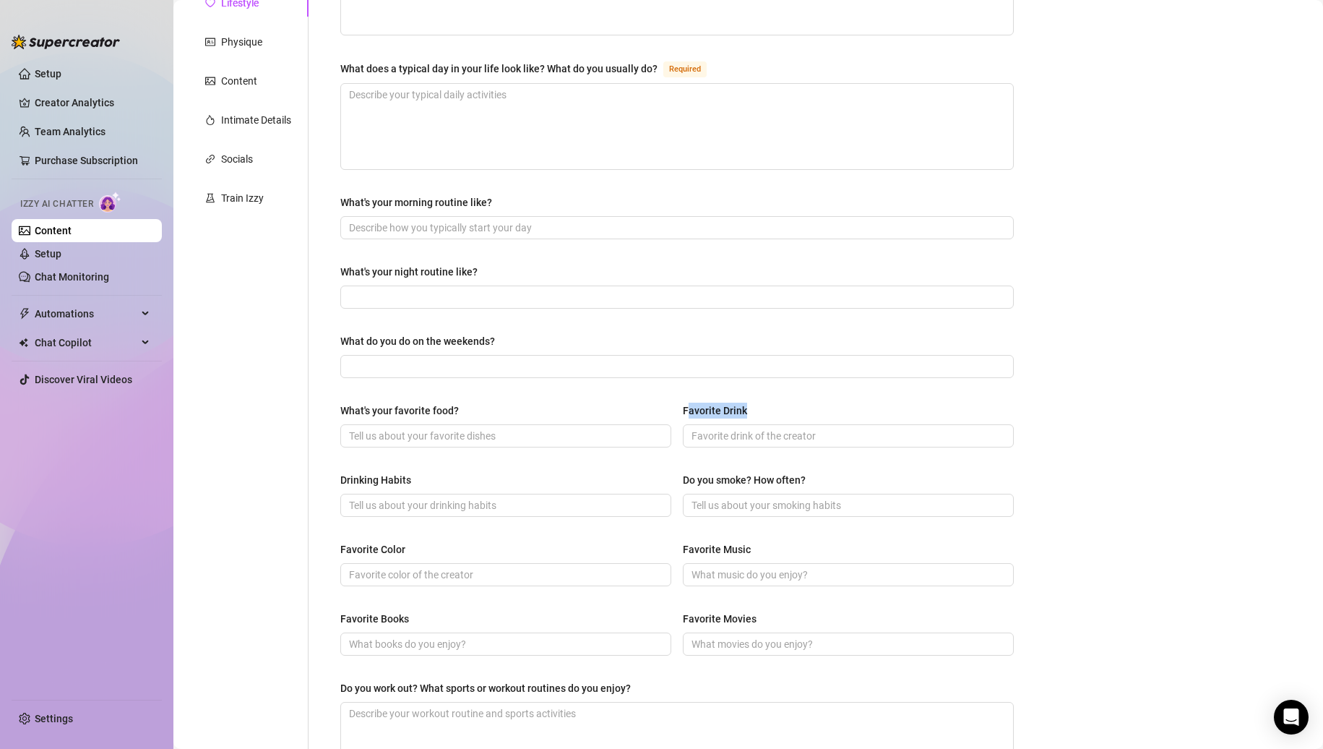
drag, startPoint x: 767, startPoint y: 409, endPoint x: 684, endPoint y: 409, distance: 83.1
click at [684, 409] on div "Favorite Drink" at bounding box center [848, 414] width 331 height 22
click at [762, 407] on div "Favorite Drink" at bounding box center [848, 414] width 331 height 22
drag, startPoint x: 770, startPoint y: 405, endPoint x: 664, endPoint y: 404, distance: 105.5
click at [664, 404] on div "What's your favorite food? Favorite Drink" at bounding box center [677, 432] width 674 height 58
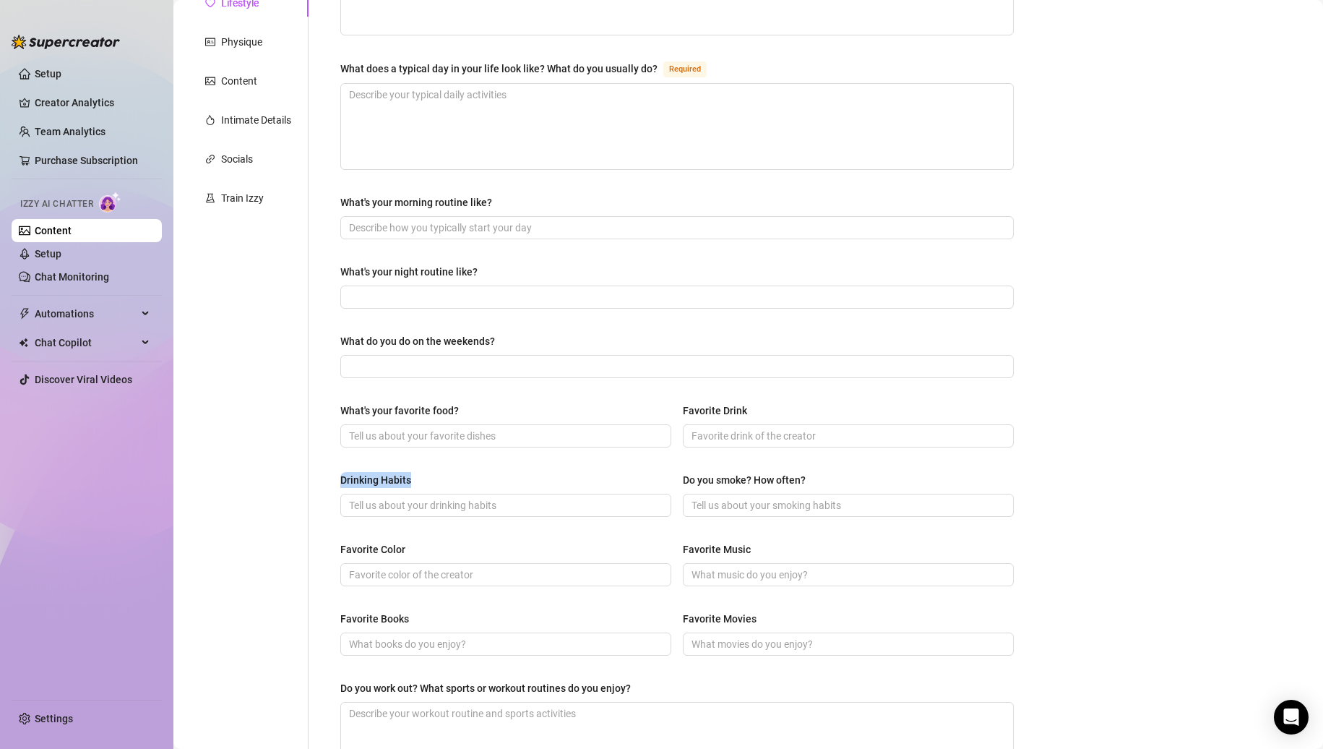
drag, startPoint x: 422, startPoint y: 478, endPoint x: 342, endPoint y: 478, distance: 80.2
click at [342, 478] on div "Drinking Habits" at bounding box center [505, 483] width 331 height 22
drag, startPoint x: 837, startPoint y: 474, endPoint x: 1153, endPoint y: 545, distance: 324.4
click at [668, 473] on div "Drinking Habits Do you smoke? How often?" at bounding box center [677, 501] width 674 height 58
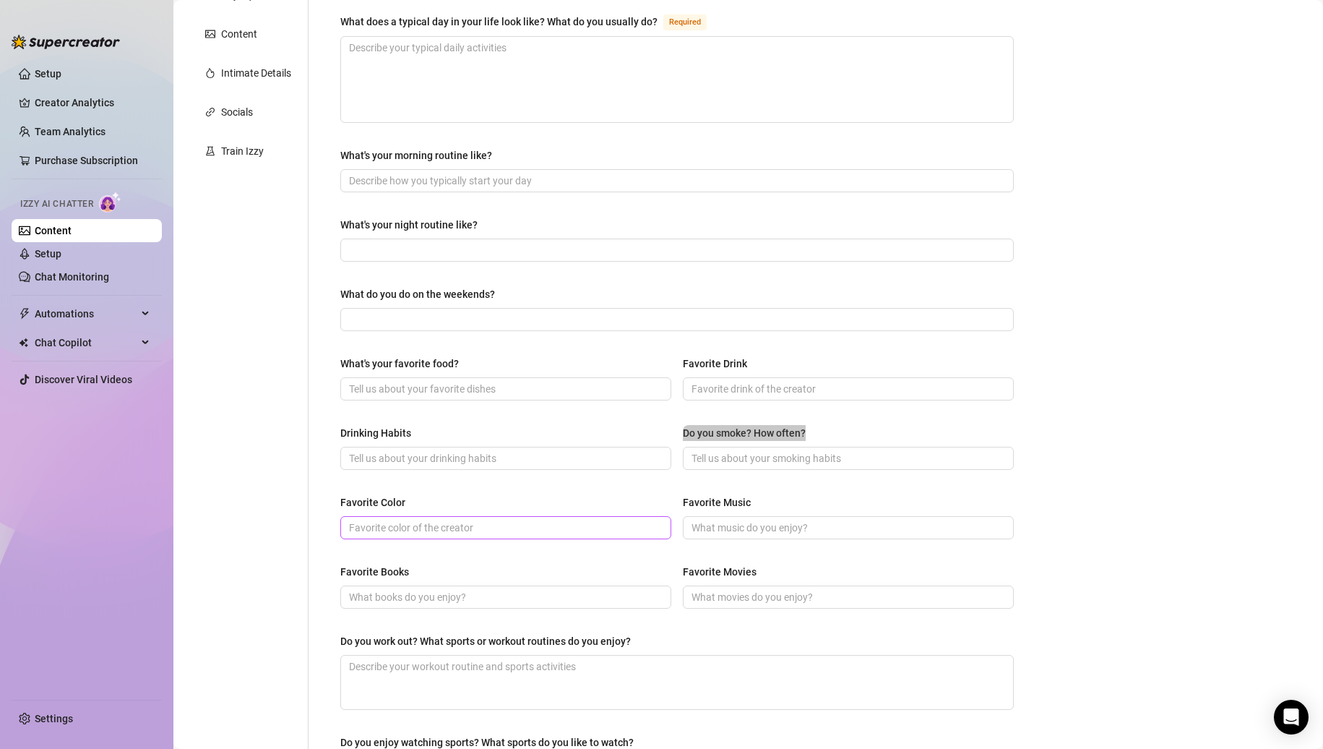
scroll to position [289, 0]
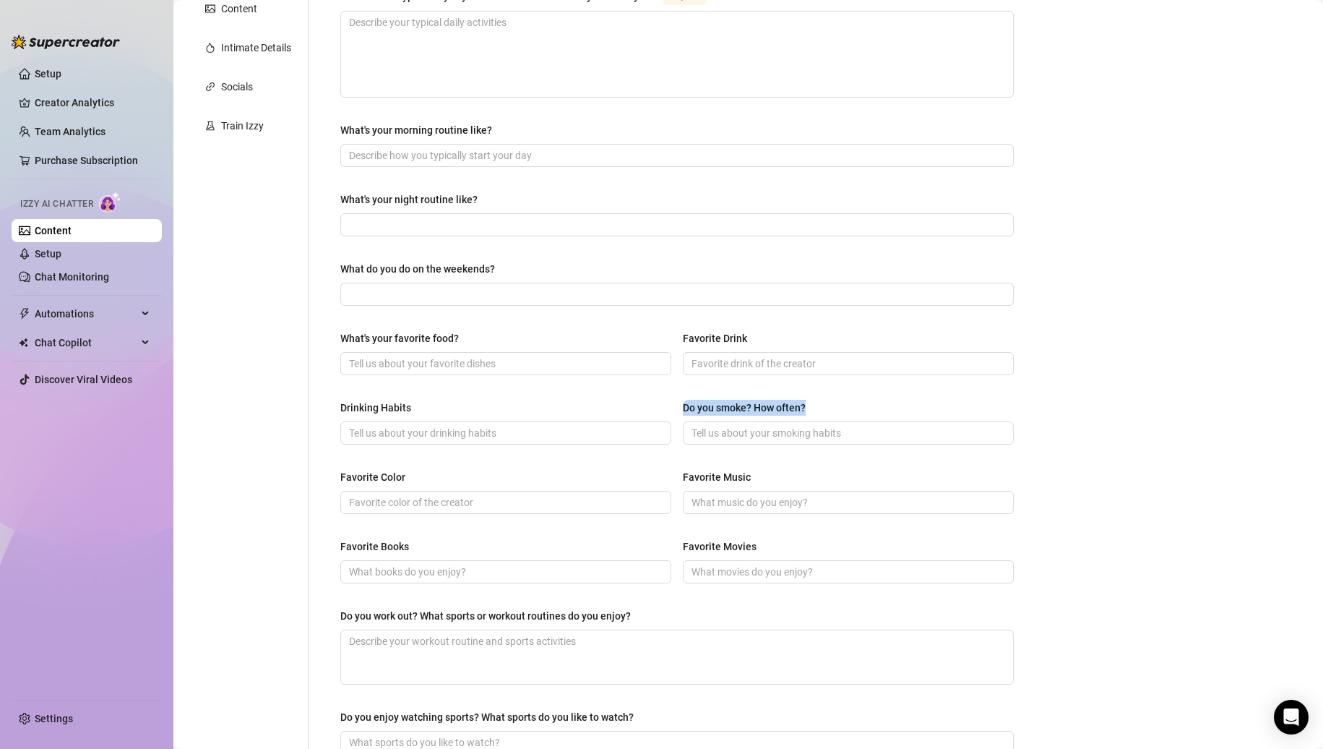
drag, startPoint x: 390, startPoint y: 469, endPoint x: 414, endPoint y: 471, distance: 24.7
click at [393, 470] on div "Favorite Color" at bounding box center [372, 477] width 65 height 16
click at [393, 494] on input "Favorite Color" at bounding box center [504, 502] width 311 height 16
drag, startPoint x: 414, startPoint y: 471, endPoint x: 335, endPoint y: 471, distance: 79.5
click at [335, 471] on div "What are your hobbies and interests? What do you enjoy about them? Required Wha…" at bounding box center [677, 326] width 702 height 974
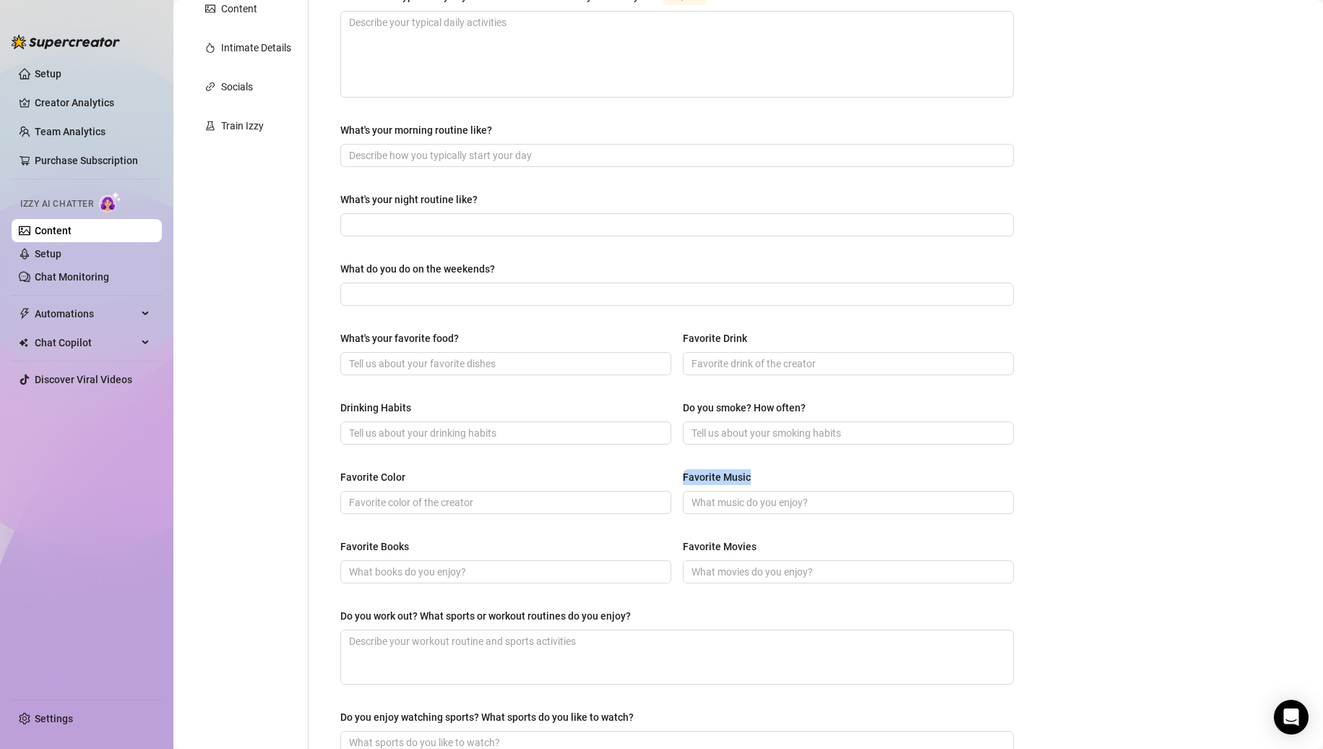
drag, startPoint x: 720, startPoint y: 471, endPoint x: 678, endPoint y: 476, distance: 42.2
click at [683, 476] on label "Favorite Music" at bounding box center [722, 477] width 78 height 16
drag, startPoint x: 416, startPoint y: 542, endPoint x: 781, endPoint y: 570, distance: 366.0
click at [337, 546] on div "What are your hobbies and interests? What do you enjoy about them? Required Wha…" at bounding box center [677, 326] width 702 height 974
drag, startPoint x: 750, startPoint y: 532, endPoint x: 756, endPoint y: 541, distance: 10.4
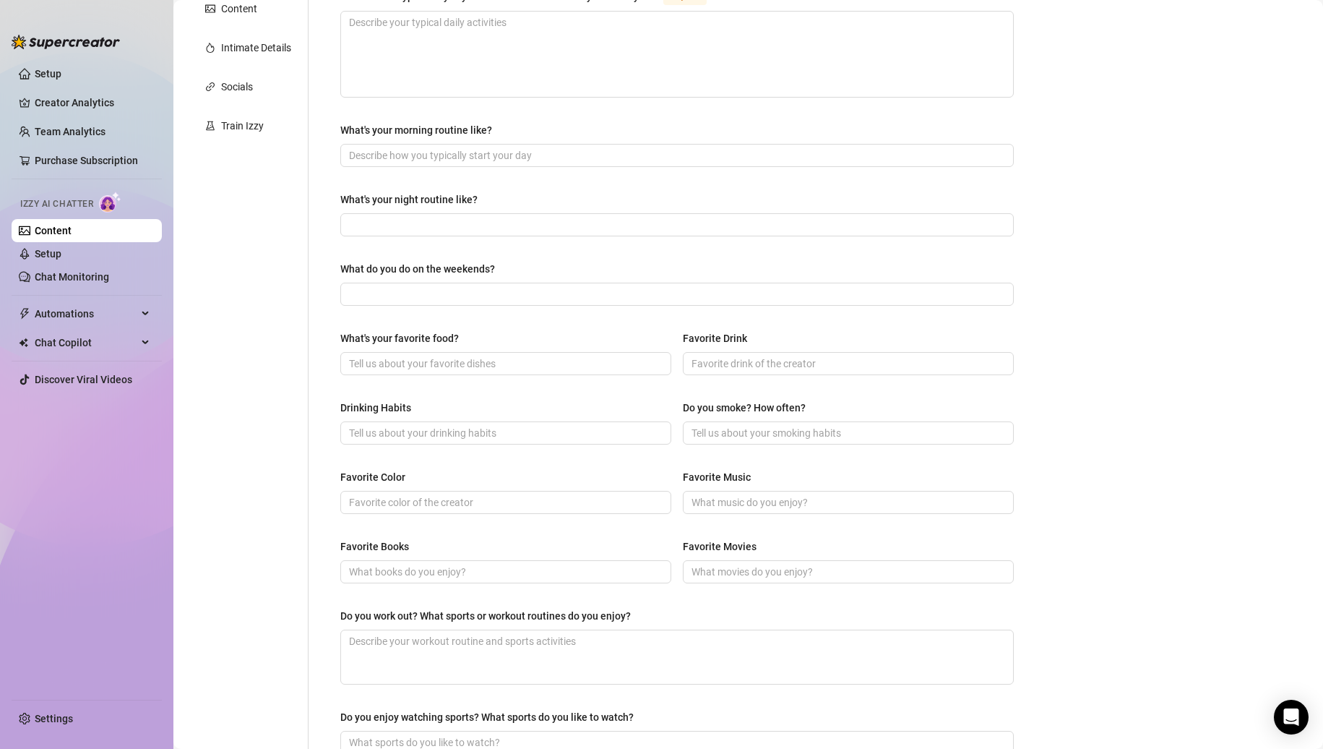
click at [750, 532] on div "What are your hobbies and interests? What do you enjoy about them? Required Wha…" at bounding box center [677, 325] width 674 height 945
drag, startPoint x: 756, startPoint y: 541, endPoint x: 682, endPoint y: 541, distance: 73.7
click at [683, 541] on label "Favorite Movies" at bounding box center [725, 546] width 84 height 16
click at [697, 541] on div "Favorite Movies" at bounding box center [720, 546] width 74 height 16
click at [697, 564] on input "Favorite Movies" at bounding box center [847, 572] width 311 height 16
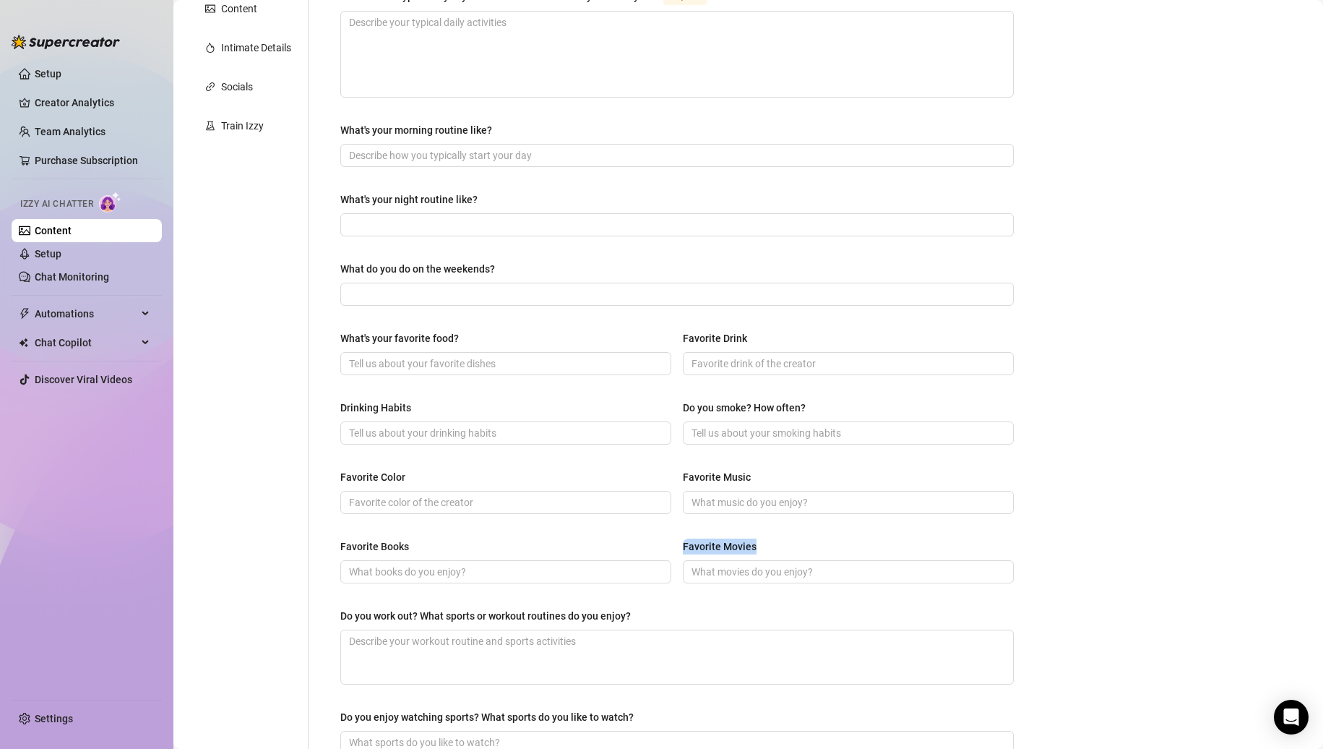
drag, startPoint x: 765, startPoint y: 542, endPoint x: 675, endPoint y: 542, distance: 90.3
click at [675, 542] on div "Favorite Books Favorite Movies" at bounding box center [677, 567] width 674 height 58
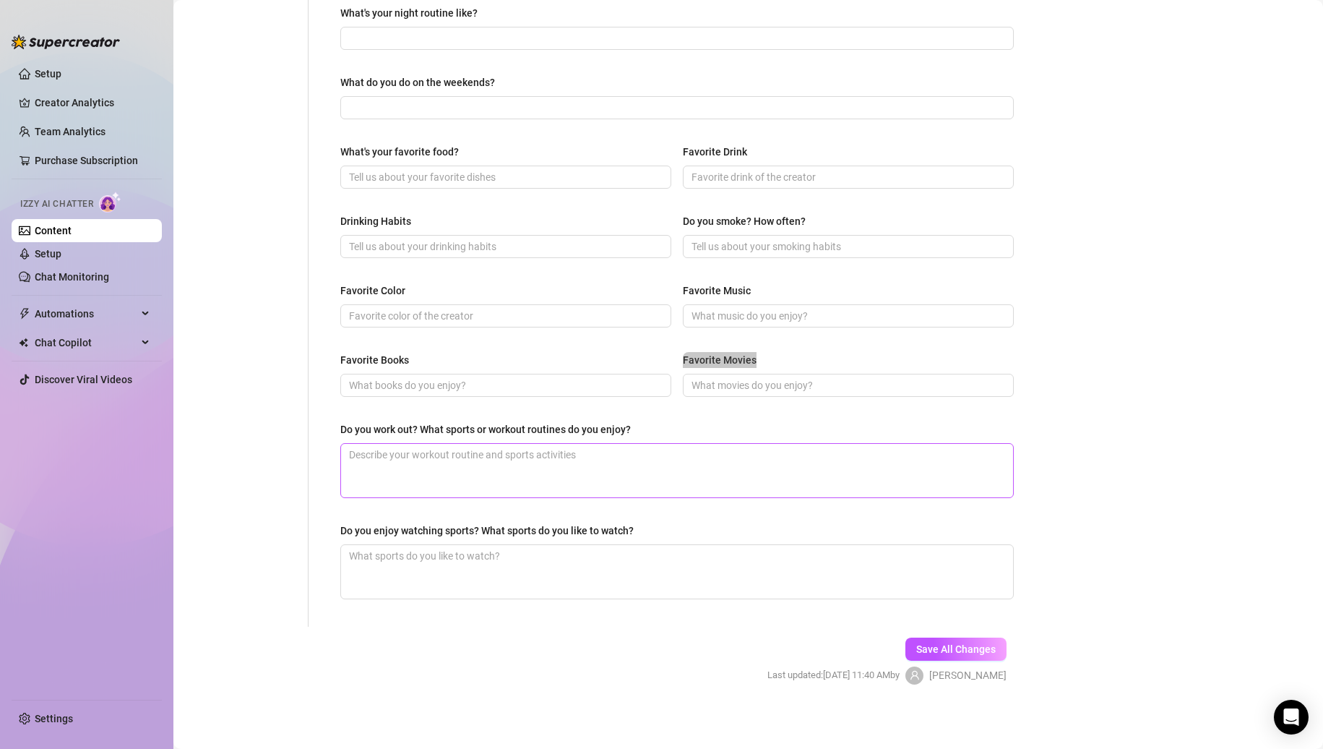
scroll to position [478, 0]
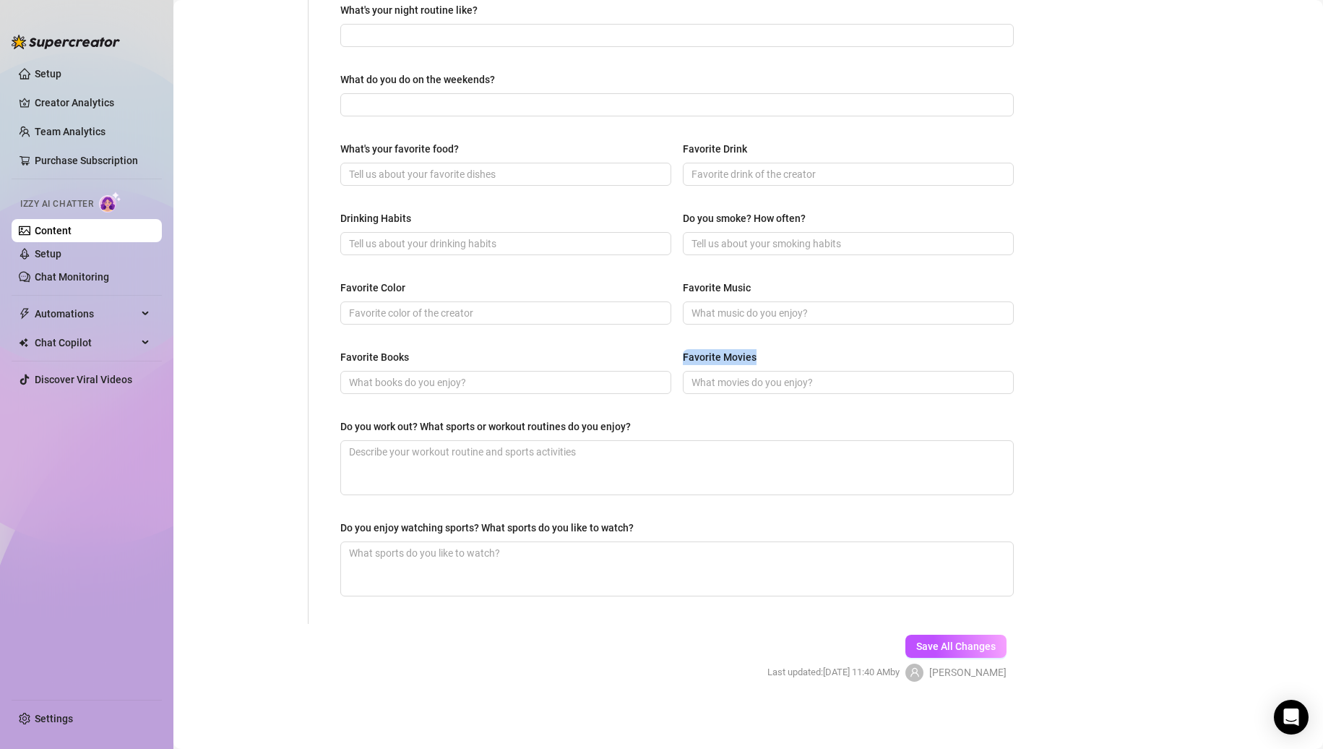
drag, startPoint x: 627, startPoint y: 420, endPoint x: 648, endPoint y: 418, distance: 20.3
click at [629, 420] on div "Do you work out? What sports or workout routines do you enjoy?" at bounding box center [485, 426] width 291 height 16
click at [629, 441] on textarea "Do you work out? What sports or workout routines do you enjoy?" at bounding box center [677, 467] width 672 height 53
drag, startPoint x: 648, startPoint y: 418, endPoint x: 340, endPoint y: 431, distance: 307.4
click at [340, 431] on div "Do you work out? What sports or workout routines do you enjoy?" at bounding box center [677, 429] width 674 height 22
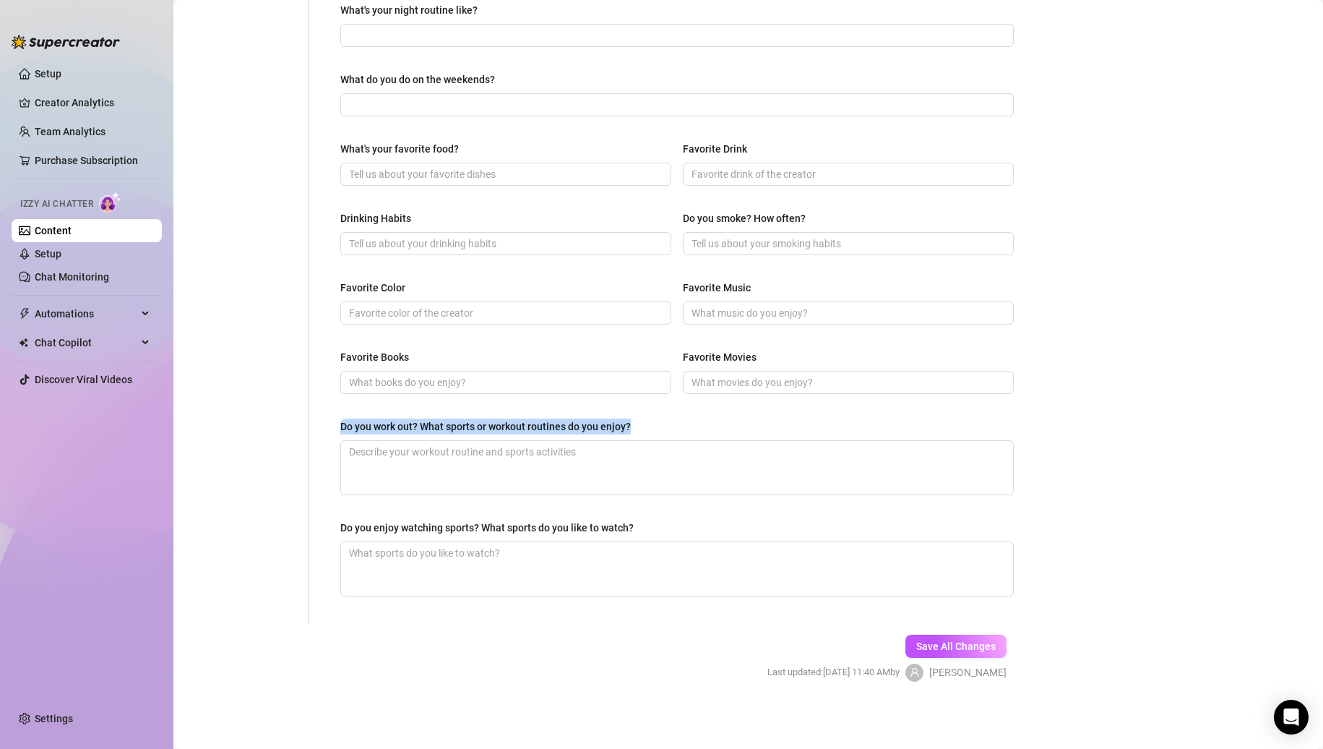
click at [658, 511] on div "What are your hobbies and interests? What do you enjoy about them? Required Wha…" at bounding box center [677, 136] width 674 height 945
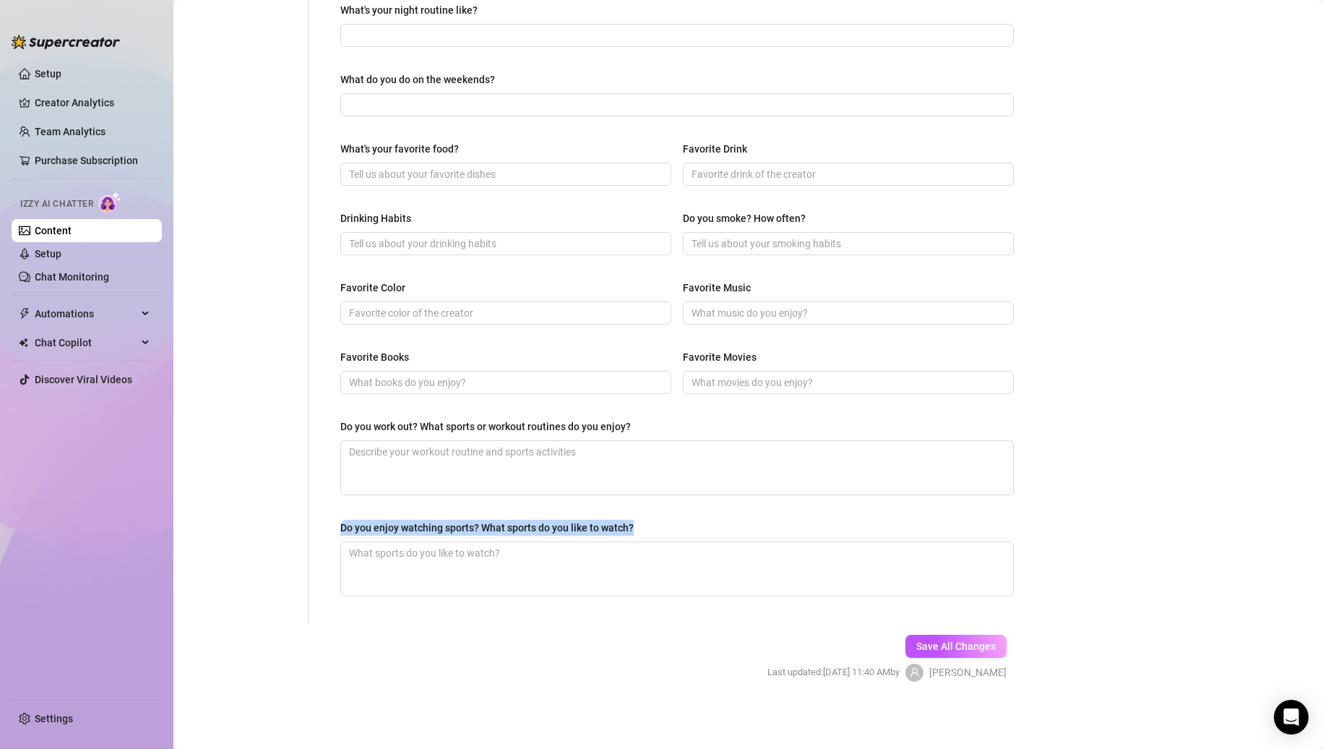
drag, startPoint x: 655, startPoint y: 517, endPoint x: 329, endPoint y: 528, distance: 326.9
click at [329, 528] on div "What are your hobbies and interests? What do you enjoy about them? Required Wha…" at bounding box center [677, 137] width 702 height 974
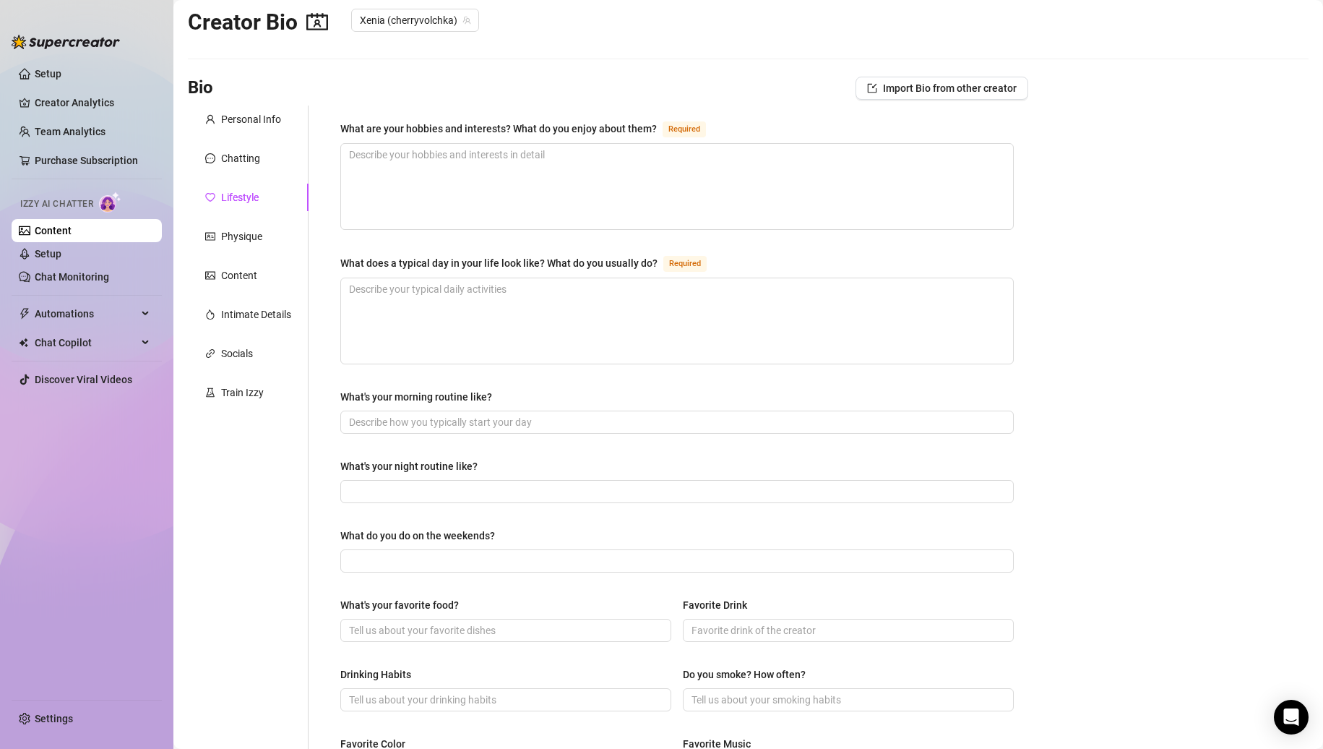
scroll to position [0, 0]
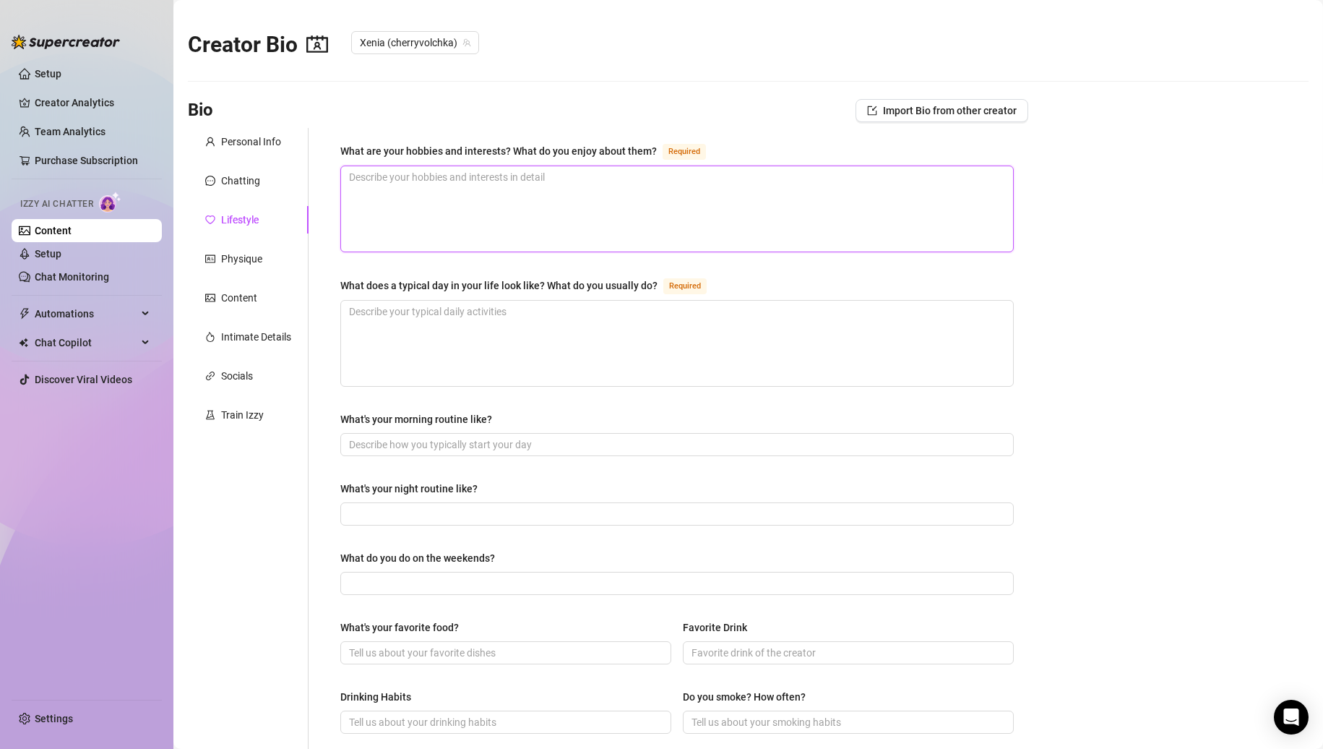
click at [672, 227] on textarea "What are your hobbies and interests? What do you enjoy about them? Required" at bounding box center [677, 208] width 672 height 85
paste textarea "Shopping, traveling, gym cardio, dancing in my room & binging Netflix—love anyt…"
drag, startPoint x: 524, startPoint y: 356, endPoint x: 728, endPoint y: 265, distance: 223.9
click at [524, 356] on textarea "What does a typical day in your life look like? What do you usually do? Required" at bounding box center [677, 343] width 672 height 85
paste textarea "Wake up cute, hit the gym, scroll too much, flirt online, then dress up just to…"
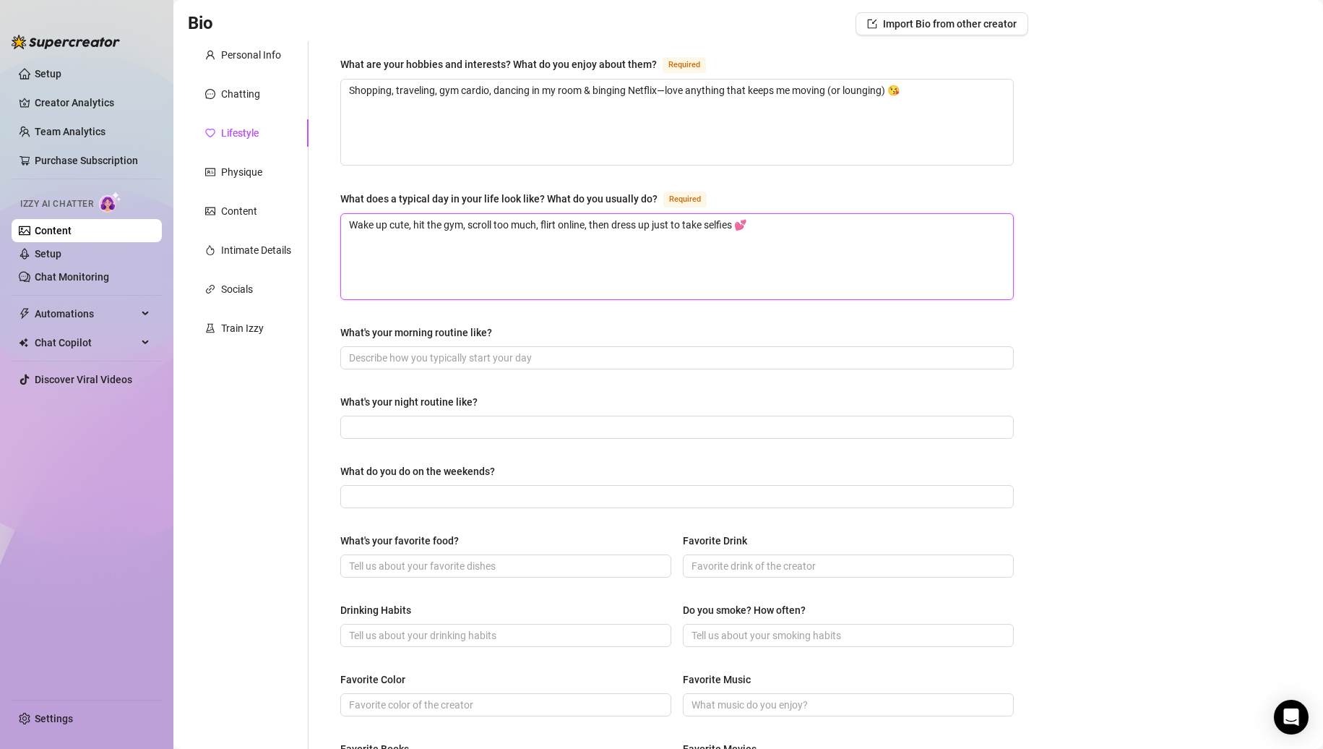
scroll to position [217, 0]
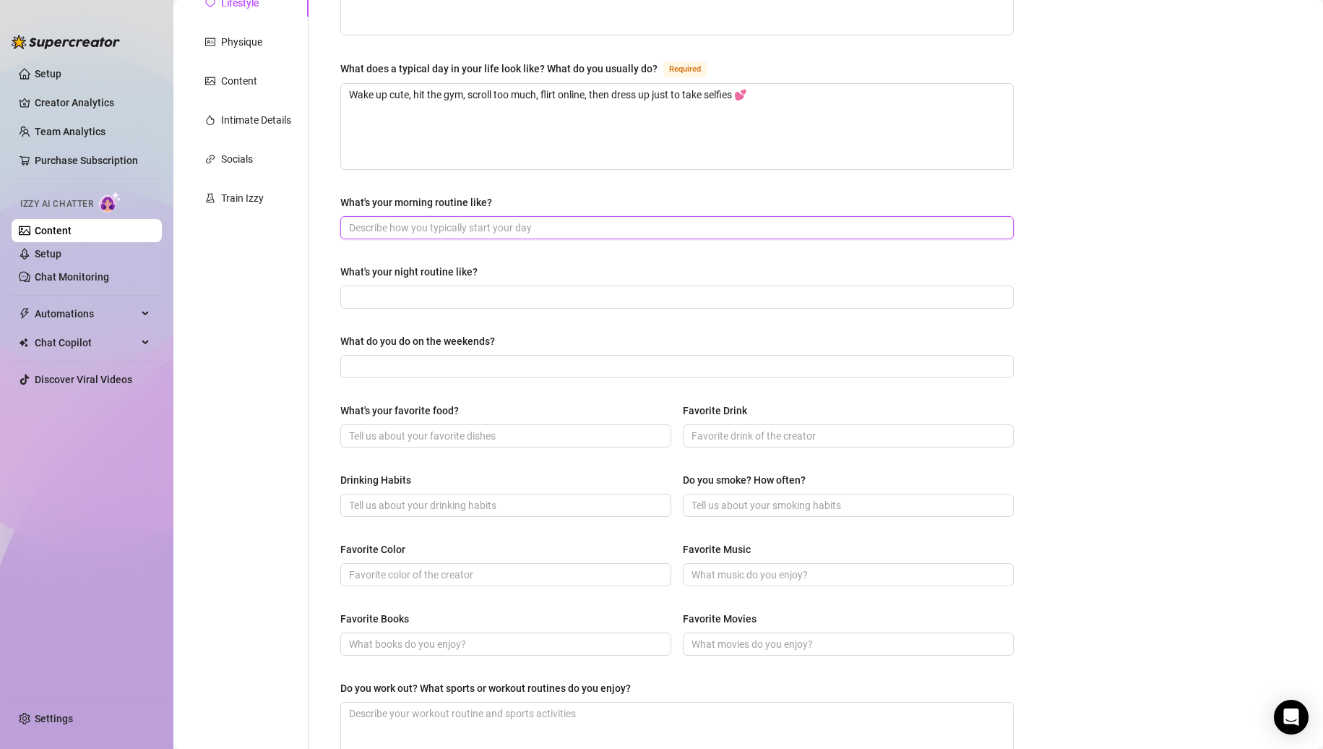
click at [774, 221] on input "What's your morning routine like?" at bounding box center [675, 228] width 653 height 16
paste input "Coffee first ☕ gym shoes on, music blasting—then a mirror selfie before the day…"
drag, startPoint x: 588, startPoint y: 296, endPoint x: 603, endPoint y: 288, distance: 17.5
click at [595, 291] on input "What's your night routine like?" at bounding box center [675, 297] width 653 height 16
paste input "Skincare, wine, a little Netflix… sometimes staying up way too late chatting wi…"
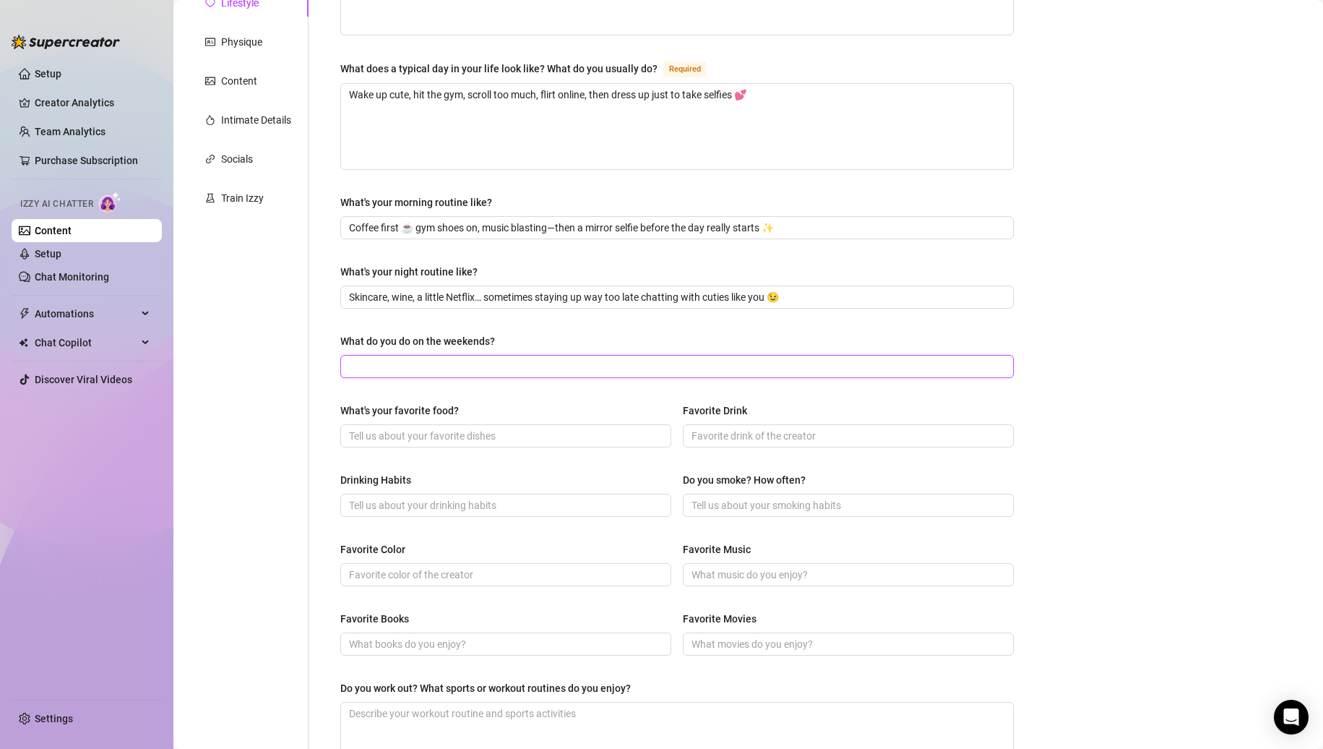
click at [595, 359] on input "What do you do on the weekends?" at bounding box center [675, 366] width 653 height 16
paste input "Dress up, hang with my wild friends, chase adventures… or just cuddle up if I’m…"
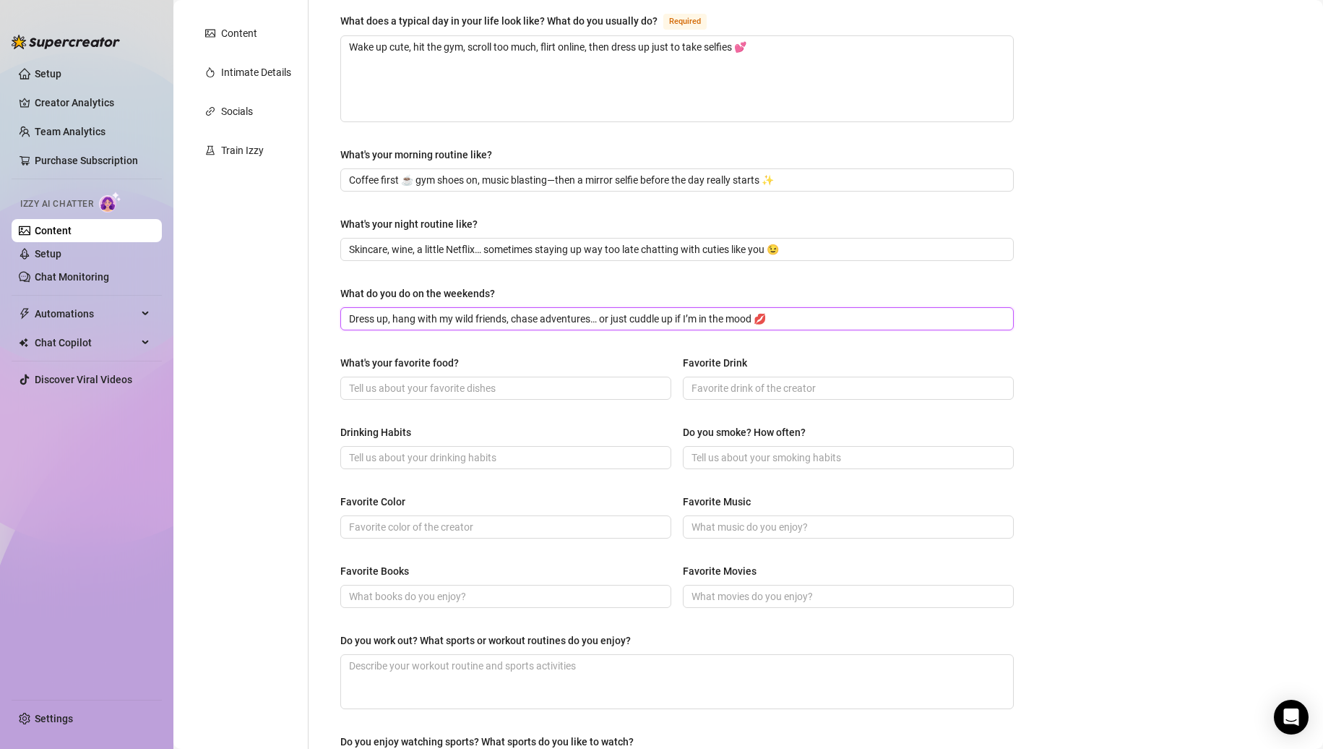
scroll to position [289, 0]
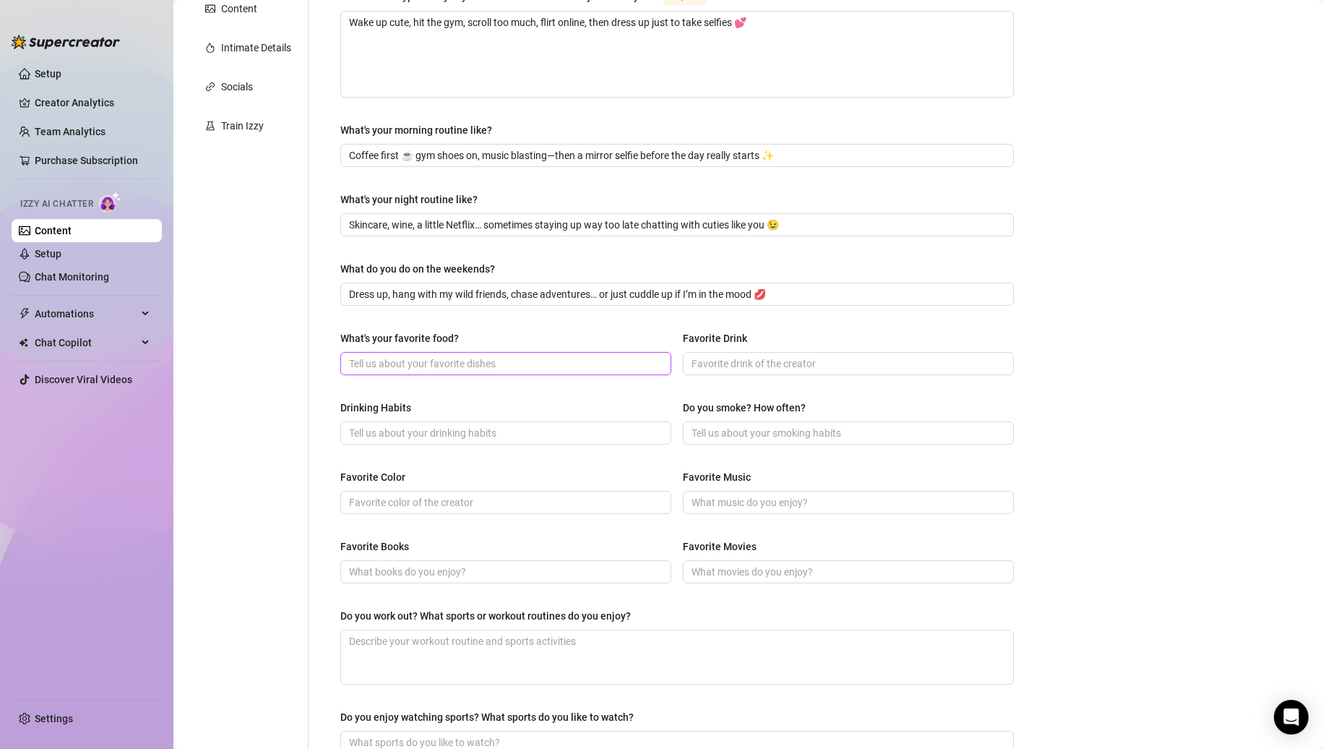
click at [571, 367] on input "What's your favorite food?" at bounding box center [504, 364] width 311 height 16
paste input "Sushi 🍣—tastes sexy, looks pretty, and always makes me crave more 😏"
drag, startPoint x: 891, startPoint y: 366, endPoint x: 967, endPoint y: 330, distance: 84.0
click at [892, 365] on input "Favorite Drink" at bounding box center [847, 364] width 311 height 16
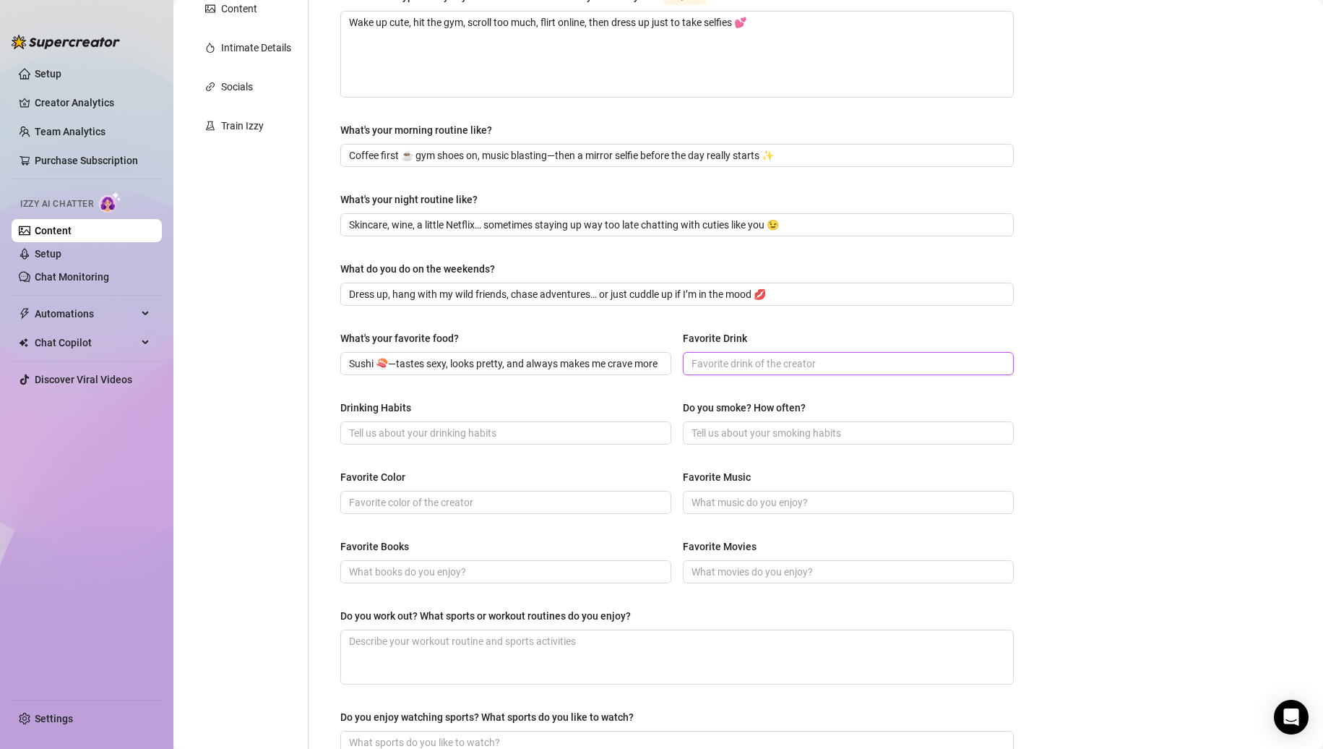
paste input "Spicy margaritas 🌶️🍸—because I like it smooth but with a kick."
click at [489, 428] on input "Drinking Habits" at bounding box center [504, 433] width 311 height 16
paste input "Social sipper—wine with dinner, cocktails on nights out, maybe champagne when I…"
click at [760, 437] on input "Do you smoke? How often?" at bounding box center [847, 433] width 311 height 16
paste input "Only sometimes when I’m out with friends… it feels a little bad-girl [PERSON_NA…"
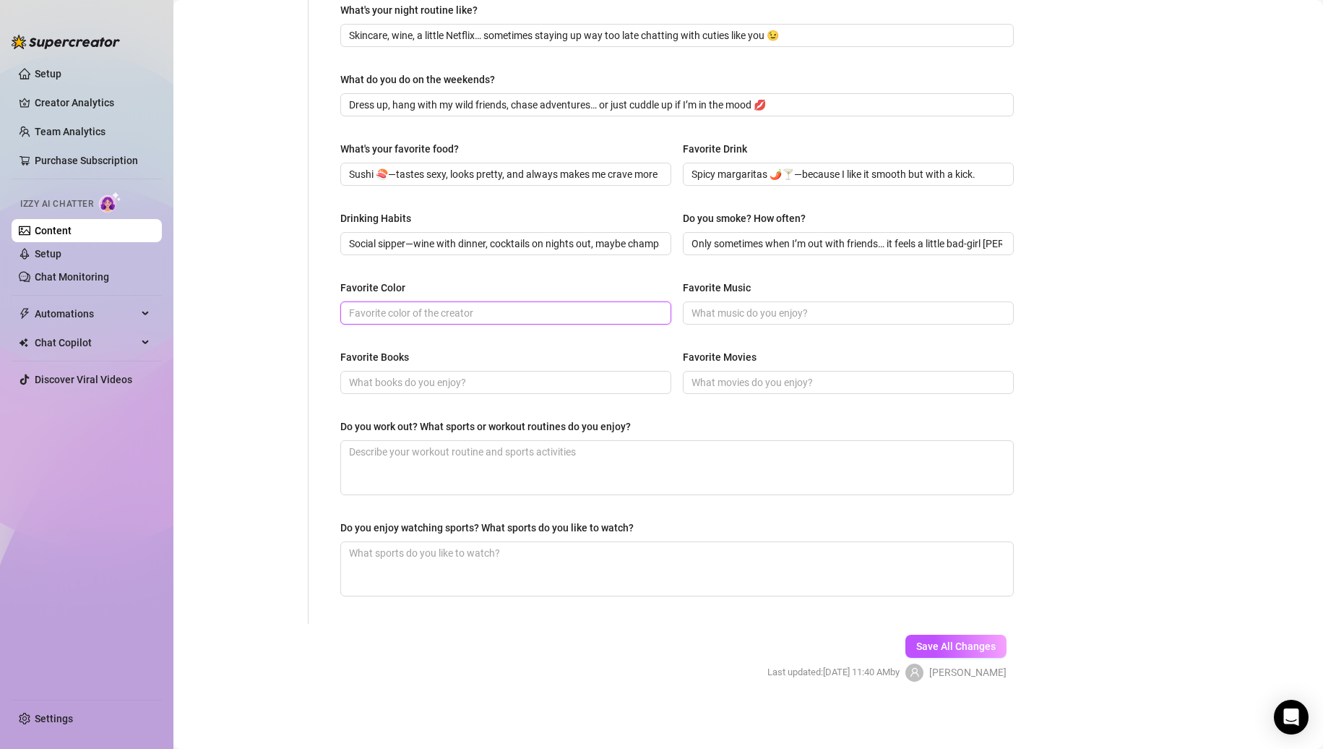
drag, startPoint x: 480, startPoint y: 306, endPoint x: 511, endPoint y: 306, distance: 31.1
click at [480, 306] on input "Favorite Color" at bounding box center [504, 313] width 311 height 16
paste input "Pink, obviously 💕 It’s playful, girly, and makes me feel irresistible."
drag, startPoint x: 906, startPoint y: 317, endPoint x: 959, endPoint y: 300, distance: 56.0
click at [906, 317] on input "Favorite Music" at bounding box center [847, 313] width 311 height 16
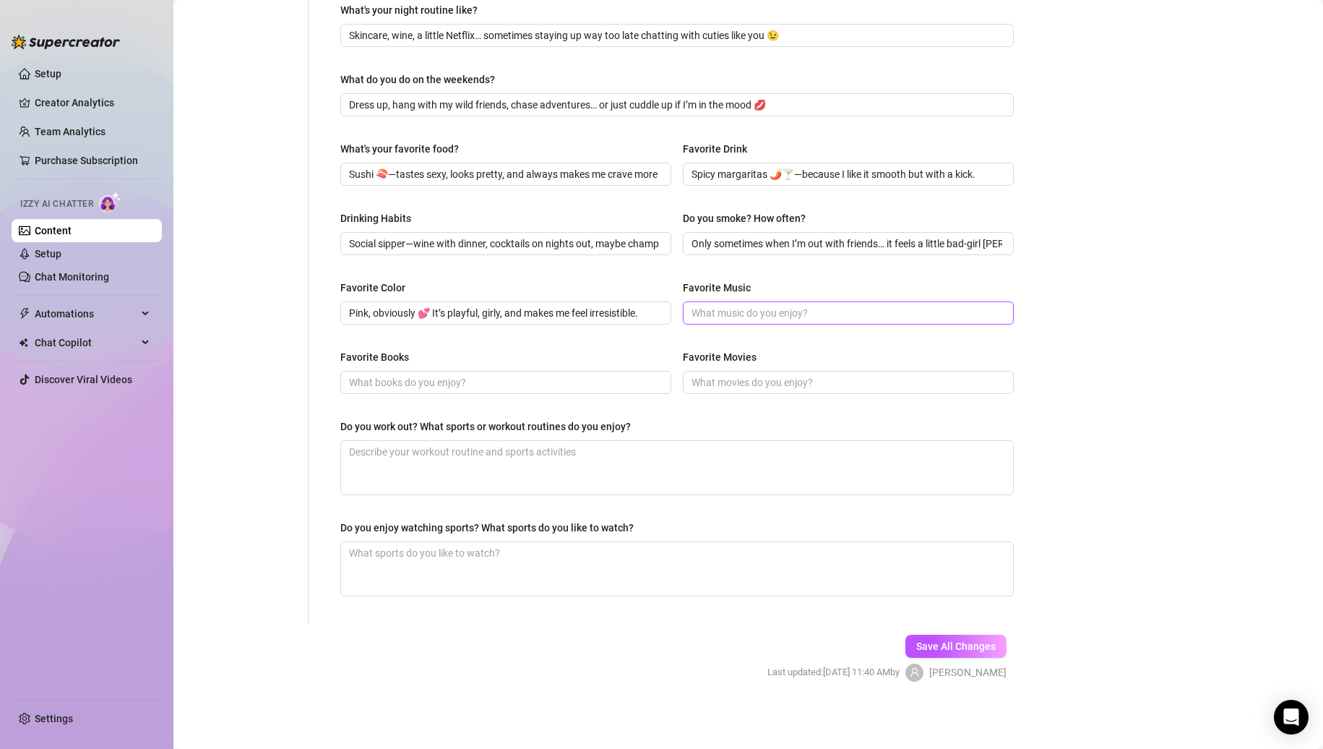
paste input "80s rock, 50s jazz, and guilty-pleasure pop—my playlists are as unpredictable a…"
click at [535, 366] on div "Favorite Books" at bounding box center [505, 360] width 331 height 22
click at [526, 374] on input "Favorite Books" at bounding box center [504, 382] width 311 height 16
paste input "Love cheeky romance novels & thrillers… the steamier, the better 😏📖"
drag, startPoint x: 786, startPoint y: 378, endPoint x: 997, endPoint y: 375, distance: 211.8
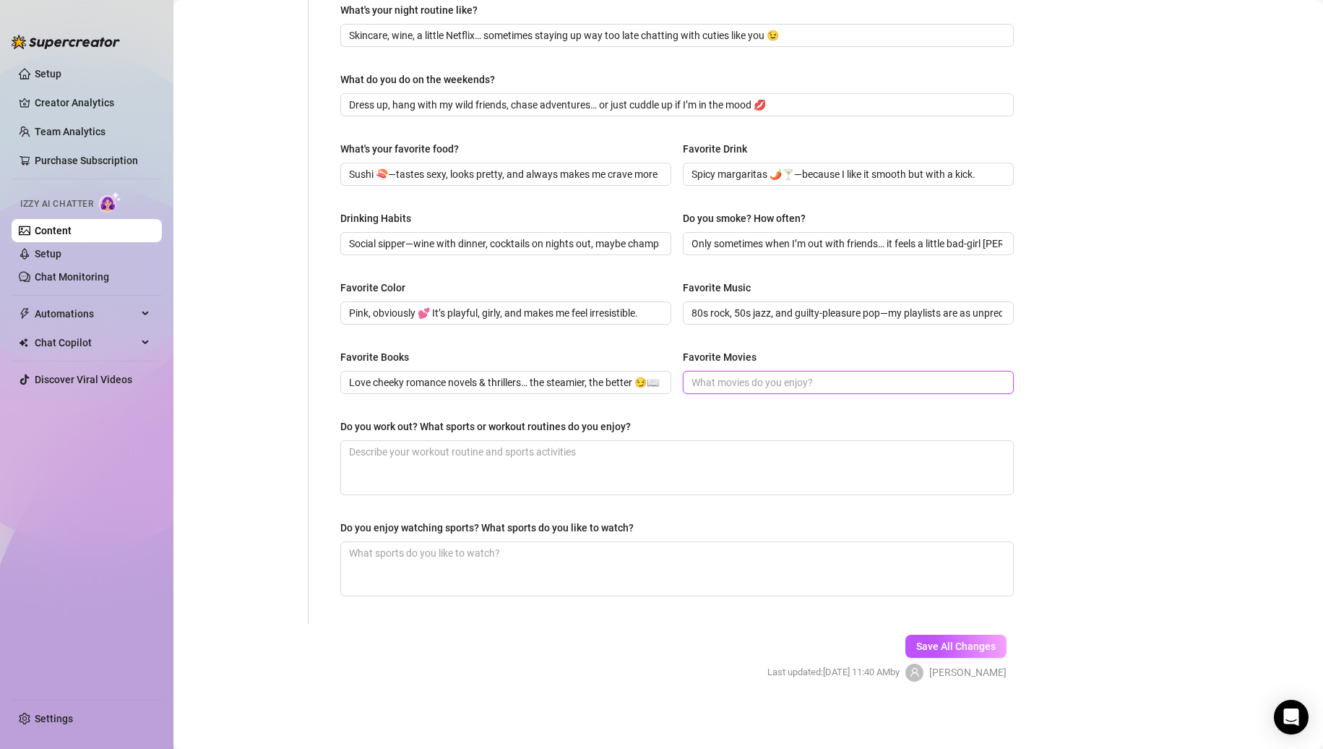
click at [786, 378] on input "Favorite Movies" at bounding box center [847, 382] width 311 height 16
paste input "Old Hollywood classics & sexy thrillers… plus rom-coms when I want to [MEDICAL_…"
click at [723, 453] on textarea "Do you work out? What sports or workout routines do you enjoy?" at bounding box center [677, 467] width 672 height 53
paste textarea "Yes, [PERSON_NAME] queen 🏃‍♀️—I love running, dancing, and keeping it light but…"
drag, startPoint x: 668, startPoint y: 543, endPoint x: 718, endPoint y: 539, distance: 50.1
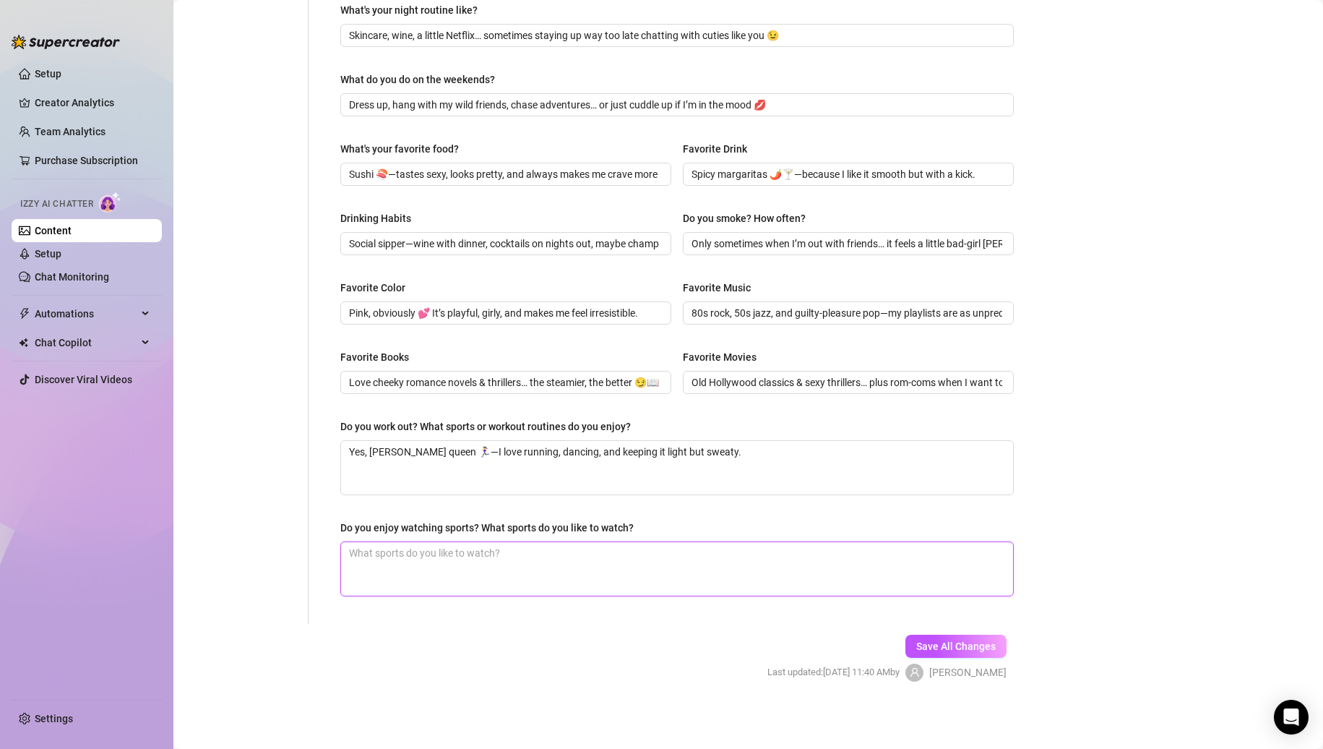
click at [668, 543] on textarea "Do you enjoy watching sports? What sports do you like to watch?" at bounding box center [677, 568] width 672 height 53
paste textarea "I’ll watch if someone explains it to me—football’s fun, but I mostly enjoy the …"
click at [945, 648] on span "Save All Changes" at bounding box center [955, 646] width 79 height 12
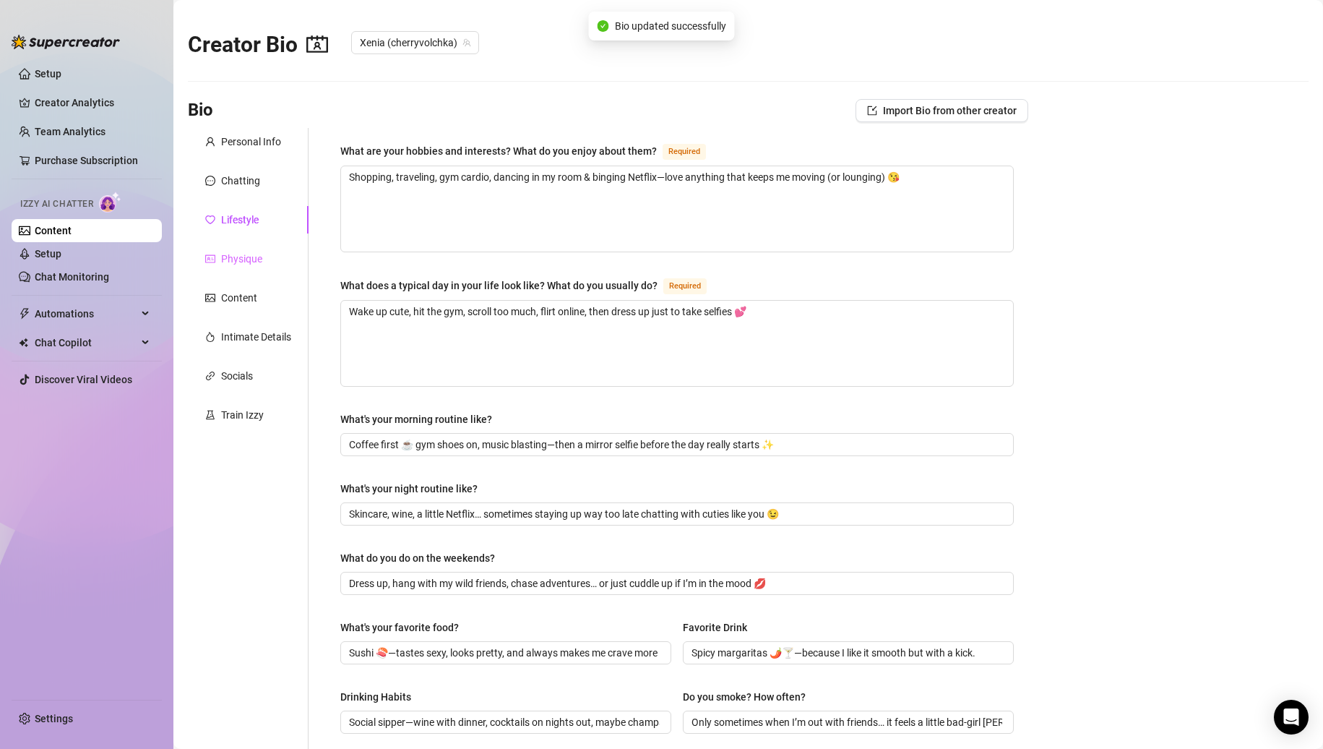
click at [262, 258] on div "Physique" at bounding box center [248, 258] width 121 height 27
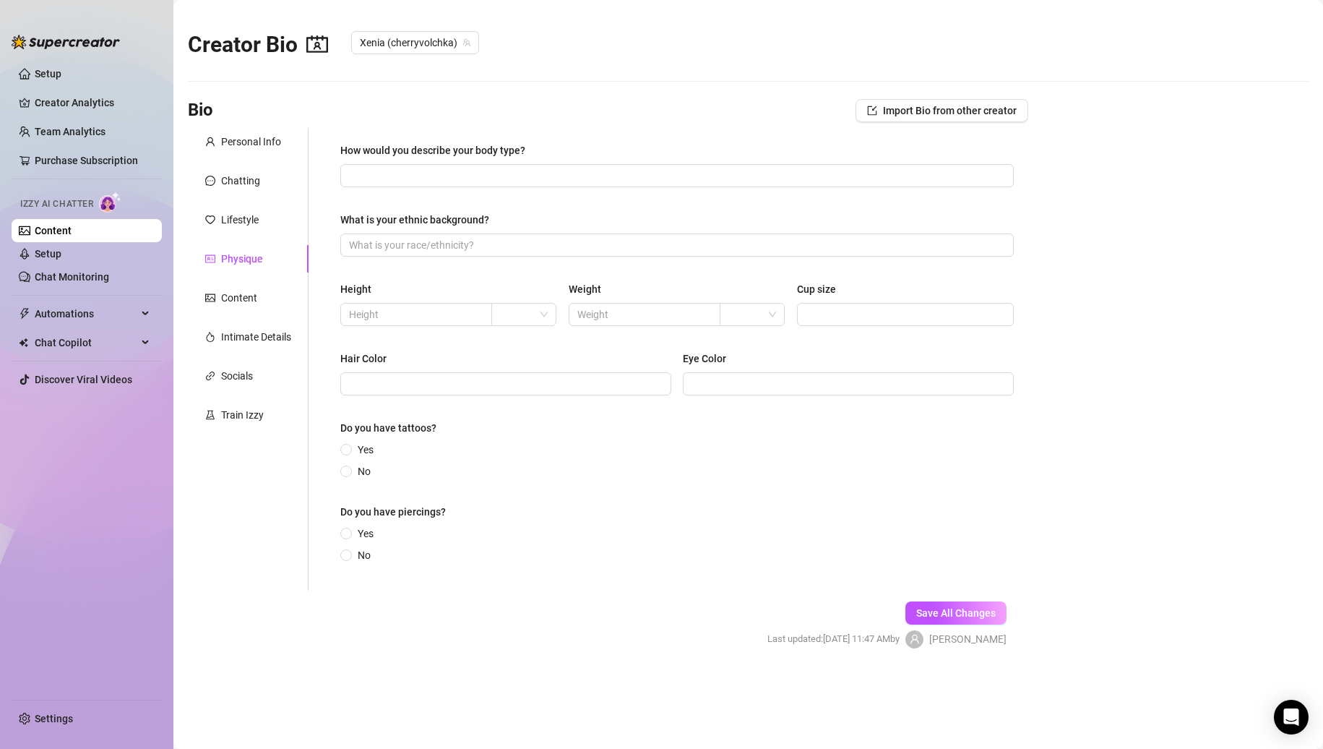
click at [543, 140] on div "How would you describe your body type? What is your ethnic background? Height W…" at bounding box center [677, 359] width 702 height 463
drag, startPoint x: 542, startPoint y: 142, endPoint x: 322, endPoint y: 156, distance: 220.1
click at [322, 156] on div "How would you describe your body type? What is your ethnic background? Height W…" at bounding box center [669, 359] width 720 height 463
drag, startPoint x: 519, startPoint y: 228, endPoint x: 330, endPoint y: 225, distance: 189.4
click at [330, 225] on div "How would you describe your body type? What is your ethnic background? Height W…" at bounding box center [677, 359] width 702 height 463
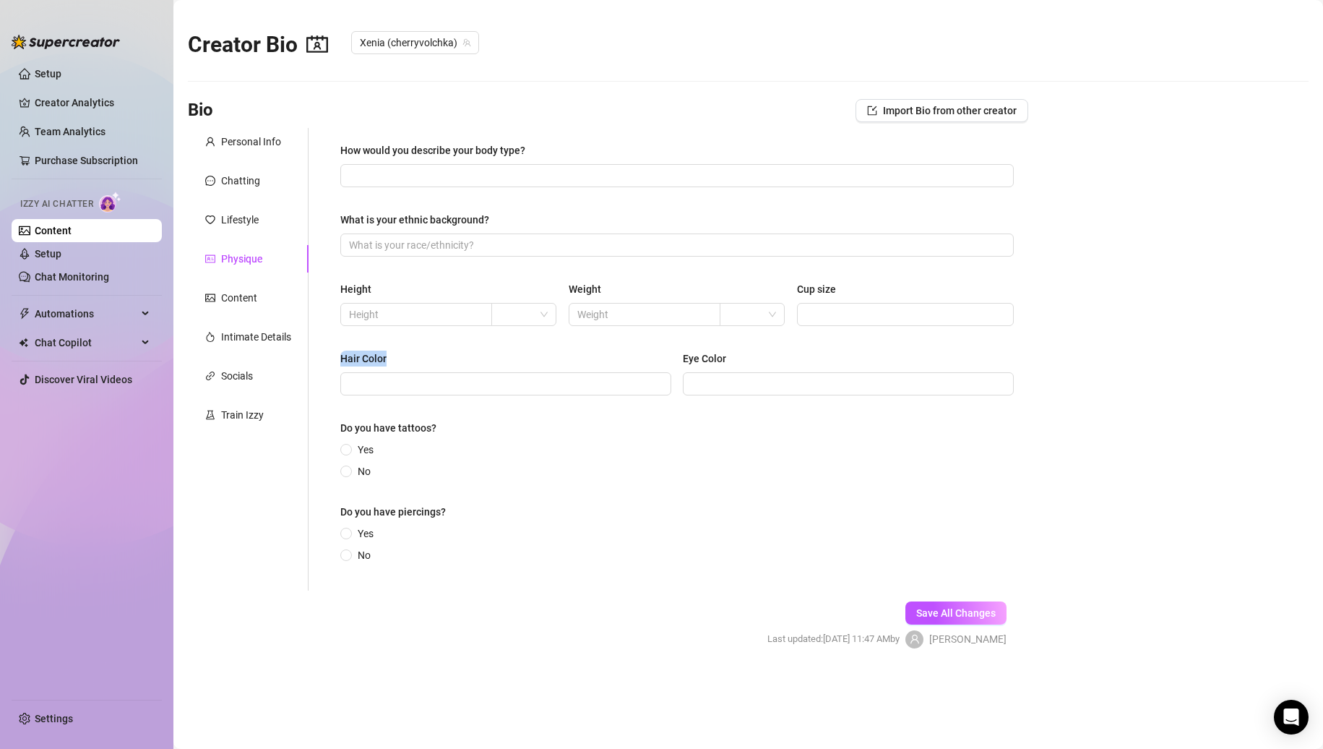
drag, startPoint x: 397, startPoint y: 357, endPoint x: 852, endPoint y: 439, distance: 461.8
click at [317, 356] on div "How would you describe your body type? What is your ethnic background? Height W…" at bounding box center [669, 359] width 720 height 463
click at [780, 362] on div "Eye Color" at bounding box center [848, 361] width 331 height 22
drag, startPoint x: 722, startPoint y: 361, endPoint x: 667, endPoint y: 361, distance: 54.9
click at [667, 361] on div "Hair Color [MEDICAL_DATA]" at bounding box center [677, 379] width 674 height 58
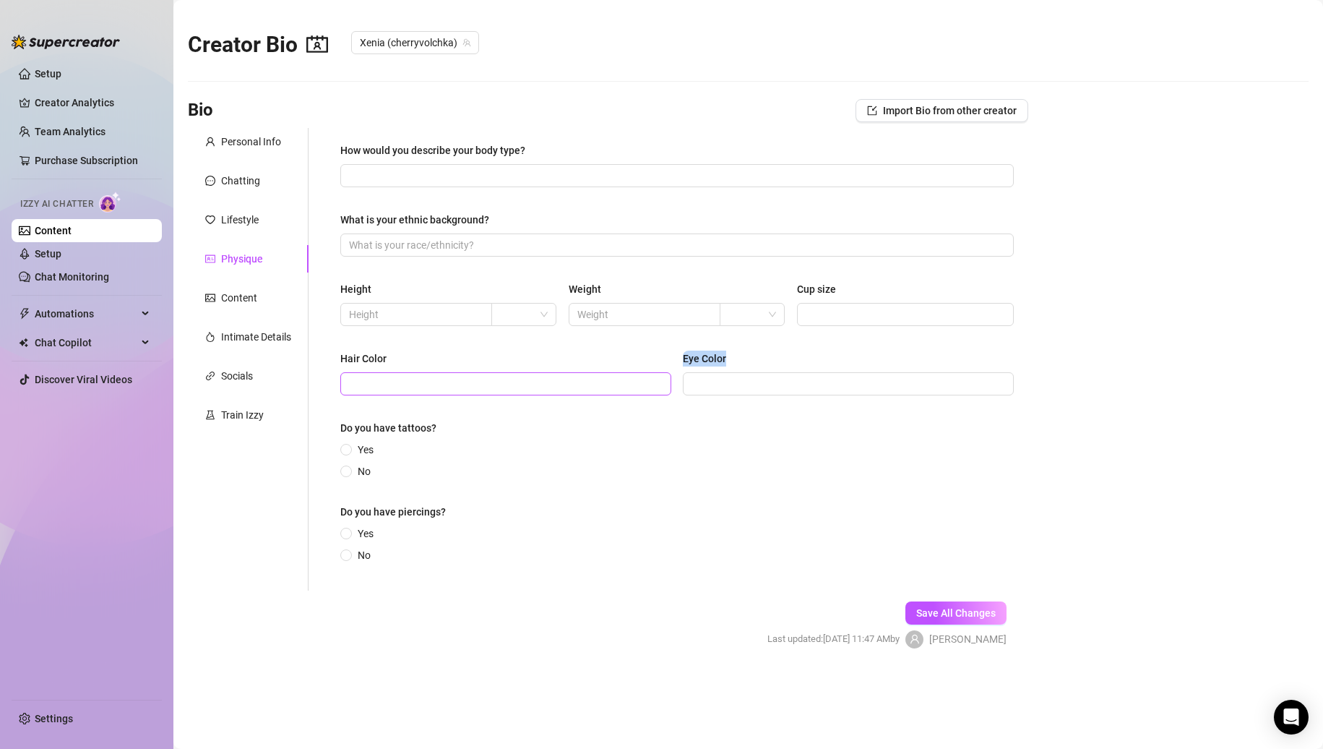
click at [404, 377] on input "Hair Color" at bounding box center [504, 384] width 311 height 16
click at [552, 456] on div "Yes No" at bounding box center [677, 461] width 674 height 38
click at [349, 475] on input "No" at bounding box center [347, 472] width 6 height 9
click at [370, 551] on span "No" at bounding box center [364, 555] width 25 height 16
click at [350, 551] on input "No" at bounding box center [347, 555] width 6 height 9
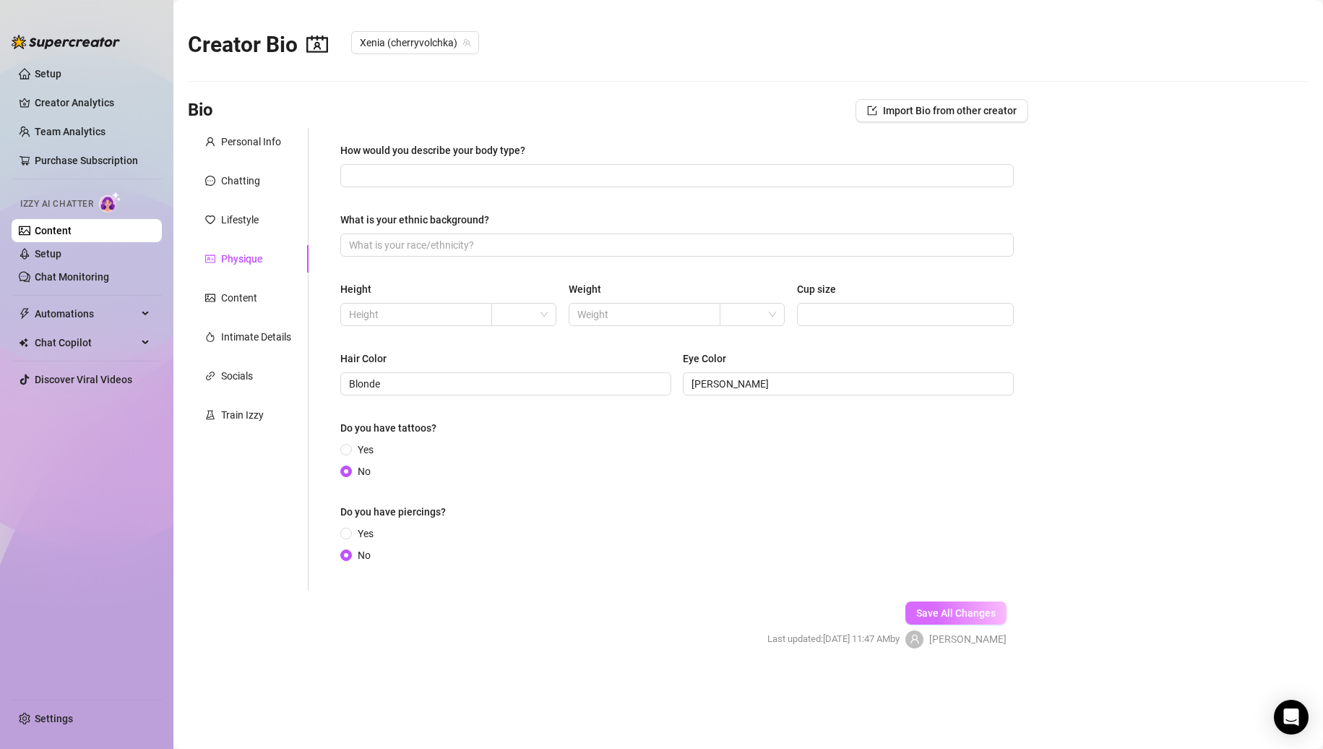
click at [962, 611] on span "Save All Changes" at bounding box center [955, 613] width 79 height 12
click at [546, 186] on span at bounding box center [677, 175] width 674 height 23
click at [522, 242] on input "What is your ethnic background?" at bounding box center [675, 245] width 653 height 16
click at [945, 625] on div "Save All Changes Last updated: [DATE] 11:51 AM by [PERSON_NAME]" at bounding box center [887, 624] width 283 height 69
click at [948, 619] on span "Save All Changes" at bounding box center [955, 613] width 79 height 12
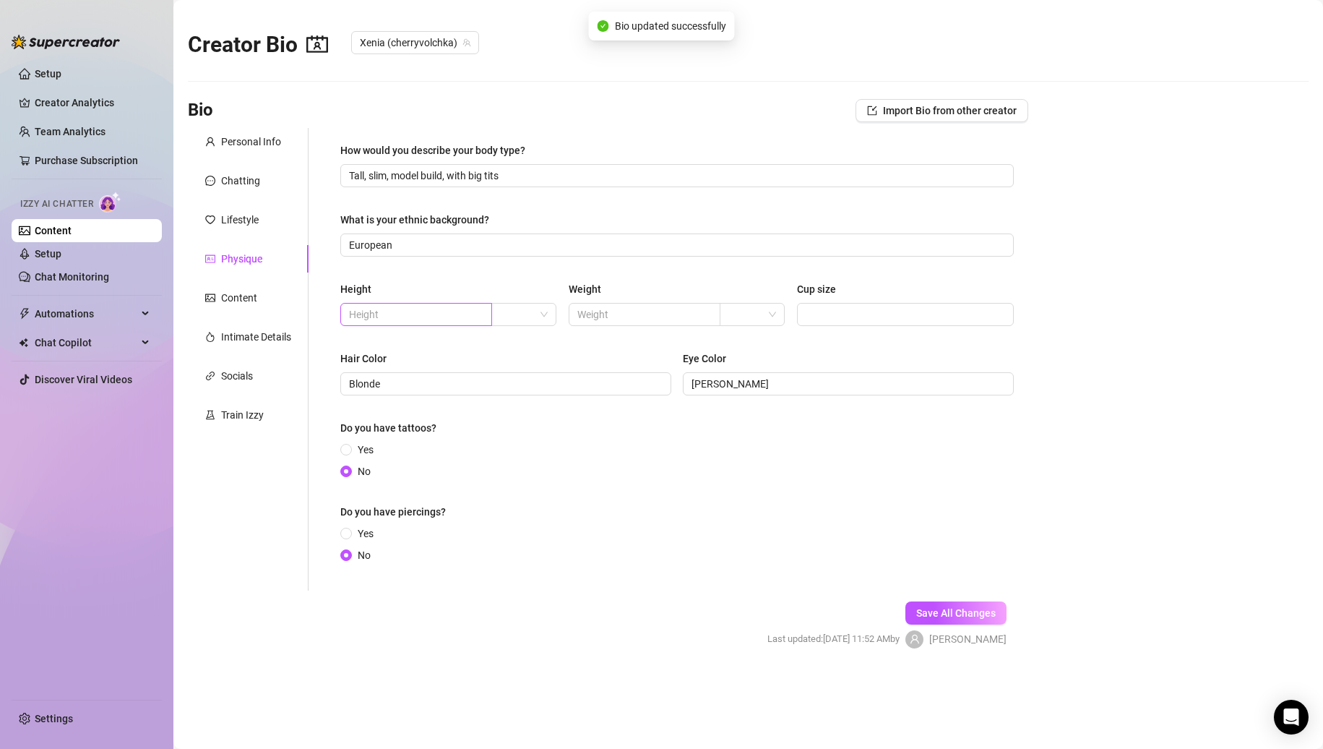
click at [387, 323] on span at bounding box center [416, 314] width 152 height 23
click at [418, 316] on input "text" at bounding box center [415, 314] width 132 height 16
click at [543, 315] on span at bounding box center [524, 315] width 48 height 22
click at [516, 364] on div "ft" at bounding box center [525, 366] width 42 height 16
click at [429, 310] on input "text" at bounding box center [415, 314] width 132 height 16
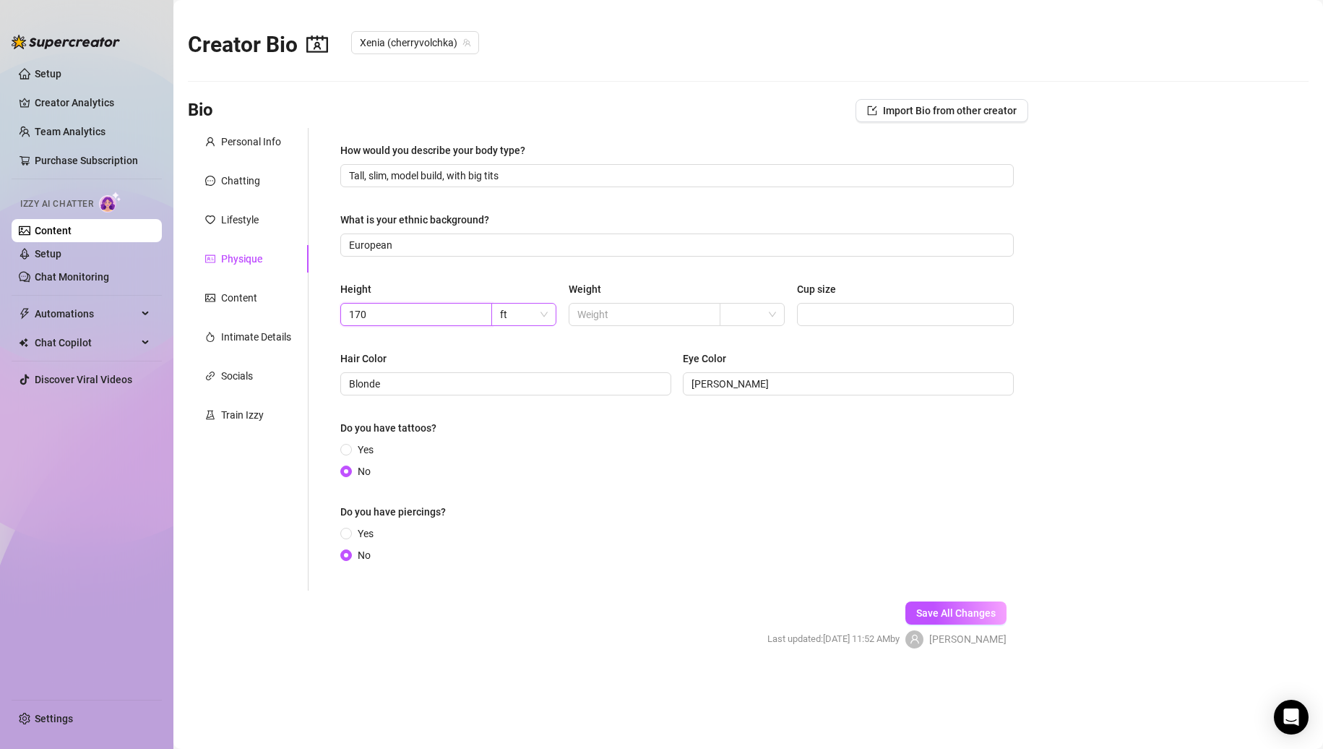
click at [507, 322] on span "ft" at bounding box center [524, 315] width 48 height 22
click at [523, 345] on div "cm" at bounding box center [525, 343] width 42 height 16
click at [550, 343] on div "How would you describe your body type? Tall, slim, model build, with big tits W…" at bounding box center [677, 359] width 674 height 434
click at [895, 327] on div "Height 170 cm Weight Cup size" at bounding box center [677, 310] width 674 height 58
click at [901, 319] on input "Cup size" at bounding box center [904, 314] width 197 height 16
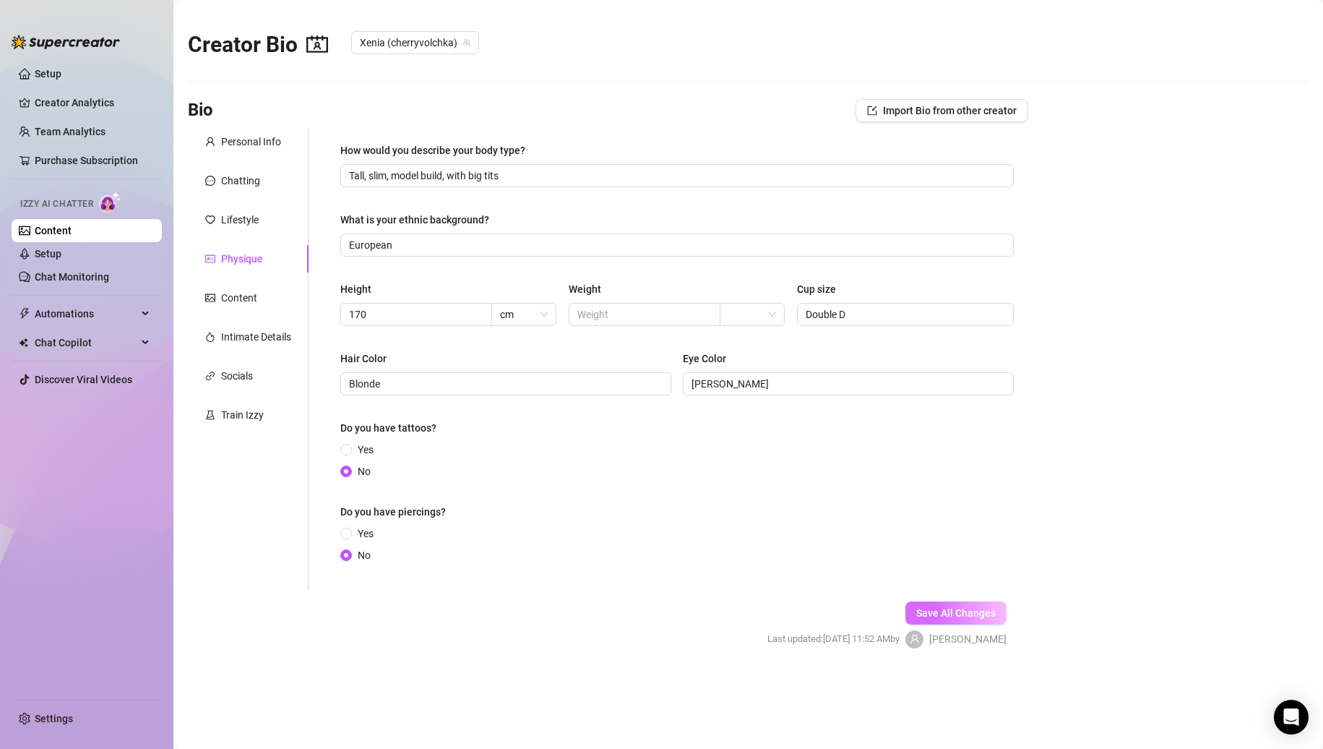
drag, startPoint x: 962, startPoint y: 607, endPoint x: 937, endPoint y: 601, distance: 25.4
click at [962, 608] on span "Save All Changes" at bounding box center [955, 613] width 79 height 12
click at [243, 296] on div "Content" at bounding box center [239, 298] width 36 height 16
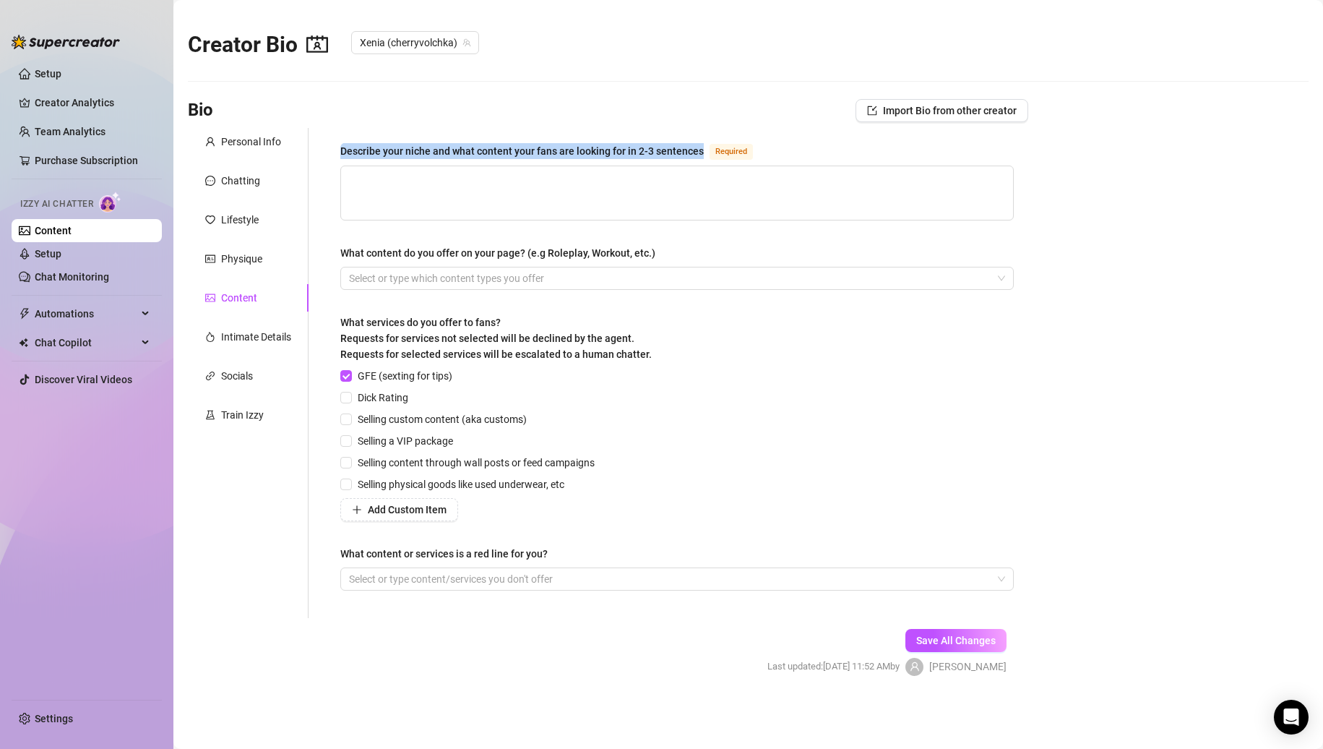
drag, startPoint x: 340, startPoint y: 148, endPoint x: 702, endPoint y: 155, distance: 362.8
click at [702, 155] on div "Describe your niche and what content your fans are looking for in 2-3 sentences…" at bounding box center [677, 373] width 702 height 490
click at [630, 249] on div "What content do you offer on your page? (e.g Roleplay, Workout, etc.)" at bounding box center [497, 253] width 315 height 16
click at [352, 270] on input "What content do you offer on your page? (e.g Roleplay, Workout, etc.)" at bounding box center [350, 278] width 3 height 17
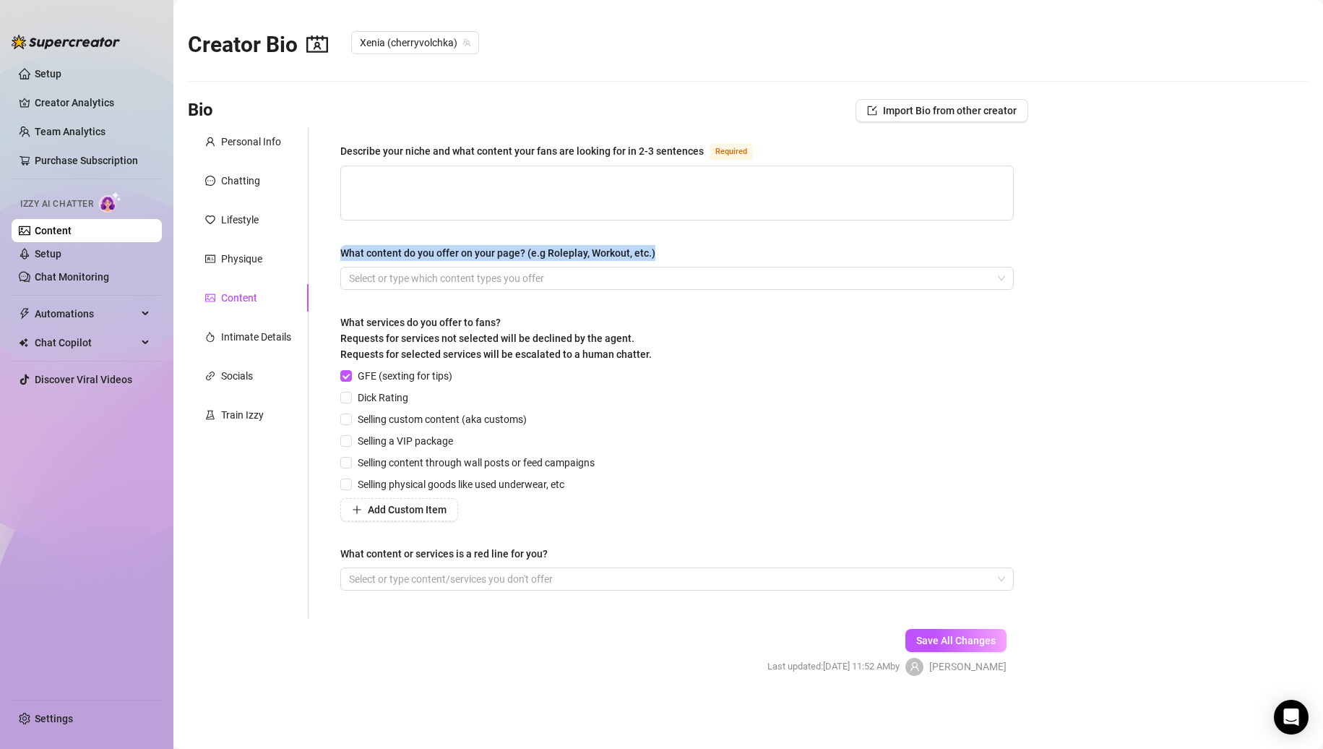
drag, startPoint x: 676, startPoint y: 251, endPoint x: 327, endPoint y: 238, distance: 349.3
click at [327, 238] on div "Describe your niche and what content your fans are looking for in 2-3 sentences…" at bounding box center [677, 373] width 702 height 490
click at [565, 546] on div "What content or services is a red line for you?" at bounding box center [677, 557] width 674 height 22
drag, startPoint x: 563, startPoint y: 550, endPoint x: 348, endPoint y: 558, distance: 215.5
click at [348, 558] on div "What content or services is a red line for you?" at bounding box center [677, 557] width 674 height 22
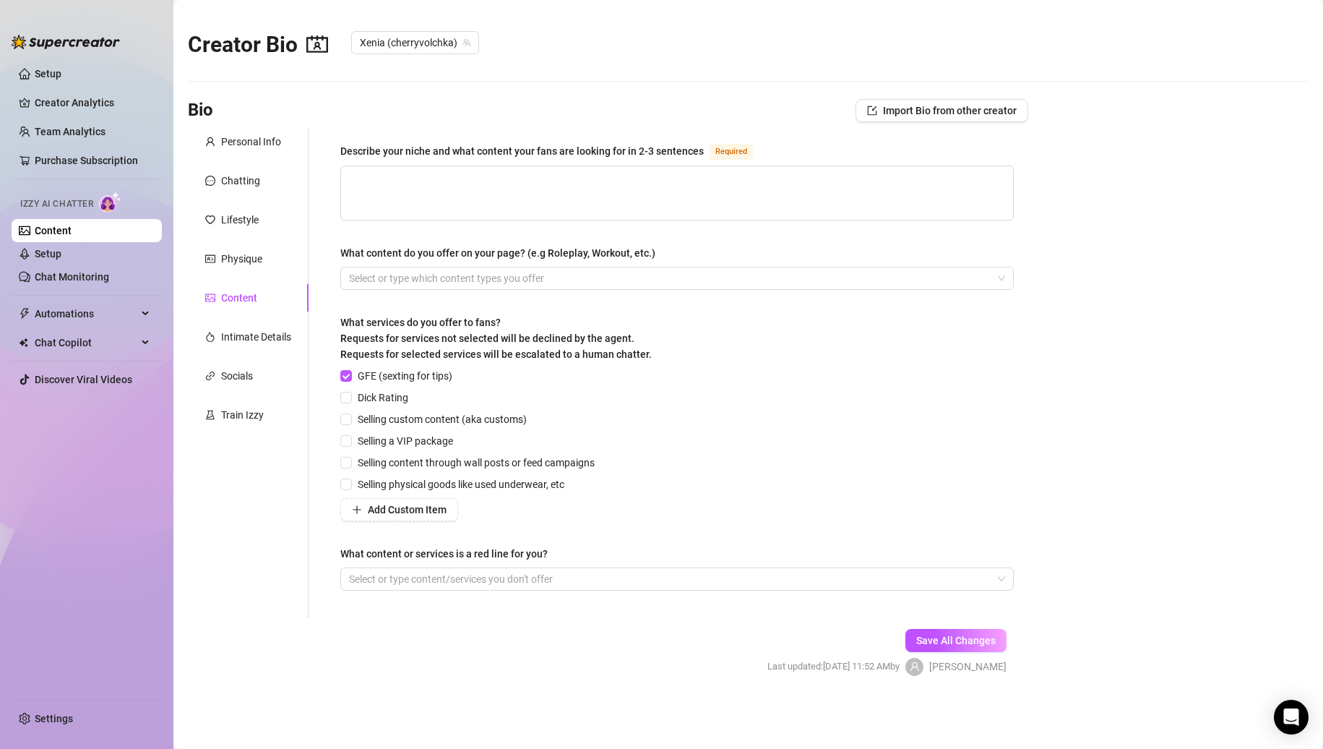
click at [540, 543] on div "Describe your niche and what content your fans are looking for in 2-3 sentences…" at bounding box center [677, 372] width 674 height 461
drag, startPoint x: 537, startPoint y: 550, endPoint x: 1111, endPoint y: 610, distance: 576.9
click at [343, 554] on label "What content or services is a red line for you?" at bounding box center [449, 554] width 218 height 16
click at [709, 190] on textarea "Describe your niche and what content your fans are looking for in 2-3 sentences…" at bounding box center [677, 192] width 672 height 53
paste textarea "I’m the playful girl-next-door who loves teasing, flirting, and keeping things …"
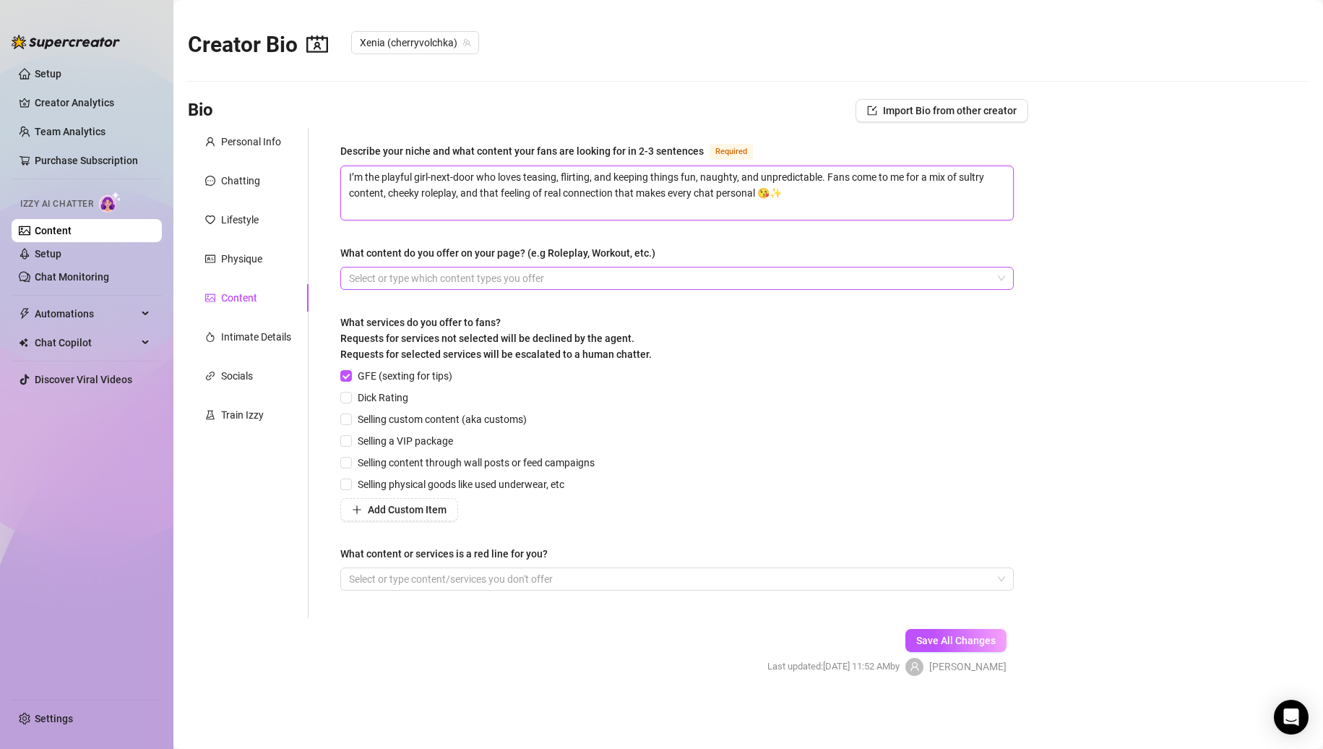
click at [520, 275] on div at bounding box center [669, 278] width 653 height 20
paste input "search"
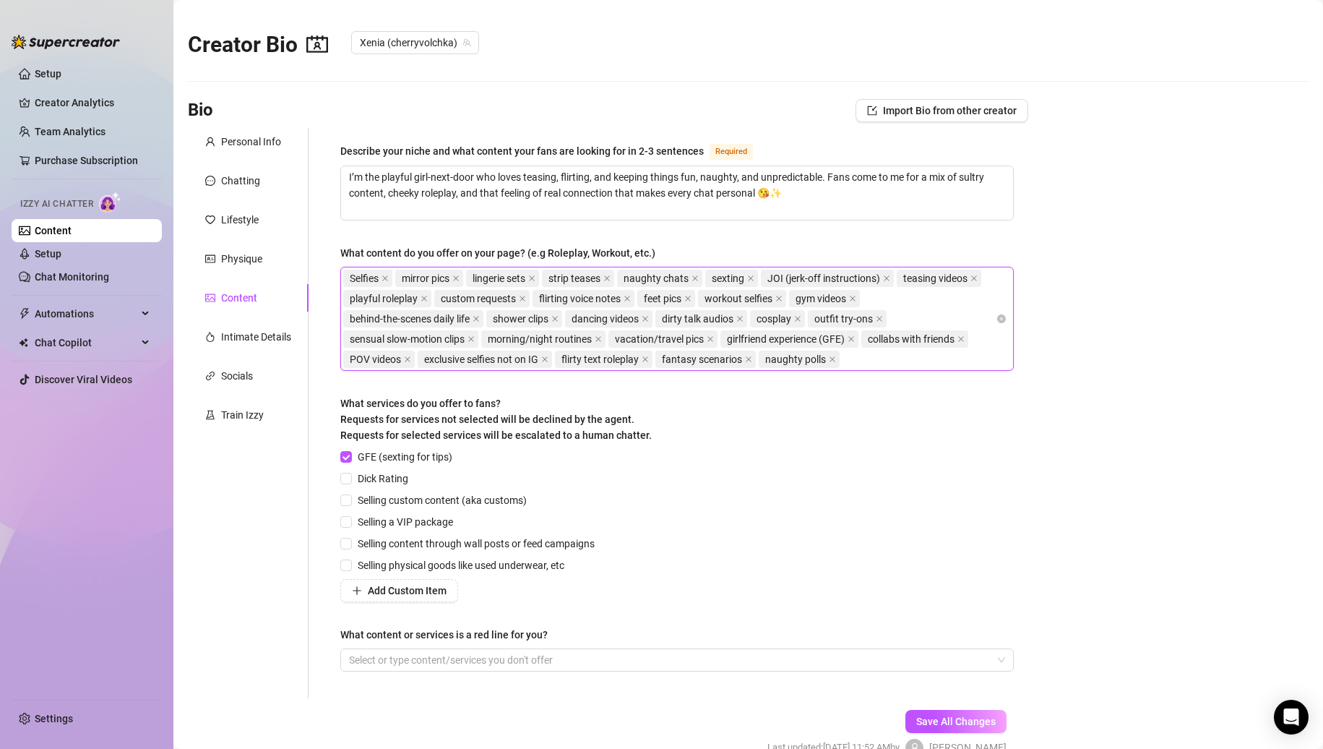
click at [1055, 421] on main "Creator Bio Xenia (cherryvolchka) Bio Import Bio from other creator Personal In…" at bounding box center [748, 412] width 1150 height 825
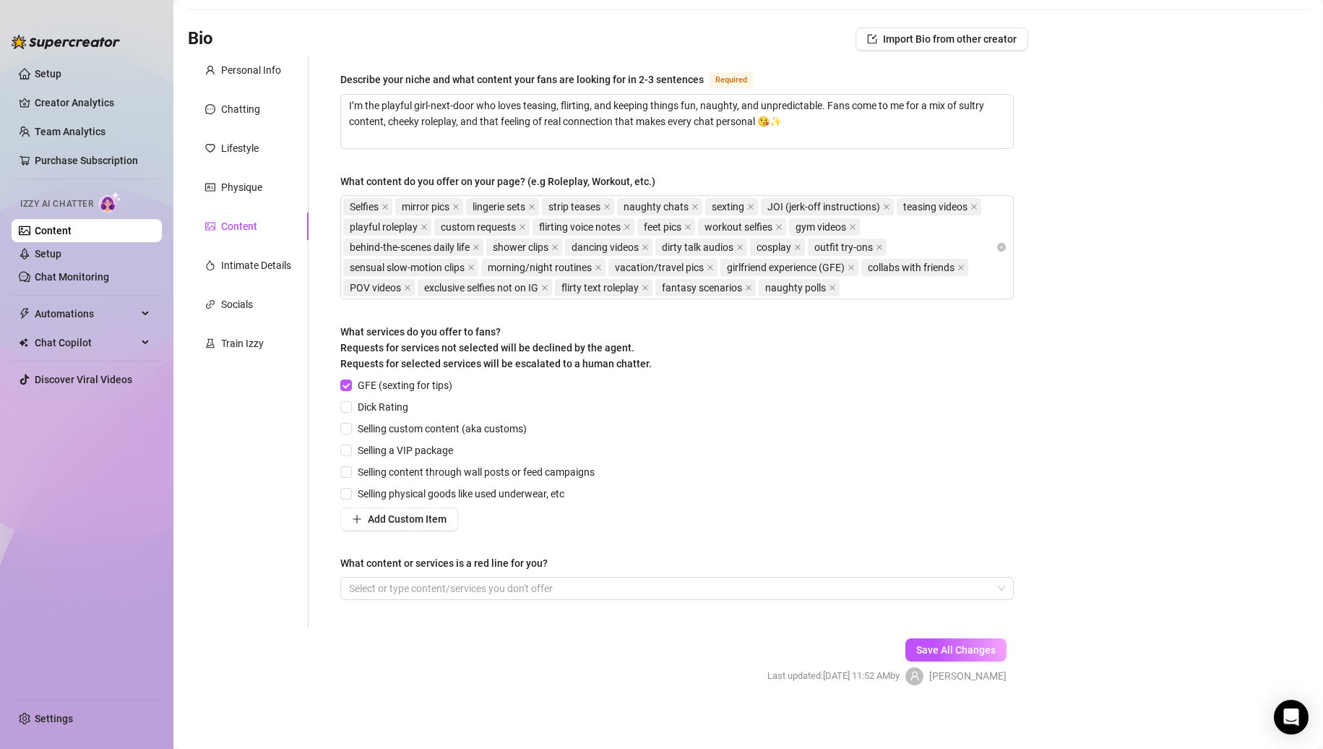
scroll to position [76, 0]
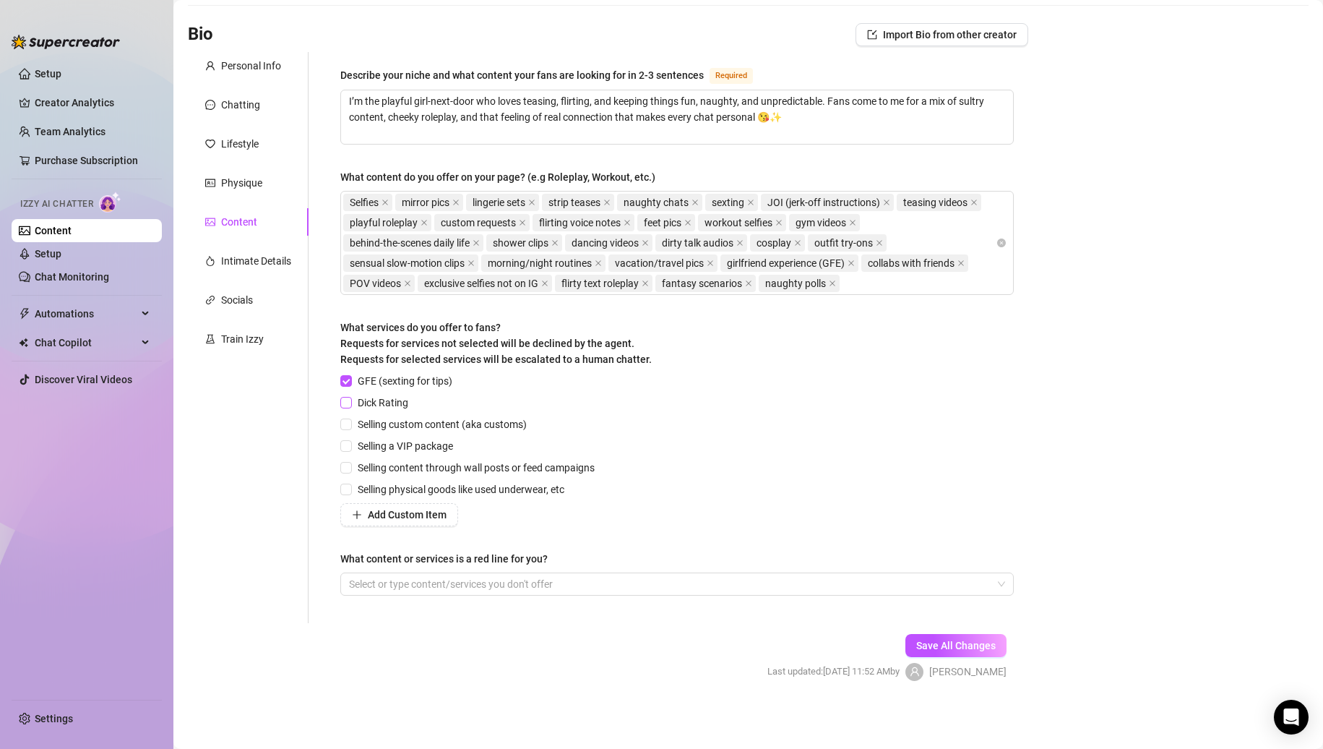
click at [371, 405] on span "Dick Rating" at bounding box center [383, 403] width 62 height 16
click at [350, 405] on input "Dick Rating" at bounding box center [345, 402] width 10 height 10
click at [374, 416] on span "Selling custom content (aka customs)" at bounding box center [442, 424] width 181 height 16
click at [350, 418] on input "Selling custom content (aka customs)" at bounding box center [345, 423] width 10 height 10
click at [381, 428] on span "Selling custom content (aka customs)" at bounding box center [442, 424] width 181 height 16
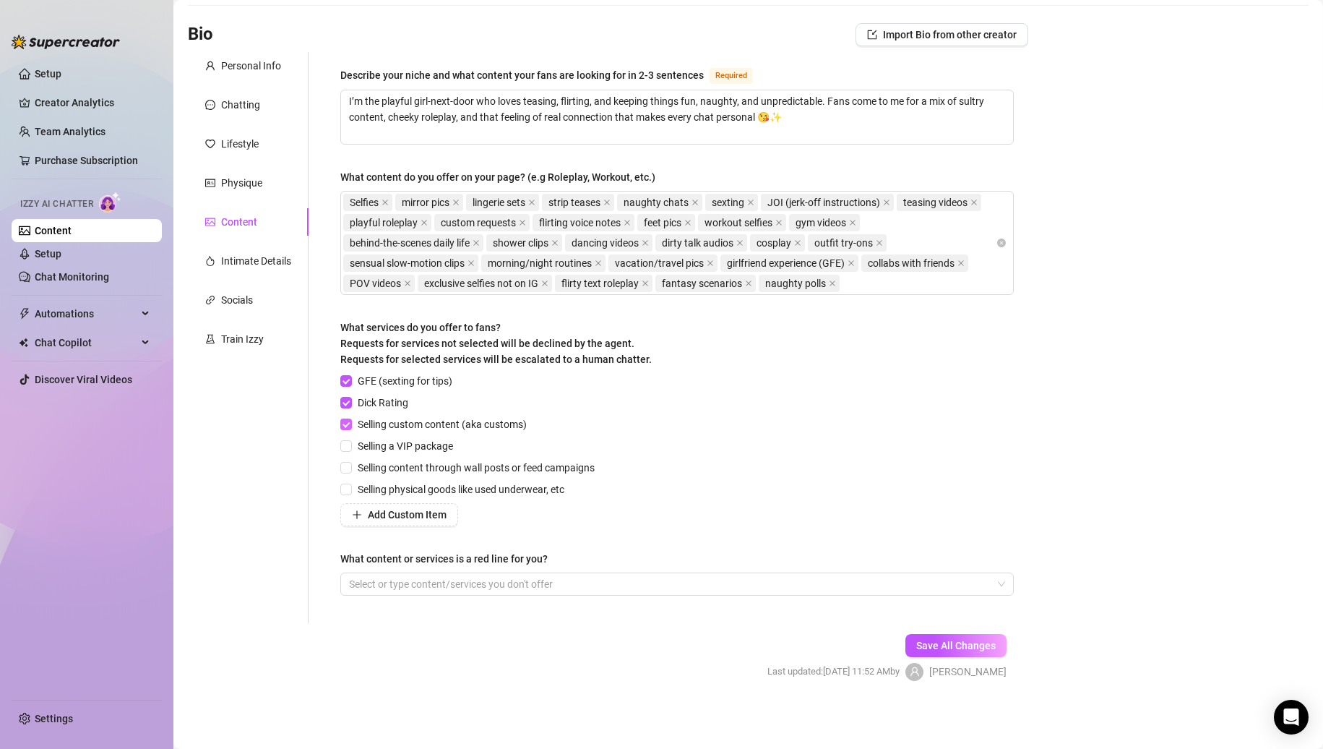
click at [350, 428] on input "Selling custom content (aka customs)" at bounding box center [345, 423] width 10 height 10
click at [383, 438] on span "Selling a VIP package" at bounding box center [405, 446] width 107 height 16
click at [350, 440] on input "Selling a VIP package" at bounding box center [345, 445] width 10 height 10
click at [410, 432] on div "GFE (sexting for tips) Dick Rating Selling custom content (aka customs) Selling…" at bounding box center [470, 449] width 260 height 153
click at [465, 426] on span "Selling custom content (aka customs)" at bounding box center [442, 424] width 181 height 16
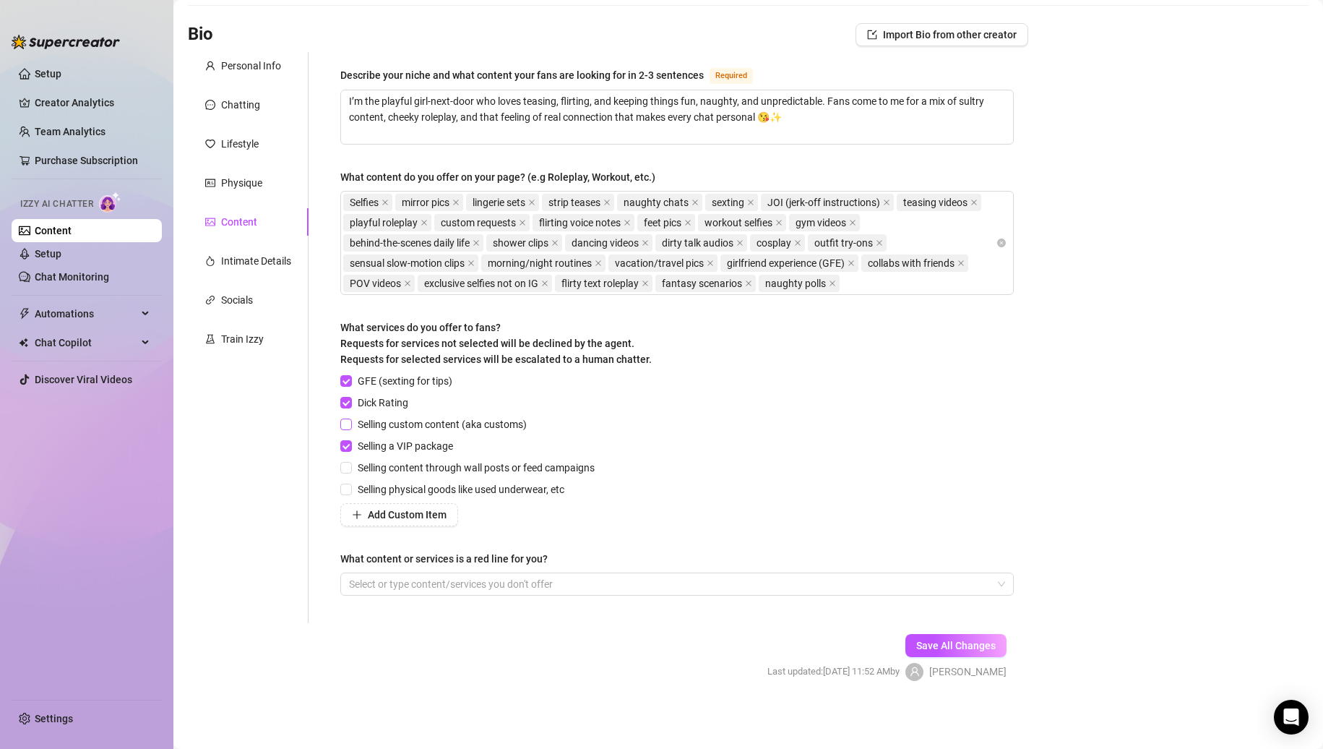
click at [350, 426] on input "Selling custom content (aka customs)" at bounding box center [345, 423] width 10 height 10
click at [786, 582] on div at bounding box center [669, 584] width 653 height 20
paste input "search"
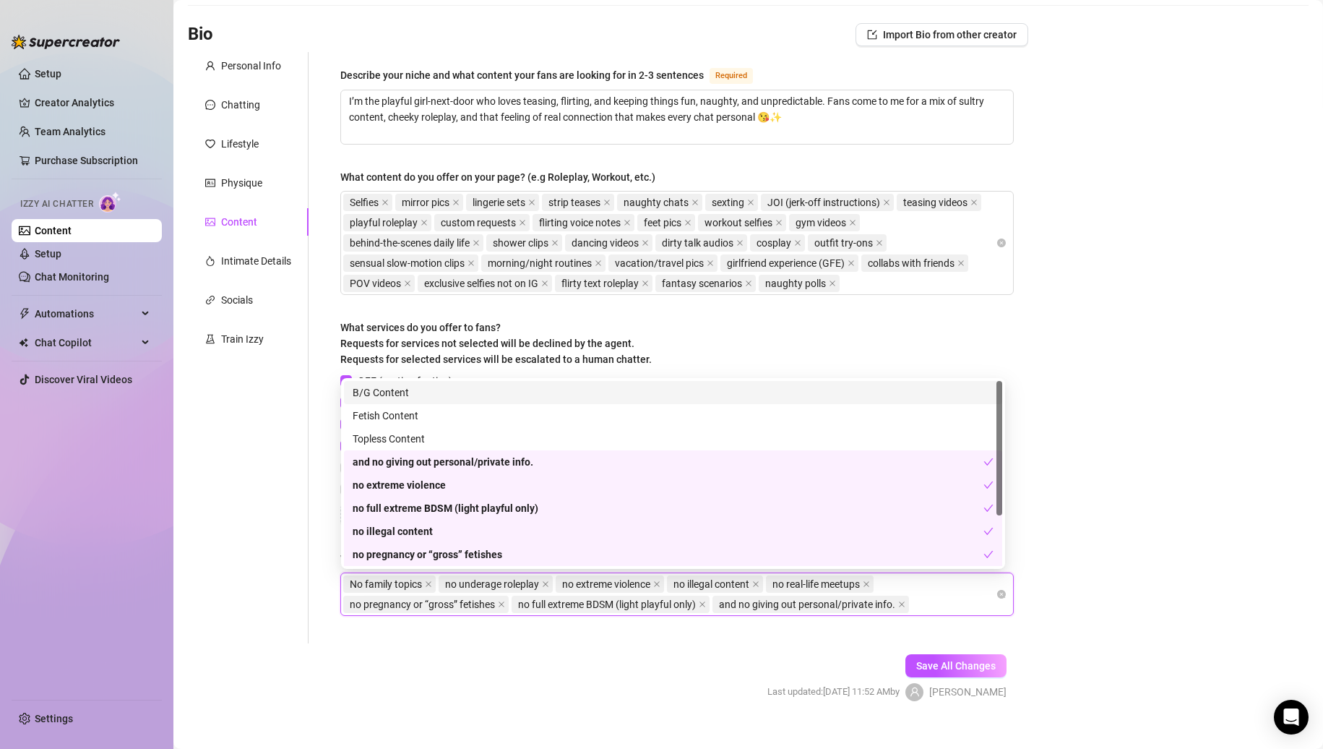
drag, startPoint x: 905, startPoint y: 603, endPoint x: 898, endPoint y: 601, distance: 7.8
click at [906, 603] on span "and no giving out personal/private info." at bounding box center [811, 603] width 197 height 17
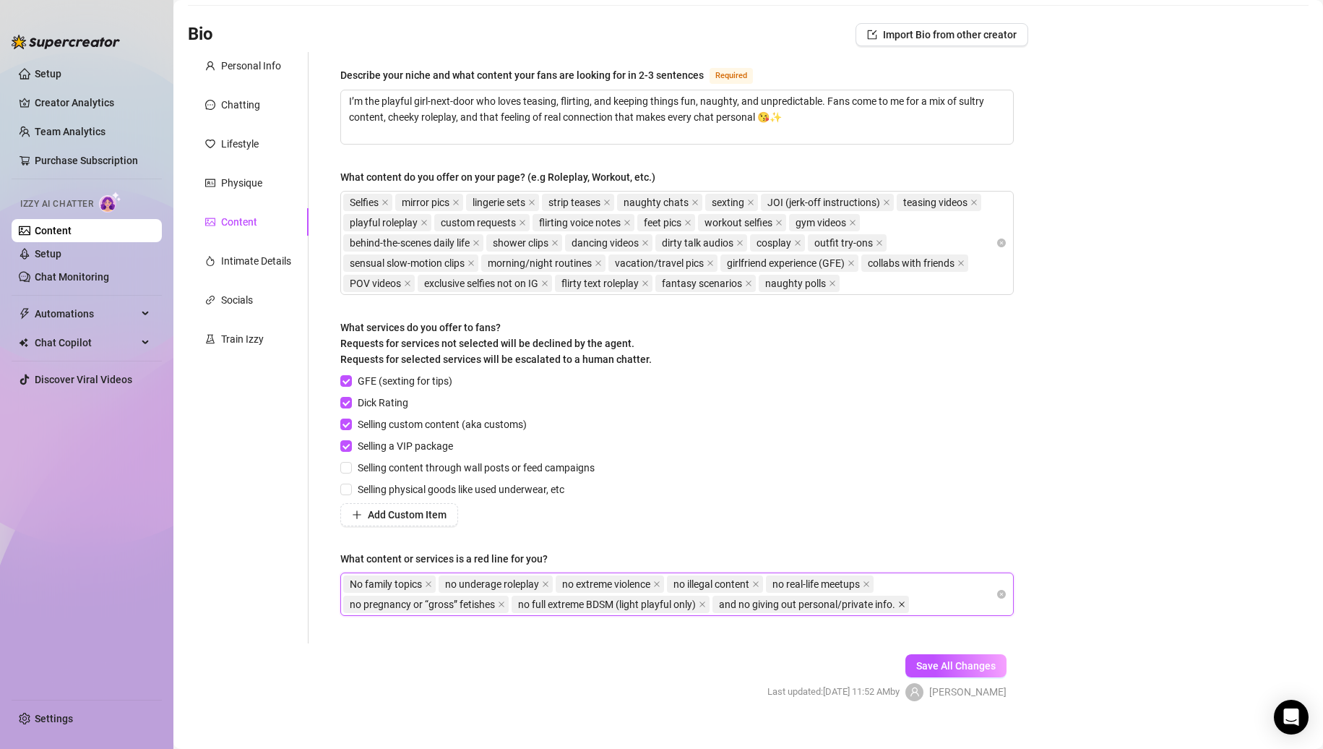
click at [905, 603] on icon "close" at bounding box center [902, 604] width 6 height 6
click at [870, 581] on icon "close" at bounding box center [866, 583] width 7 height 7
click at [760, 582] on icon "close" at bounding box center [755, 583] width 7 height 7
click at [765, 582] on span "no pregnancy or “gross” fetishes" at bounding box center [746, 584] width 145 height 16
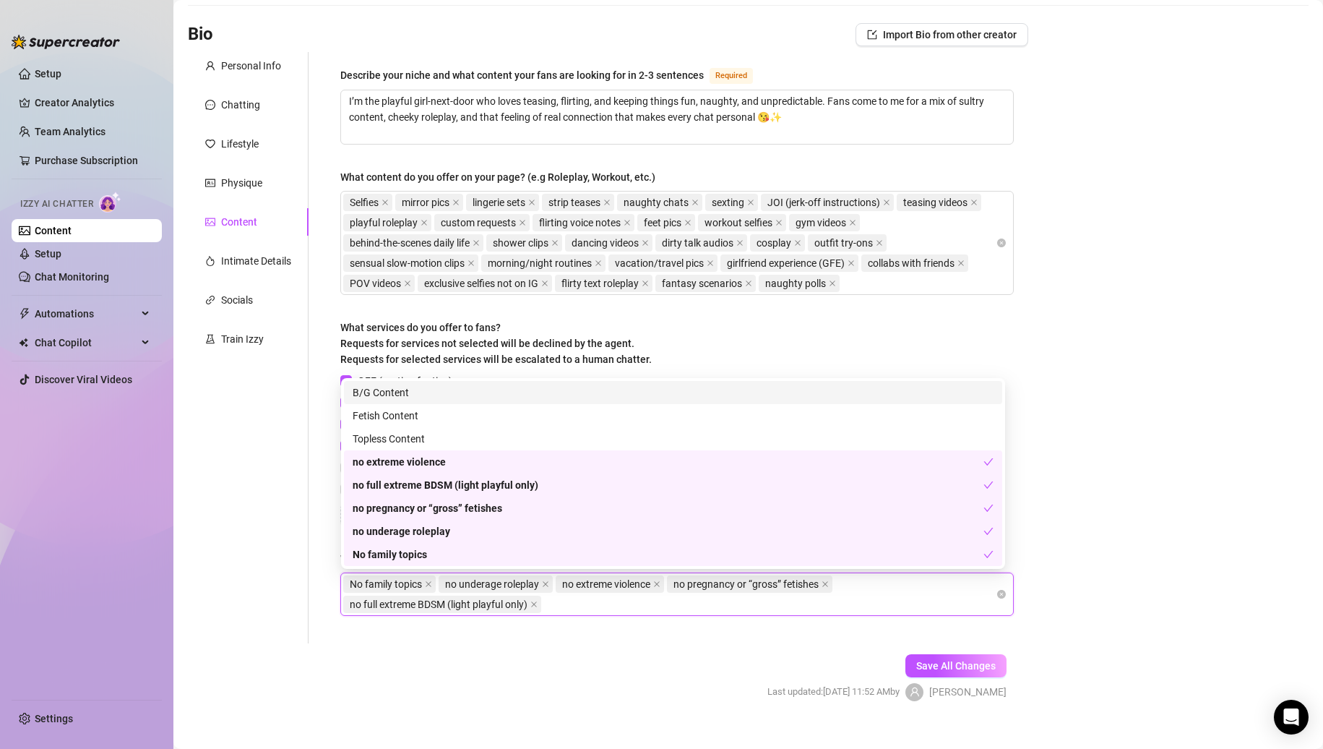
click at [765, 582] on span "no pregnancy or “gross” fetishes" at bounding box center [746, 584] width 145 height 16
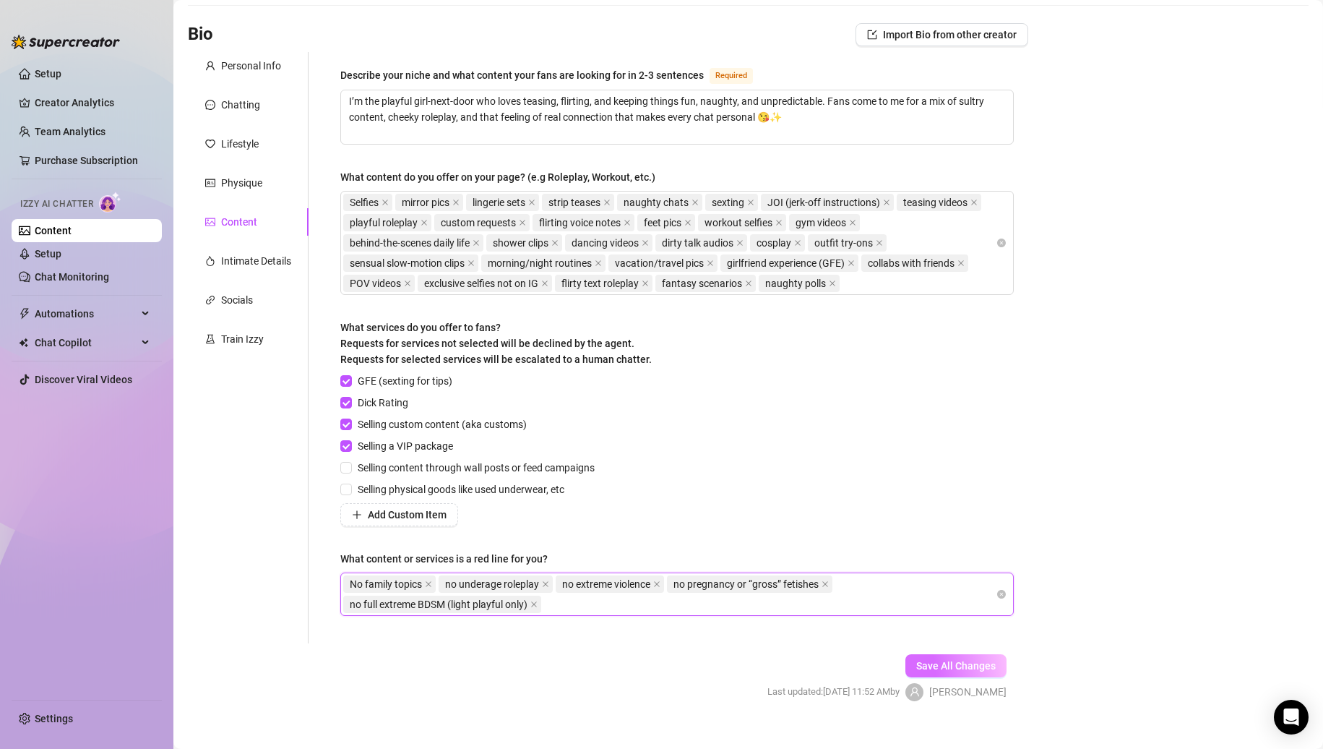
click at [920, 667] on span "Save All Changes" at bounding box center [955, 666] width 79 height 12
click at [242, 270] on div "Intimate Details" at bounding box center [248, 260] width 121 height 27
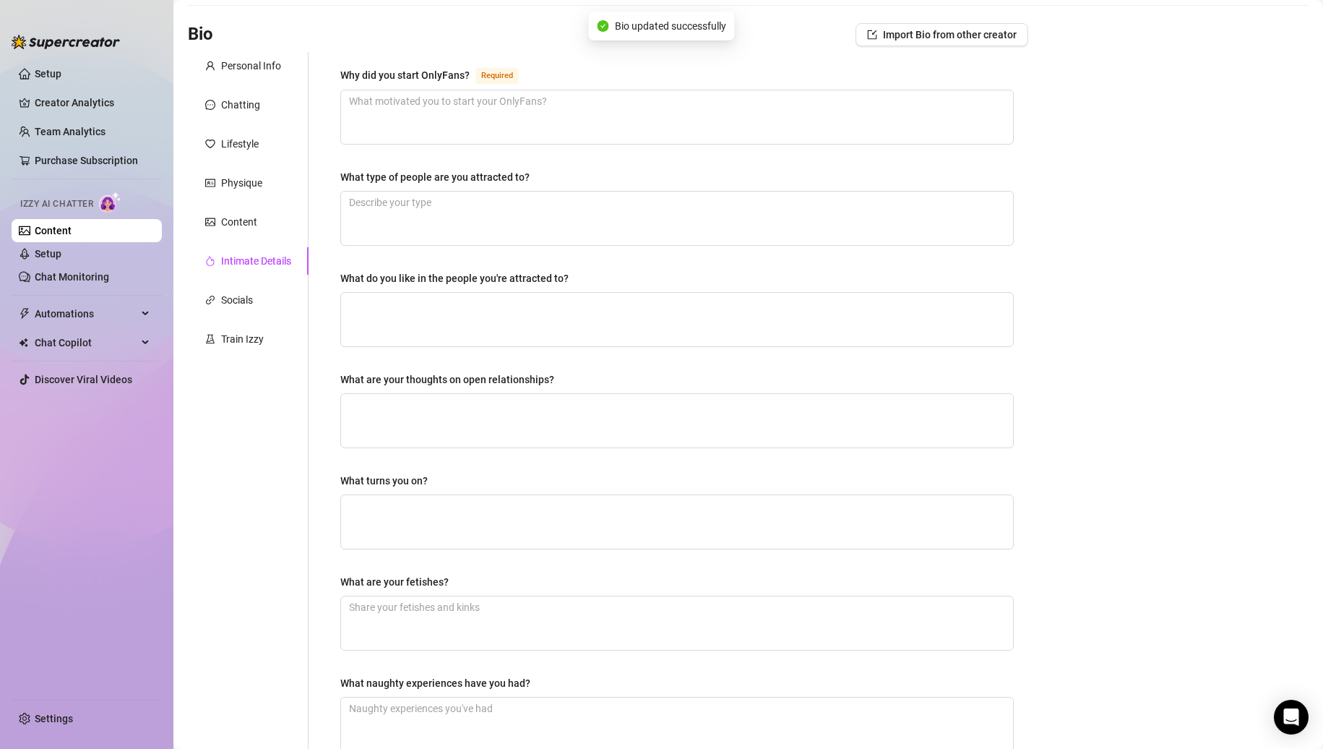
click at [344, 76] on div "Why did you start OnlyFans?" at bounding box center [404, 75] width 129 height 16
click at [344, 90] on textarea "Why did you start OnlyFans? Required" at bounding box center [677, 116] width 672 height 53
drag, startPoint x: 343, startPoint y: 75, endPoint x: 480, endPoint y: 72, distance: 136.6
click at [480, 72] on div "Why did you start OnlyFans? Required" at bounding box center [432, 74] width 184 height 17
click at [525, 175] on div "What type of people are you attracted to?" at bounding box center [434, 177] width 189 height 16
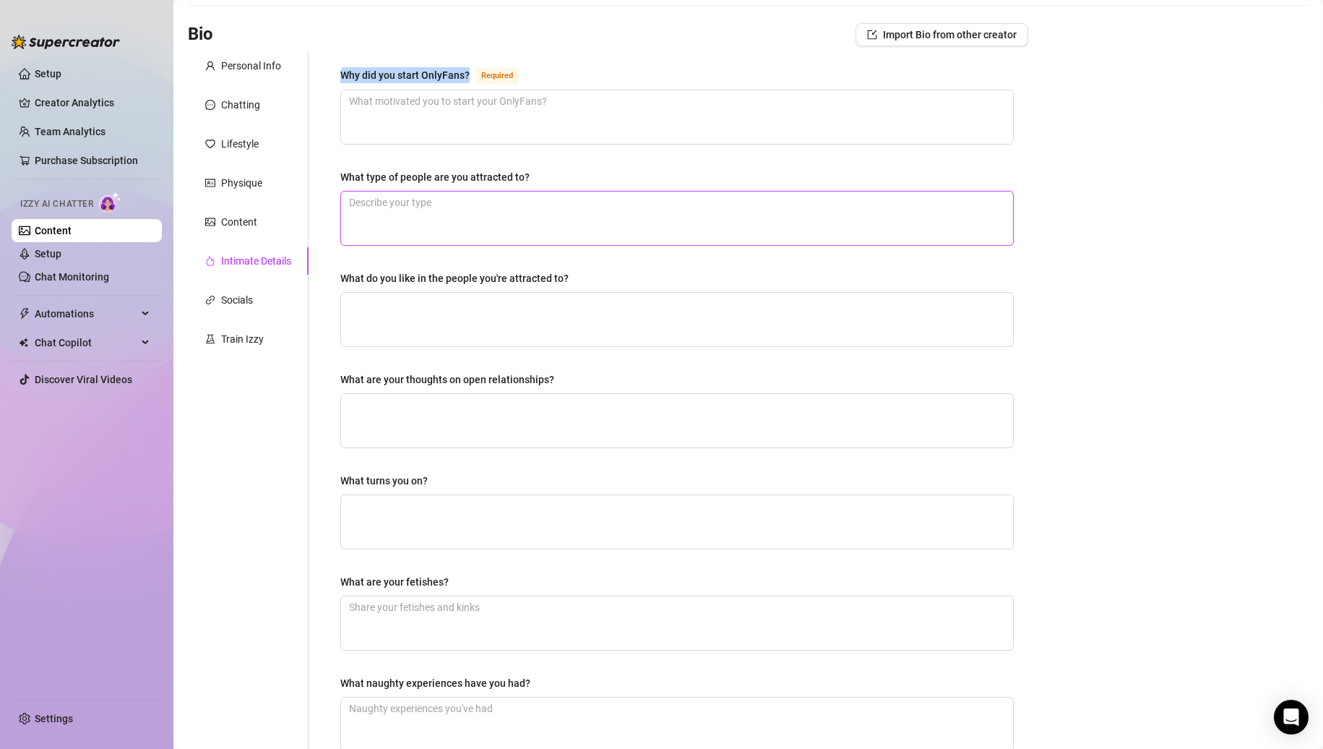
click at [525, 192] on textarea "What type of people are you attracted to?" at bounding box center [677, 218] width 672 height 53
drag, startPoint x: 536, startPoint y: 175, endPoint x: 343, endPoint y: 175, distance: 193.7
click at [343, 175] on label "What type of people are you attracted to?" at bounding box center [439, 177] width 199 height 16
click at [569, 284] on label "What do you like in the people you're attracted to?" at bounding box center [459, 278] width 238 height 16
click at [569, 293] on textarea "What do you like in the people you're attracted to?" at bounding box center [677, 319] width 672 height 53
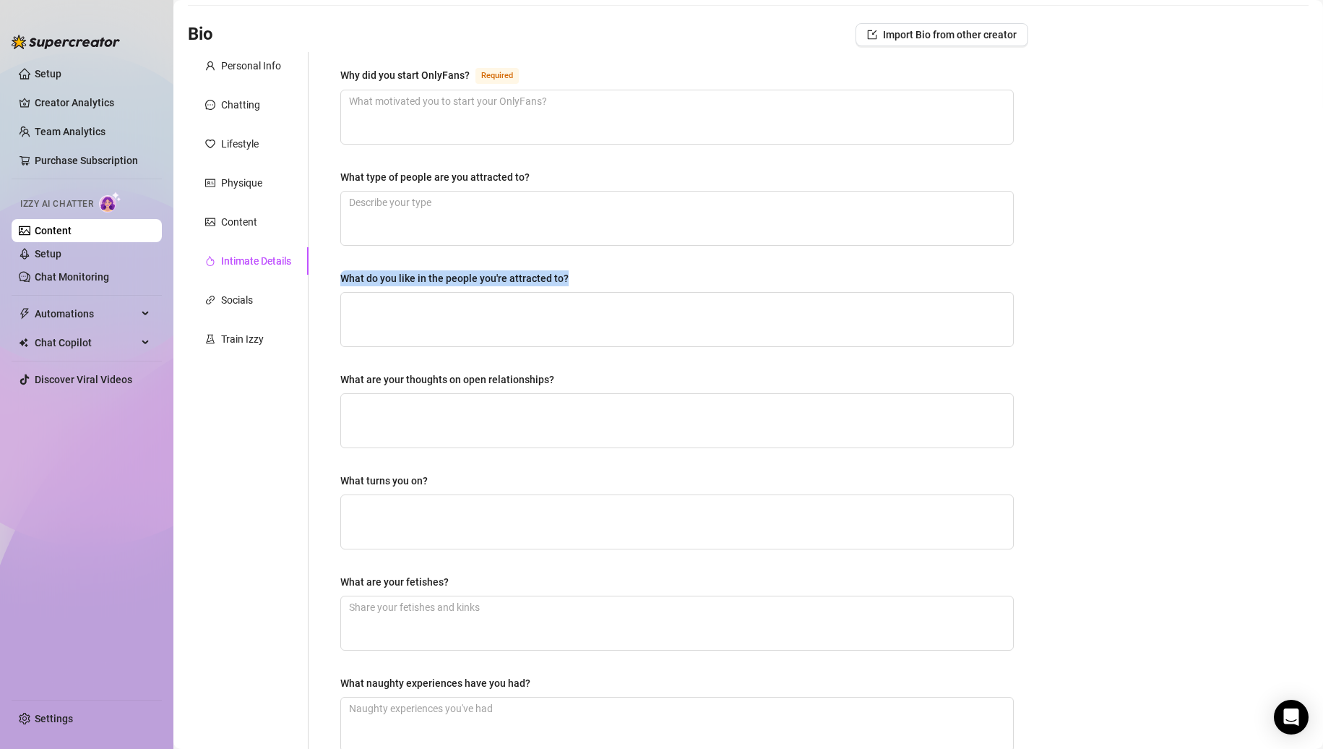
drag, startPoint x: 575, startPoint y: 280, endPoint x: 343, endPoint y: 278, distance: 231.3
click at [343, 278] on div "What do you like in the people you're attracted to?" at bounding box center [677, 281] width 674 height 22
click at [577, 384] on div "What are your thoughts on open relationships?" at bounding box center [677, 382] width 674 height 22
drag, startPoint x: 578, startPoint y: 381, endPoint x: 338, endPoint y: 373, distance: 240.1
click at [338, 373] on div "Why did you start OnlyFans? Required What type of people are you attracted to? …" at bounding box center [677, 415] width 702 height 727
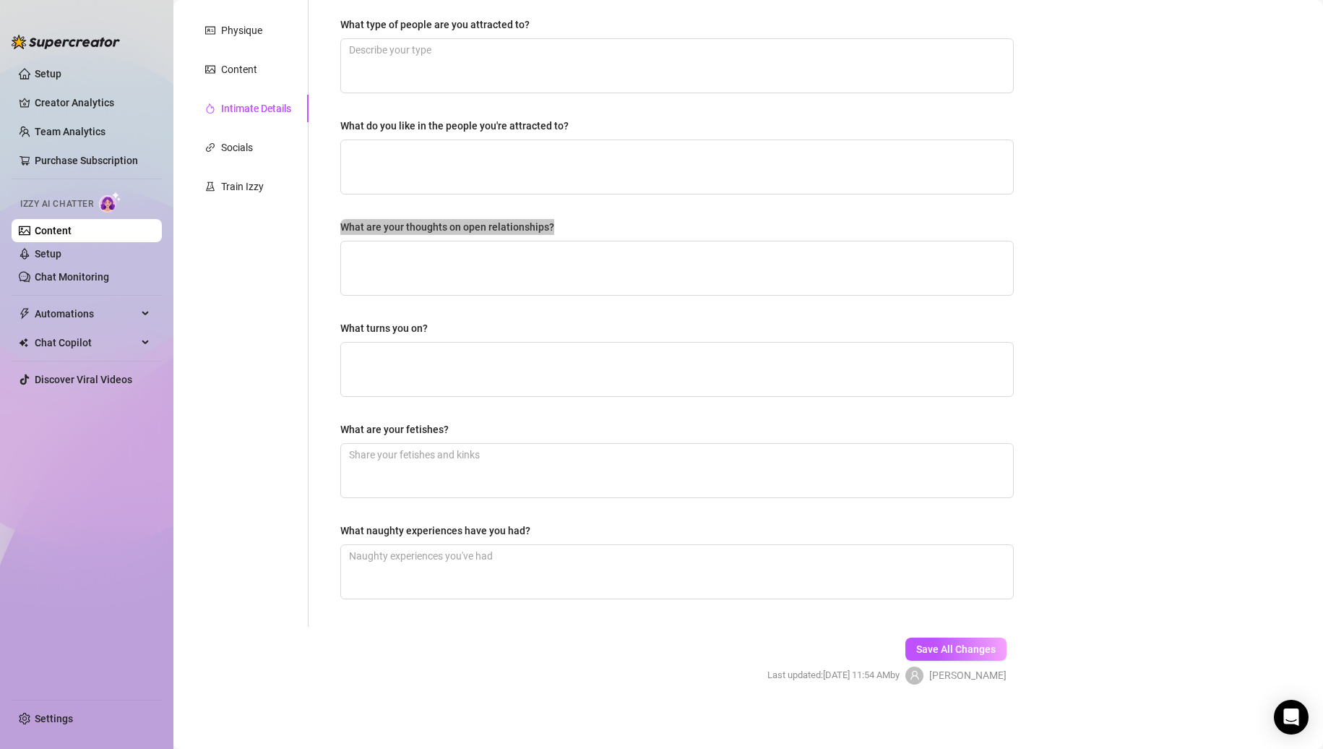
scroll to position [232, 0]
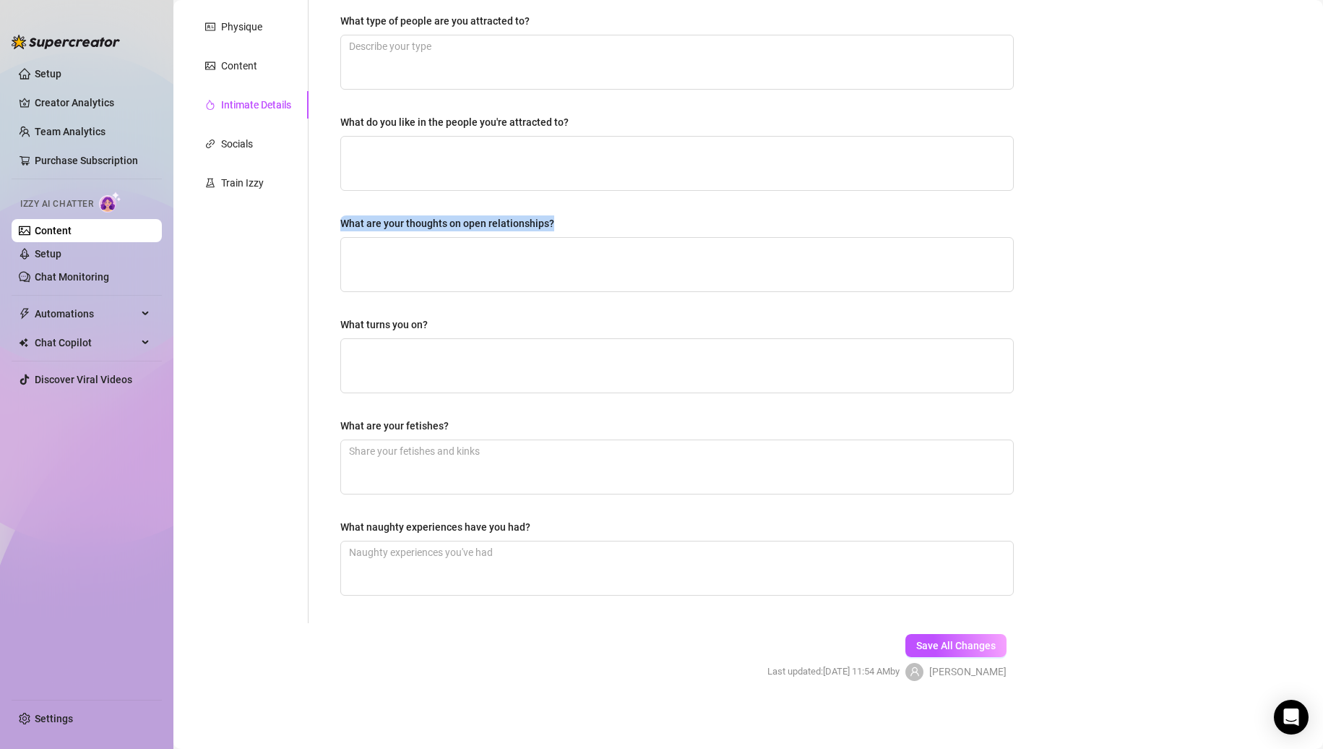
click at [425, 306] on div "Why did you start OnlyFans? Required What type of people are you attracted to? …" at bounding box center [677, 259] width 674 height 698
drag, startPoint x: 434, startPoint y: 316, endPoint x: 344, endPoint y: 319, distance: 89.7
click at [344, 319] on label "What turns you on?" at bounding box center [389, 325] width 98 height 16
drag, startPoint x: 475, startPoint y: 419, endPoint x: 337, endPoint y: 405, distance: 138.1
click at [334, 416] on div "Why did you start OnlyFans? Required What type of people are you attracted to? …" at bounding box center [677, 259] width 702 height 727
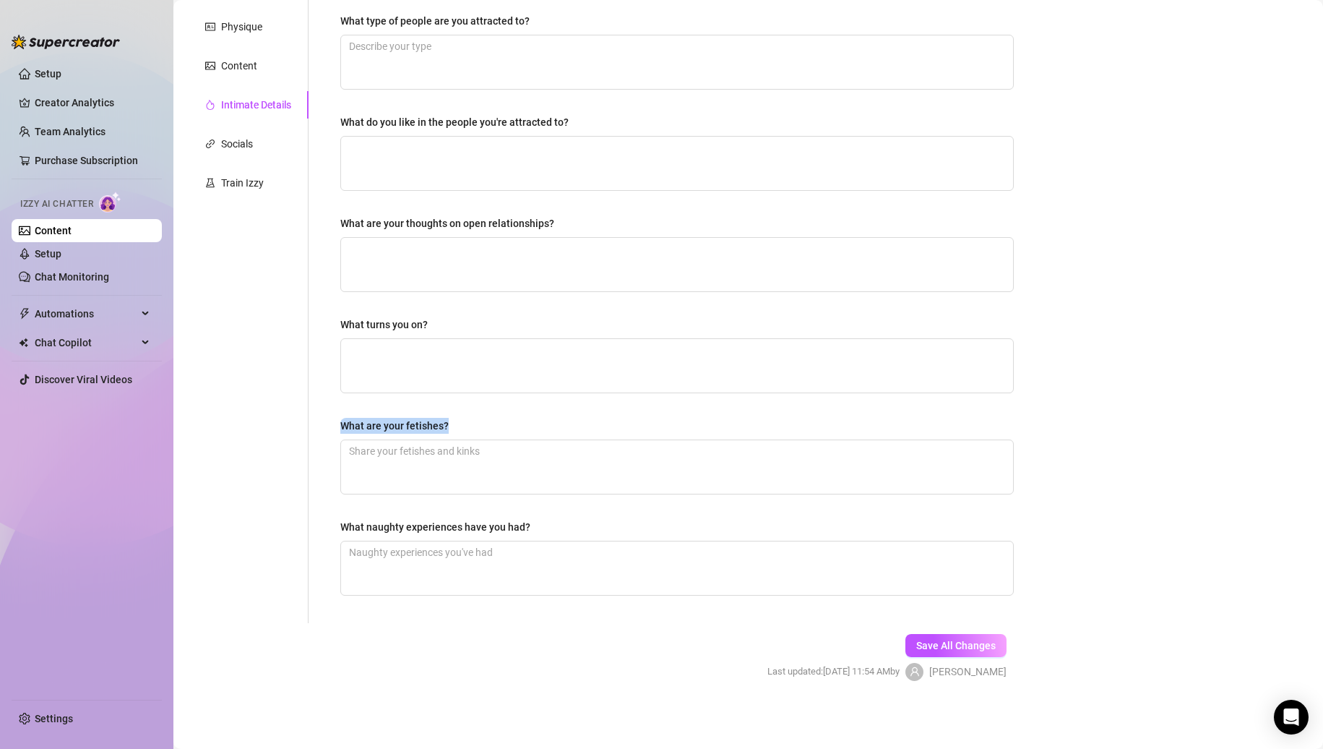
click at [539, 525] on div "What naughty experiences have you had?" at bounding box center [677, 530] width 674 height 22
drag, startPoint x: 530, startPoint y: 525, endPoint x: 322, endPoint y: 526, distance: 208.1
click at [322, 526] on div "Why did you start OnlyFans? Required What type of people are you attracted to? …" at bounding box center [669, 259] width 720 height 727
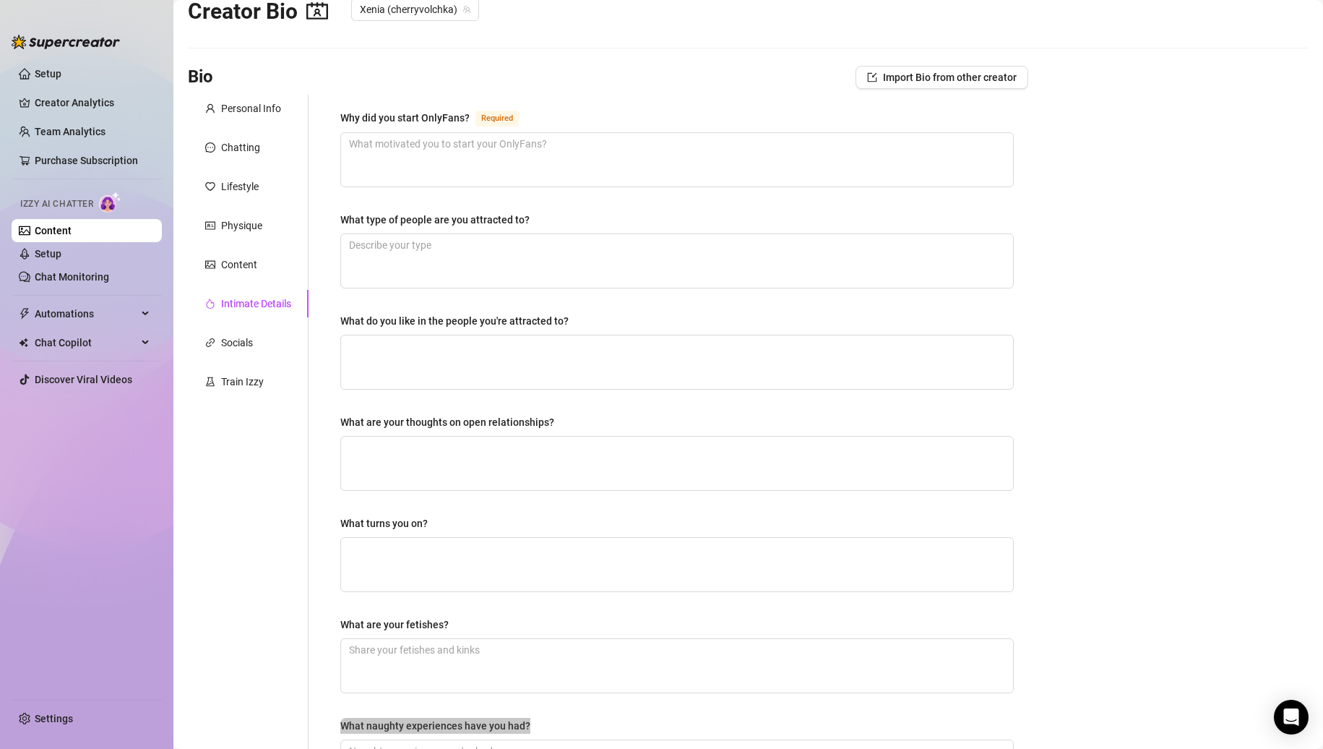
scroll to position [0, 0]
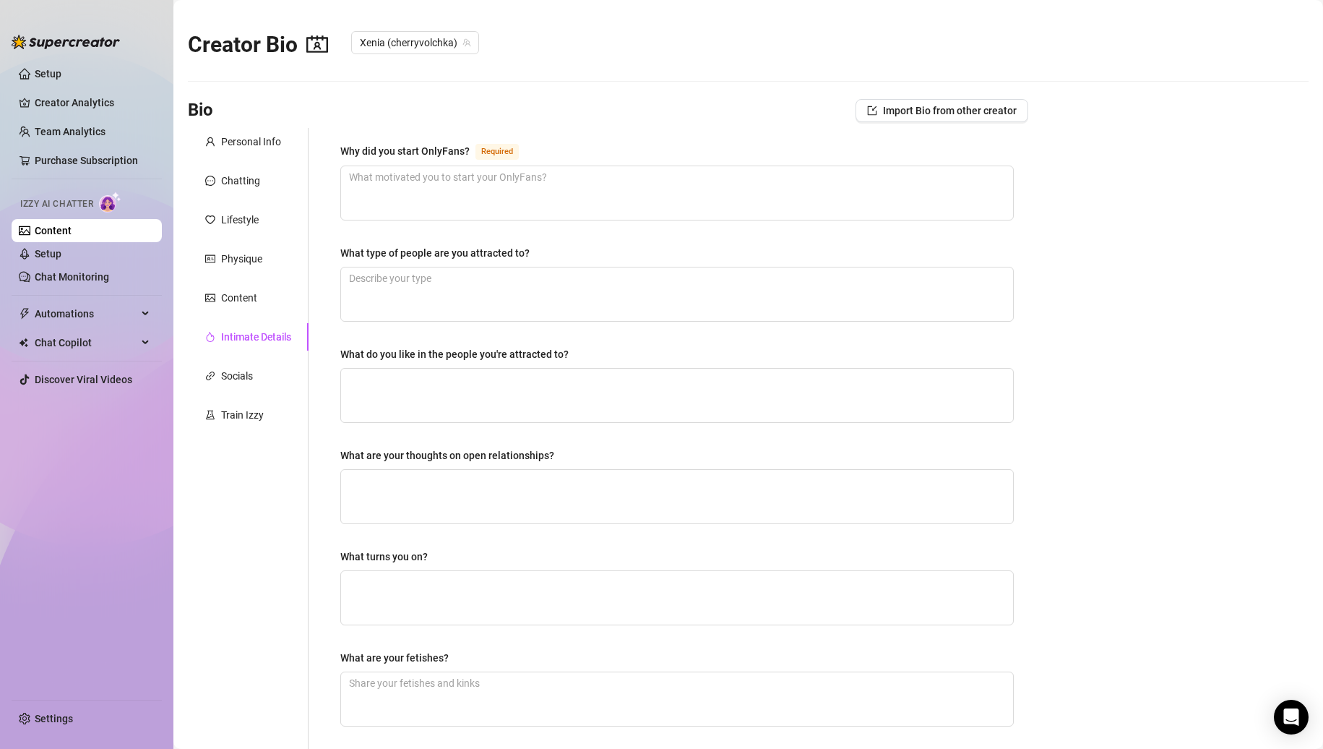
click at [644, 143] on div "Why did you start OnlyFans? Required" at bounding box center [677, 153] width 674 height 23
click at [637, 168] on textarea "Why did you start OnlyFans? Required" at bounding box center [677, 192] width 672 height 53
paste textarea "I love teasing, flirting, and expressing my naughty side in a way that feels ex…"
drag, startPoint x: 718, startPoint y: 309, endPoint x: 814, endPoint y: 288, distance: 97.8
click at [718, 309] on textarea "What type of people are you attracted to?" at bounding box center [677, 293] width 672 height 53
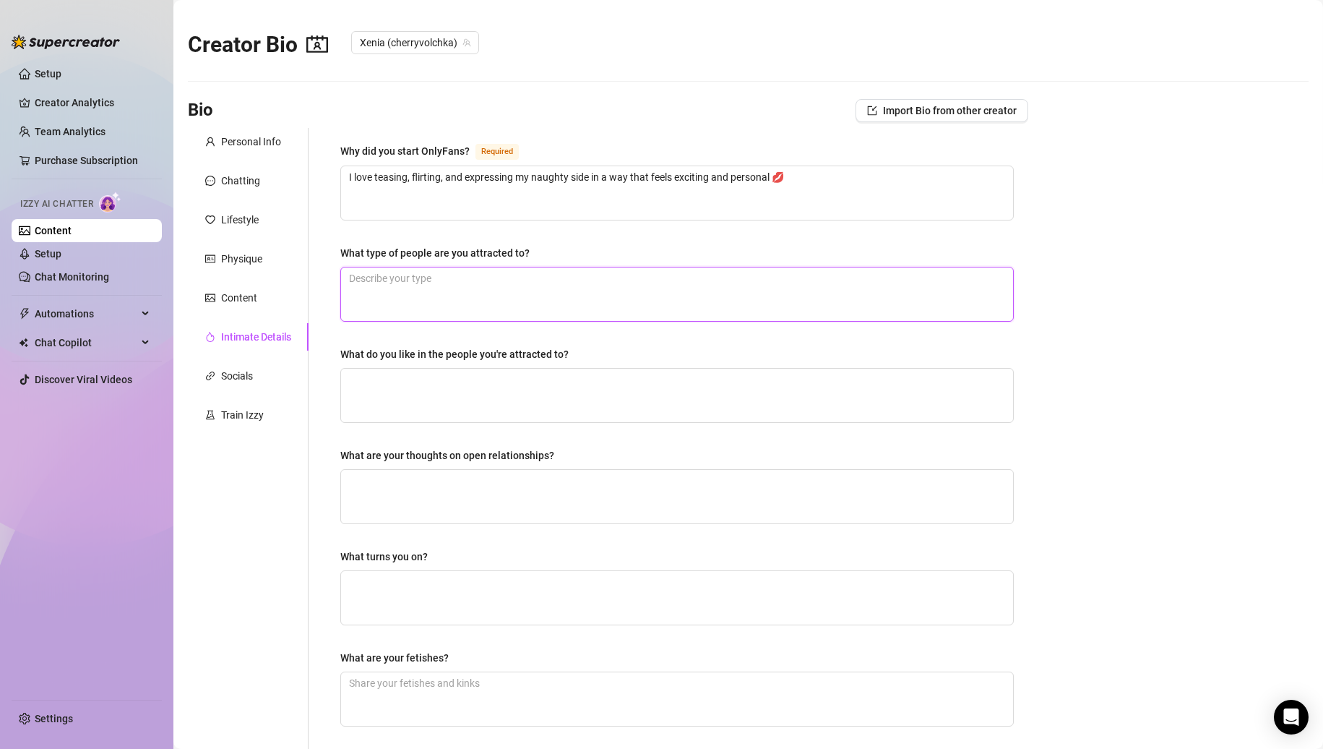
paste textarea "Confident, playful, and a little cheeky—someone who knows how to make me laugh 😉"
click at [601, 374] on textarea "What do you like in the people you're attracted to?" at bounding box center [677, 395] width 672 height 53
paste textarea "Good vibes, a sense of humour, and someone who can keep things fun and adventur…"
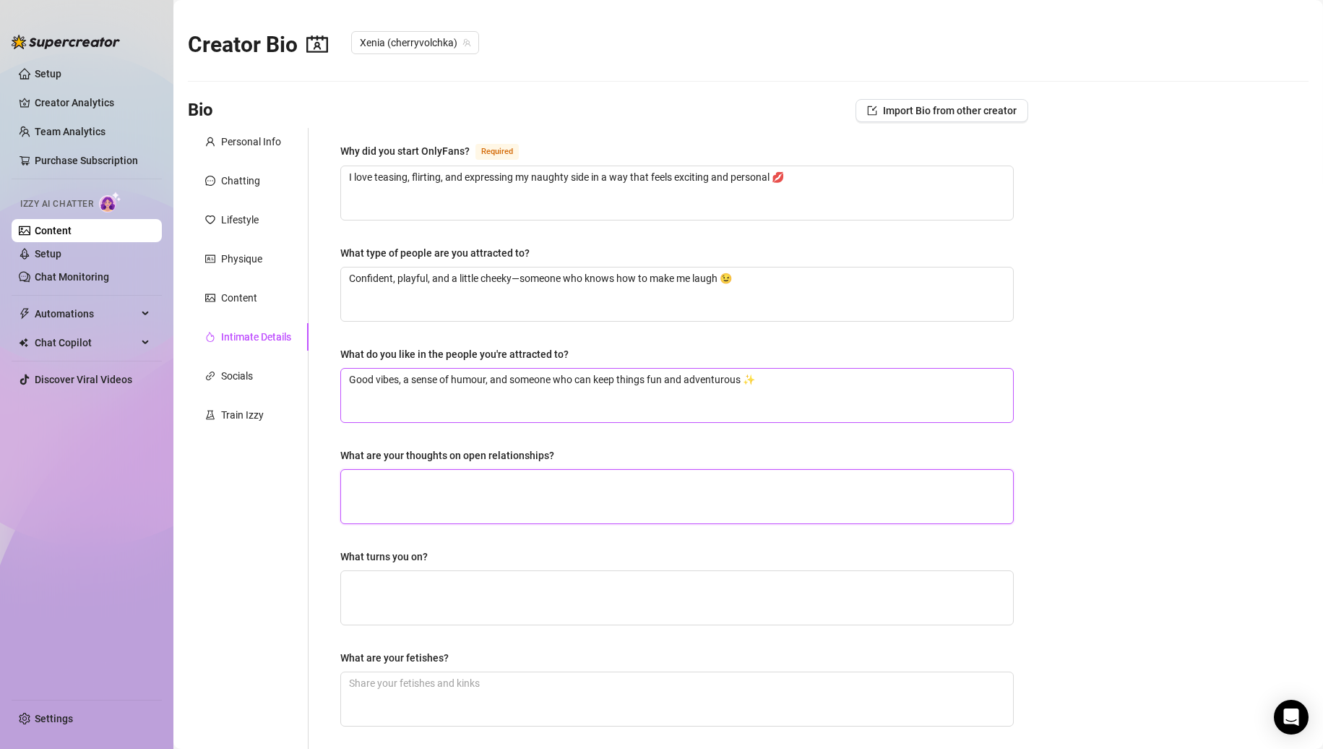
drag, startPoint x: 549, startPoint y: 487, endPoint x: 584, endPoint y: 386, distance: 107.2
click at [549, 487] on textarea "What are your thoughts on open relationships?" at bounding box center [677, 496] width 672 height 53
paste textarea "I’m curious and open-minded—life’s more fun when there are fewer rules 😘"
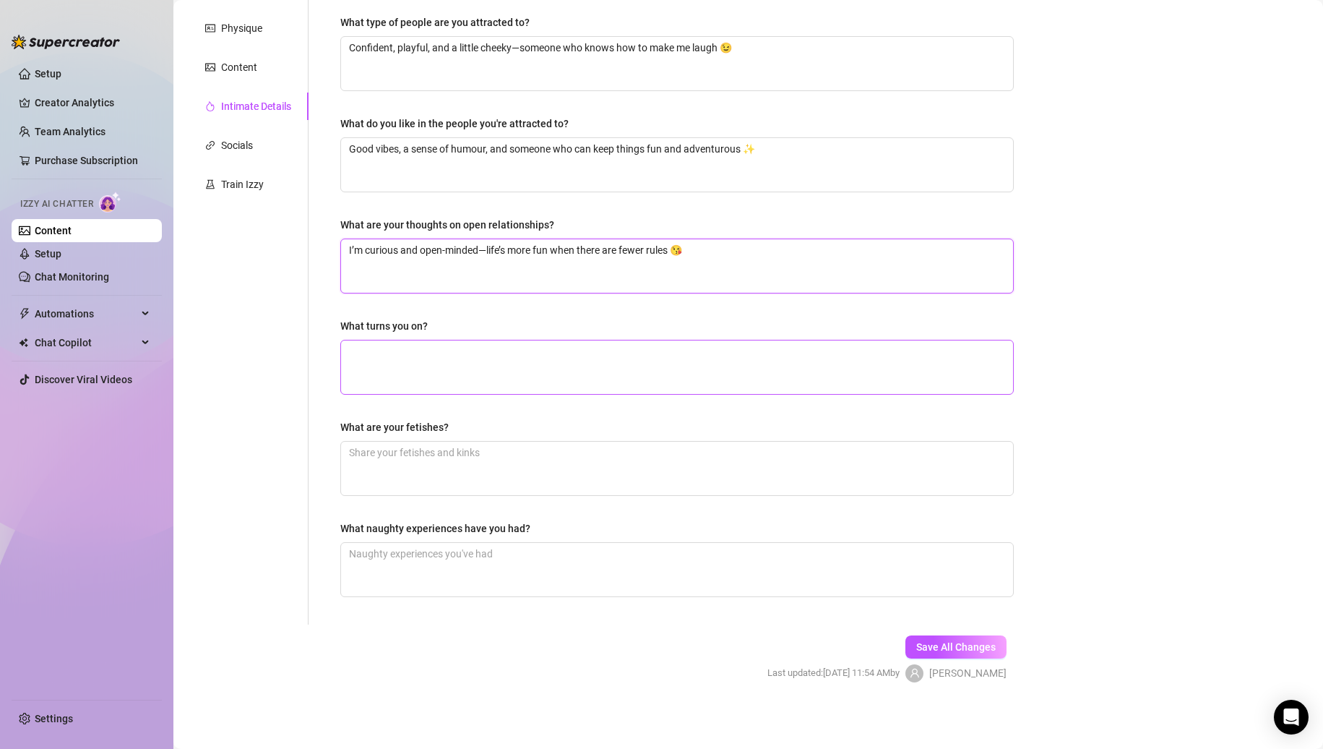
scroll to position [232, 0]
click at [638, 369] on textarea "What turns you on?" at bounding box center [677, 365] width 672 height 53
paste textarea "Confidence, dirty talk, being teased, and someone who knows how to keep me want…"
drag, startPoint x: 811, startPoint y: 473, endPoint x: 1269, endPoint y: 405, distance: 463.2
click at [811, 473] on textarea "What are your fetishes?" at bounding box center [677, 466] width 672 height 53
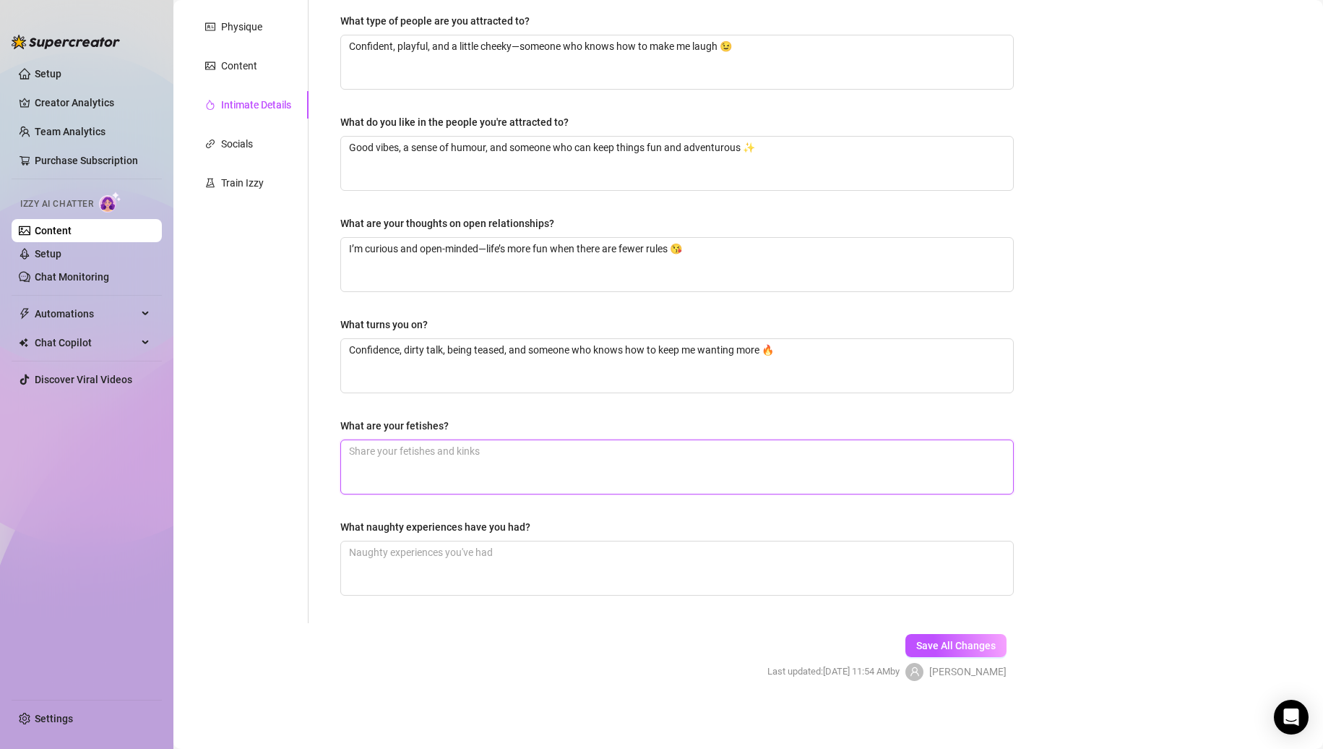
paste textarea "Lingerie, roleplay, light bondage, teasing, watching, and playful power dynamic…"
click at [568, 550] on textarea "What naughty experiences have you had?" at bounding box center [677, 567] width 672 height 53
paste textarea "Skinny-dipping on holiday, making out in public, and getting caught being a lit…"
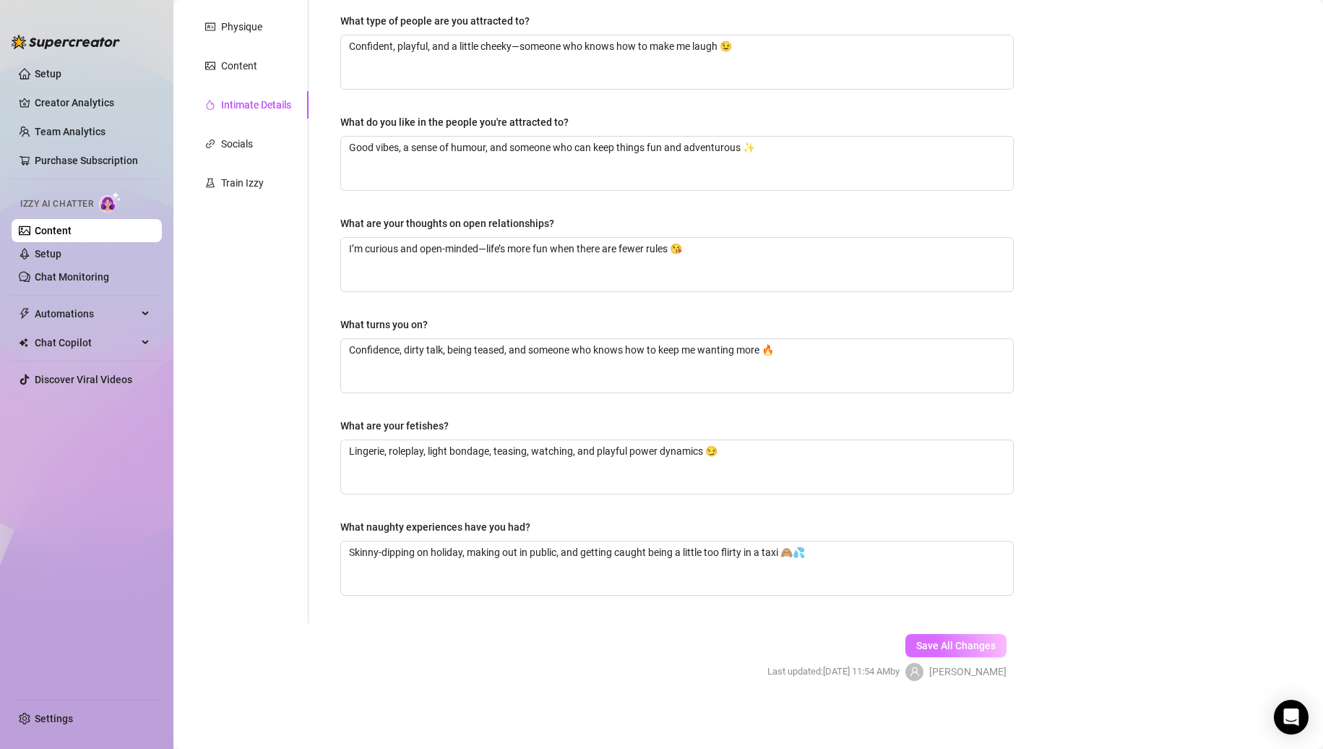
click at [922, 647] on span "Save All Changes" at bounding box center [955, 646] width 79 height 12
click at [553, 549] on textarea "Skinny-dipping on holiday, making out in public, and getting caught being a lit…" at bounding box center [677, 567] width 672 height 53
click at [956, 639] on button "Save All Changes" at bounding box center [956, 648] width 101 height 23
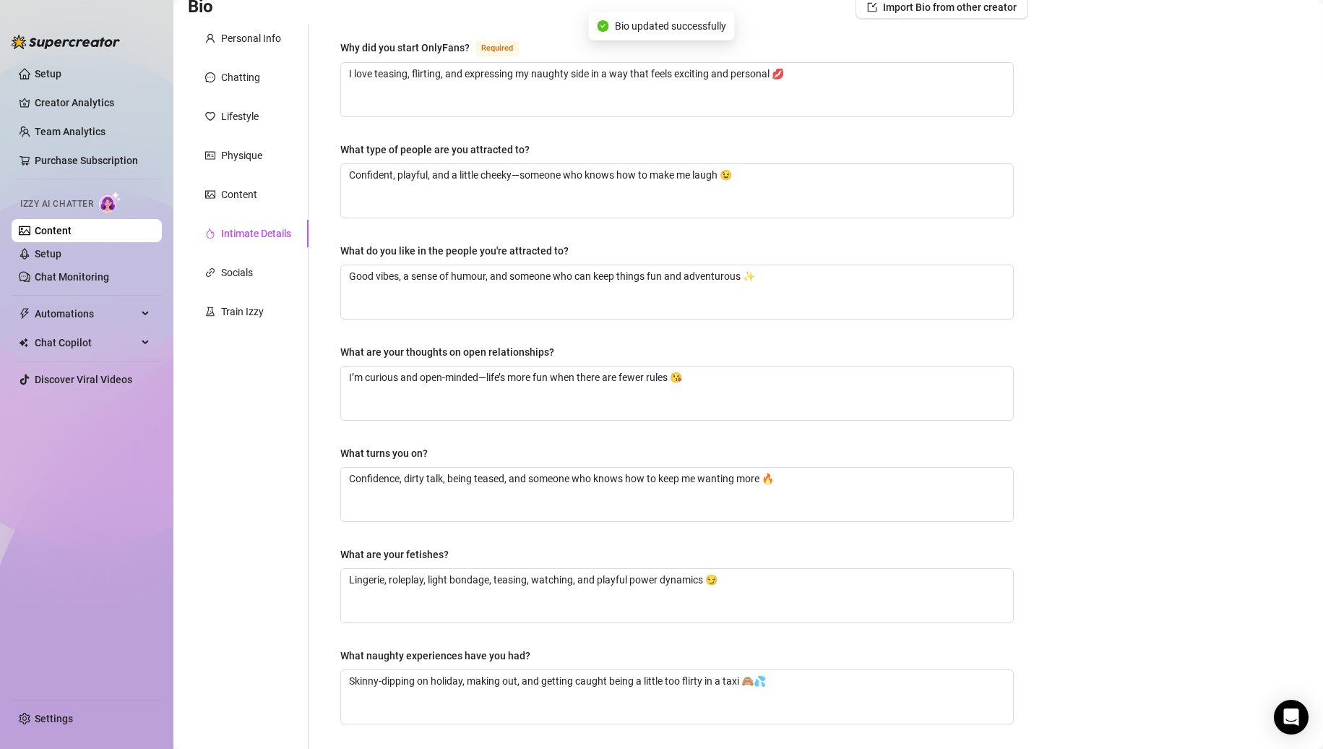
scroll to position [0, 0]
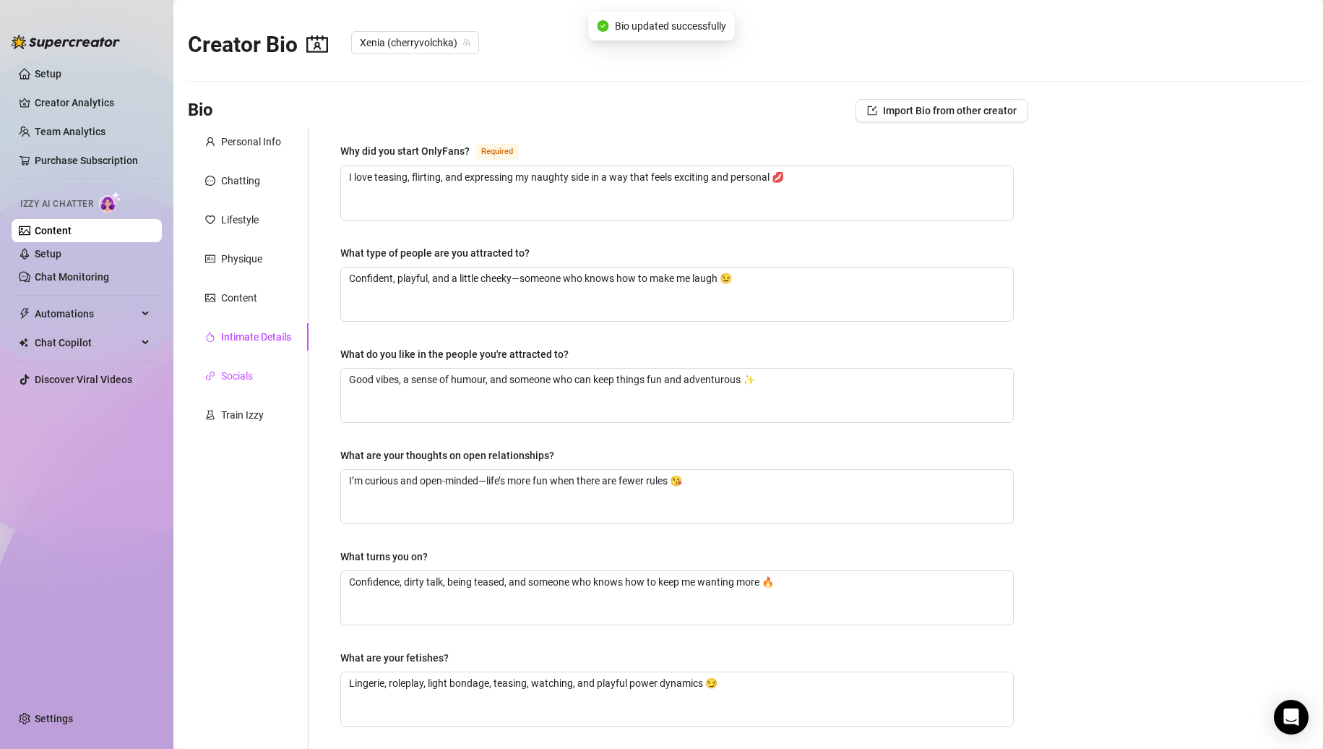
click at [252, 379] on div "Socials" at bounding box center [237, 376] width 32 height 16
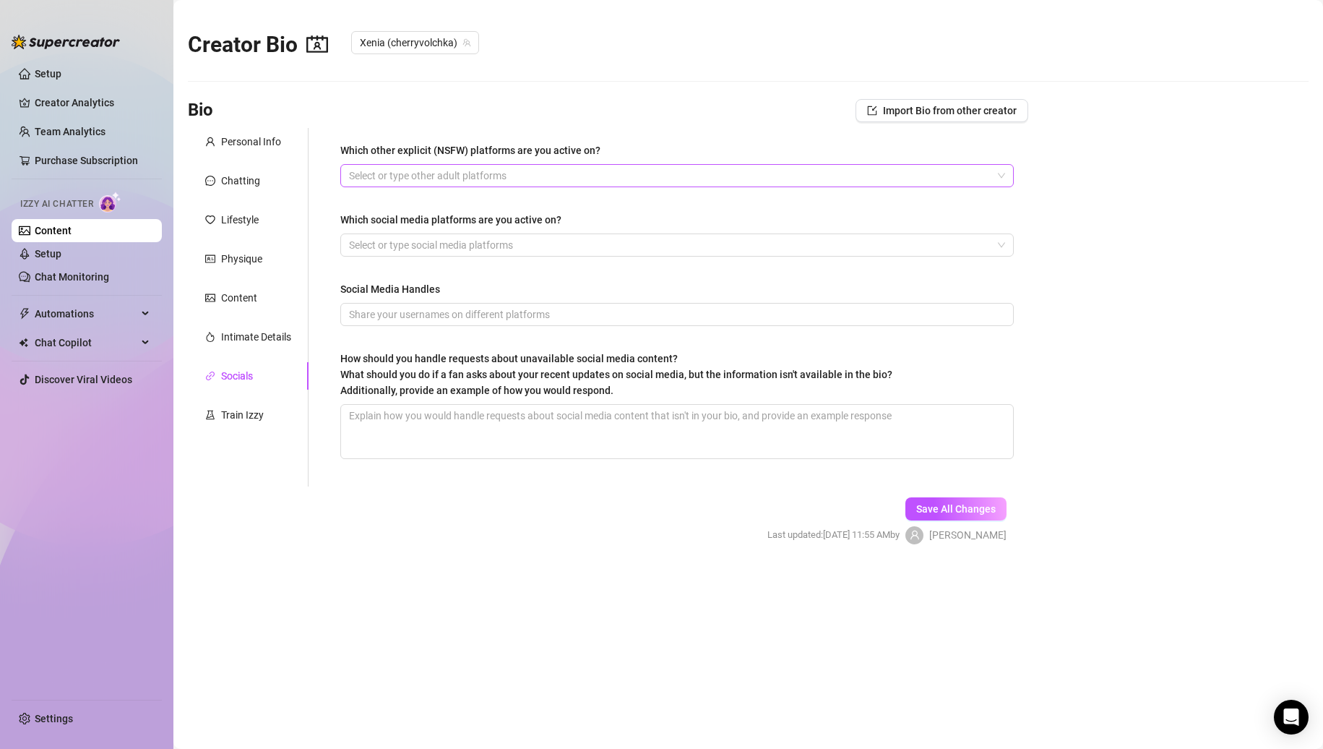
click at [531, 178] on div at bounding box center [669, 175] width 653 height 20
click at [1038, 304] on main "Creator Bio Xenia (cherryvolchka) Bio Import Bio from other creator Personal In…" at bounding box center [748, 374] width 1150 height 749
click at [498, 246] on div at bounding box center [669, 245] width 653 height 20
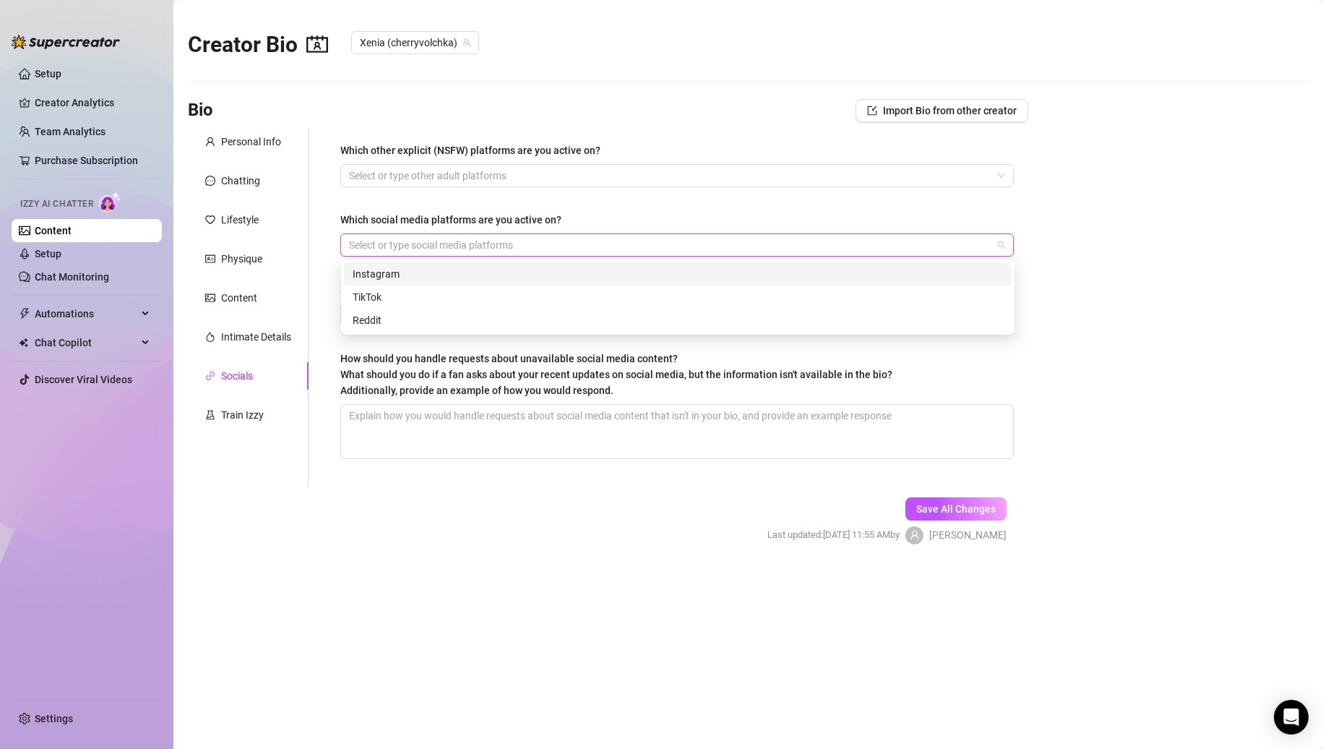
click at [449, 277] on div "Instagram" at bounding box center [678, 274] width 650 height 16
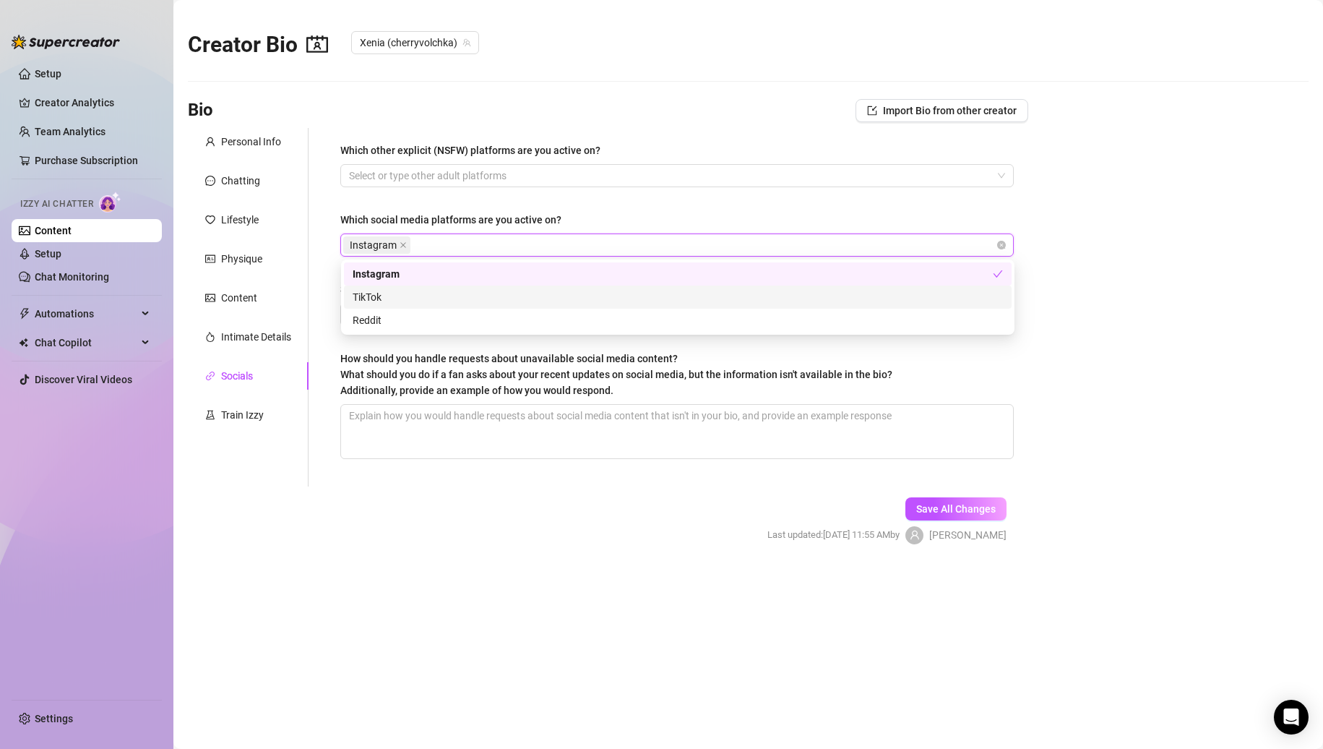
click at [432, 295] on div "TikTok" at bounding box center [678, 297] width 650 height 16
click at [1075, 393] on main "Creator Bio Xenia (cherryvolchka) Bio Import Bio from other creator Personal In…" at bounding box center [748, 374] width 1150 height 749
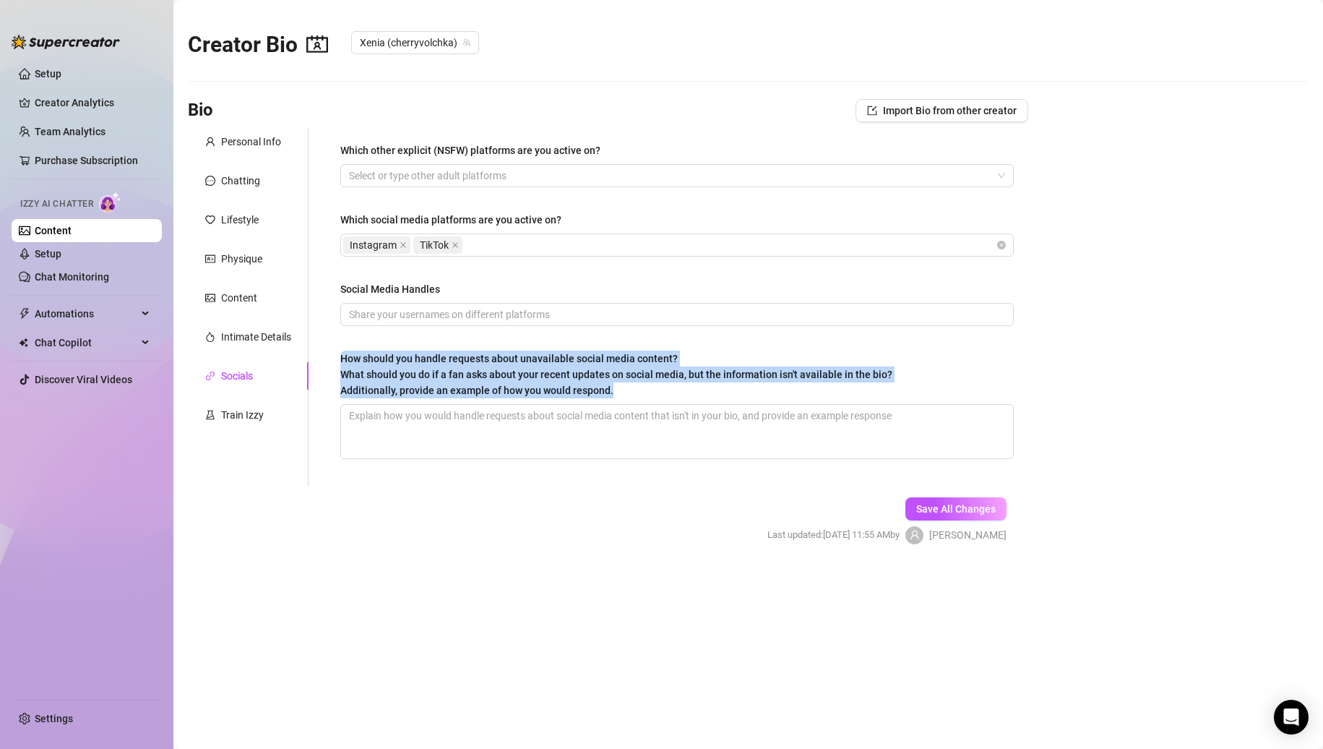
drag, startPoint x: 613, startPoint y: 388, endPoint x: 343, endPoint y: 364, distance: 270.7
click at [343, 364] on div "How should you handle requests about unavailable social media content? What sho…" at bounding box center [616, 374] width 552 height 48
drag, startPoint x: 869, startPoint y: 444, endPoint x: 892, endPoint y: 439, distance: 23.7
click at [869, 444] on textarea "How should you handle requests about unavailable social media content? What sho…" at bounding box center [677, 431] width 672 height 53
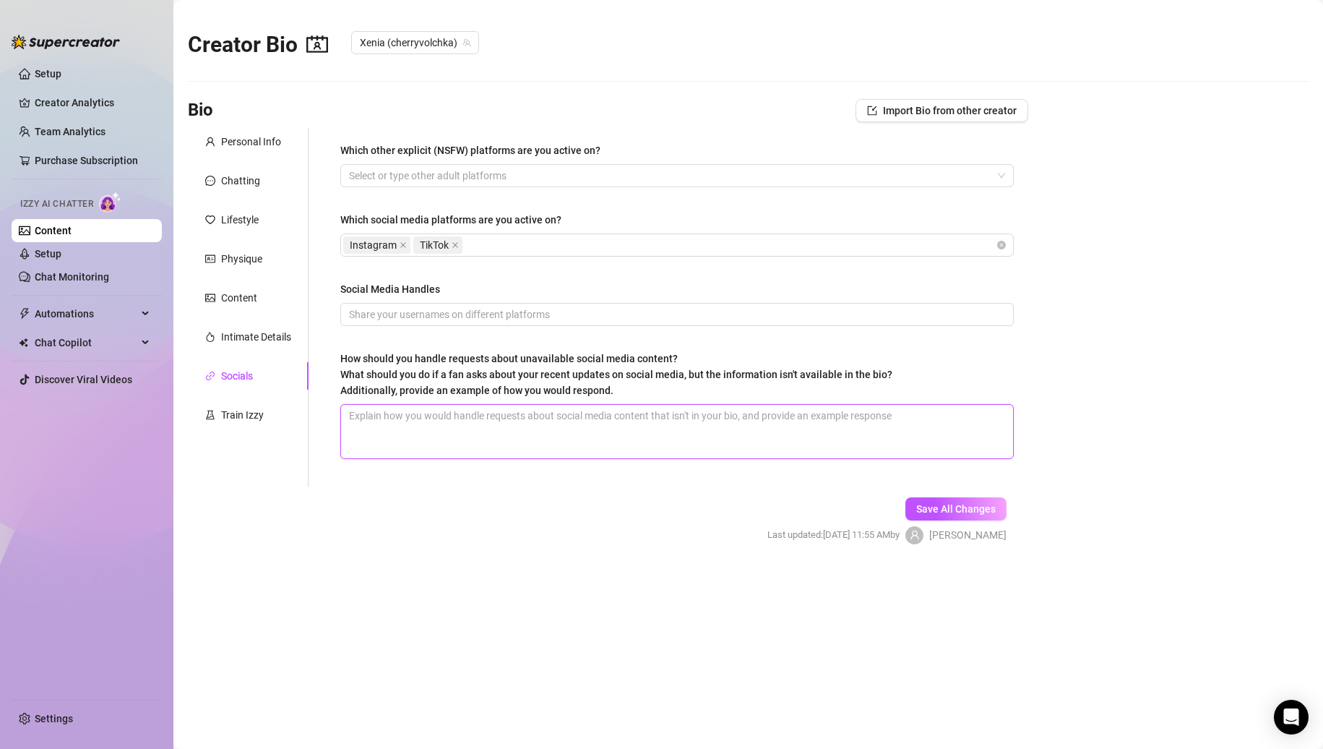
paste textarea "If a fan asks about social media updates that aren’t in the bio, keep it playfu…"
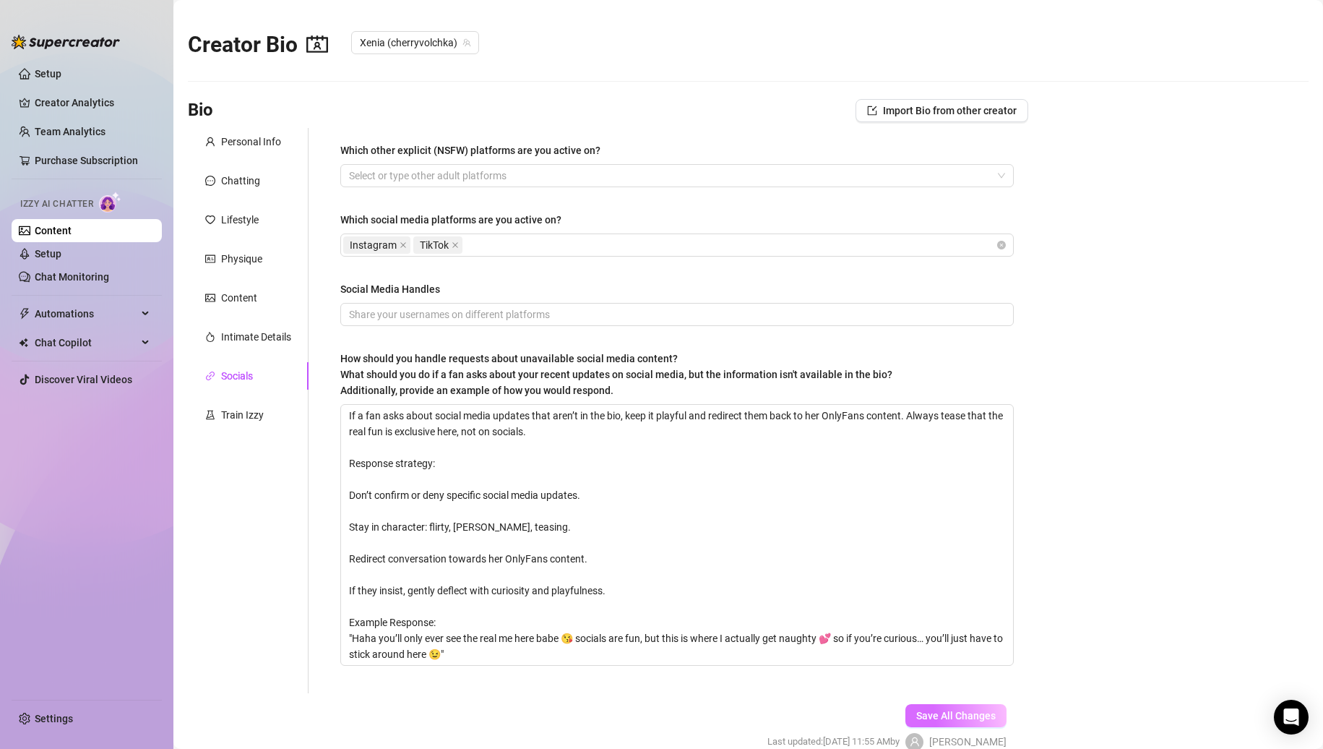
click at [942, 721] on span "Save All Changes" at bounding box center [955, 716] width 79 height 12
click at [349, 496] on textarea "If a fan asks about social media updates that aren’t in the bio, keep it playfu…" at bounding box center [677, 535] width 672 height 260
click at [379, 507] on textarea "If a fan asks about social media updates that aren’t in the bio, keep it playfu…" at bounding box center [677, 535] width 672 height 260
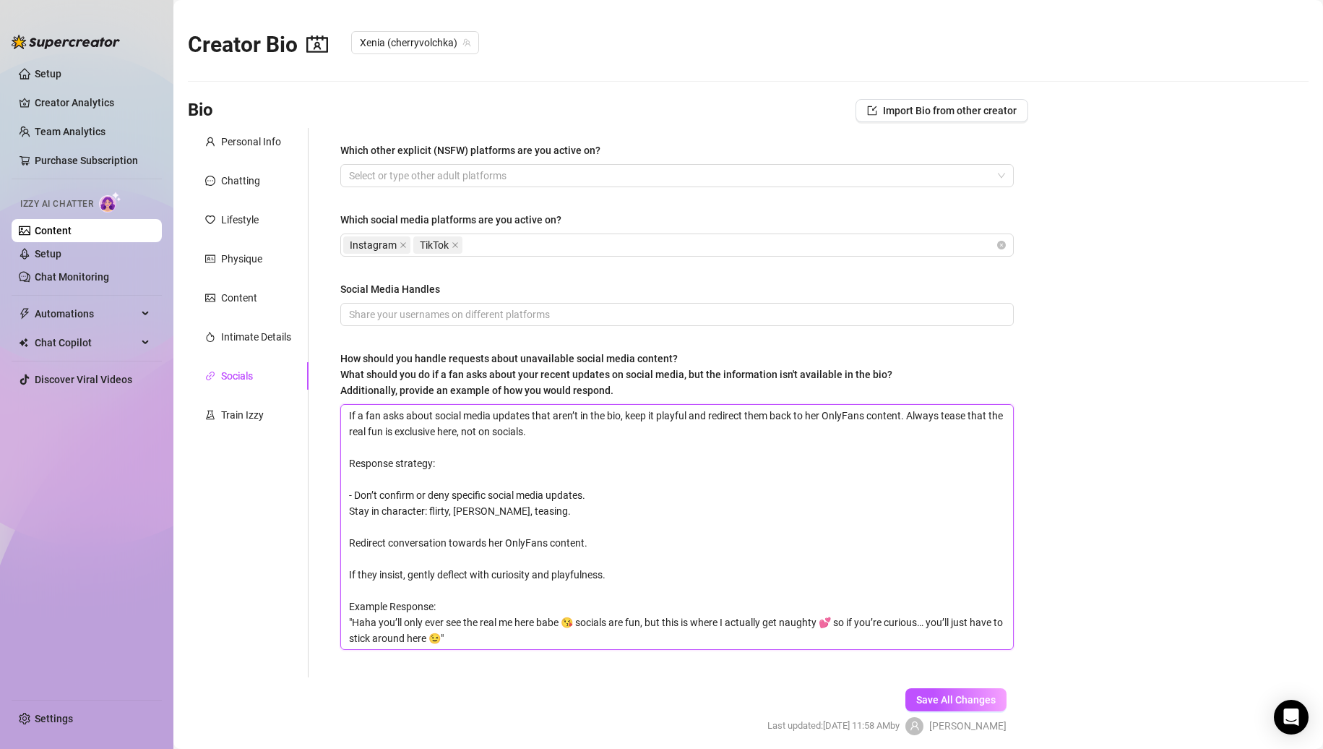
click at [351, 512] on textarea "If a fan asks about social media updates that aren’t in the bio, keep it playfu…" at bounding box center [677, 527] width 672 height 244
click at [378, 529] on textarea "If a fan asks about social media updates that aren’t in the bio, keep it playfu…" at bounding box center [677, 527] width 672 height 244
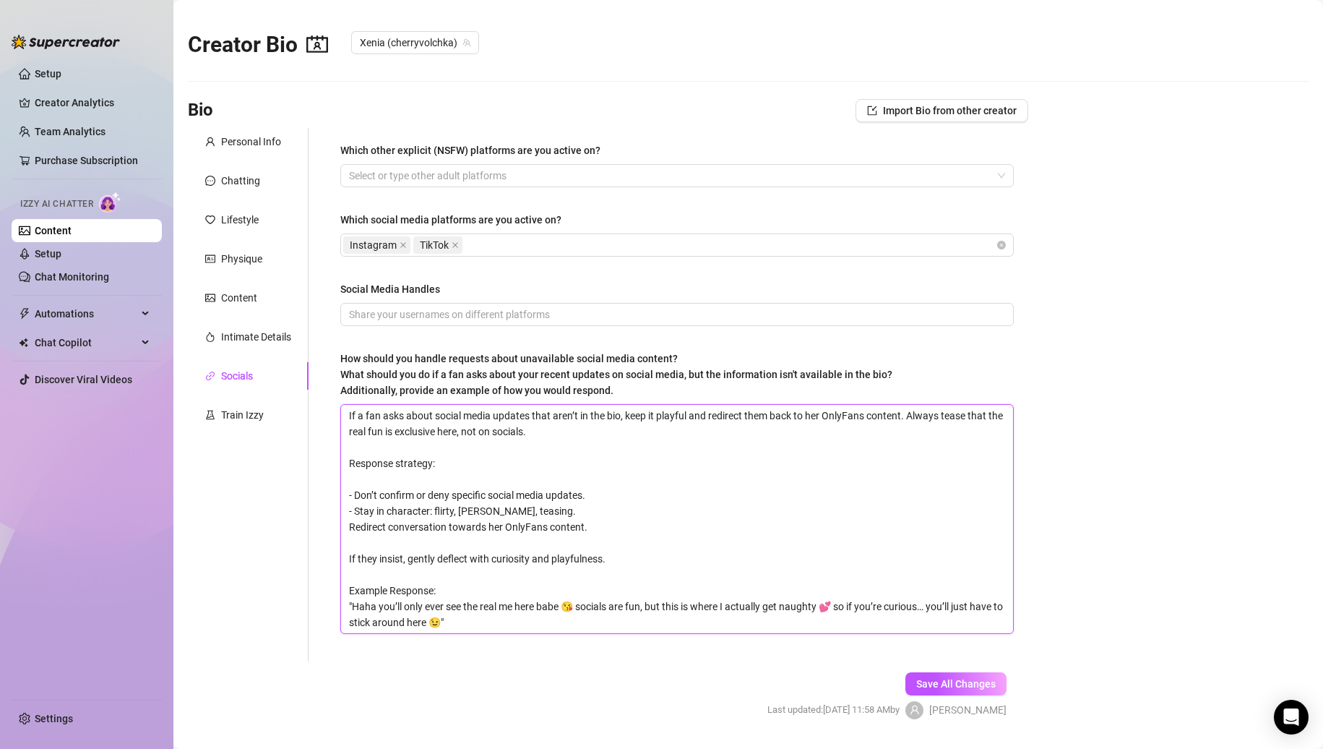
click at [350, 525] on textarea "If a fan asks about social media updates that aren’t in the bio, keep it playfu…" at bounding box center [677, 519] width 672 height 228
click at [370, 545] on textarea "If a fan asks about social media updates that aren’t in the bio, keep it playfu…" at bounding box center [677, 519] width 672 height 228
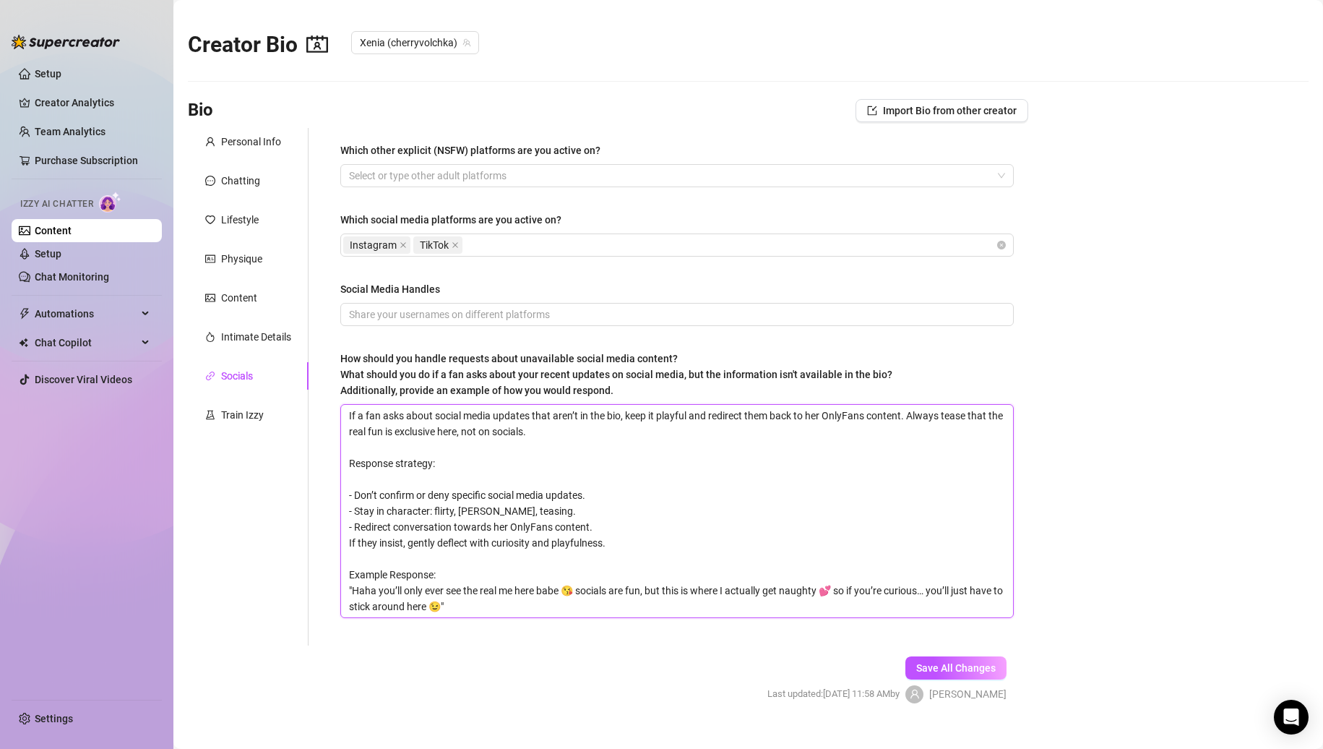
click at [343, 540] on textarea "If a fan asks about social media updates that aren’t in the bio, keep it playfu…" at bounding box center [677, 511] width 672 height 212
click at [929, 659] on button "Save All Changes" at bounding box center [956, 667] width 101 height 23
click at [219, 415] on div "Train Izzy" at bounding box center [234, 415] width 59 height 16
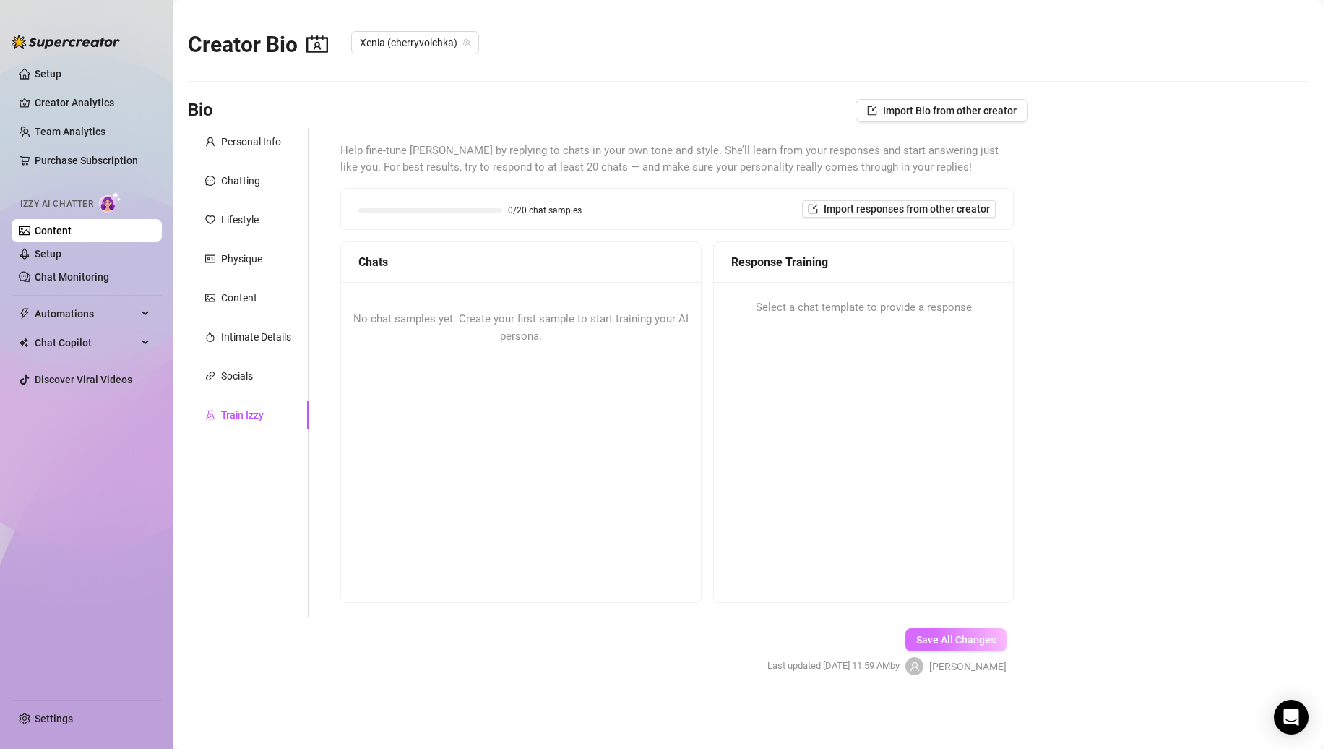
click at [947, 642] on span "Save All Changes" at bounding box center [955, 640] width 79 height 12
click at [888, 207] on span "Import responses from other creator" at bounding box center [907, 209] width 166 height 12
click at [944, 251] on input "search" at bounding box center [893, 247] width 114 height 22
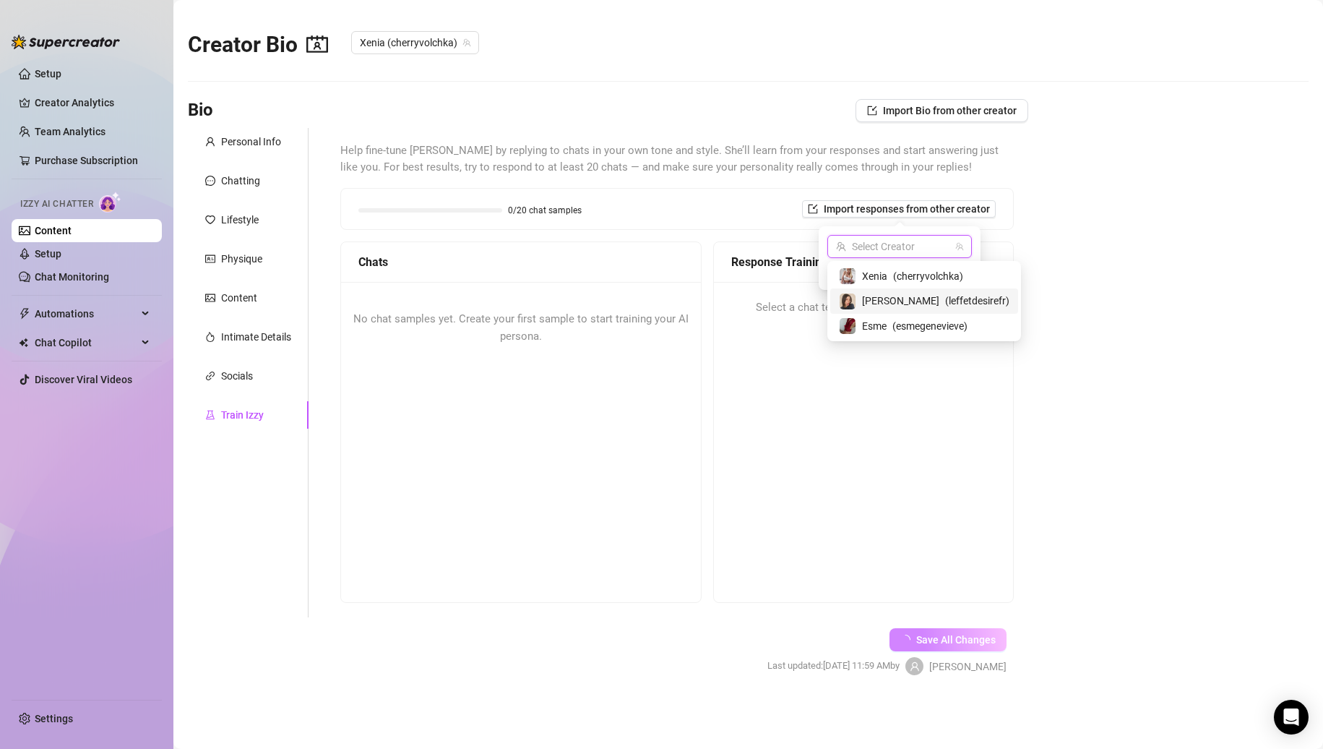
click at [945, 298] on span "( leffetdesirefr )" at bounding box center [977, 301] width 64 height 16
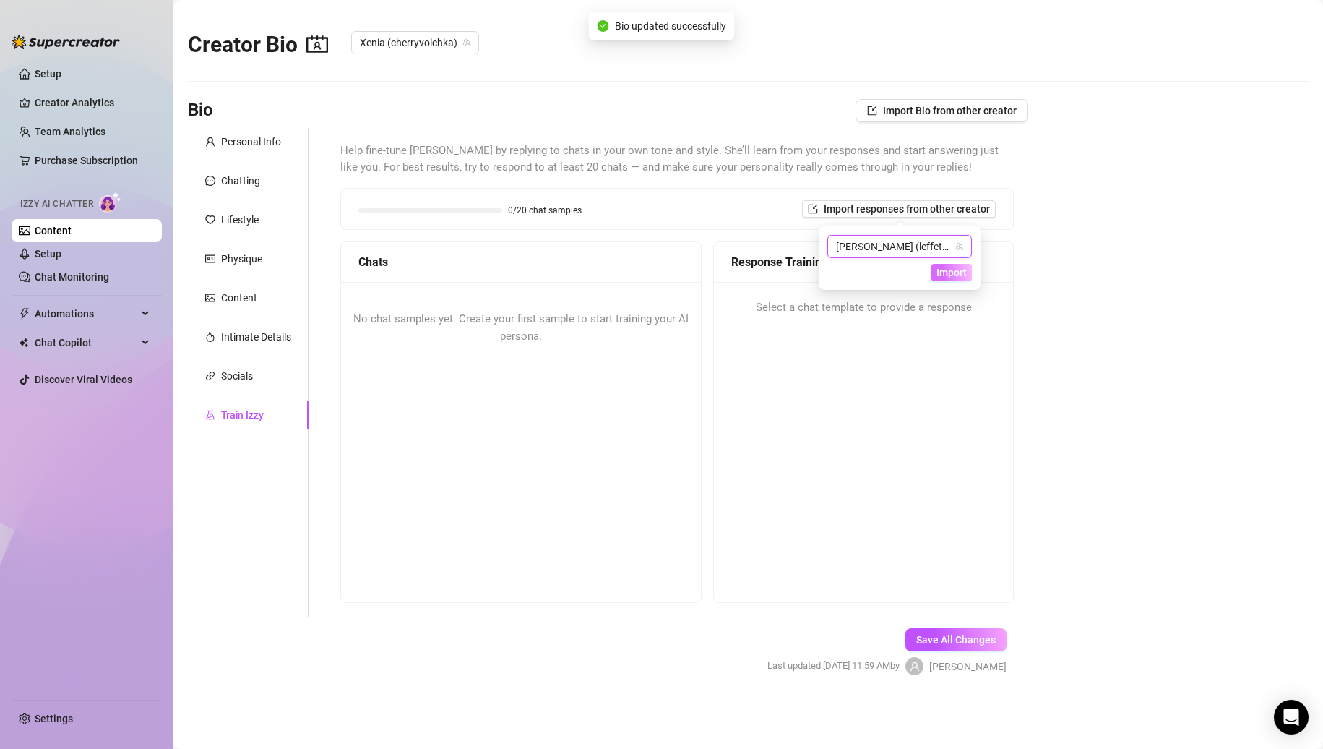
click at [965, 270] on span "Import" at bounding box center [952, 273] width 30 height 12
click at [950, 272] on span "Import" at bounding box center [952, 273] width 30 height 12
click at [939, 276] on span "Import" at bounding box center [952, 273] width 30 height 12
click at [808, 155] on span "Help fine-tune [PERSON_NAME] by replying to chats in your own tone and style. S…" at bounding box center [677, 159] width 674 height 34
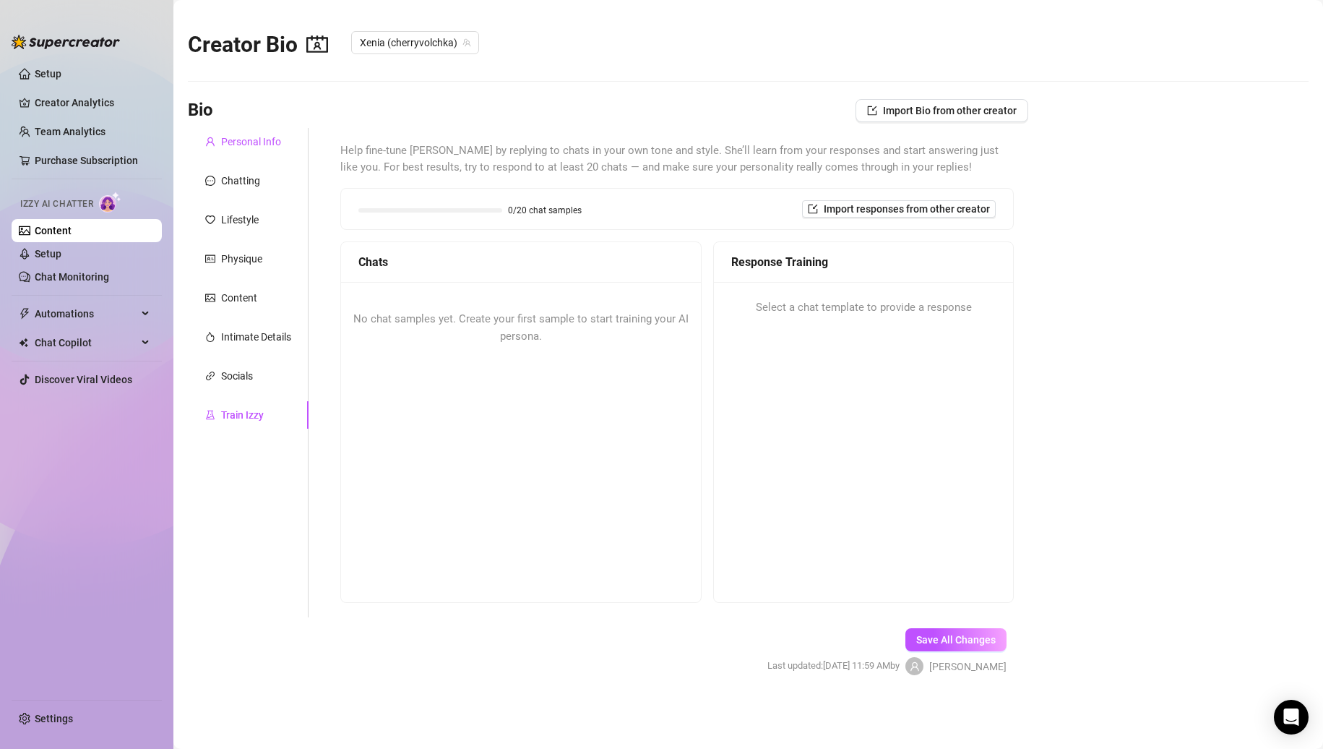
click at [270, 145] on div "Personal Info" at bounding box center [251, 142] width 60 height 16
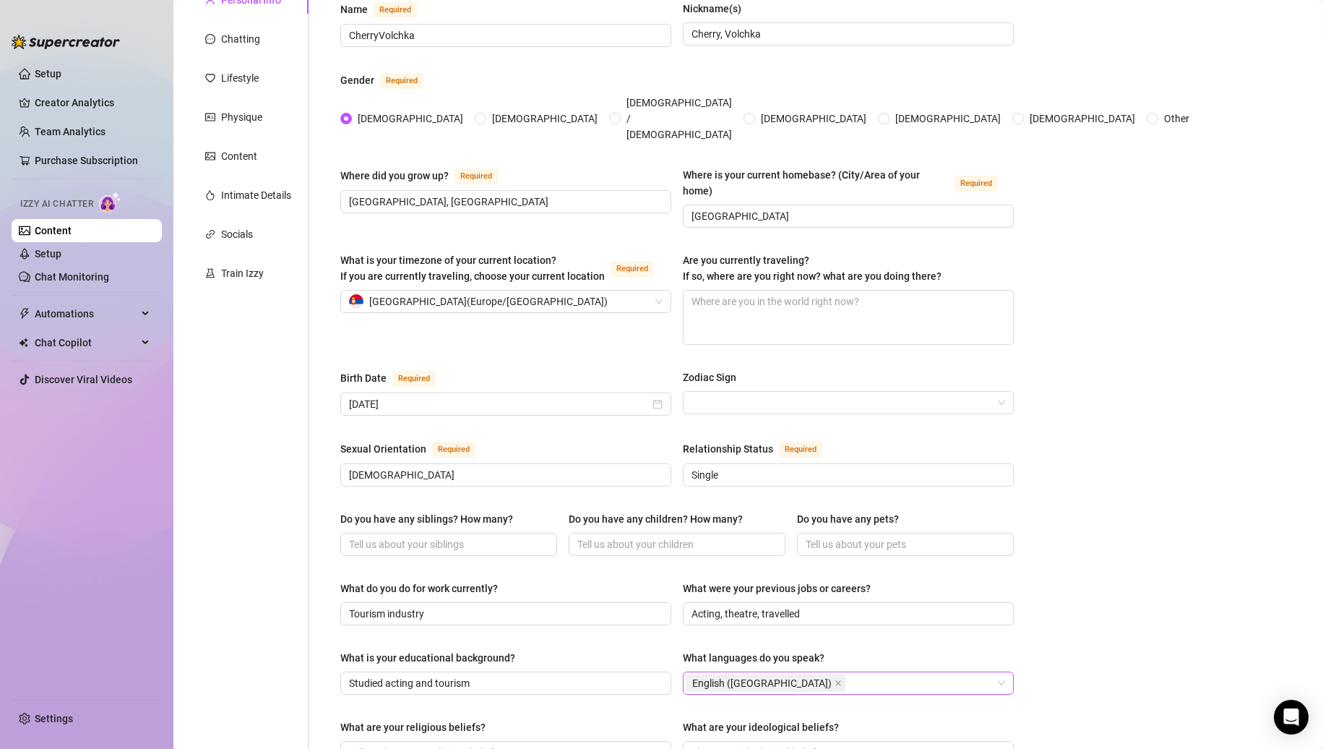
scroll to position [217, 0]
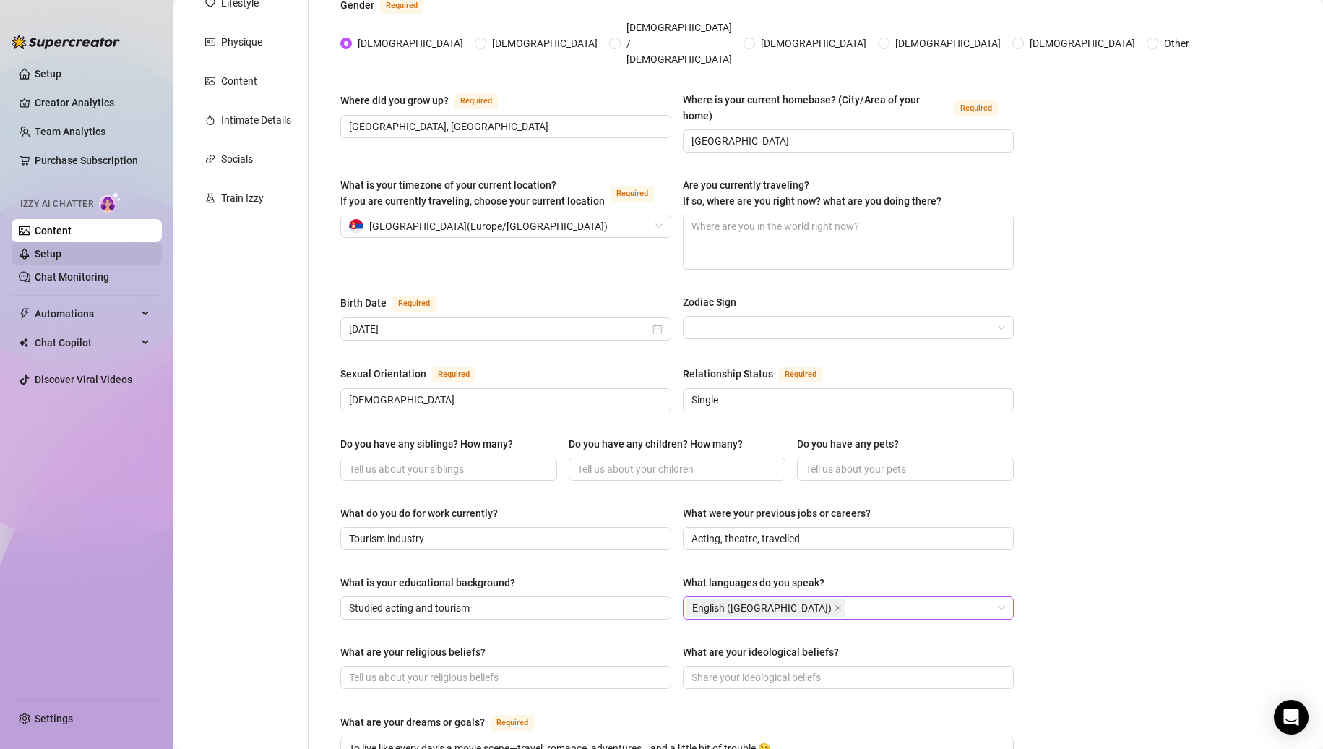
click at [61, 255] on link "Setup" at bounding box center [48, 254] width 27 height 12
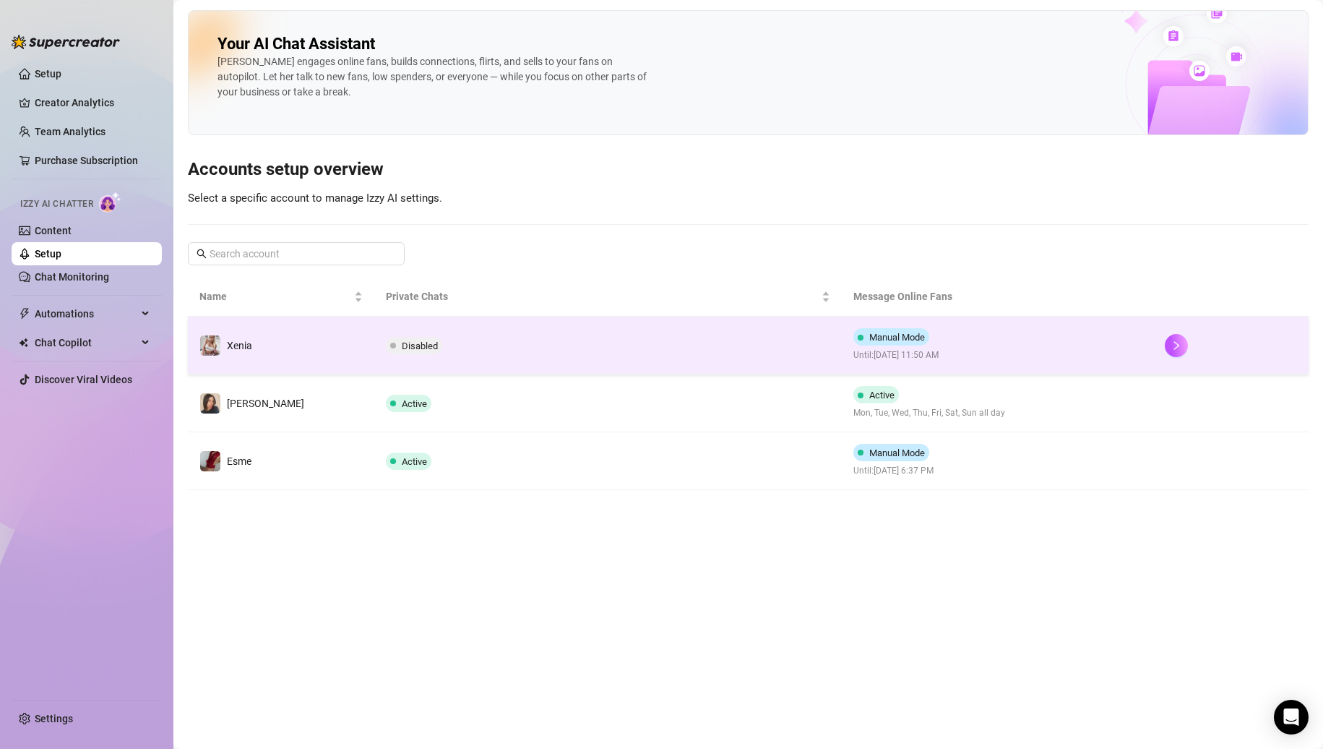
click at [293, 342] on td "Xenia" at bounding box center [281, 346] width 186 height 58
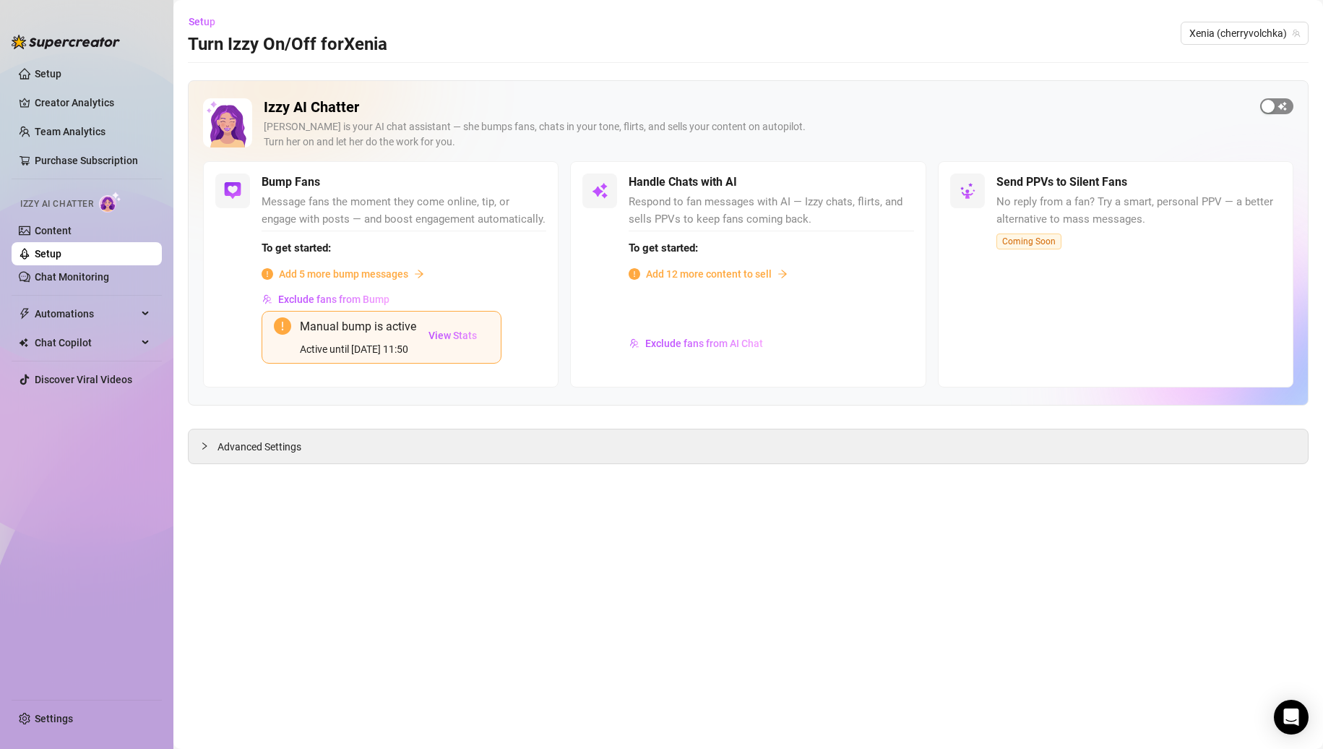
click at [1283, 109] on span "button" at bounding box center [1276, 106] width 33 height 16
click at [359, 281] on span "Add 5 more bump messages" at bounding box center [343, 274] width 129 height 16
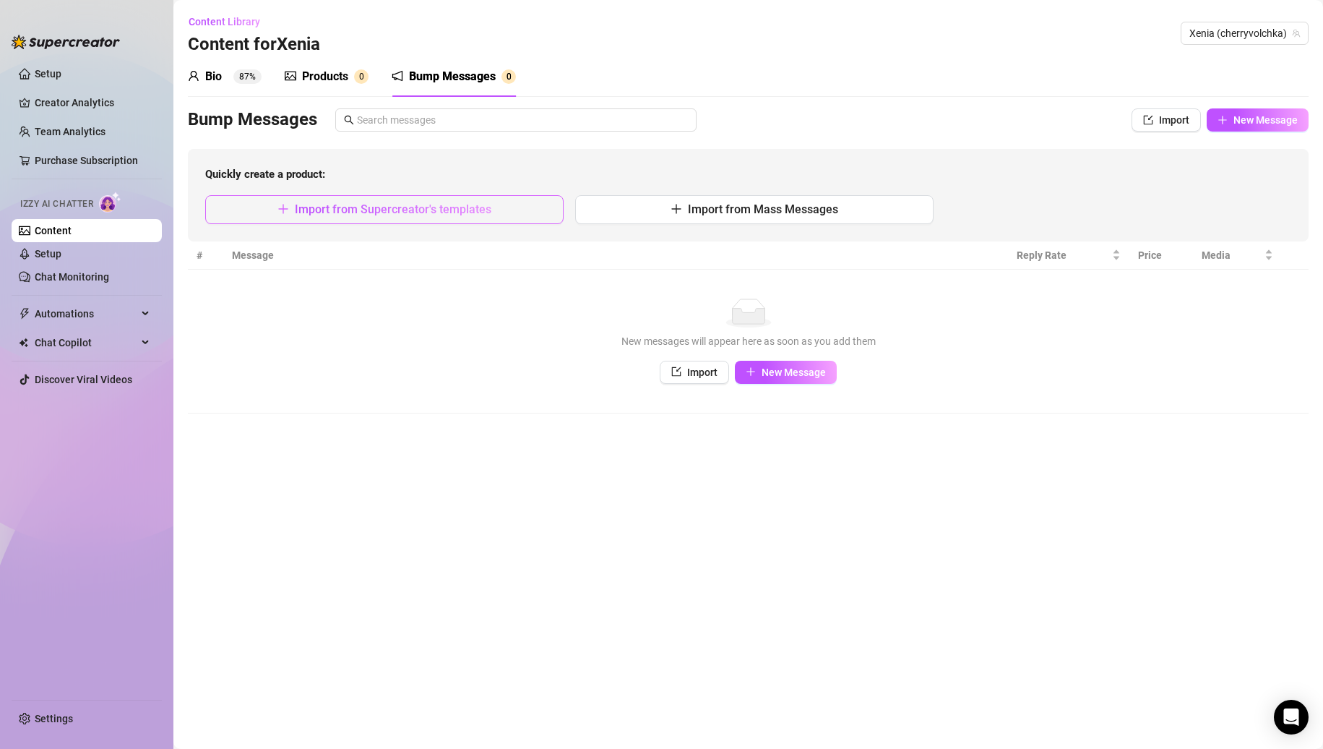
click at [425, 203] on span "Import from Supercreator's templates" at bounding box center [393, 209] width 197 height 14
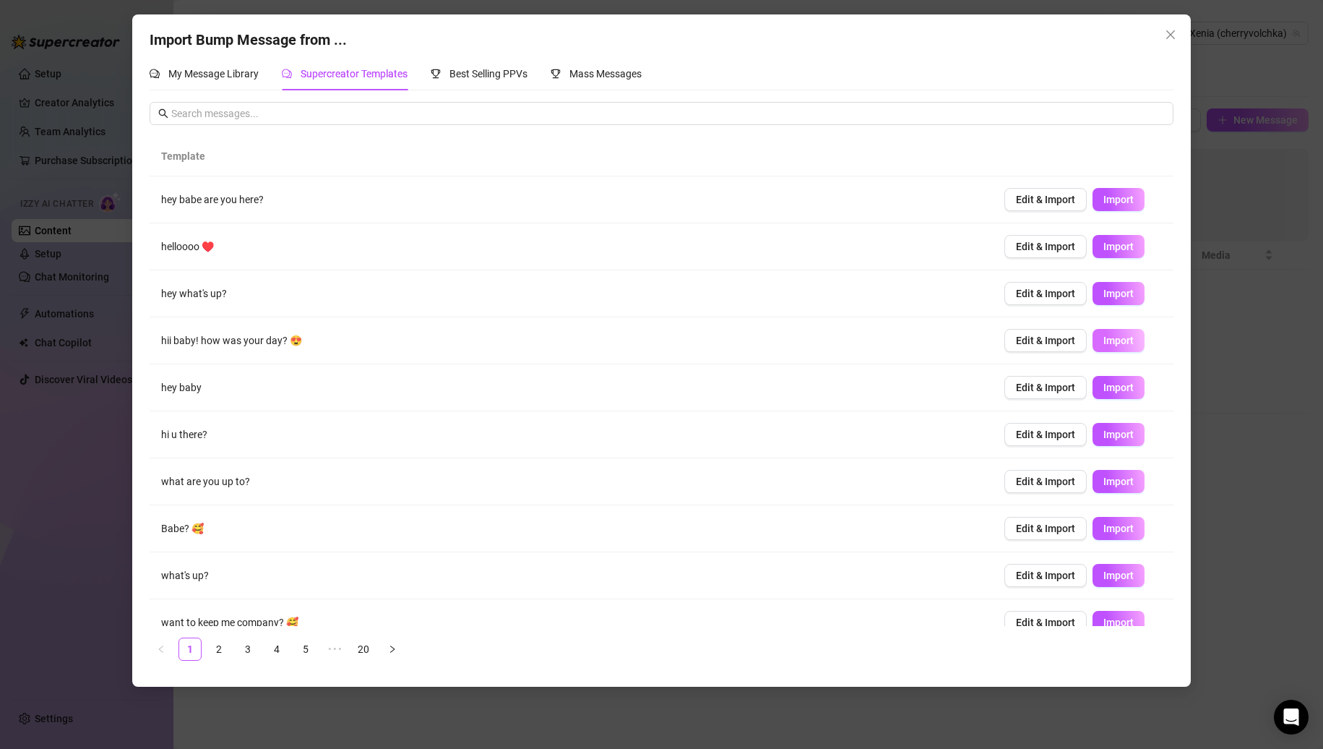
click at [1106, 337] on span "Import" at bounding box center [1119, 341] width 30 height 12
click at [1111, 484] on span "Import" at bounding box center [1119, 482] width 30 height 12
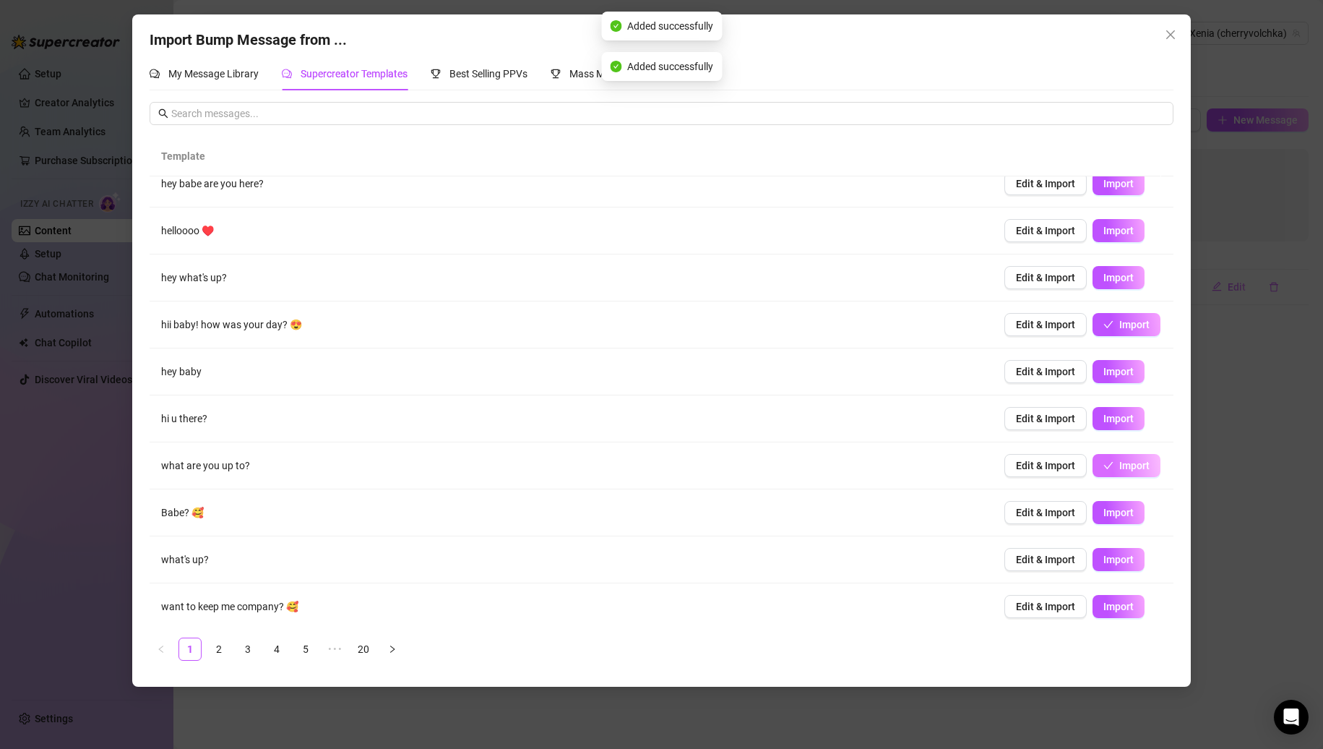
scroll to position [20, 0]
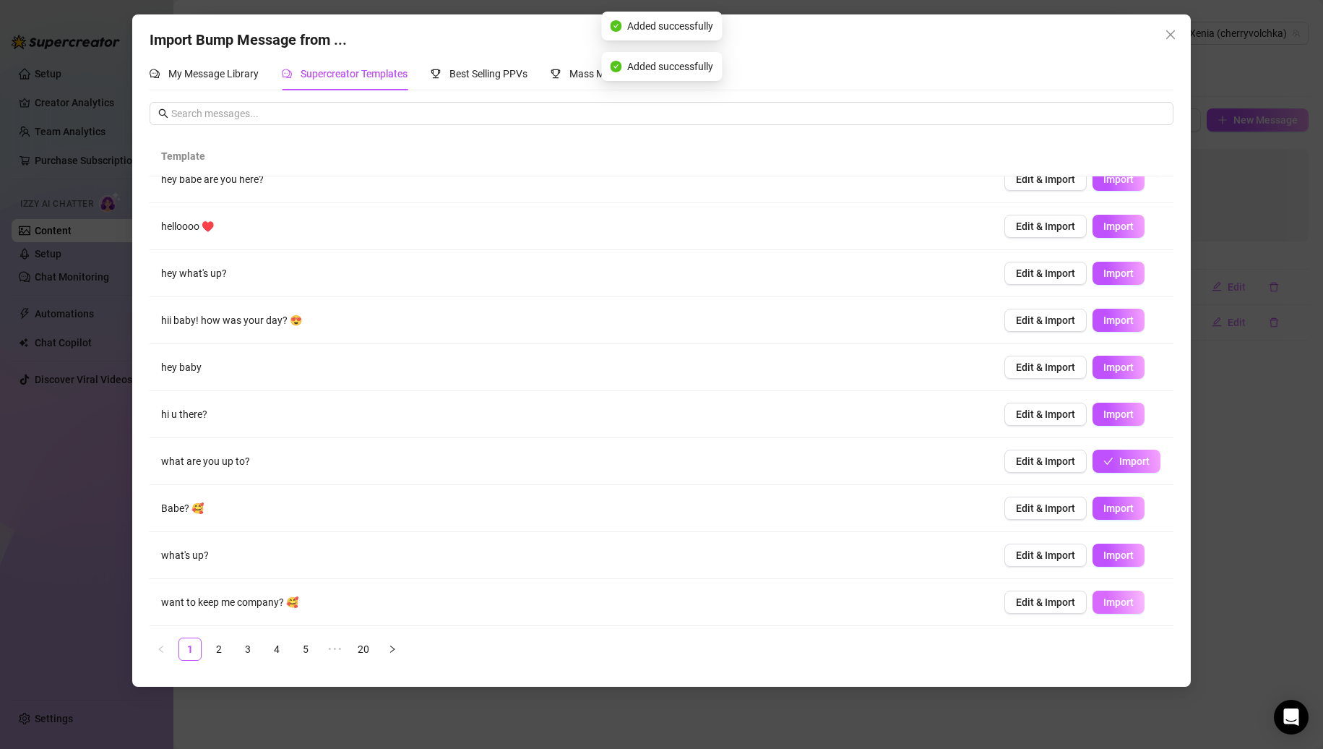
click at [1104, 597] on span "Import" at bounding box center [1119, 602] width 30 height 12
click at [392, 655] on button "button" at bounding box center [392, 648] width 23 height 23
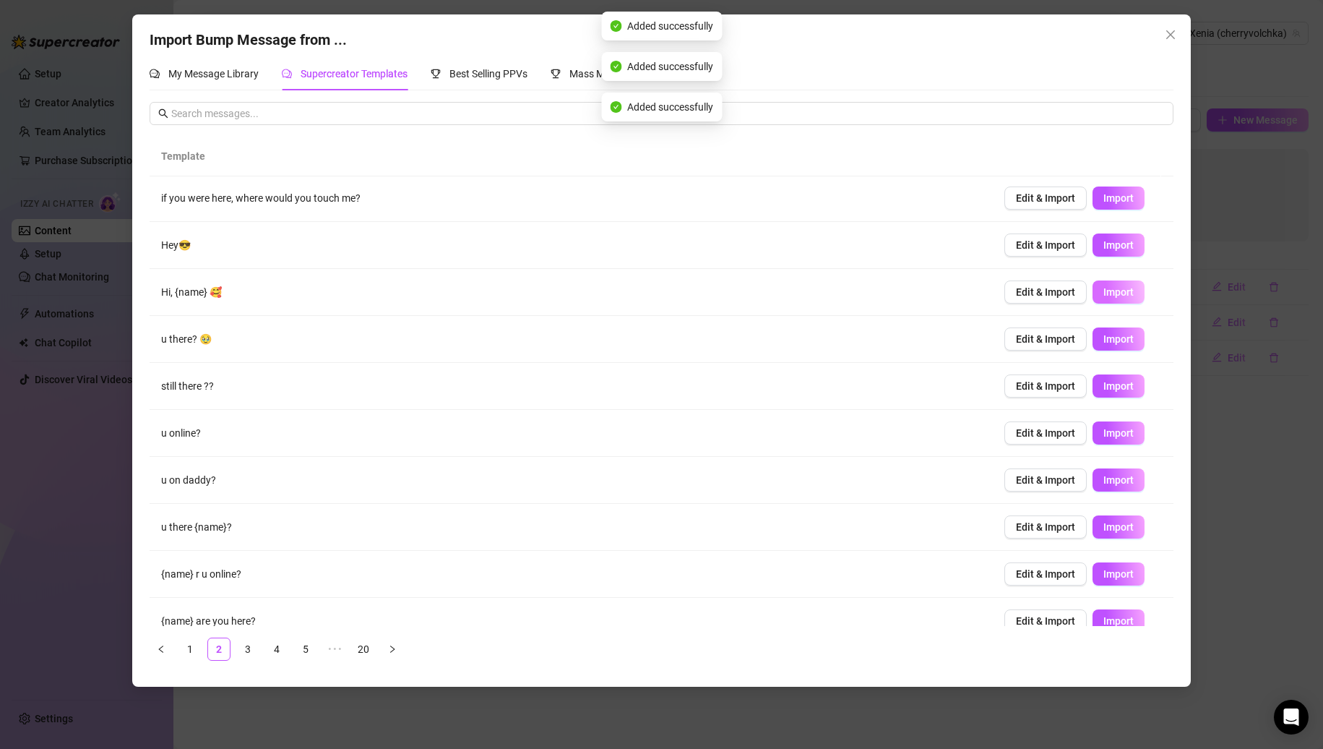
scroll to position [0, 0]
click at [1102, 189] on button "Import" at bounding box center [1119, 199] width 52 height 23
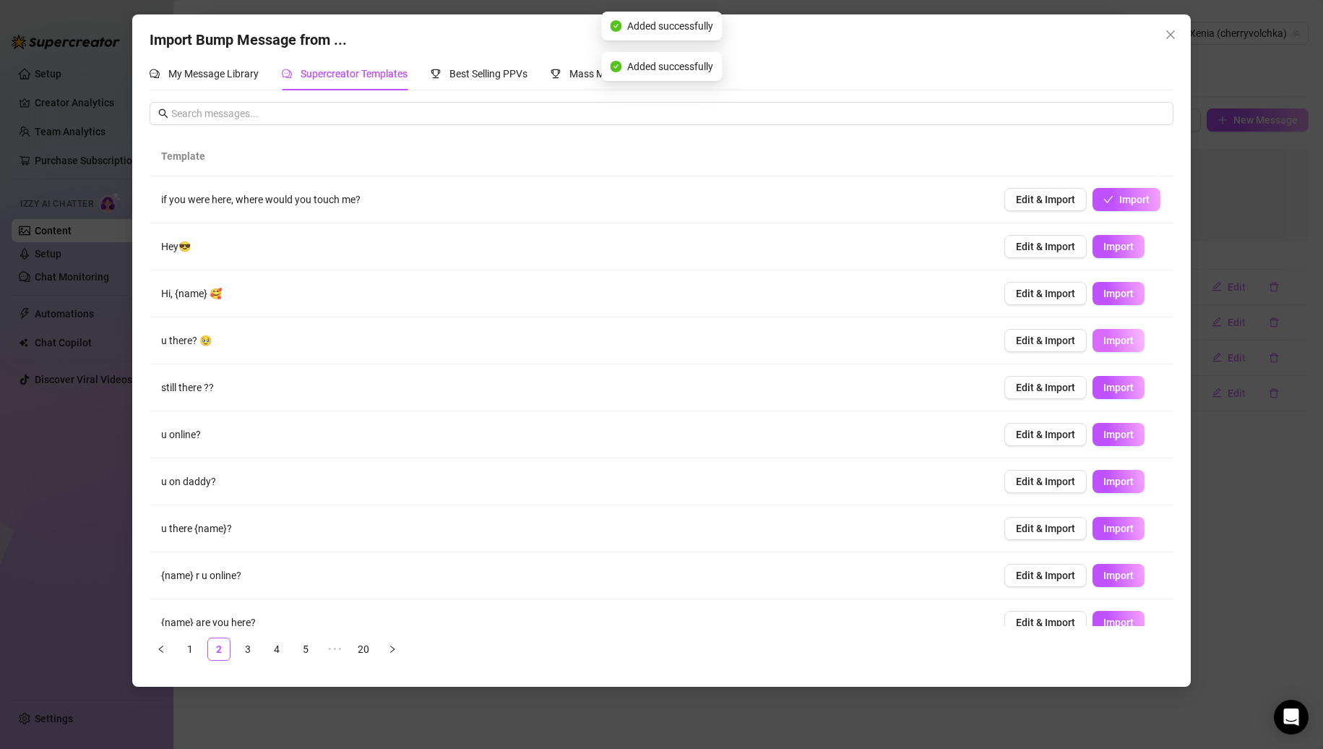
click at [1105, 348] on button "Import" at bounding box center [1119, 340] width 52 height 23
click at [1104, 526] on span "Import" at bounding box center [1119, 528] width 30 height 12
click at [398, 651] on button "button" at bounding box center [392, 648] width 23 height 23
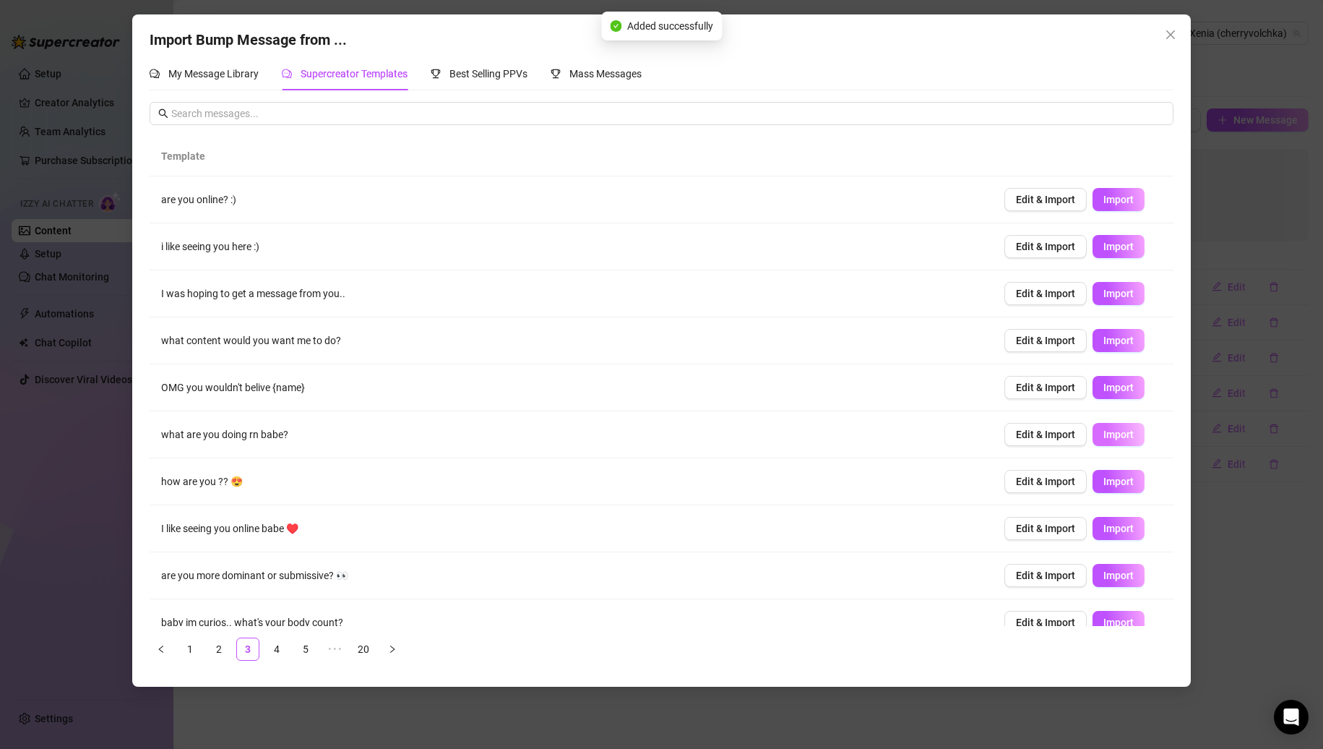
click at [1108, 434] on span "Import" at bounding box center [1119, 435] width 30 height 12
click at [1112, 246] on span "Import" at bounding box center [1119, 247] width 30 height 12
click at [1104, 616] on span "Import" at bounding box center [1119, 622] width 30 height 12
click at [399, 647] on button "button" at bounding box center [392, 648] width 23 height 23
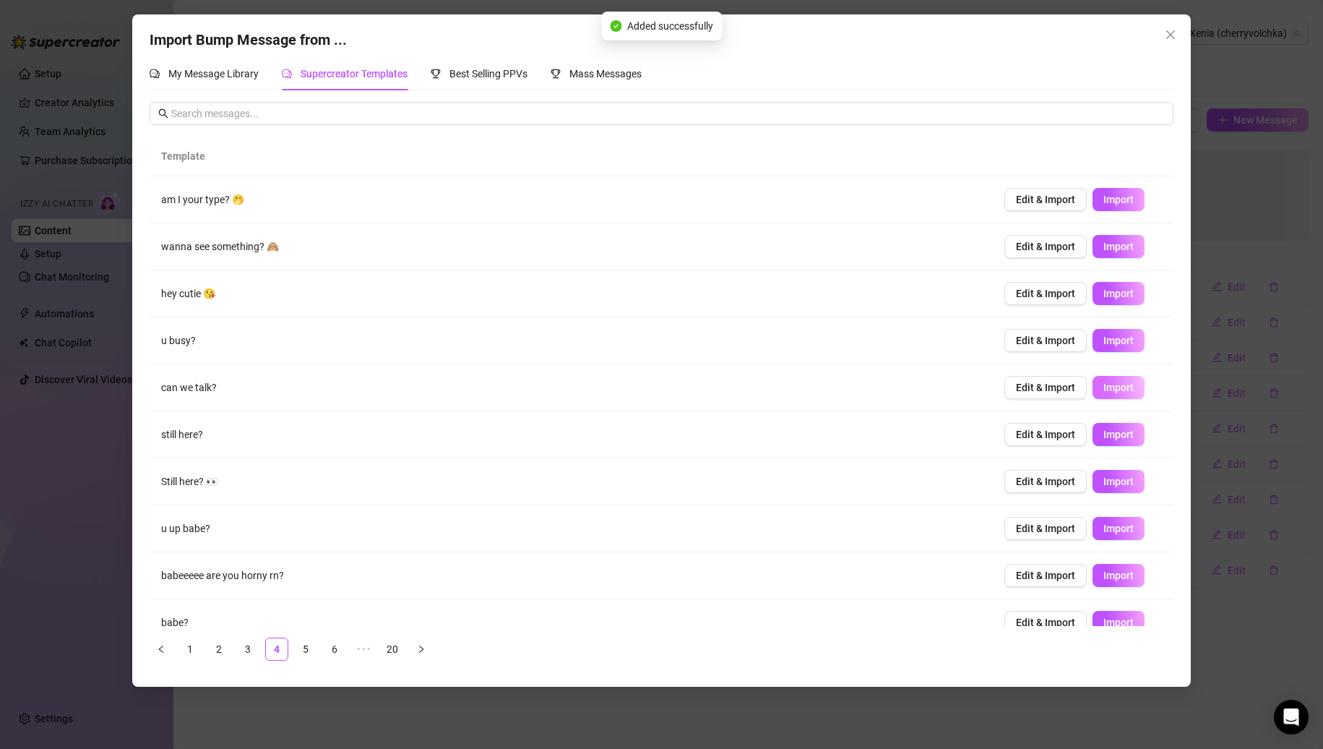
click at [1104, 384] on span "Import" at bounding box center [1119, 388] width 30 height 12
click at [1104, 530] on span "Import" at bounding box center [1119, 528] width 30 height 12
click at [1105, 201] on span "Import" at bounding box center [1119, 200] width 30 height 12
click at [426, 653] on button "button" at bounding box center [421, 648] width 23 height 23
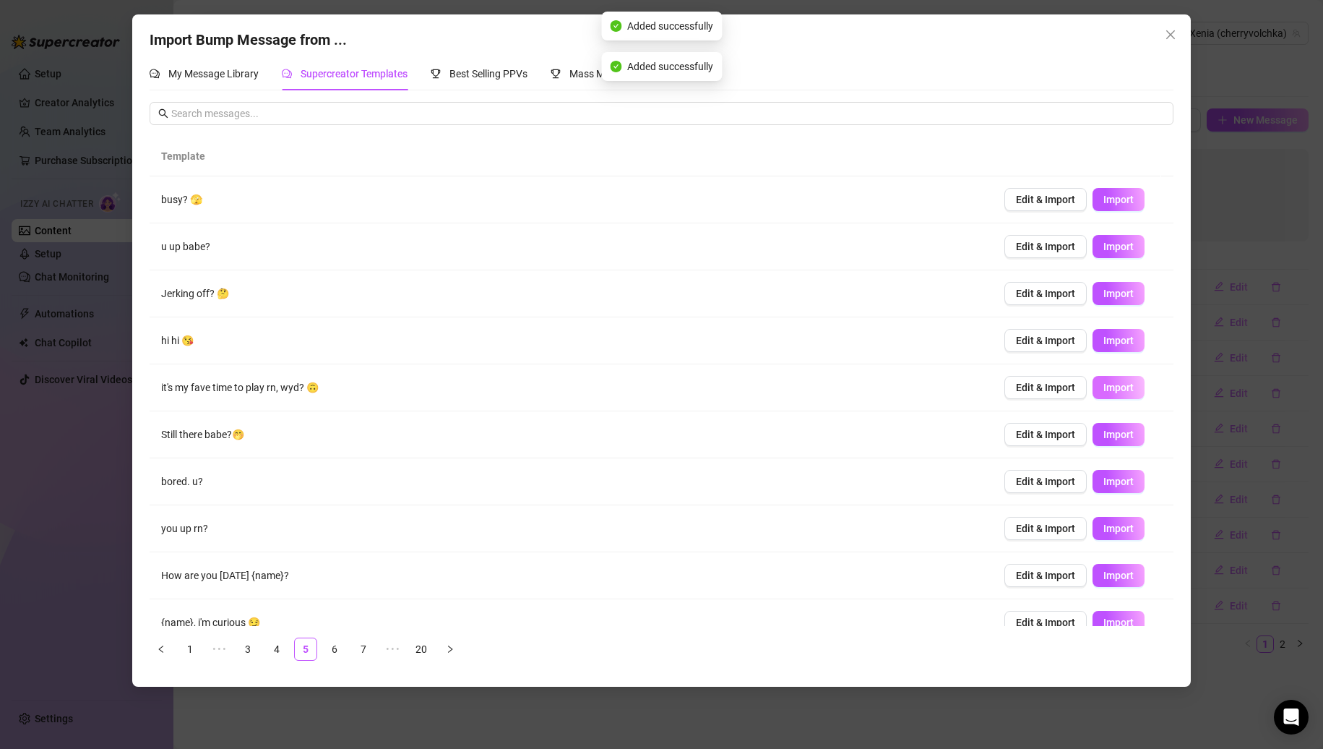
click at [1109, 397] on button "Import" at bounding box center [1119, 387] width 52 height 23
click at [1107, 283] on button "Import" at bounding box center [1119, 293] width 52 height 23
click at [1109, 189] on button "Import" at bounding box center [1119, 199] width 52 height 23
click at [1111, 522] on span "Import" at bounding box center [1119, 528] width 30 height 12
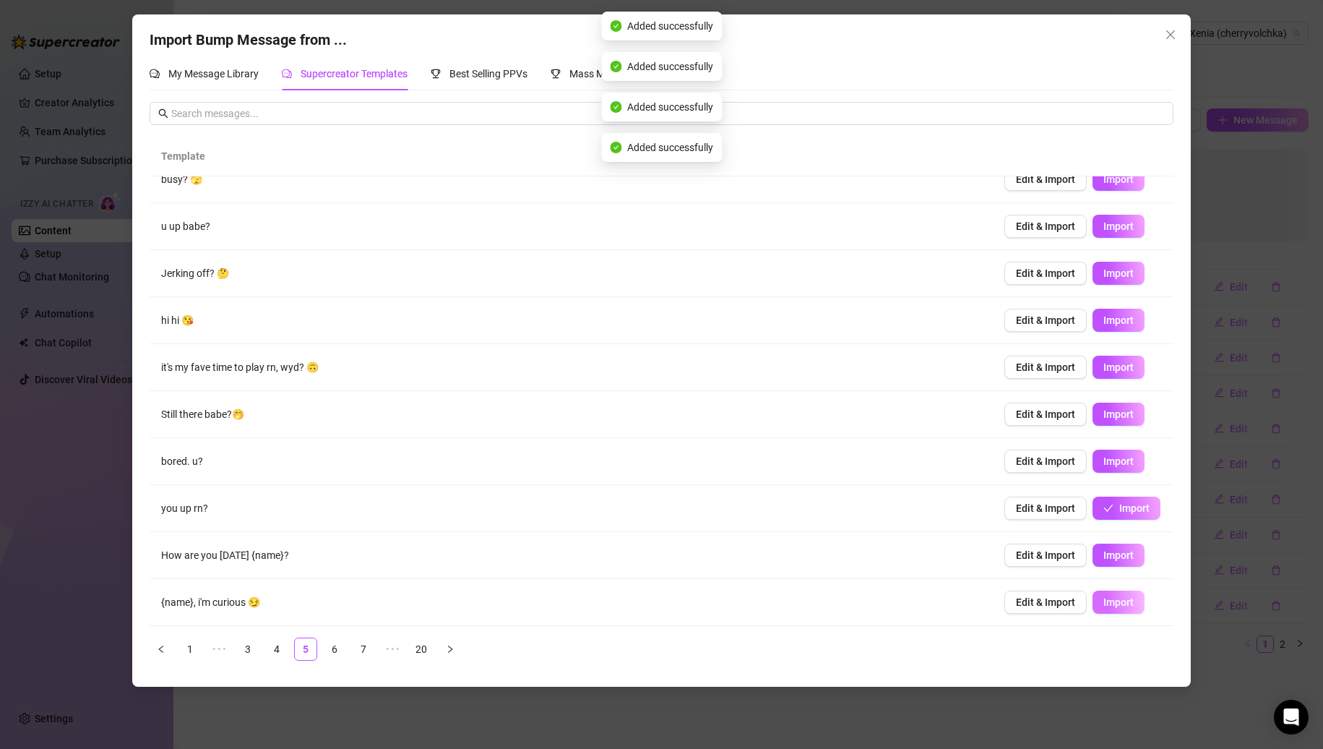
click at [1114, 606] on span "Import" at bounding box center [1119, 602] width 30 height 12
click at [451, 645] on icon "right" at bounding box center [450, 649] width 9 height 9
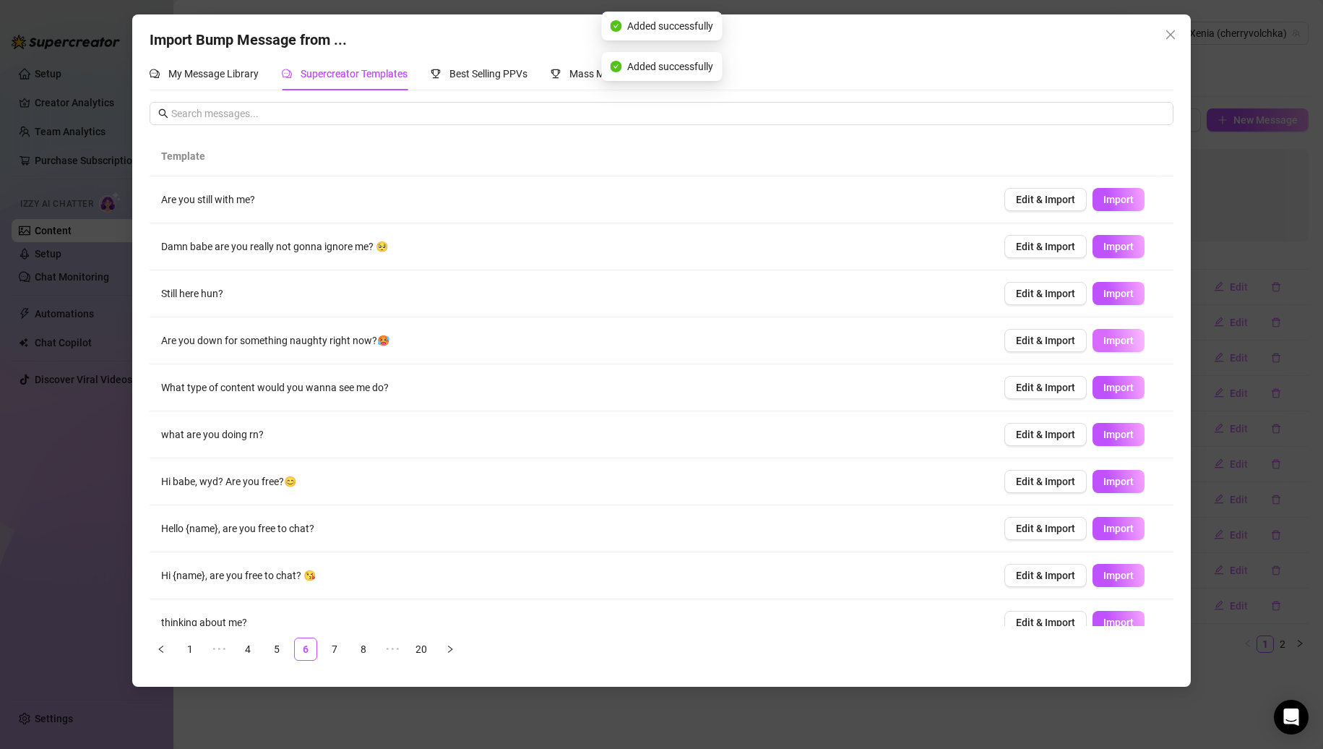
scroll to position [0, 0]
click at [1112, 207] on button "Import" at bounding box center [1119, 199] width 52 height 23
click at [1111, 519] on button "Import" at bounding box center [1119, 528] width 52 height 23
click at [1176, 38] on icon "close" at bounding box center [1171, 35] width 12 height 12
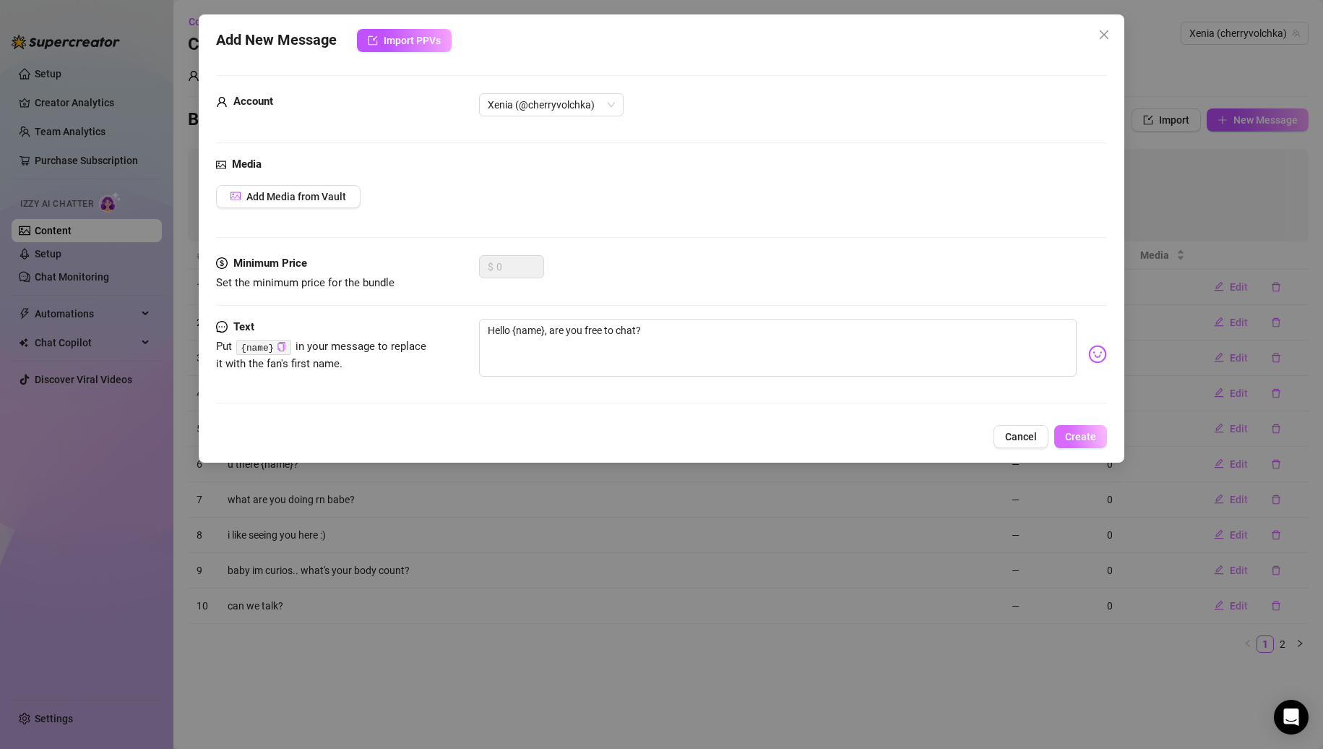
click at [1073, 440] on span "Create" at bounding box center [1080, 437] width 31 height 12
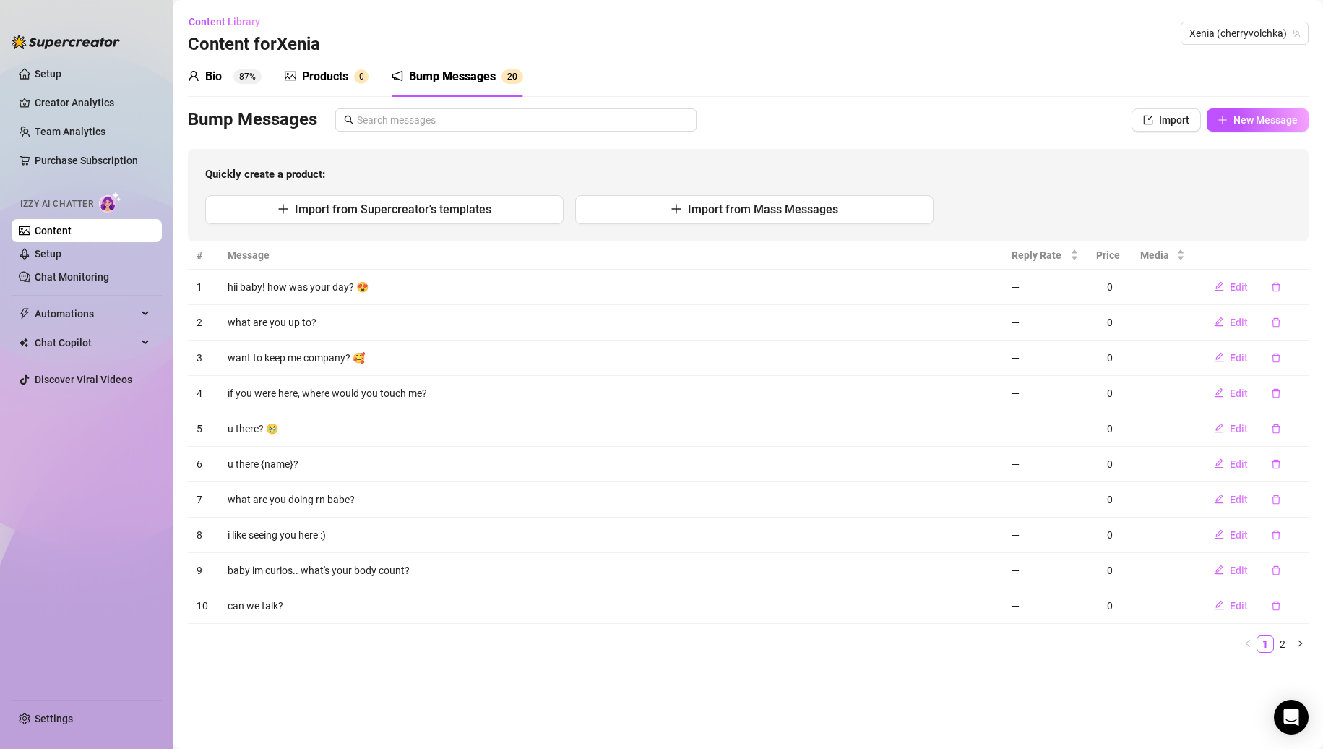
click at [337, 85] on div "Products 0" at bounding box center [327, 76] width 84 height 40
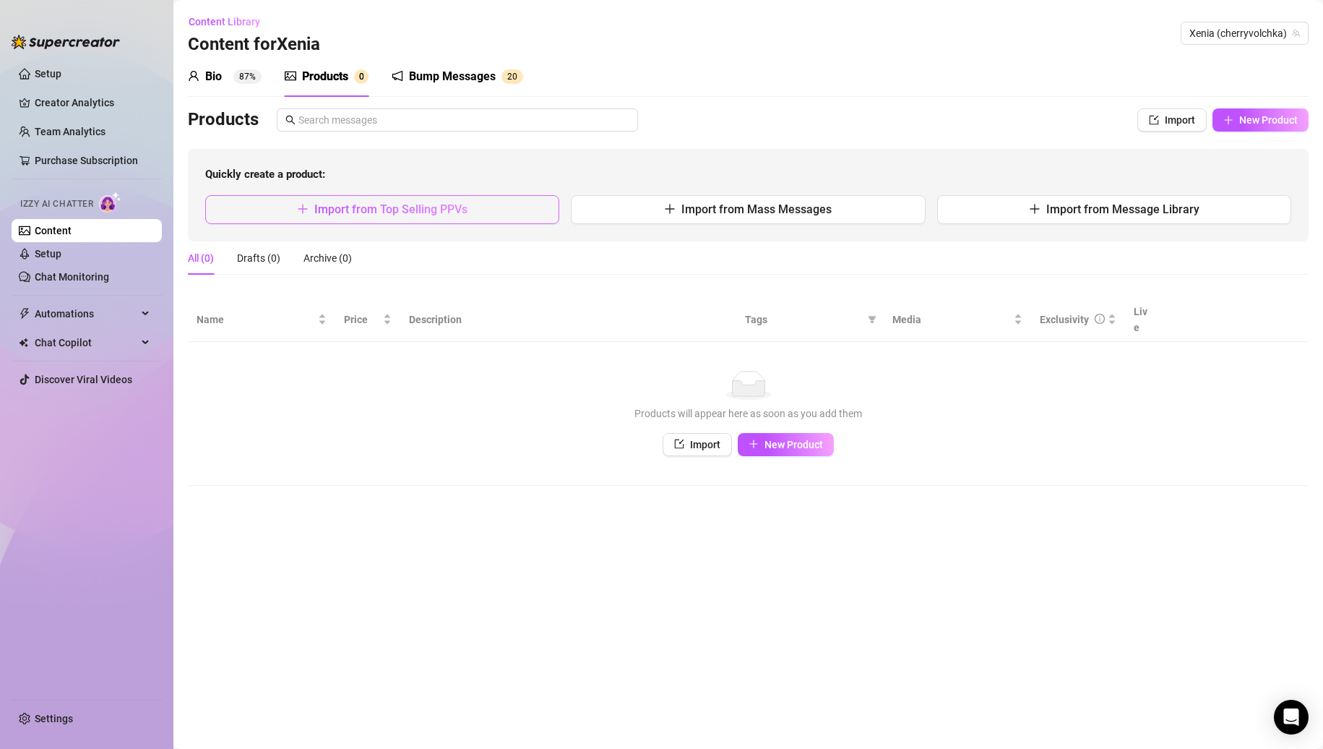
click at [483, 218] on button "Import from Top Selling PPVs" at bounding box center [382, 209] width 354 height 29
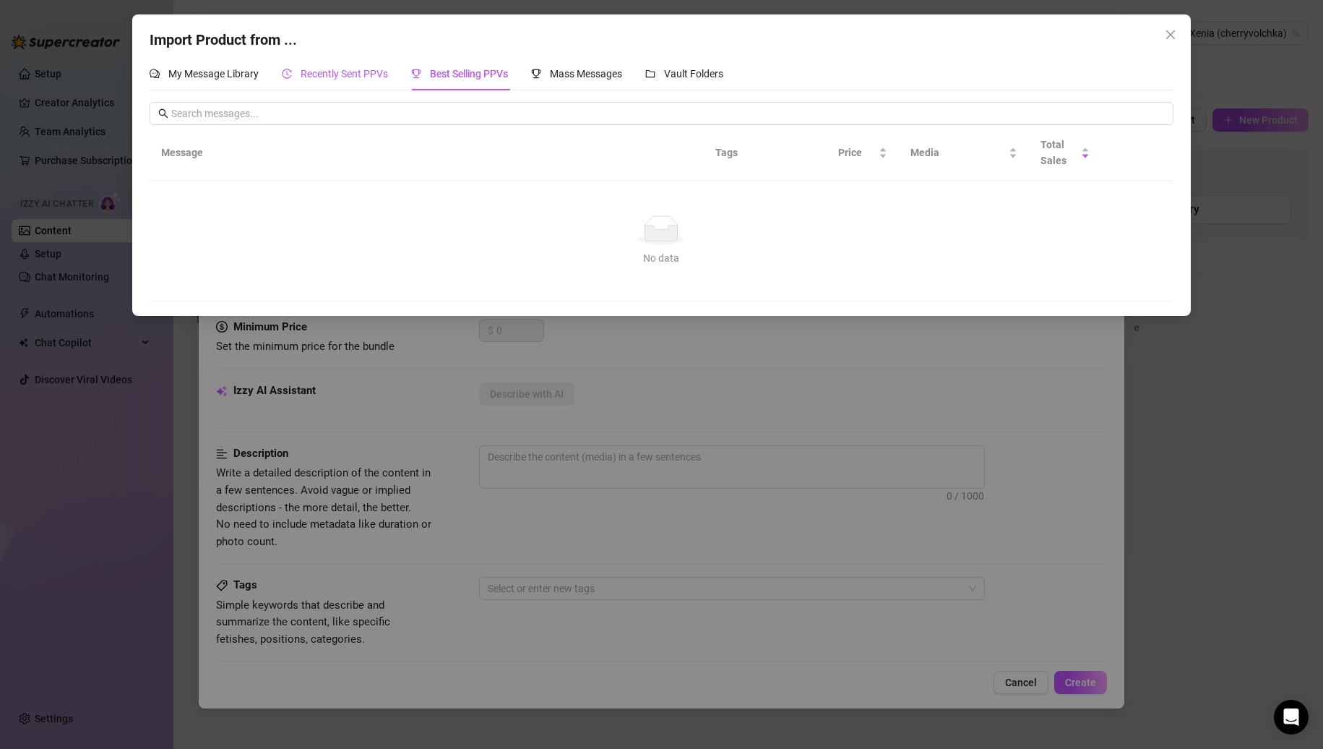
click at [347, 74] on span "Recently Sent PPVs" at bounding box center [344, 74] width 87 height 12
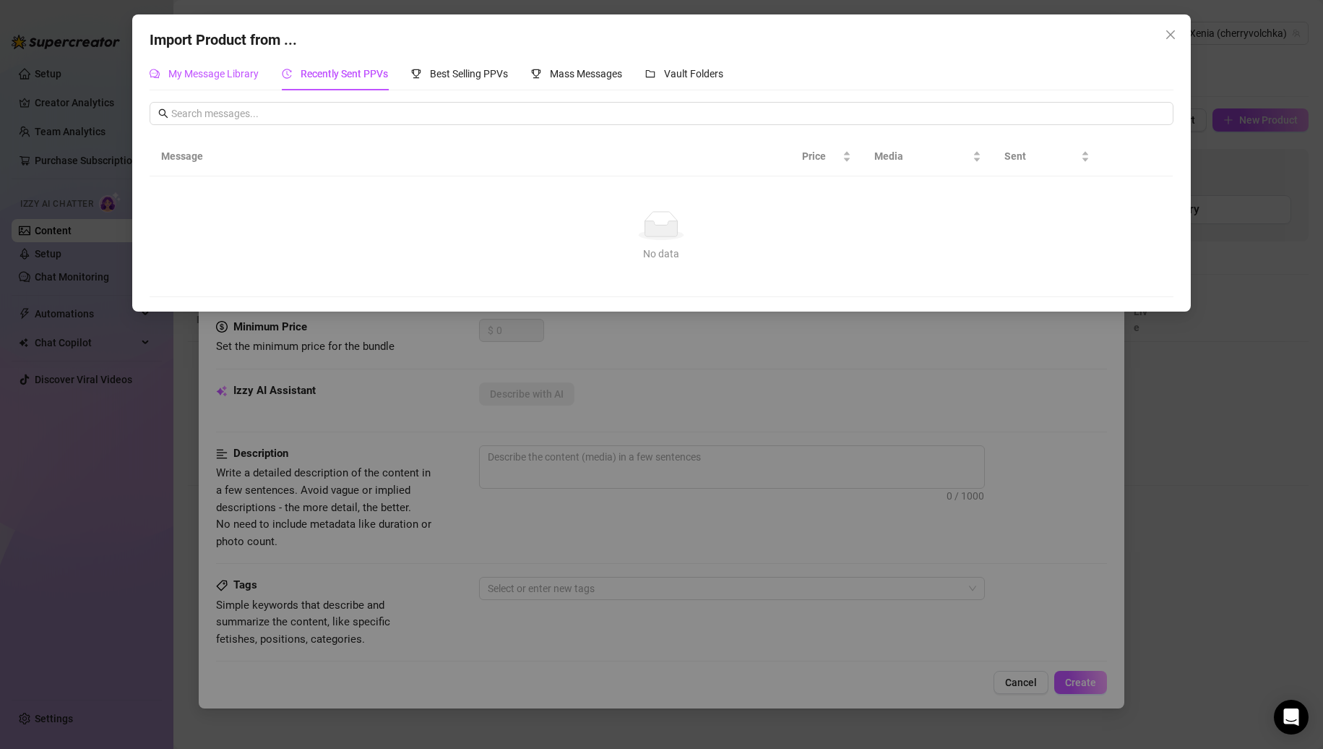
click at [200, 76] on span "My Message Library" at bounding box center [213, 74] width 90 height 12
click at [693, 74] on span "Vault Folders" at bounding box center [693, 74] width 59 height 12
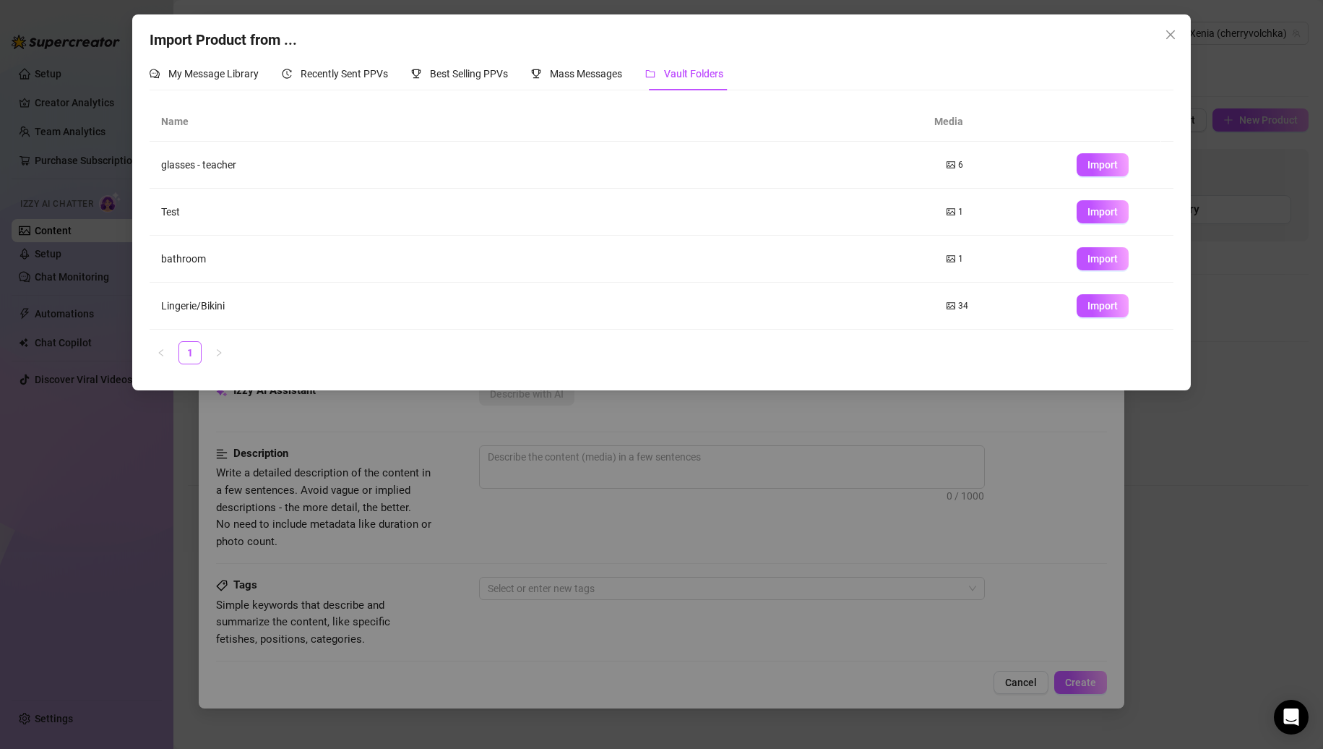
click at [598, 443] on div "Import Product from ... My Message Library Recently Sent PPVs Best Selling PPVs…" at bounding box center [661, 374] width 1323 height 749
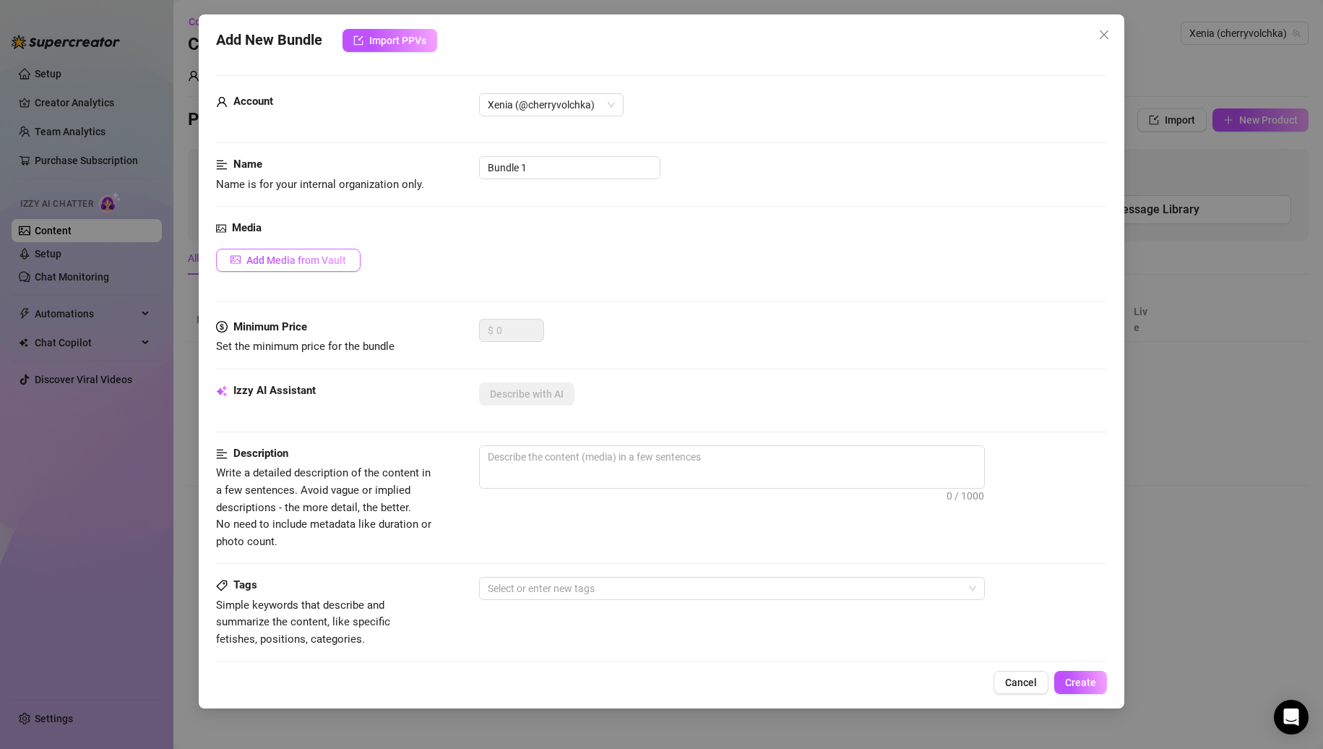
click at [324, 266] on span "Add Media from Vault" at bounding box center [296, 260] width 100 height 12
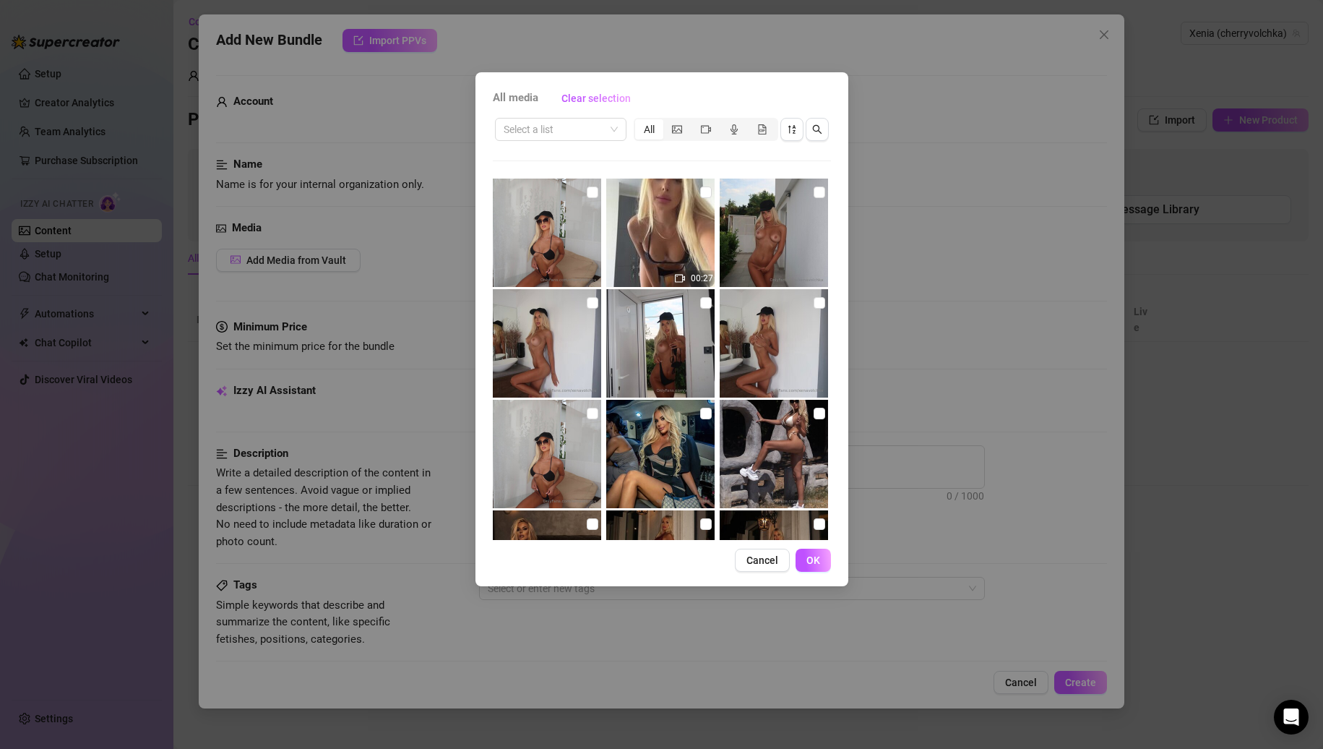
click at [909, 249] on div "All media Clear selection Select a list All 00:27 00:09 00:15 00:19 Cancel OK" at bounding box center [661, 374] width 1323 height 749
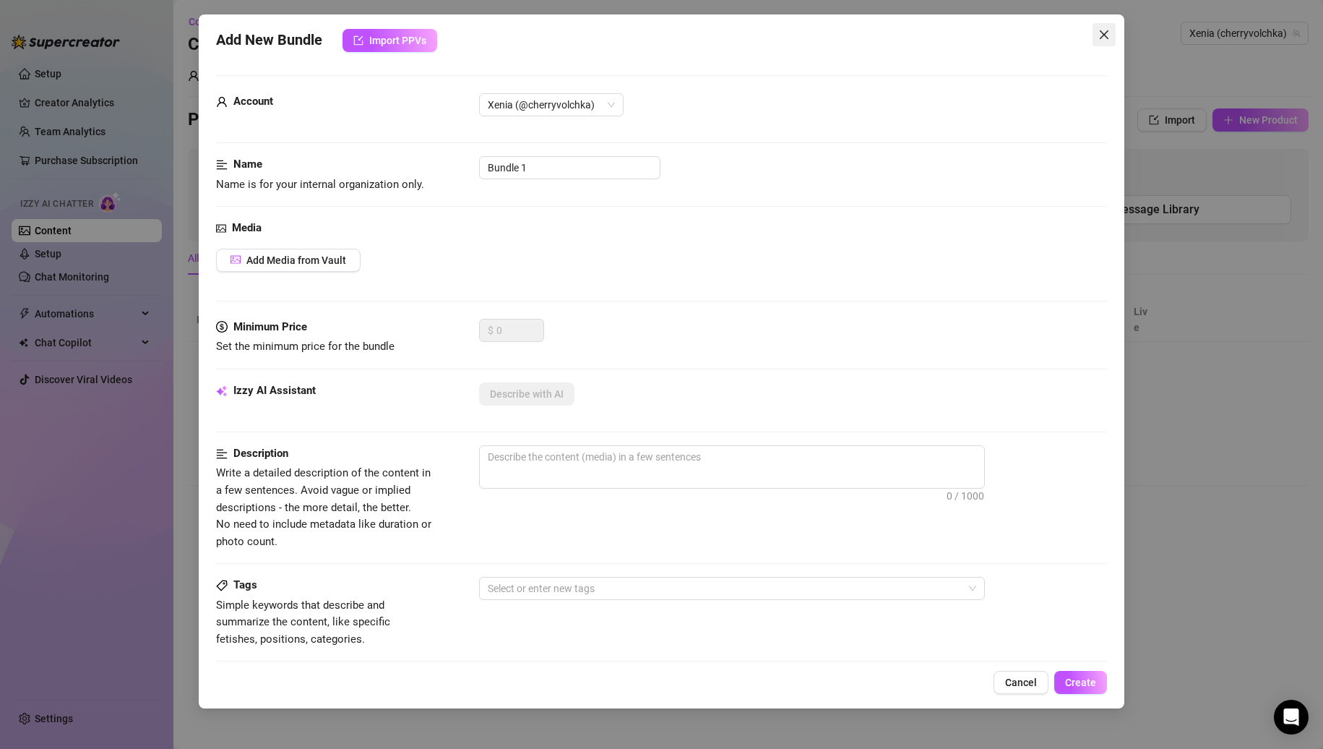
click at [1104, 38] on icon "close" at bounding box center [1104, 35] width 12 height 12
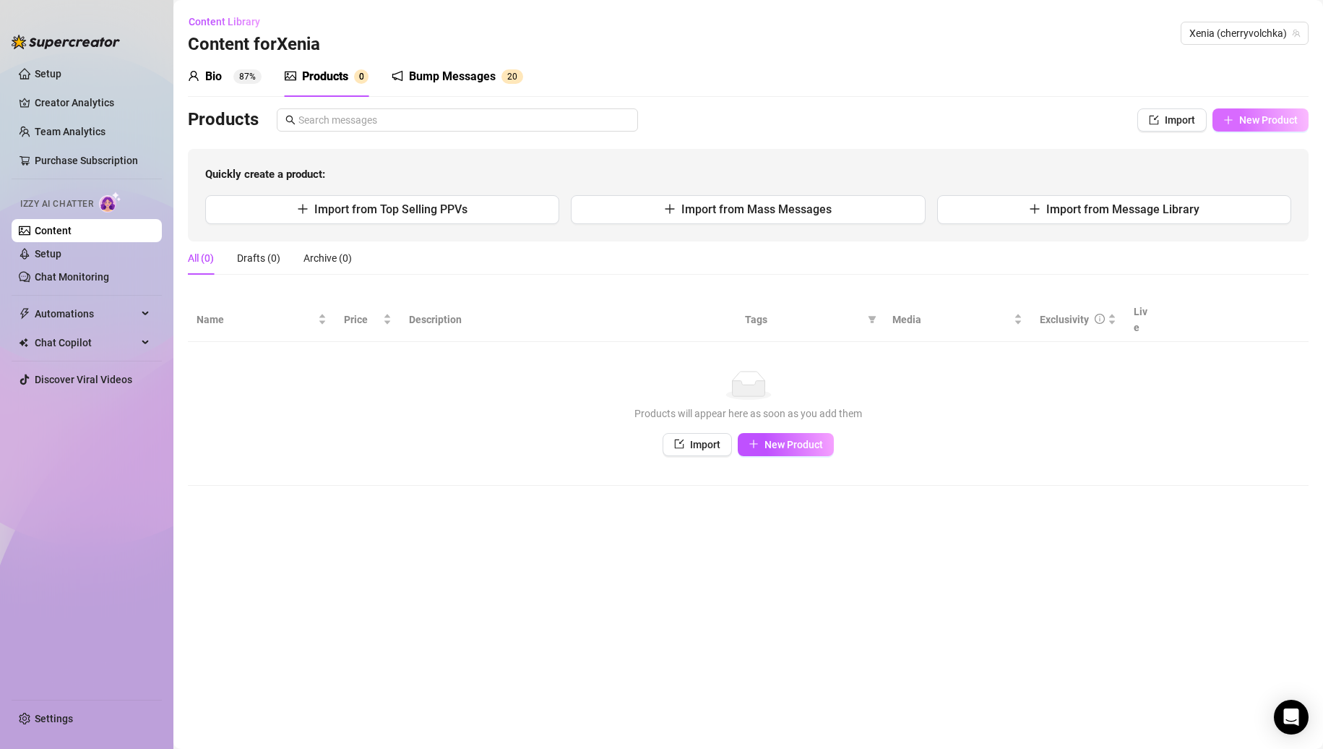
click at [1236, 115] on button "New Product" at bounding box center [1261, 119] width 96 height 23
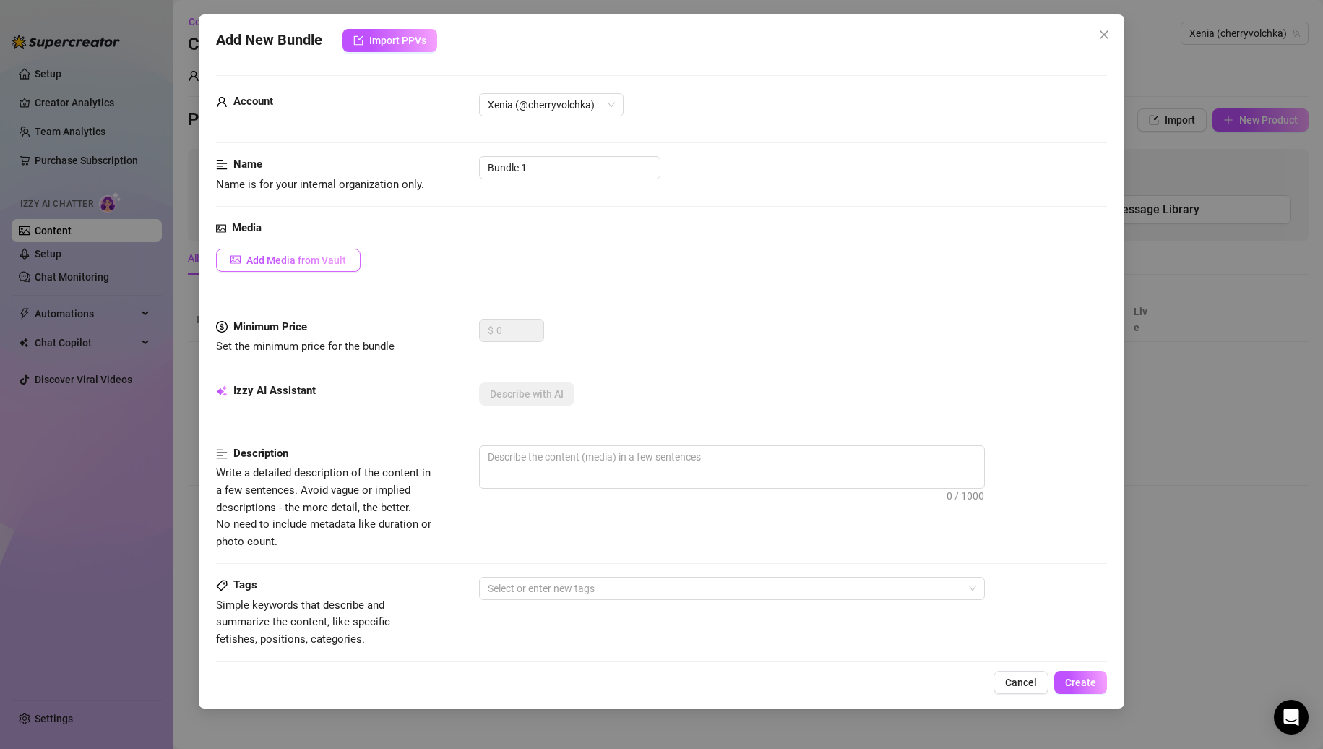
click at [291, 251] on button "Add Media from Vault" at bounding box center [288, 260] width 145 height 23
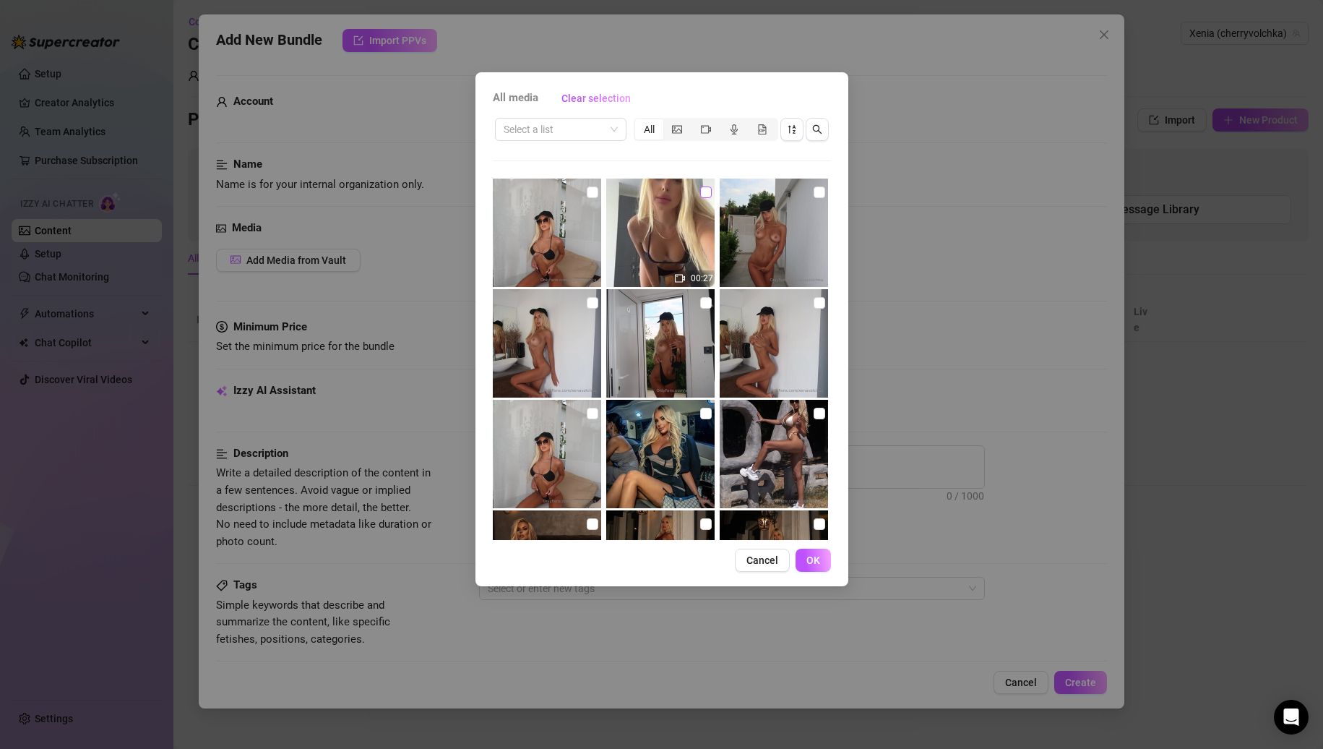
click at [702, 192] on input "checkbox" at bounding box center [706, 192] width 12 height 12
click at [825, 566] on button "OK" at bounding box center [813, 560] width 35 height 23
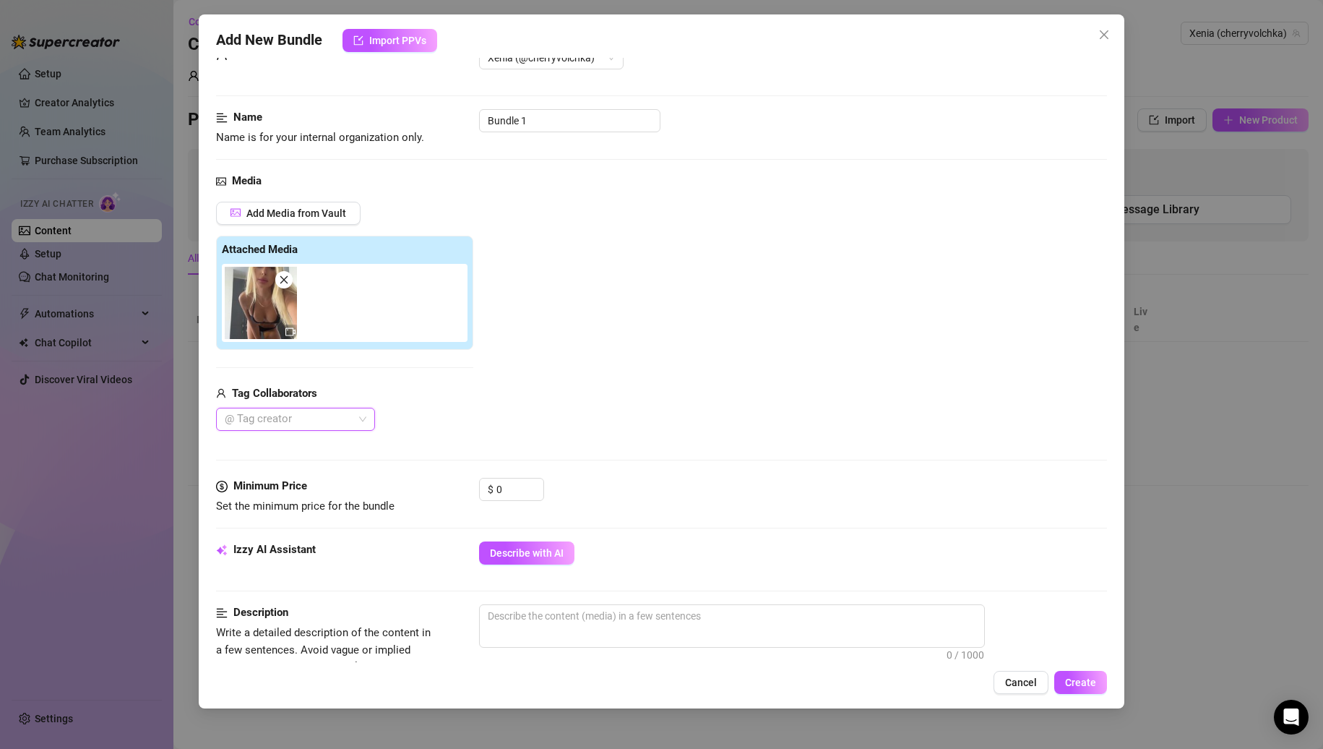
scroll to position [72, 0]
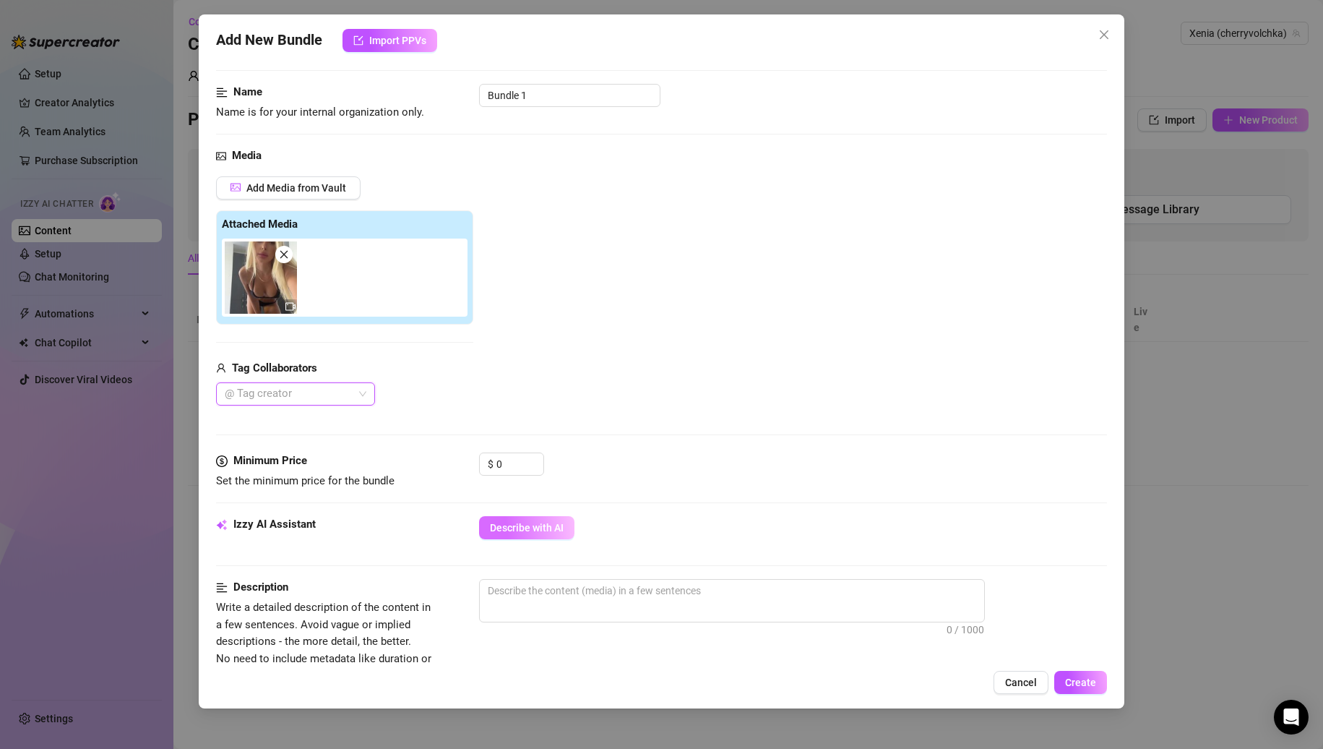
click at [533, 531] on span "Describe with AI" at bounding box center [527, 528] width 74 height 12
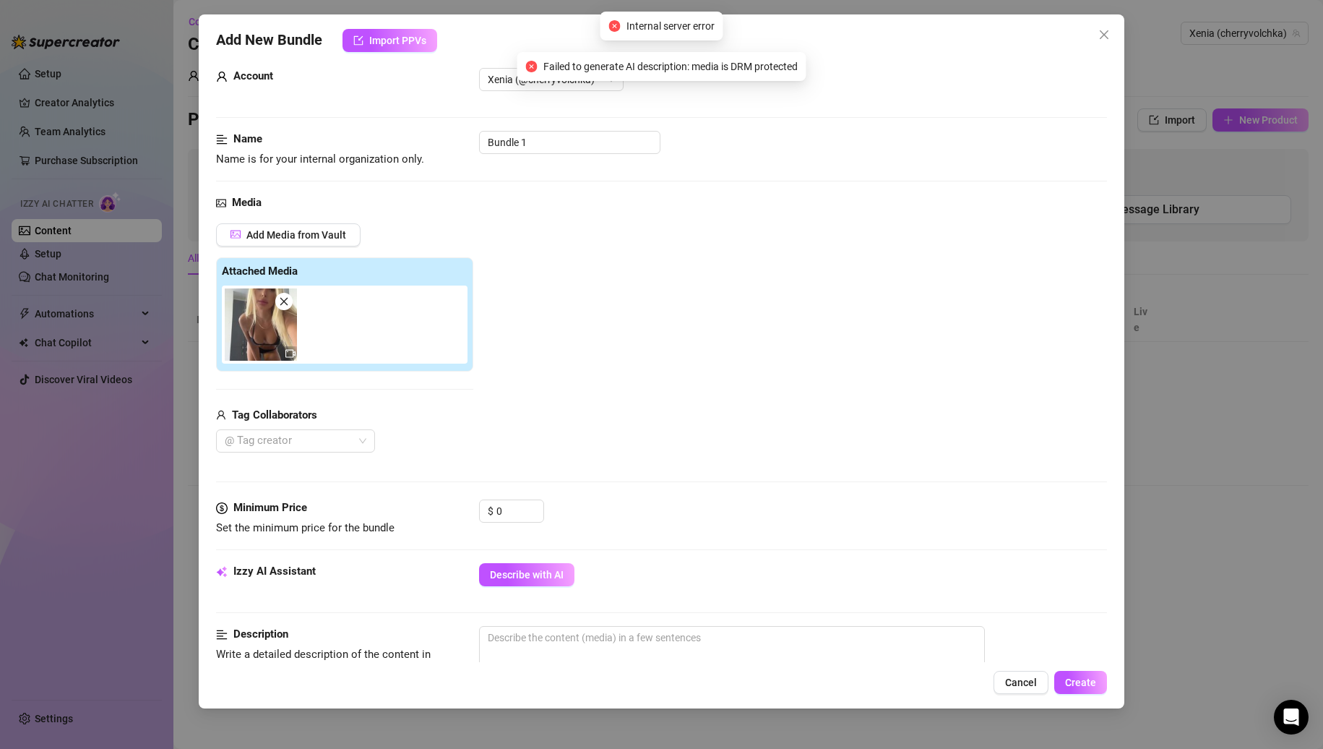
scroll to position [0, 0]
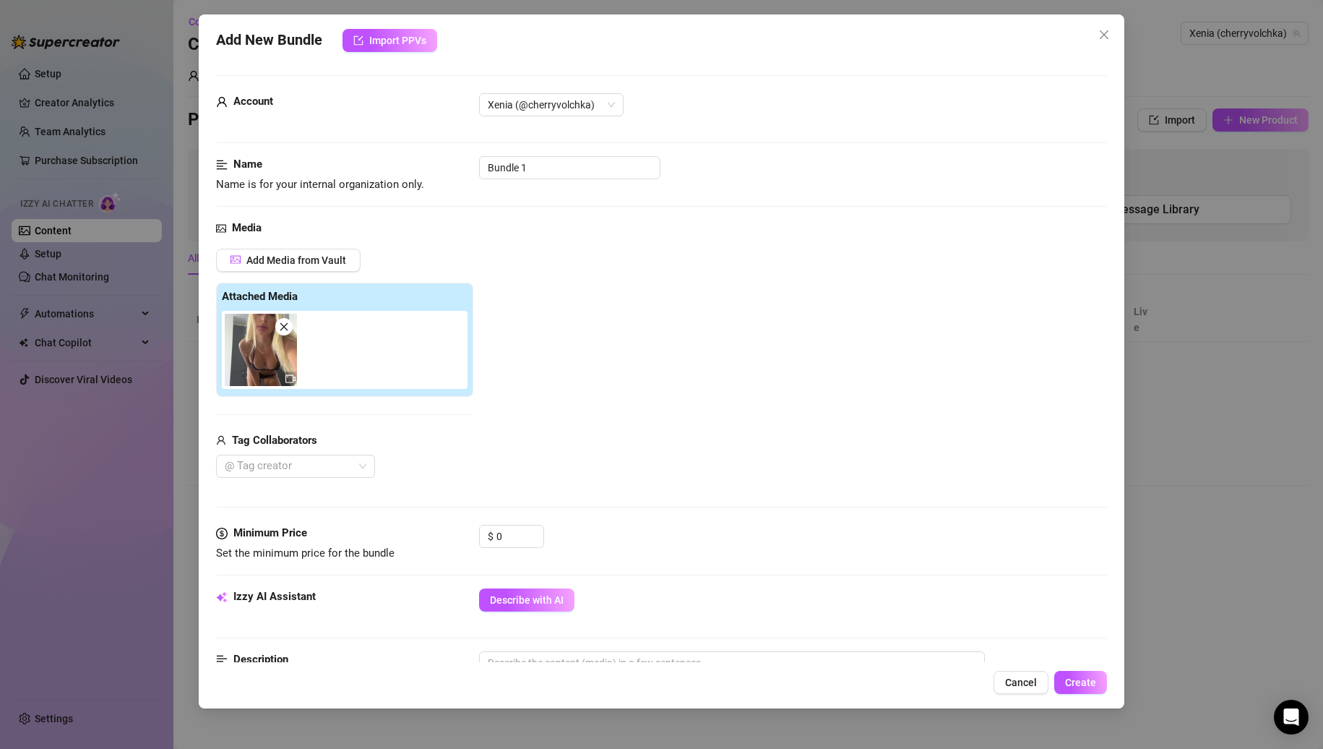
click at [283, 331] on icon "close" at bounding box center [284, 327] width 10 height 10
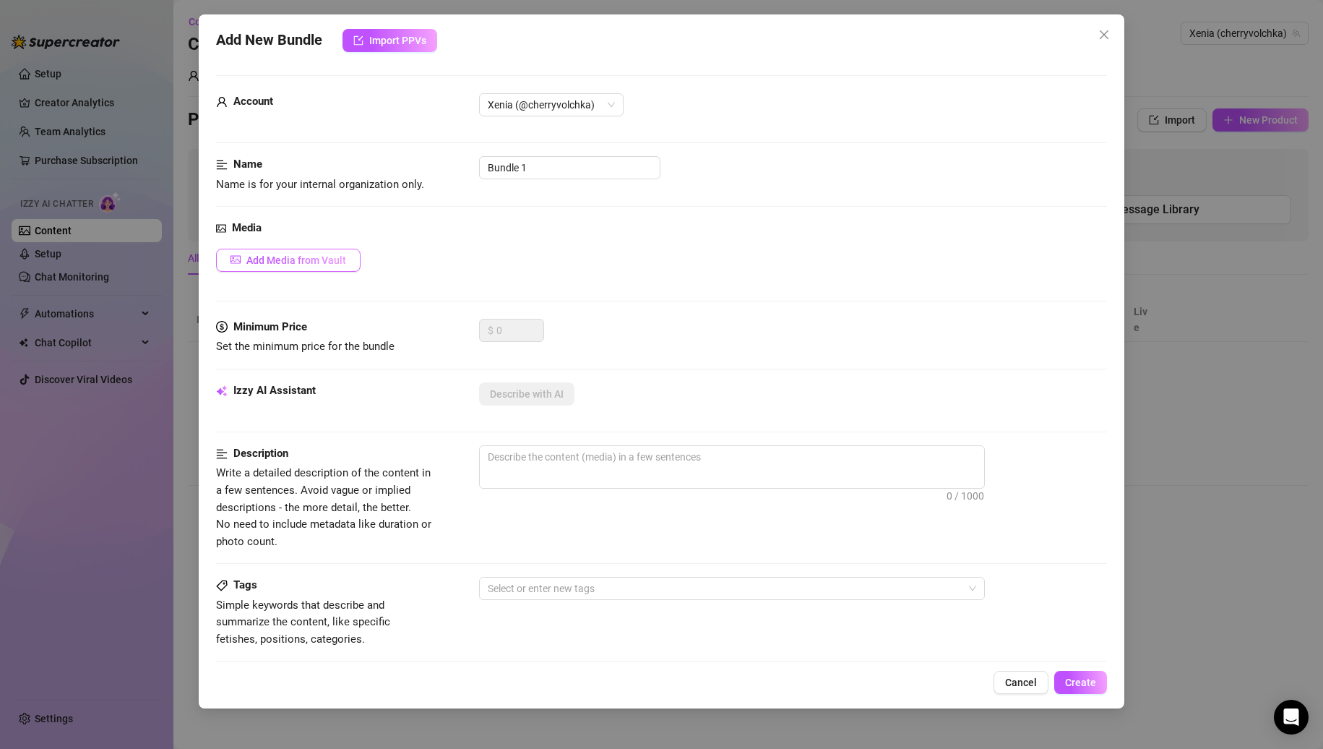
click at [317, 262] on span "Add Media from Vault" at bounding box center [296, 260] width 100 height 12
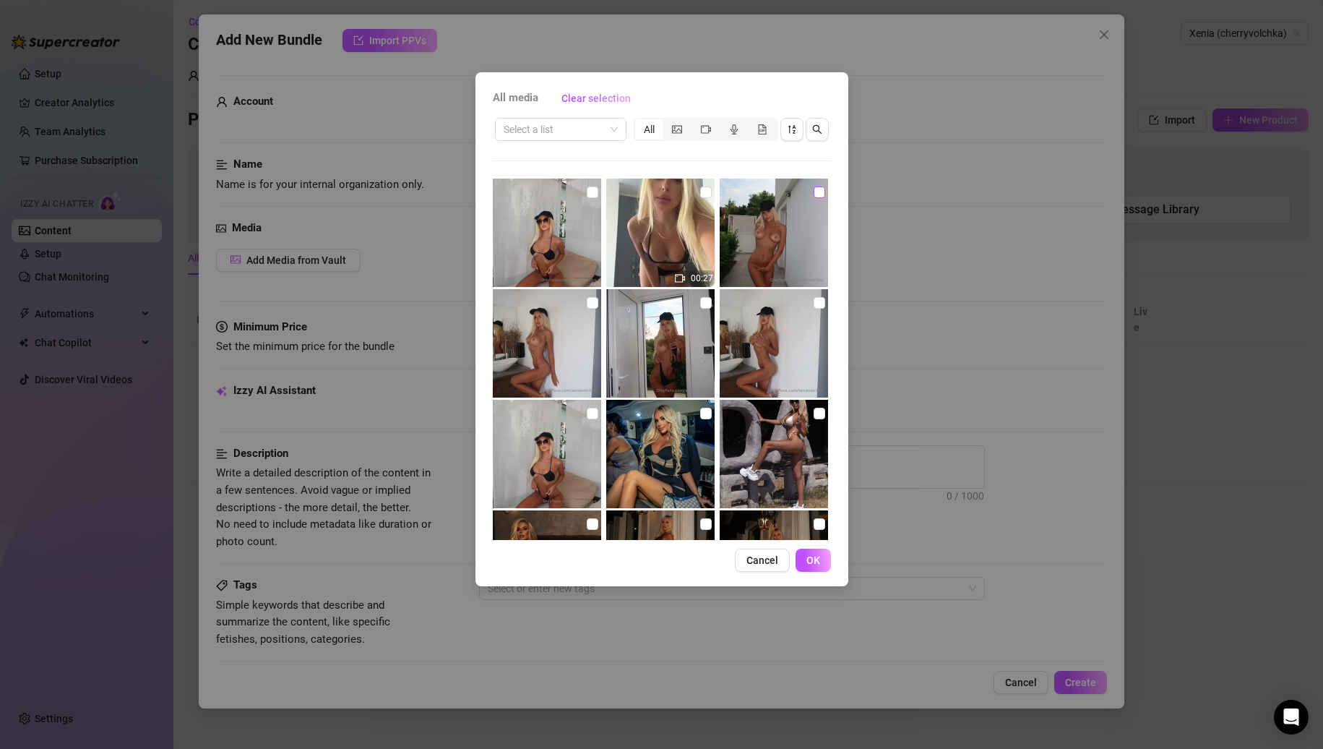
click at [814, 194] on input "checkbox" at bounding box center [820, 192] width 12 height 12
click at [804, 554] on button "OK" at bounding box center [813, 560] width 35 height 23
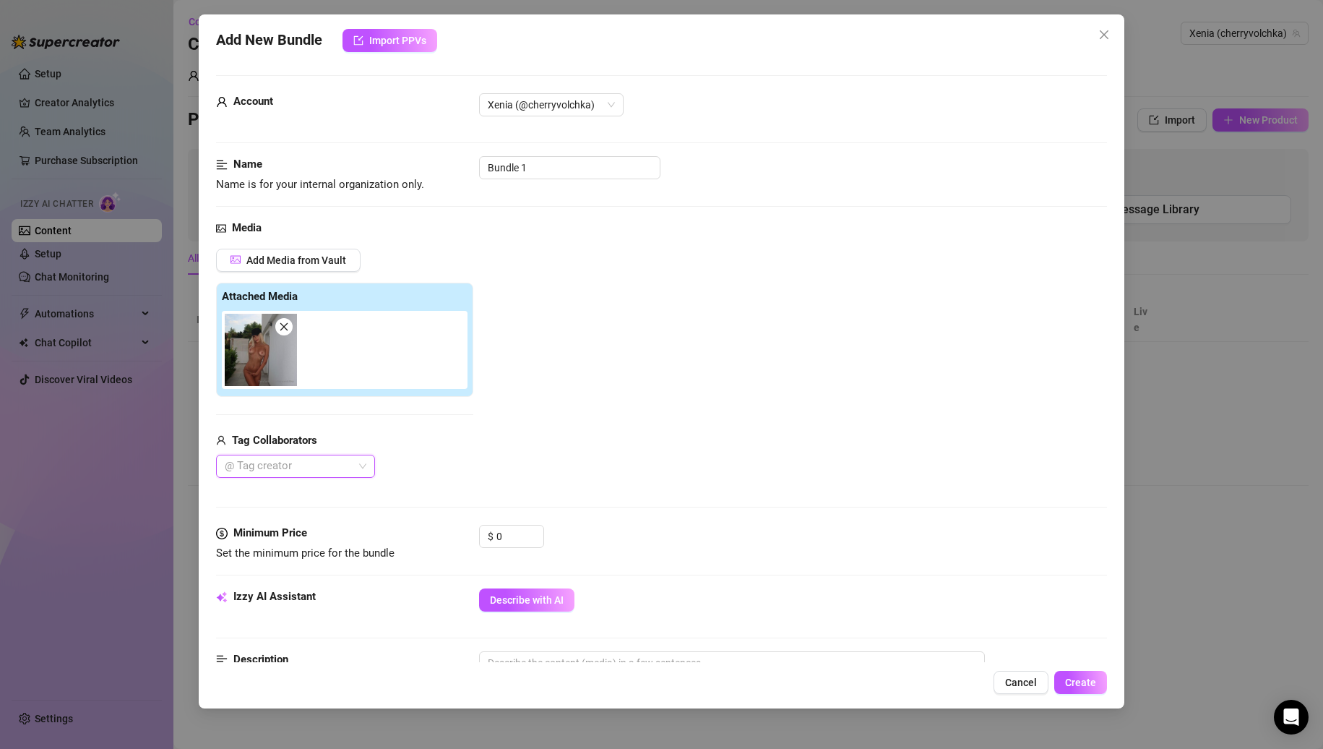
click at [288, 331] on icon "close" at bounding box center [284, 327] width 10 height 10
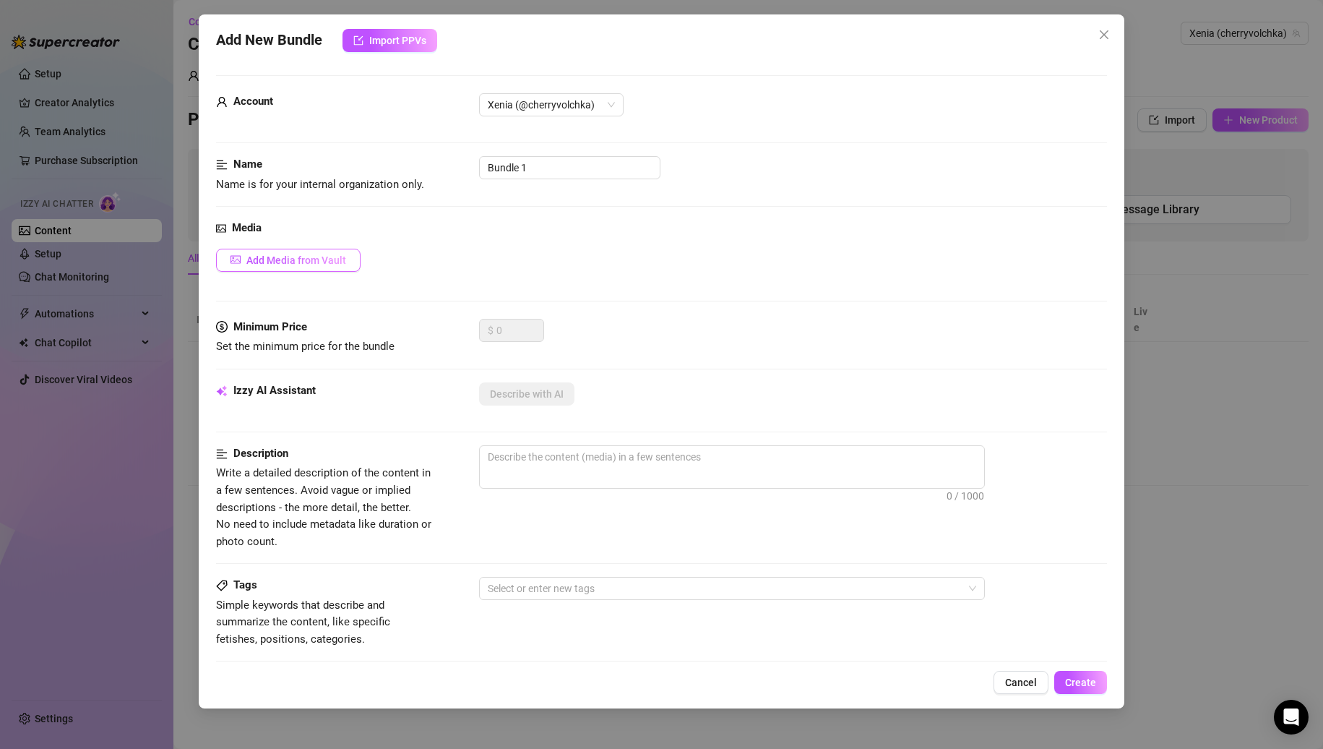
click at [267, 261] on span "Add Media from Vault" at bounding box center [296, 260] width 100 height 12
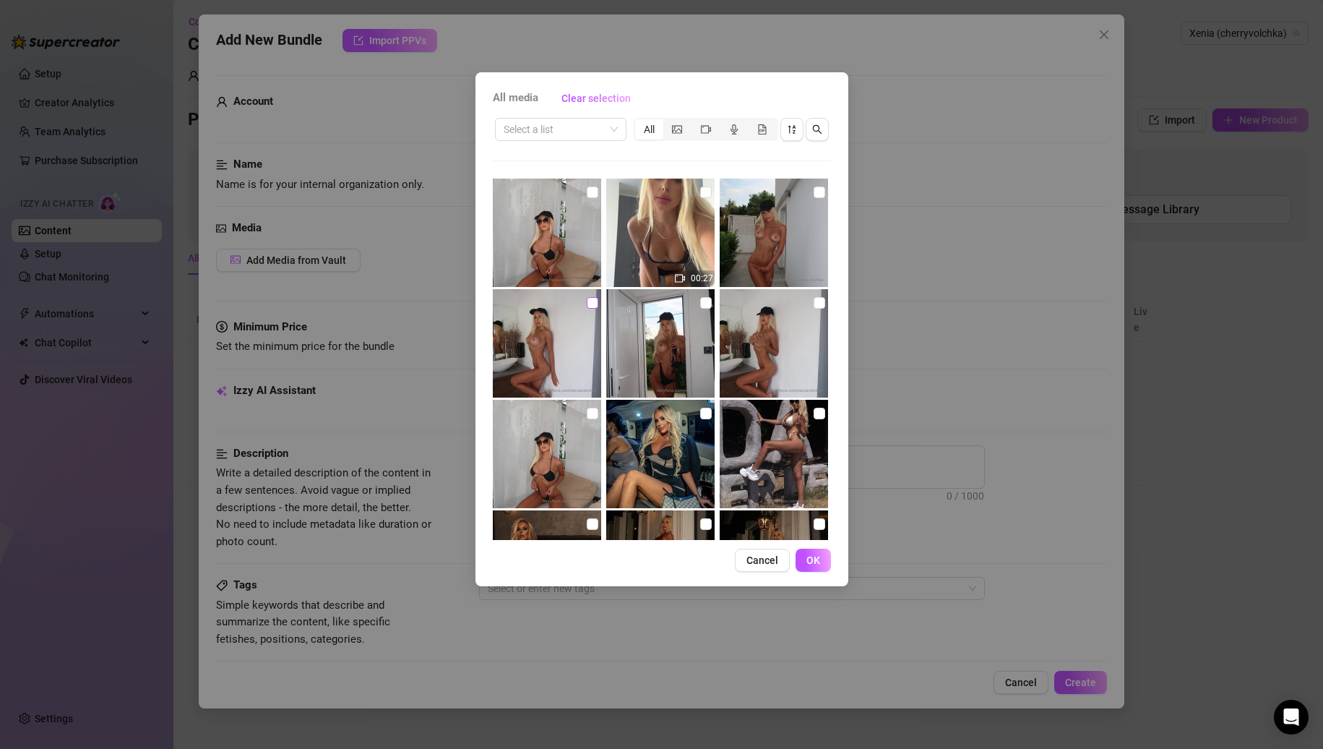
click at [593, 303] on input "checkbox" at bounding box center [593, 303] width 12 height 12
click at [814, 547] on div "All media Clear selection Select a list All 00:27 00:09 00:15 00:19 Cancel OK" at bounding box center [662, 329] width 373 height 514
click at [807, 556] on span "OK" at bounding box center [814, 560] width 14 height 12
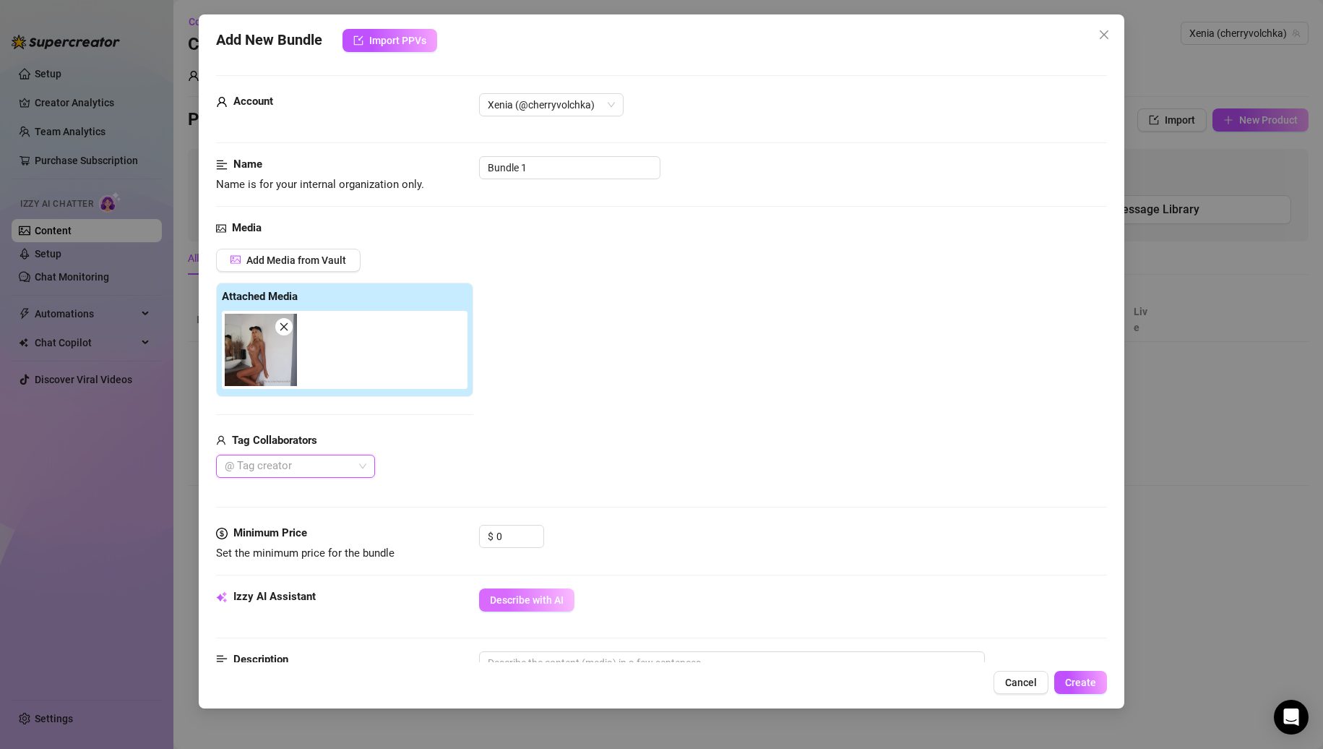
click at [549, 608] on button "Describe with AI" at bounding box center [526, 599] width 95 height 23
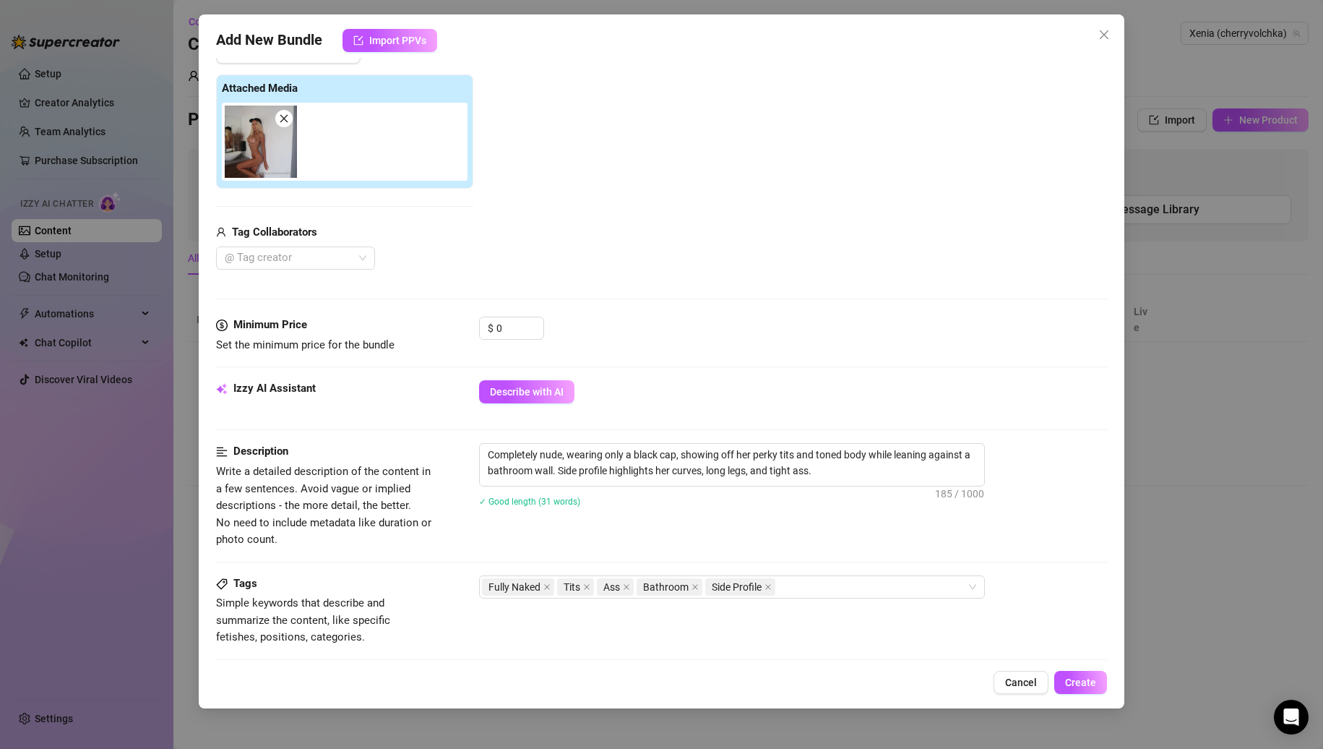
scroll to position [72, 0]
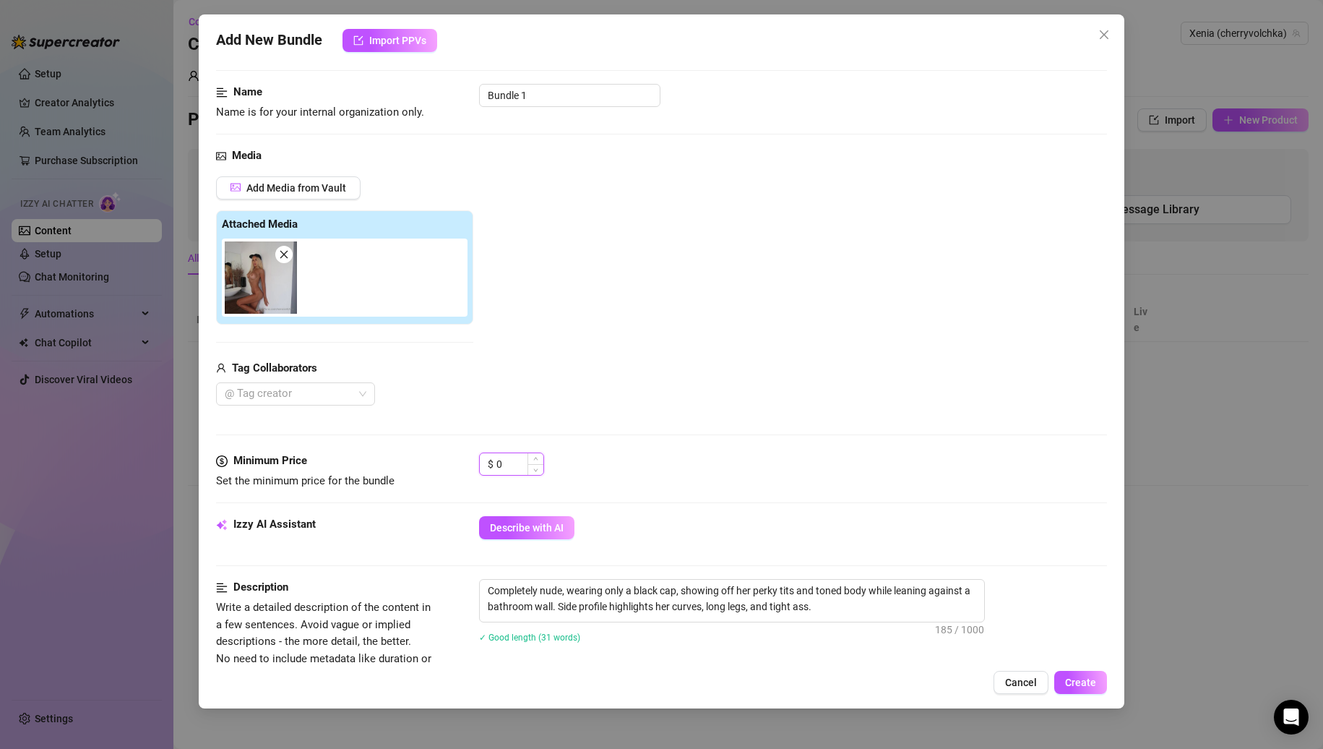
click at [505, 470] on input "0" at bounding box center [519, 464] width 47 height 22
drag, startPoint x: 510, startPoint y: 470, endPoint x: 440, endPoint y: 459, distance: 70.9
click at [440, 459] on div "Minimum Price Set the minimum price for the bundle $ 0" at bounding box center [662, 470] width 892 height 37
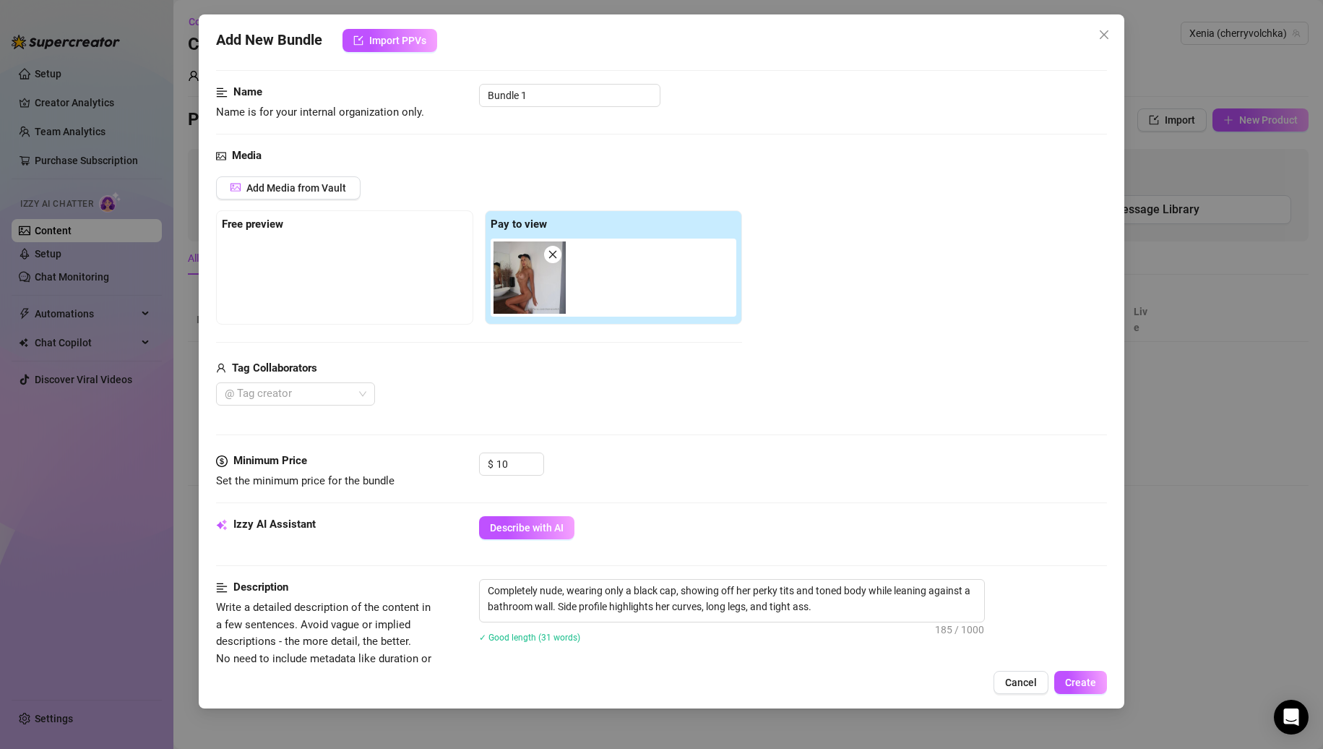
click at [543, 386] on div "@ Tag creator" at bounding box center [479, 393] width 526 height 23
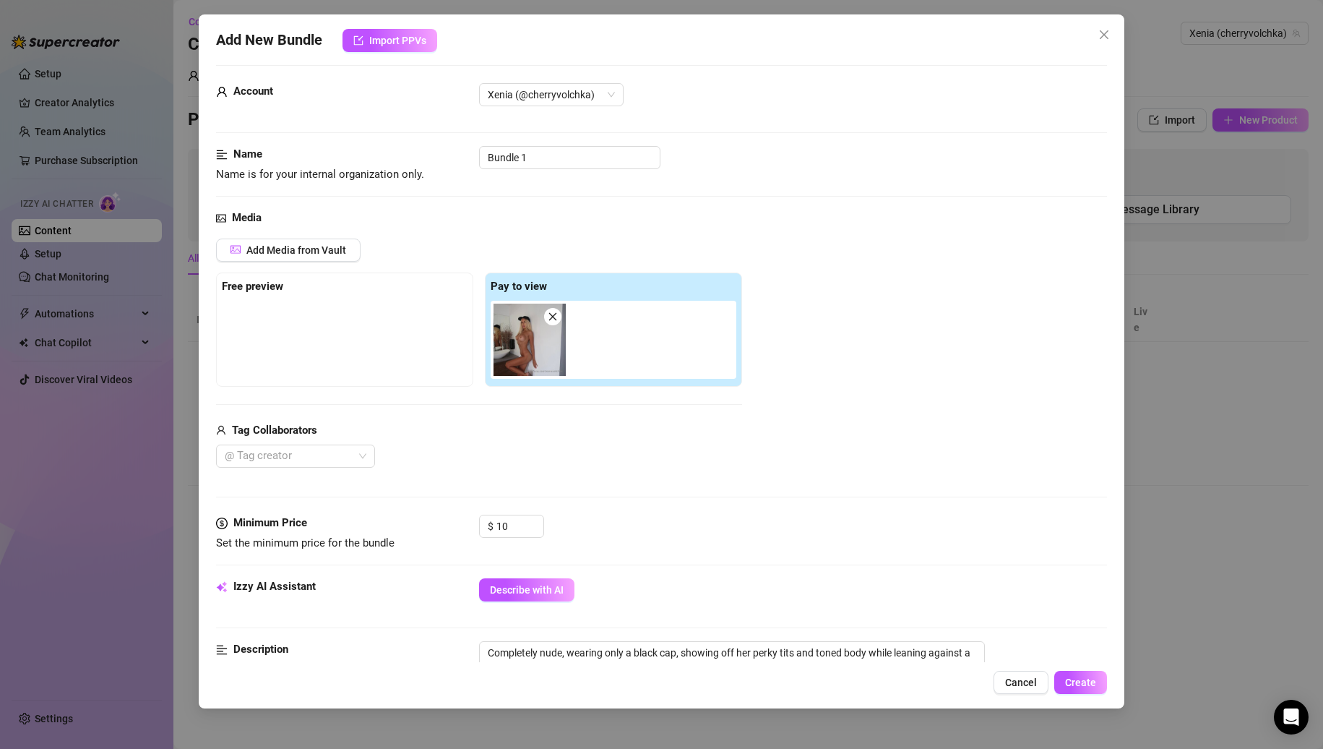
scroll to position [0, 0]
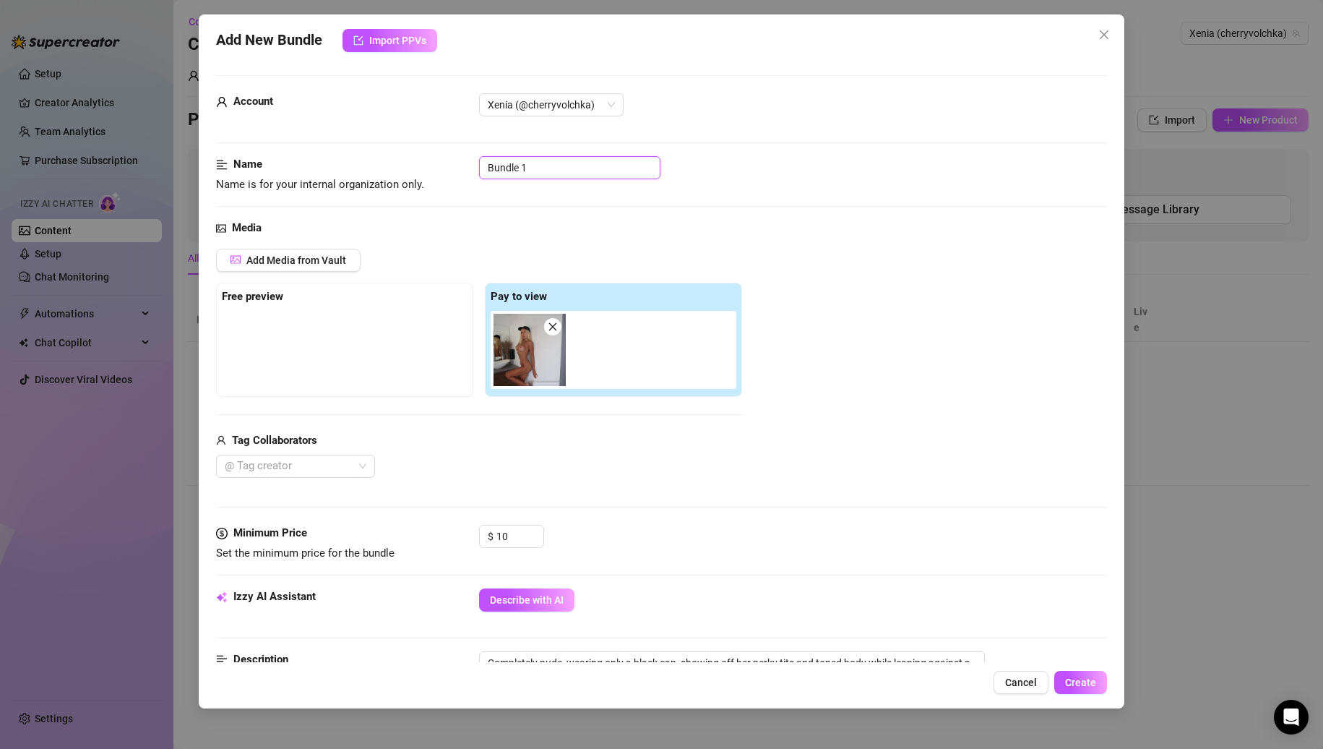
click at [529, 172] on input "Bundle 1" at bounding box center [569, 167] width 181 height 23
click at [529, 171] on input "Bundle 1" at bounding box center [569, 167] width 181 height 23
click at [557, 171] on input "Bundle 1" at bounding box center [569, 167] width 181 height 23
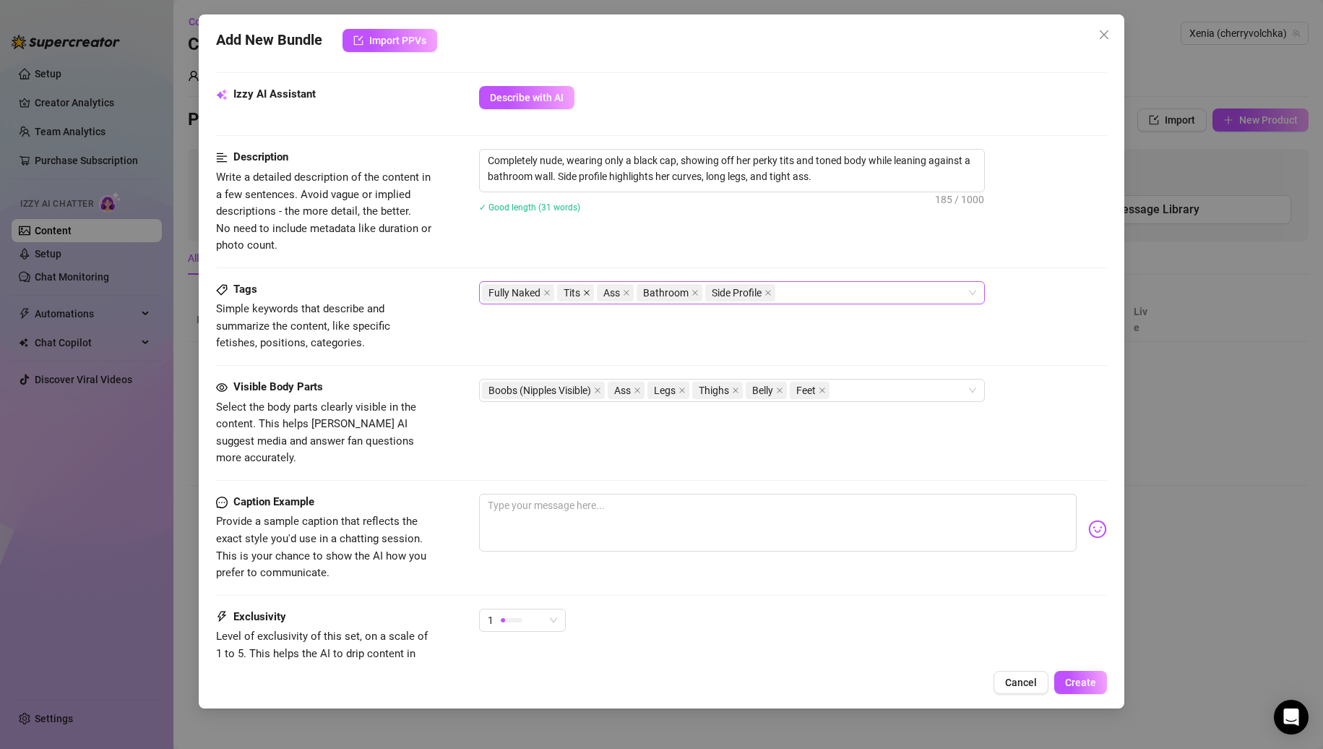
scroll to position [578, 0]
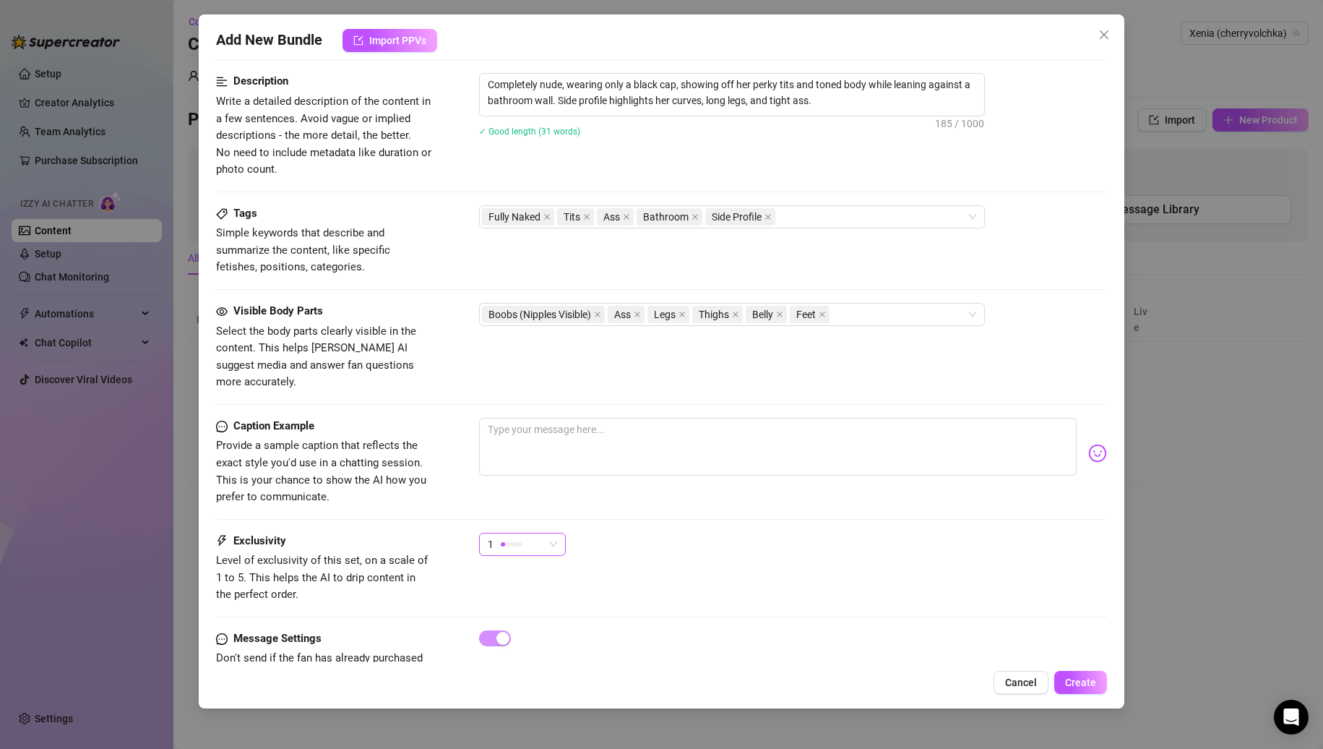
click at [541, 533] on div "1" at bounding box center [516, 544] width 56 height 22
click at [524, 572] on span "2" at bounding box center [538, 579] width 94 height 16
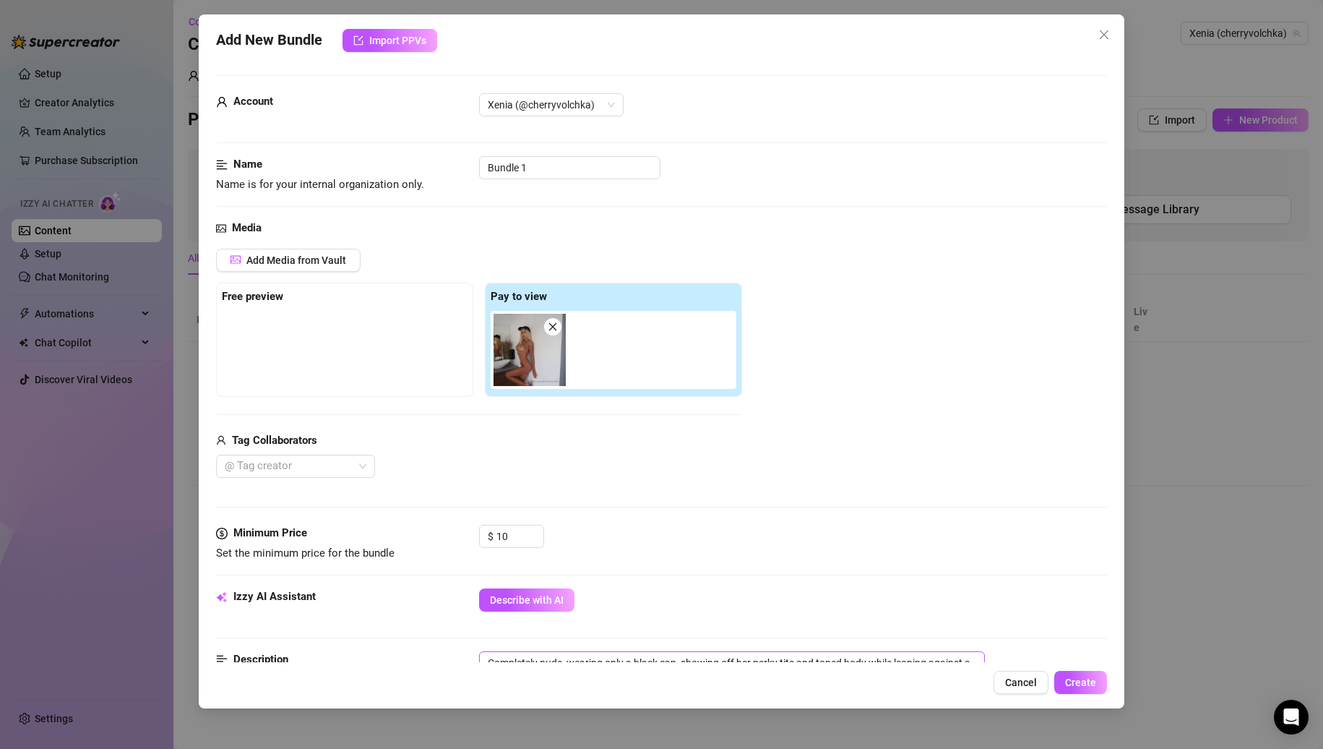
scroll to position [361, 0]
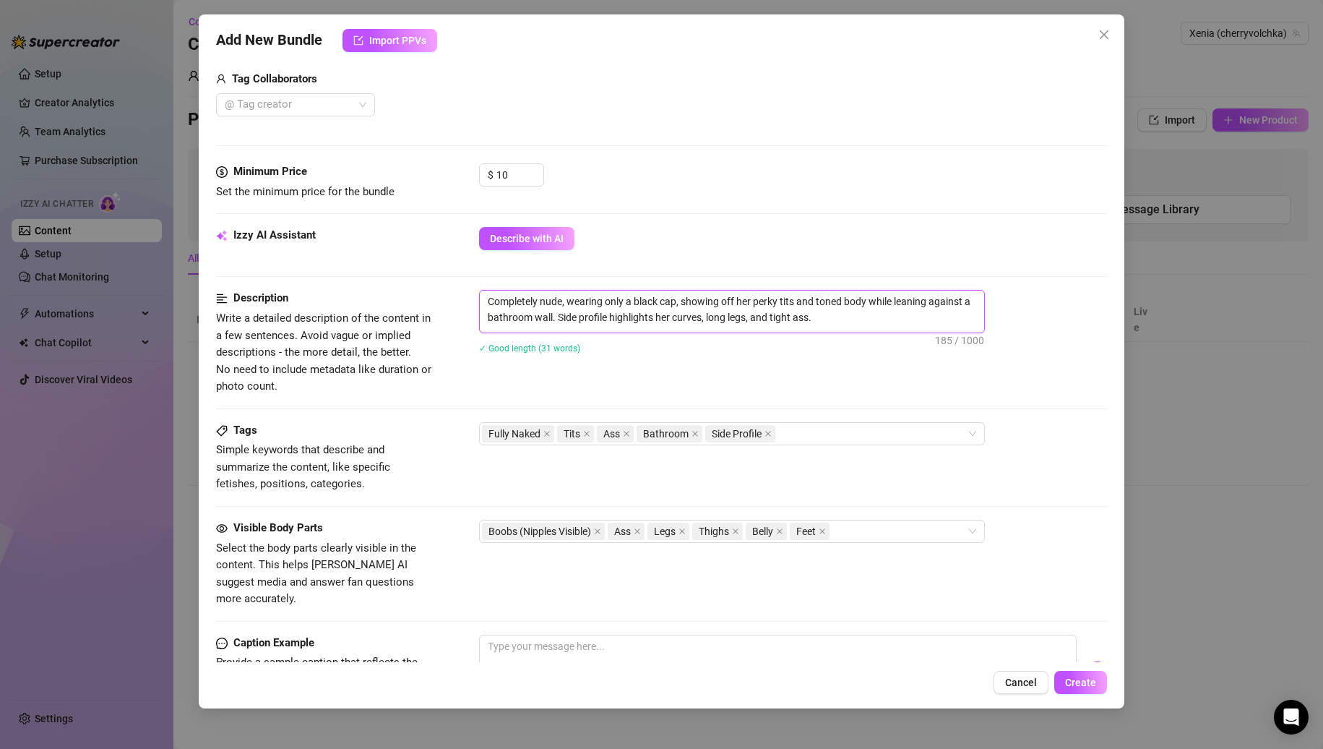
drag, startPoint x: 488, startPoint y: 303, endPoint x: 585, endPoint y: 322, distance: 98.8
click at [562, 301] on textarea "Completely nude, wearing only a black cap, showing off her perky tits and toned…" at bounding box center [732, 310] width 504 height 38
click at [585, 324] on textarea "Completely nude, wearing only a black cap, showing off her perky tits and toned…" at bounding box center [732, 310] width 504 height 38
drag, startPoint x: 489, startPoint y: 302, endPoint x: 562, endPoint y: 300, distance: 73.0
click at [562, 300] on textarea "Completely nude, wearing only a black cap, showing off her perky tits and toned…" at bounding box center [732, 310] width 504 height 38
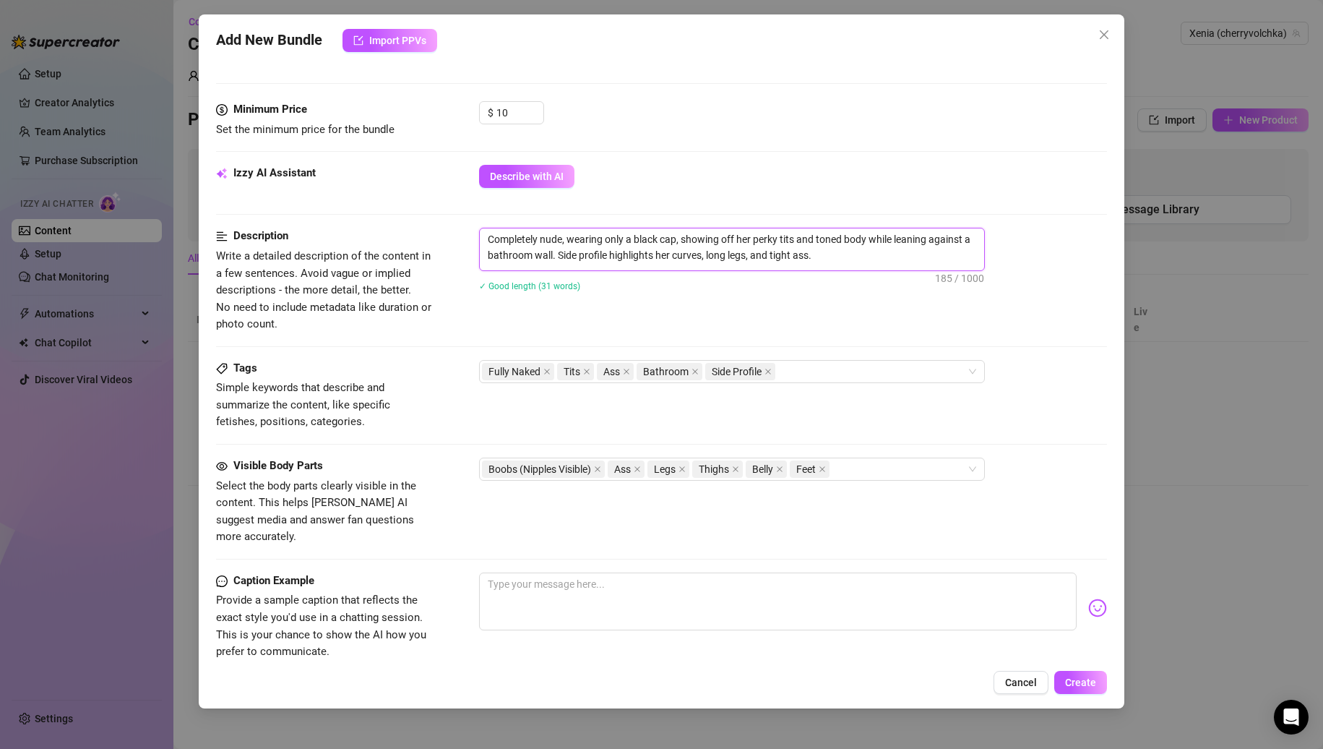
scroll to position [506, 0]
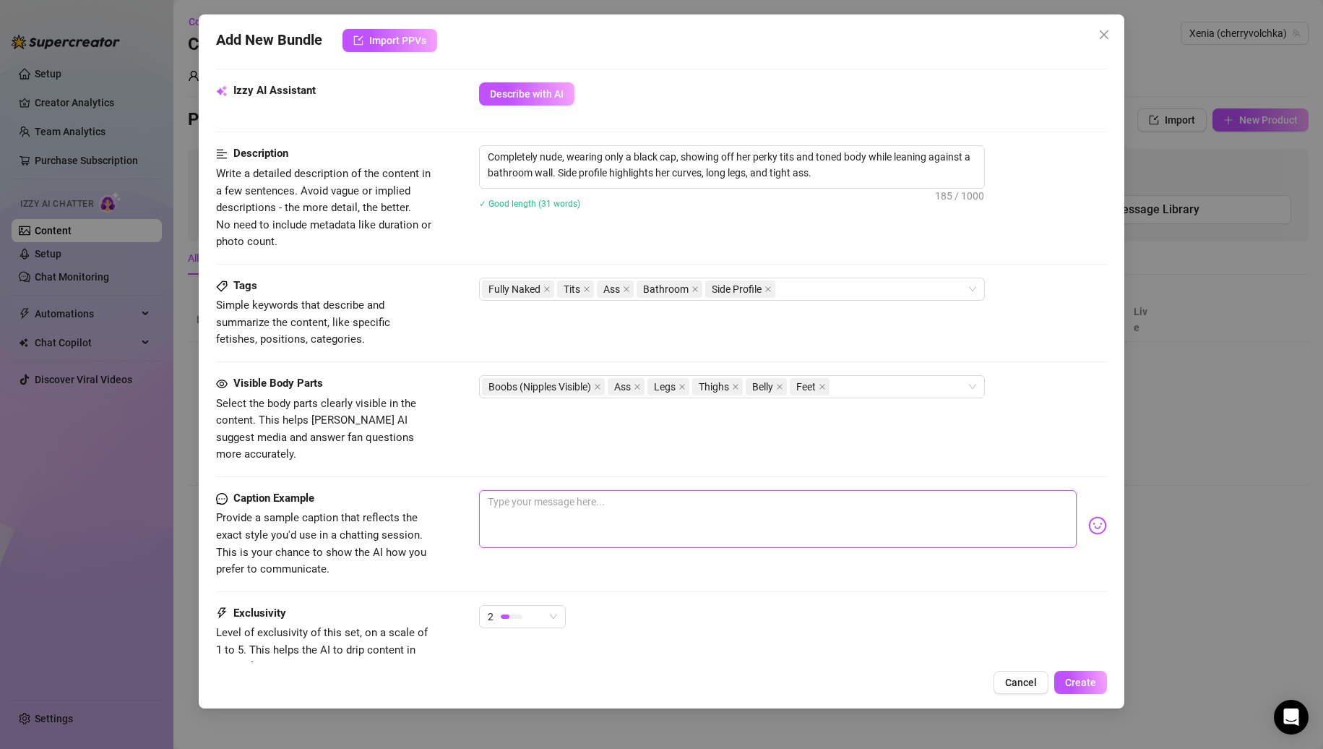
click at [584, 510] on textarea at bounding box center [778, 519] width 598 height 58
paste textarea "Completely nude"
click at [554, 490] on textarea "Want to see a Completely nude" at bounding box center [778, 519] width 598 height 58
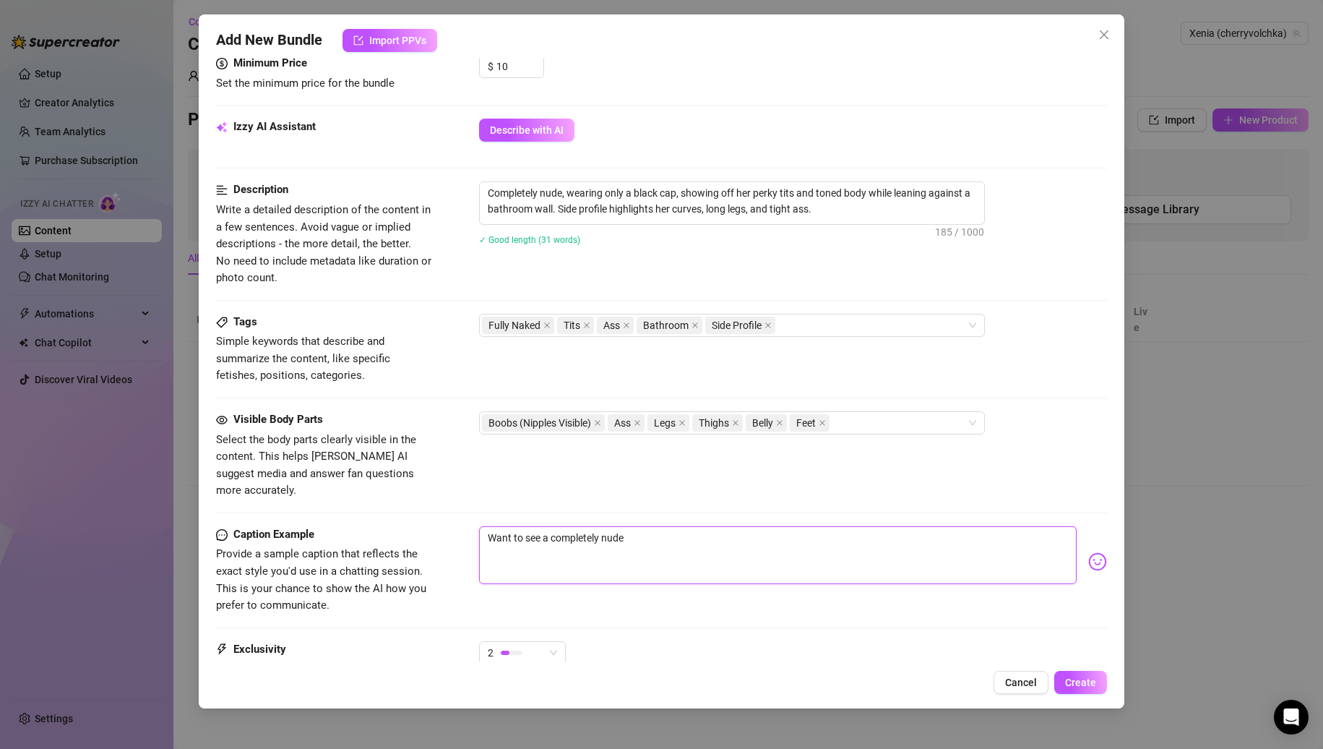
scroll to position [434, 0]
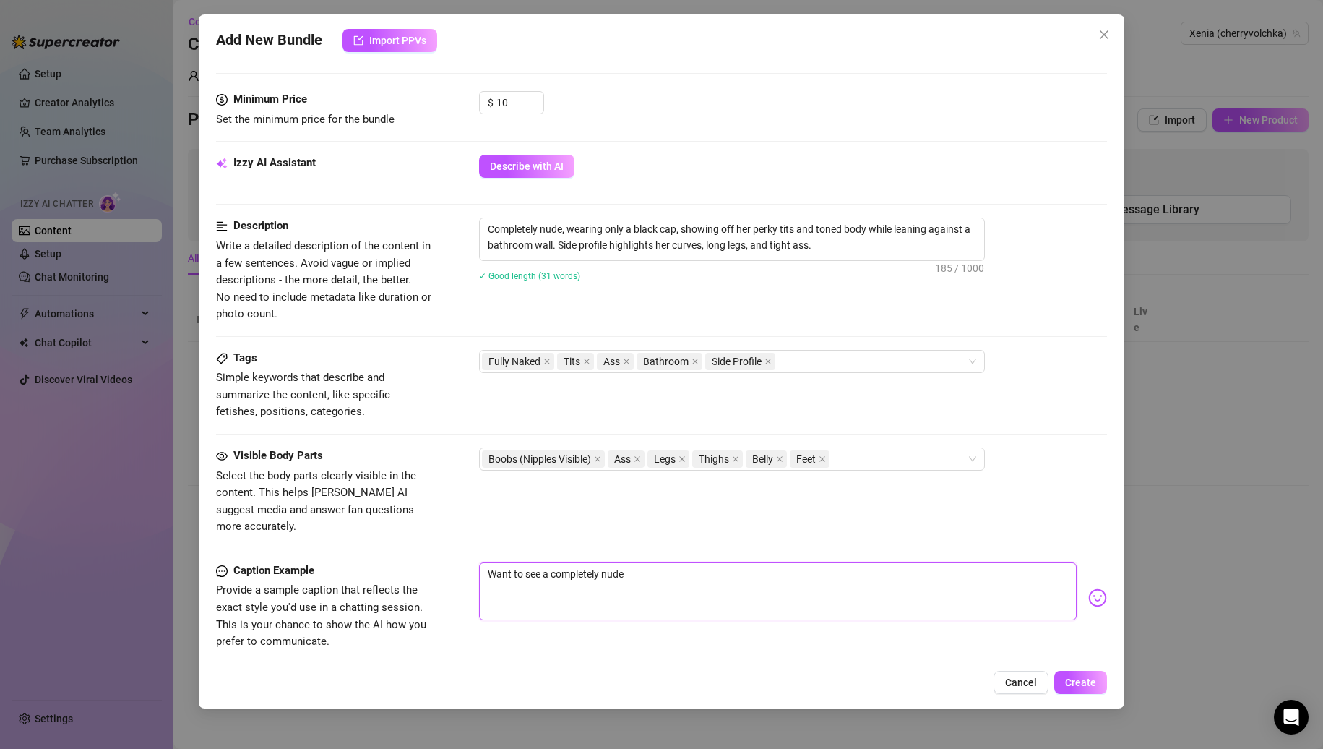
click at [650, 564] on textarea "Want to see a completely nude" at bounding box center [778, 591] width 598 height 58
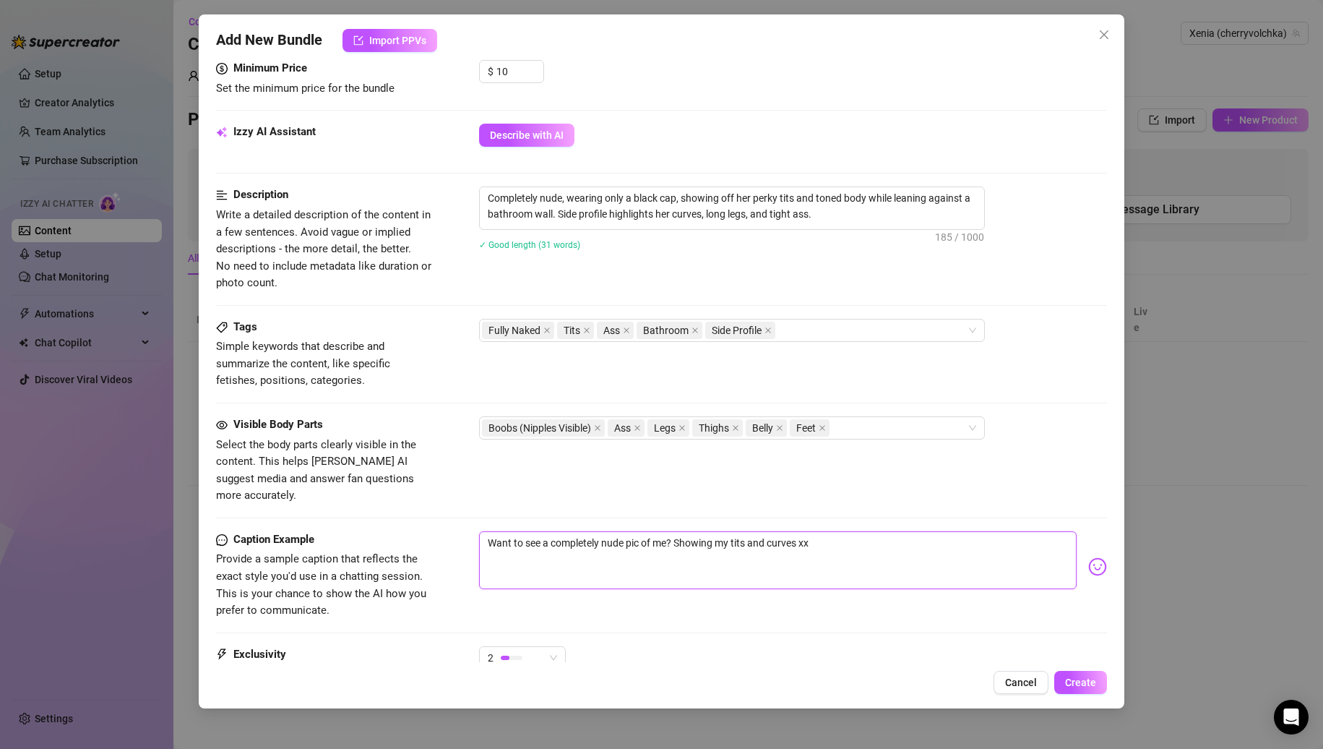
scroll to position [610, 0]
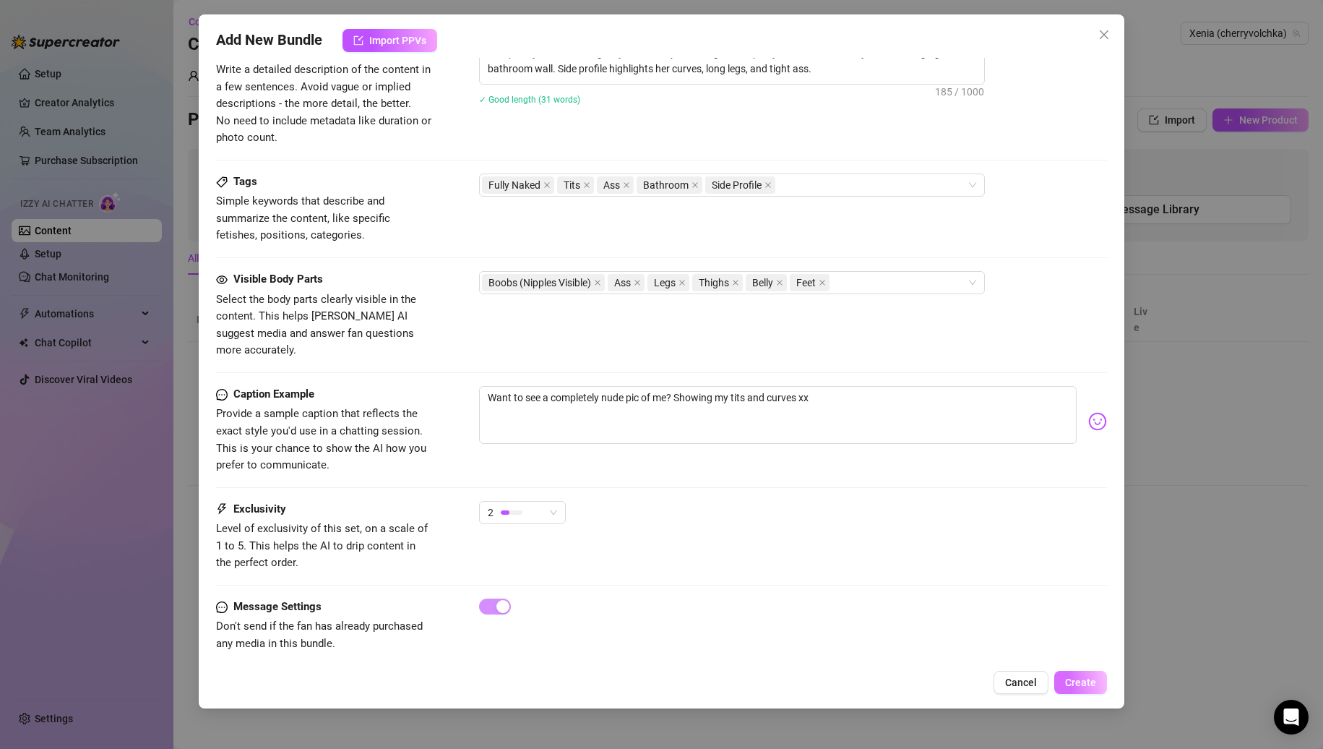
click at [1075, 675] on button "Create" at bounding box center [1080, 682] width 53 height 23
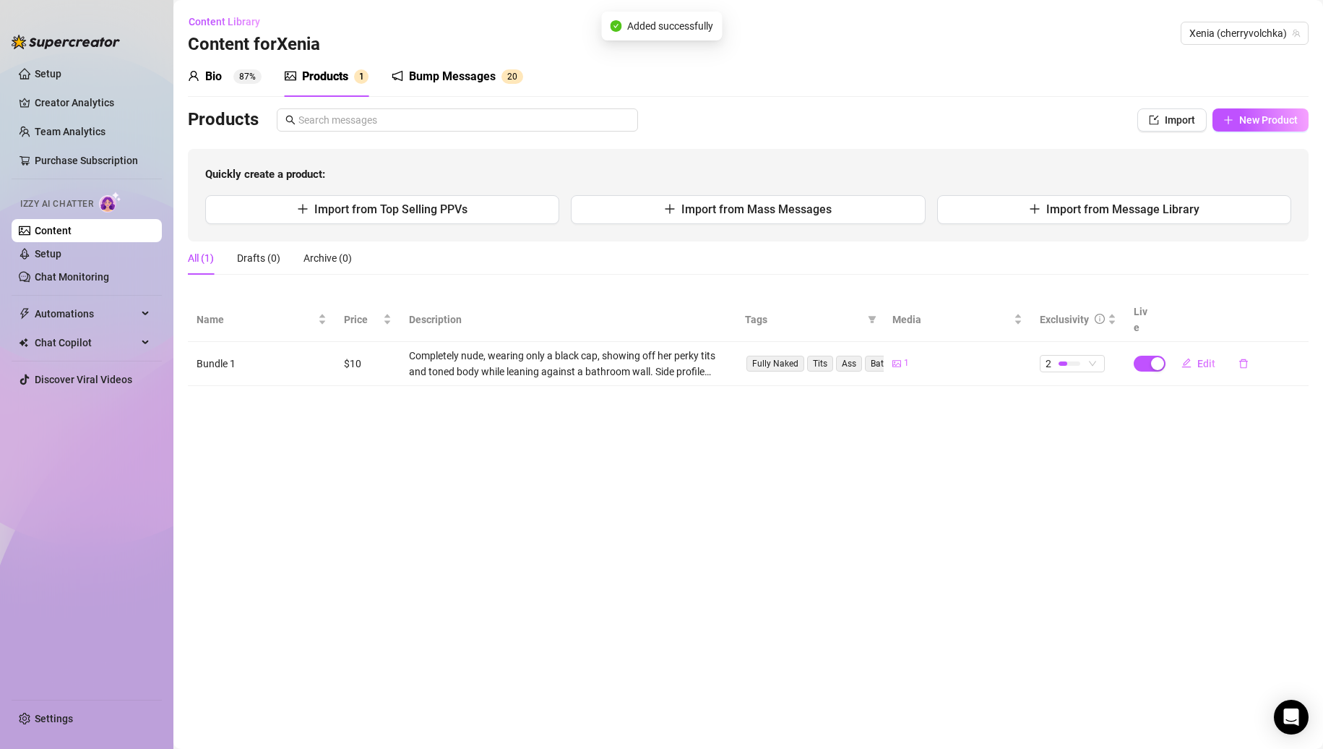
click at [434, 435] on main "Content Library Content for [PERSON_NAME] (cherryvolchka) Bio 87% Products 1 Bu…" at bounding box center [748, 374] width 1150 height 749
click at [1231, 121] on icon "plus" at bounding box center [1228, 120] width 10 height 10
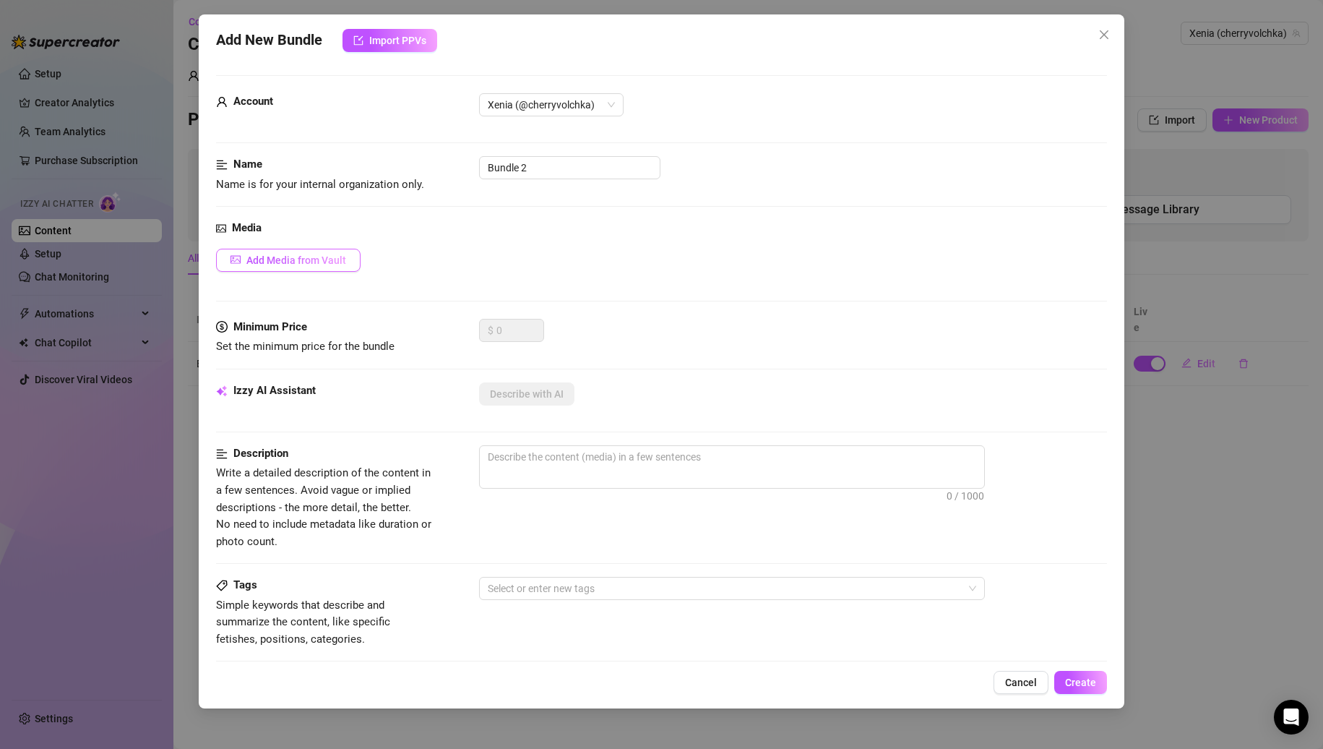
click at [341, 262] on span "Add Media from Vault" at bounding box center [296, 260] width 100 height 12
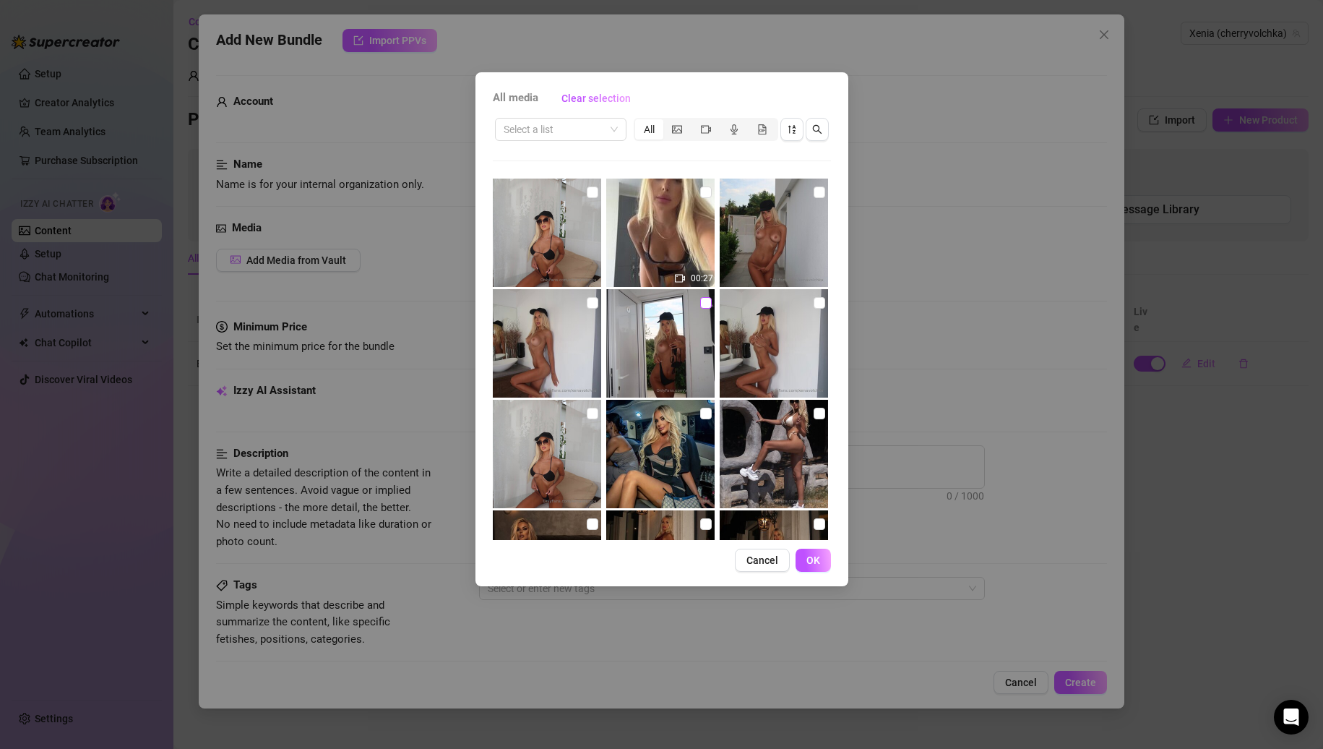
click at [704, 304] on input "checkbox" at bounding box center [706, 303] width 12 height 12
click at [592, 198] on label at bounding box center [593, 192] width 12 height 16
click at [592, 198] on input "checkbox" at bounding box center [593, 192] width 12 height 12
click at [700, 310] on label at bounding box center [706, 303] width 12 height 16
click at [700, 309] on input "checkbox" at bounding box center [706, 303] width 12 height 12
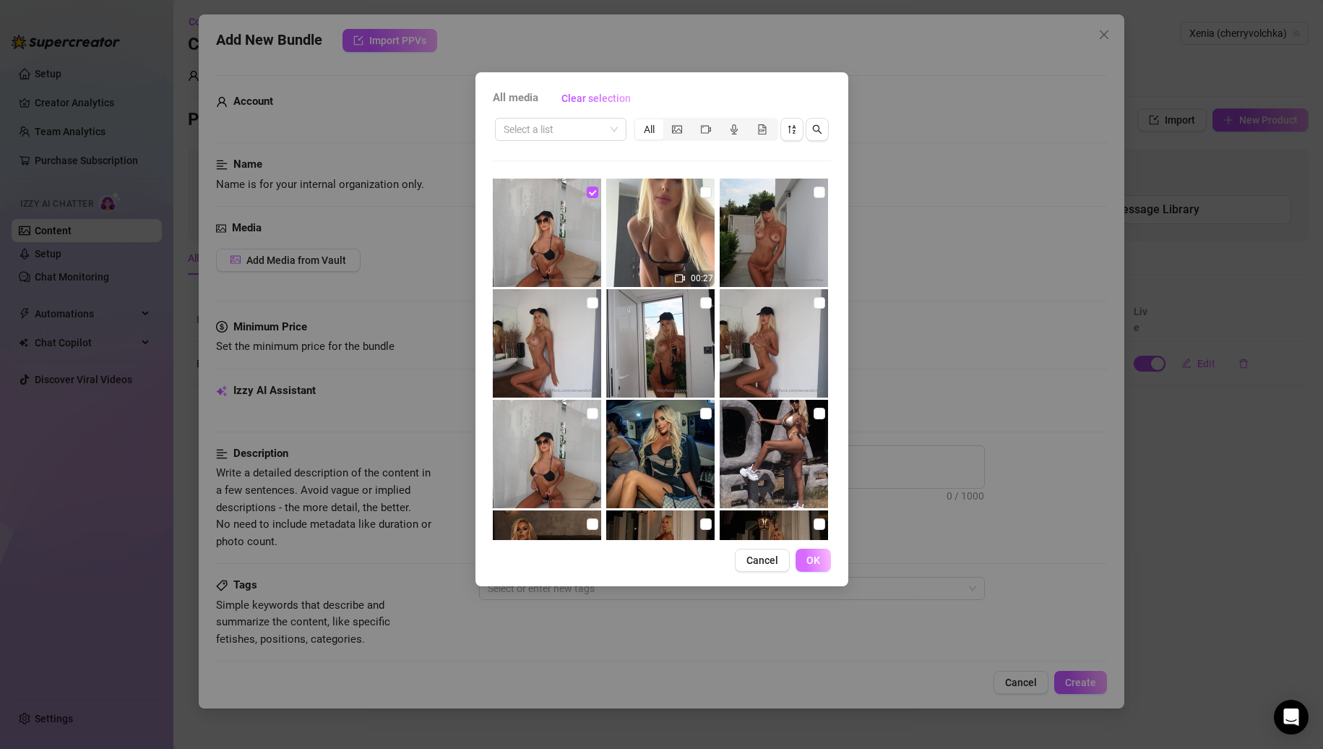
click at [820, 565] on button "OK" at bounding box center [813, 560] width 35 height 23
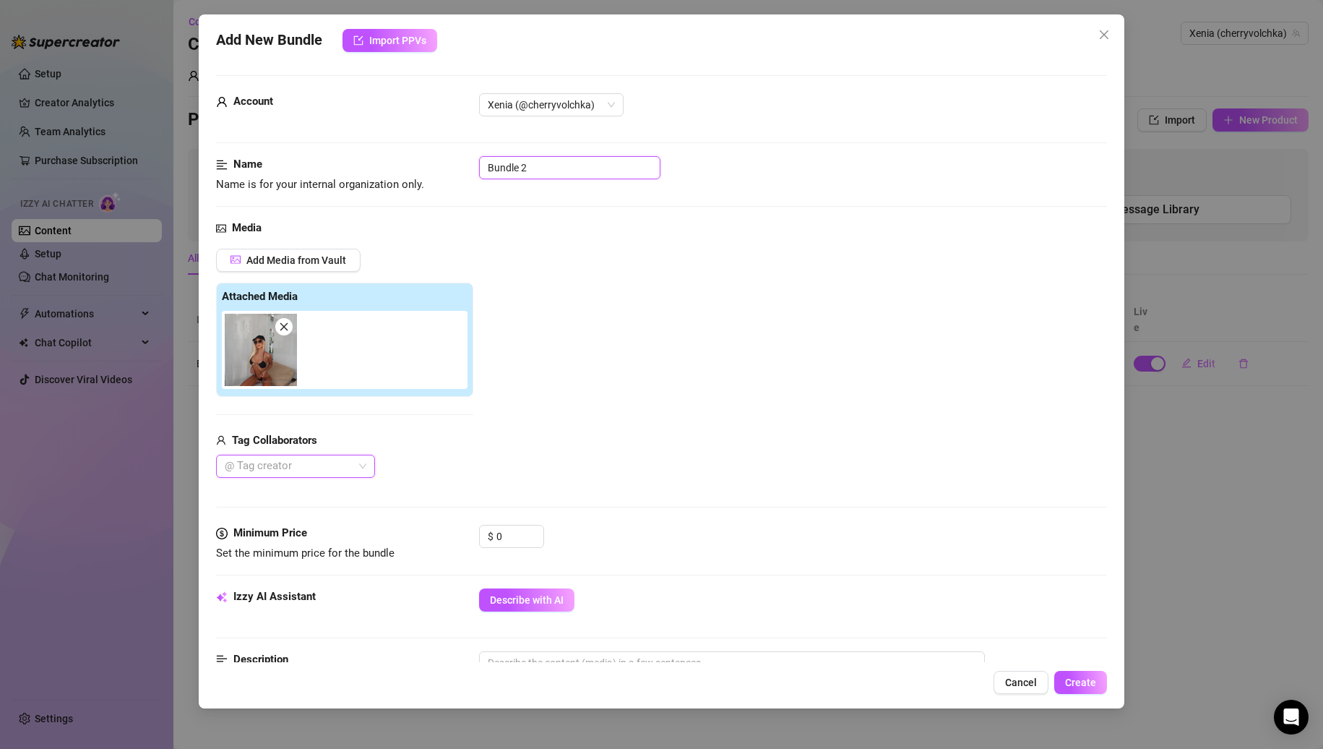
click at [565, 172] on input "Bundle 2" at bounding box center [569, 167] width 181 height 23
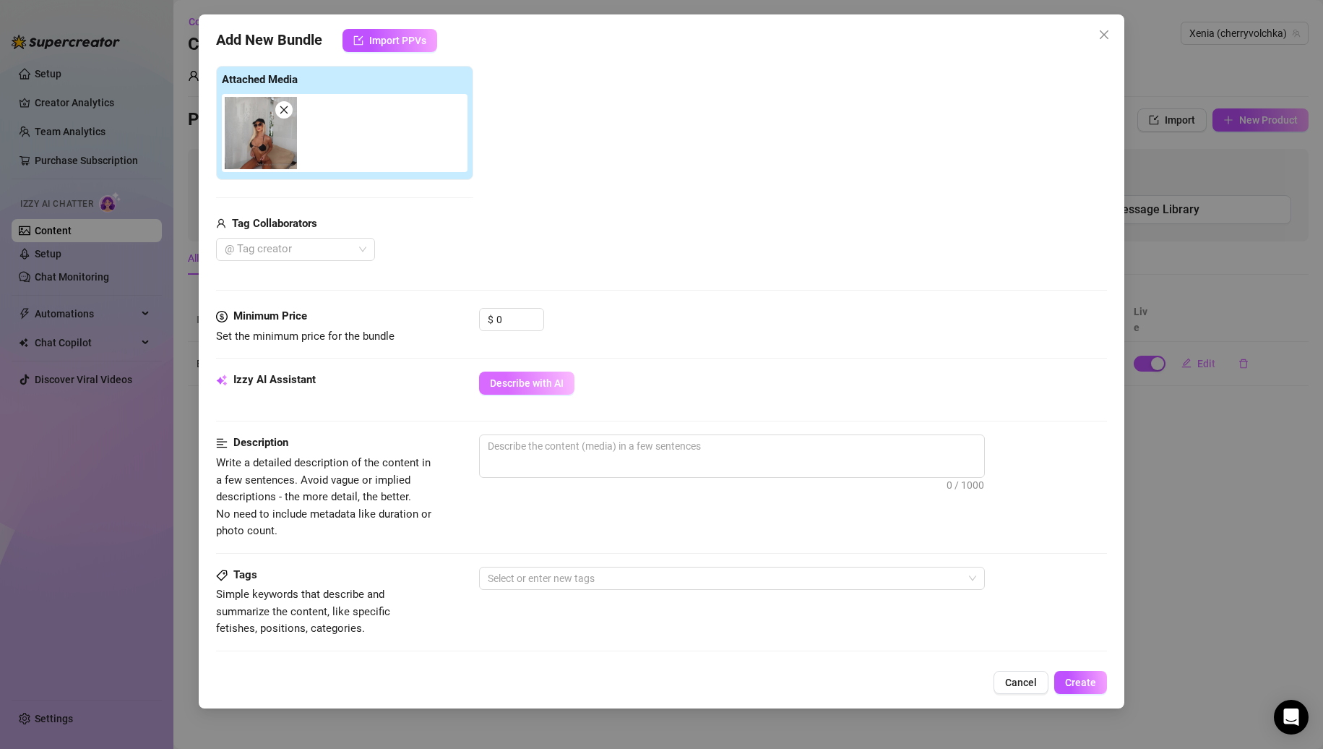
click at [525, 373] on button "Describe with AI" at bounding box center [526, 382] width 95 height 23
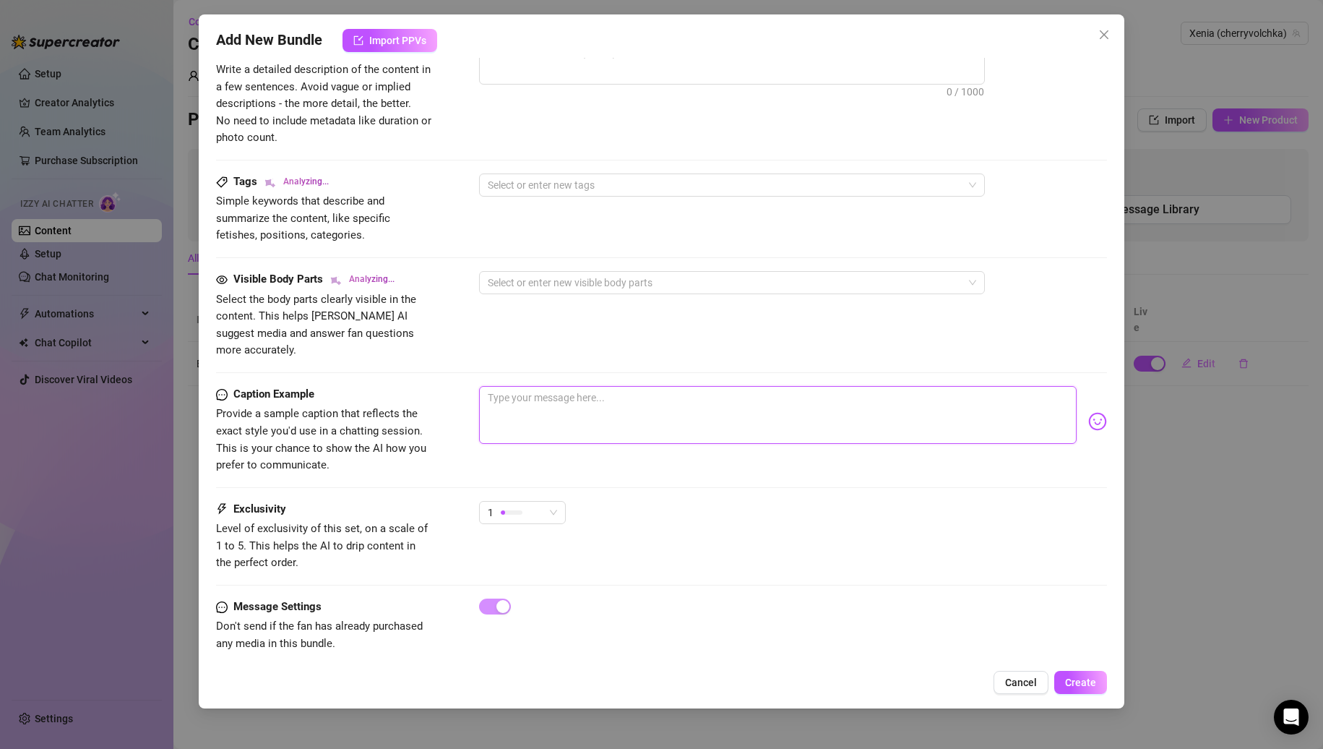
click at [543, 390] on textarea at bounding box center [778, 415] width 598 height 58
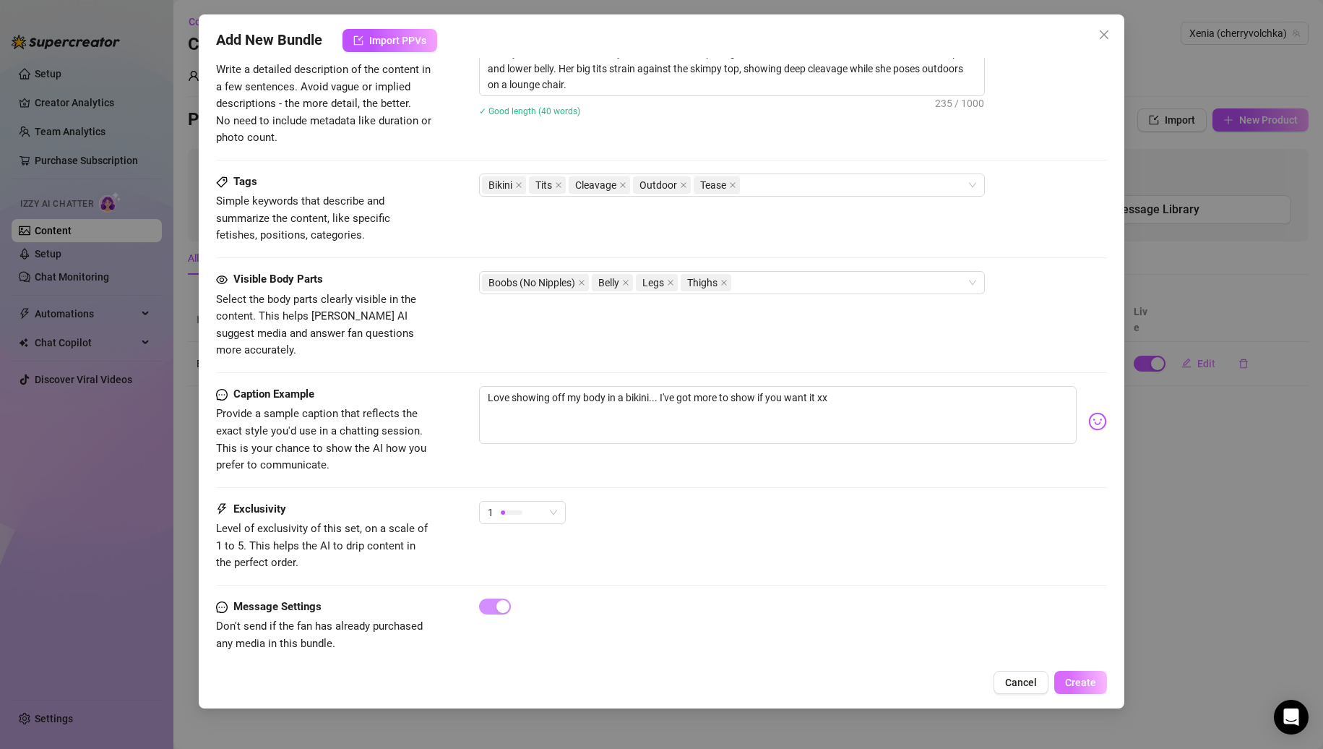
click at [1077, 686] on span "Create" at bounding box center [1080, 682] width 31 height 12
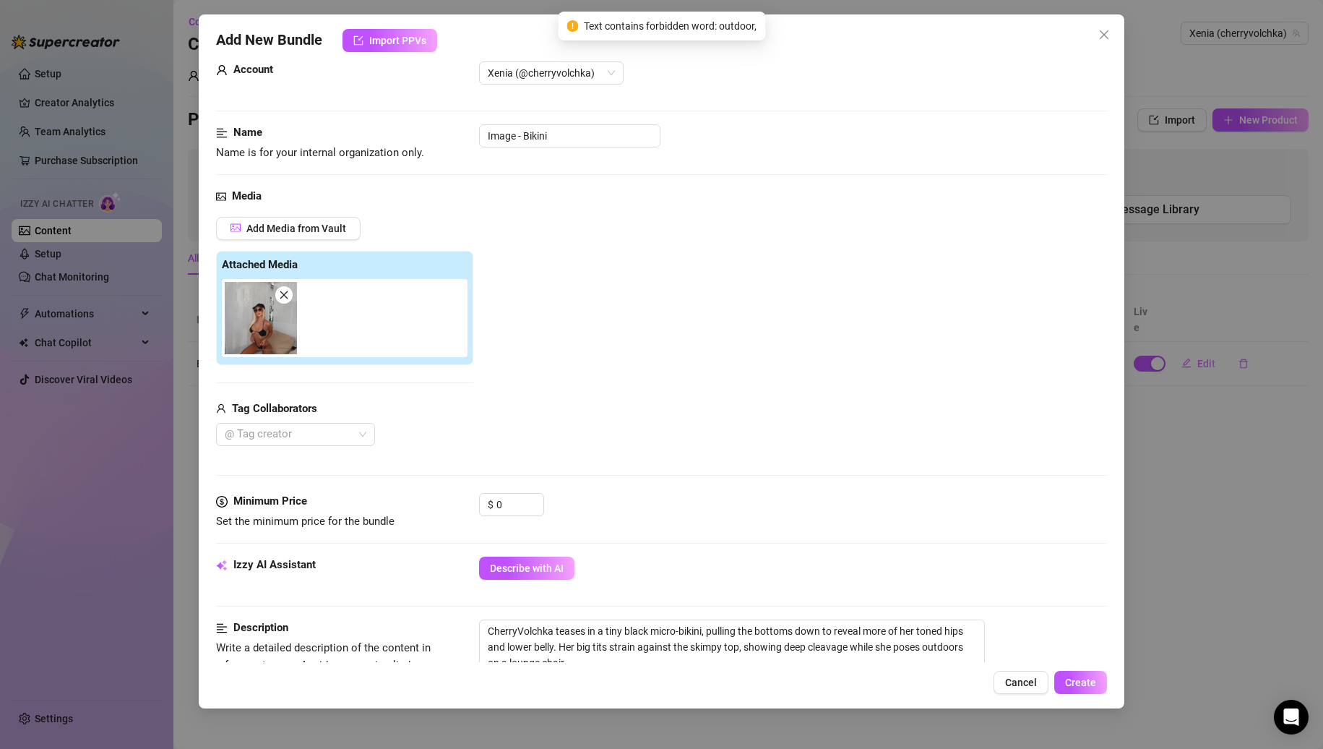
scroll to position [321, 0]
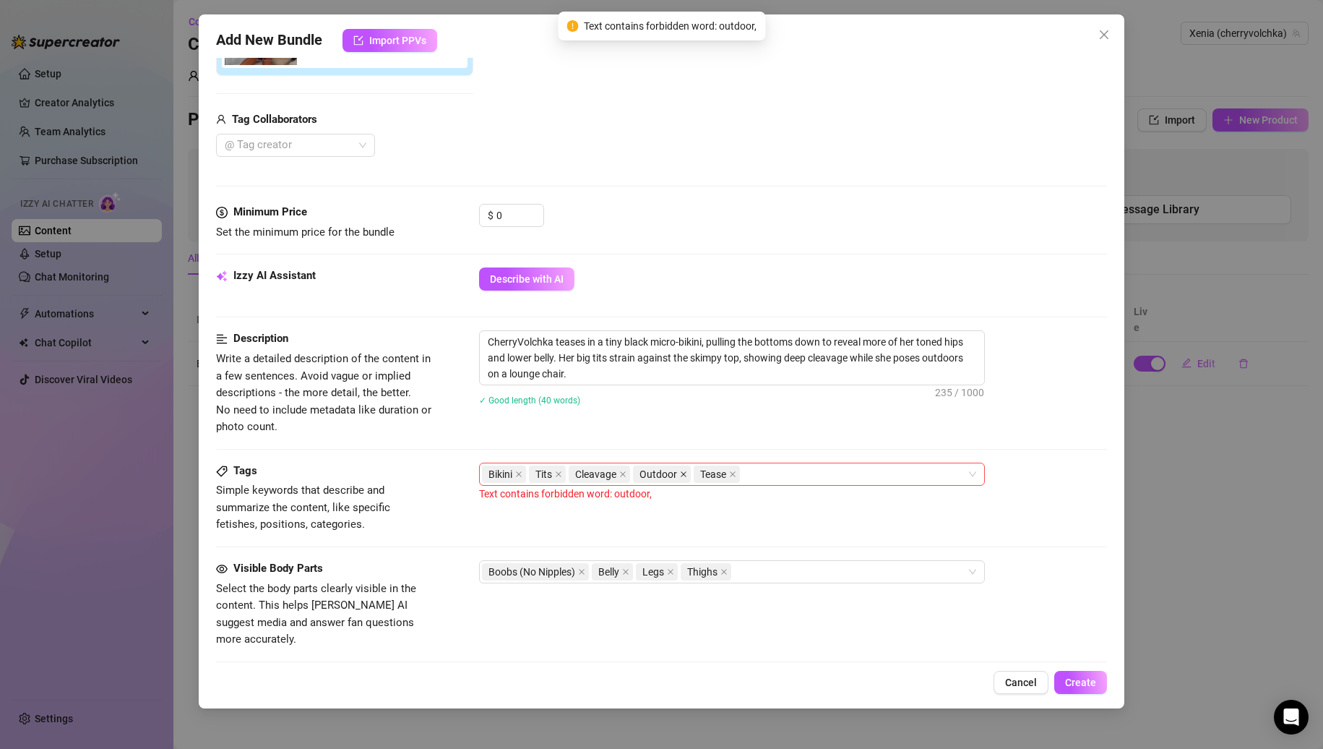
click at [681, 473] on icon "close" at bounding box center [683, 473] width 7 height 7
click at [1091, 690] on button "Create" at bounding box center [1080, 682] width 53 height 23
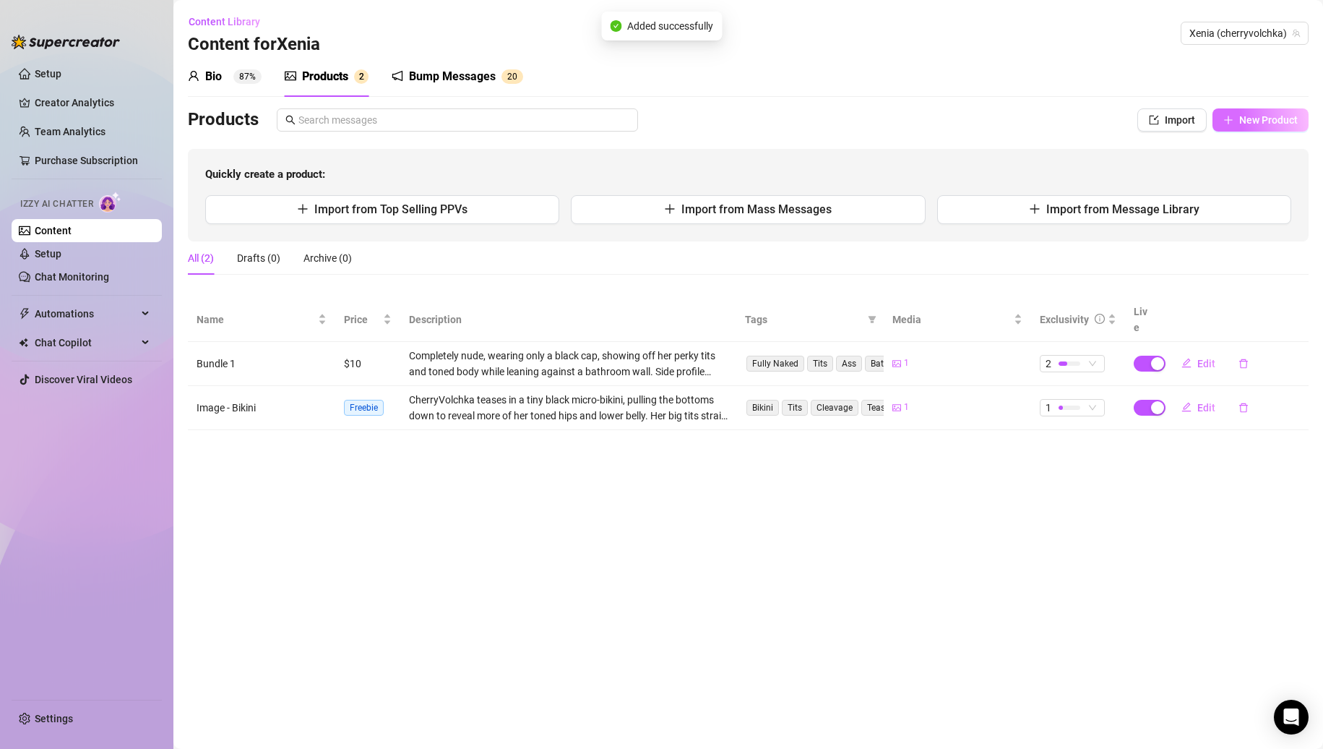
click at [1259, 112] on button "New Product" at bounding box center [1261, 119] width 96 height 23
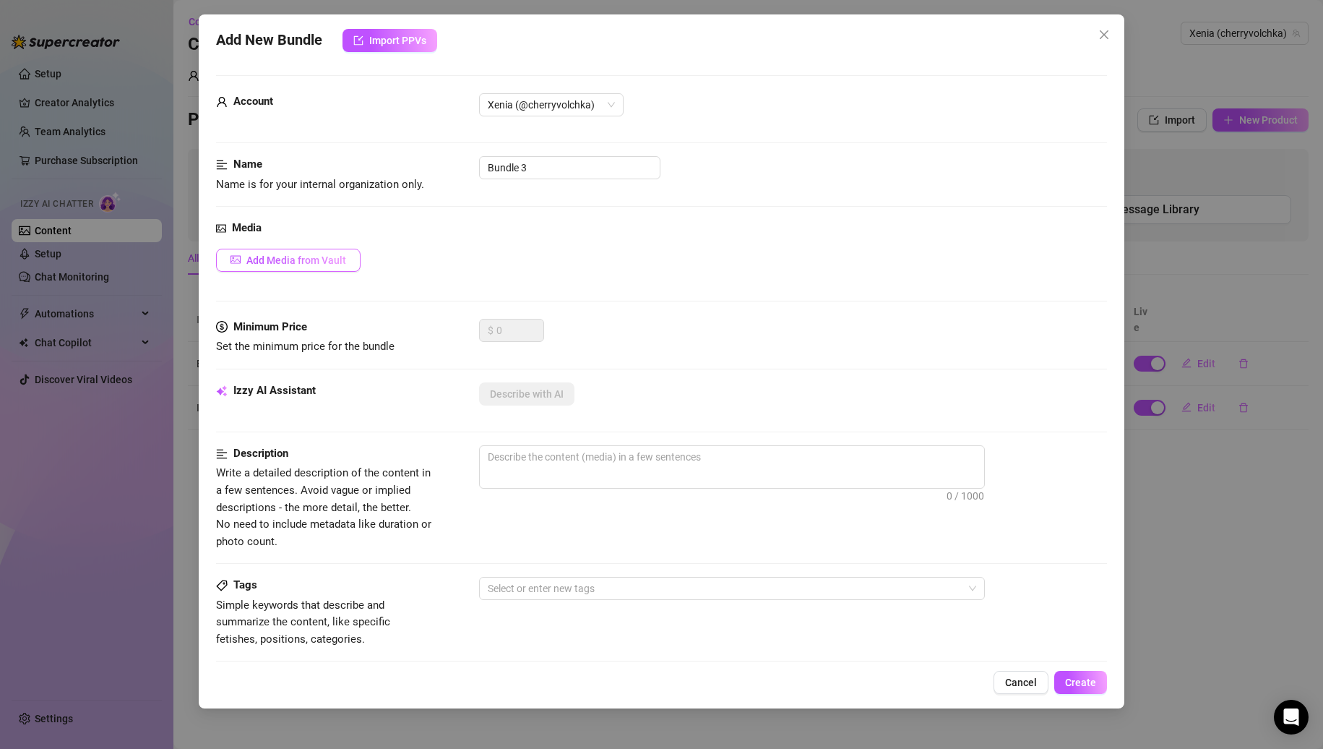
click at [270, 264] on span "Add Media from Vault" at bounding box center [296, 260] width 100 height 12
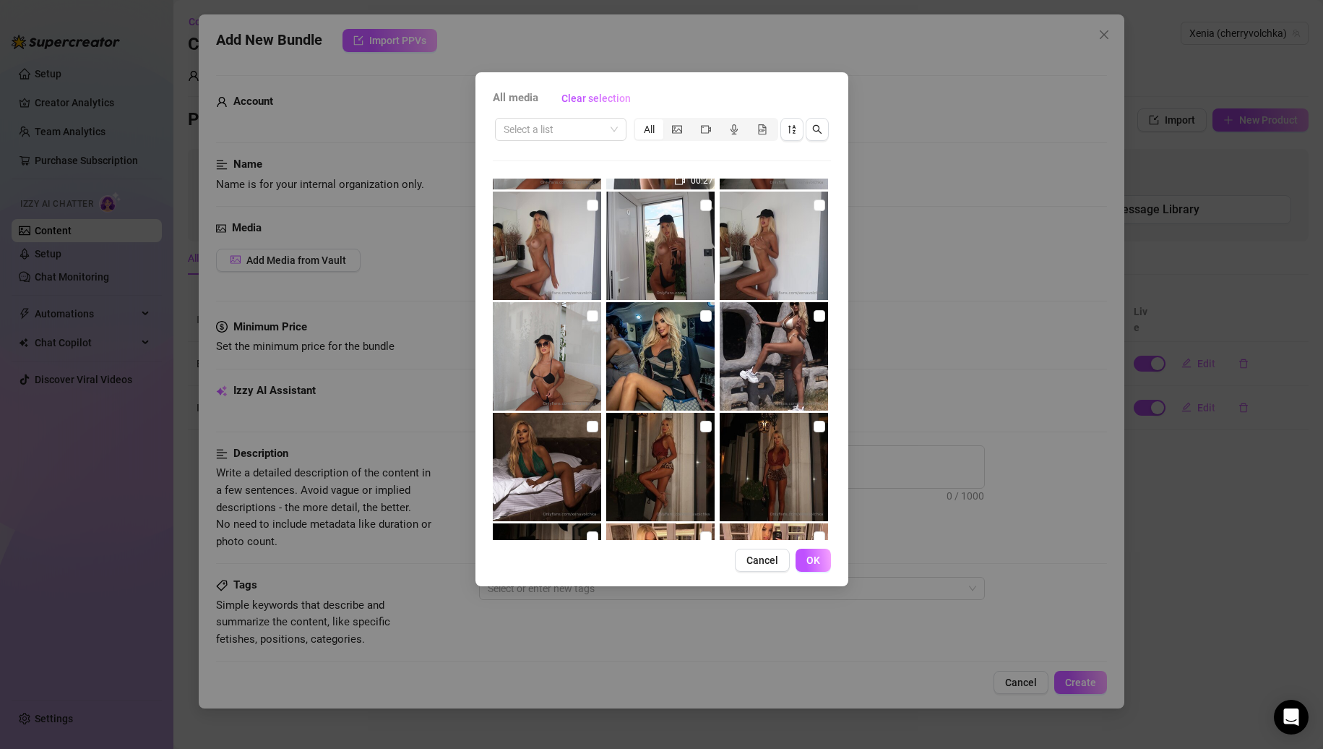
scroll to position [72, 0]
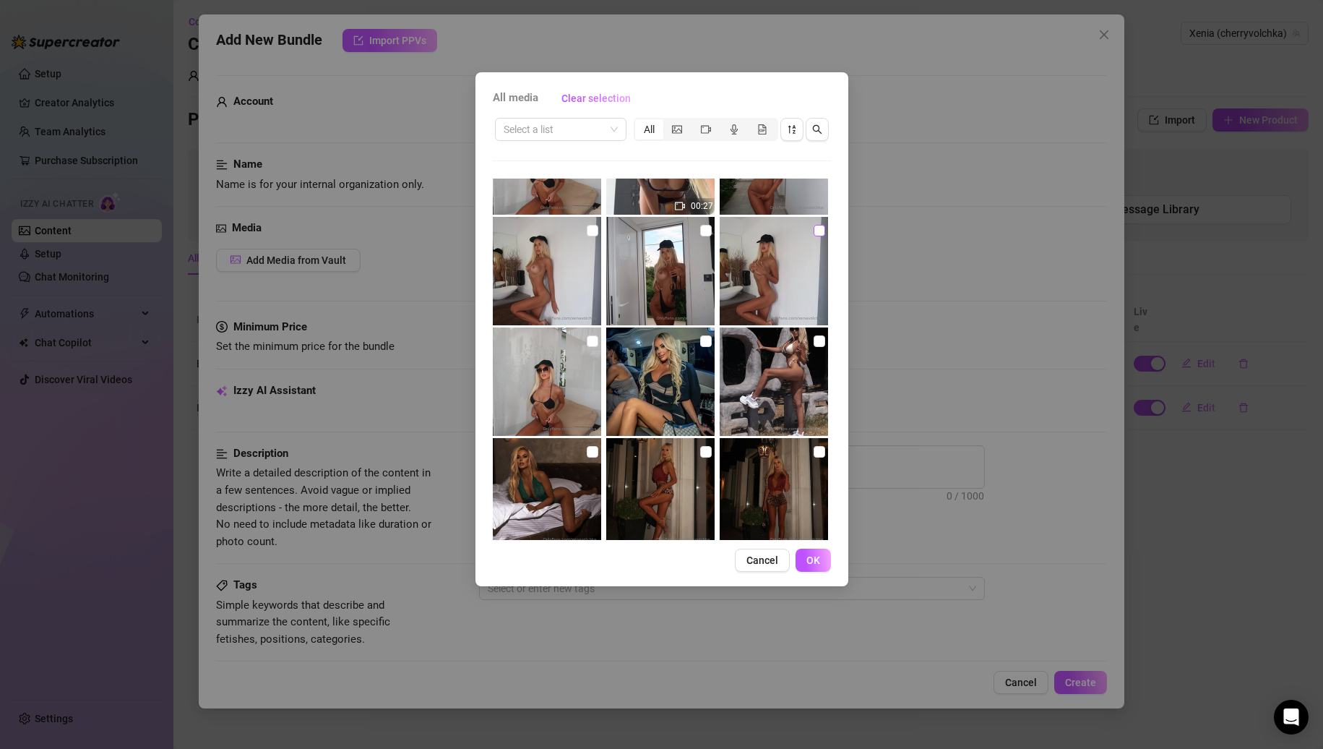
click at [814, 232] on input "checkbox" at bounding box center [820, 231] width 12 height 12
click at [817, 561] on span "OK" at bounding box center [814, 560] width 14 height 12
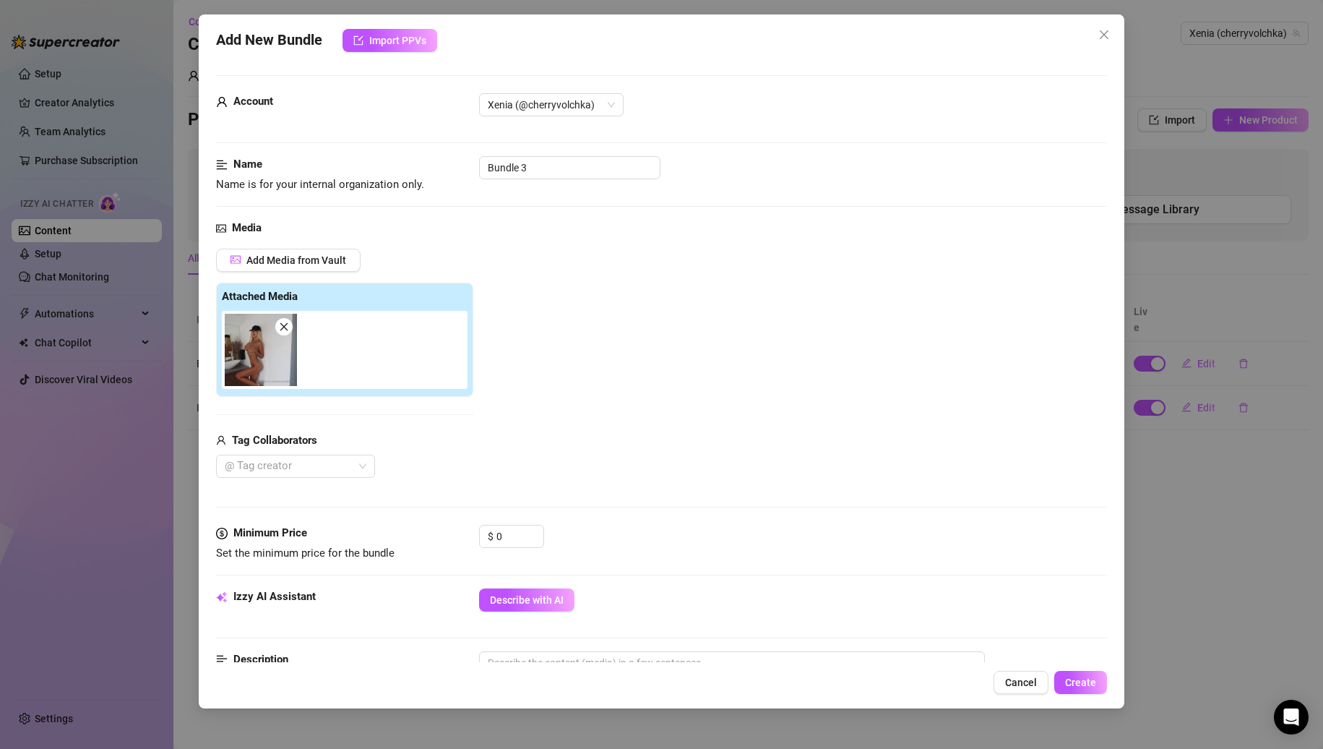
click at [562, 153] on div "Account Xenia (@cherryvolchka)" at bounding box center [662, 124] width 892 height 63
click at [558, 160] on input "Bundle 3" at bounding box center [569, 167] width 181 height 23
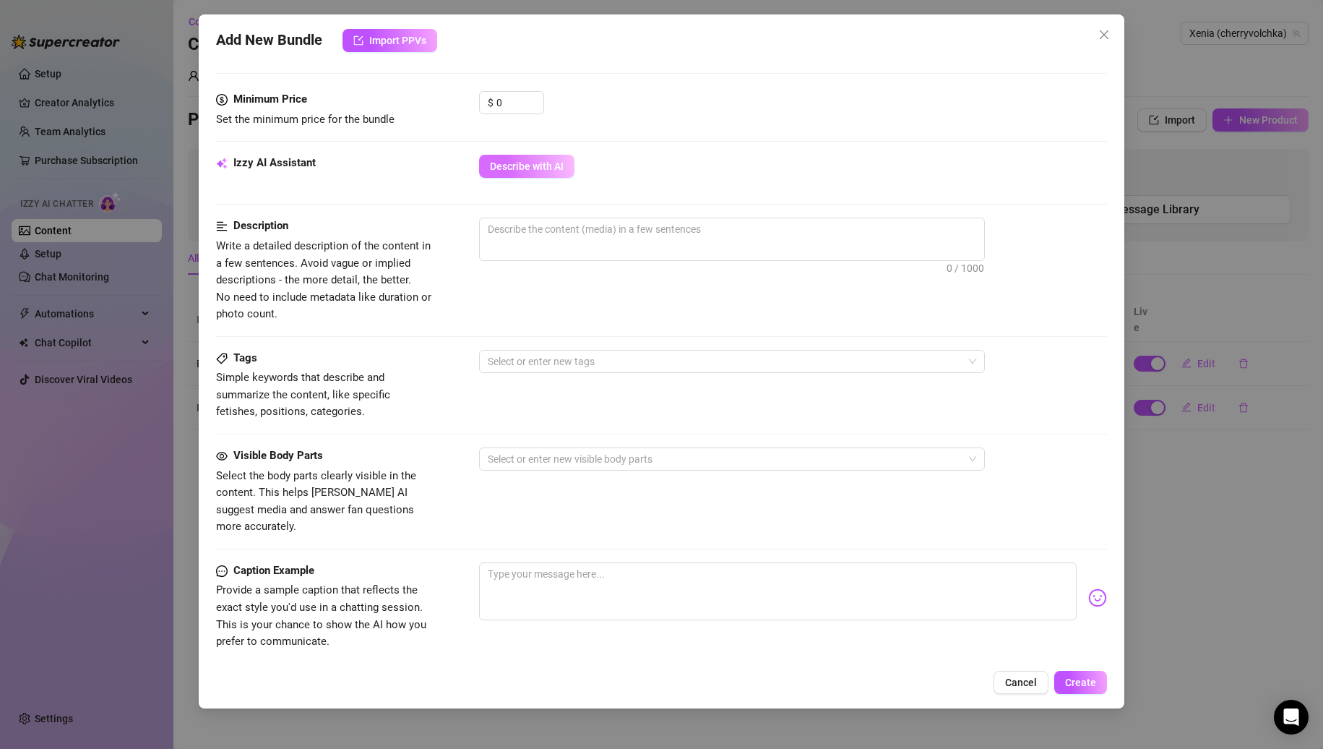
click at [523, 176] on button "Describe with AI" at bounding box center [526, 166] width 95 height 23
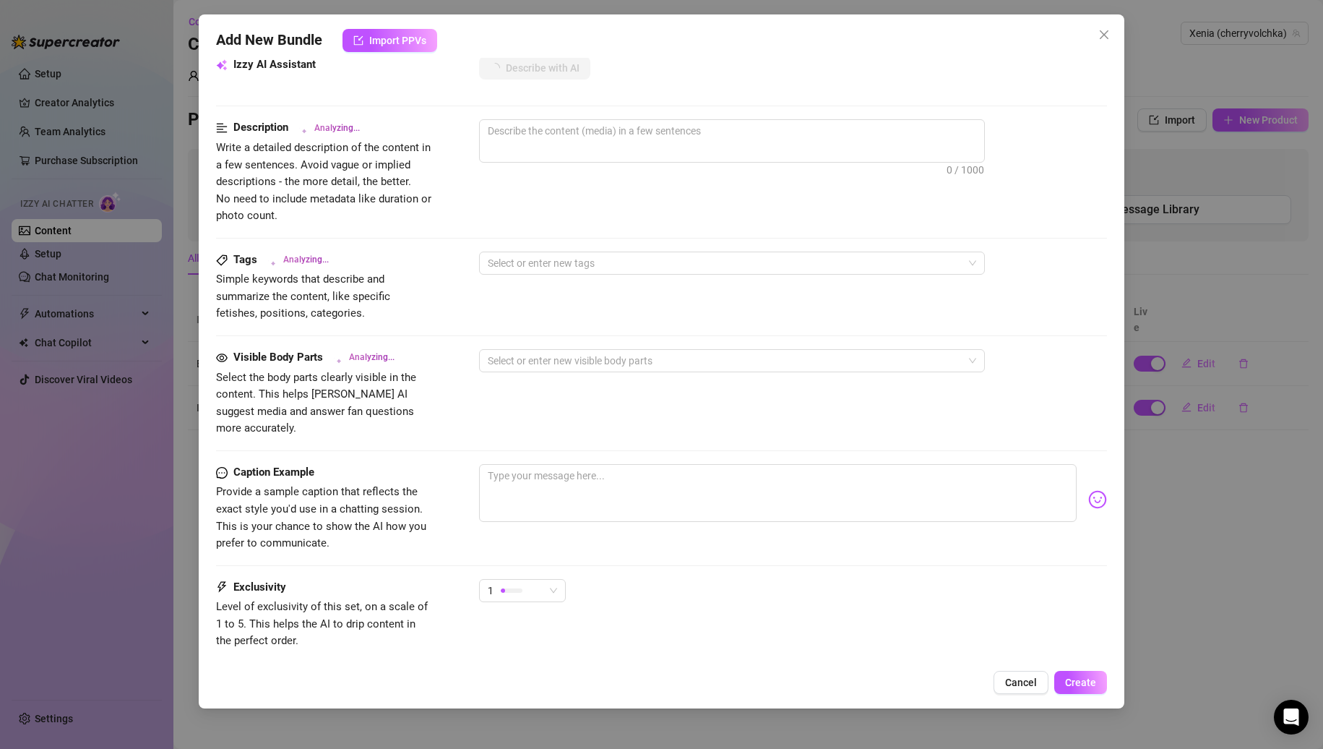
scroll to position [610, 0]
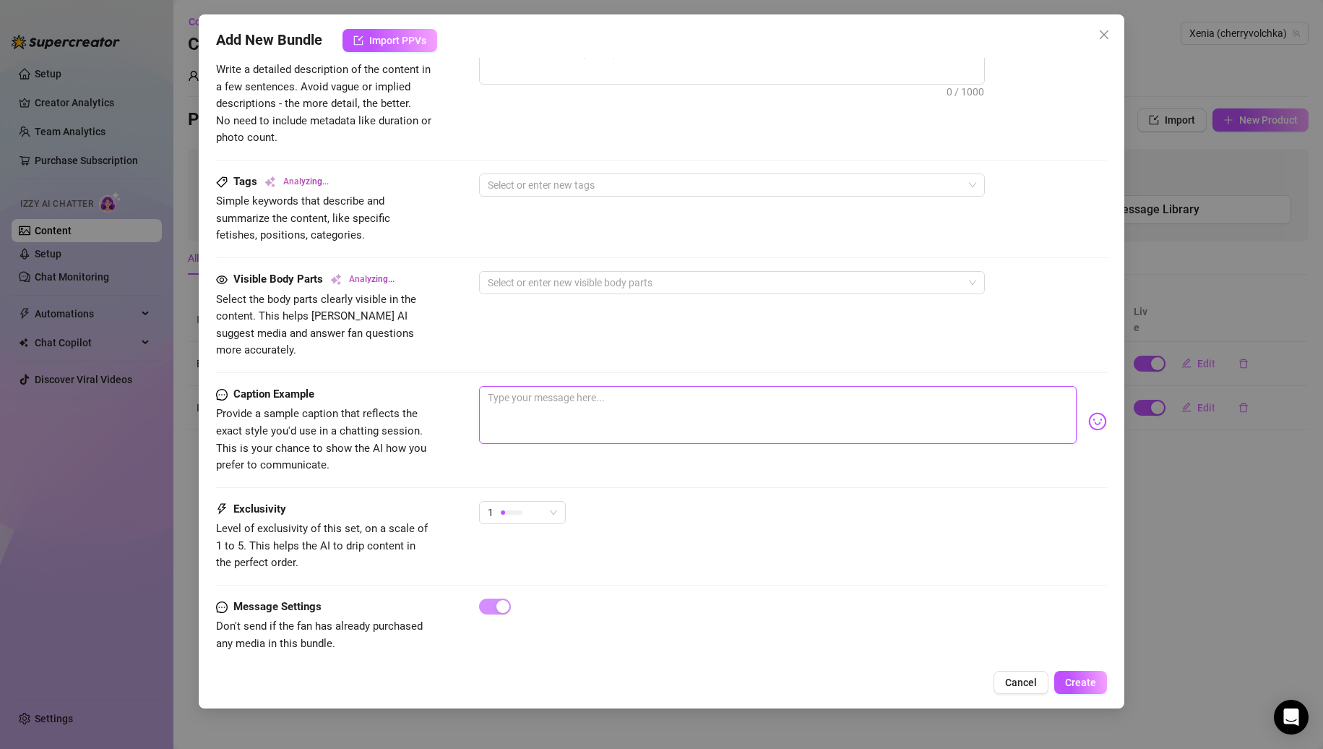
click at [541, 413] on textarea at bounding box center [778, 415] width 598 height 58
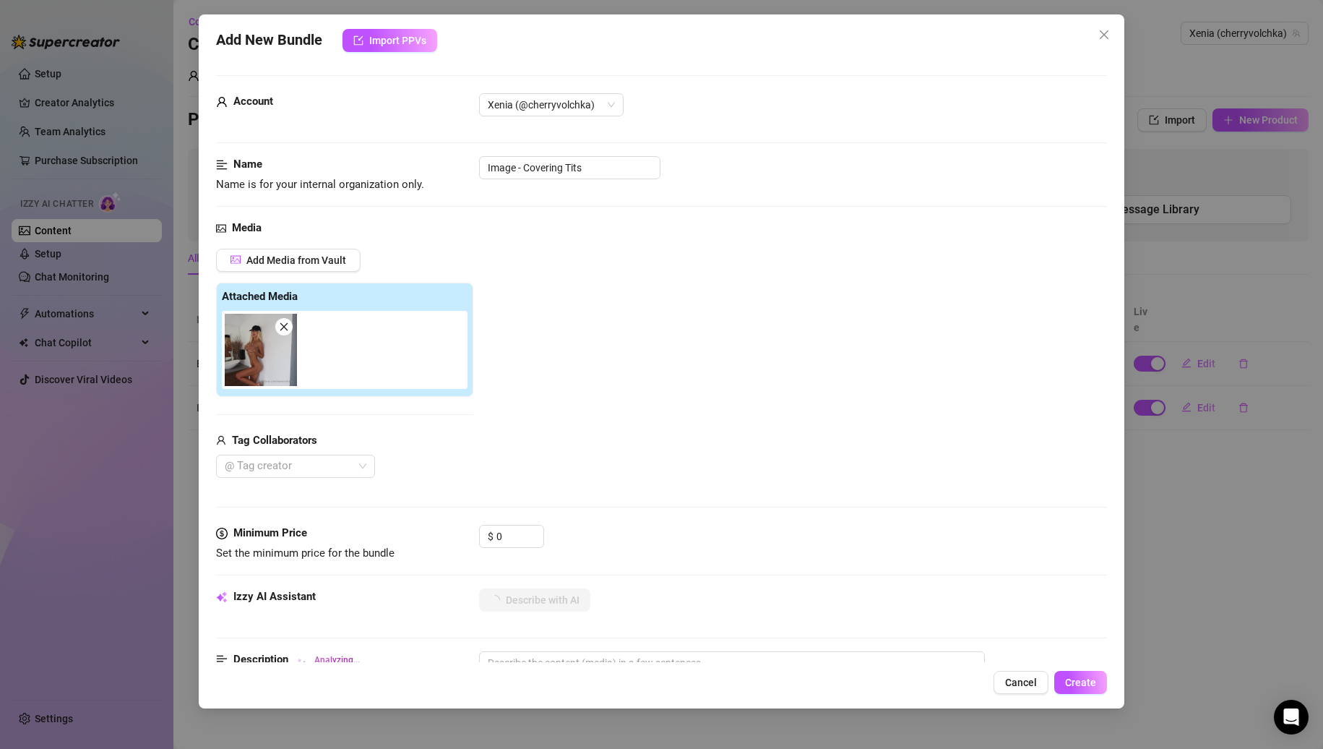
type textarea "I'm covering"
type textarea "I'm covering m"
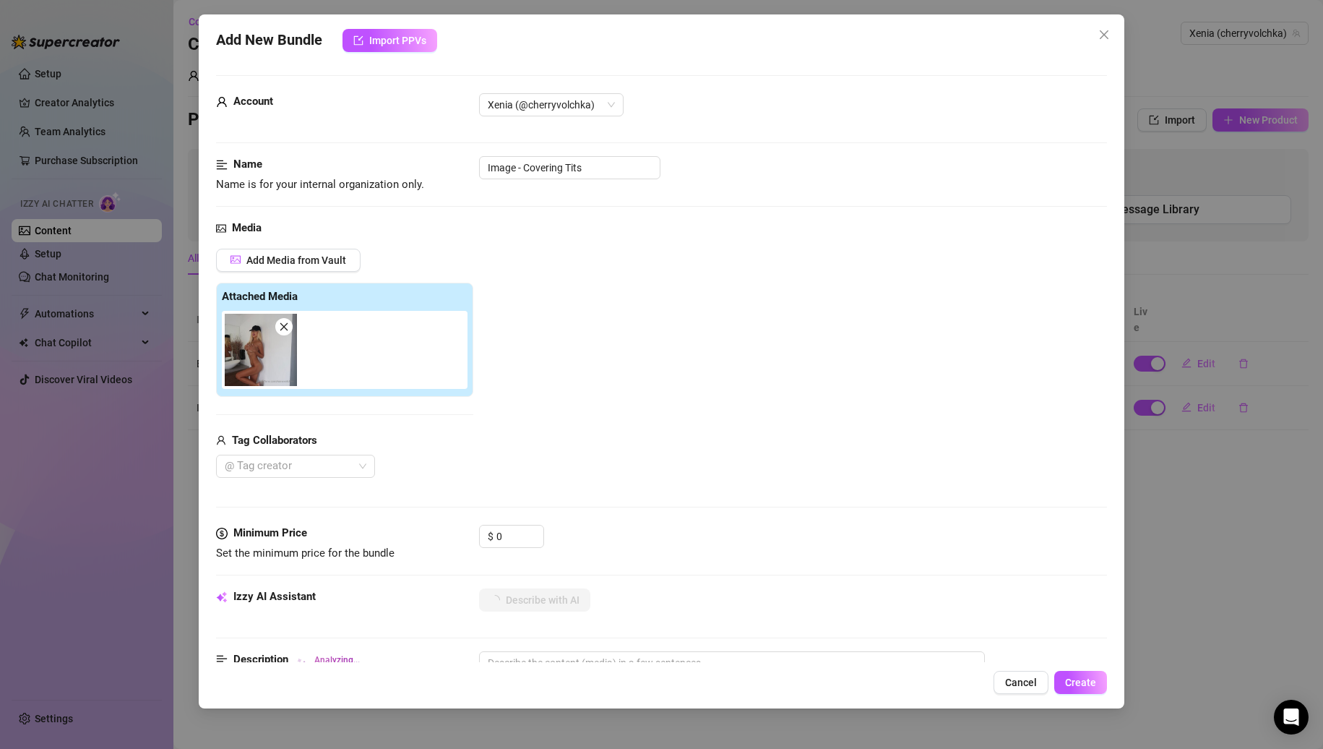
scroll to position [610, 0]
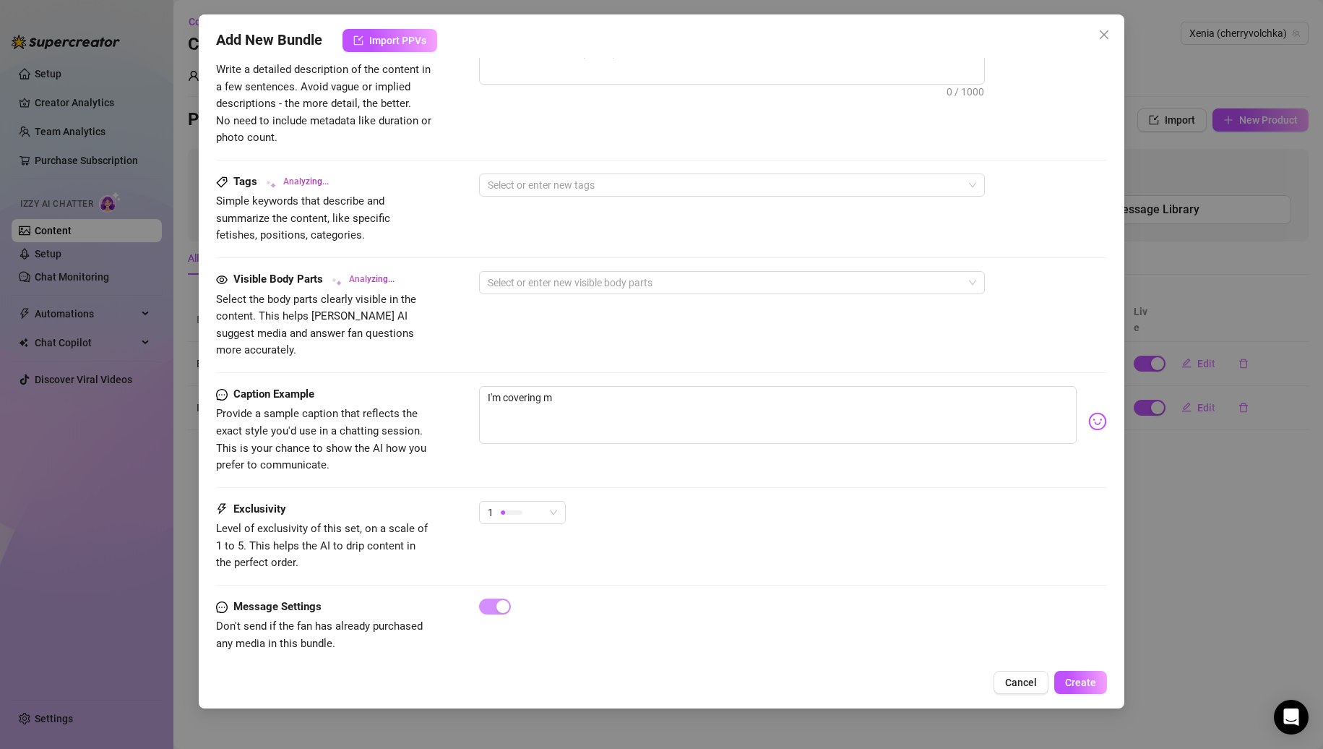
type textarea "I'm covering my"
type textarea "I'm covering my t"
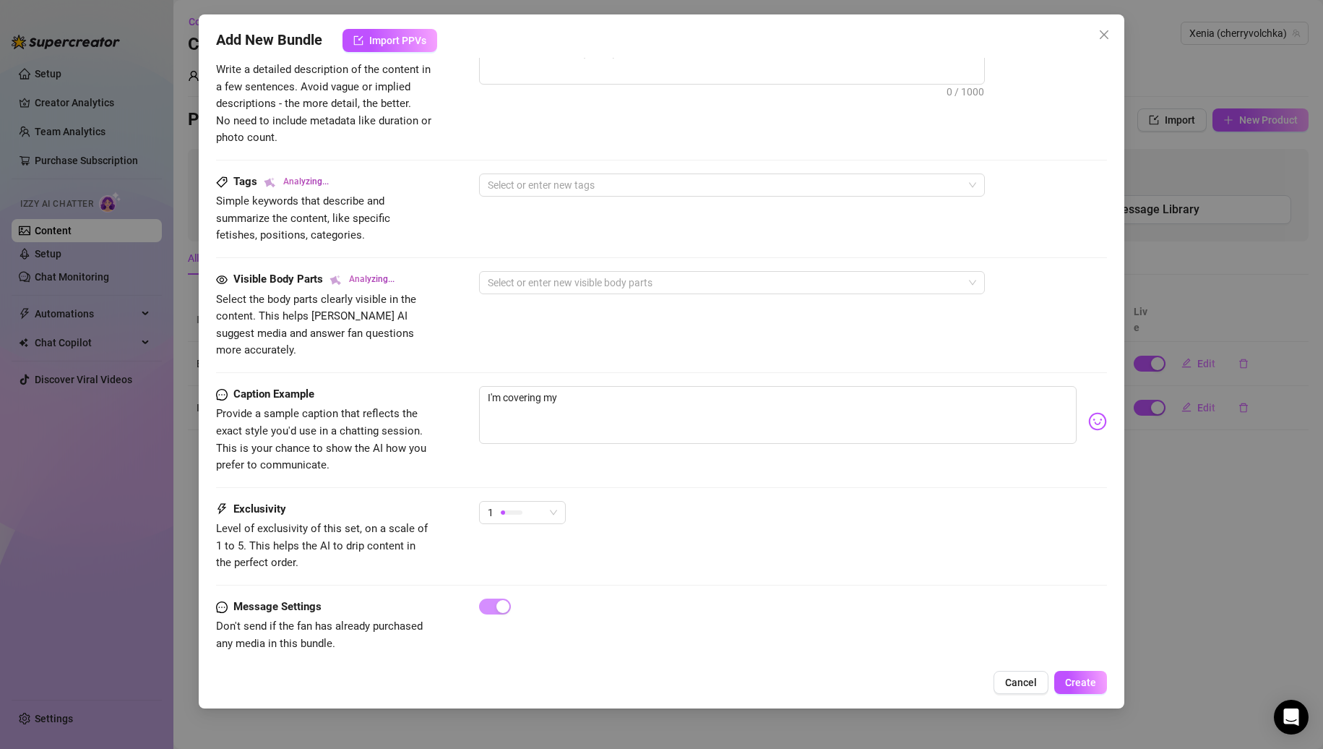
type textarea "I'm covering my t"
type textarea "I'm covering my ti"
type textarea "I'm covering my tit"
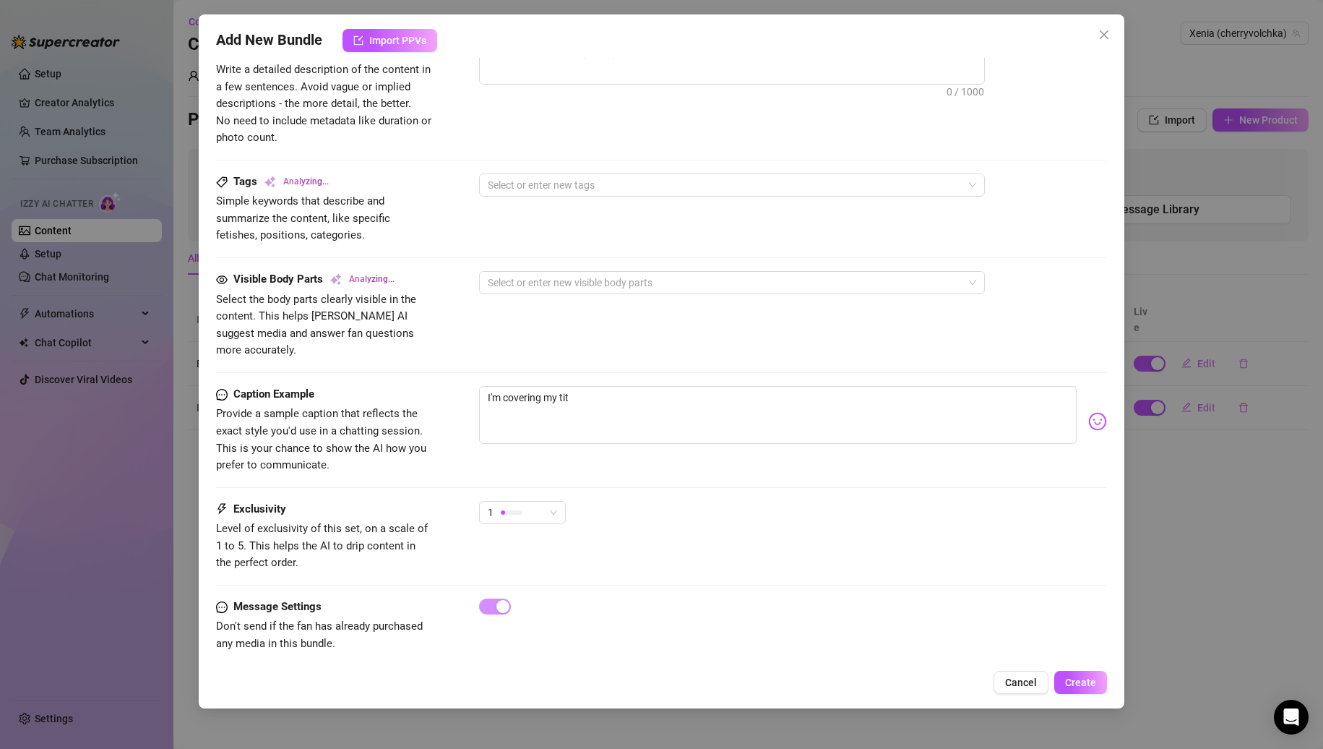
type textarea "I'm covering my tits"
type textarea "I'm covering my tits b"
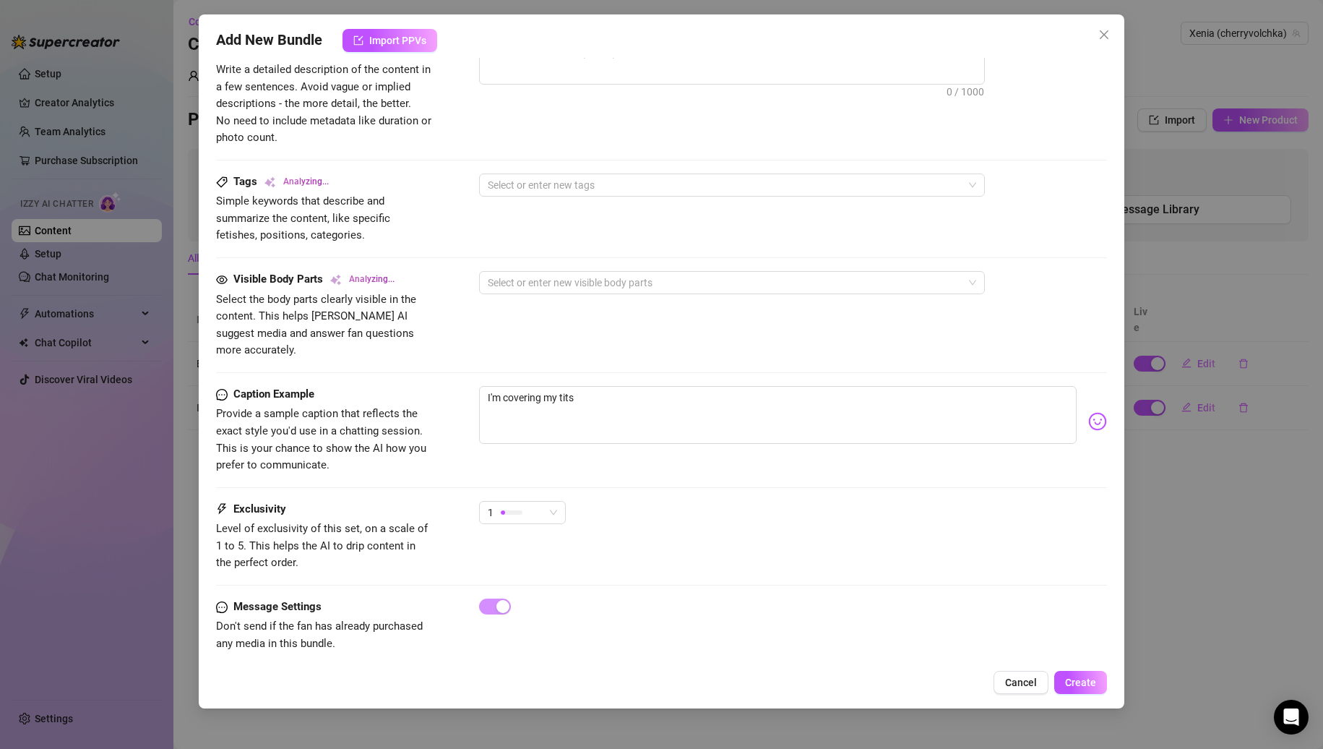
type textarea "I'm covering my tits b"
type textarea "I'm covering my tits bu"
type textarea "I'm covering my tits but"
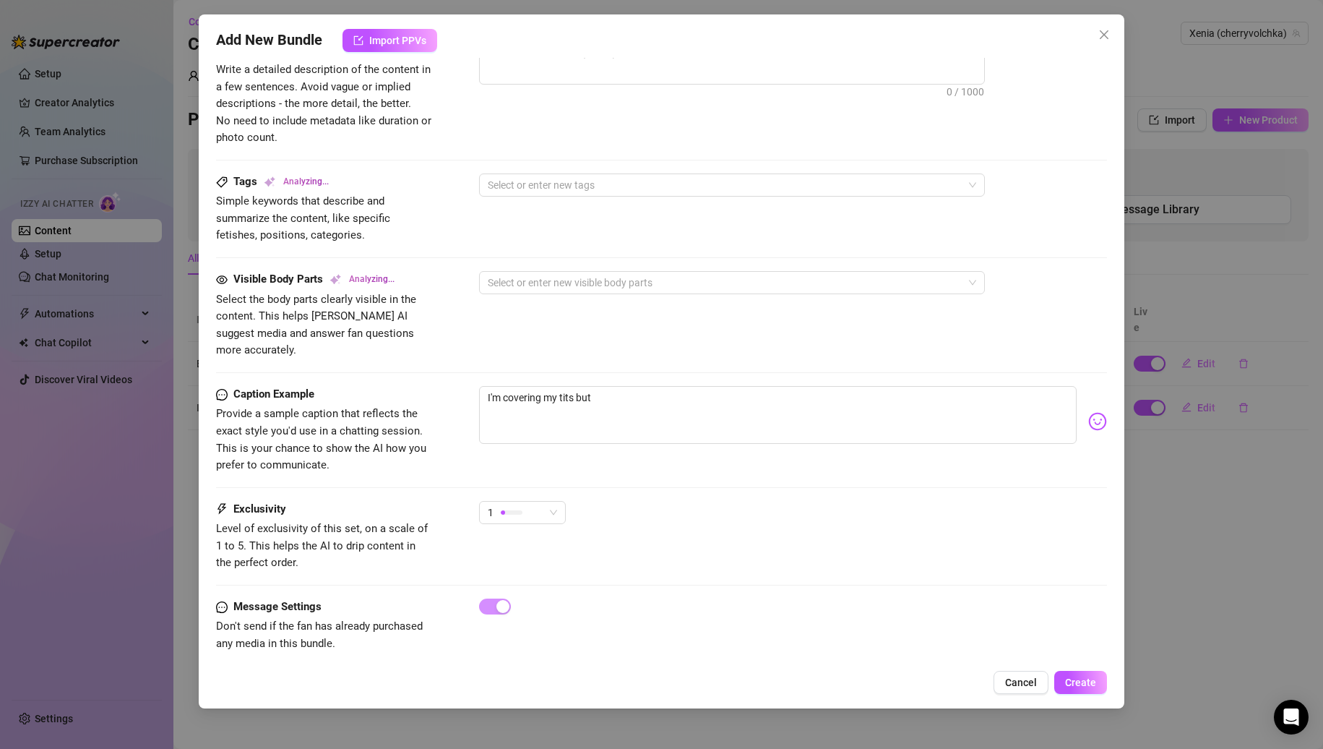
type textarea "I'm covering my tits but y"
type textarea "I'm covering my tits but yo"
type textarea "I'm covering my tits but you"
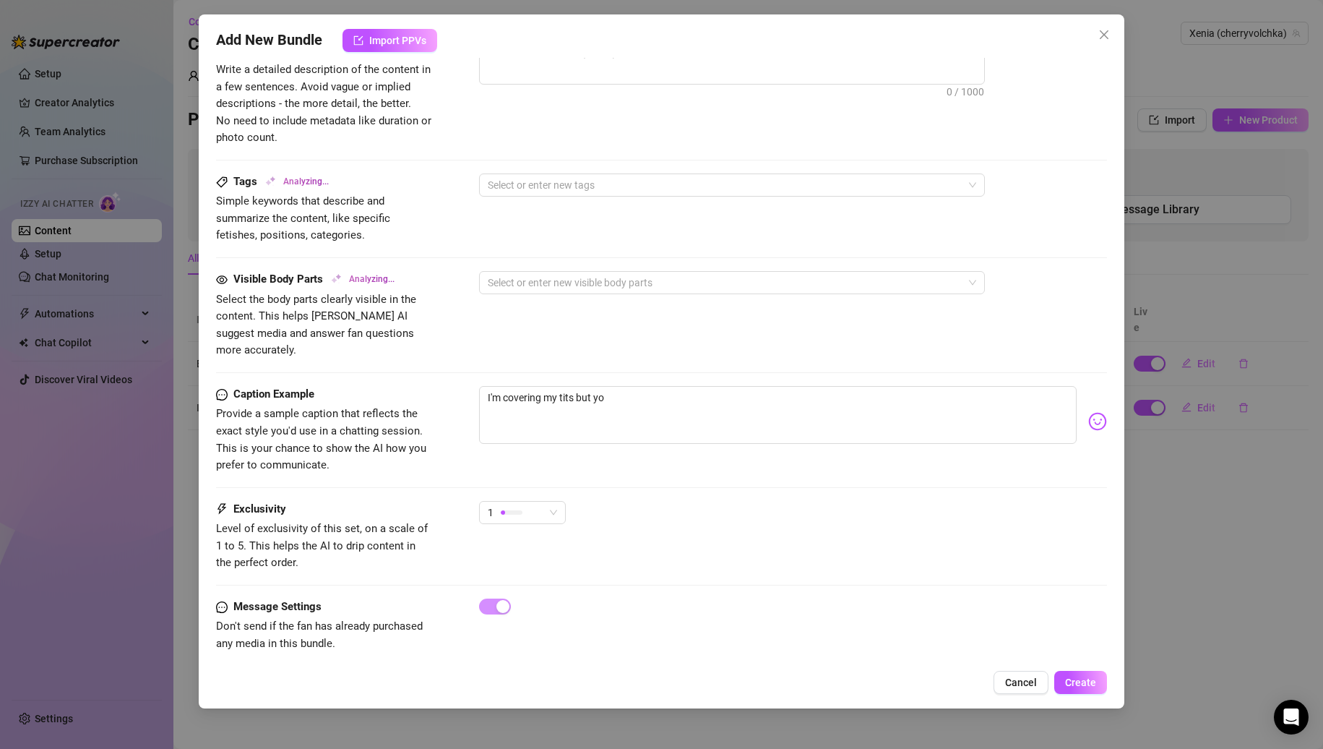
type textarea "I'm covering my tits but you"
type textarea "I'm covering my tits but you c"
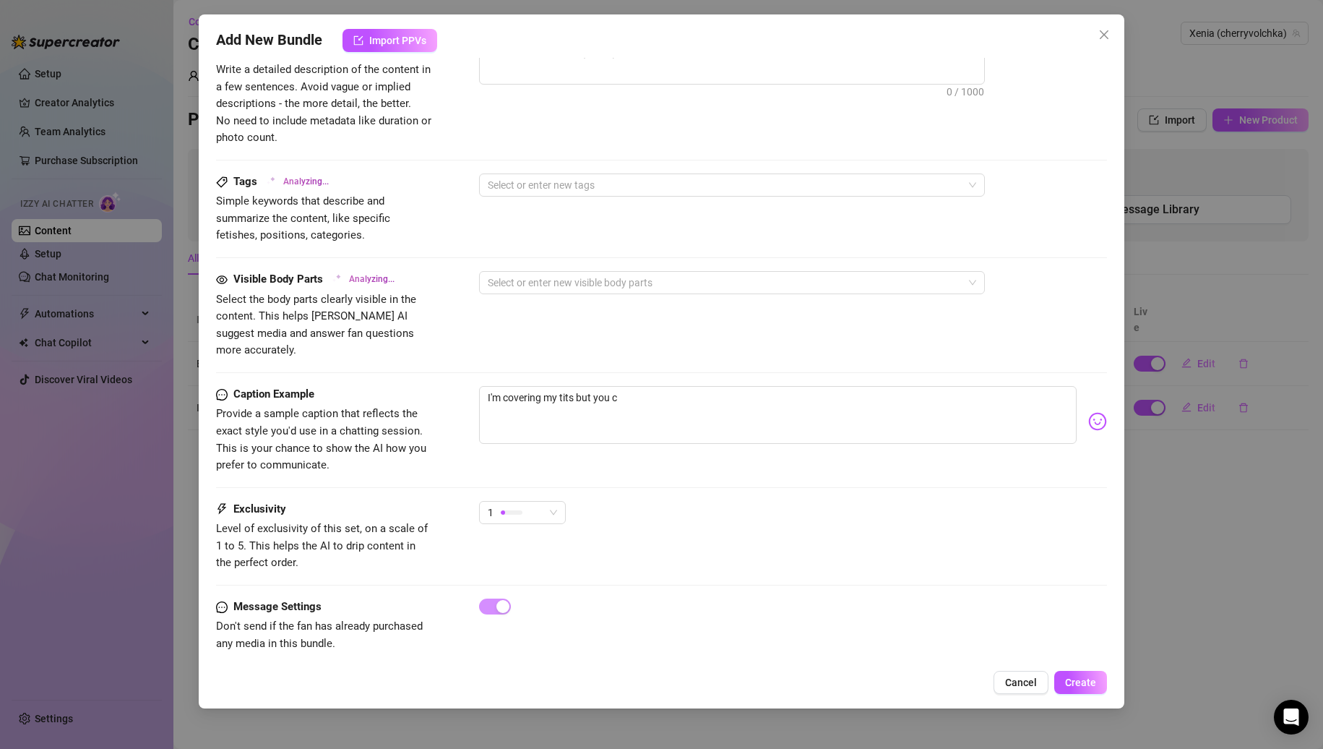
type textarea "I'm covering my tits but you ca"
type textarea "I'm covering my tits but you can"
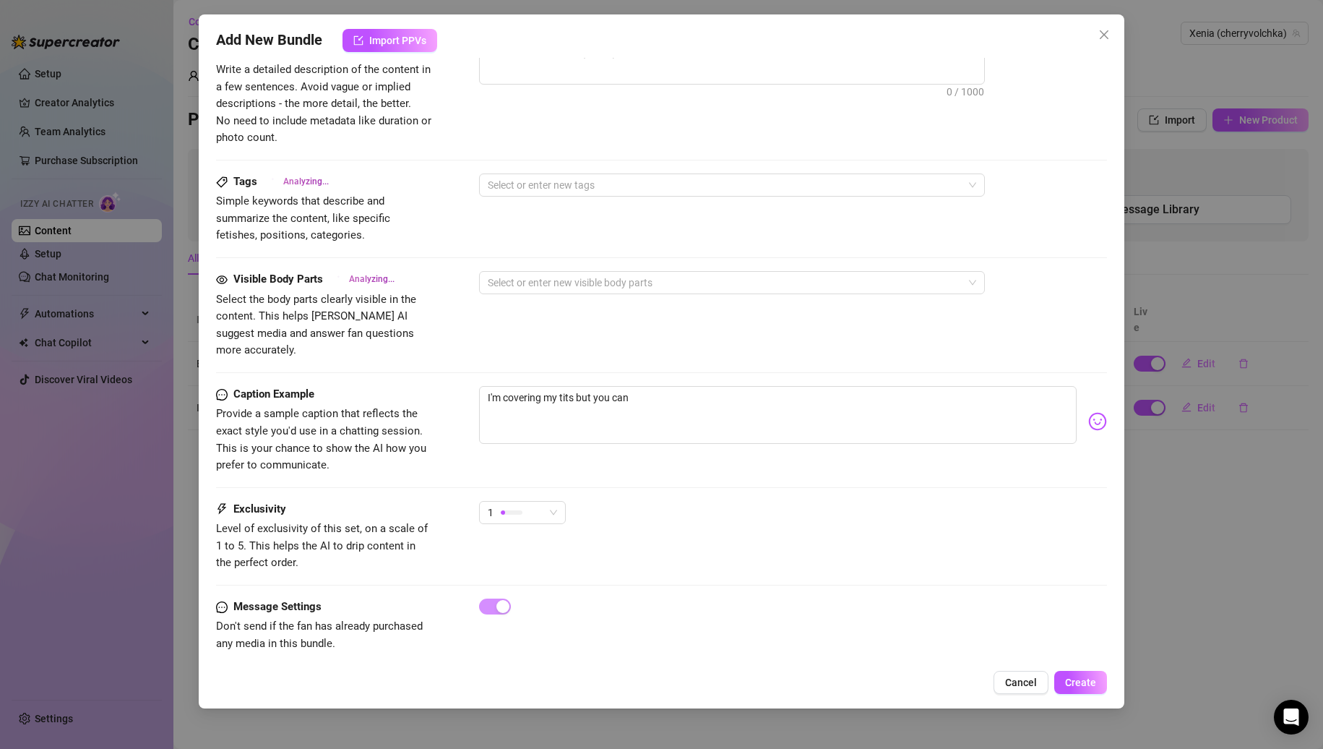
type textarea "I'm covering my tits but you can"
type textarea "I'm covering my tits but you ca"
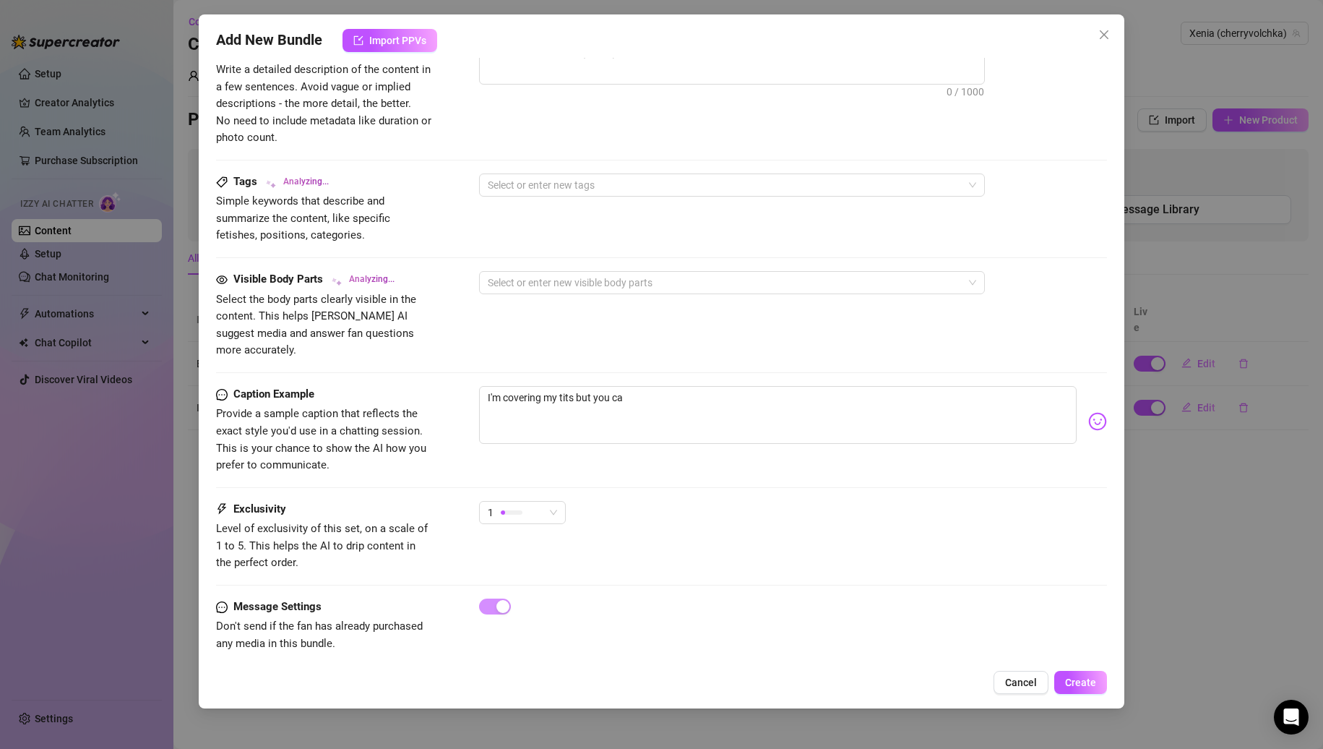
type textarea "I'm covering my tits but you c"
type textarea "I'm covering my tits but you"
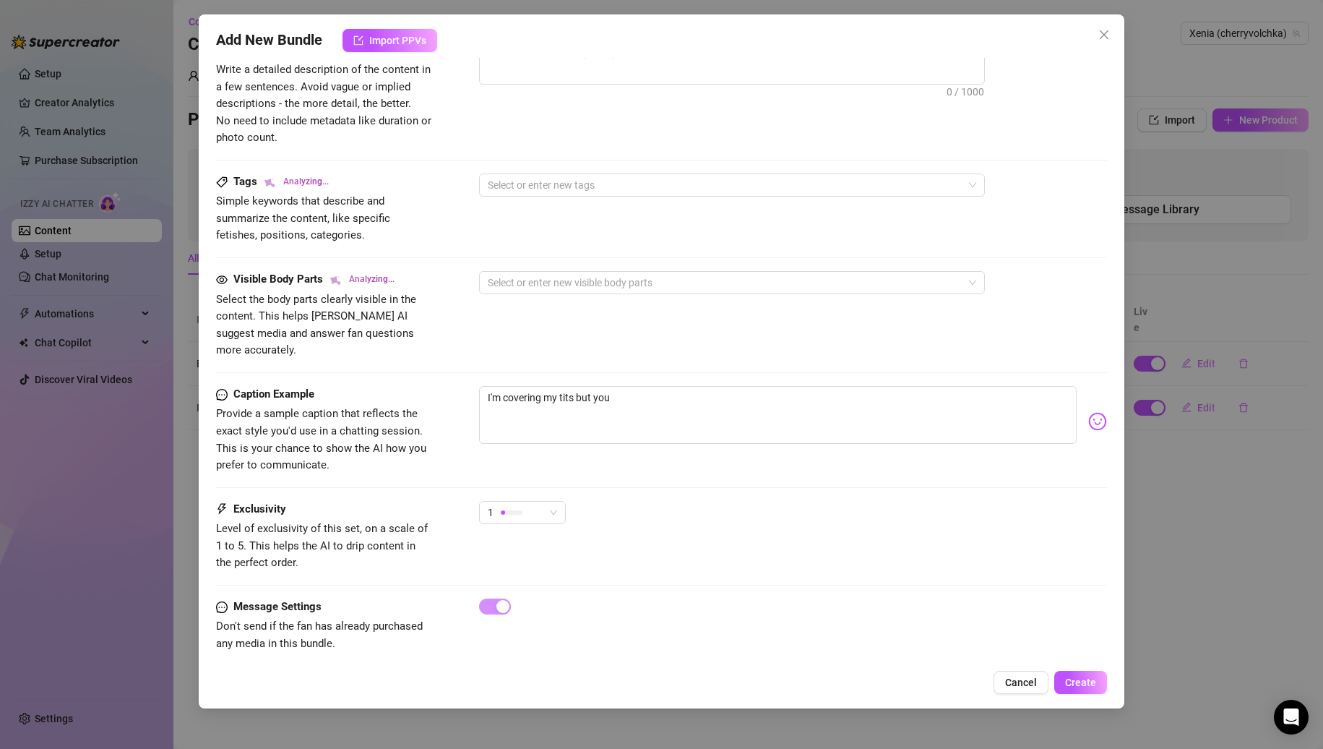
type textarea "I'm covering my tits but you"
type textarea "I'm covering my tits but yo"
type textarea "I'm covering my tits but y"
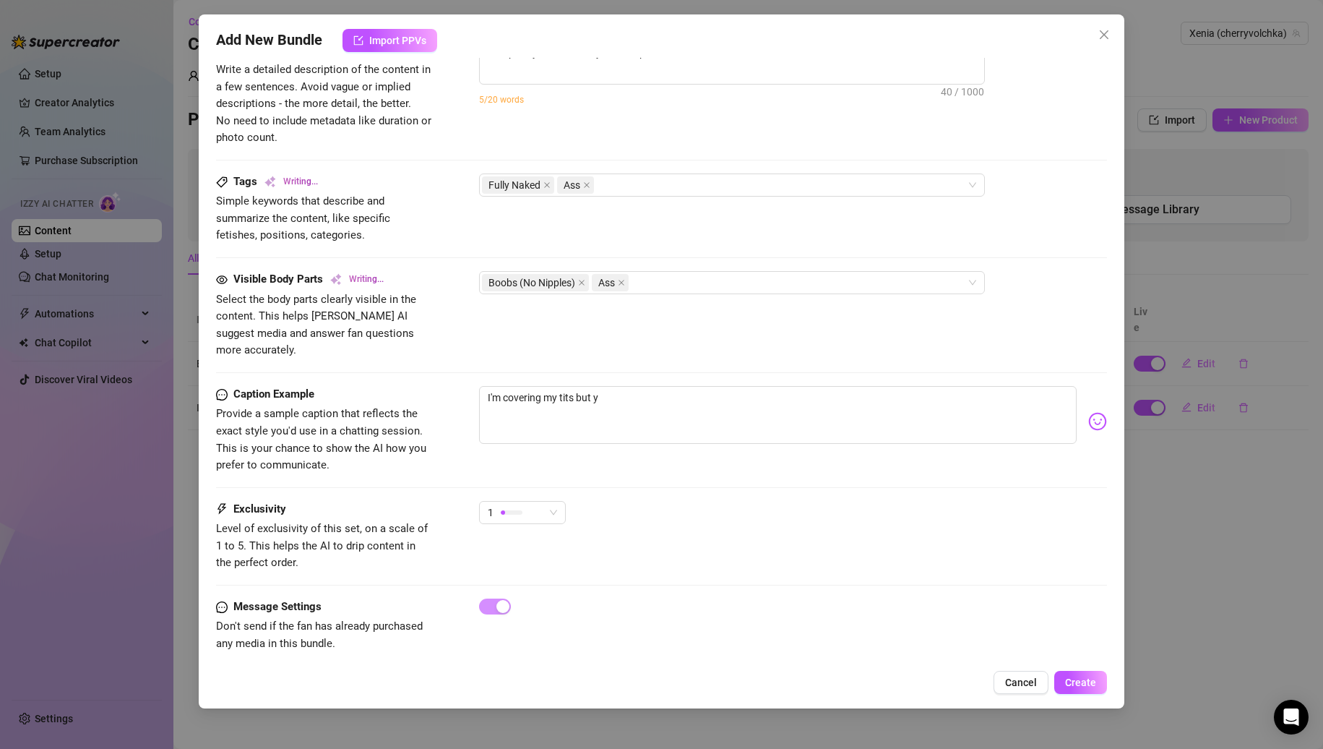
type textarea "I'm covering my tits but"
type textarea "I'm covering my tits bu"
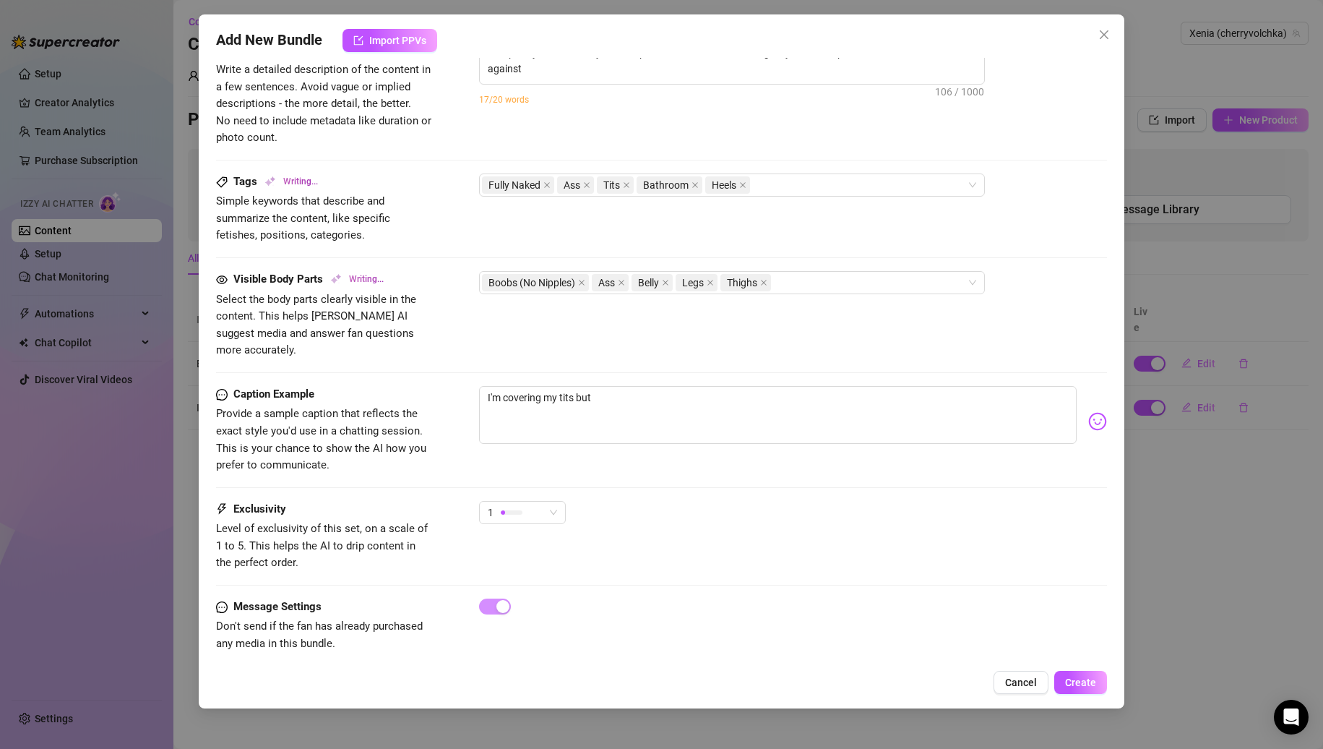
type textarea "I'm covering my tits bu"
type textarea "I'm covering my tits b"
type textarea "I'm covering my tits"
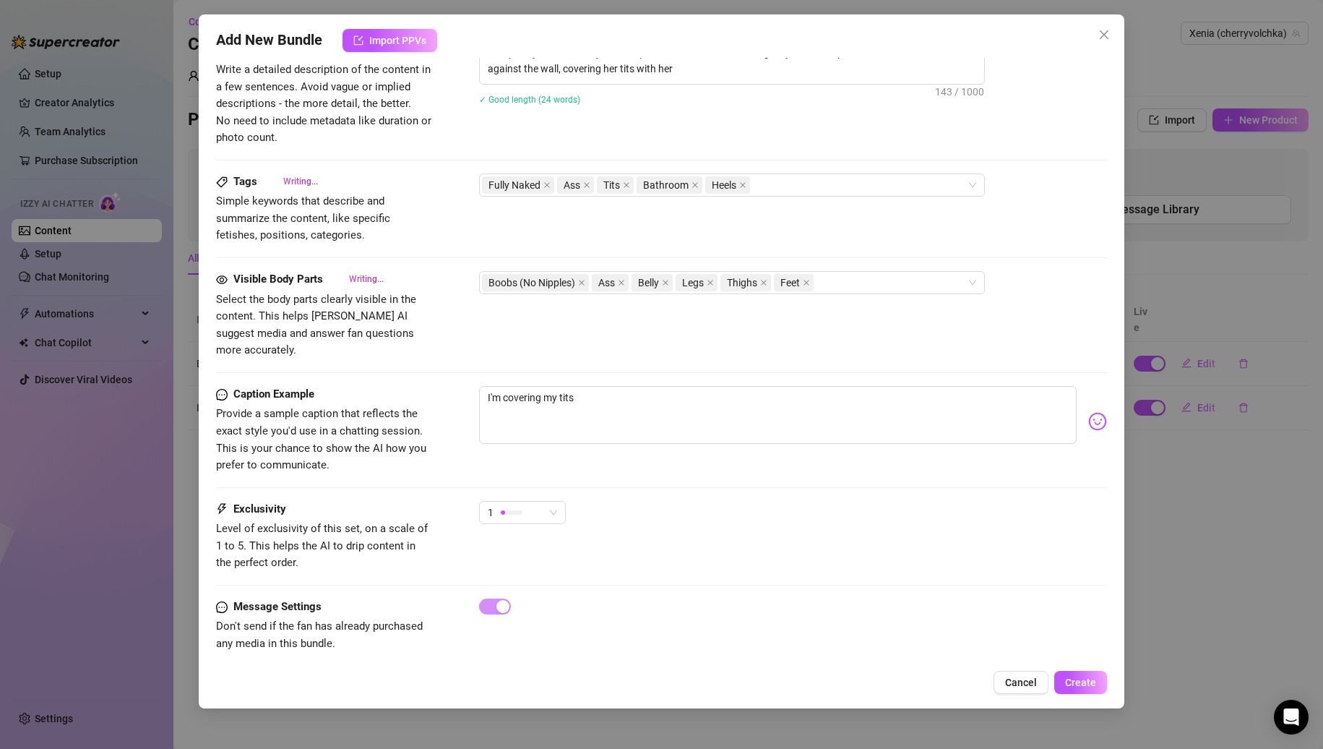
type textarea "I'm covering my tits"
type textarea "Completely naked, CherryVolchka poses in a bathroom wearing only a black cap an…"
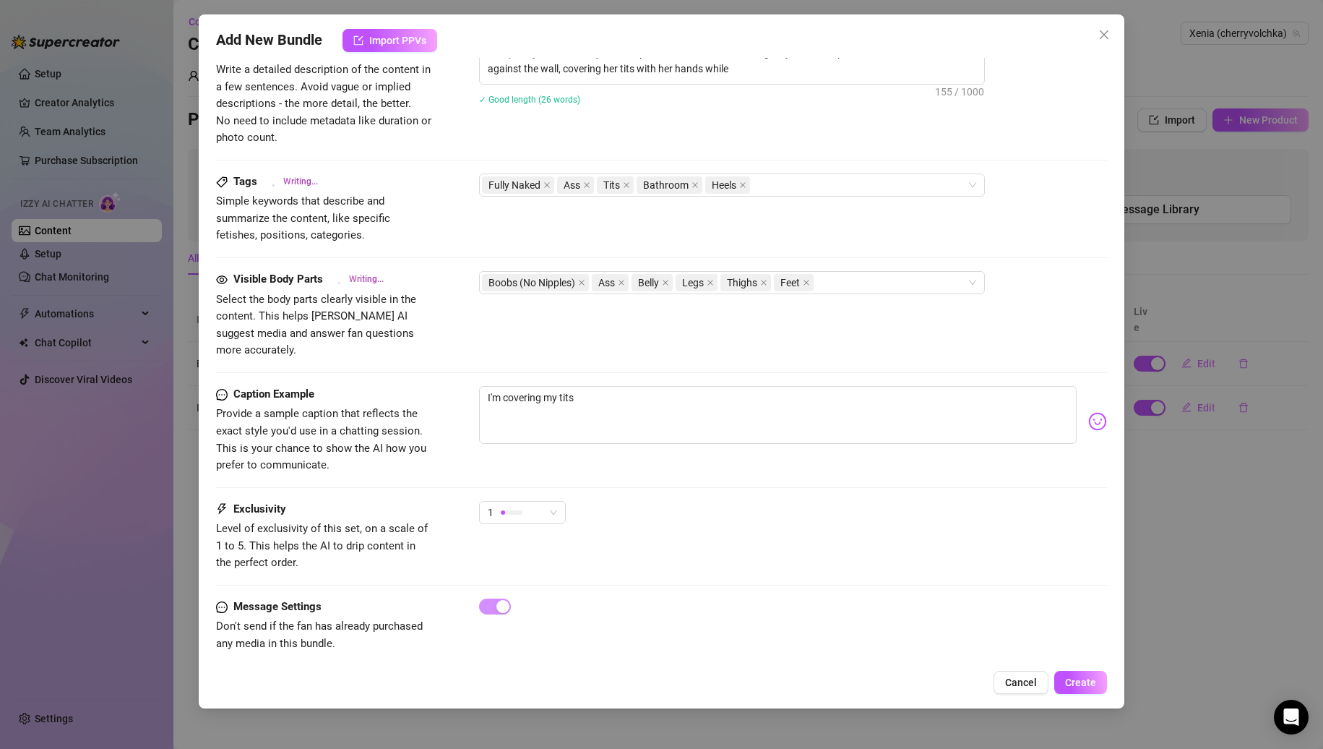
type textarea "I'm covering my tits a"
type textarea "I'm covering my tits as"
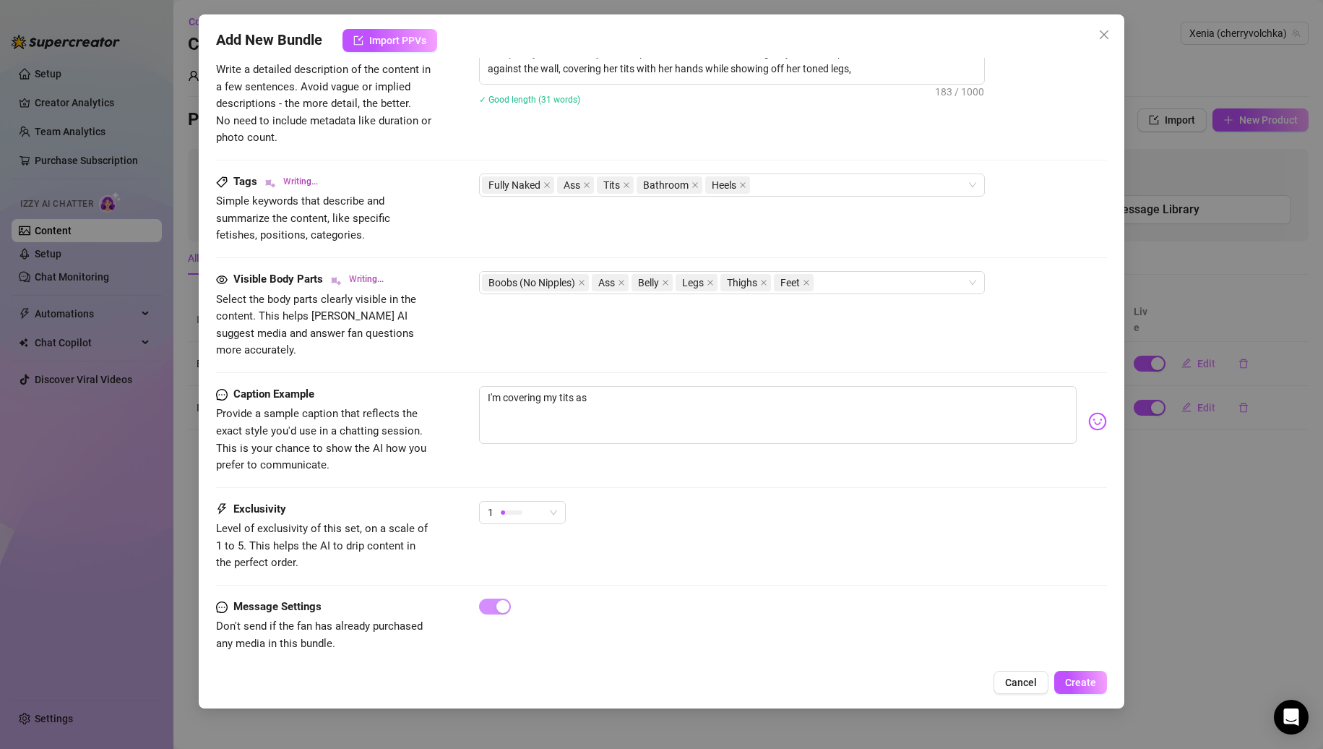
type textarea "I'm covering my tits as"
type textarea "I'm covering my tits a"
type textarea "I'm covering my tits"
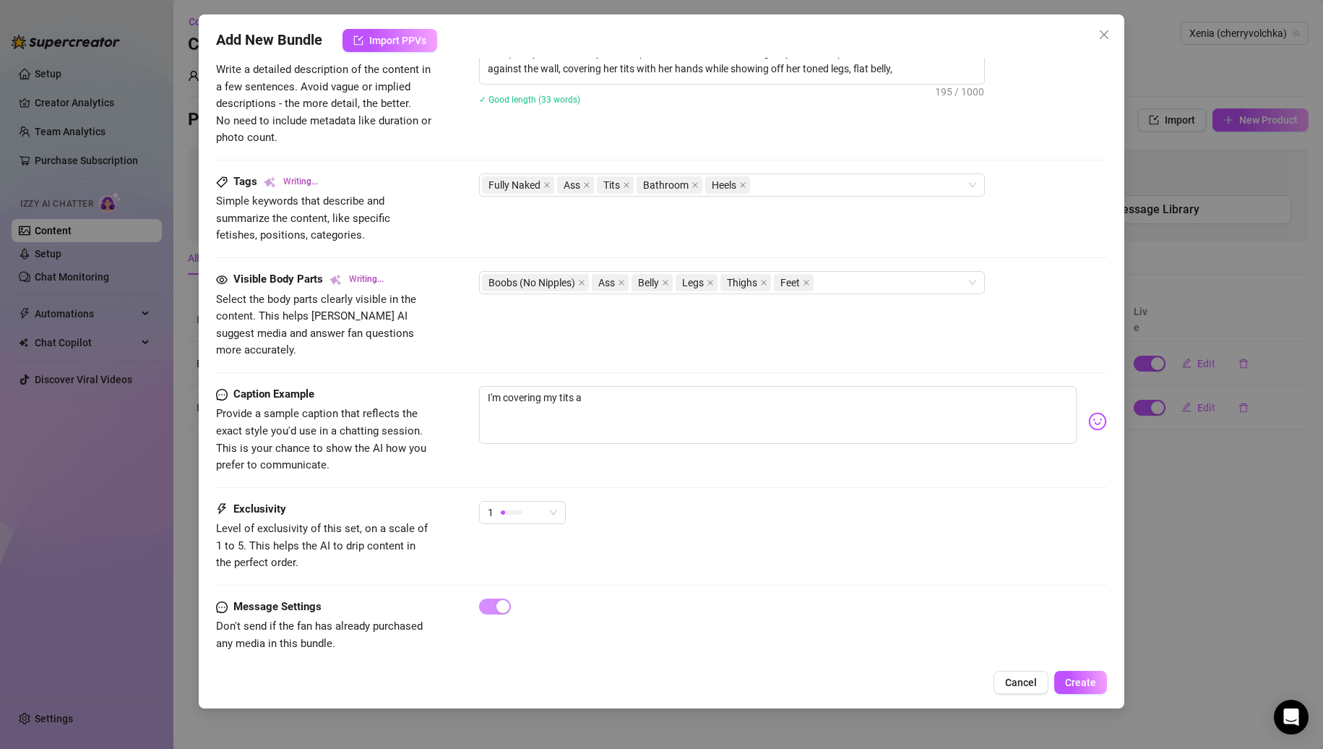
type textarea "I'm covering my tits"
type textarea "I'm covering my tits."
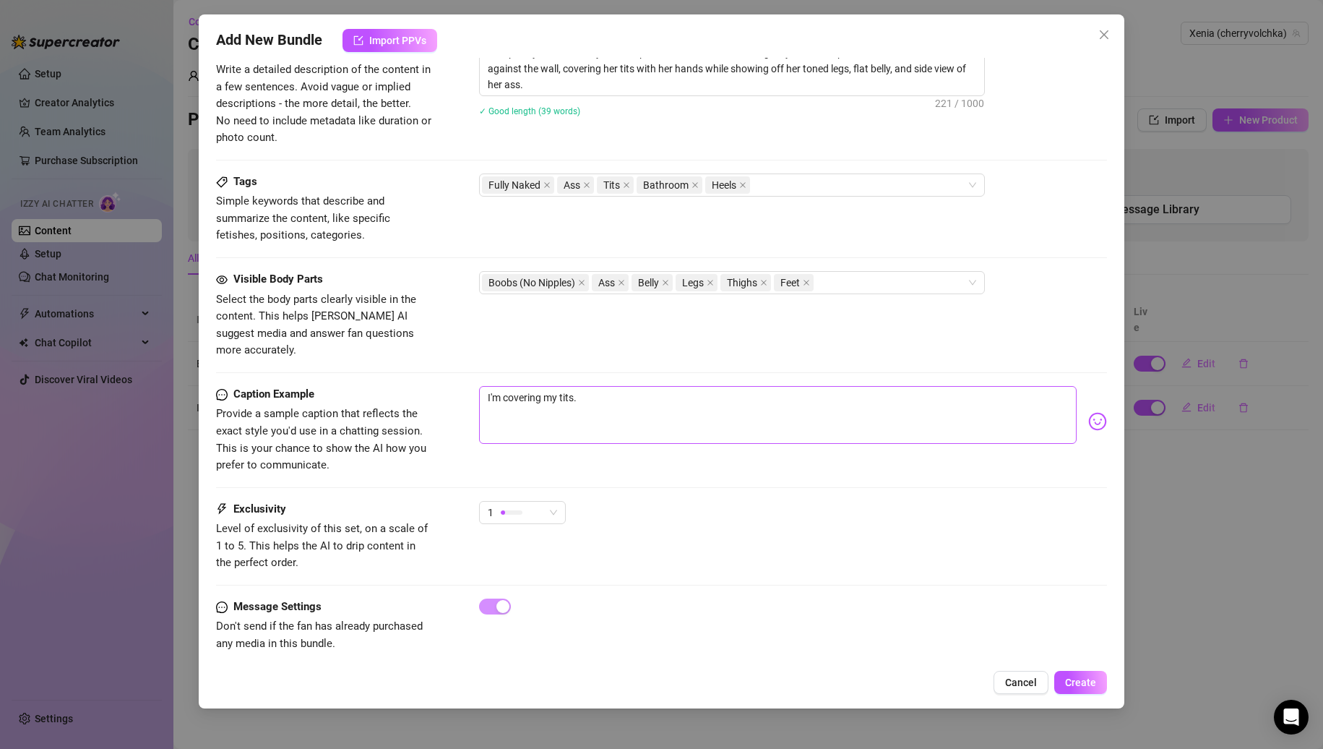
type textarea "I'm covering my tits.."
type textarea "I'm covering my tits..."
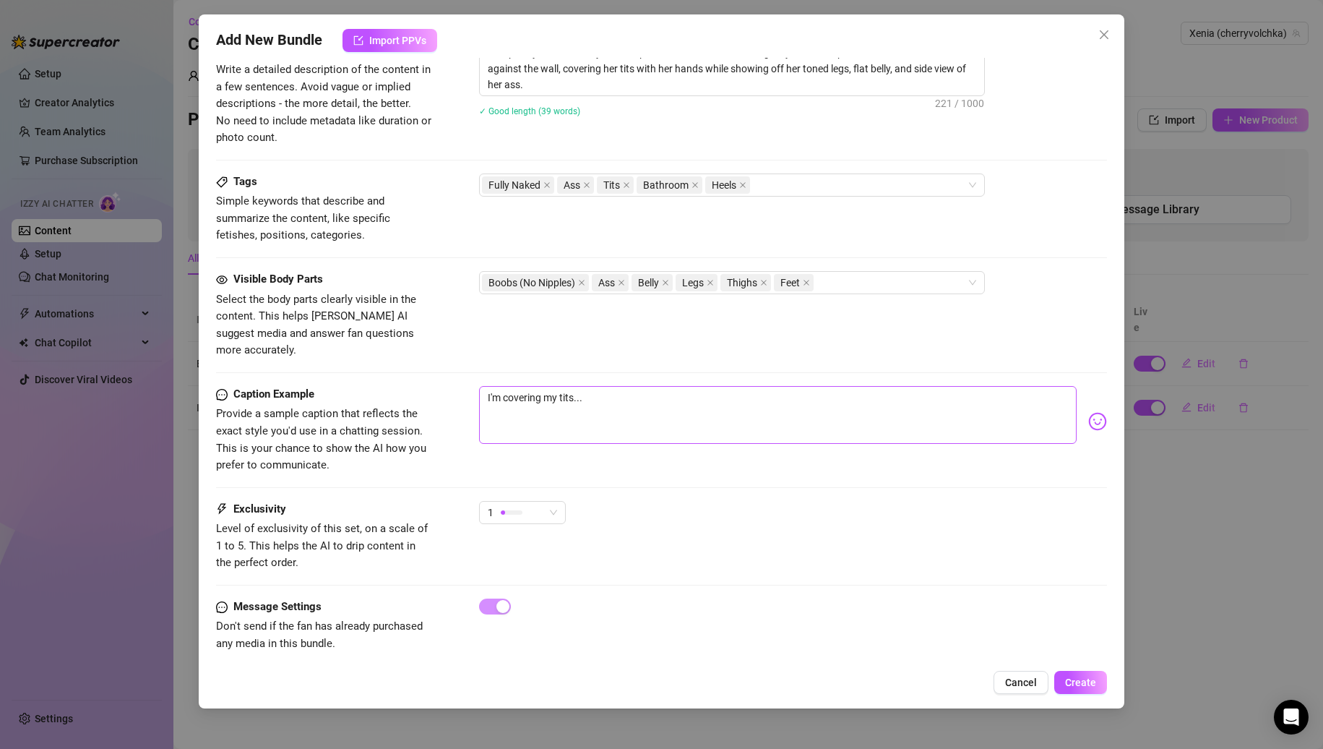
type textarea "I'm covering my tits..."
type textarea "I'm covering my tits... t"
type textarea "I'm covering my tits... tn"
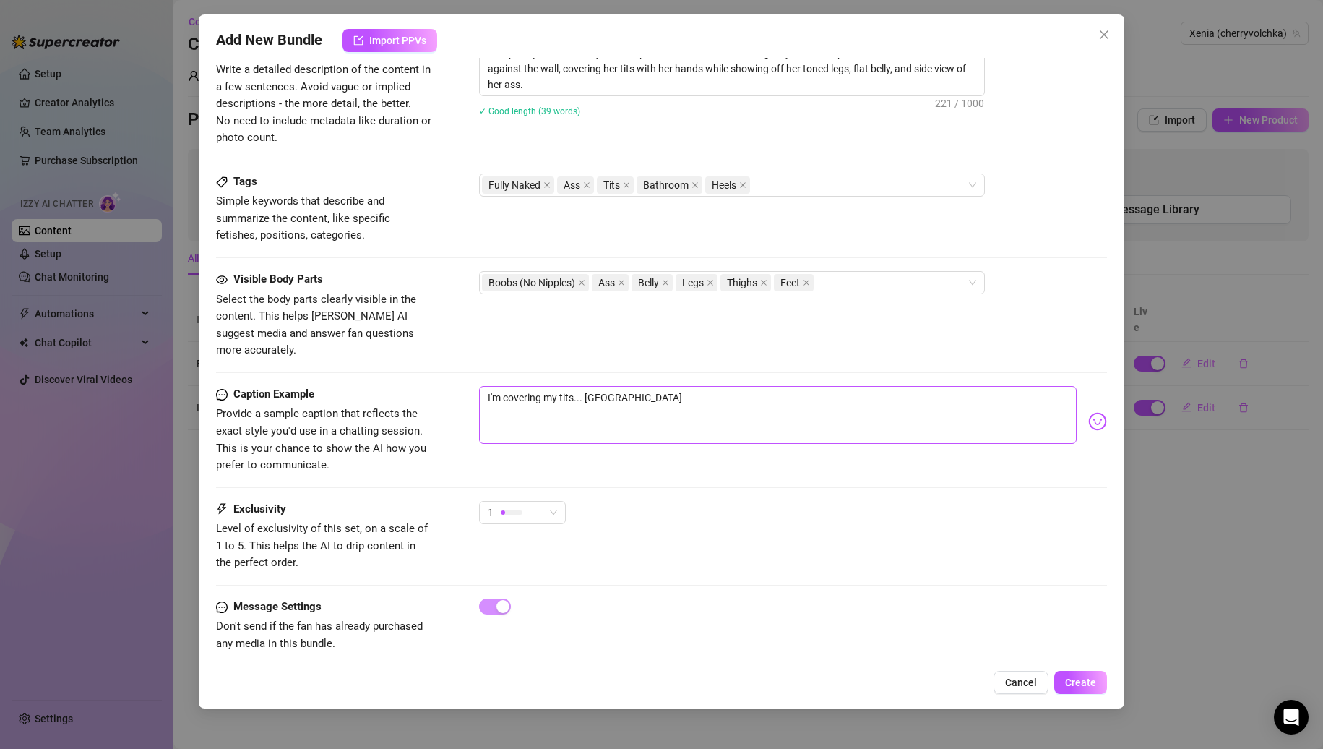
type textarea "I'm covering my tits... t"
type textarea "I'm covering my tits... th"
type textarea "I'm covering my tits... thi"
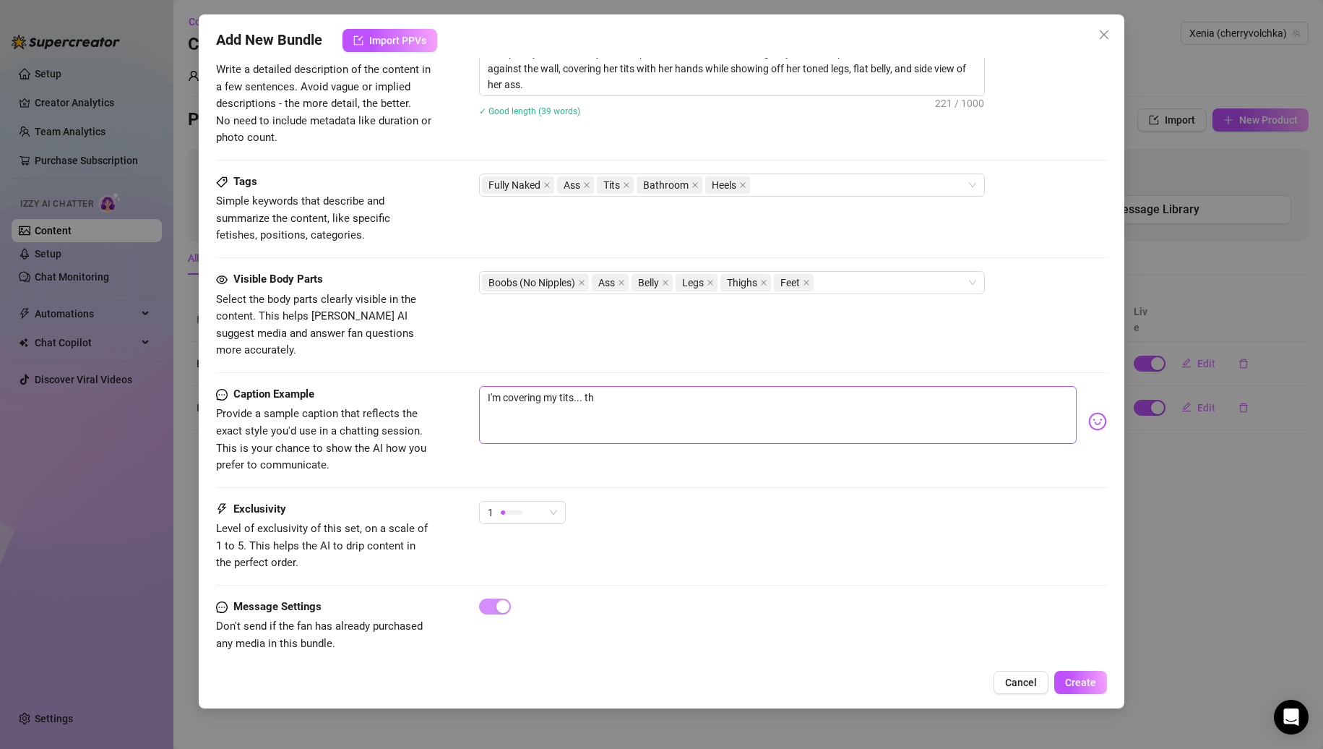
type textarea "I'm covering my tits... thi"
type textarea "I'm covering my tits... this"
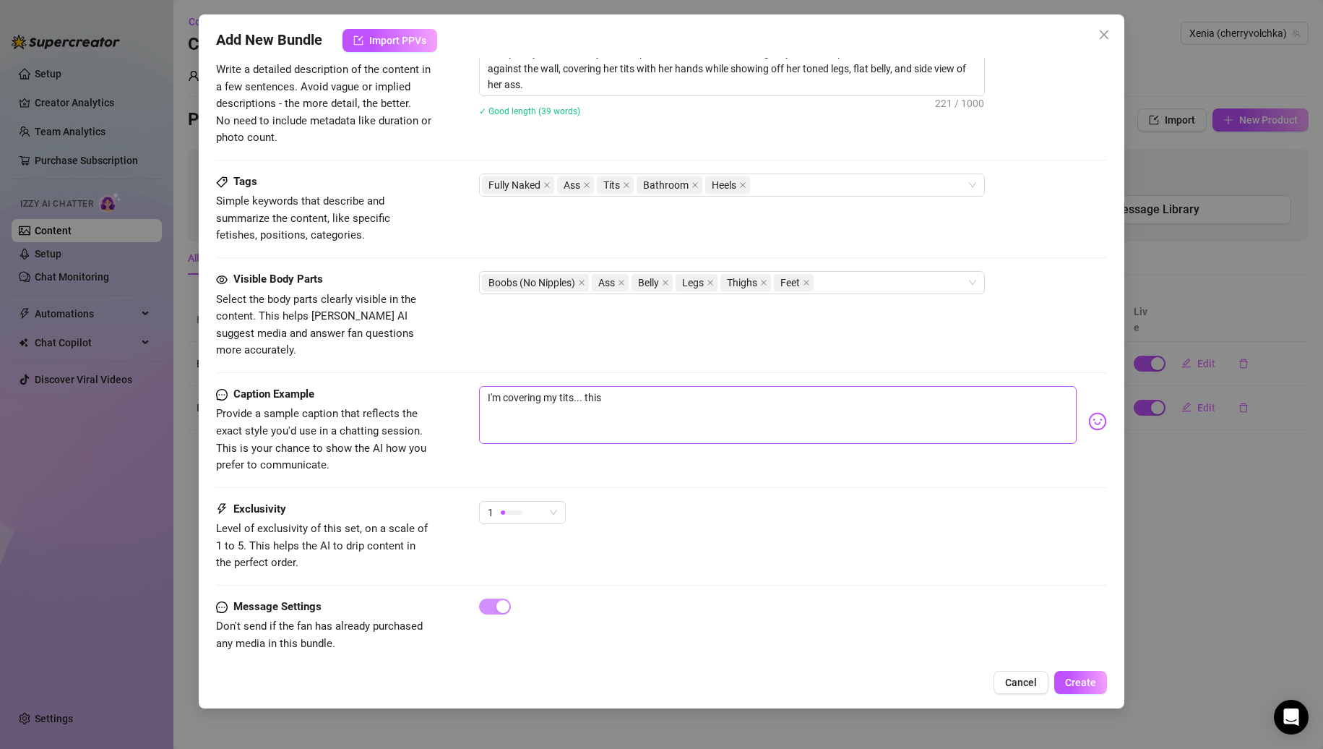
type textarea "I'm covering my tits... this i"
type textarea "I'm covering my tits... this is"
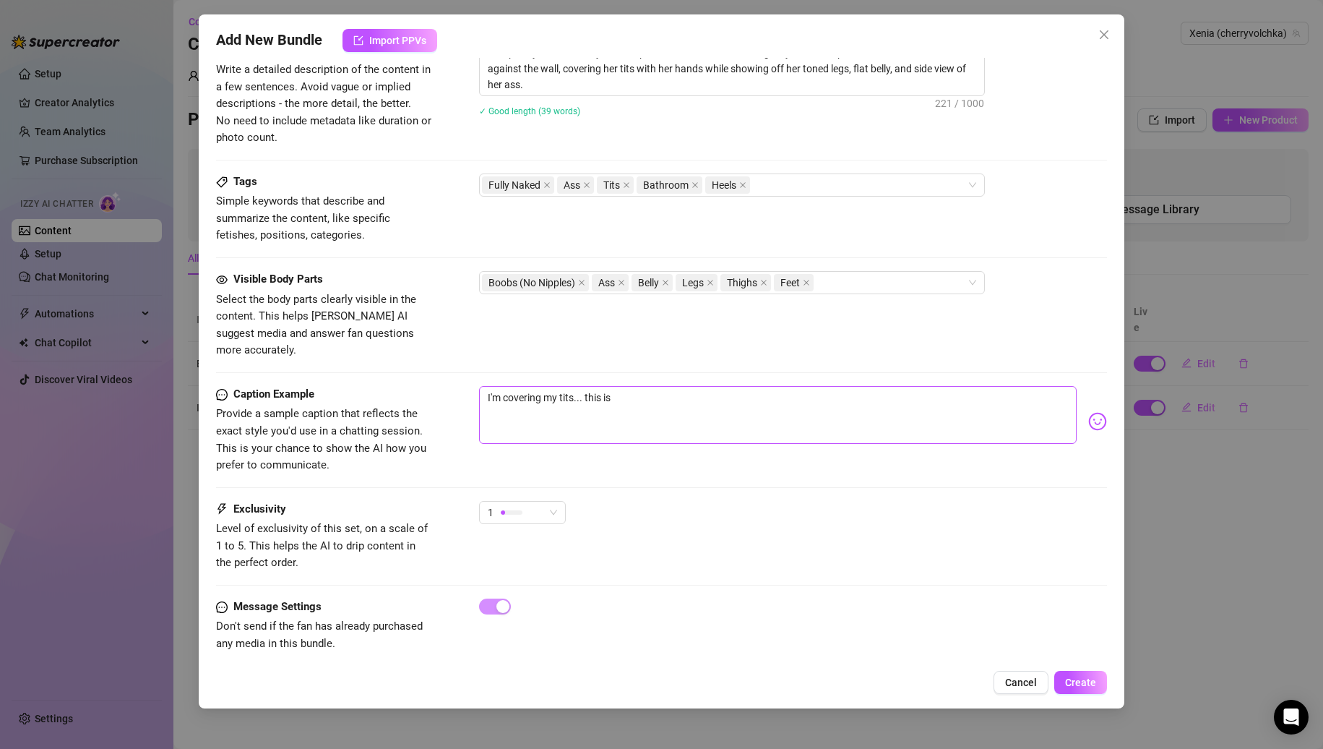
type textarea "I'm covering my tits... this is"
type textarea "I'm covering my tits... this is a"
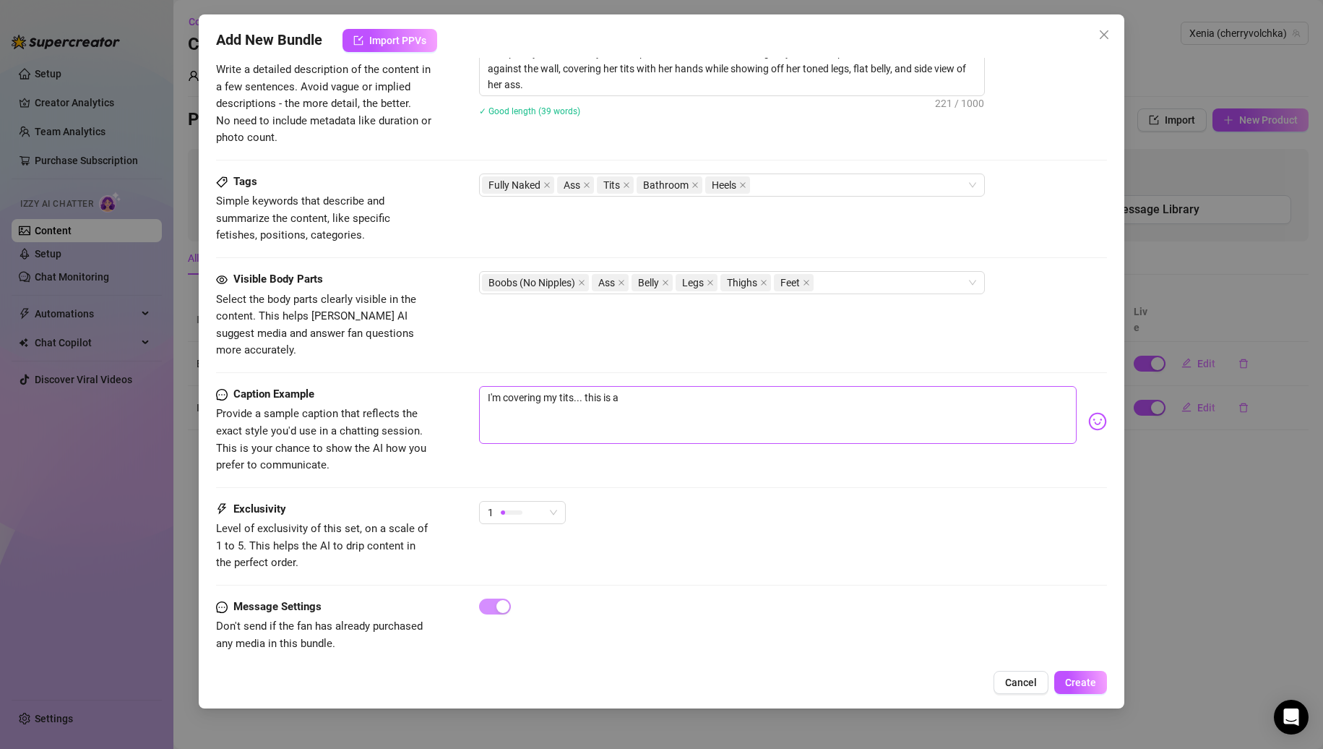
type textarea "I'm covering my tits... this is a t"
type textarea "I'm covering my tits... this is a te"
type textarea "I'm covering my tits... this is a tea"
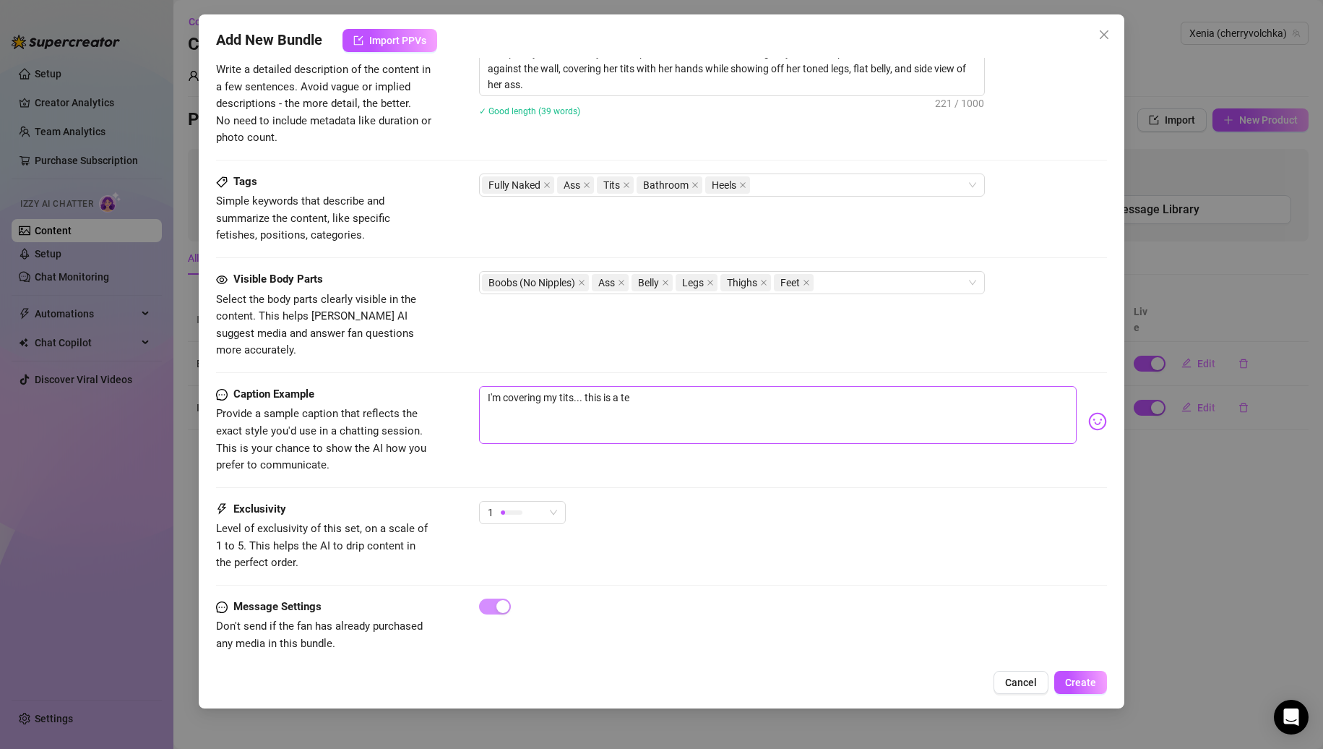
type textarea "I'm covering my tits... this is a tea"
type textarea "I'm covering my tits... this is a teas"
type textarea "I'm covering my tits... this is a tease"
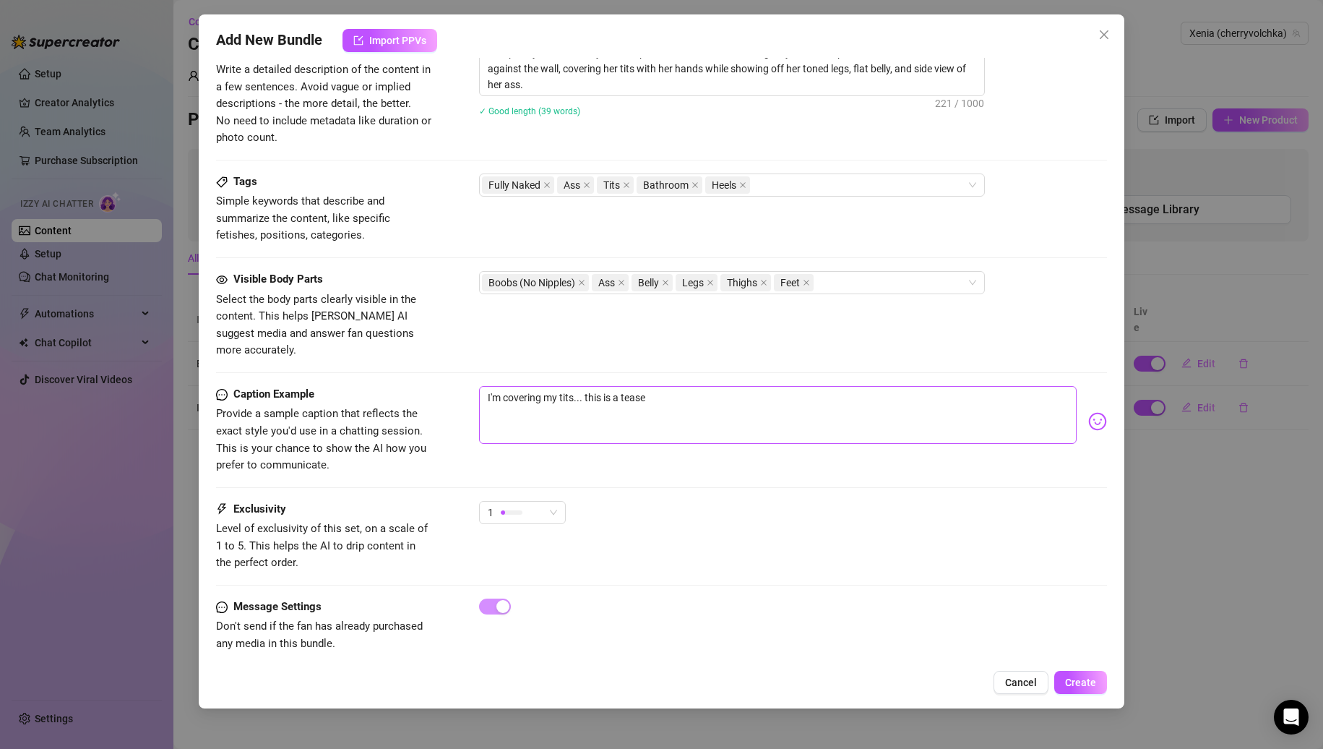
type textarea "I'm covering my tits... this is a tease"
type textarea "I'm covering my tits... this is a tease y"
type textarea "I'm covering my tits... this is a tease"
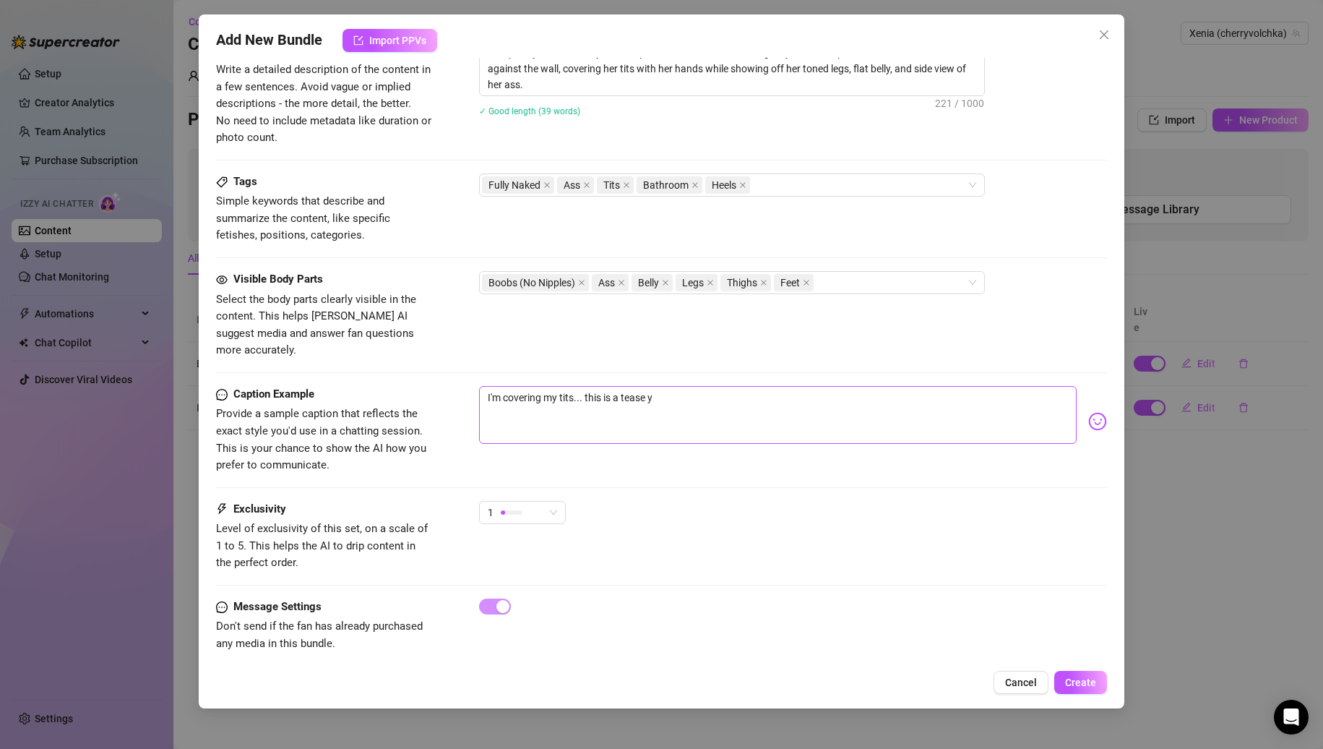
type textarea "I'm covering my tits... this is a tease"
type textarea "I'm covering my tits... this is a tease f"
type textarea "I'm covering my tits... this is a tease fo"
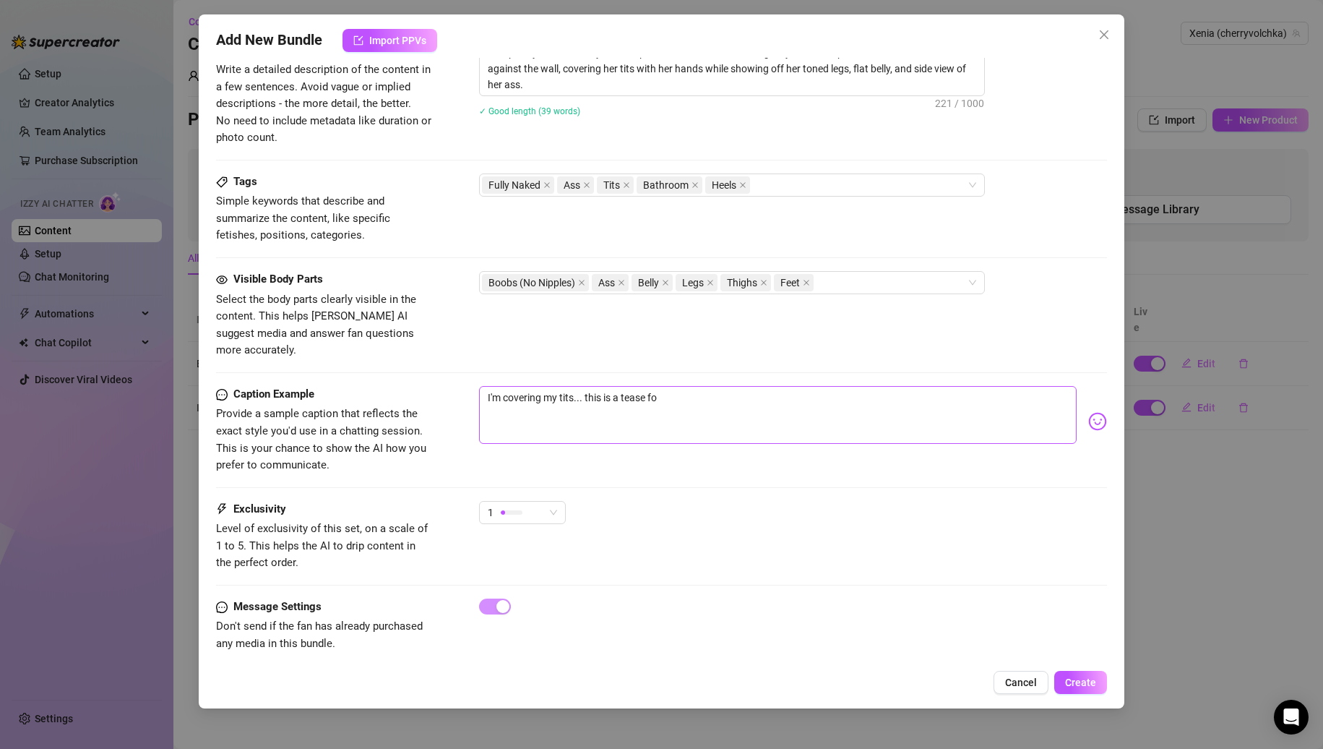
type textarea "I'm covering my tits... this is a tease for"
type textarea "I'm covering my tits... this is a tease for y"
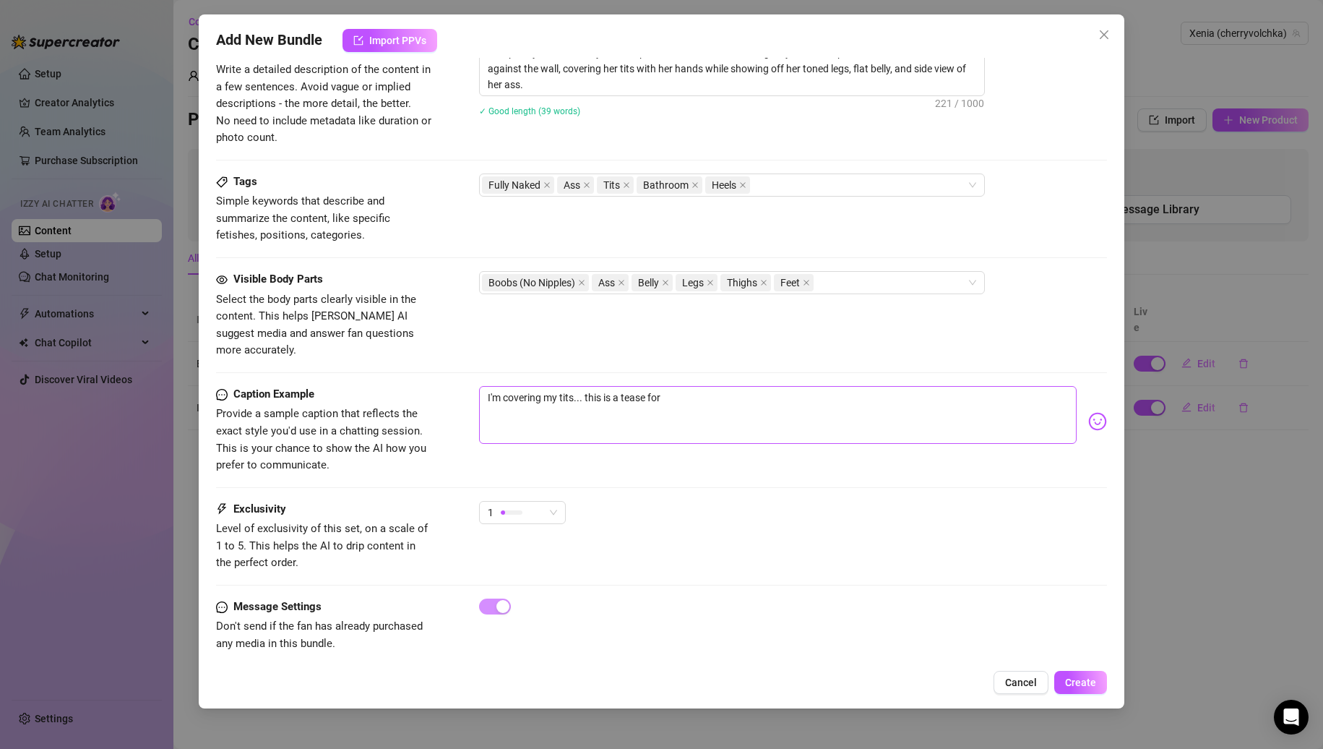
type textarea "I'm covering my tits... this is a tease for y"
type textarea "I'm covering my tits... this is a tease for yo"
type textarea "I'm covering my tits... this is a tease for you"
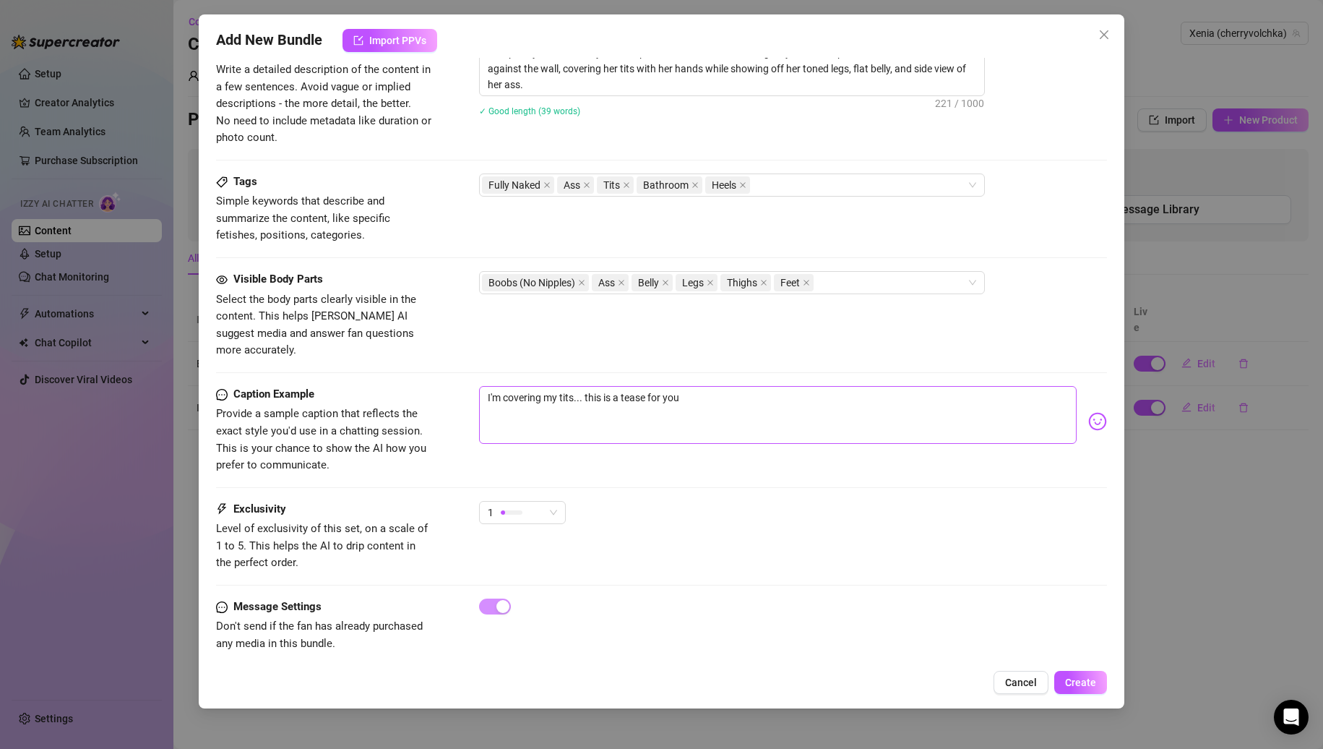
type textarea "I'm covering my tits... this is a tease for you"
click at [1088, 412] on img at bounding box center [1097, 421] width 19 height 19
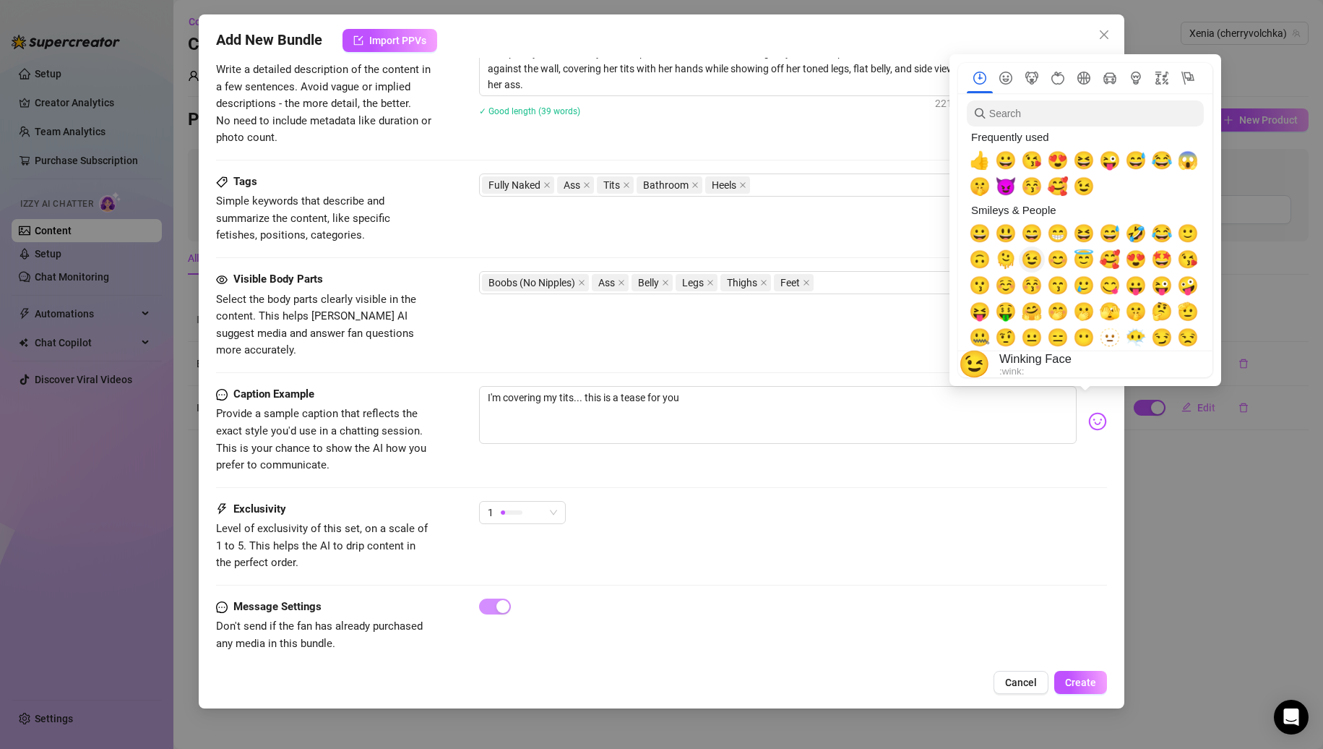
click at [1029, 265] on span "😉" at bounding box center [1032, 259] width 22 height 20
type textarea "I'm covering my tits... this is a tease for you 😉"
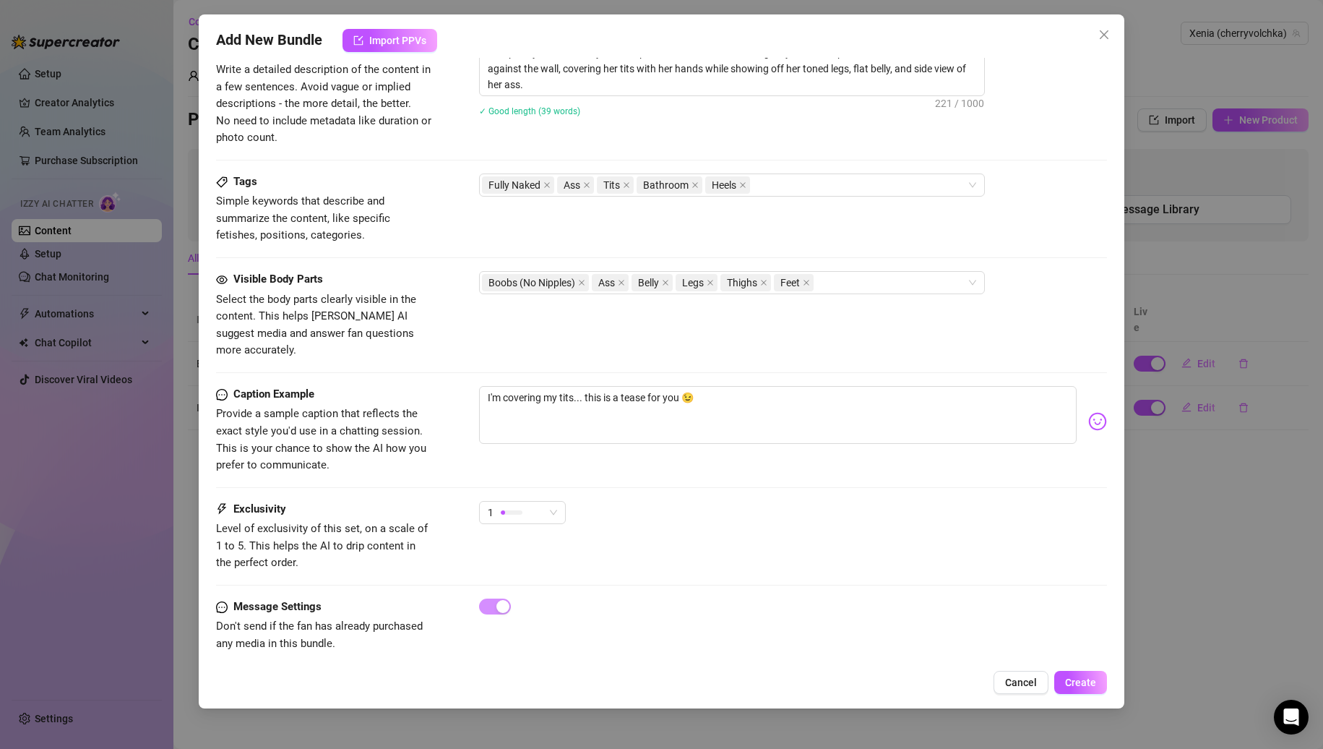
click at [915, 501] on div "1" at bounding box center [793, 519] width 629 height 36
click at [1073, 677] on span "Create" at bounding box center [1080, 682] width 31 height 12
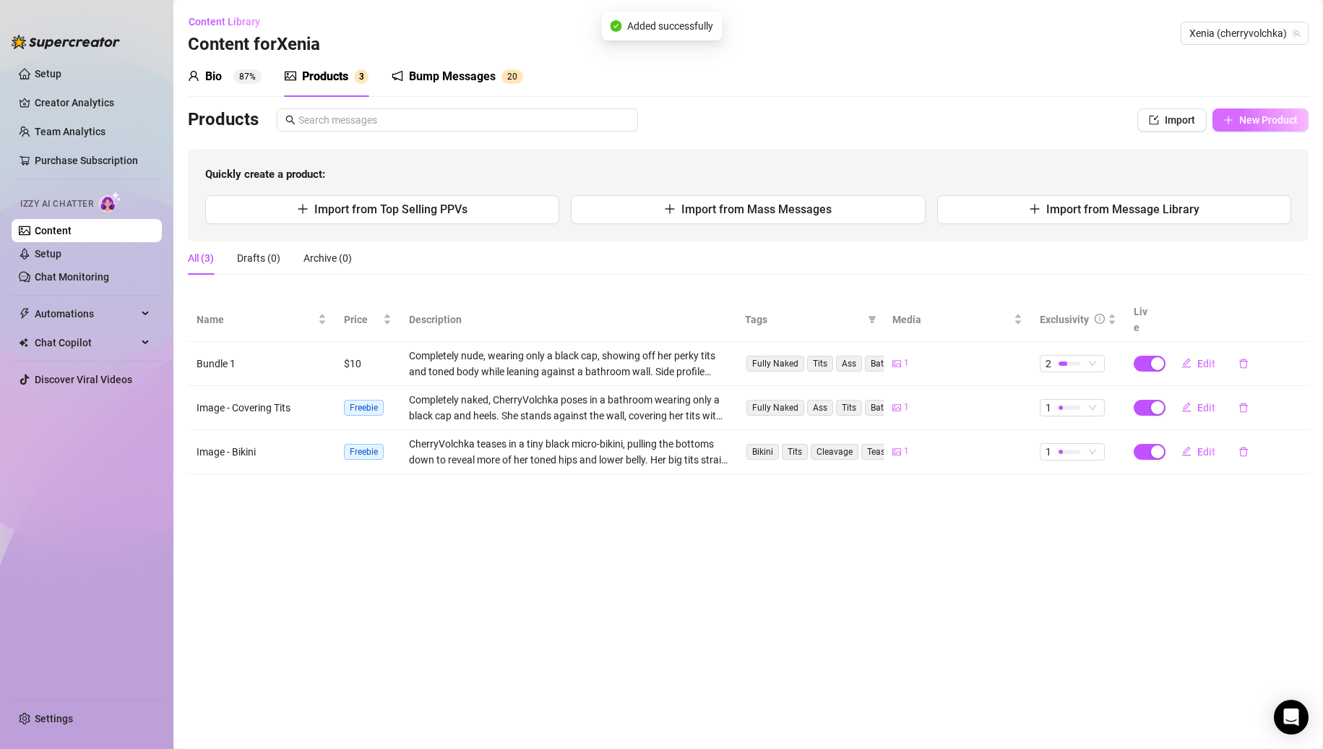
click at [1287, 117] on span "New Product" at bounding box center [1268, 120] width 59 height 12
type textarea "Type your message here..."
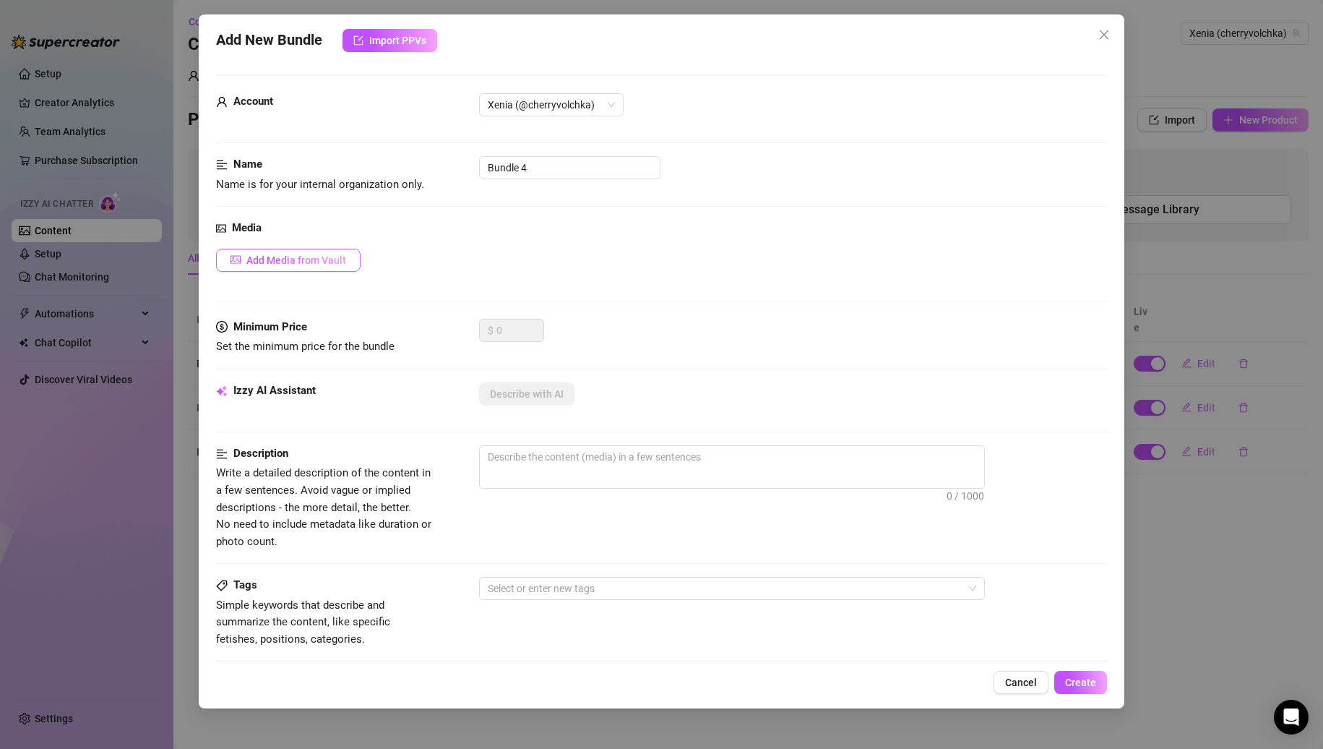
click at [316, 249] on button "Add Media from Vault" at bounding box center [288, 260] width 145 height 23
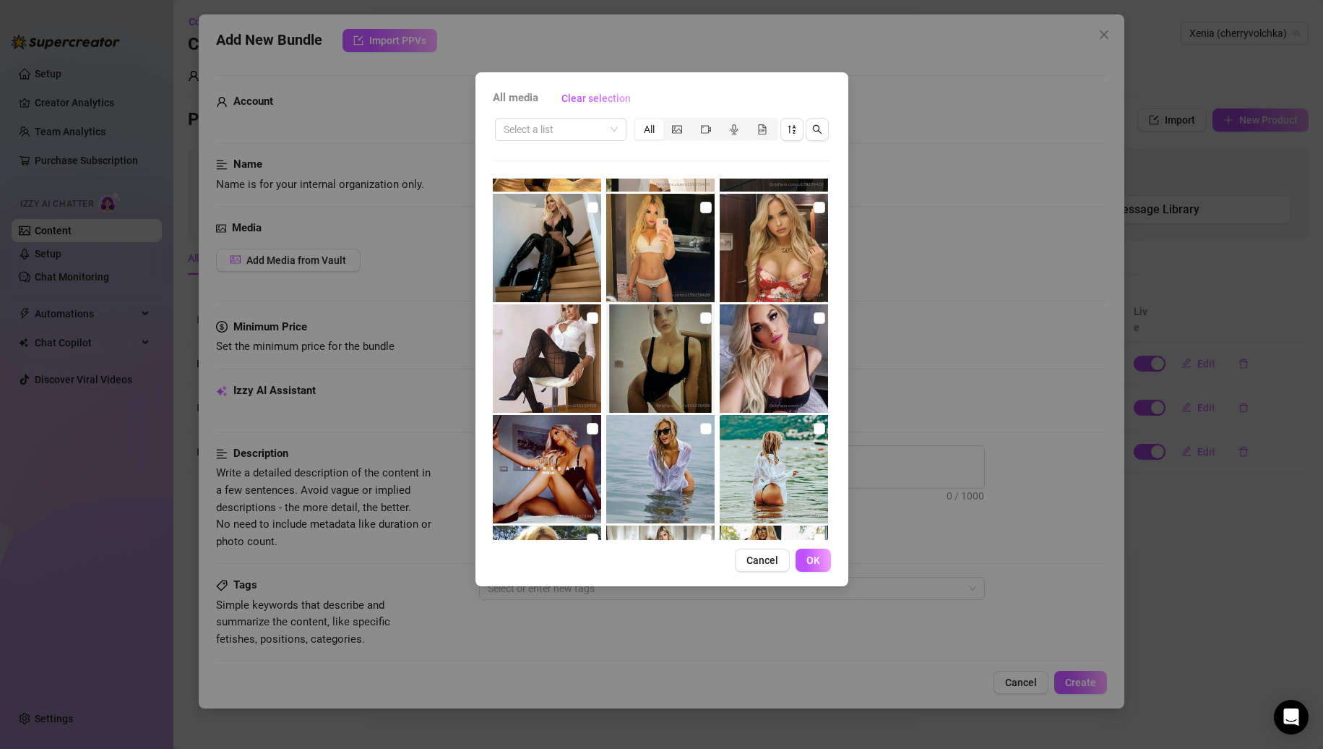
scroll to position [1863, 0]
click at [702, 320] on input "checkbox" at bounding box center [706, 320] width 12 height 12
click at [700, 320] on input "checkbox" at bounding box center [706, 320] width 12 height 12
checkbox input "false"
click at [591, 318] on input "checkbox" at bounding box center [593, 320] width 12 height 12
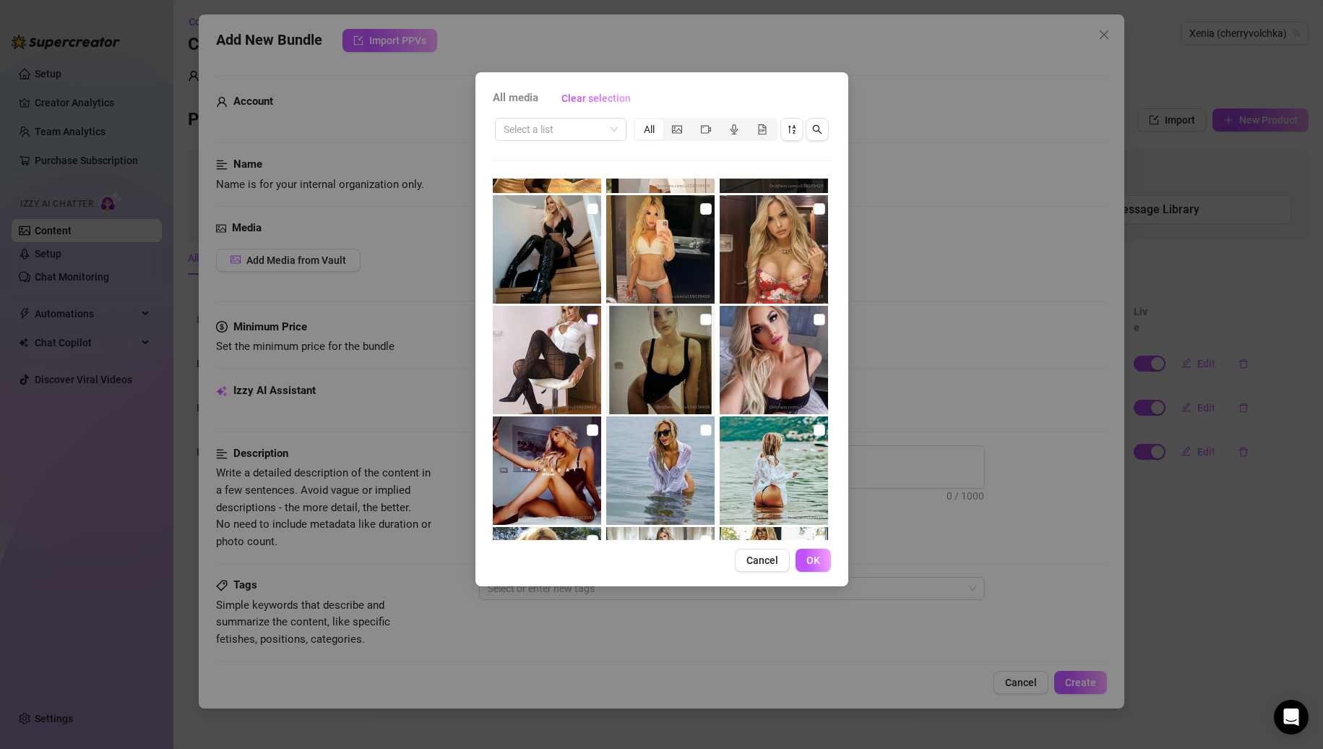
checkbox input "true"
click at [817, 556] on span "OK" at bounding box center [814, 560] width 14 height 12
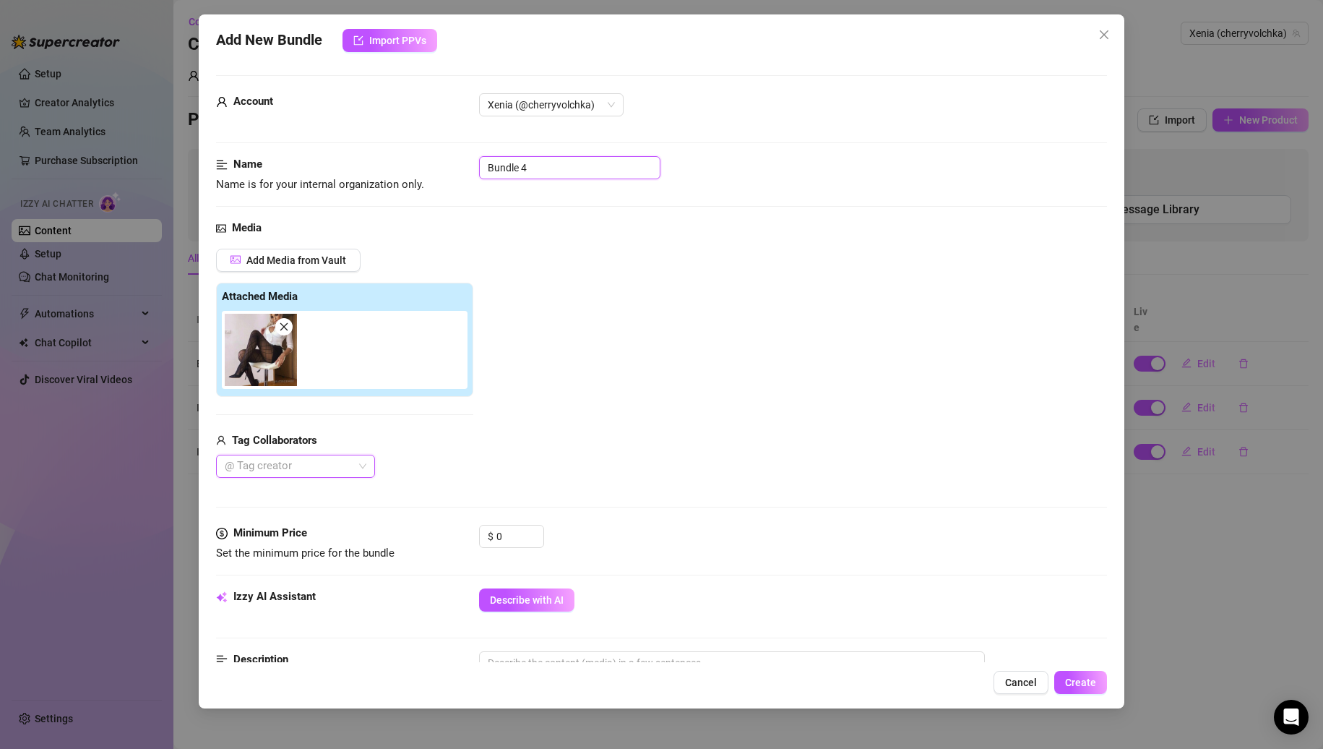
click at [511, 163] on input "Bundle 4" at bounding box center [569, 167] width 181 height 23
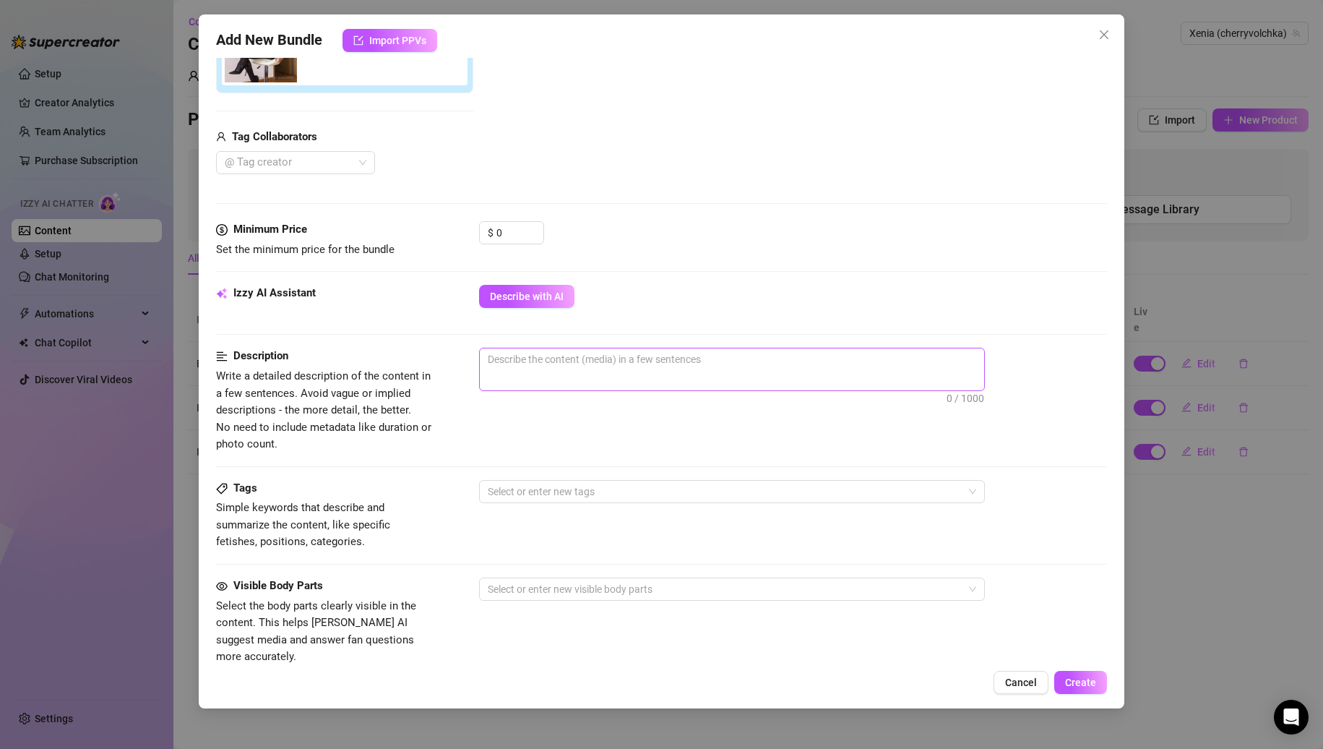
scroll to position [361, 0]
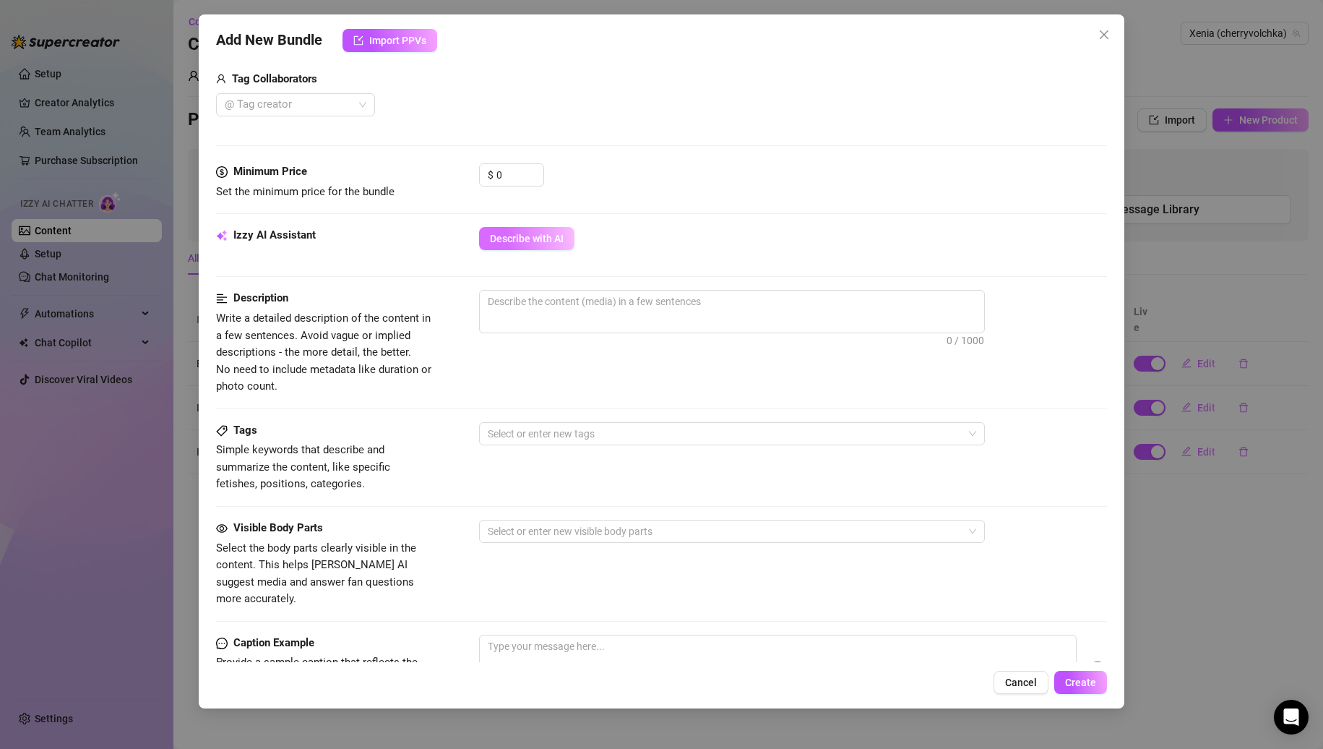
type input "Image - Secretatry dress"
click at [530, 233] on span "Describe with AI" at bounding box center [527, 239] width 74 height 12
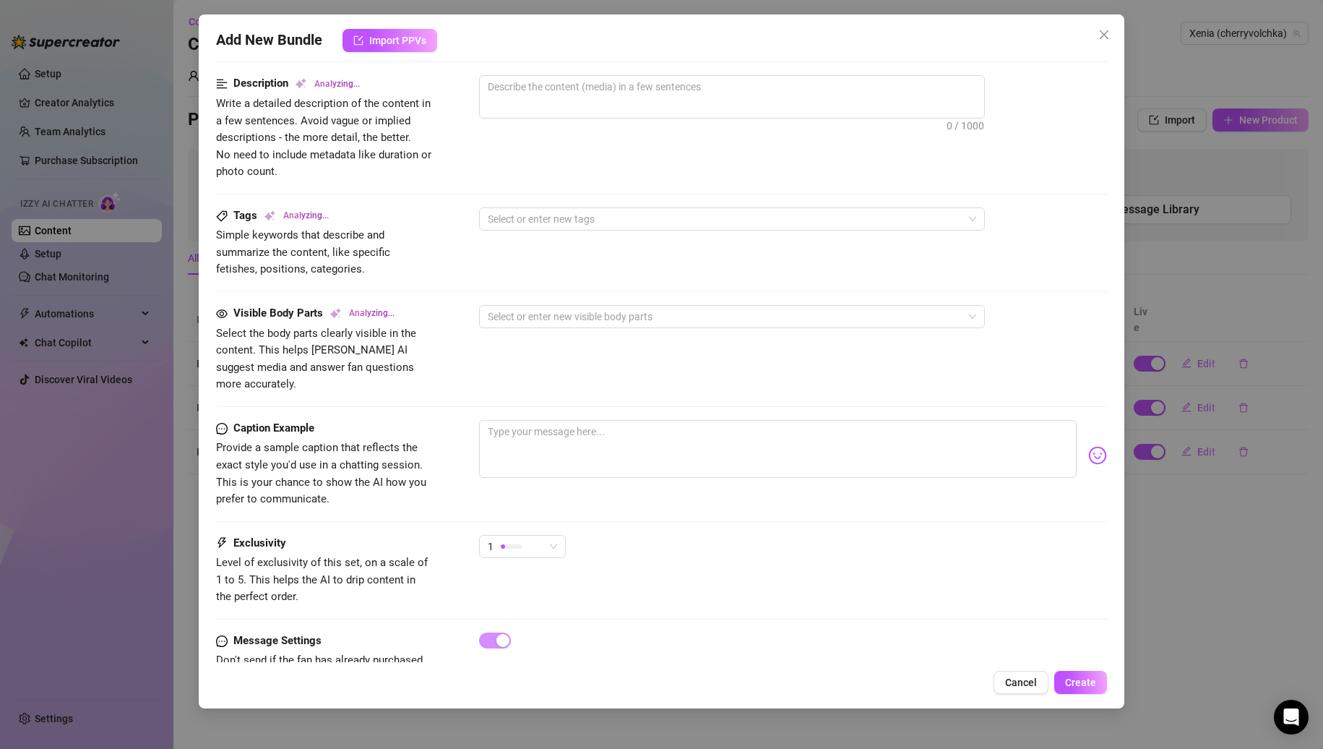
scroll to position [610, 0]
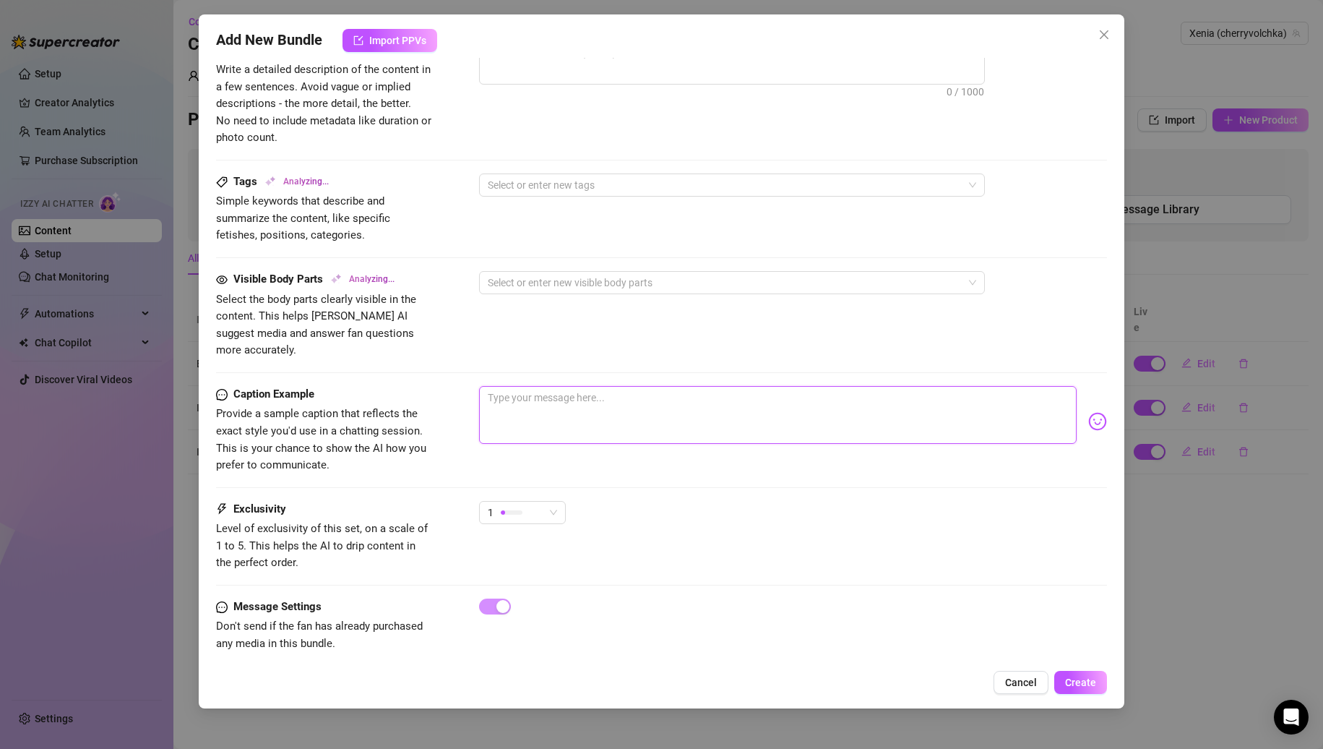
click at [606, 412] on textarea at bounding box center [778, 415] width 598 height 58
type textarea "CherryVolchka"
type textarea "CherryVolchka sits"
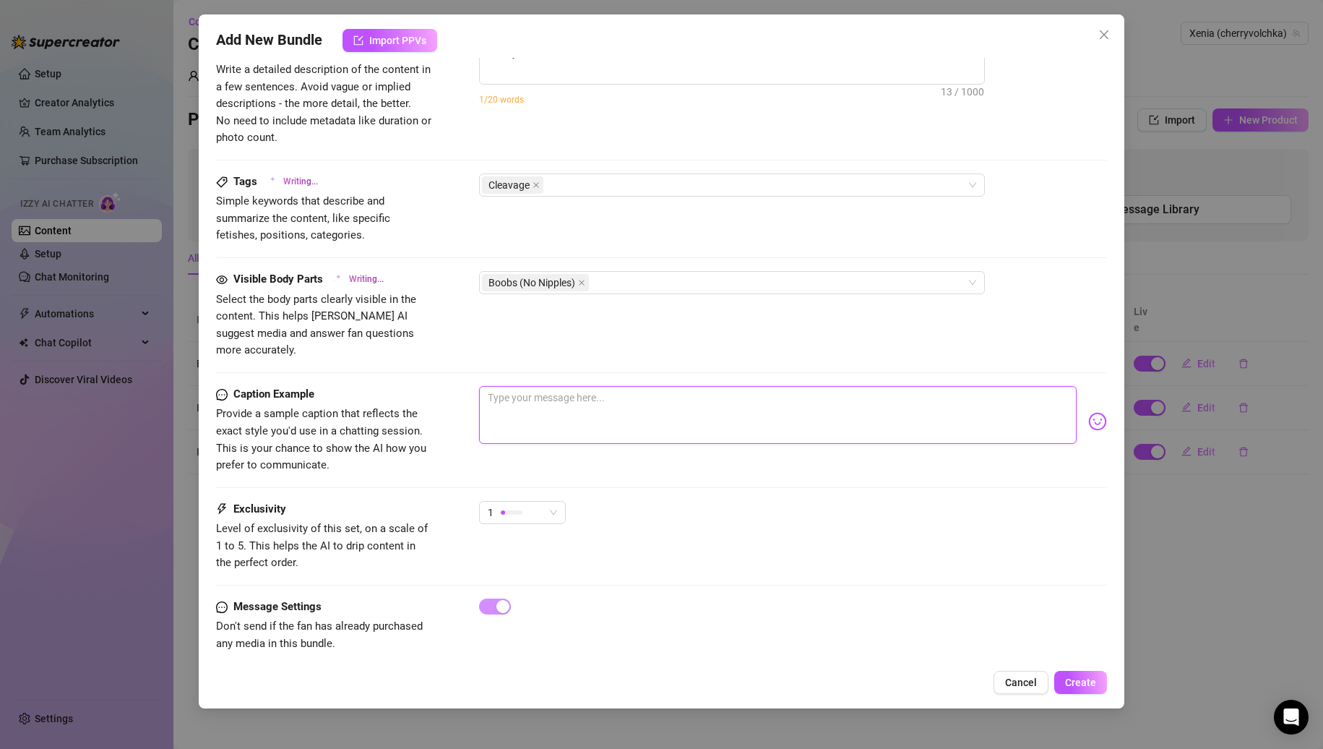
type textarea "CherryVolchka sits with"
type textarea "CherryVolchka sits with legs"
type textarea "CherryVolchka sits with legs crossed"
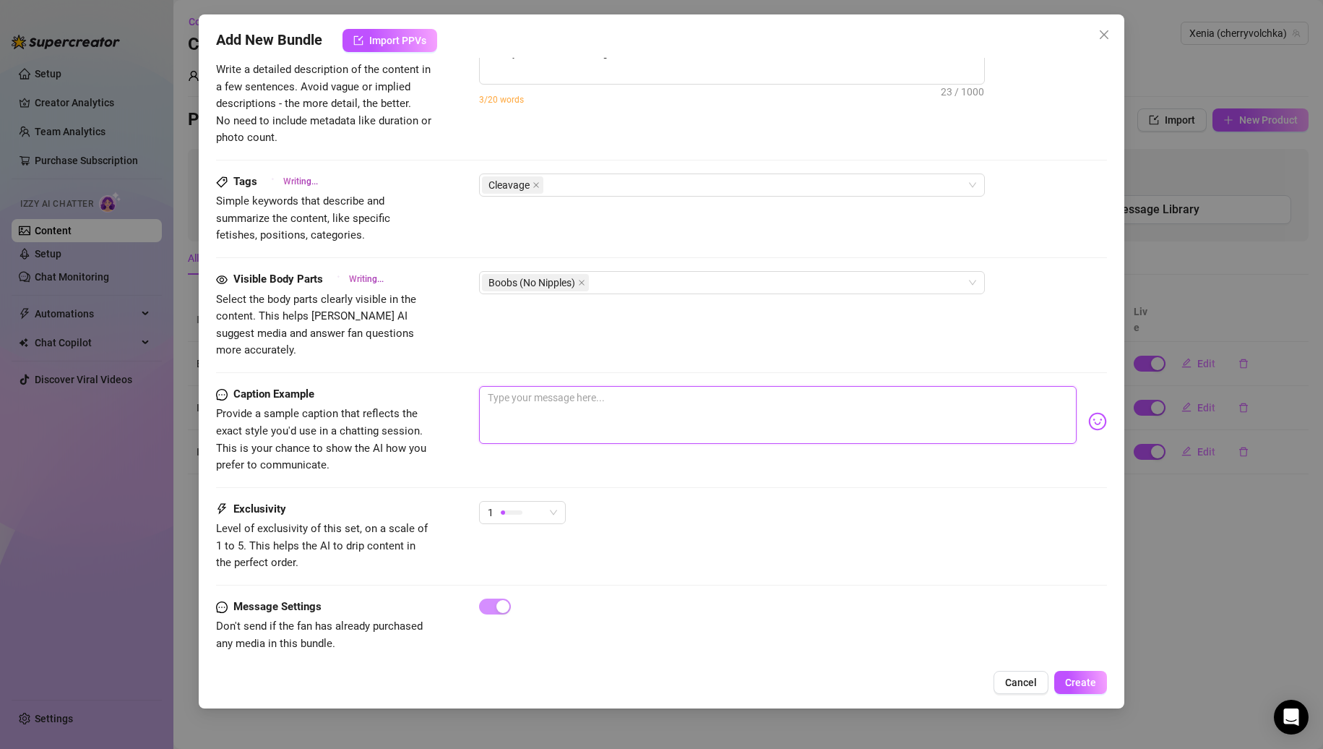
type textarea "CherryVolchka sits with legs crossed"
type textarea "I"
type textarea "CherryVolchka sits with legs crossed in"
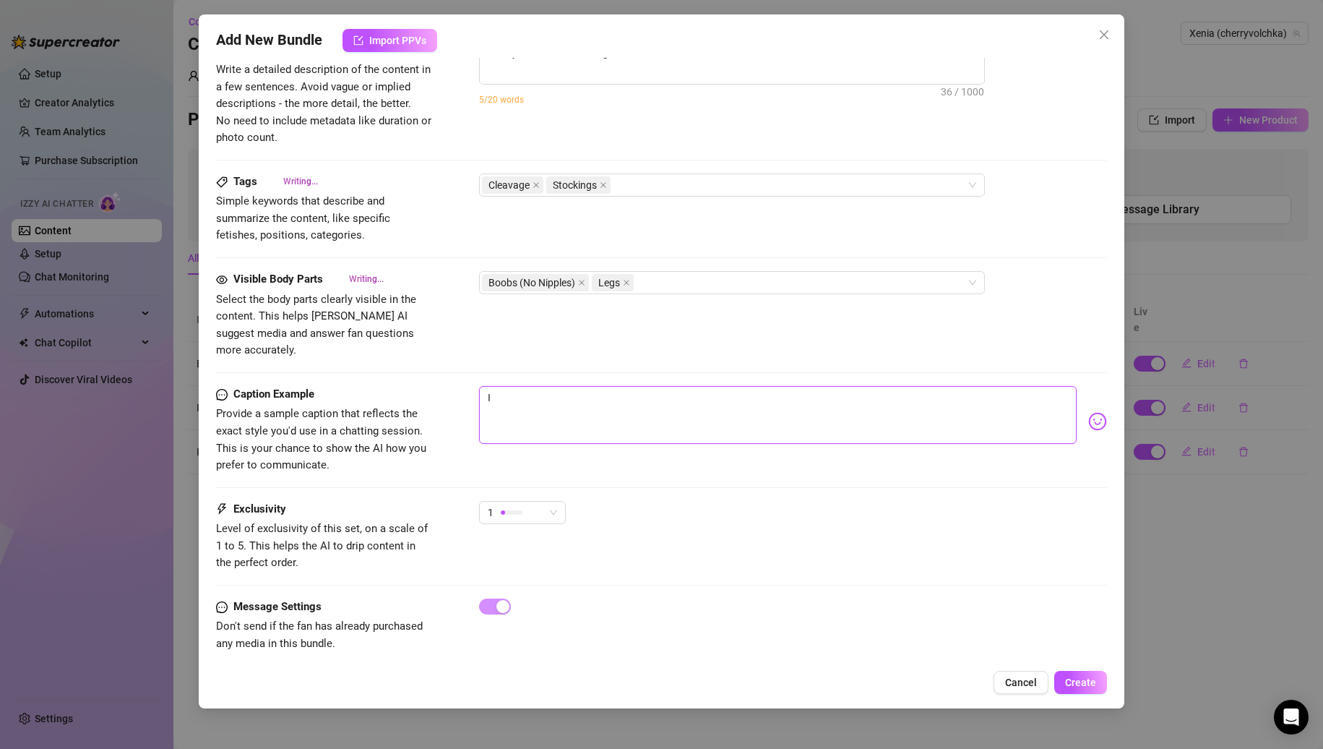
type textarea "CherryVolchka sits with legs crossed in a"
type textarea "Il"
type textarea "CherryVolchka sits with legs crossed in a teasing"
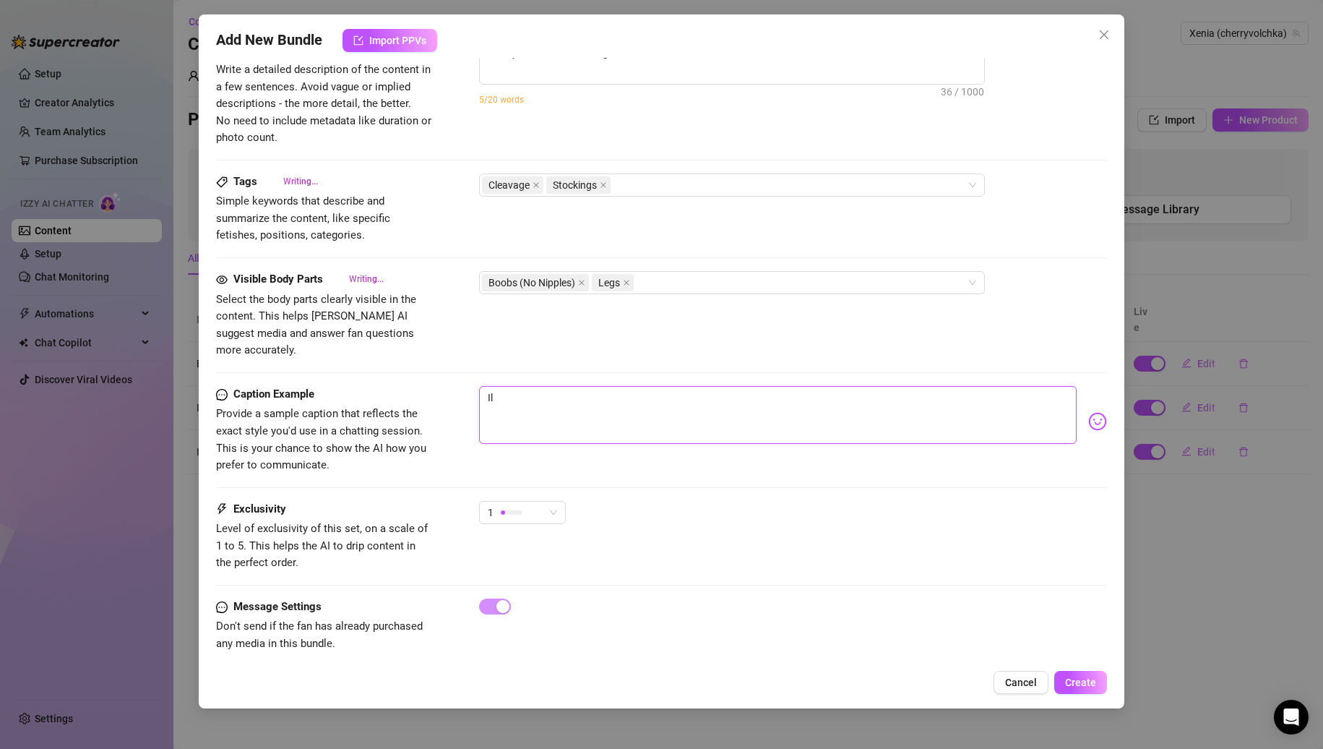
type textarea "CherryVolchka sits with legs crossed in a teasing"
type textarea "CherryVolchka sits with legs crossed in a teasing office"
type textarea "CherryVolchka sits with legs crossed in a teasing office look"
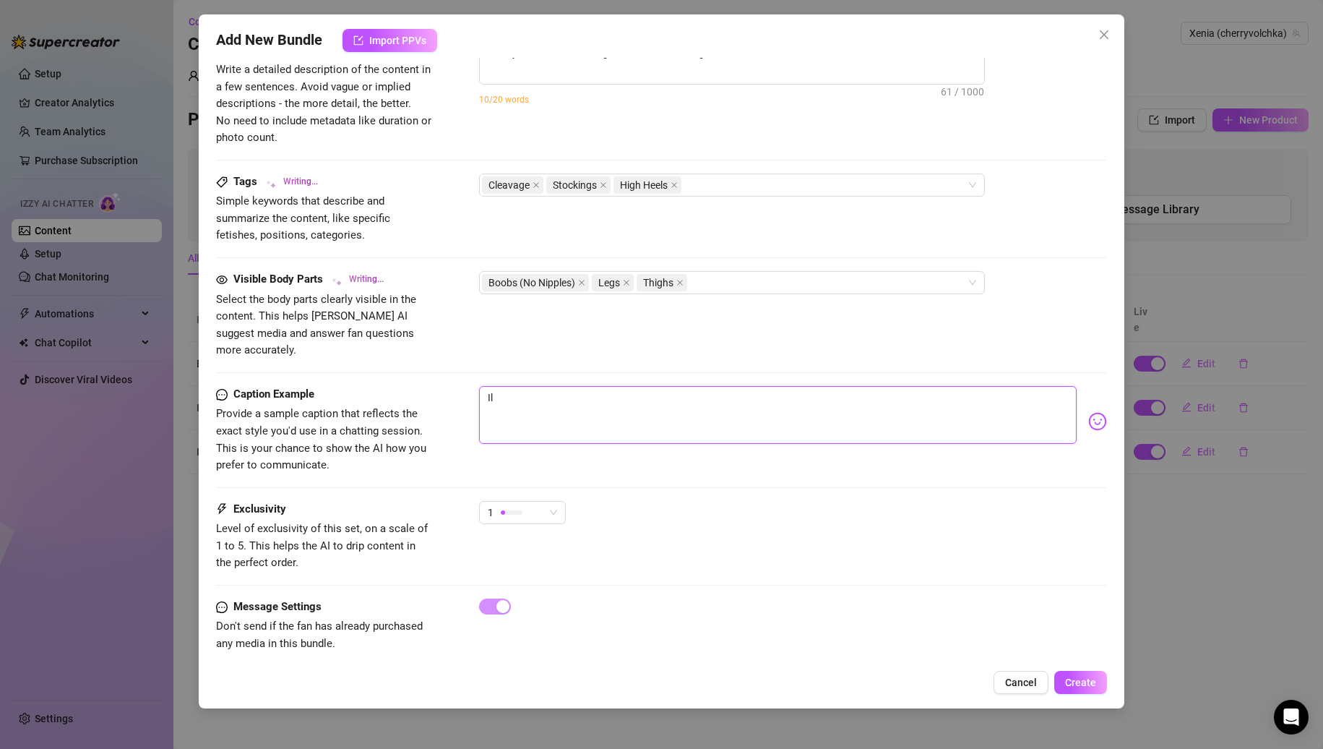
type textarea "CherryVolchka sits with legs crossed in a teasing office look —"
type textarea "I"
type textarea "CherryVolchka sits with legs crossed in a teasing office look — white"
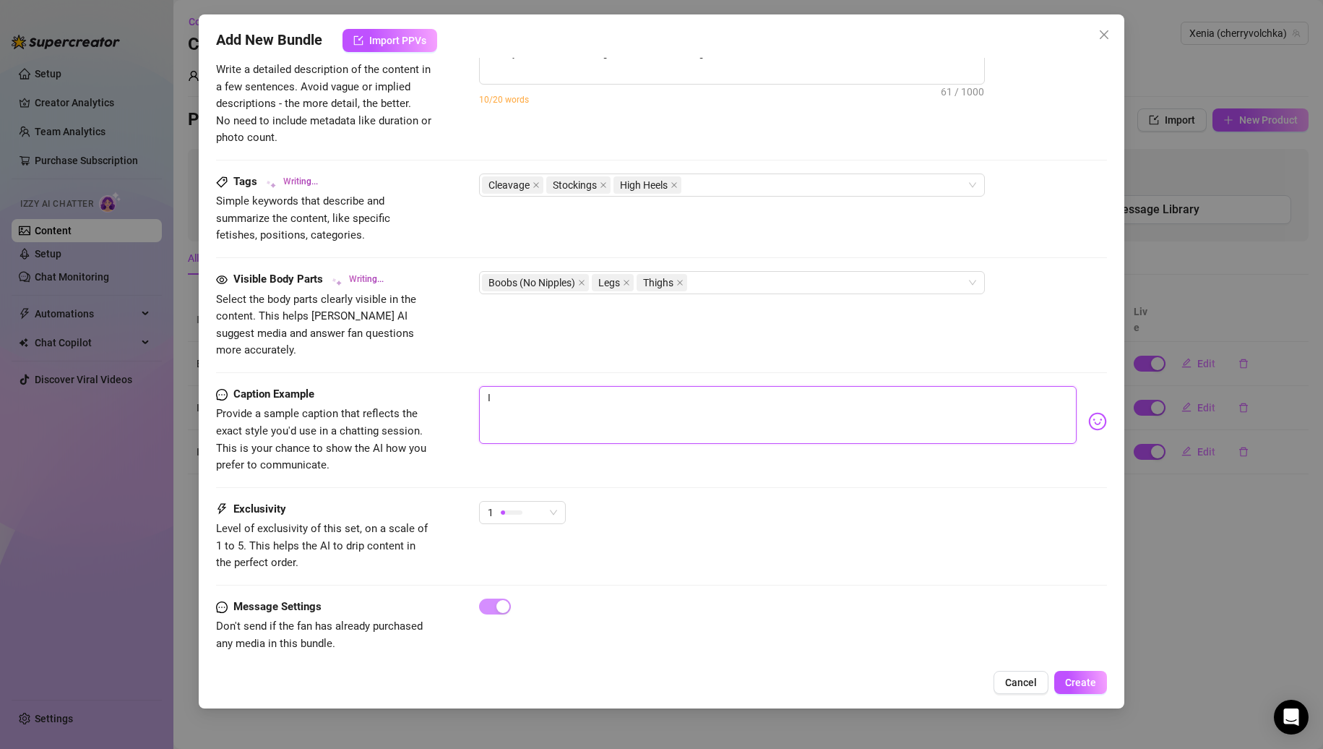
type textarea "CherryVolchka sits with legs crossed in a teasing office look — white"
type textarea "I"
type textarea "CherryVolchka sits with legs crossed in a teasing office look — white button-up"
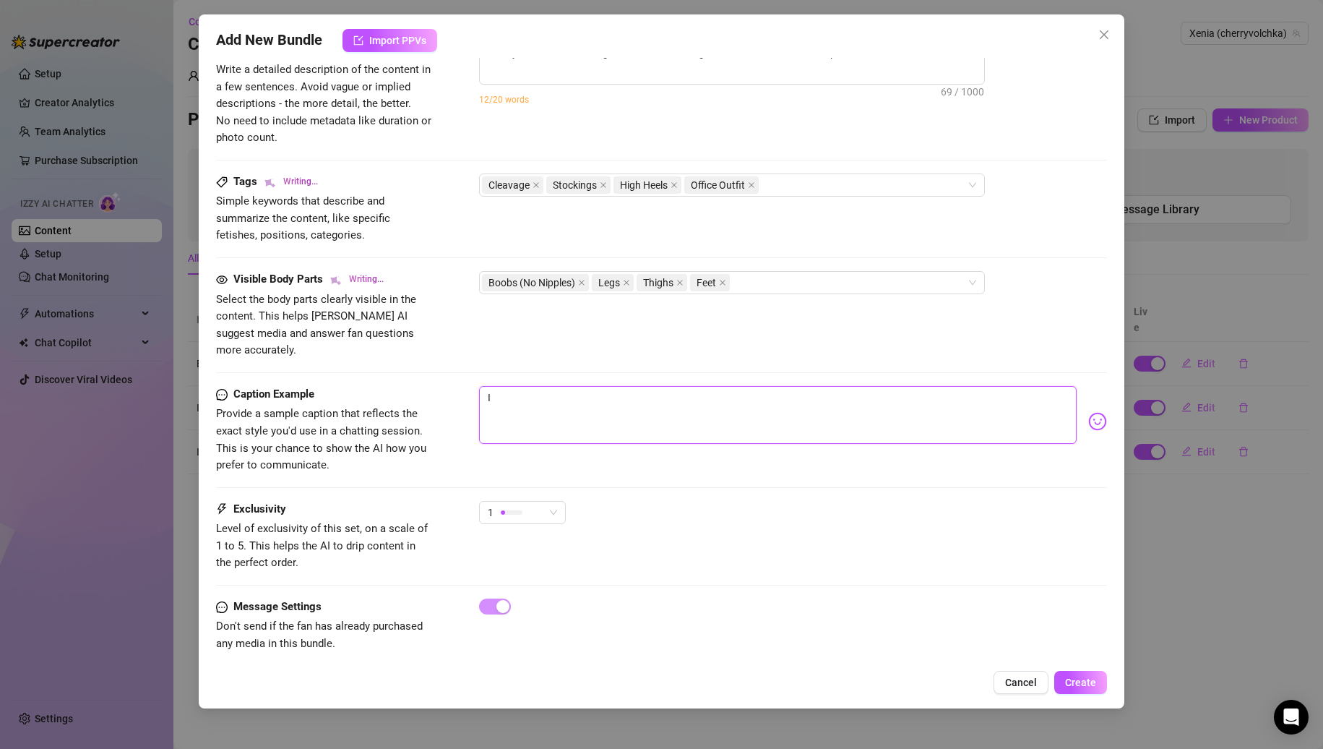
type textarea "I l"
type textarea "CherryVolchka sits with legs crossed in a teasing office look — white button-up…"
type textarea "I lo"
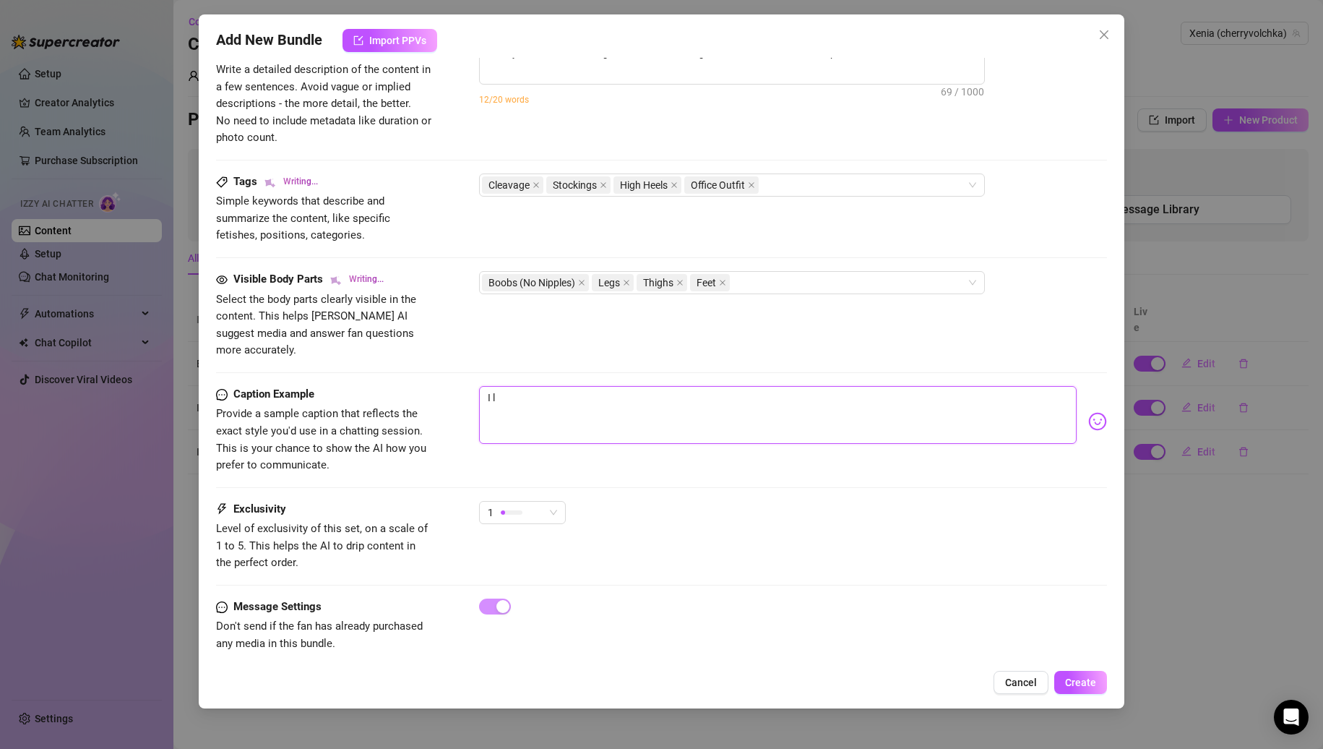
type textarea "I lo"
type textarea "I lov"
type textarea "CherryVolchka sits with legs crossed in a teasing office look — white button-up…"
type textarea "I lov"
type textarea "I love"
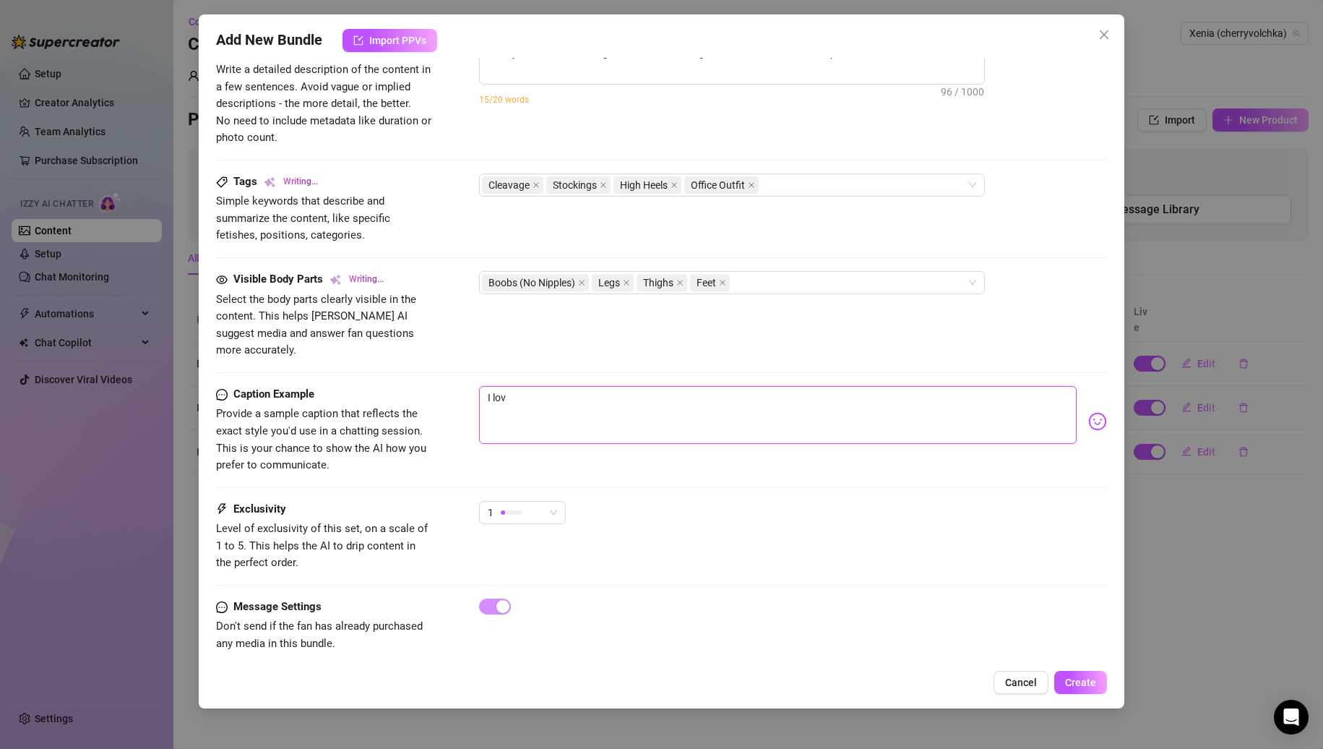
type textarea "I love"
type textarea "CherryVolchka sits with legs crossed in a teasing office look — white button-up…"
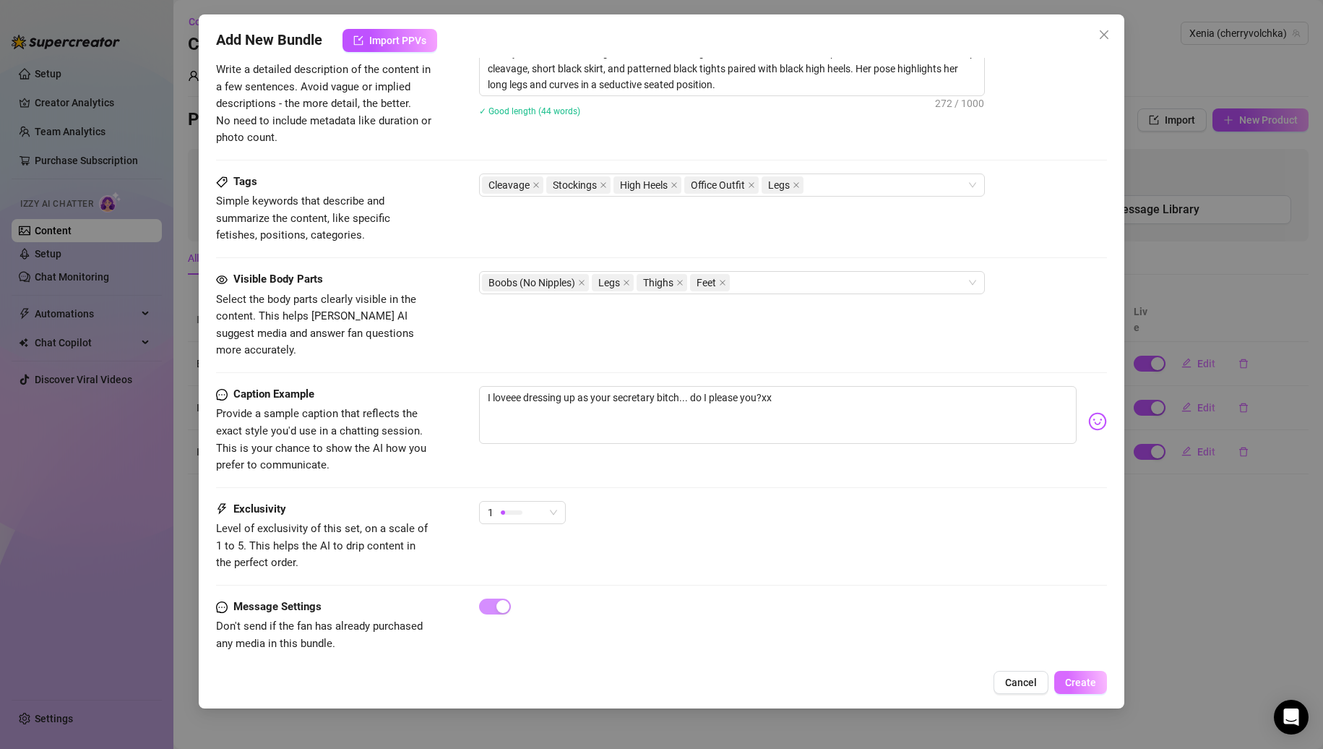
click at [1061, 684] on button "Create" at bounding box center [1080, 682] width 53 height 23
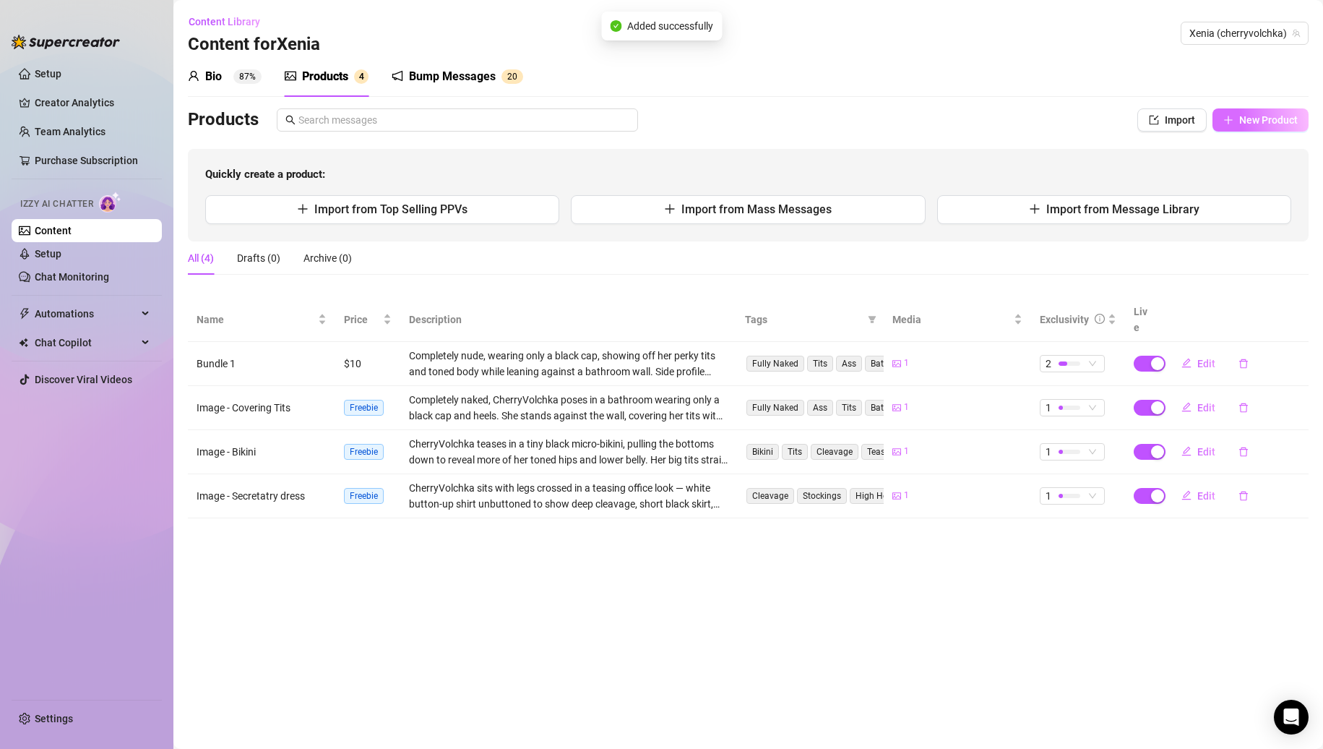
click at [1266, 120] on span "New Product" at bounding box center [1268, 120] width 59 height 12
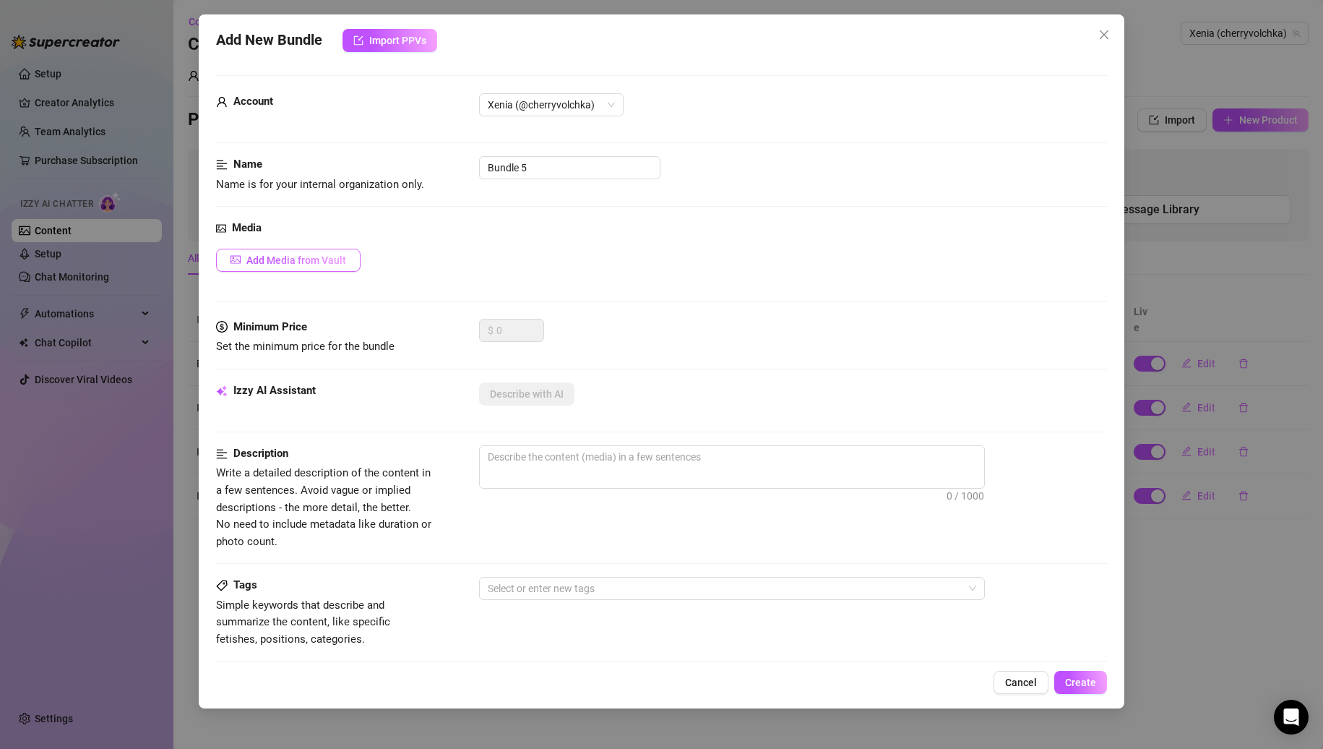
click at [311, 257] on span "Add Media from Vault" at bounding box center [296, 260] width 100 height 12
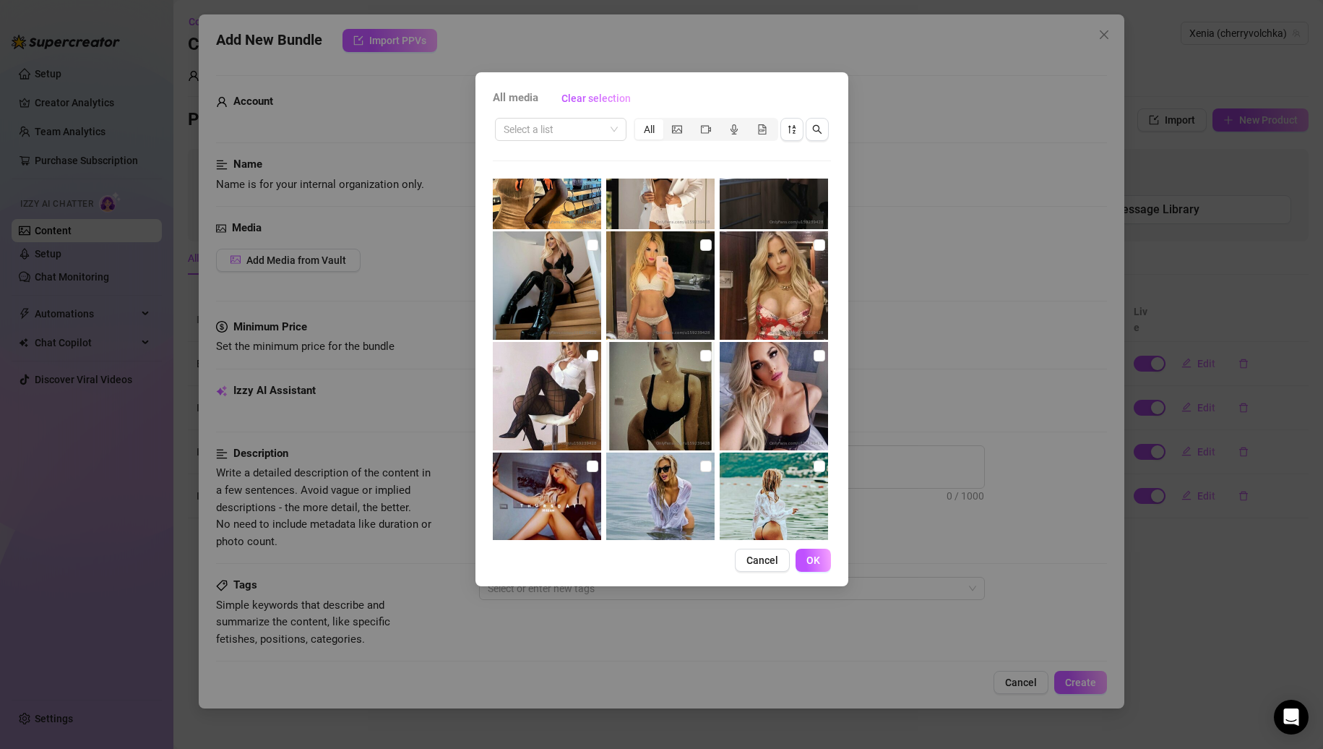
scroll to position [1879, 0]
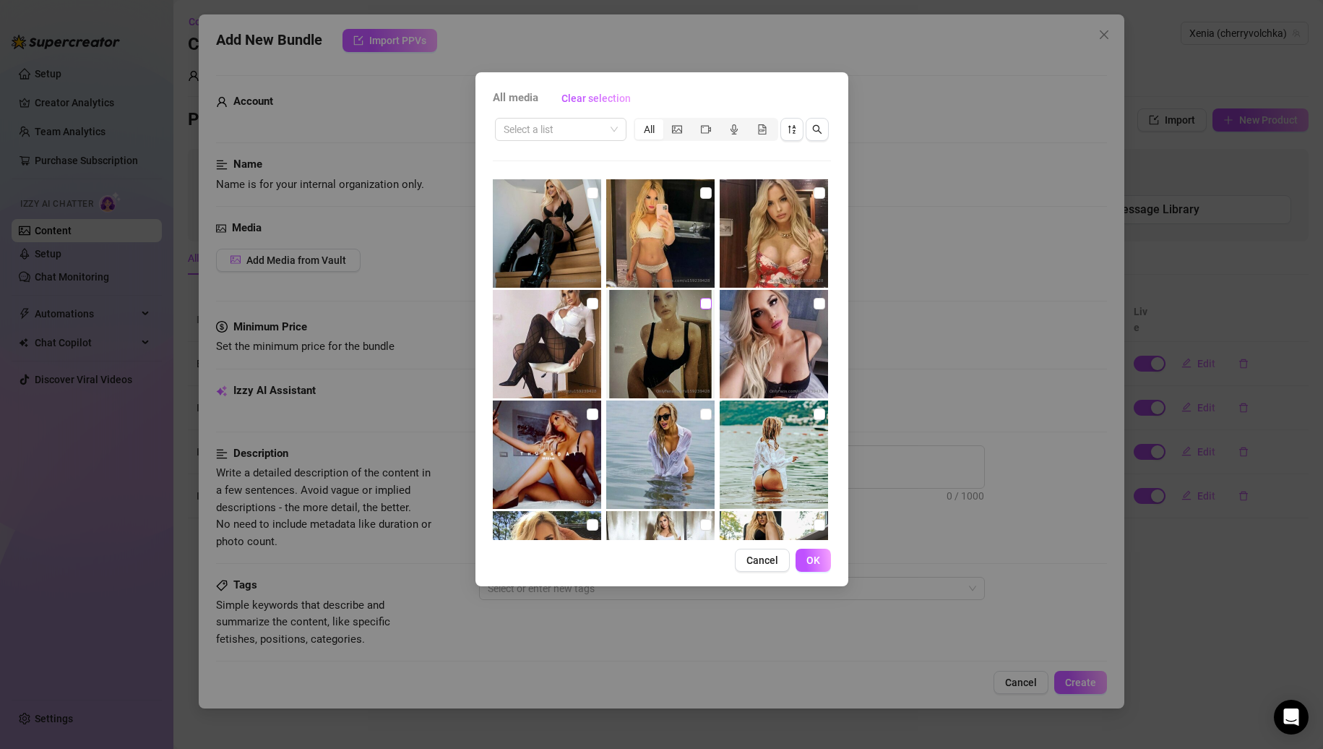
click at [700, 300] on input "checkbox" at bounding box center [706, 304] width 12 height 12
click at [809, 555] on span "OK" at bounding box center [814, 560] width 14 height 12
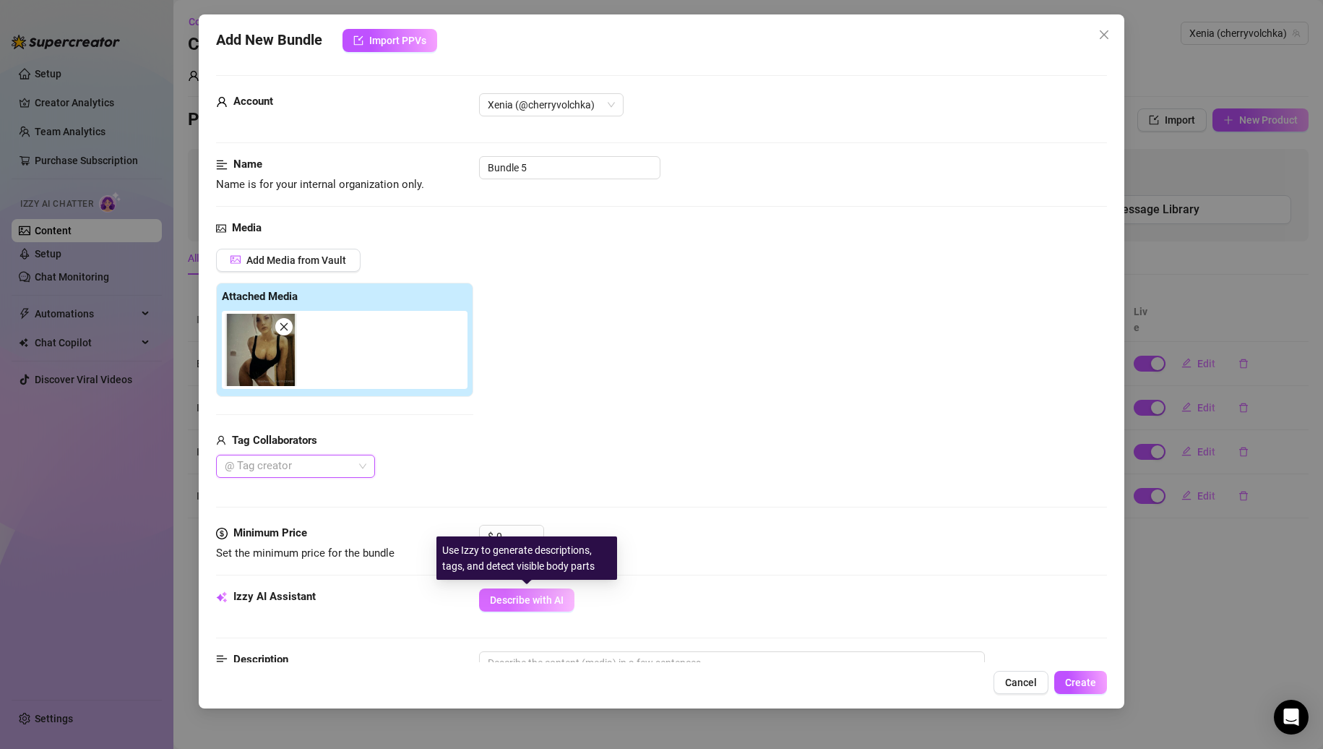
click at [524, 596] on span "Describe with AI" at bounding box center [527, 600] width 74 height 12
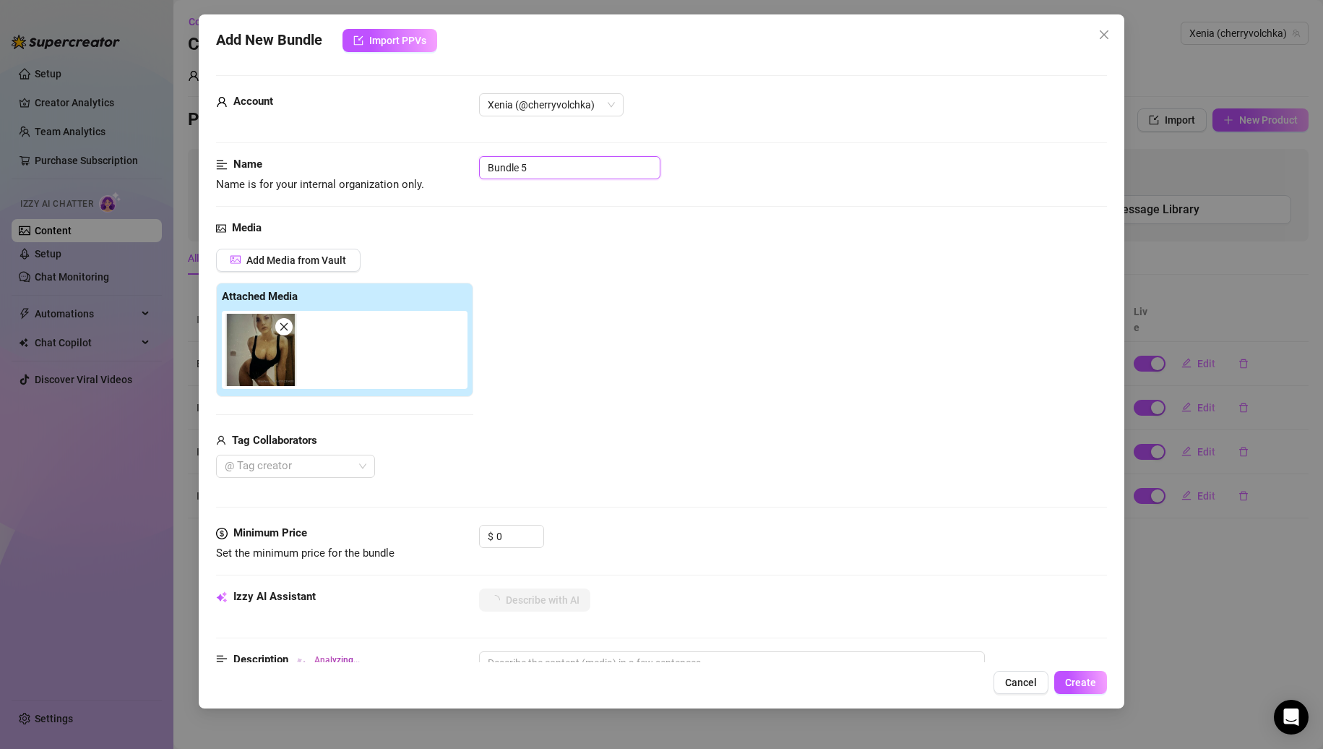
click at [541, 163] on input "Bundle 5" at bounding box center [569, 167] width 181 height 23
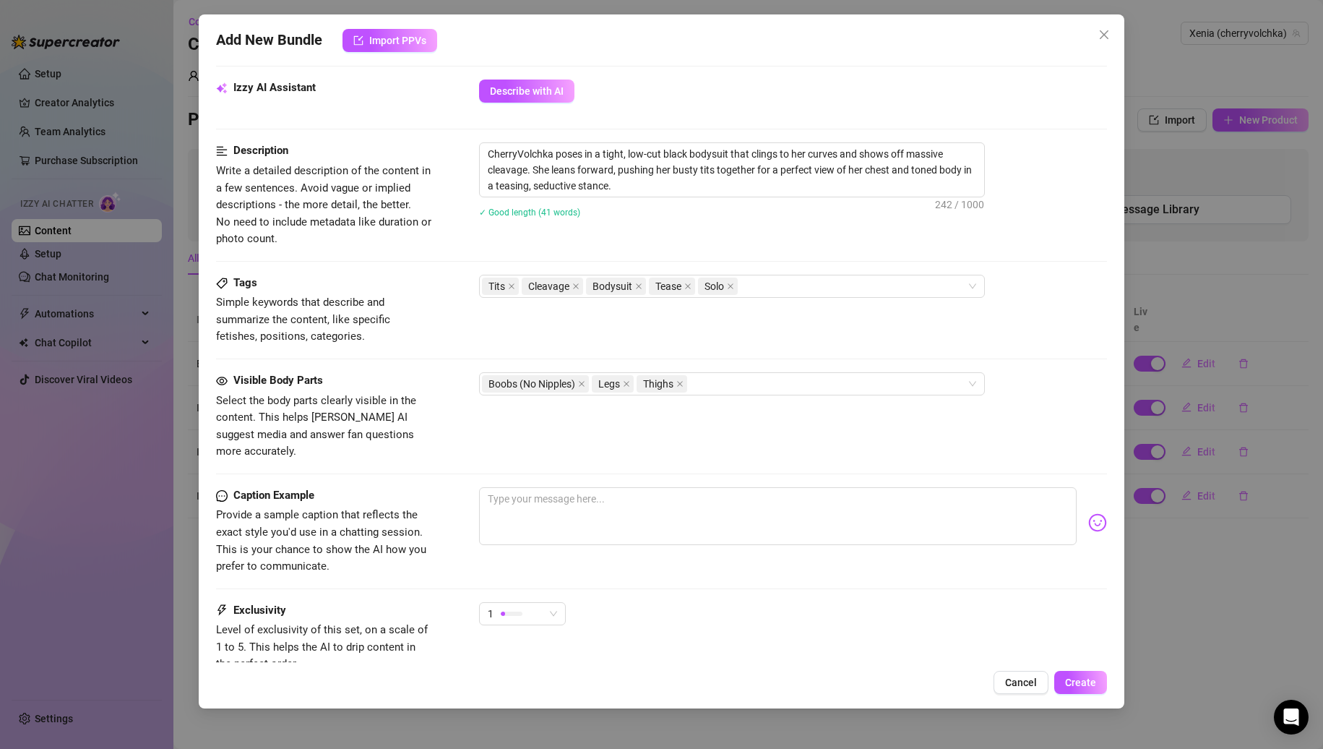
scroll to position [610, 0]
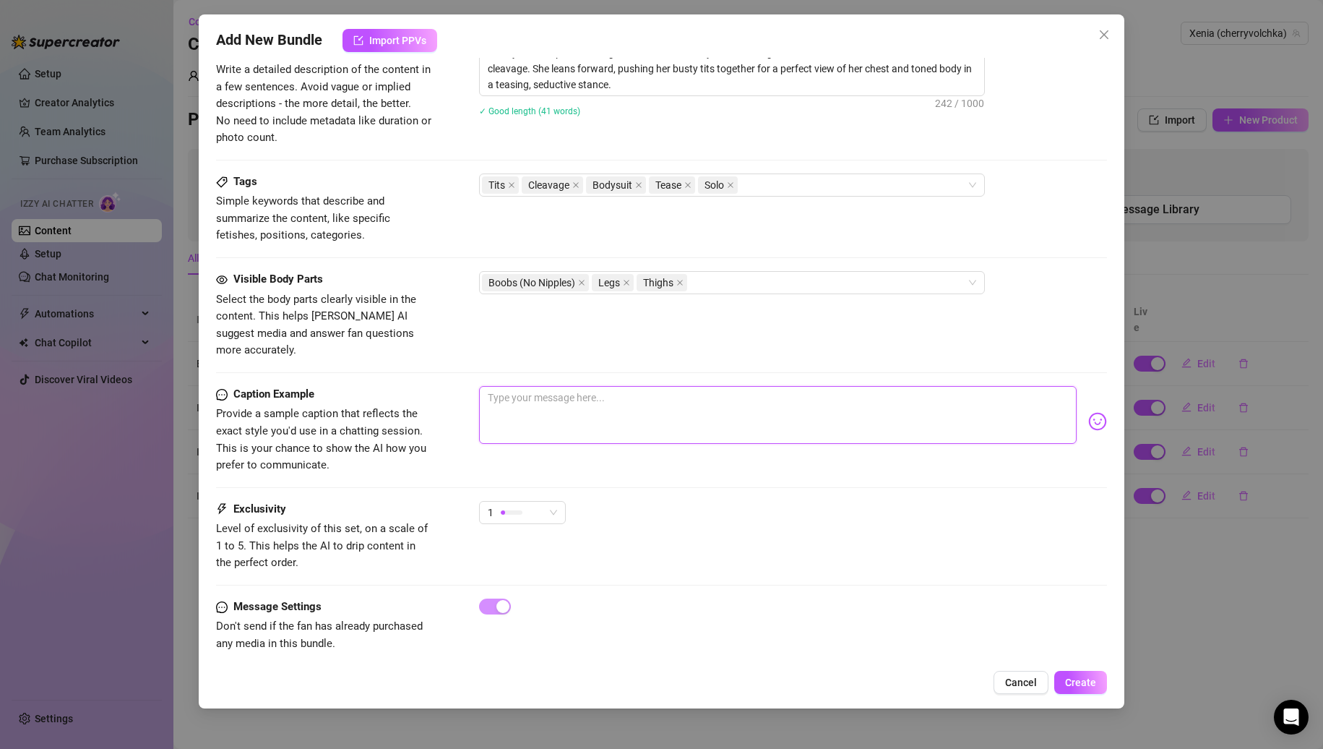
click at [550, 392] on textarea at bounding box center [778, 415] width 598 height 58
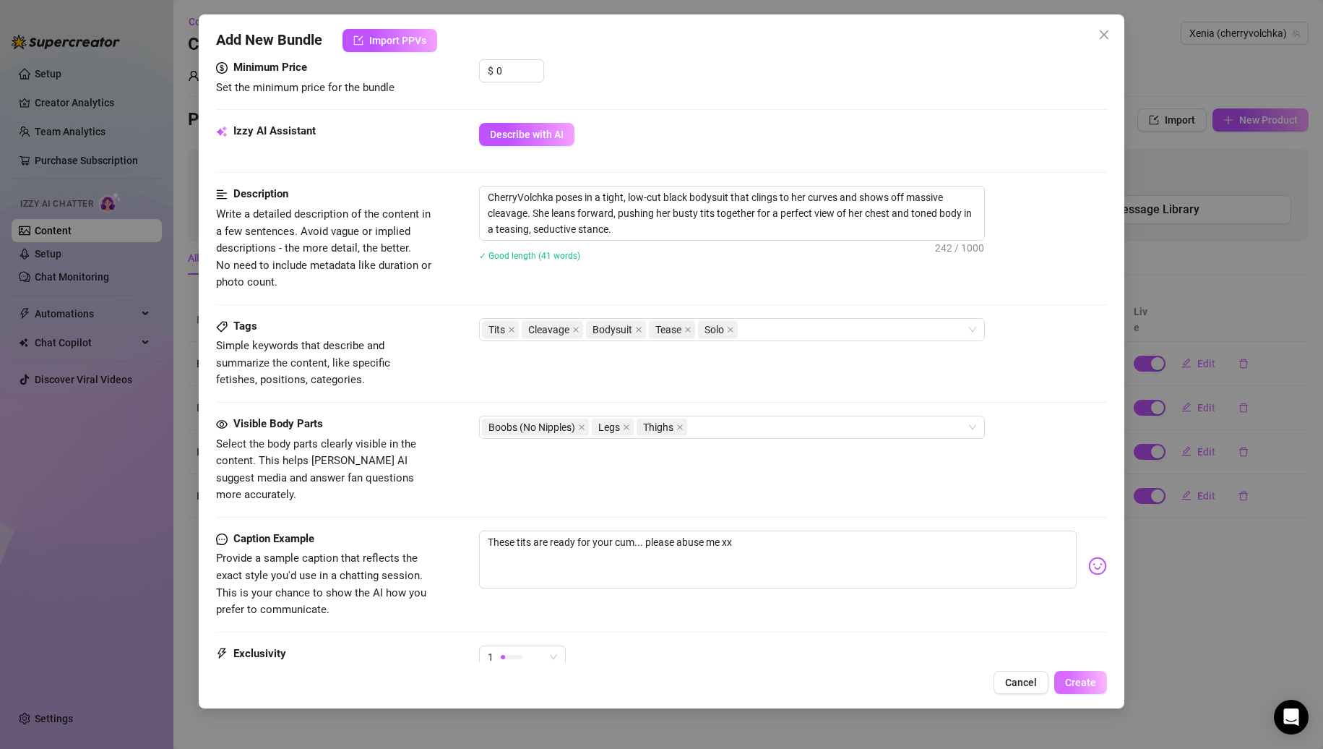
click at [1064, 680] on button "Create" at bounding box center [1080, 682] width 53 height 23
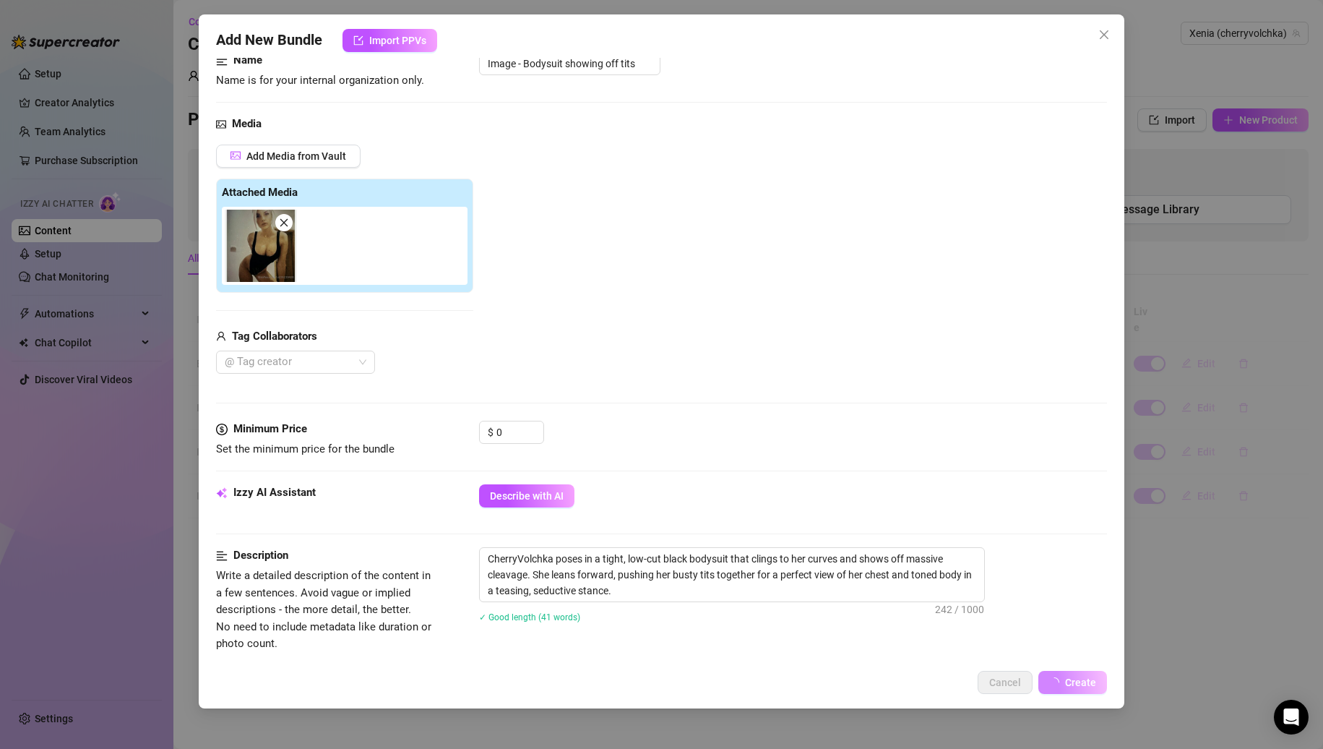
scroll to position [72, 0]
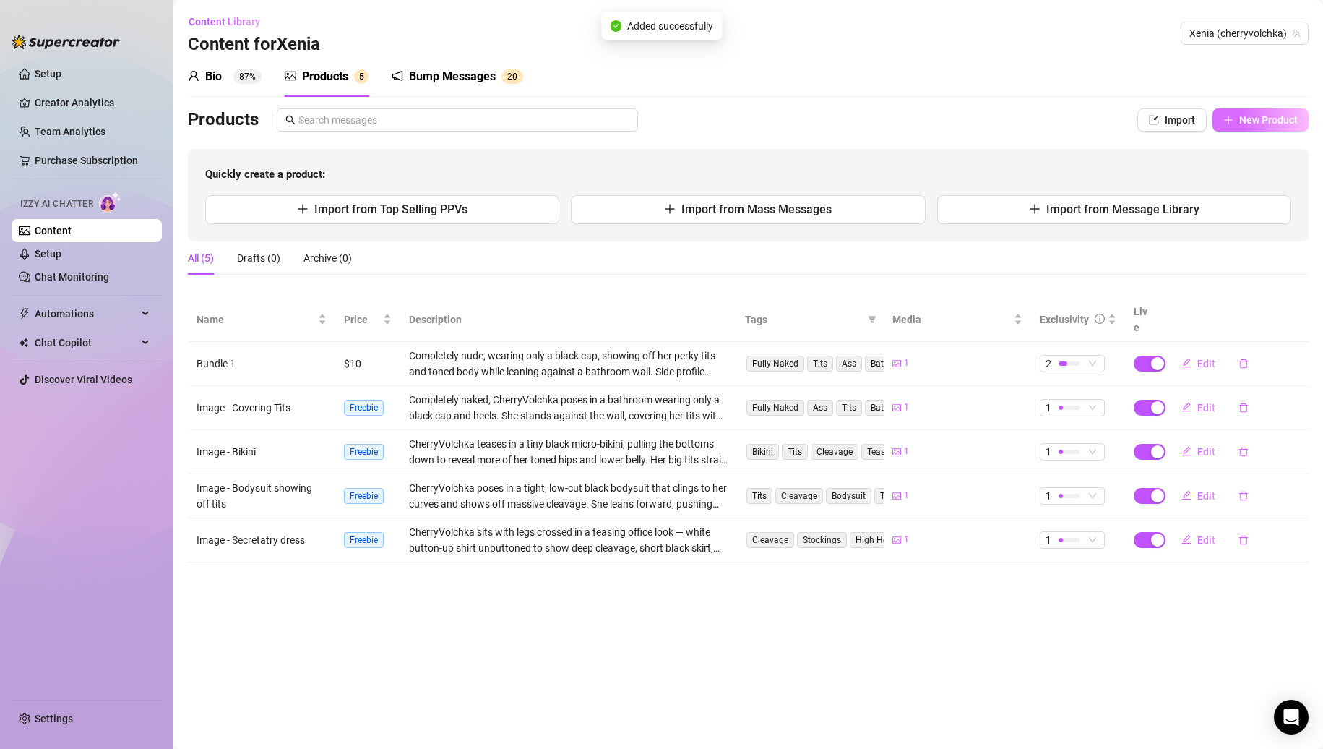
click at [1250, 126] on button "New Product" at bounding box center [1261, 119] width 96 height 23
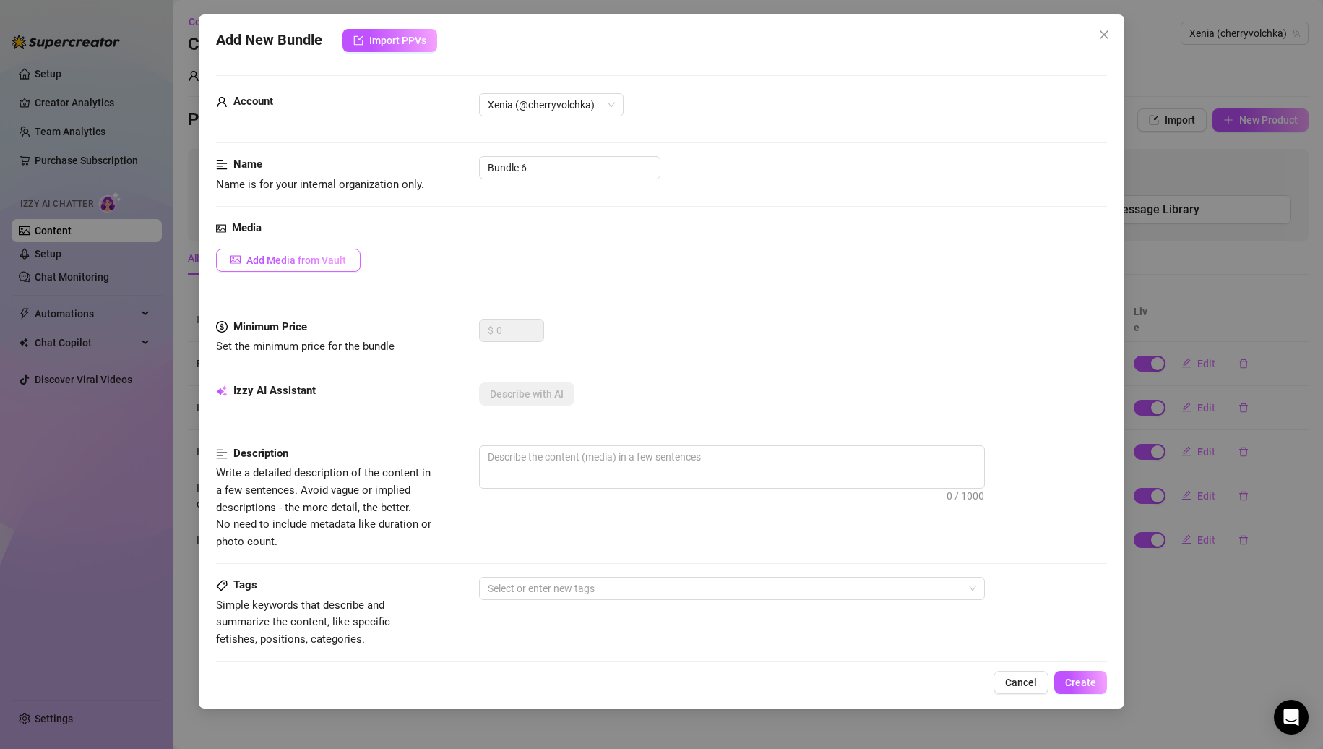
click at [322, 264] on span "Add Media from Vault" at bounding box center [296, 260] width 100 height 12
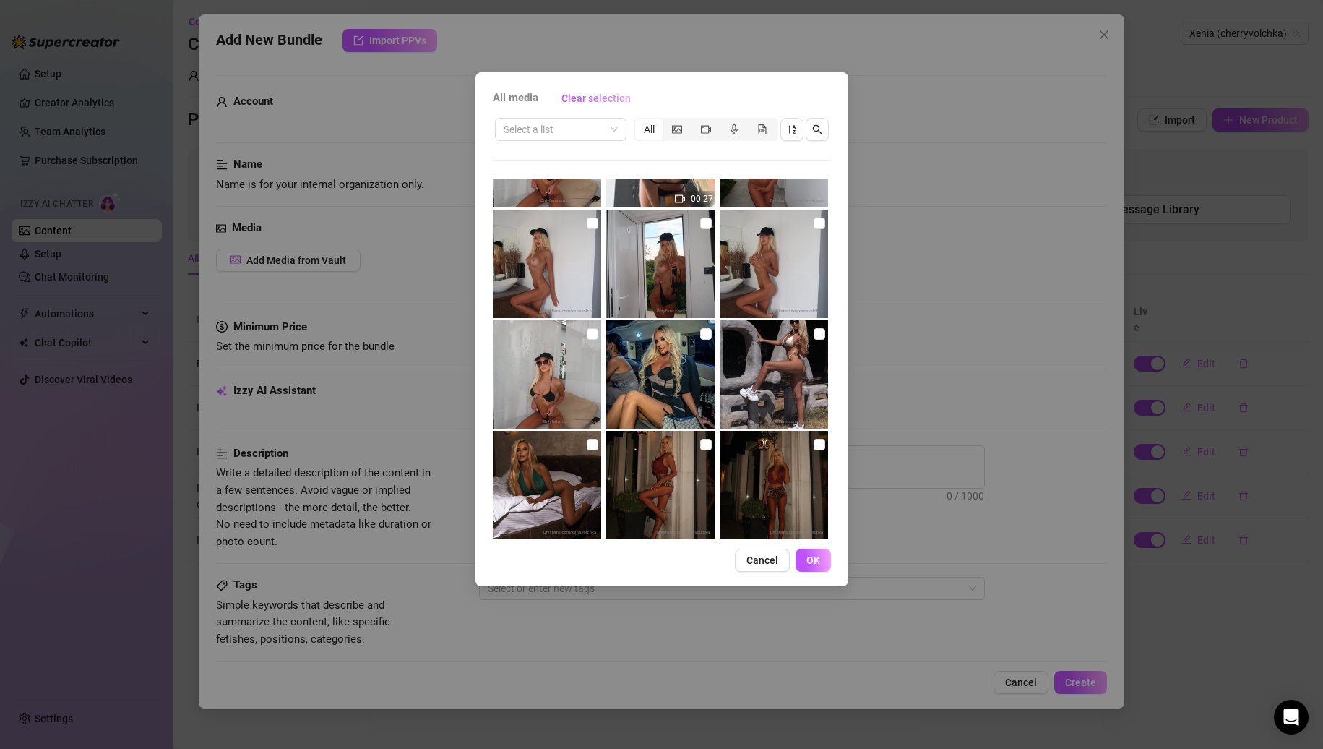
scroll to position [0, 0]
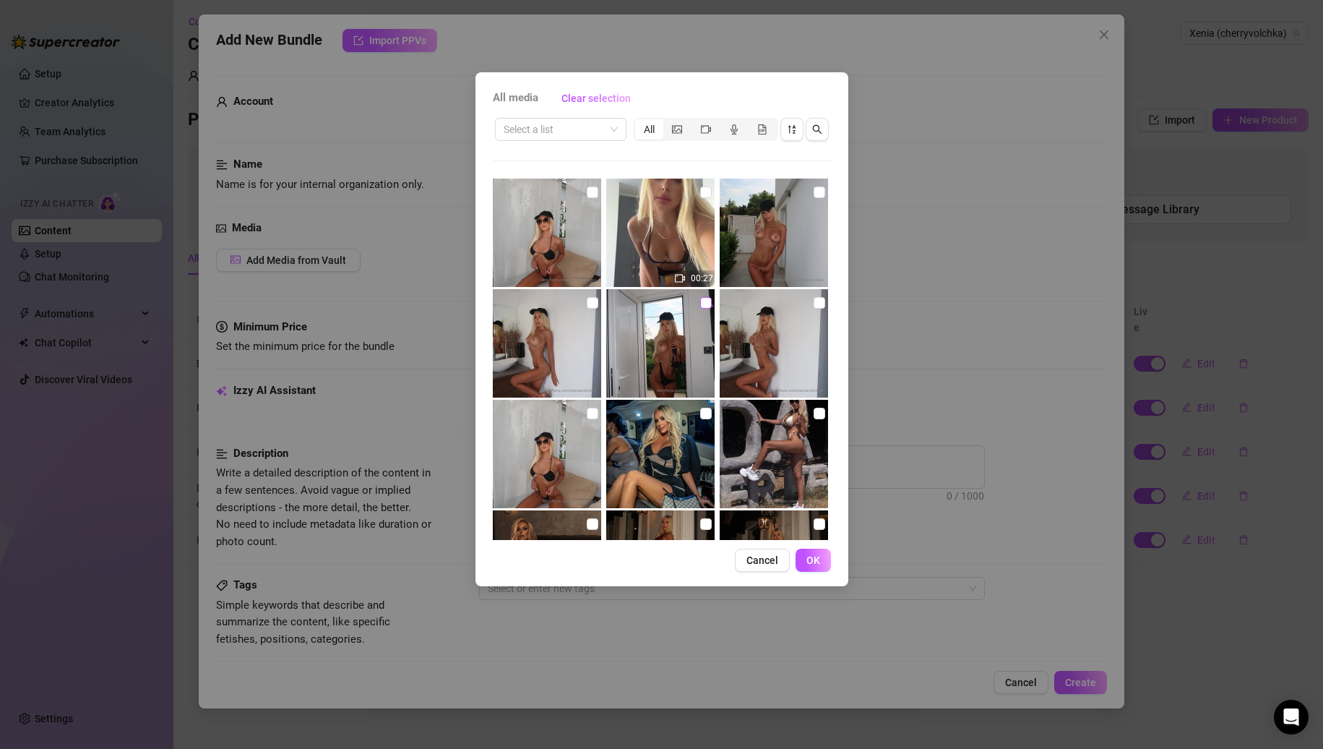
click at [703, 304] on input "checkbox" at bounding box center [706, 303] width 12 height 12
click at [826, 560] on button "OK" at bounding box center [813, 560] width 35 height 23
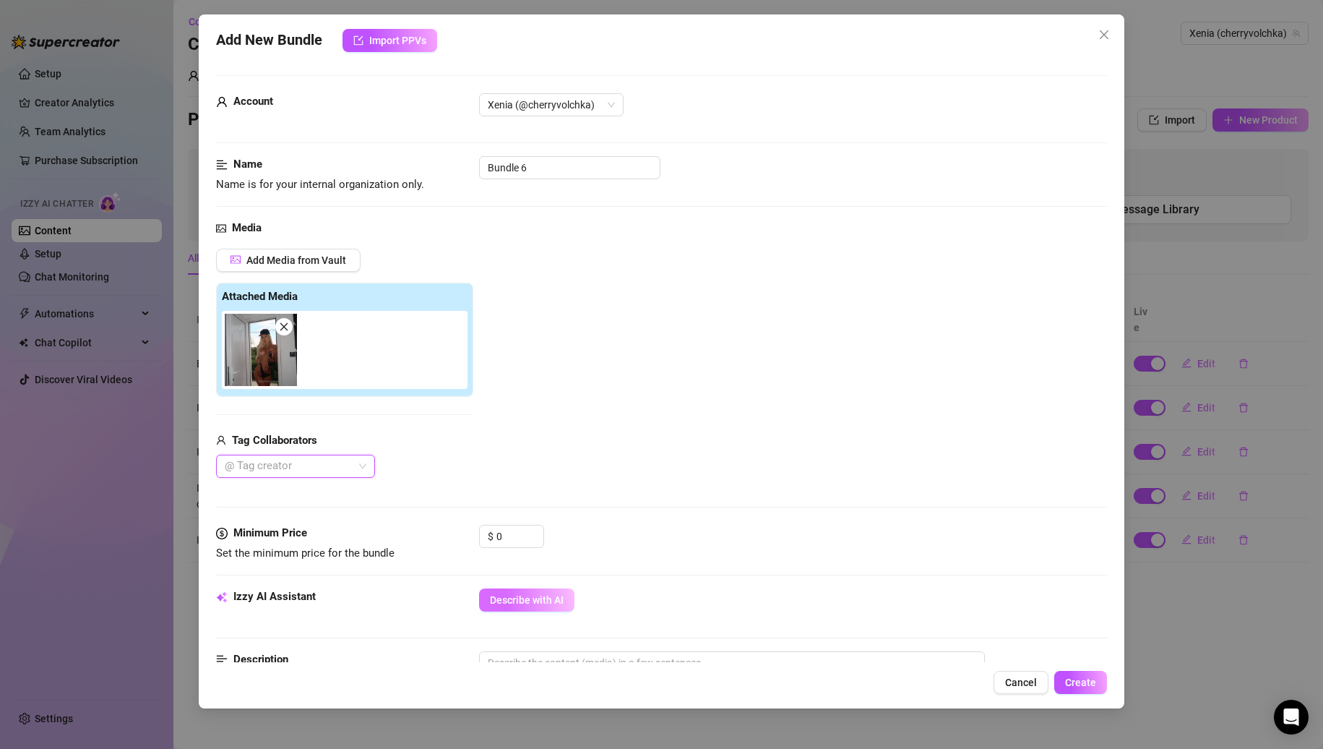
click at [503, 594] on span "Describe with AI" at bounding box center [527, 600] width 74 height 12
click at [530, 172] on input "Bundle 6" at bounding box center [569, 167] width 181 height 23
drag, startPoint x: 549, startPoint y: 172, endPoint x: 374, endPoint y: 174, distance: 174.9
click at [375, 174] on div "Name Name is for your internal organization only. Bundle 6" at bounding box center [662, 174] width 892 height 37
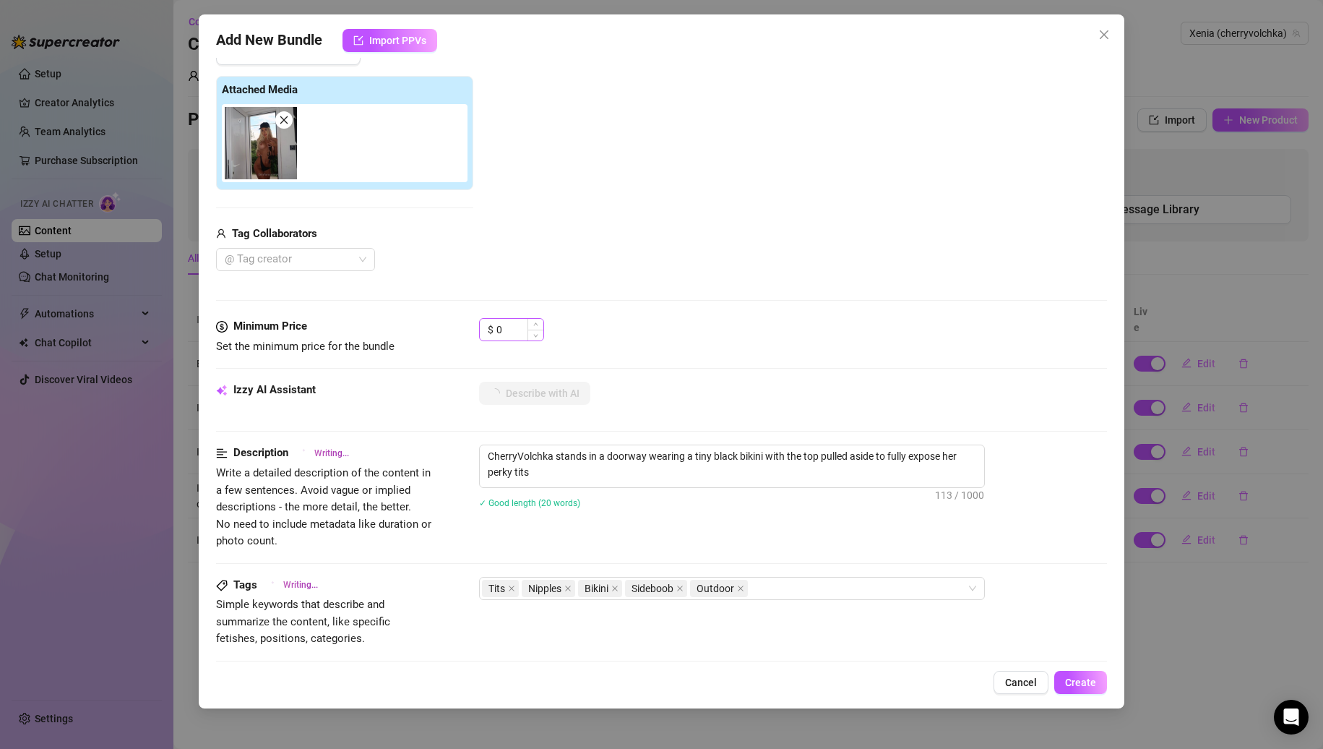
scroll to position [361, 0]
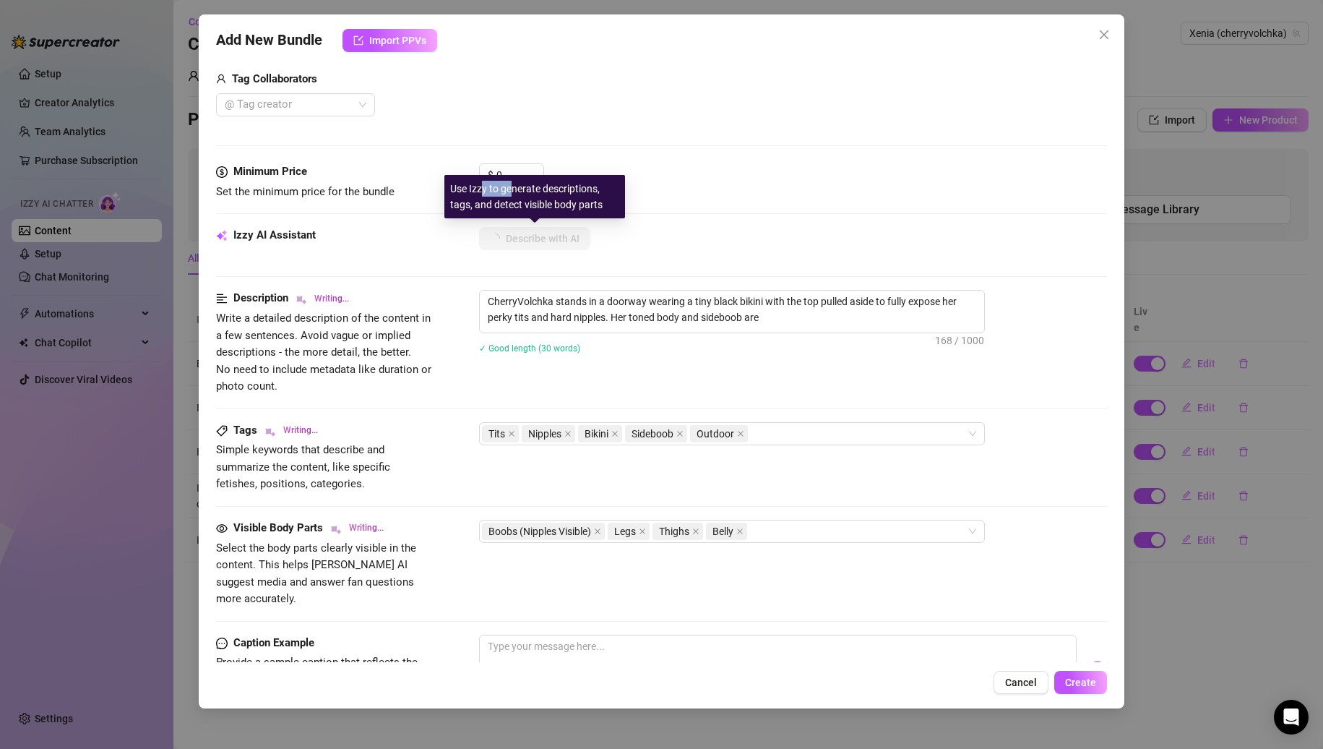
drag, startPoint x: 514, startPoint y: 178, endPoint x: 477, endPoint y: 175, distance: 37.0
click at [477, 175] on div "Use Izzy to generate descriptions, tags, and detect visible body parts" at bounding box center [534, 196] width 181 height 43
click at [504, 173] on input "0" at bounding box center [519, 175] width 47 height 22
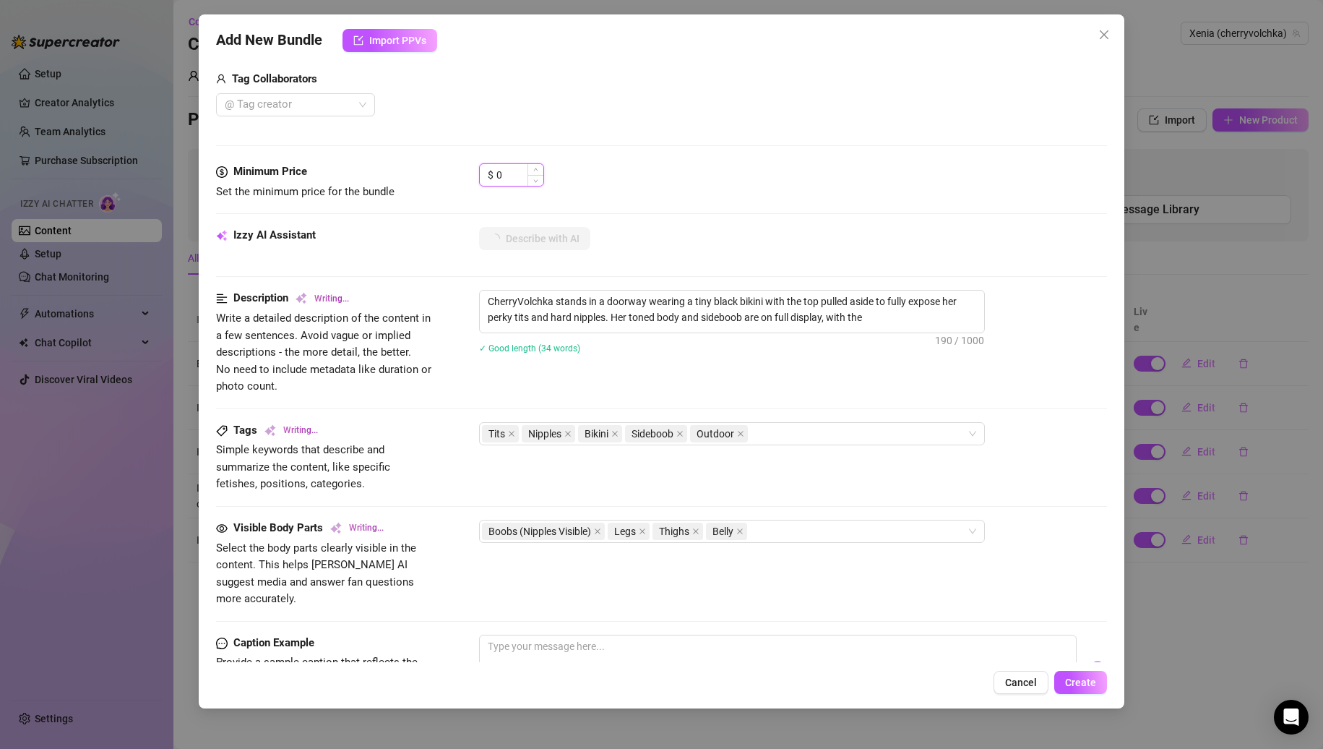
click at [504, 173] on input "0" at bounding box center [519, 175] width 47 height 22
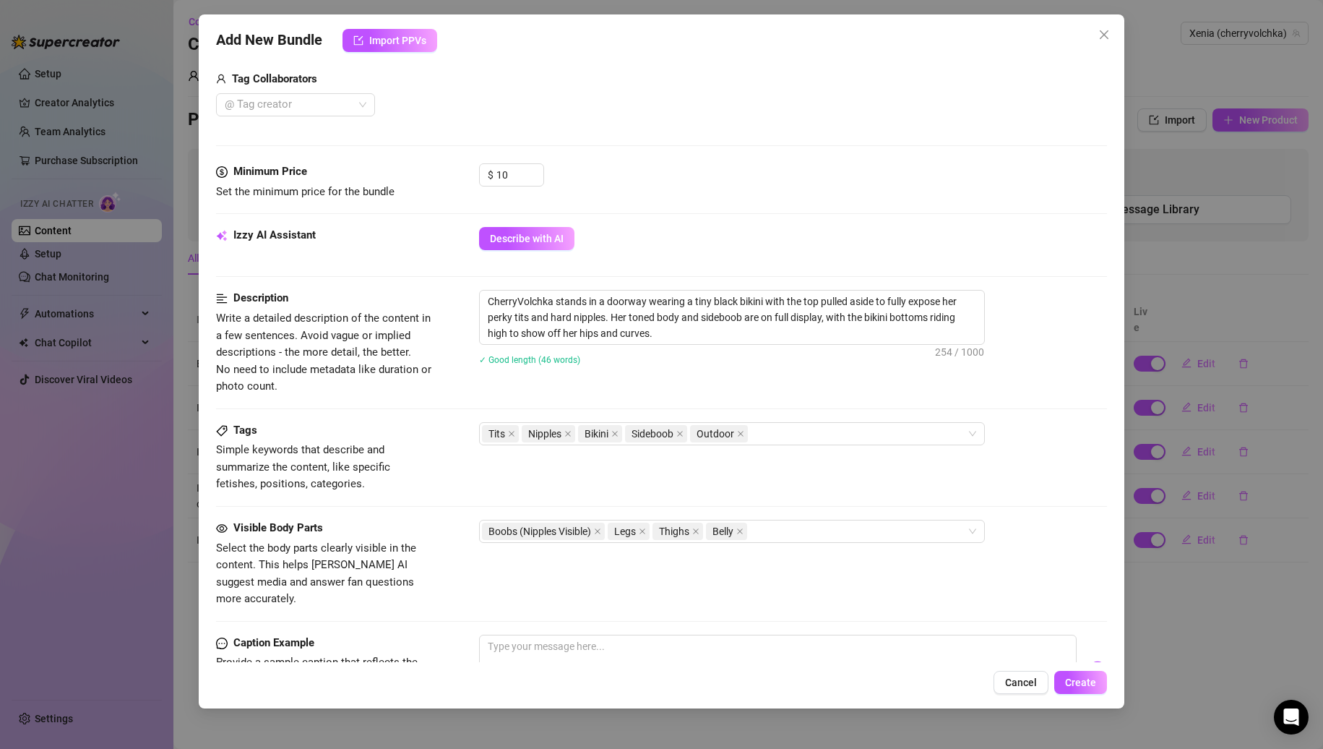
click at [708, 253] on div "Izzy AI Assistant Describe with AI" at bounding box center [662, 245] width 892 height 36
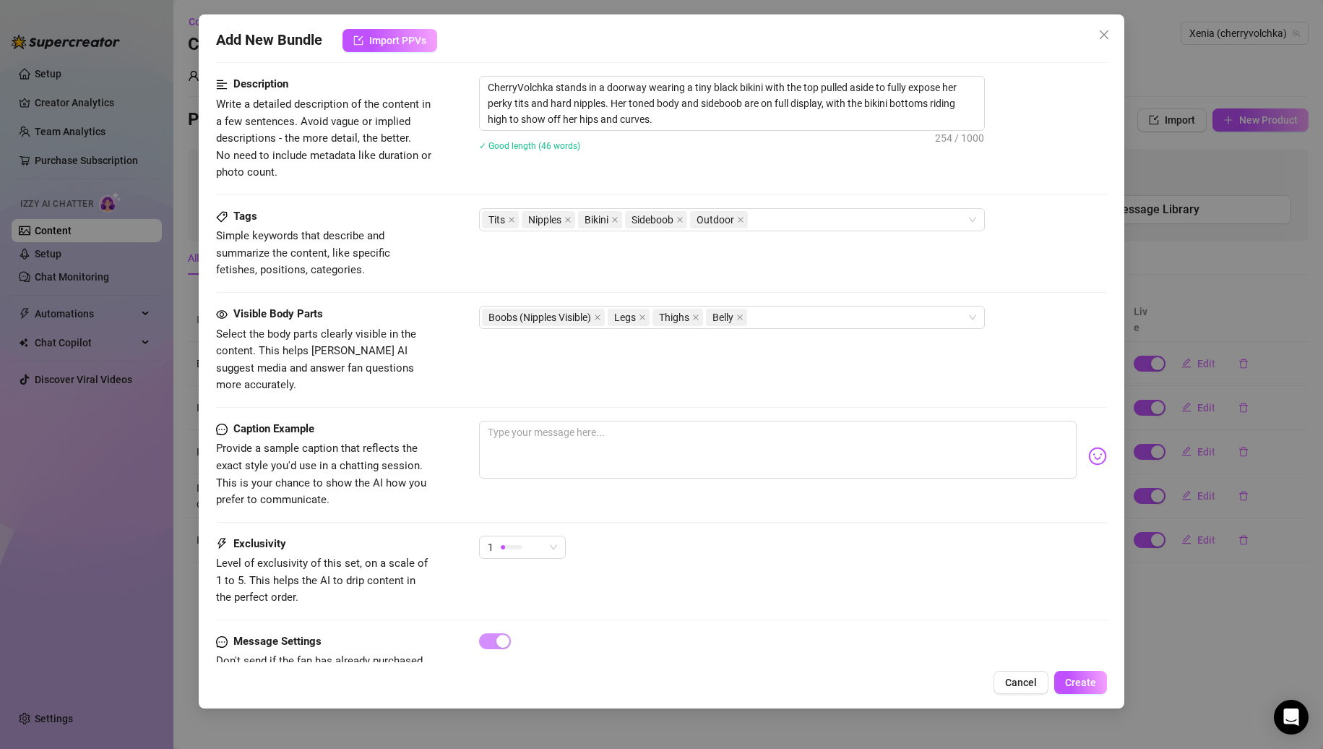
scroll to position [578, 0]
click at [540, 535] on div "1" at bounding box center [516, 544] width 56 height 22
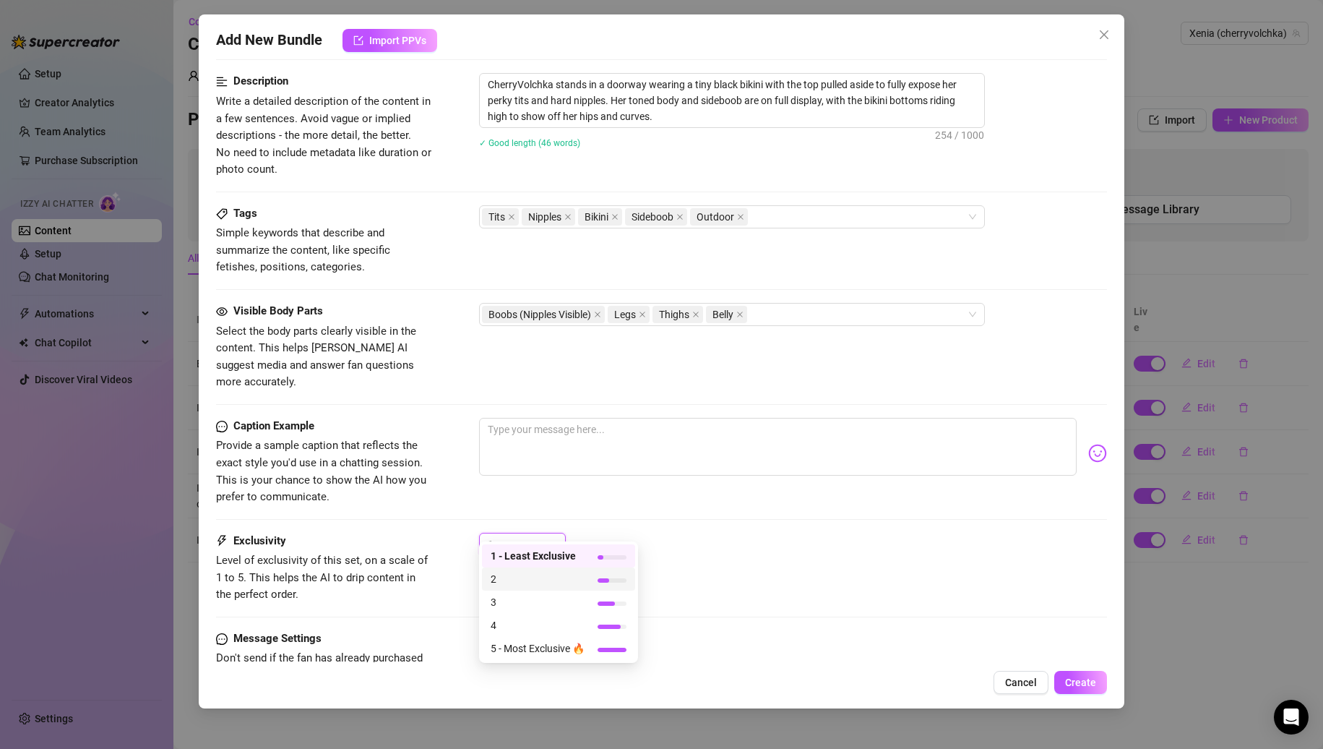
click at [517, 569] on div "2" at bounding box center [558, 578] width 153 height 23
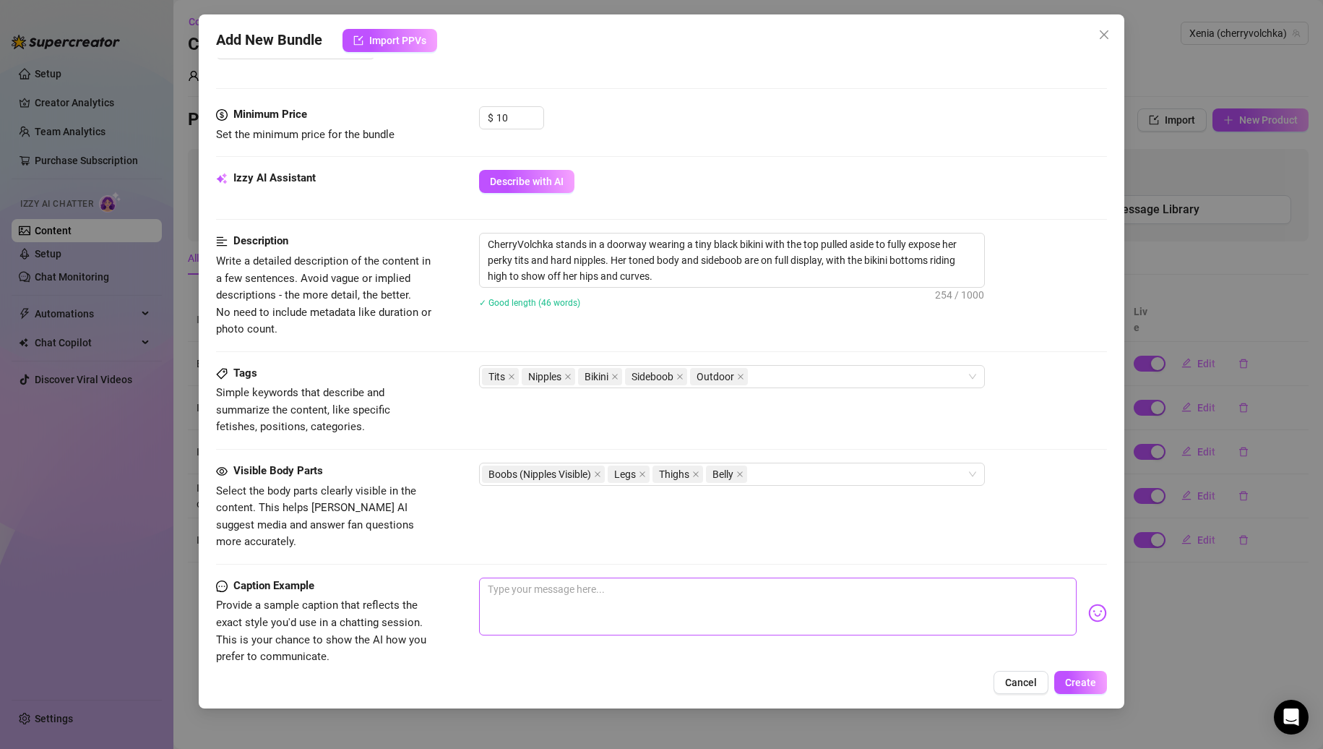
scroll to position [506, 0]
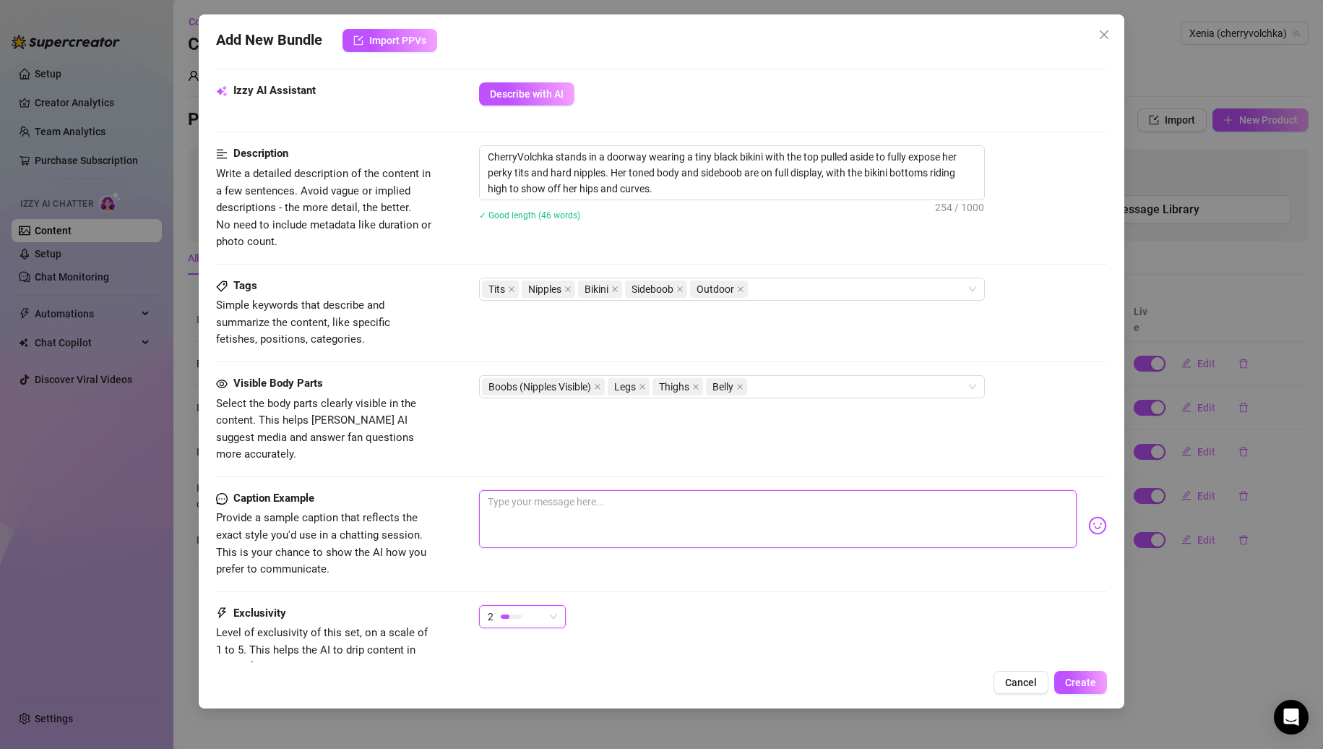
click at [609, 493] on textarea at bounding box center [778, 519] width 598 height 58
drag, startPoint x: 717, startPoint y: 154, endPoint x: 604, endPoint y: 169, distance: 113.8
click at [604, 169] on textarea "CherryVolchka stands in a doorway wearing a tiny black bikini with the top pull…" at bounding box center [732, 172] width 504 height 53
click at [550, 490] on textarea "My tits are showing here..." at bounding box center [778, 519] width 598 height 58
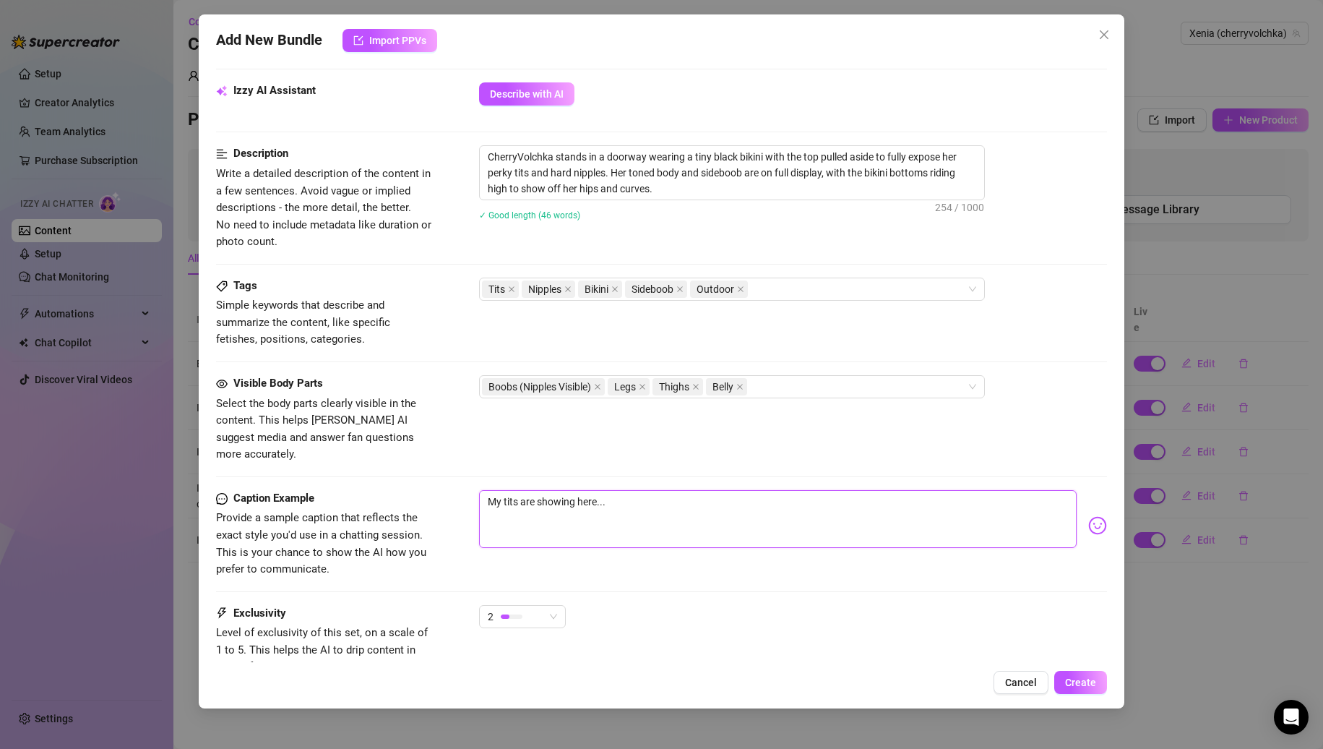
click at [550, 490] on textarea "My tits are showing here..." at bounding box center [778, 519] width 598 height 58
paste textarea "wearing a tiny black bikini with the top pulled aside to fully expose her perky…"
click at [489, 491] on textarea "wearing a tiny black bikini with the top pulled aside to fully expose her perky…" at bounding box center [778, 519] width 598 height 58
click at [810, 490] on textarea "I'm wearing a tiny black bikini with the top pulled aside to fully expose her p…" at bounding box center [778, 519] width 598 height 58
drag, startPoint x: 810, startPoint y: 481, endPoint x: 806, endPoint y: 499, distance: 18.6
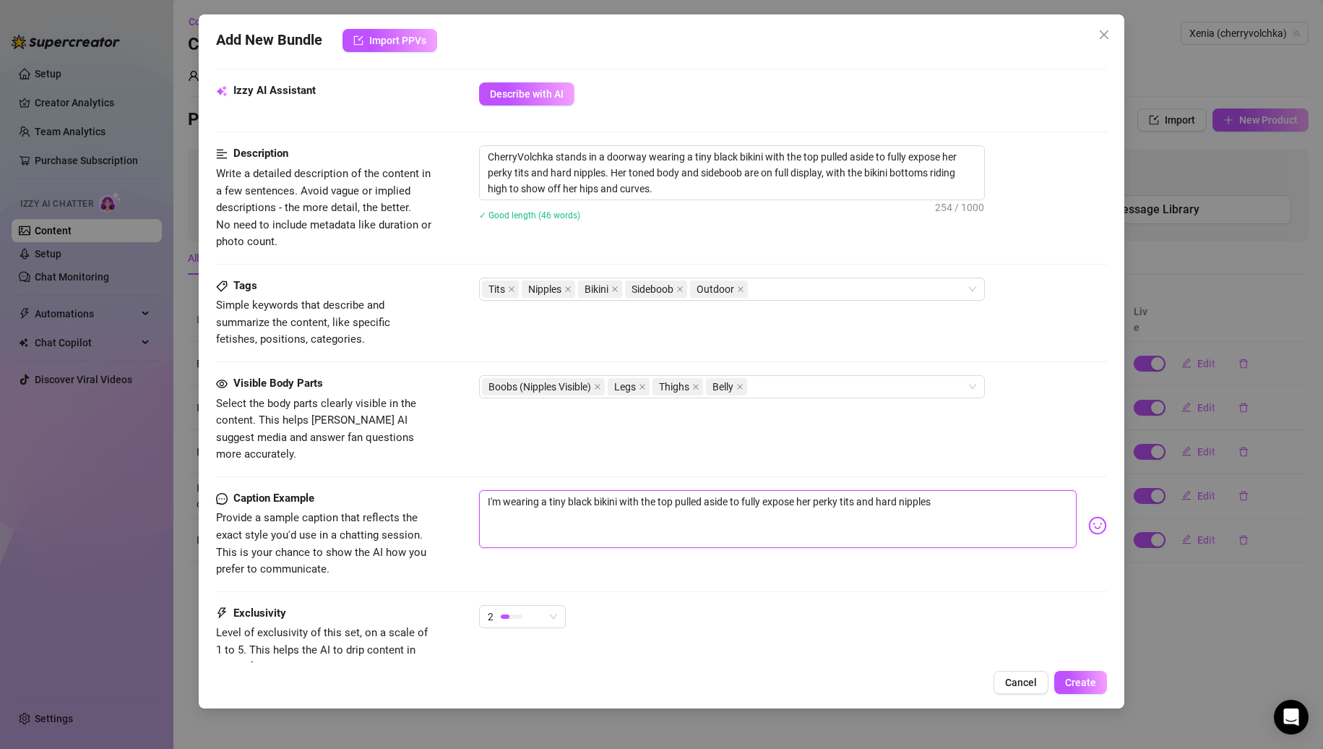
click at [810, 490] on textarea "I'm wearing a tiny black bikini with the top pulled aside to fully expose her p…" at bounding box center [778, 519] width 598 height 58
click at [948, 490] on textarea "I'm wearing a tiny black bikini with the top pulled aside to fully expose my pe…" at bounding box center [778, 519] width 598 height 58
click at [1075, 682] on span "Create" at bounding box center [1080, 682] width 31 height 12
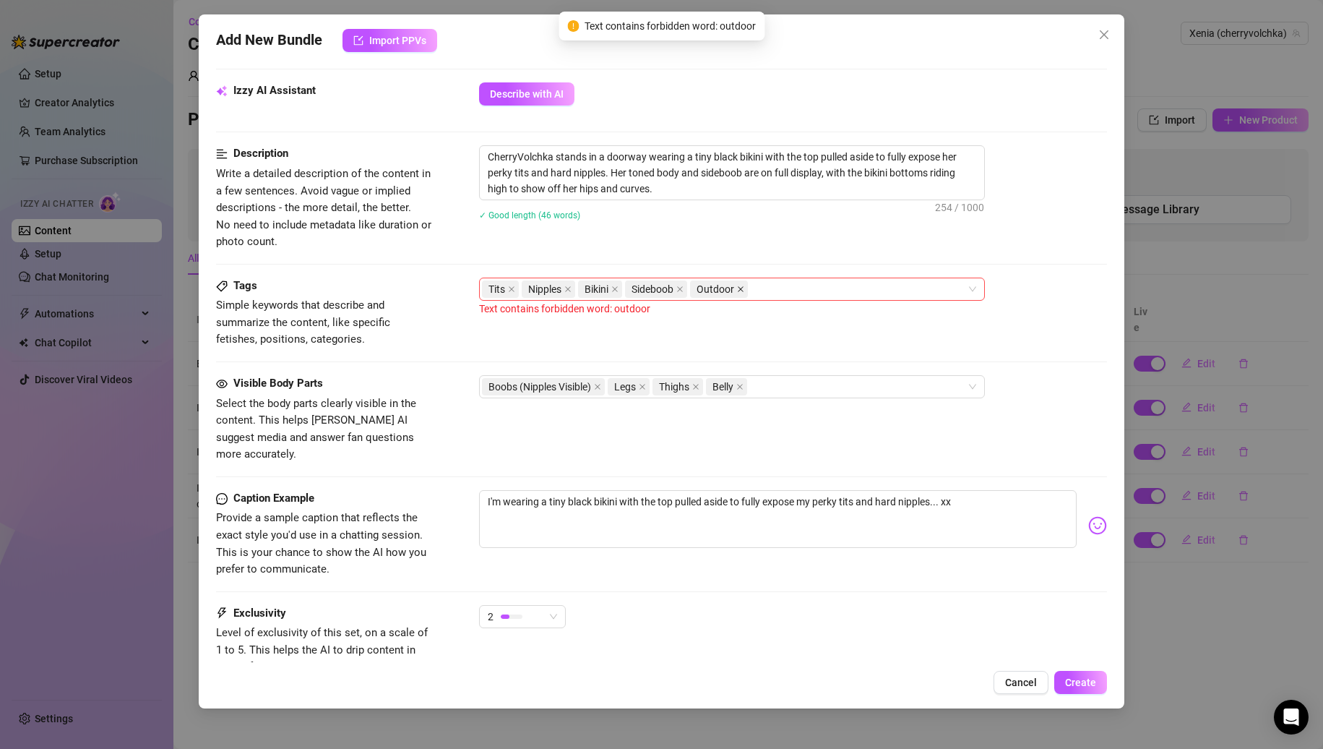
click at [743, 288] on icon "close" at bounding box center [740, 288] width 7 height 7
click at [1083, 676] on span "Create" at bounding box center [1080, 682] width 31 height 12
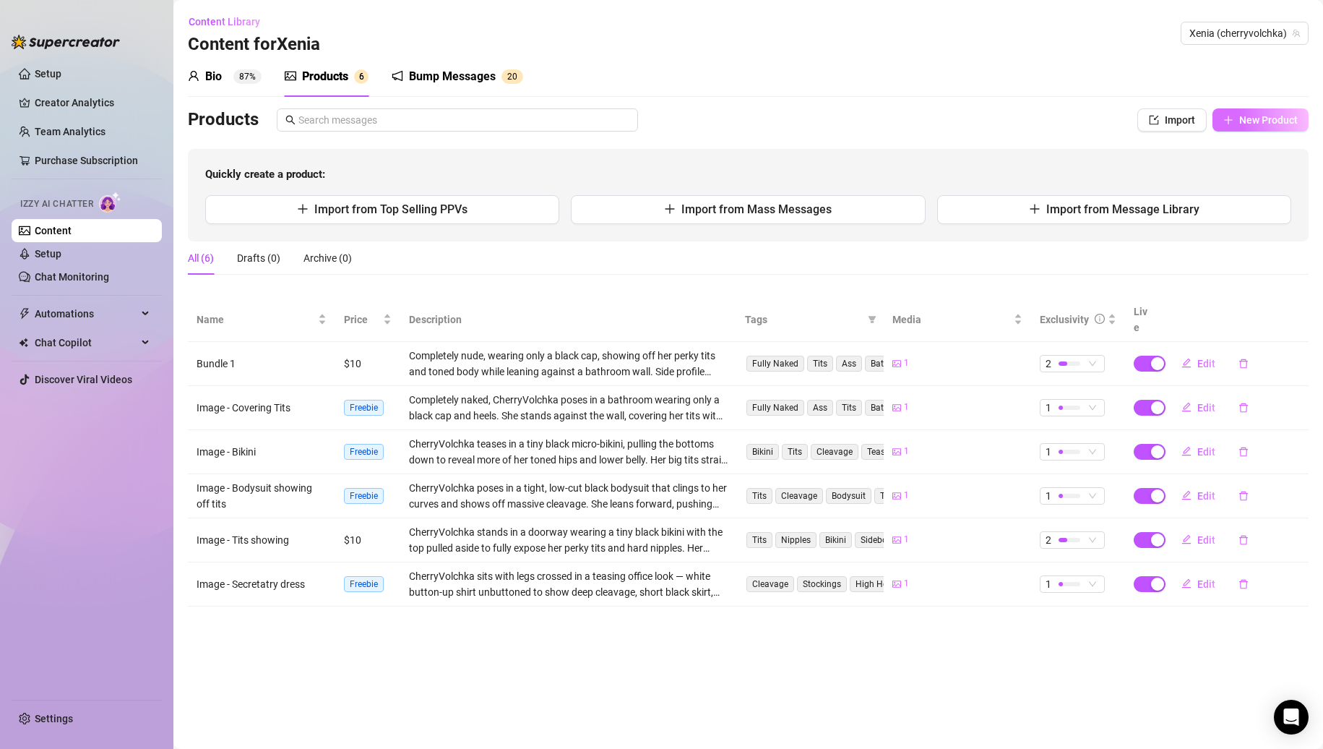
click at [1239, 121] on span "New Product" at bounding box center [1268, 120] width 59 height 12
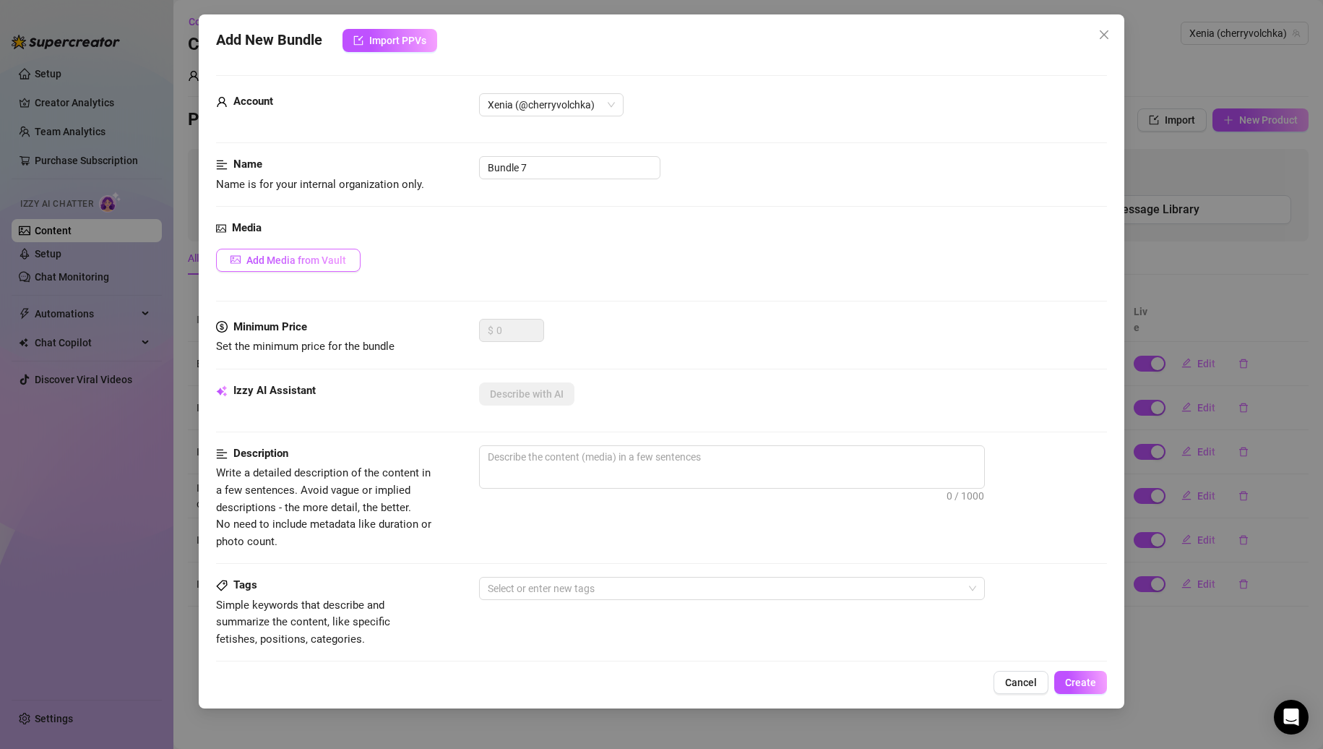
click at [305, 262] on span "Add Media from Vault" at bounding box center [296, 260] width 100 height 12
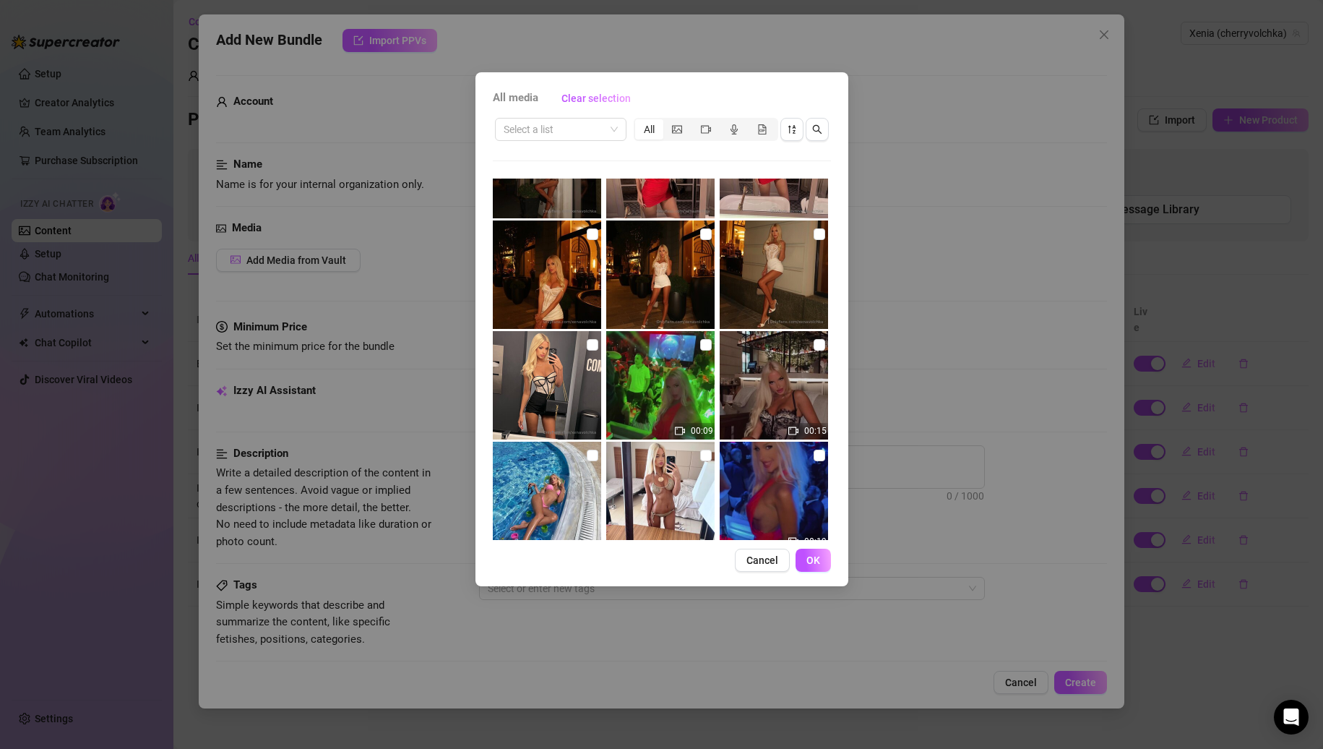
scroll to position [545, 0]
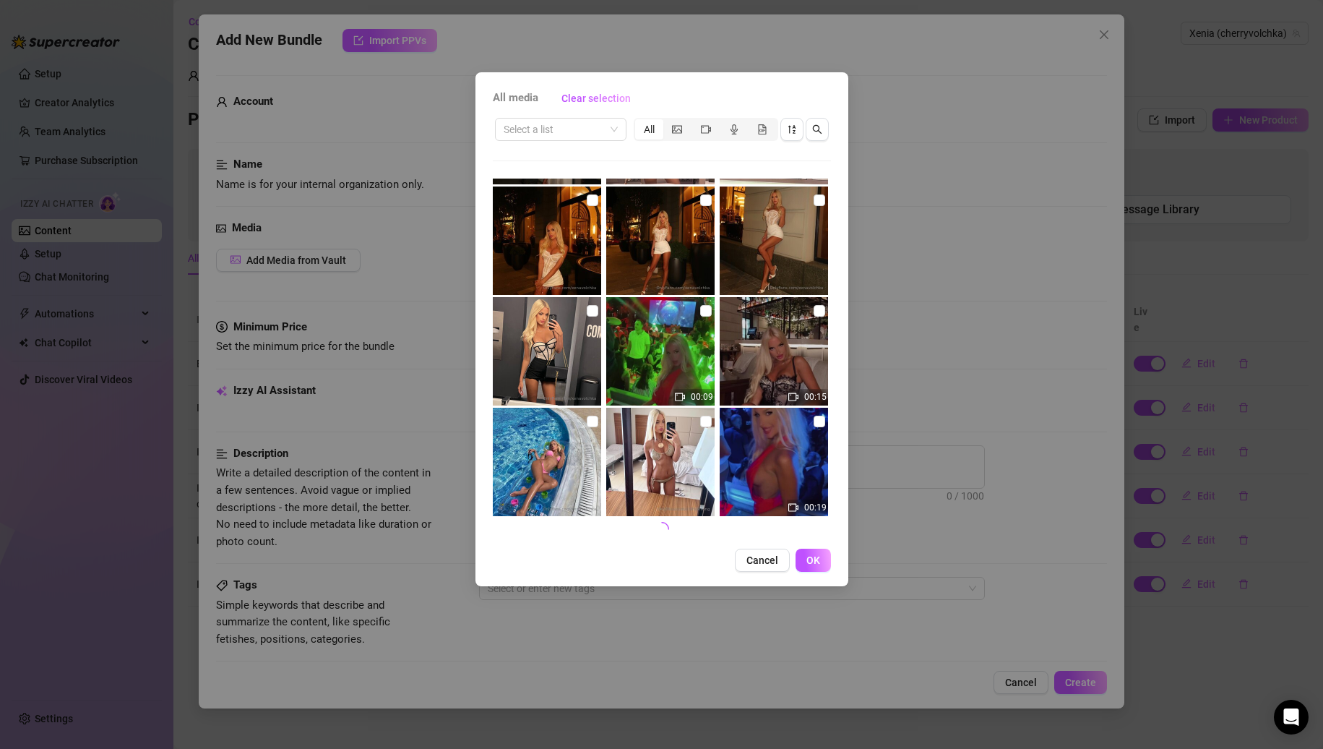
click at [904, 132] on div "All media Clear selection Select a list All 00:27 00:09 00:15 00:19 Cancel OK" at bounding box center [661, 374] width 1323 height 749
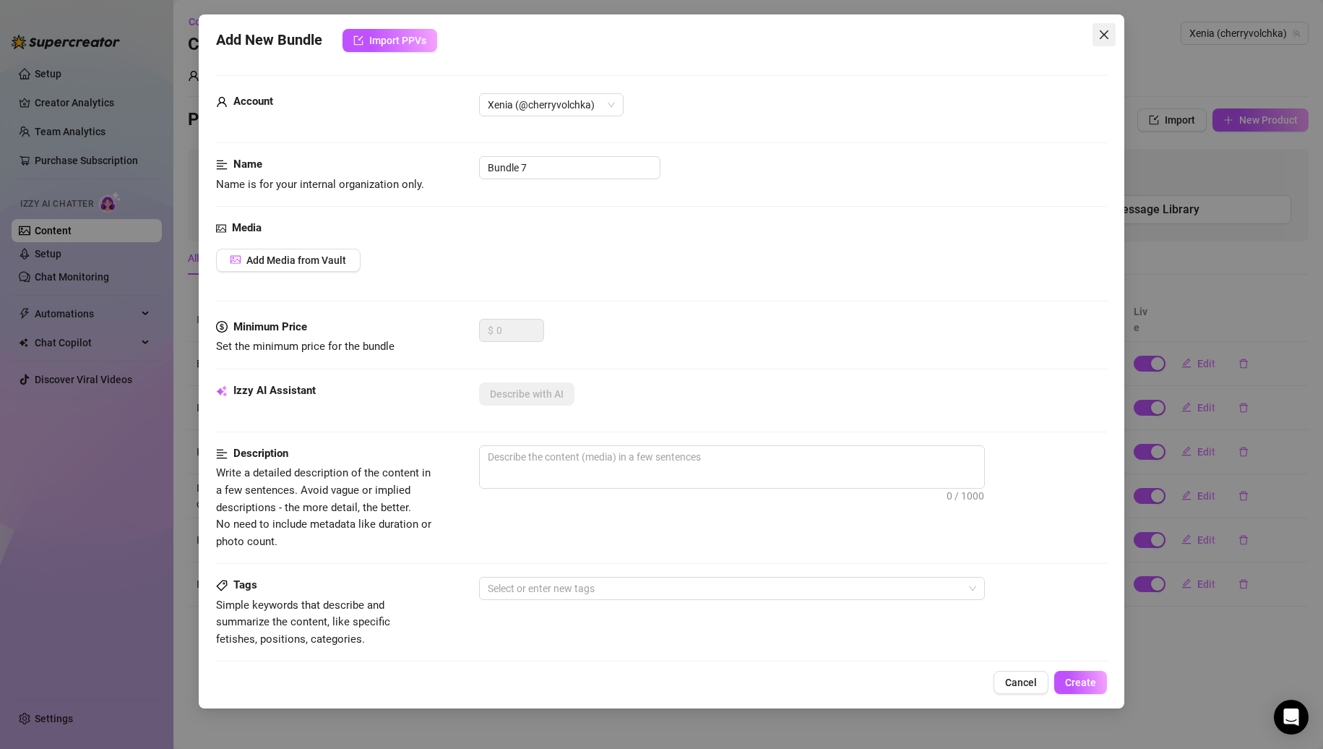
click at [1099, 33] on icon "close" at bounding box center [1104, 35] width 12 height 12
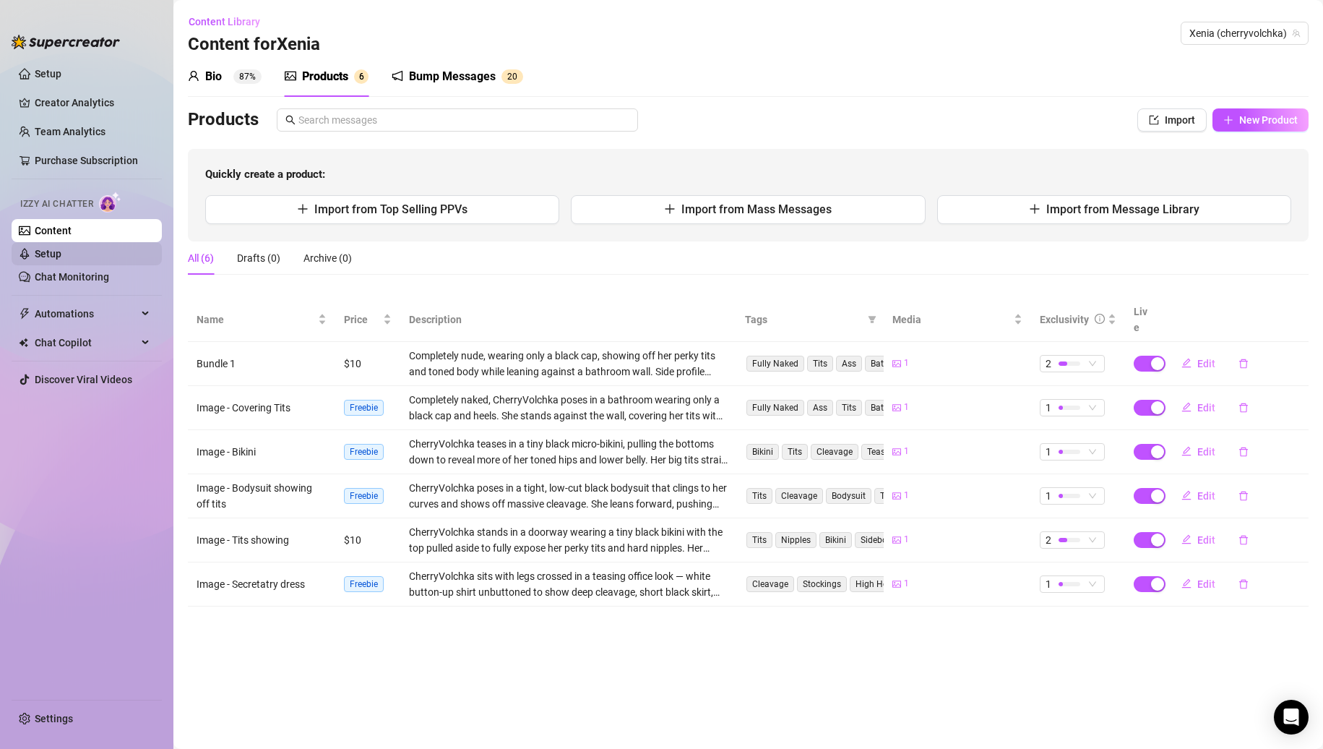
click at [61, 258] on link "Setup" at bounding box center [48, 254] width 27 height 12
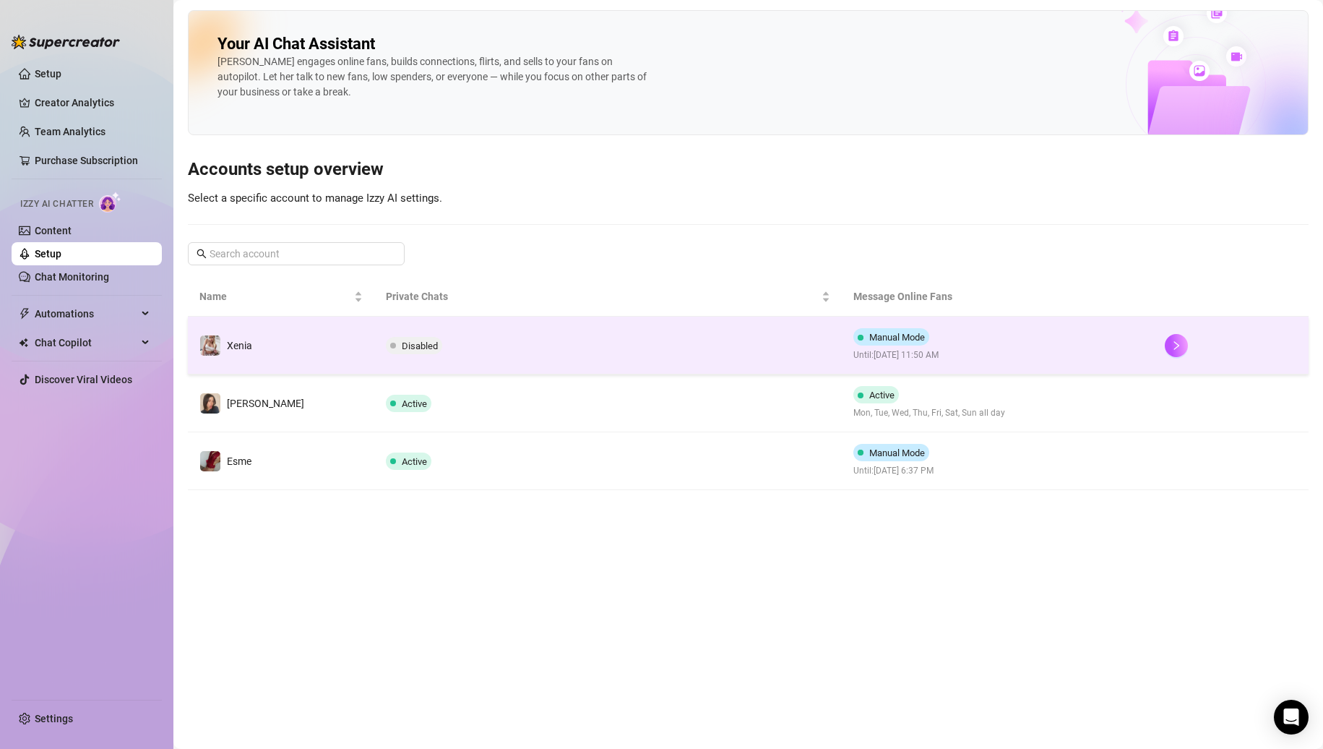
click at [308, 343] on td "Xenia" at bounding box center [281, 346] width 186 height 58
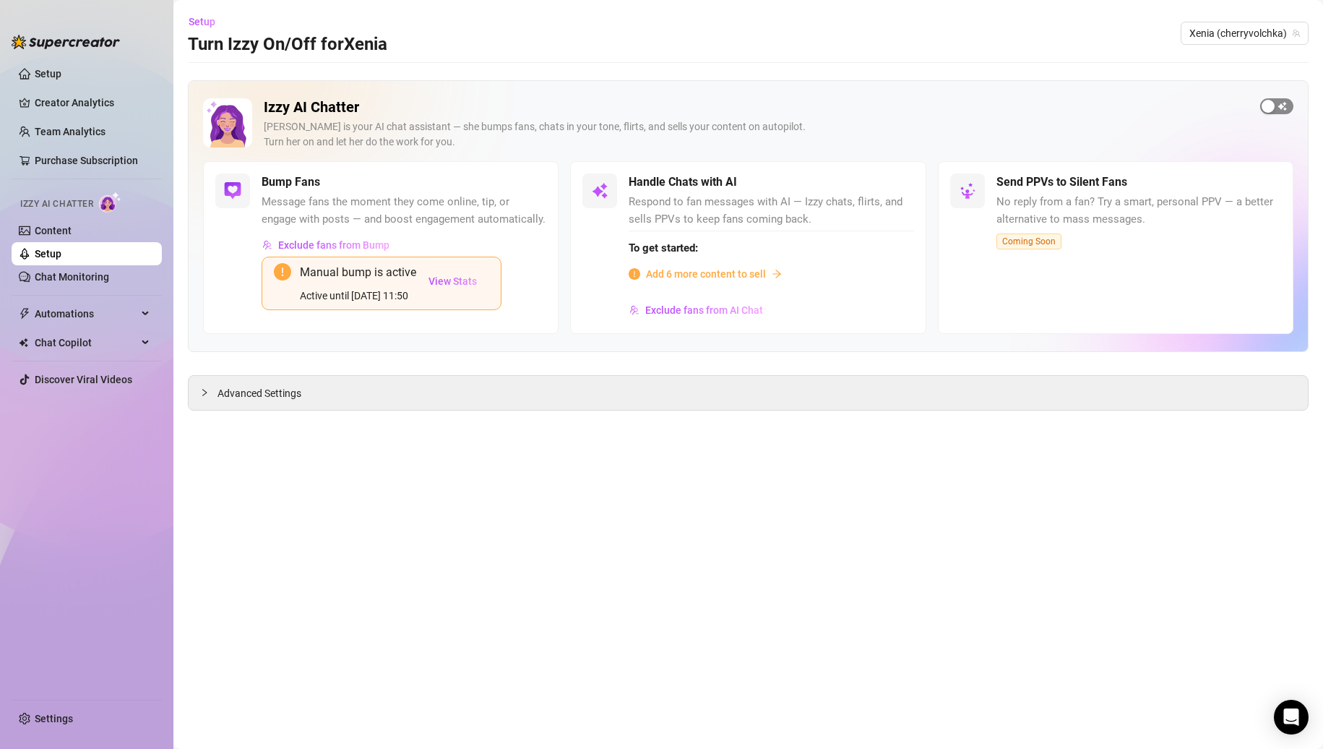
click at [1283, 107] on span "button" at bounding box center [1276, 106] width 33 height 16
click at [901, 186] on span "button" at bounding box center [898, 182] width 32 height 16
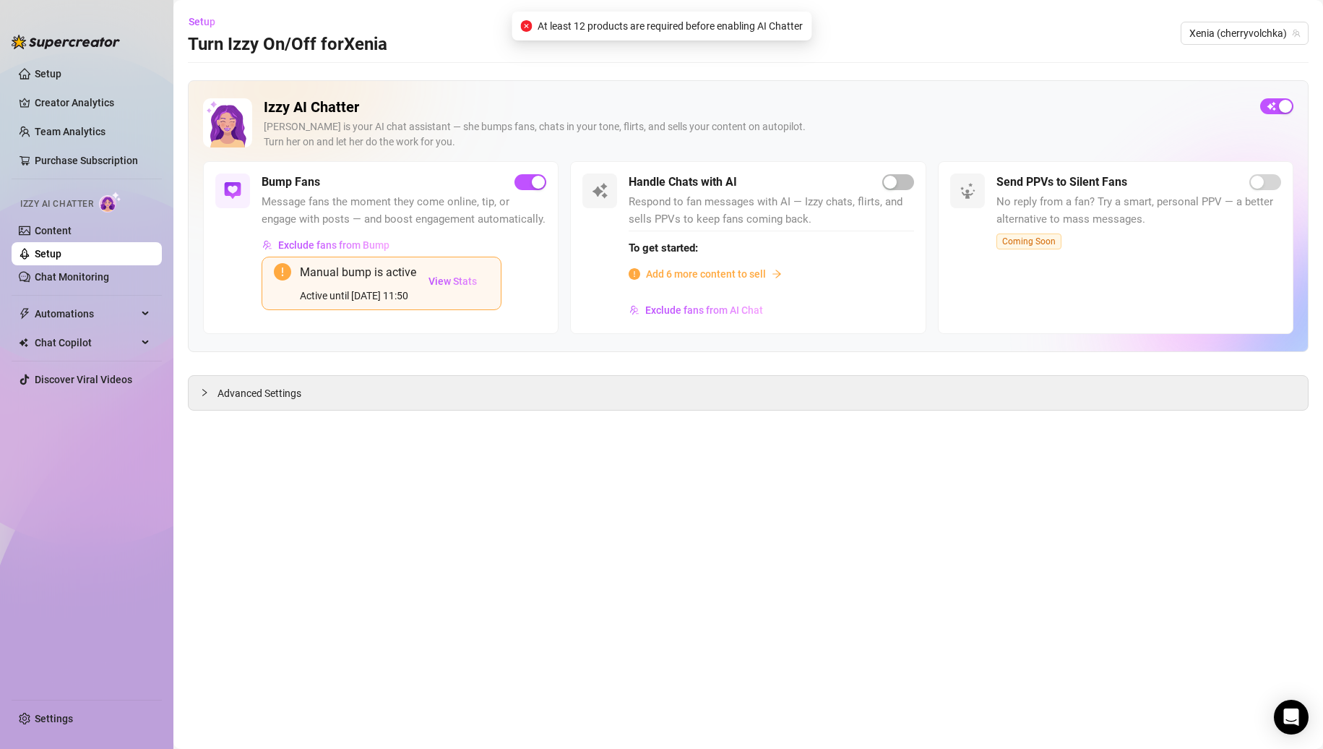
click at [838, 269] on div "Add 6 more content to sell" at bounding box center [771, 274] width 285 height 16
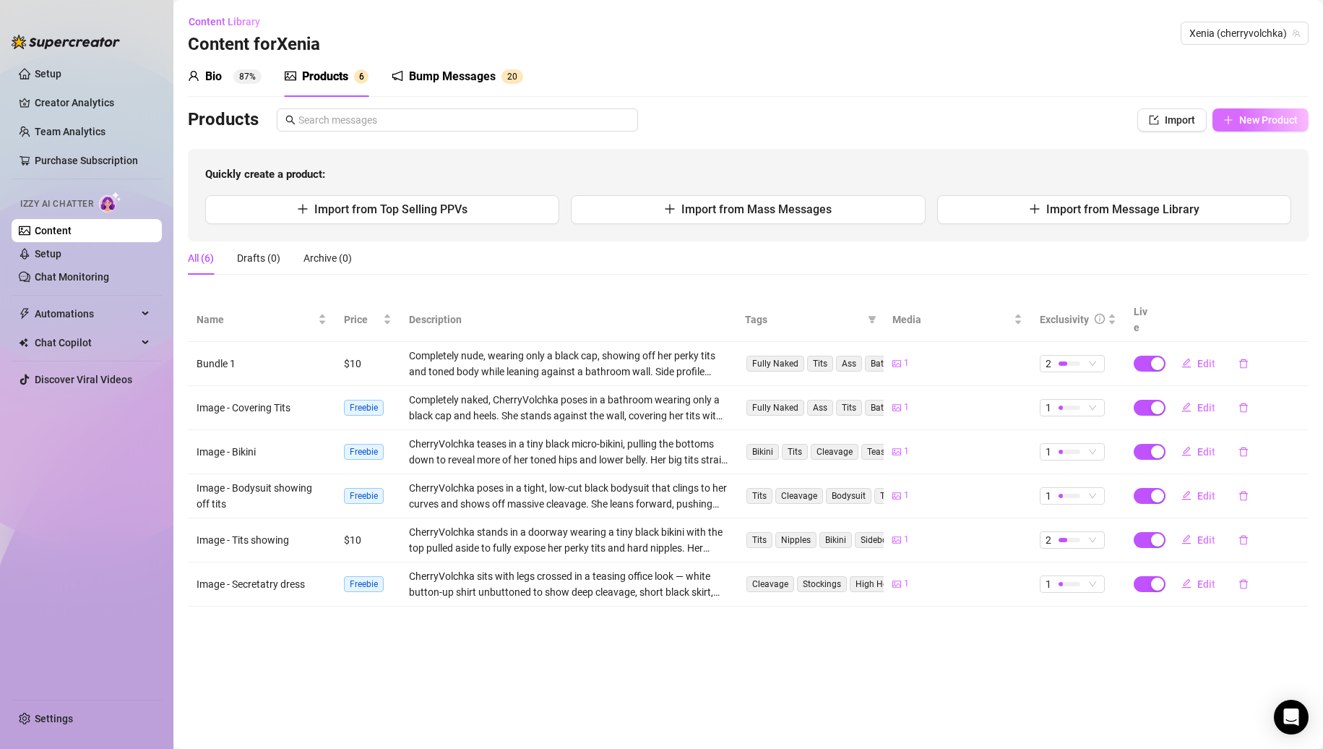
click at [1256, 128] on button "New Product" at bounding box center [1261, 119] width 96 height 23
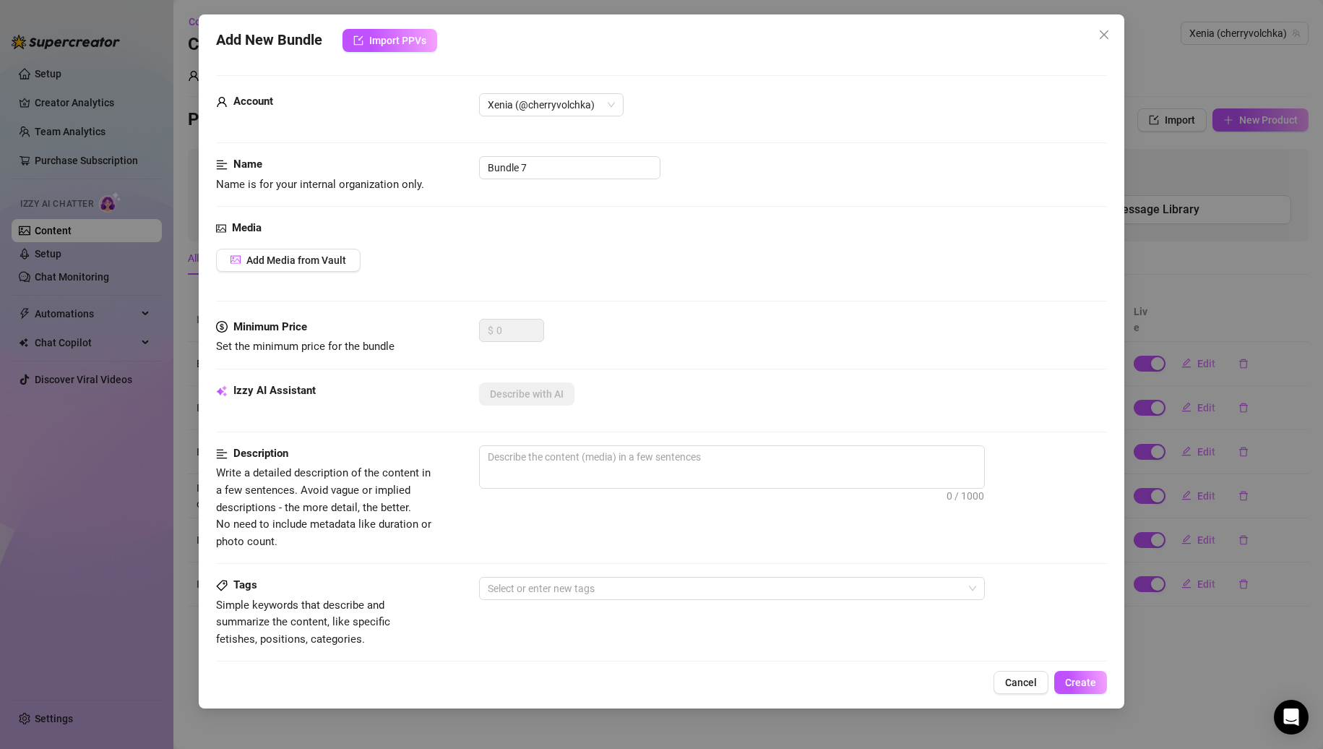
click at [363, 262] on div "Add Media from Vault" at bounding box center [662, 260] width 892 height 23
click at [341, 262] on span "Add Media from Vault" at bounding box center [296, 260] width 100 height 12
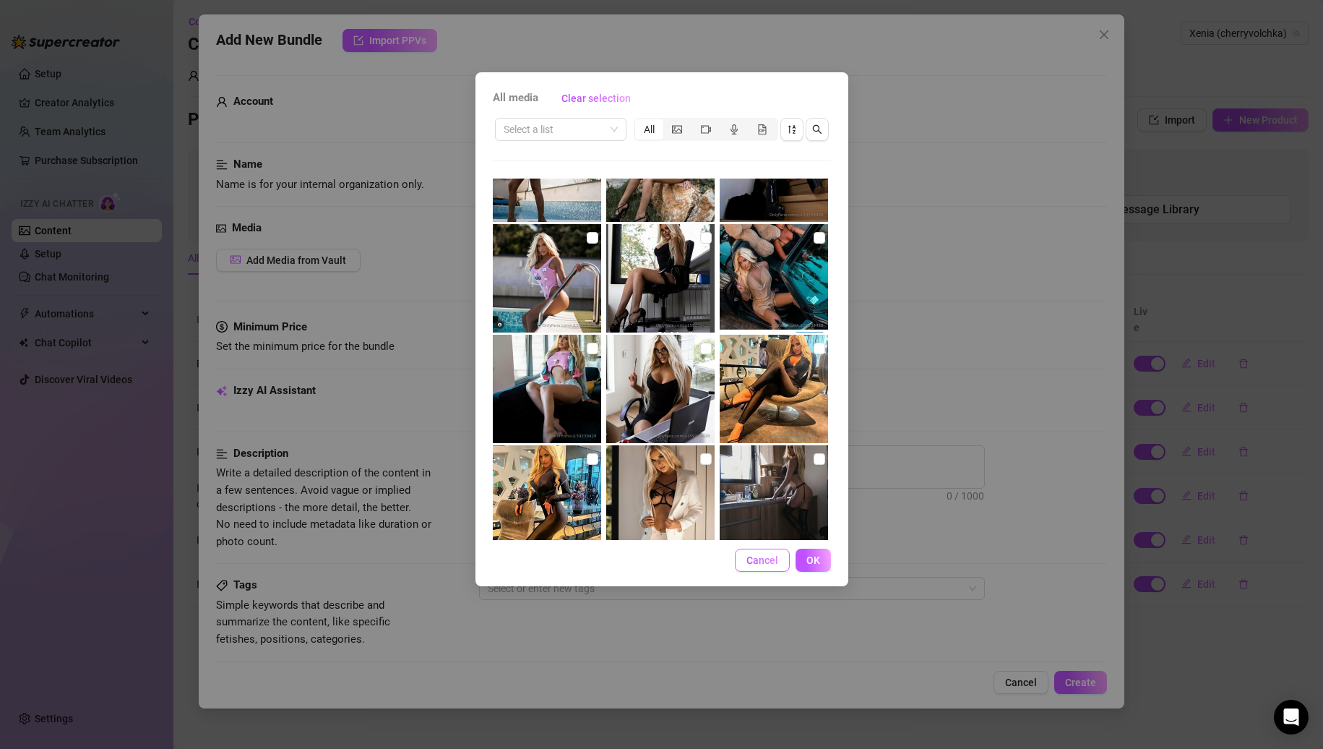
scroll to position [1719, 0]
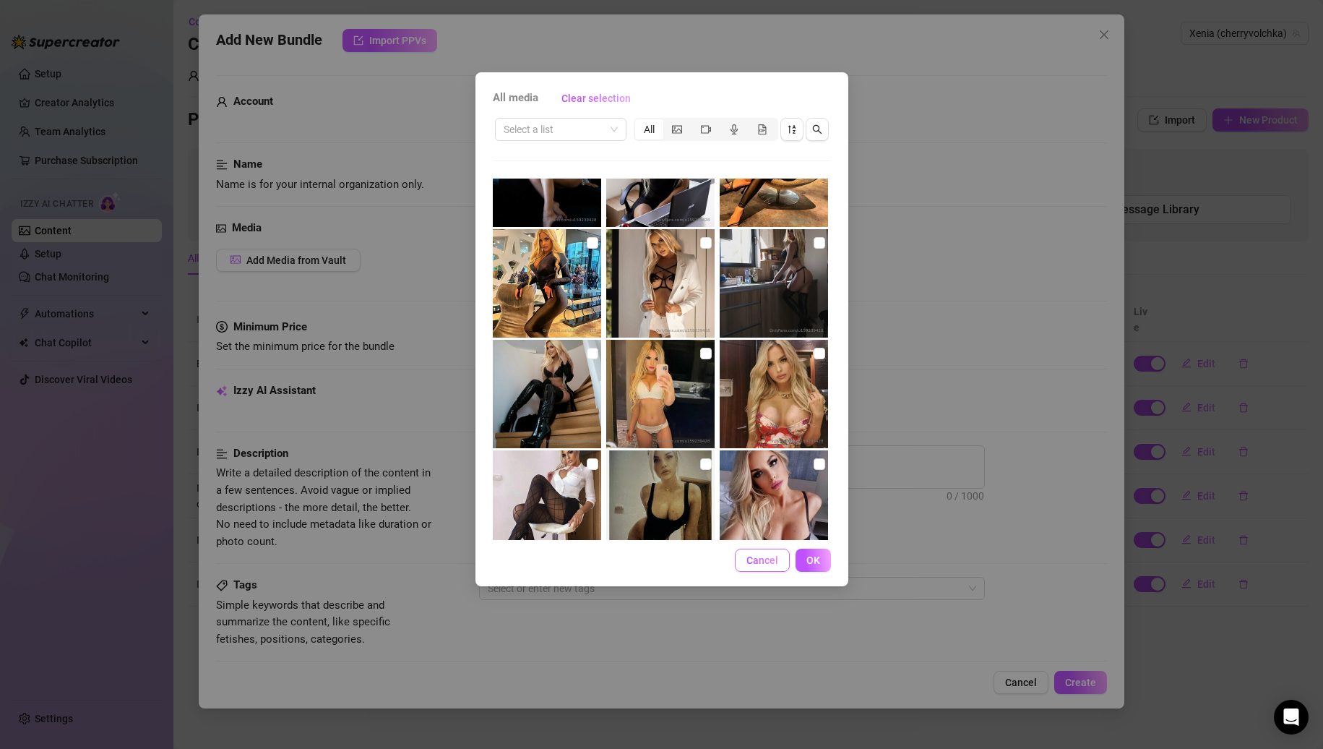
click at [766, 556] on span "Cancel" at bounding box center [763, 560] width 32 height 12
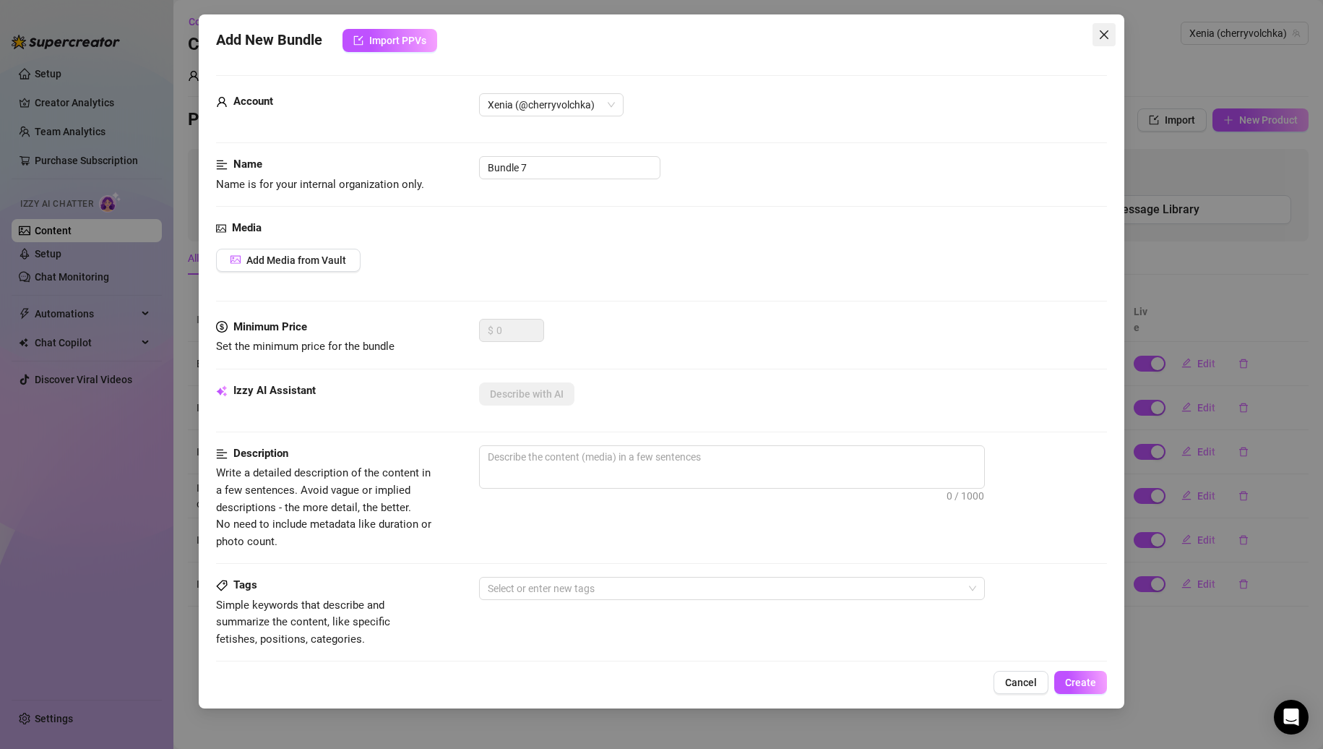
click at [1106, 40] on icon "close" at bounding box center [1104, 35] width 12 height 12
